Goal: Task Accomplishment & Management: Complete application form

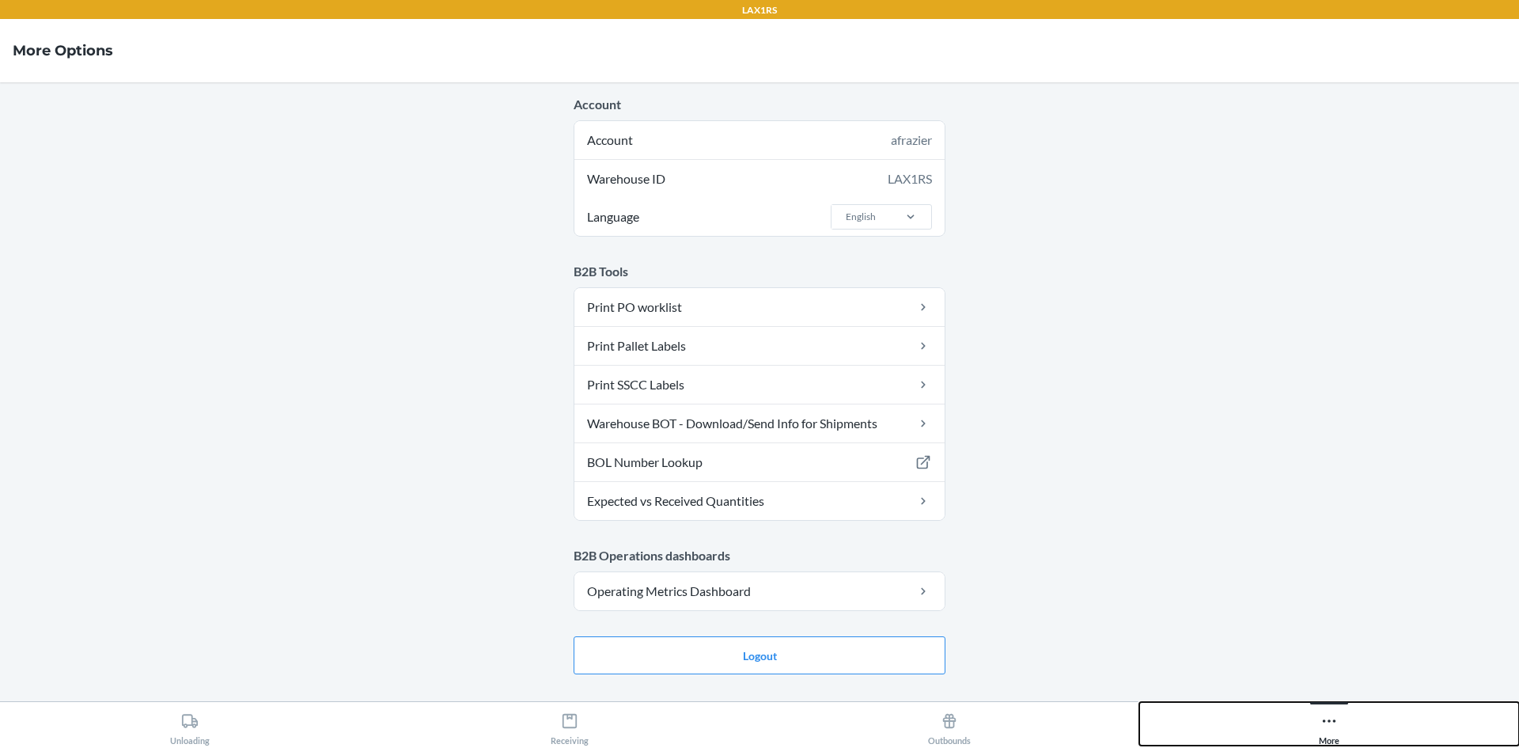
click at [1334, 726] on icon at bounding box center [1329, 720] width 17 height 17
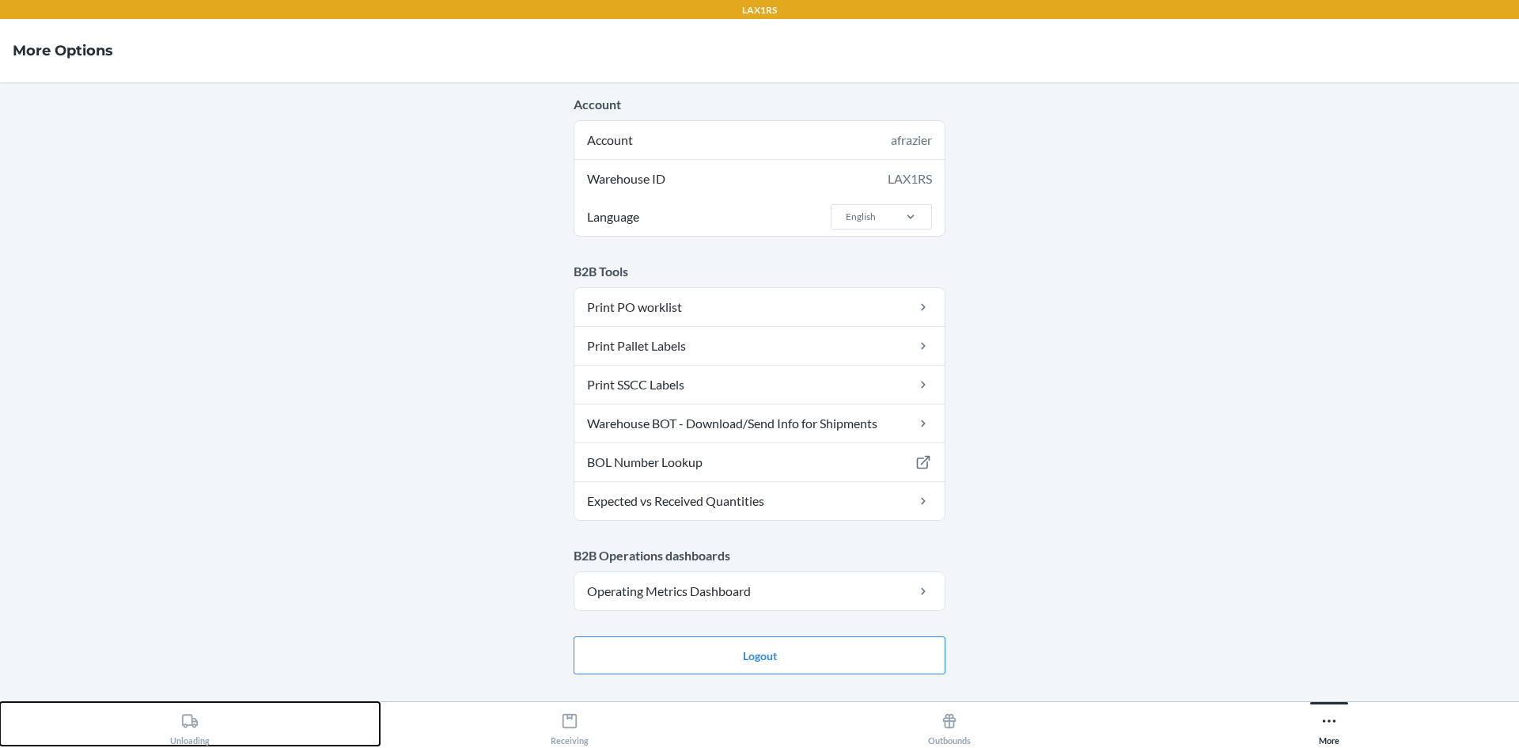
click at [172, 720] on div "Unloading" at bounding box center [190, 726] width 40 height 40
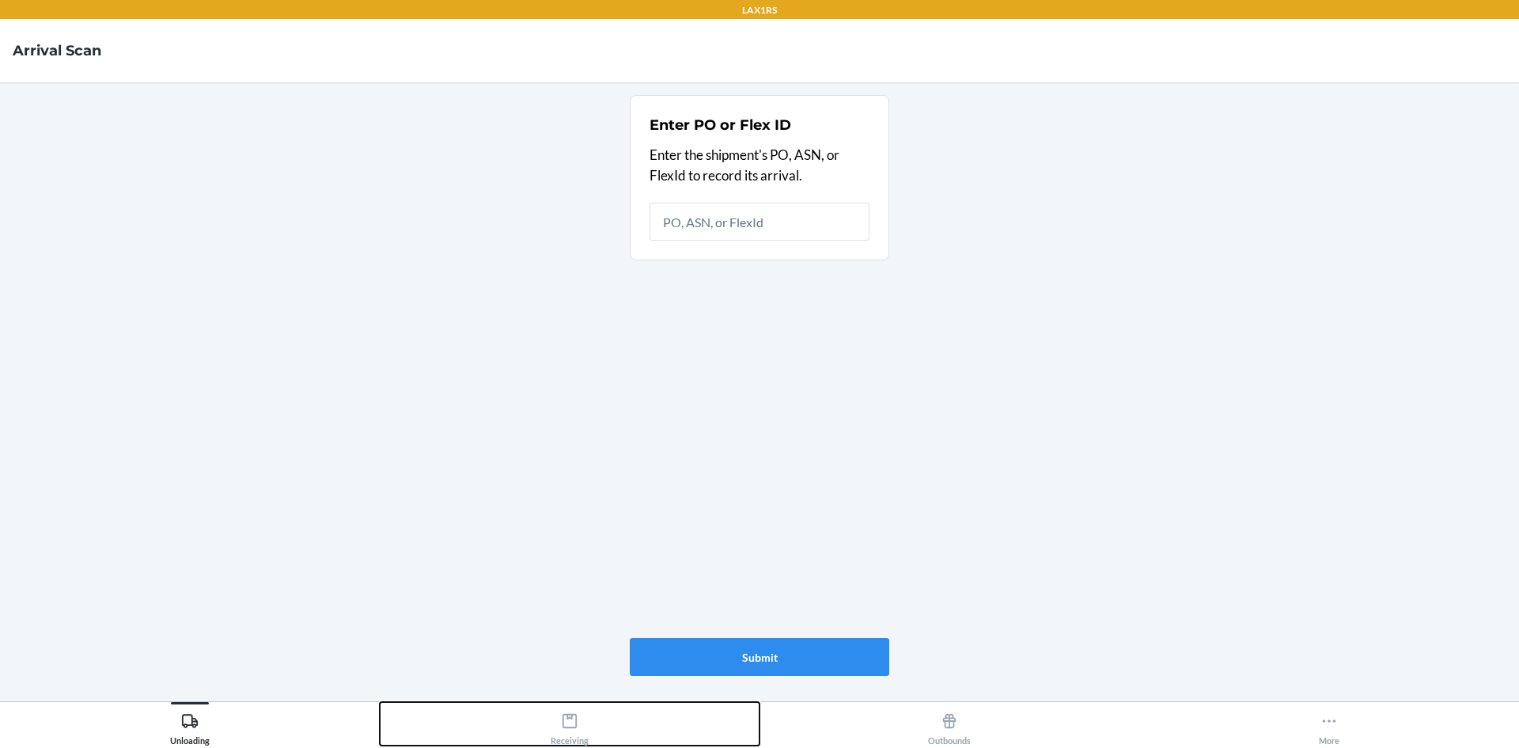
click at [559, 737] on div "Receiving" at bounding box center [570, 726] width 38 height 40
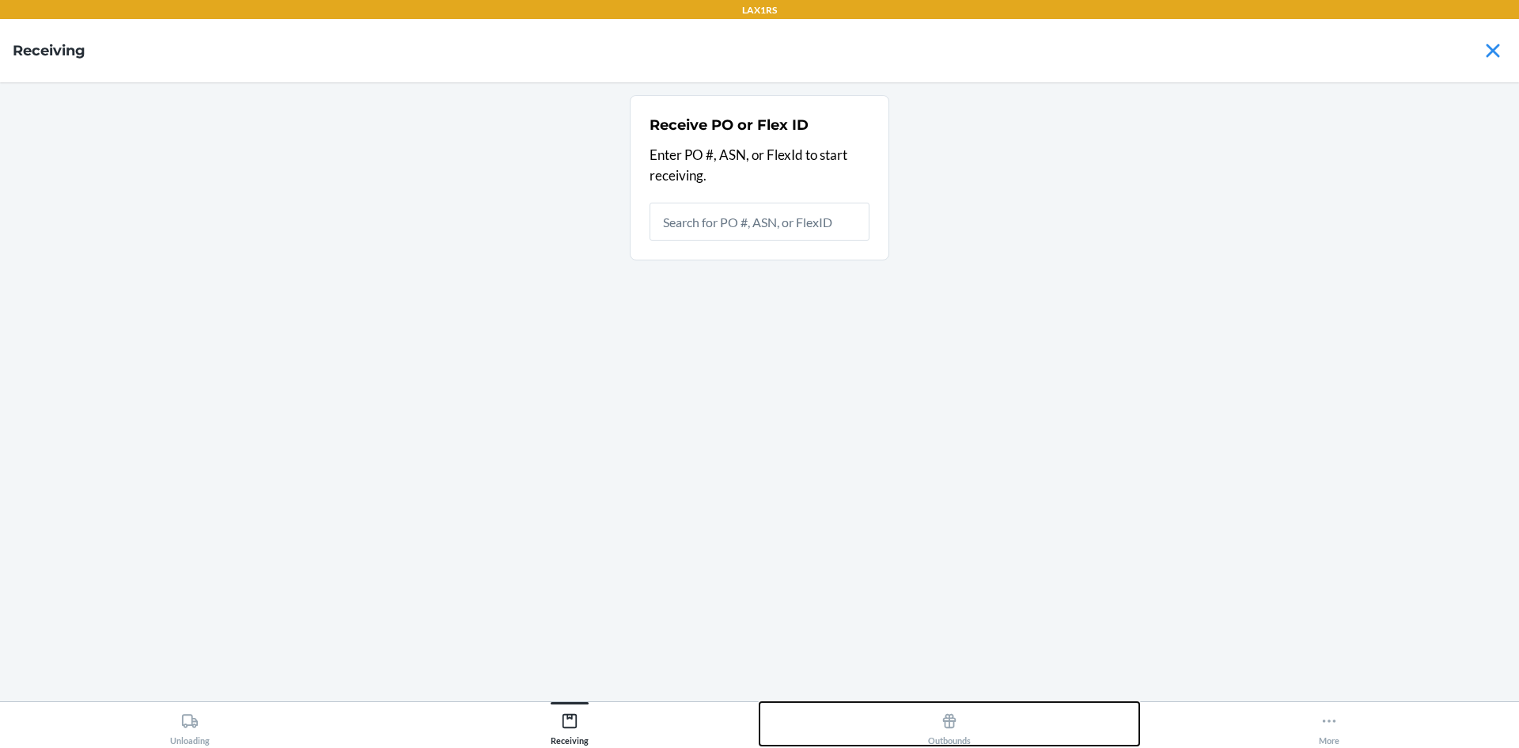
click at [934, 741] on div "Outbounds" at bounding box center [949, 726] width 43 height 40
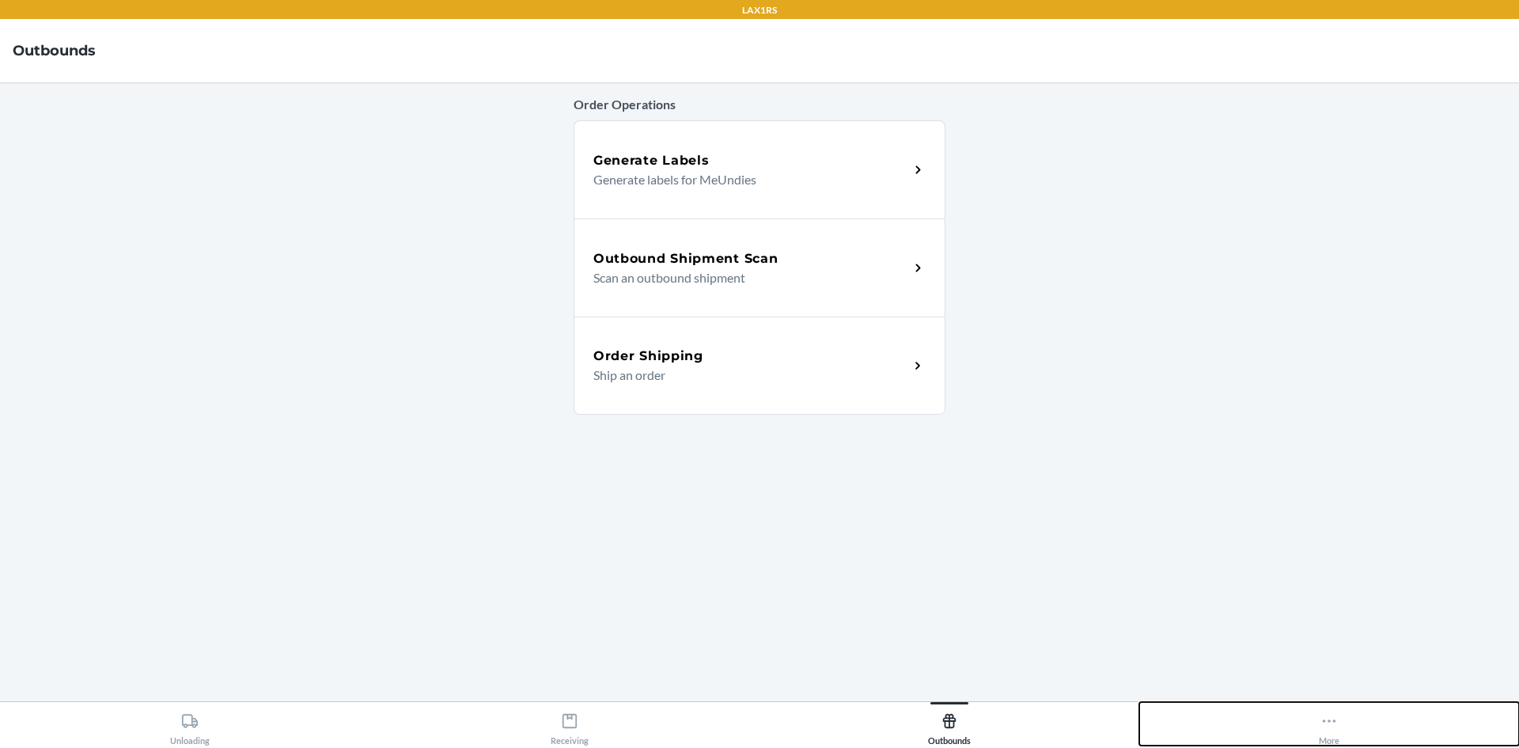
click at [1335, 718] on icon at bounding box center [1329, 720] width 17 height 17
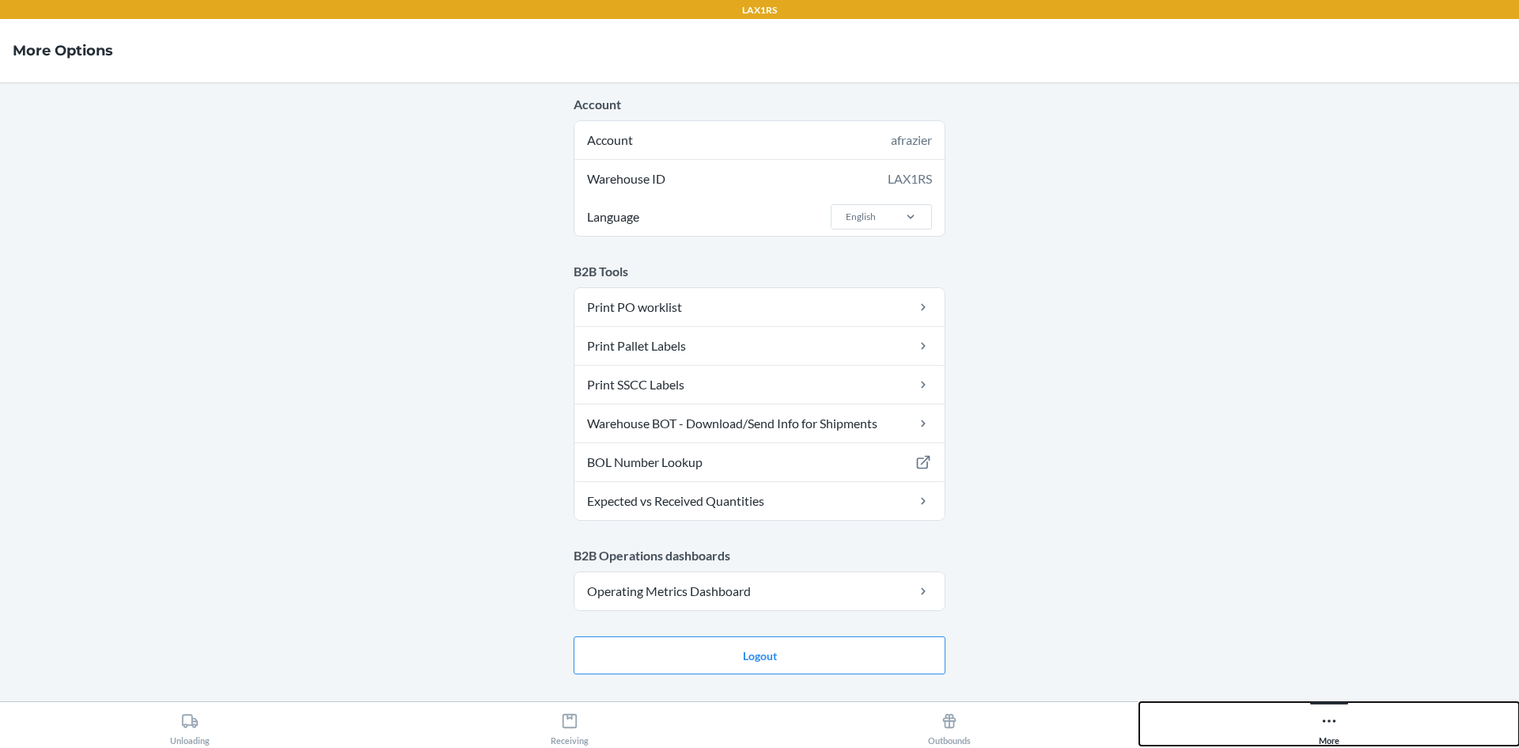
click at [1139, 702] on button "More" at bounding box center [1329, 724] width 380 height 44
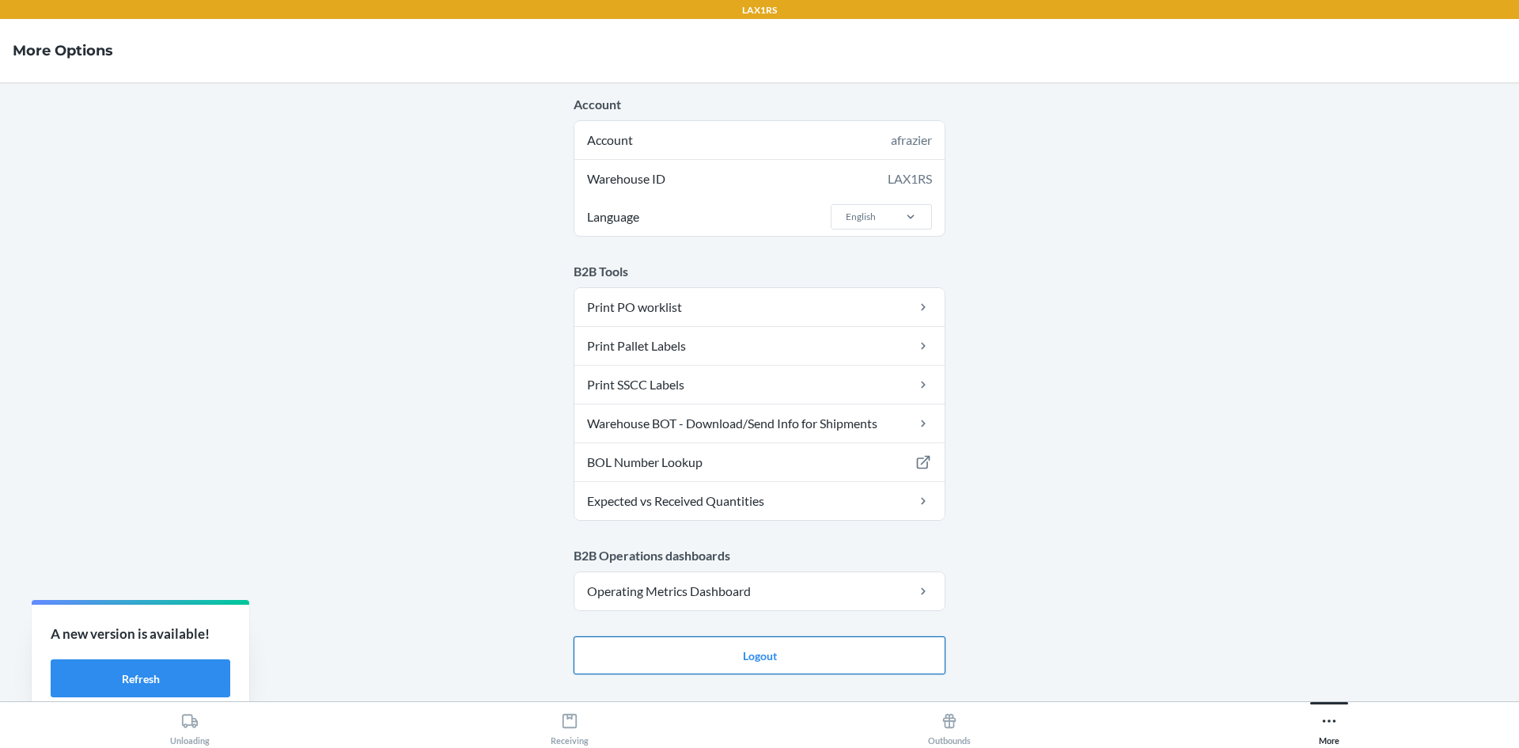
click at [711, 657] on button "Logout" at bounding box center [760, 655] width 372 height 38
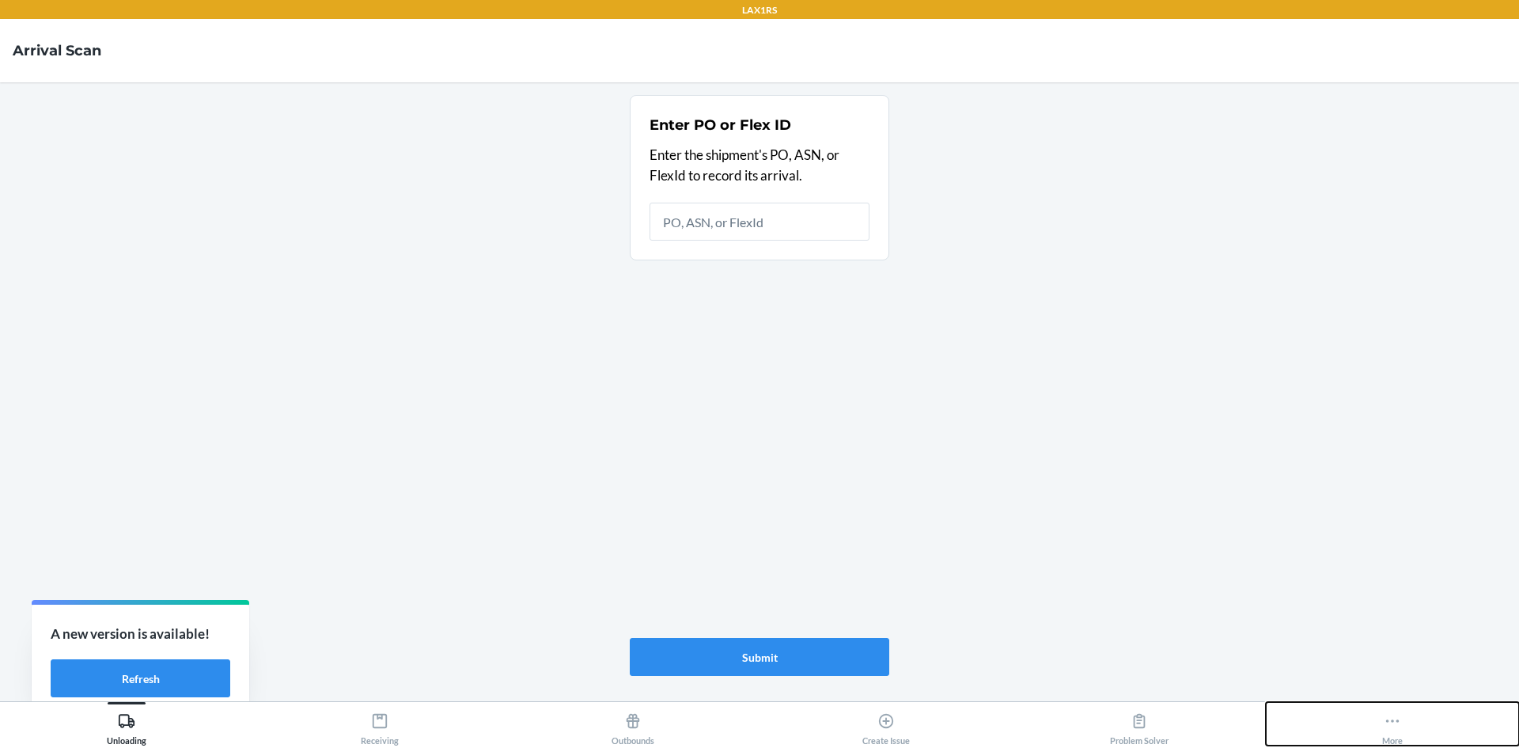
click at [1385, 724] on icon at bounding box center [1392, 720] width 17 height 17
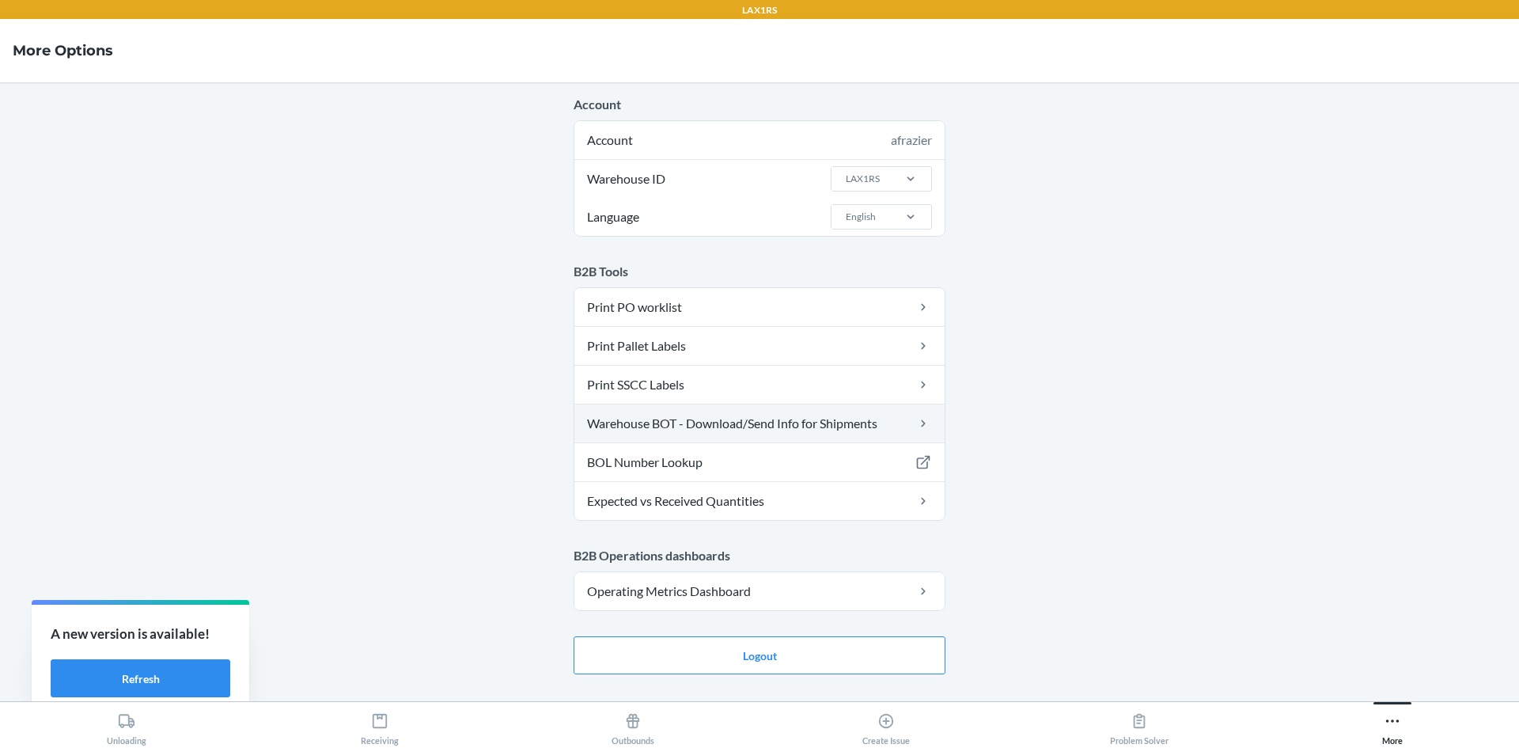
click at [675, 423] on link "Warehouse BOT - Download/Send Info for Shipments" at bounding box center [759, 423] width 370 height 38
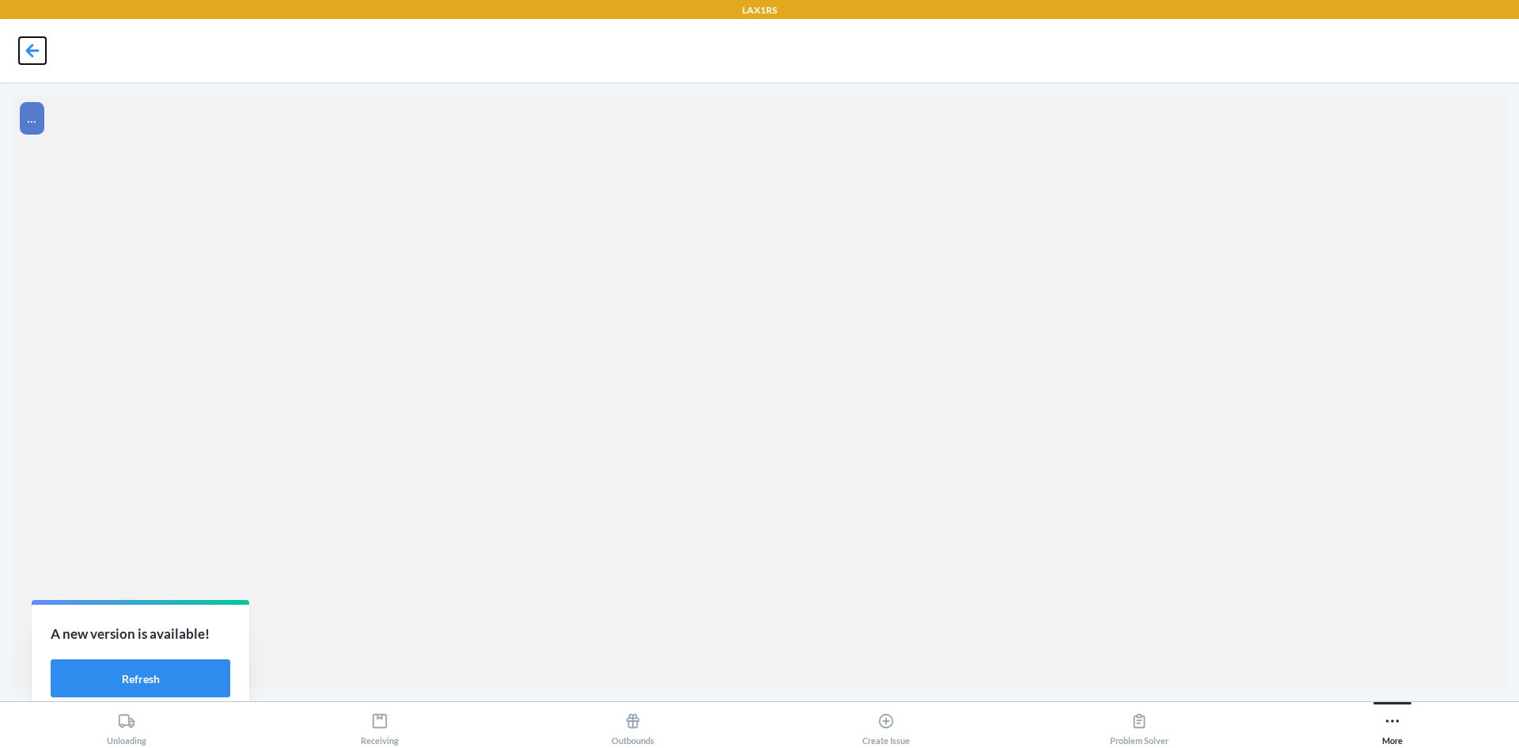
click at [40, 44] on icon at bounding box center [32, 50] width 27 height 27
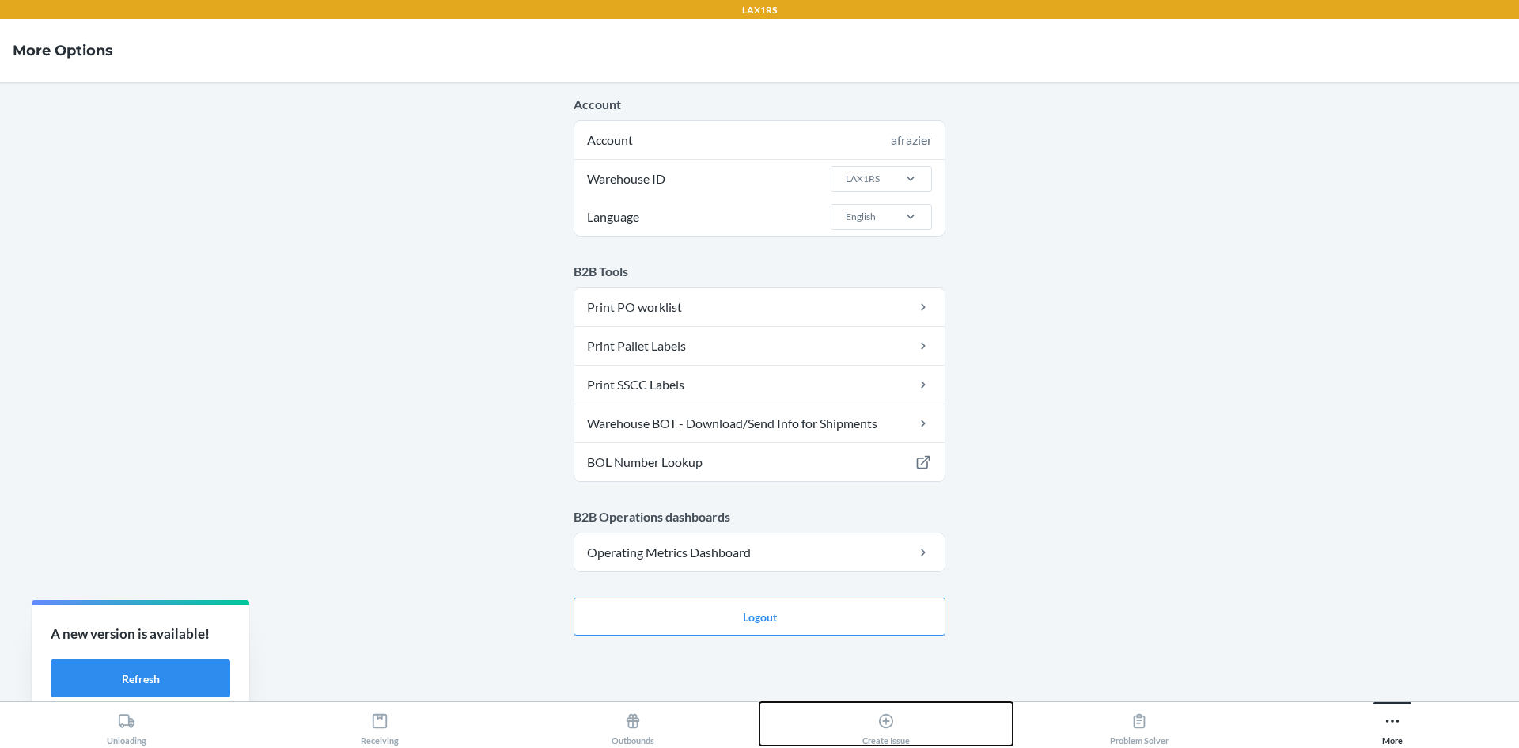
drag, startPoint x: 900, startPoint y: 721, endPoint x: 893, endPoint y: 724, distance: 8.5
click at [896, 723] on div "Create Issue" at bounding box center [885, 726] width 47 height 40
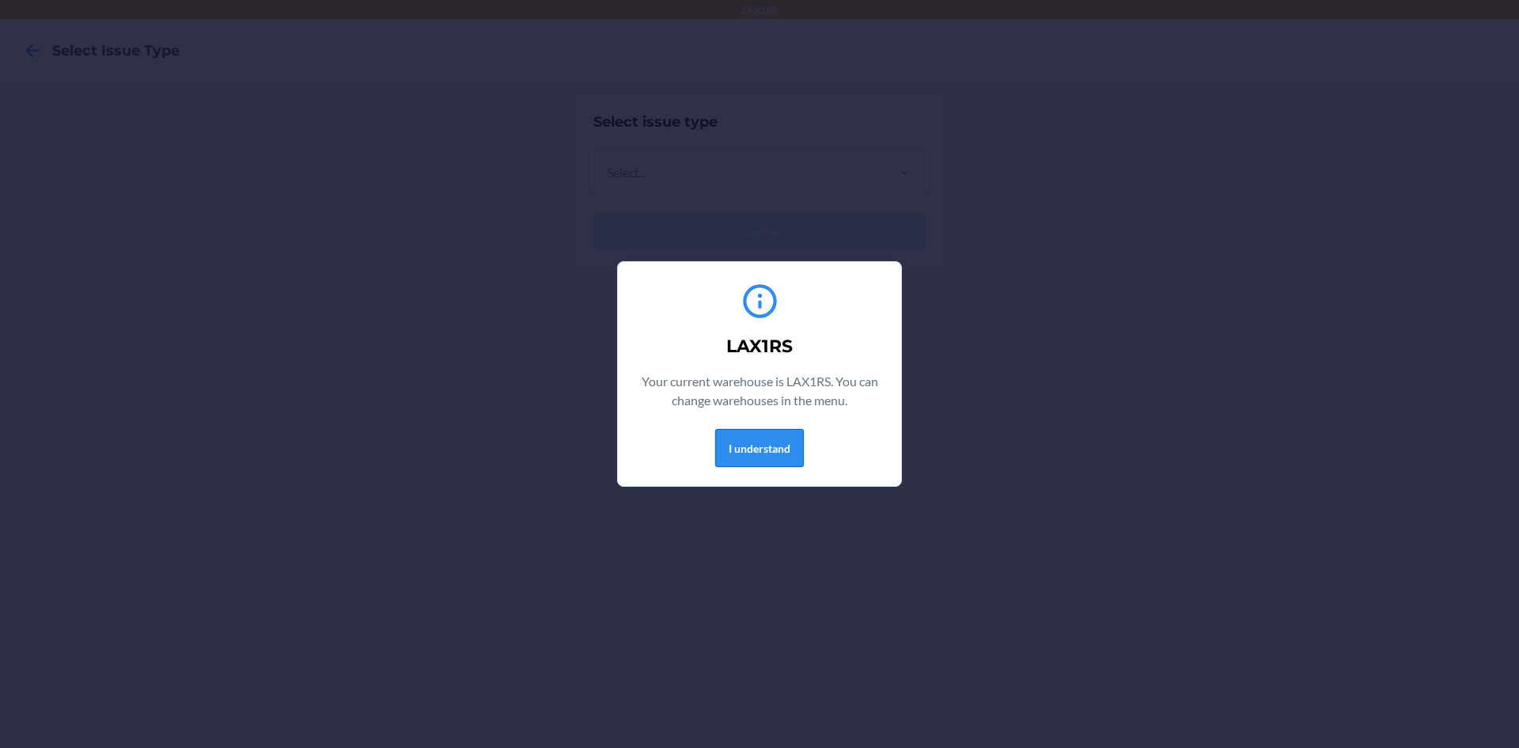
click at [767, 453] on button "I understand" at bounding box center [759, 448] width 89 height 38
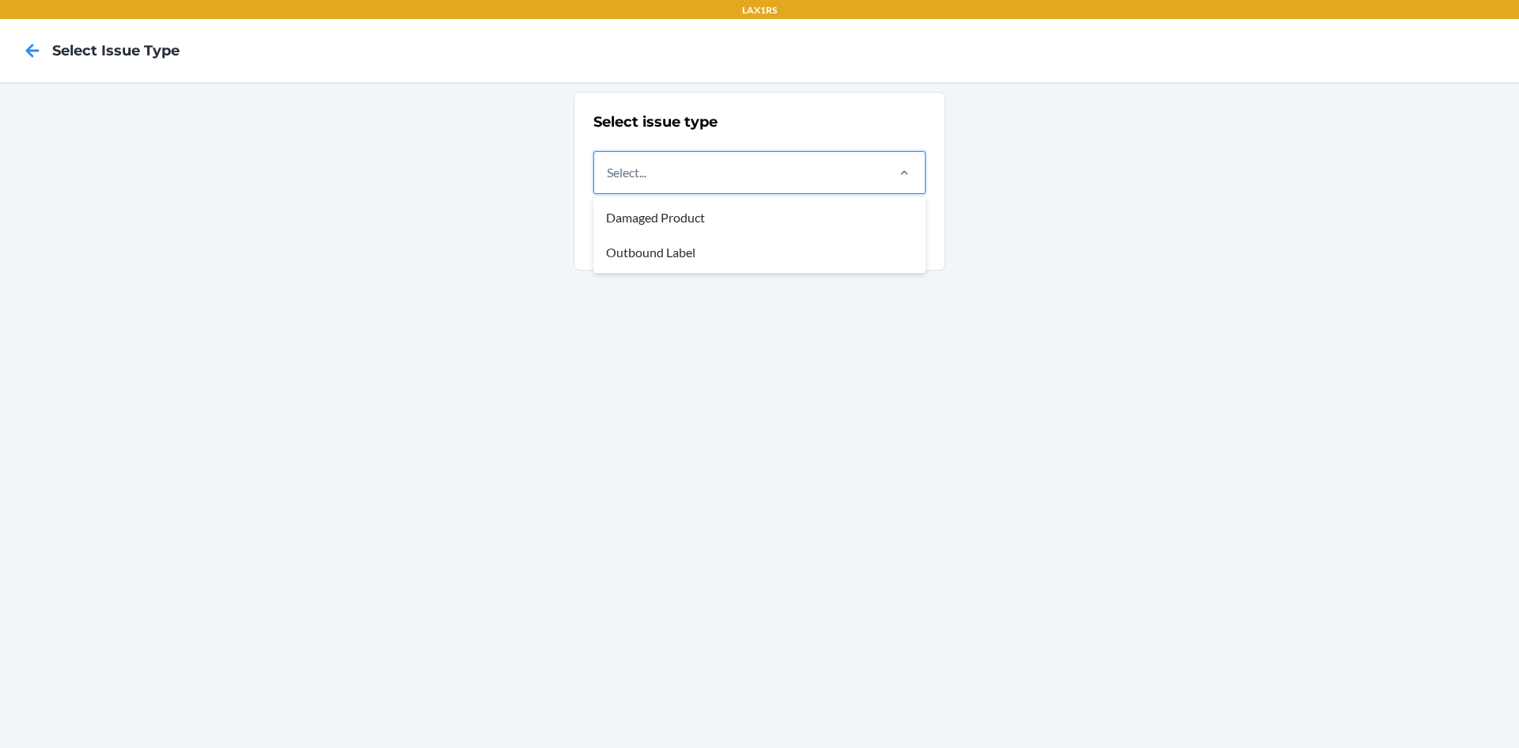
click at [817, 164] on div "Select..." at bounding box center [739, 172] width 290 height 41
click at [608, 164] on input "option Damaged Product focused, 1 of 2. 2 results available. Use Up and Down to…" at bounding box center [608, 172] width 2 height 19
click at [683, 249] on div "Outbound Label" at bounding box center [760, 252] width 326 height 35
click at [608, 182] on input "option Outbound Label focused, 2 of 2. 2 results available. Use Up and Down to …" at bounding box center [608, 172] width 2 height 19
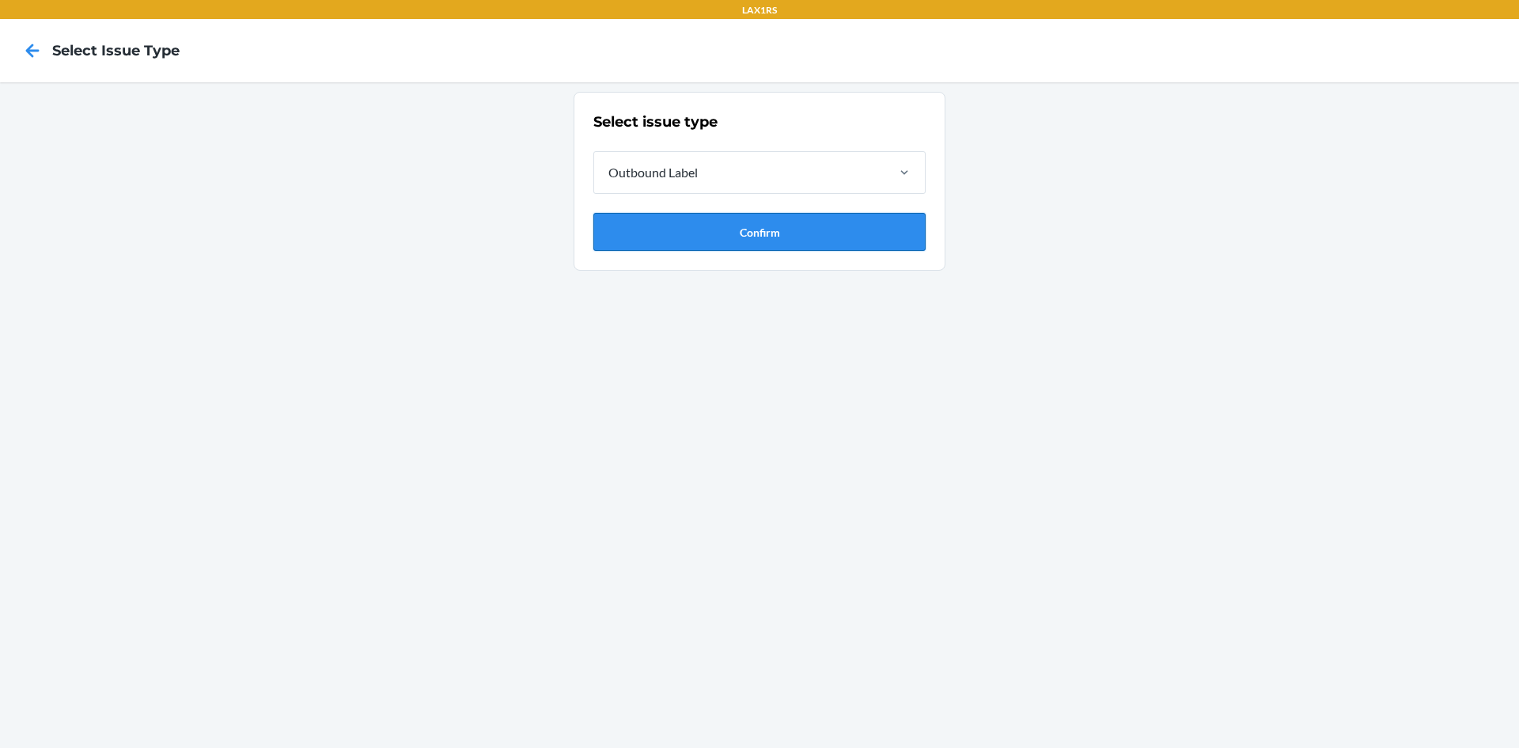
click at [752, 236] on button "Confirm" at bounding box center [759, 232] width 332 height 38
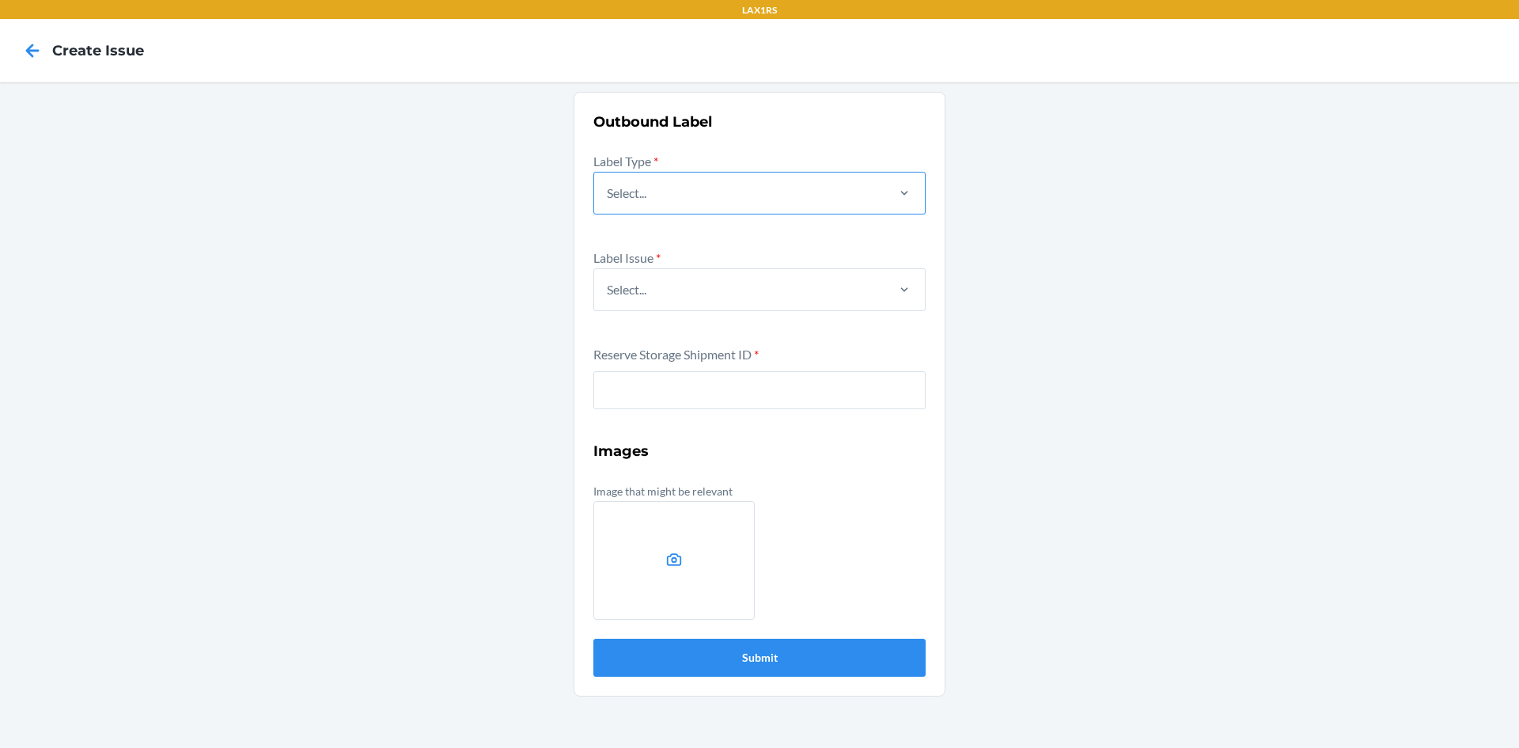
click at [831, 191] on div "Select..." at bounding box center [739, 192] width 290 height 41
click at [608, 191] on input "Select..." at bounding box center [608, 193] width 2 height 19
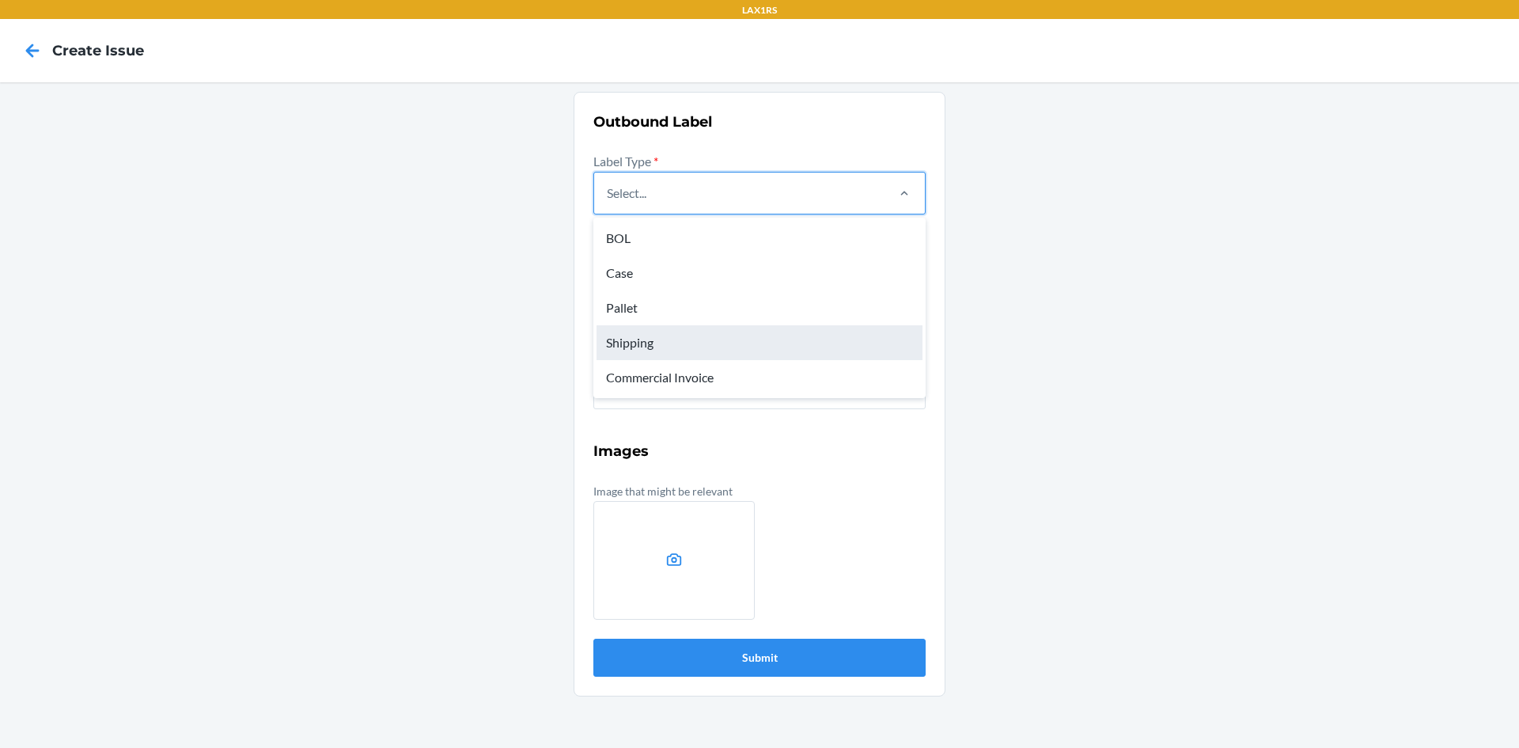
click at [627, 345] on div "Shipping" at bounding box center [760, 342] width 326 height 35
click at [608, 203] on input "option Shipping focused, 4 of 5. 5 results available. Use Up and Down to choose…" at bounding box center [608, 193] width 2 height 19
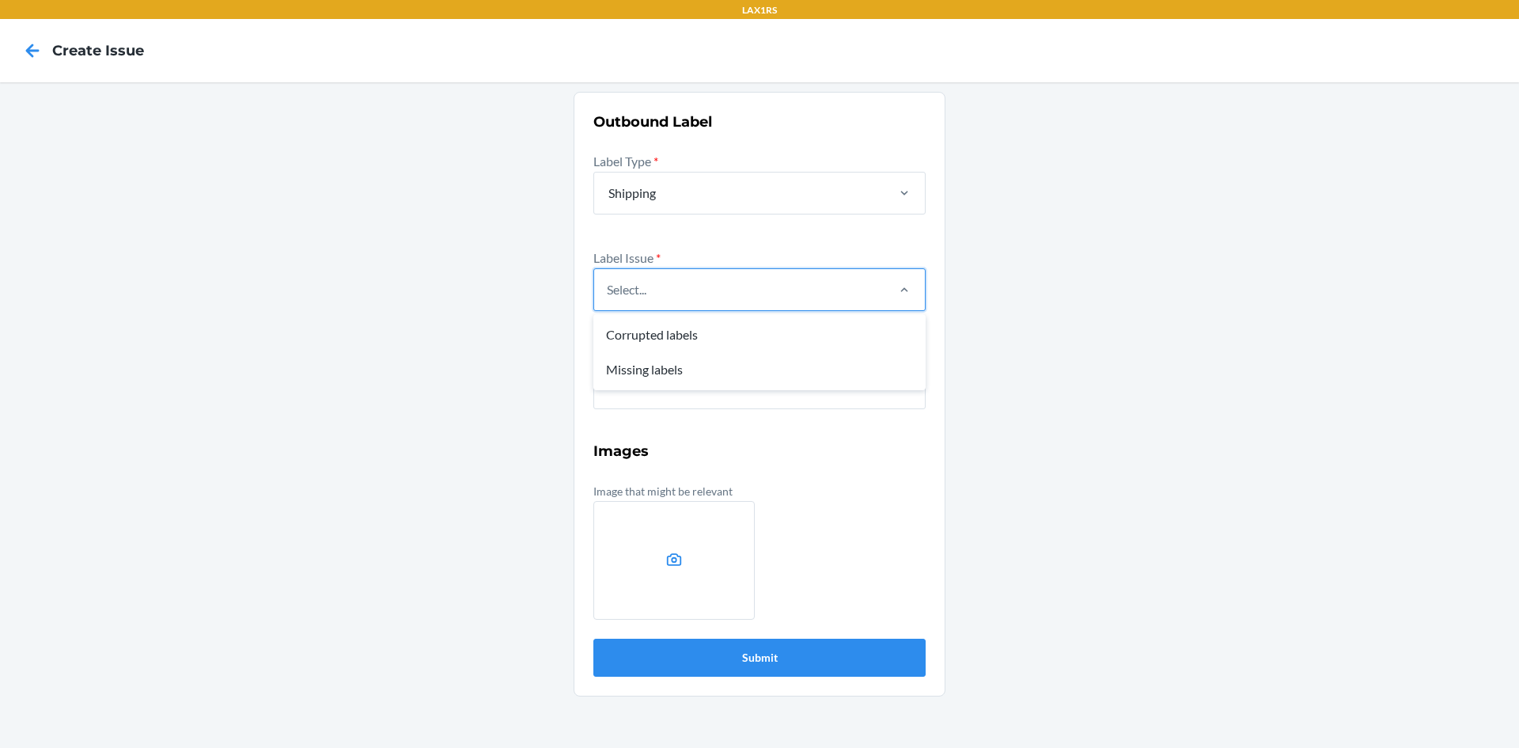
click at [673, 296] on div "Select..." at bounding box center [739, 289] width 290 height 41
click at [608, 296] on input "option Corrupted labels focused, 1 of 2. 2 results available. Use Up and Down t…" at bounding box center [608, 289] width 2 height 19
click at [641, 365] on div "Missing labels" at bounding box center [760, 369] width 326 height 35
click at [608, 299] on input "option Missing labels focused, 2 of 2. 2 results available. Use Up and Down to …" at bounding box center [608, 289] width 2 height 19
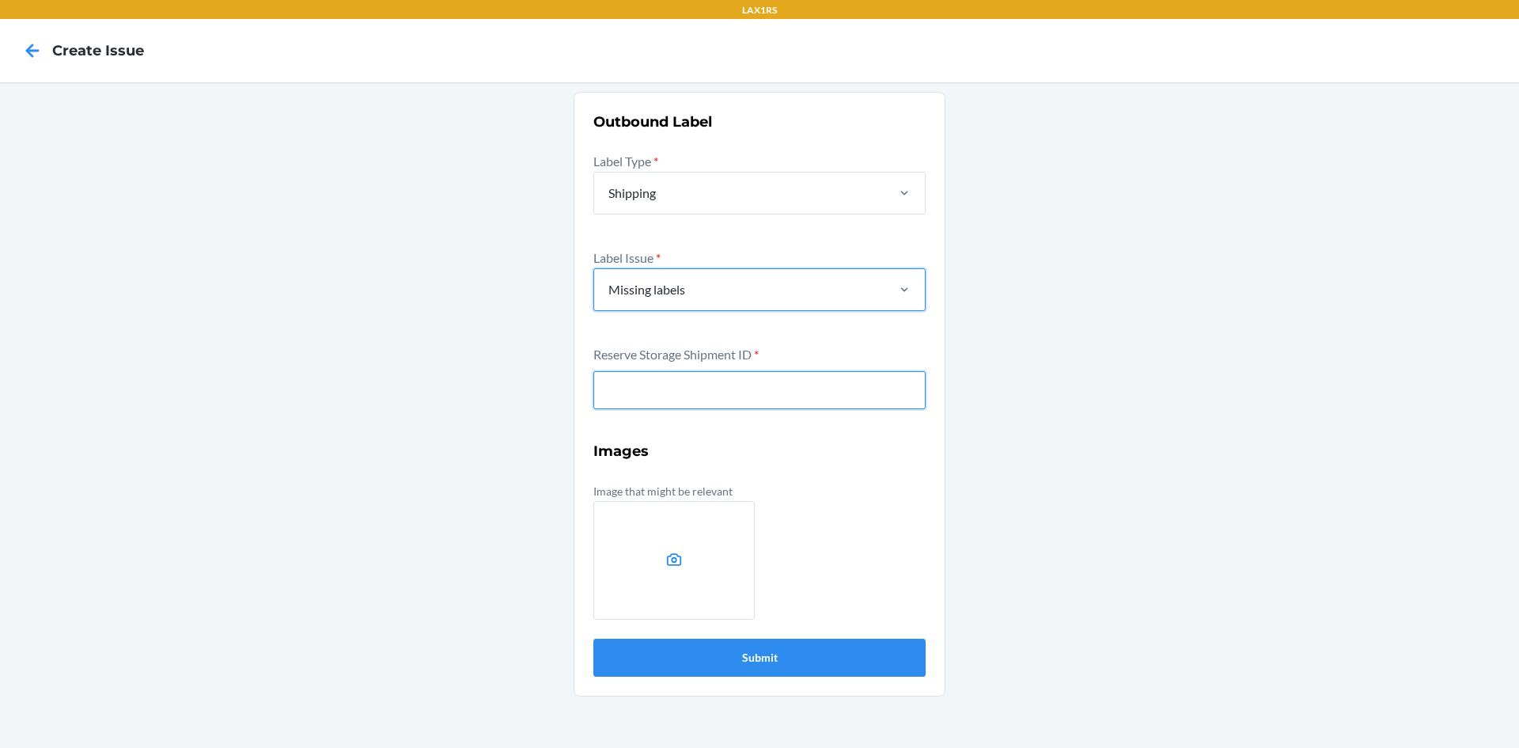
click at [639, 387] on input "text" at bounding box center [759, 390] width 332 height 38
type input "WGTL88QYUEWRE"
click at [593, 639] on button "Submit" at bounding box center [759, 658] width 332 height 38
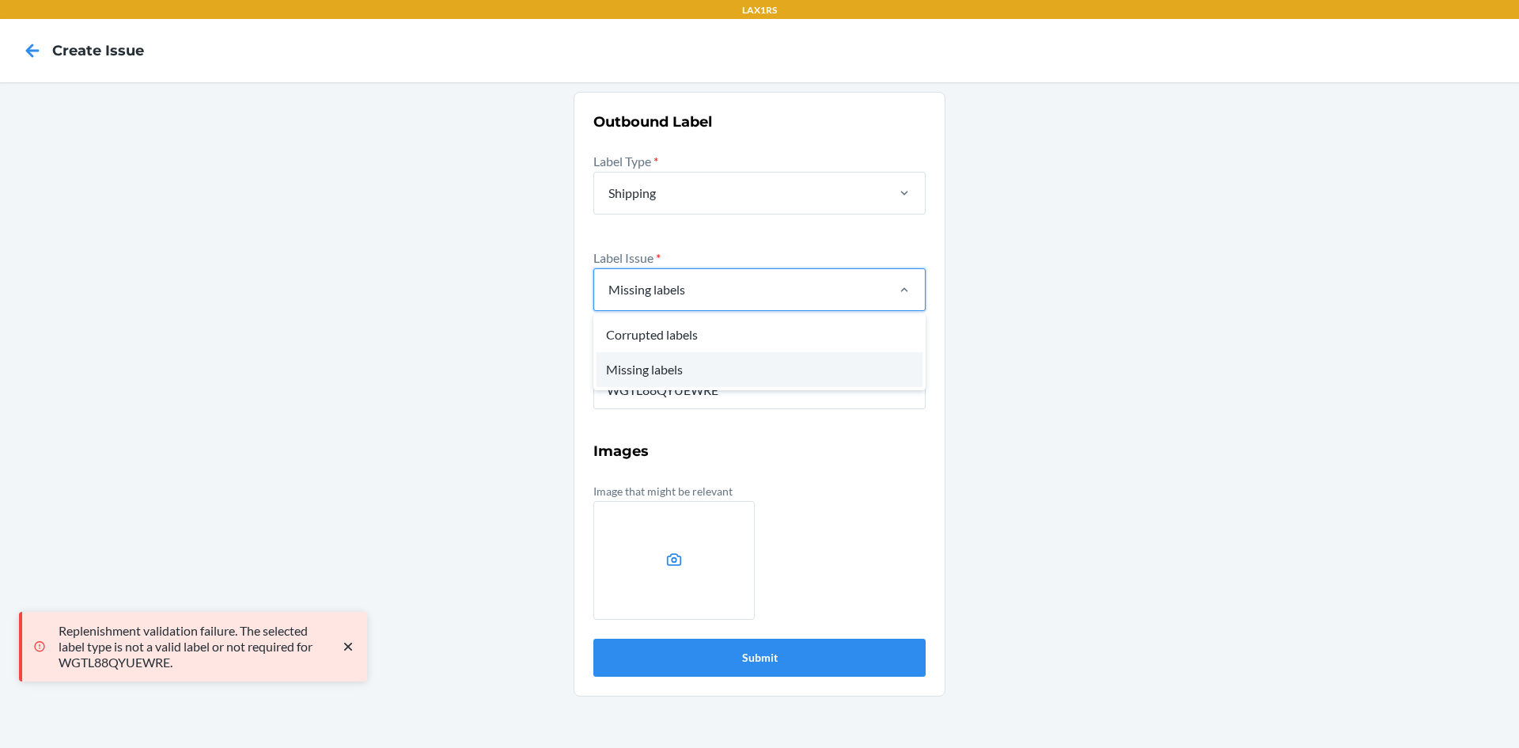
click at [829, 303] on div "Missing labels" at bounding box center [739, 289] width 290 height 41
click at [608, 299] on input "option Missing labels, selected. option Corrupted labels focused, 1 of 2. 2 res…" at bounding box center [608, 289] width 2 height 19
drag, startPoint x: 687, startPoint y: 332, endPoint x: 670, endPoint y: 376, distance: 47.3
click at [685, 333] on div "Corrupted labels" at bounding box center [760, 334] width 326 height 35
click at [608, 299] on input "option Missing labels, selected. option Corrupted labels focused, 1 of 2. 2 res…" at bounding box center [608, 289] width 2 height 19
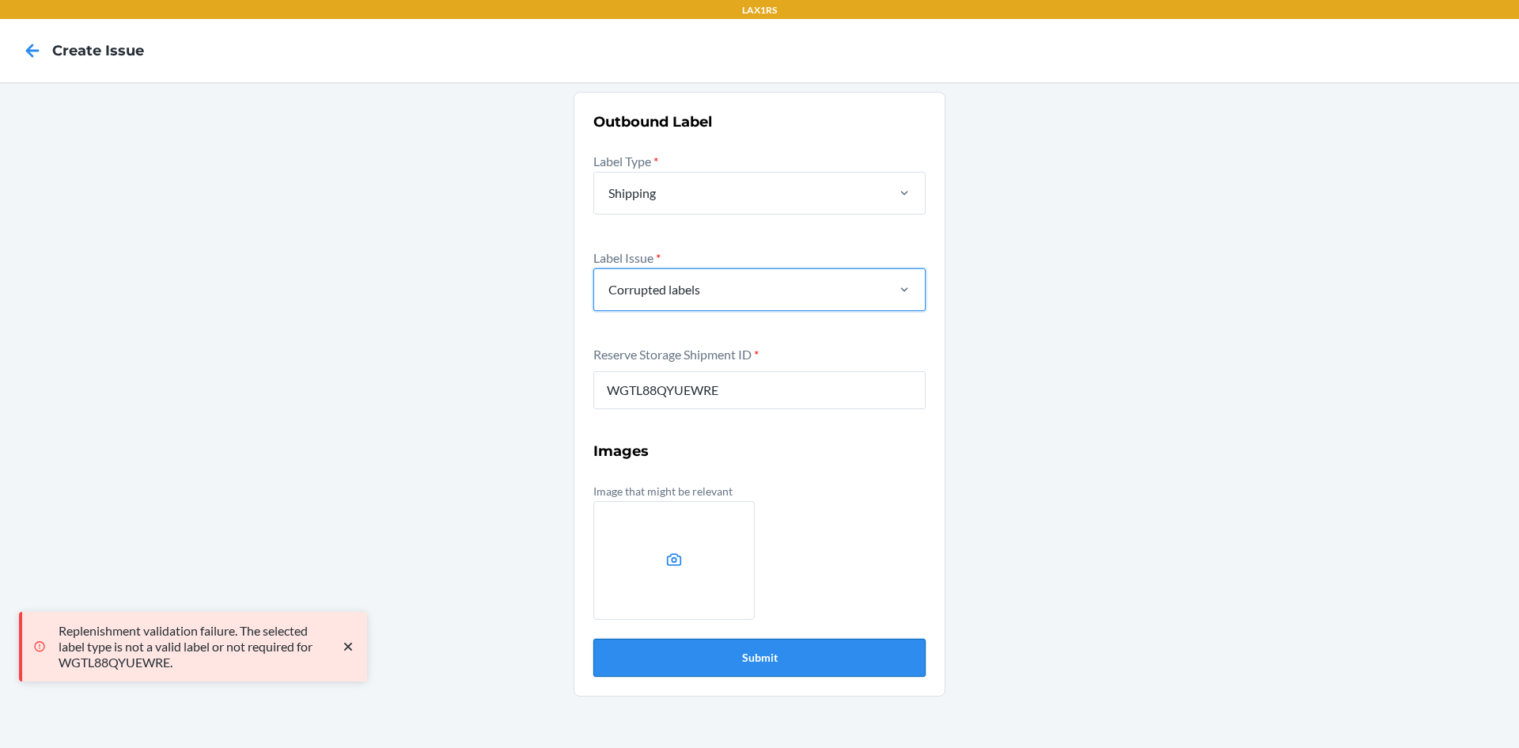
click at [733, 659] on button "Submit" at bounding box center [759, 658] width 332 height 38
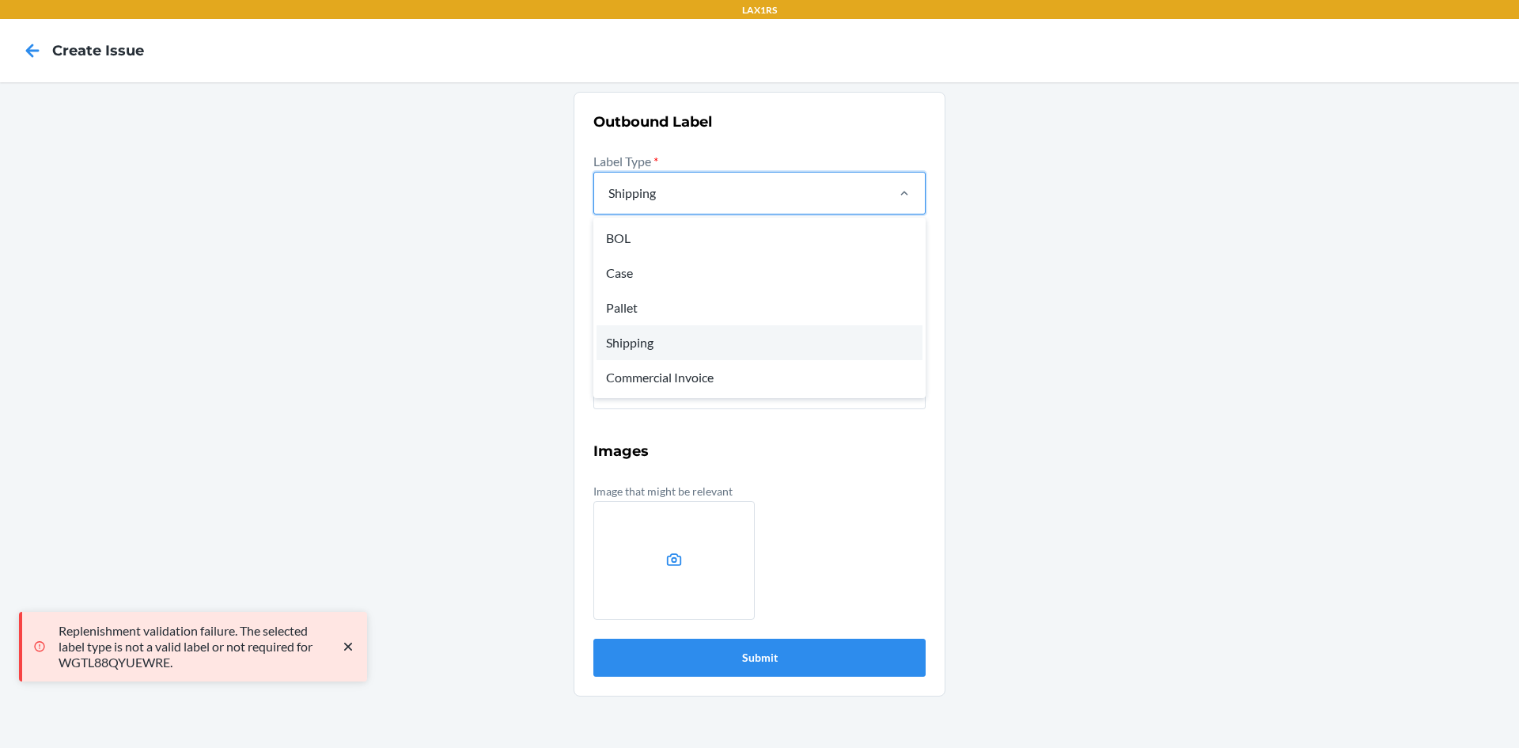
click at [764, 190] on div "Shipping" at bounding box center [739, 192] width 290 height 41
click at [608, 190] on input "option Shipping, selected. option BOL focused, 1 of 5. 5 results available. Use…" at bounding box center [608, 193] width 2 height 19
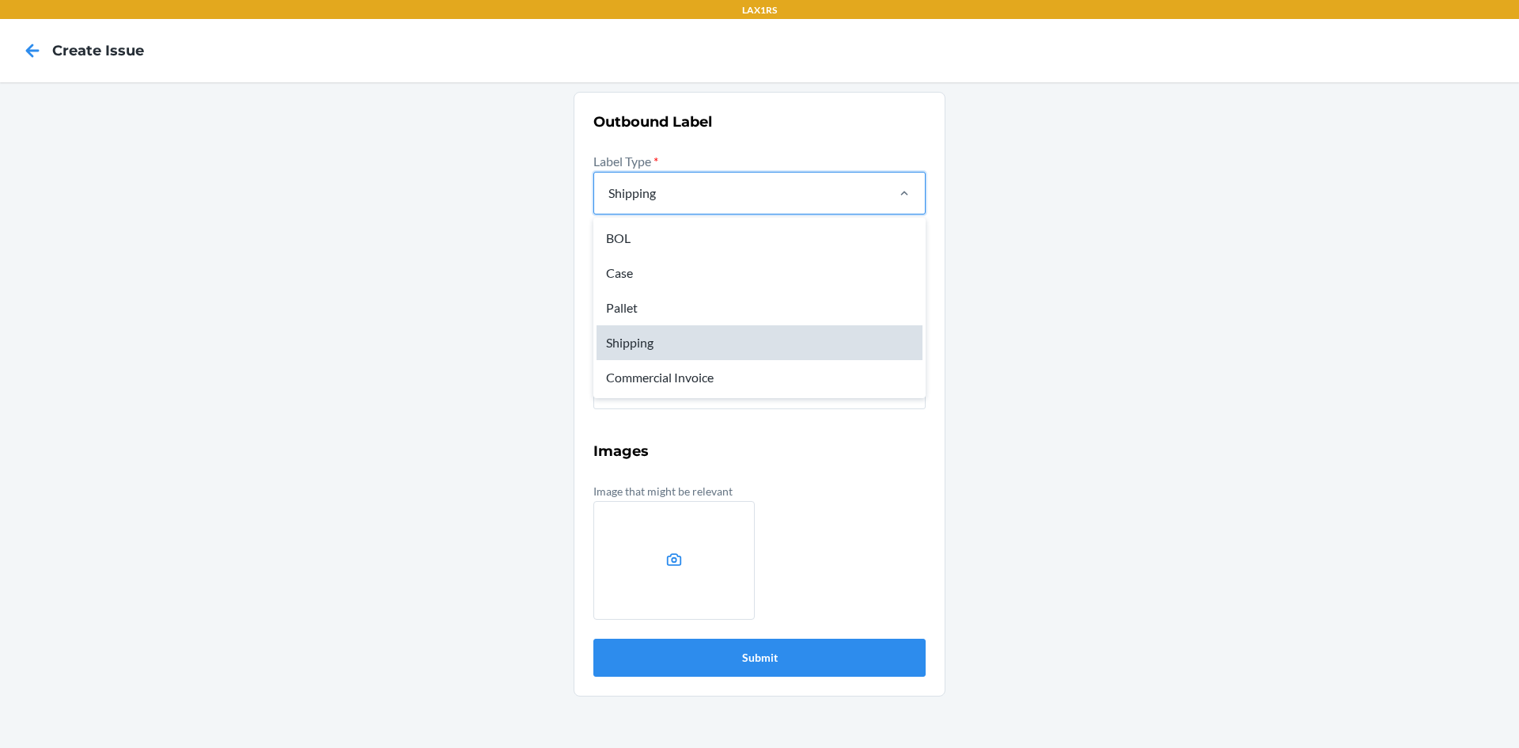
click at [647, 347] on div "Shipping" at bounding box center [760, 342] width 326 height 35
click at [608, 203] on input "option Shipping, selected. option Shipping focused, 4 of 5. 5 results available…" at bounding box center [608, 193] width 2 height 19
click at [780, 204] on div "Shipping" at bounding box center [739, 192] width 290 height 41
click at [608, 203] on input "option Shipping, selected. option Shipping focused, 4 of 5. 5 results available…" at bounding box center [608, 193] width 2 height 19
click at [689, 339] on div "Shipping" at bounding box center [760, 342] width 326 height 35
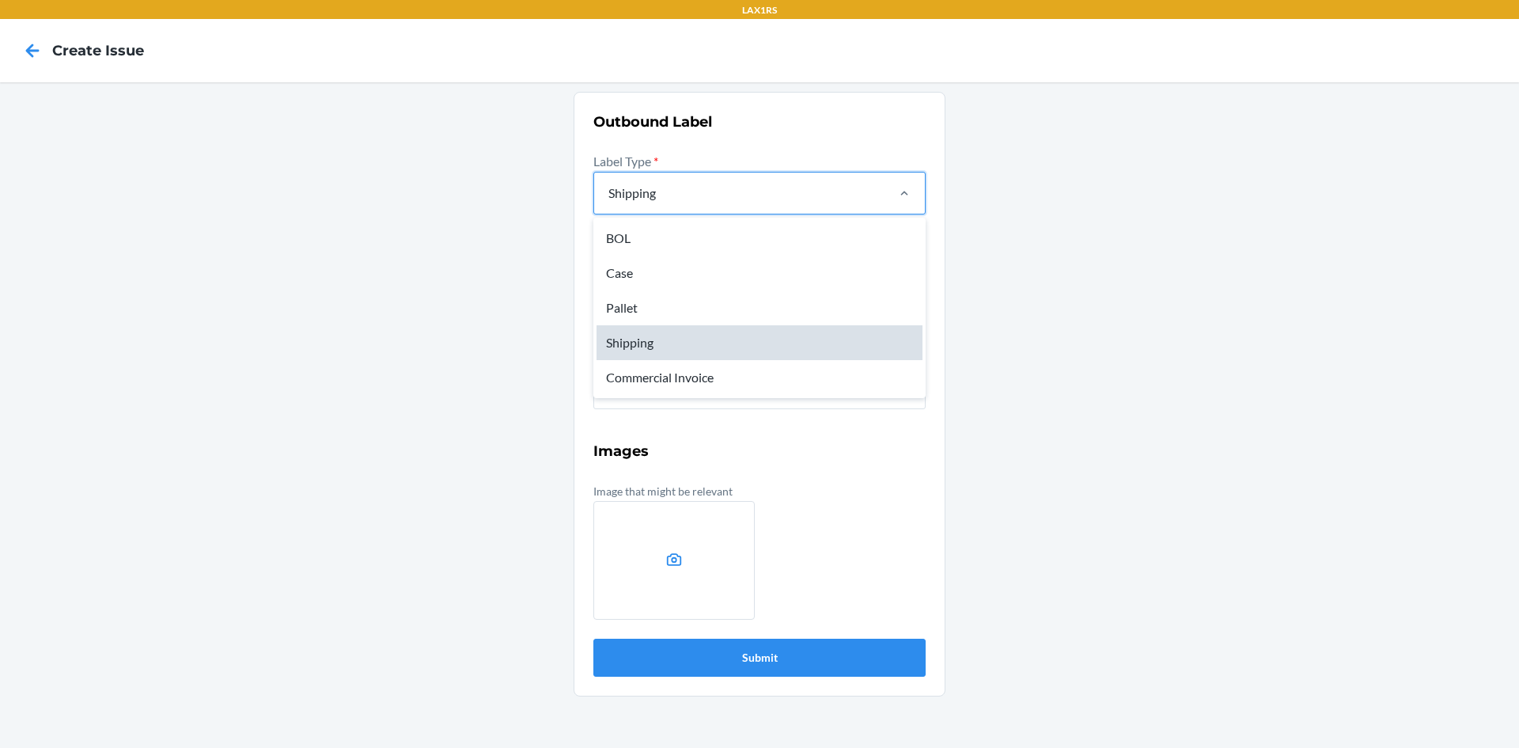
click at [608, 203] on input "option Shipping, selected. option Shipping focused, 4 of 5. 5 results available…" at bounding box center [608, 193] width 2 height 19
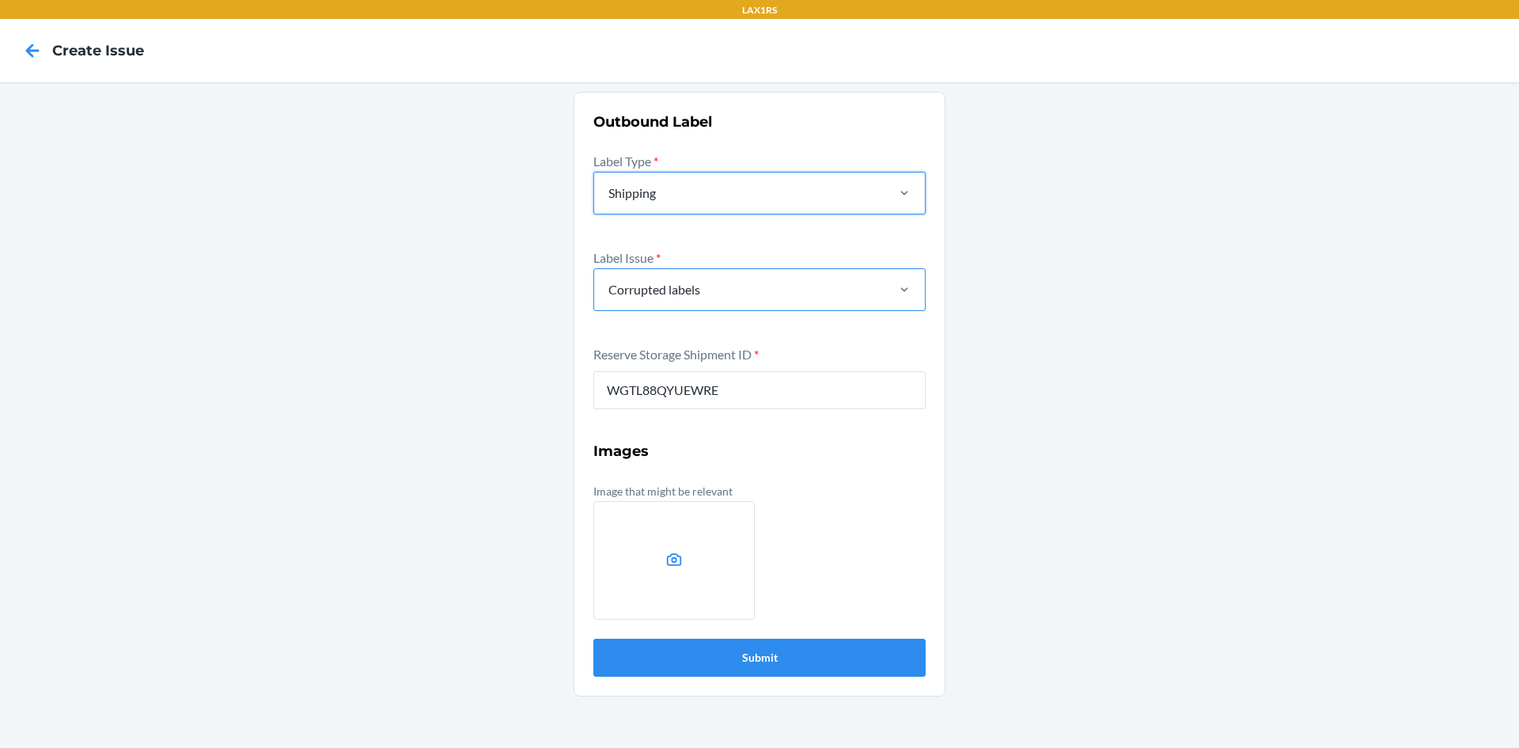
click at [787, 298] on div "Corrupted labels" at bounding box center [739, 289] width 290 height 41
click at [608, 298] on input "Corrupted labels" at bounding box center [608, 289] width 2 height 19
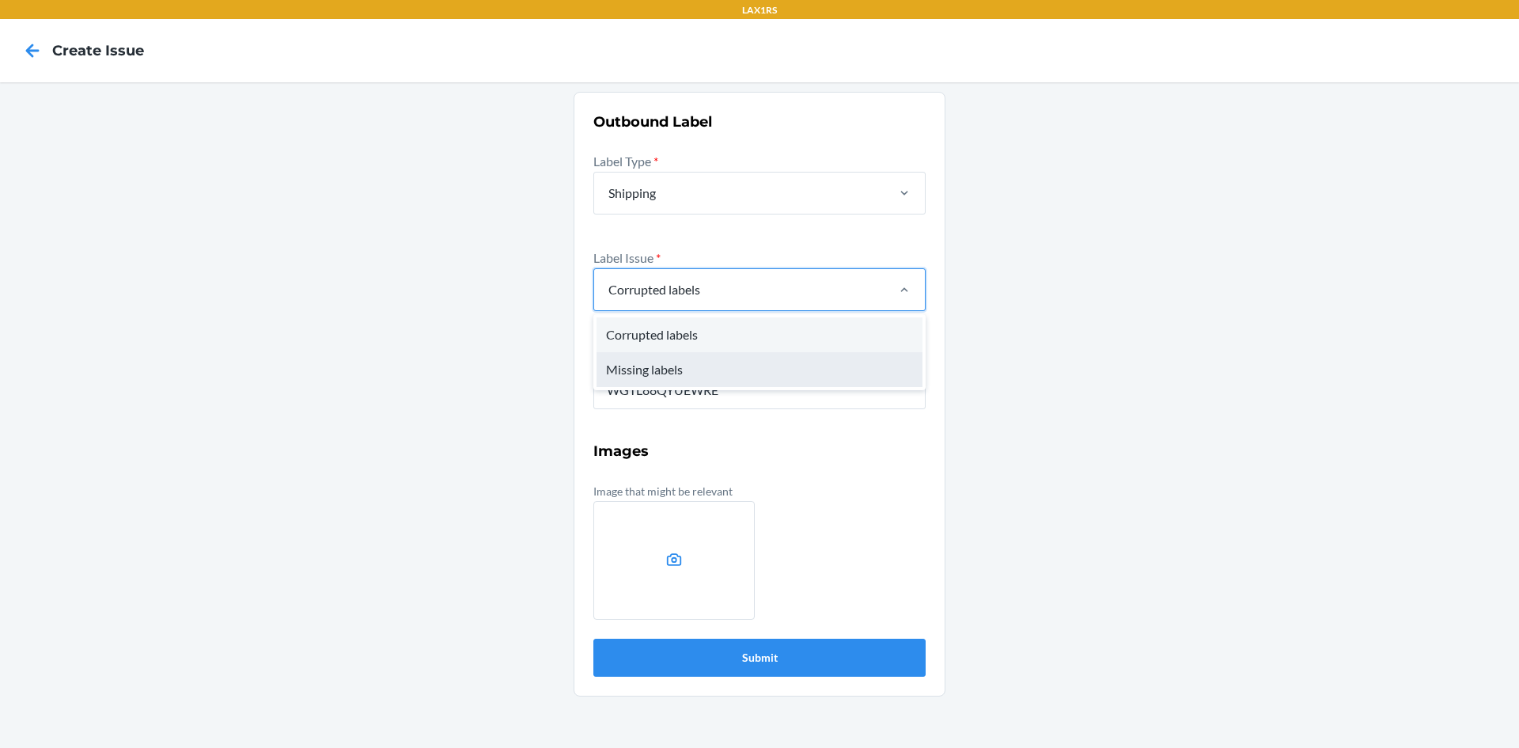
click at [725, 374] on div "Missing labels" at bounding box center [760, 369] width 326 height 35
click at [608, 299] on input "option Corrupted labels, selected. option Missing labels focused, 2 of 2. 2 res…" at bounding box center [608, 289] width 2 height 19
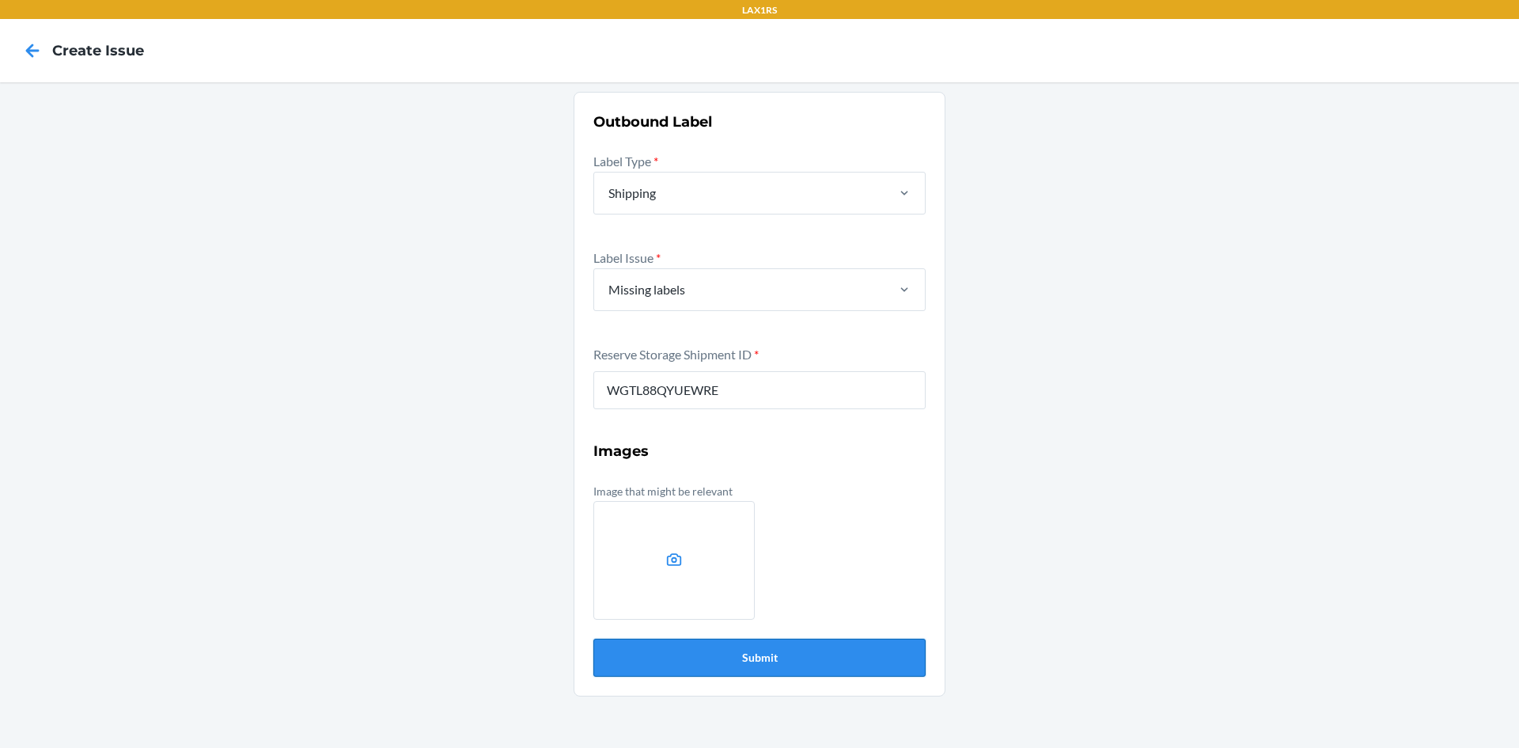
click at [767, 661] on button "Submit" at bounding box center [759, 658] width 332 height 38
click at [751, 189] on div "Shipping" at bounding box center [739, 192] width 290 height 41
click at [608, 189] on input "Shipping" at bounding box center [608, 193] width 2 height 19
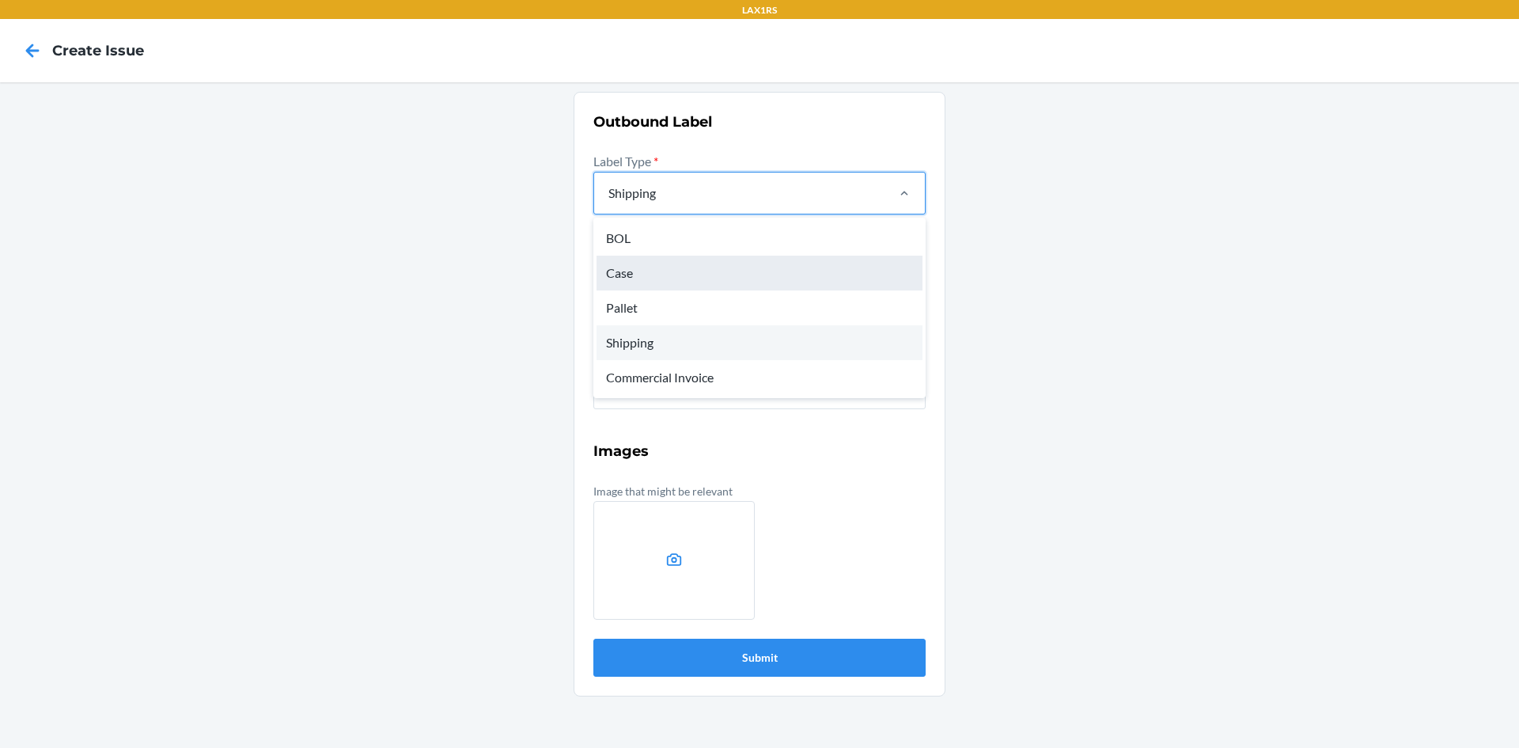
click at [666, 273] on div "Case" at bounding box center [760, 273] width 326 height 35
click at [608, 203] on input "option Shipping, selected. option Case focused, 0 of 5. 5 results available. Us…" at bounding box center [608, 193] width 2 height 19
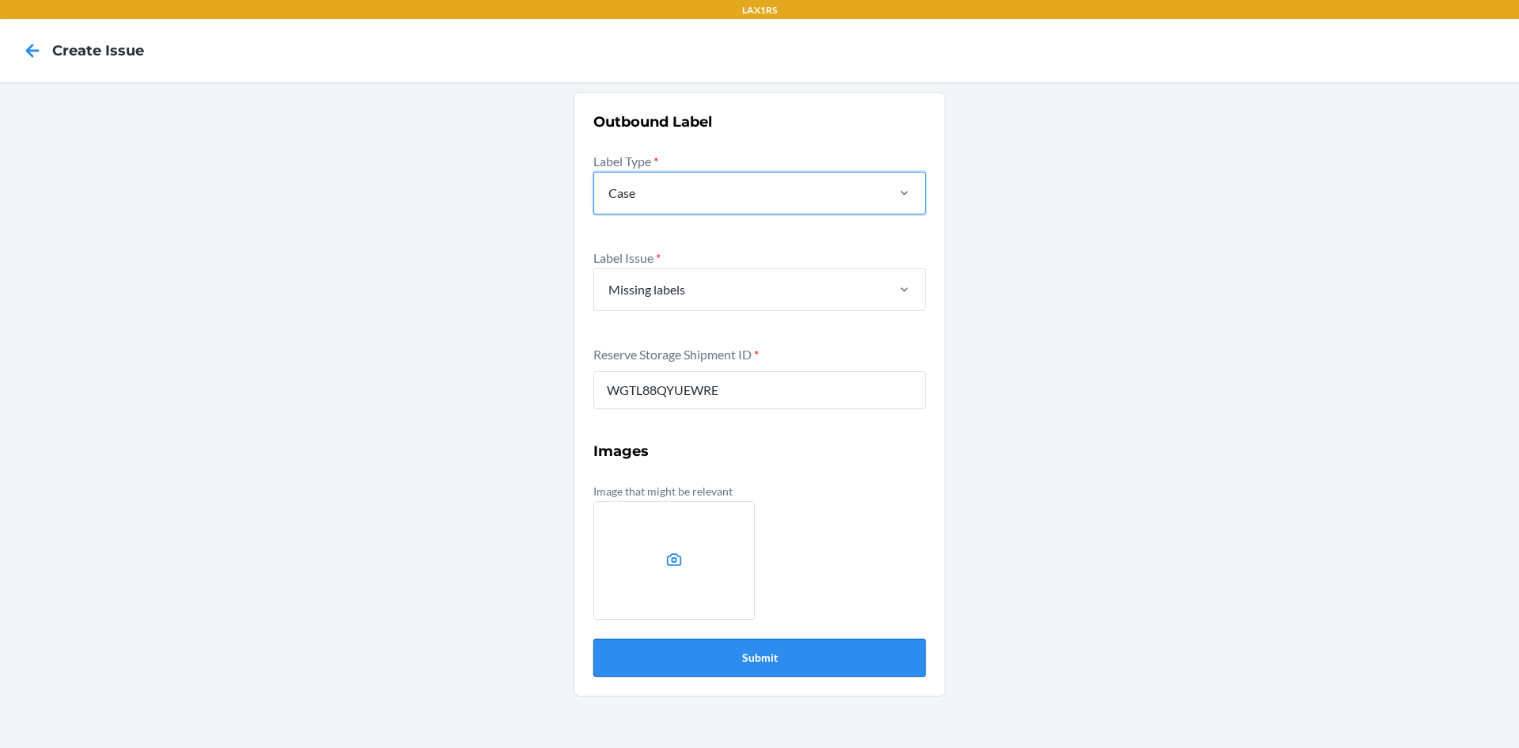
click at [707, 658] on button "Submit" at bounding box center [759, 658] width 332 height 38
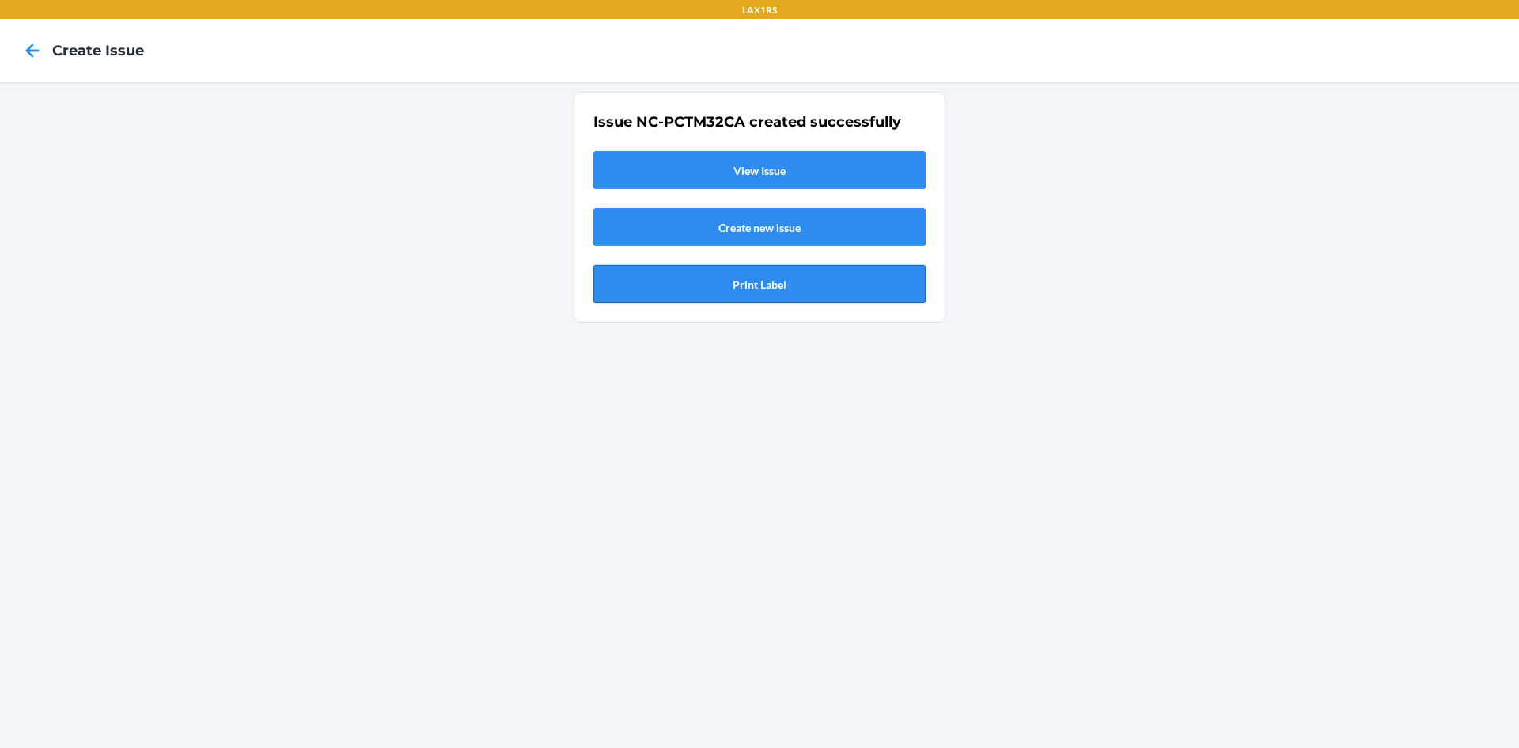
click at [756, 294] on button "Print Label" at bounding box center [759, 284] width 332 height 38
click at [36, 52] on icon at bounding box center [32, 50] width 27 height 27
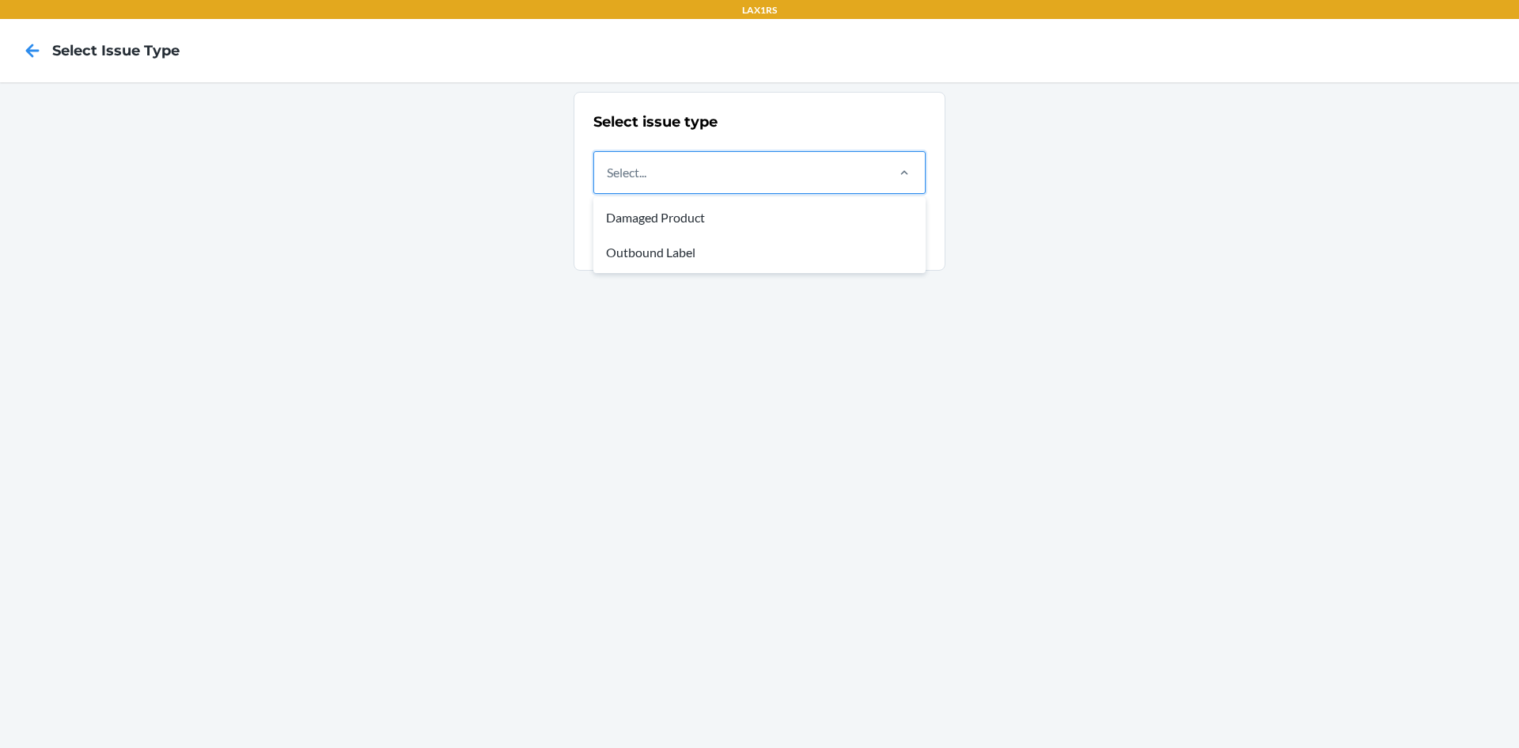
click at [861, 187] on div "Select..." at bounding box center [739, 172] width 290 height 41
click at [608, 182] on input "option Damaged Product focused, 1 of 2. 2 results available. Use Up and Down to…" at bounding box center [608, 172] width 2 height 19
click at [661, 256] on div "Outbound Label" at bounding box center [760, 252] width 326 height 35
click at [608, 182] on input "option Outbound Label focused, 2 of 2. 2 results available. Use Up and Down to …" at bounding box center [608, 172] width 2 height 19
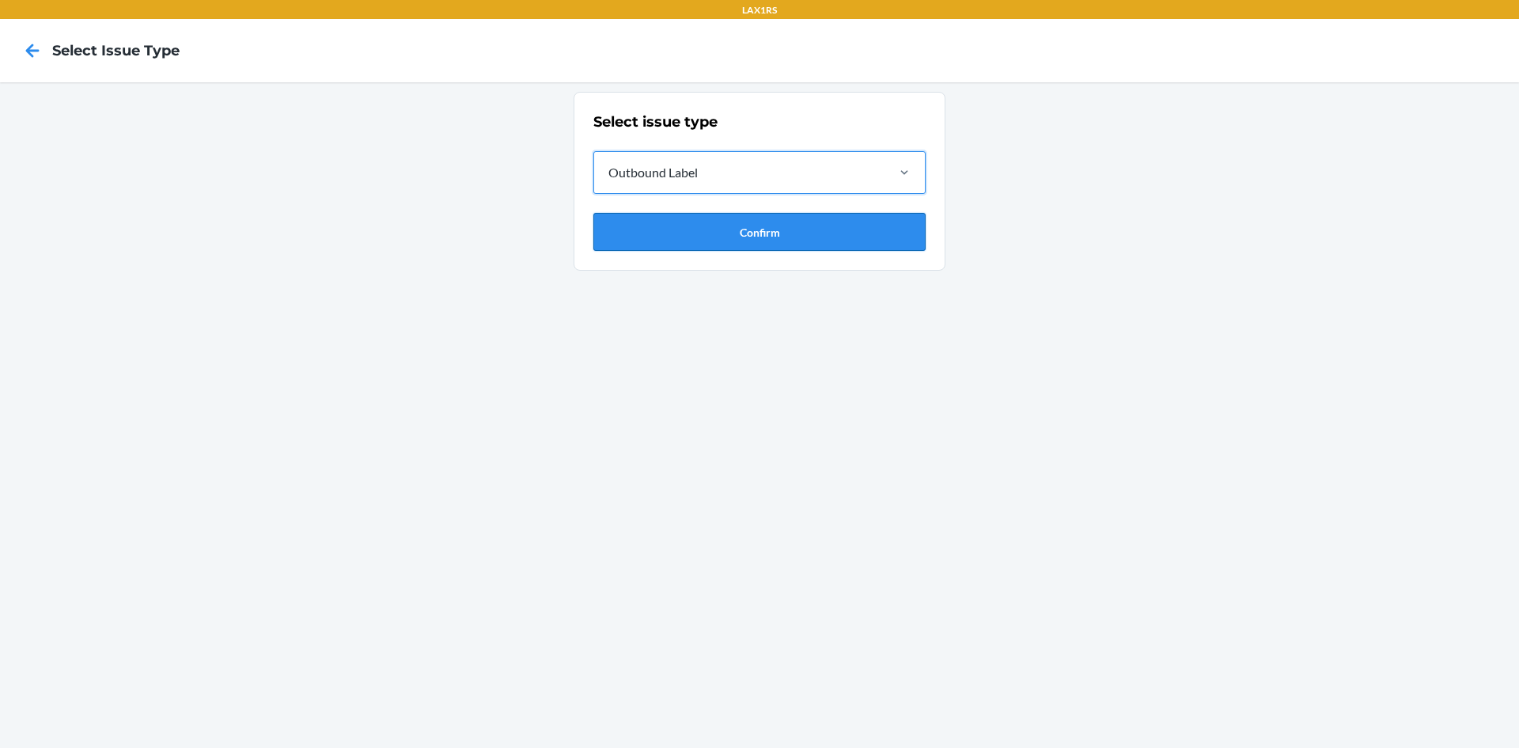
click at [700, 237] on button "Confirm" at bounding box center [759, 232] width 332 height 38
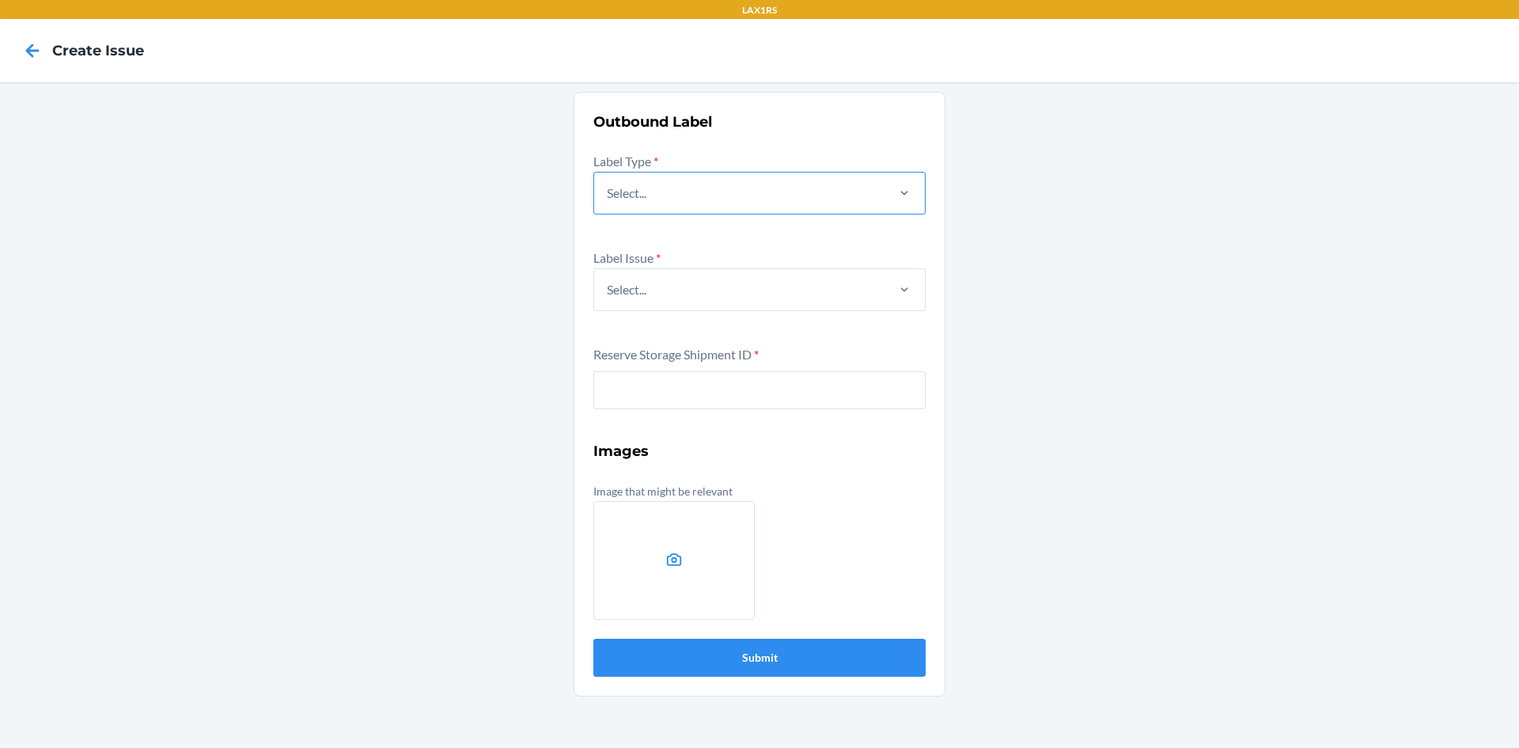
click at [709, 195] on div "Select..." at bounding box center [739, 192] width 290 height 41
click at [608, 195] on input "Select..." at bounding box center [608, 193] width 2 height 19
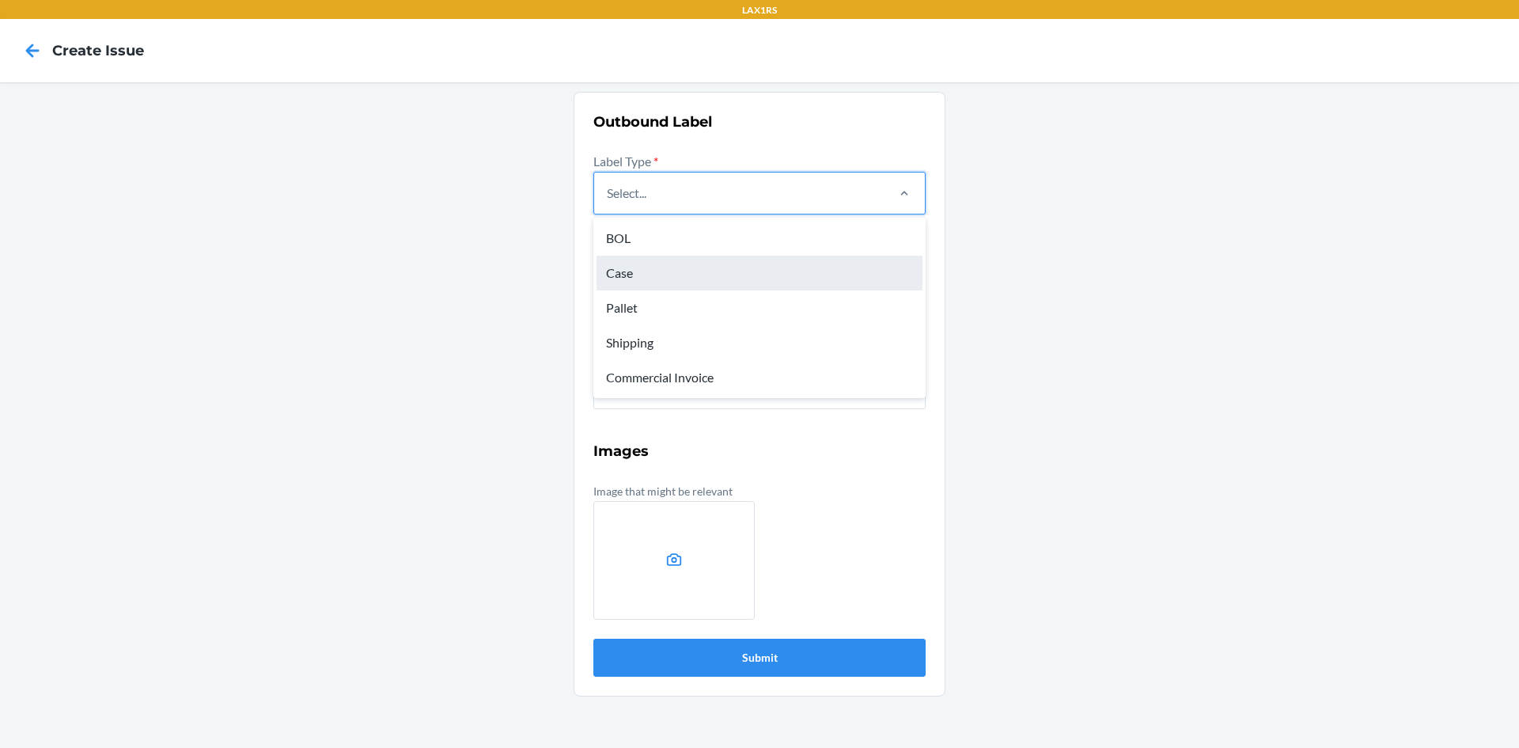
click at [616, 270] on div "Case" at bounding box center [760, 273] width 326 height 35
click at [608, 203] on input "option Case focused, 2 of 5. 5 results available. Use Up and Down to choose opt…" at bounding box center [608, 193] width 2 height 19
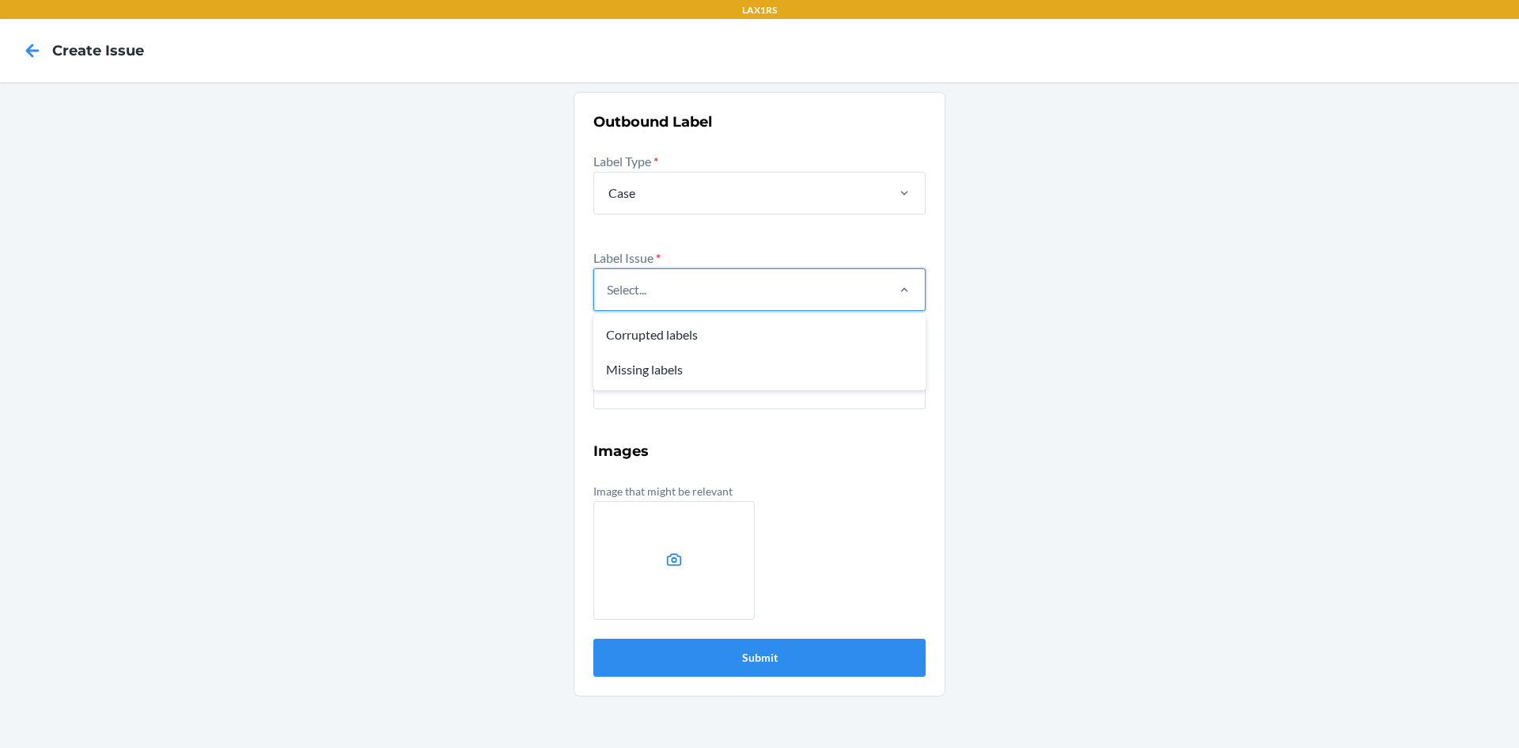
click at [631, 293] on div "Select..." at bounding box center [627, 289] width 40 height 19
click at [608, 293] on input "option Corrupted labels focused, 1 of 2. 2 results available. Use Up and Down t…" at bounding box center [608, 289] width 2 height 19
click at [631, 372] on div "Missing labels" at bounding box center [760, 369] width 326 height 35
click at [608, 299] on input "option Missing labels focused, 2 of 2. 2 results available. Use Up and Down to …" at bounding box center [608, 289] width 2 height 19
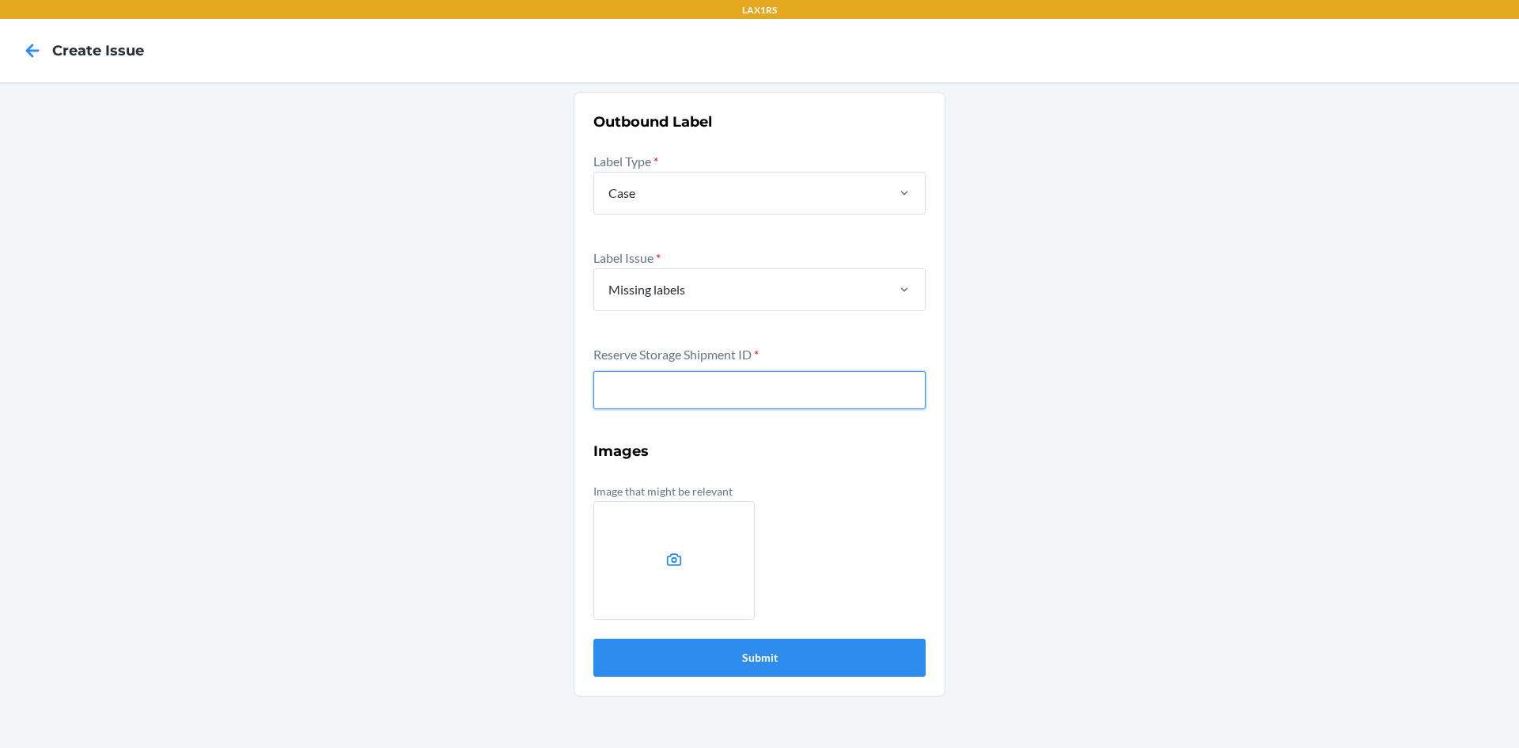
click at [649, 399] on input "text" at bounding box center [759, 390] width 332 height 38
type input "WI9D3OSFVDKPD"
click at [593, 639] on button "Submit" at bounding box center [759, 658] width 332 height 38
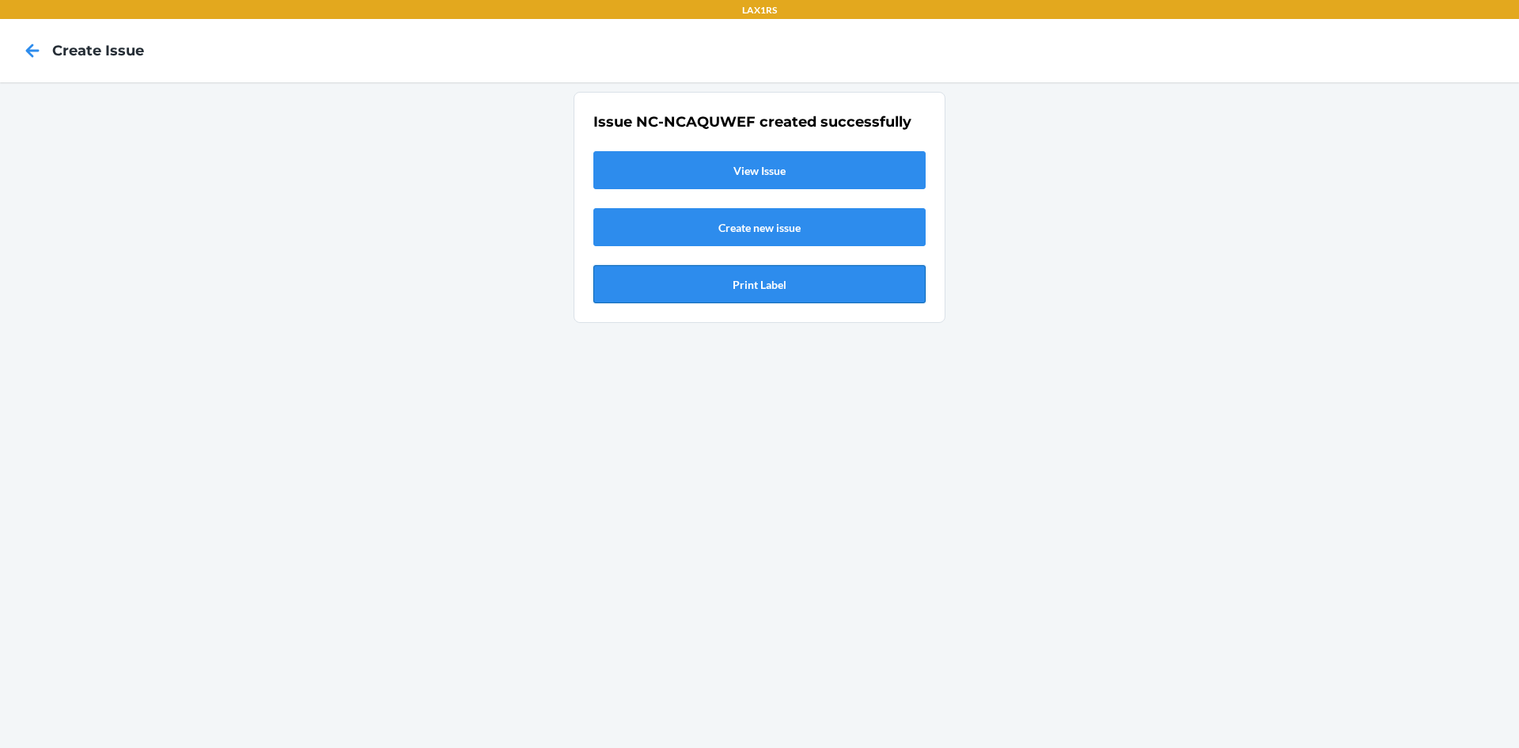
click at [733, 282] on button "Print Label" at bounding box center [759, 284] width 332 height 38
click at [28, 55] on icon at bounding box center [32, 50] width 27 height 27
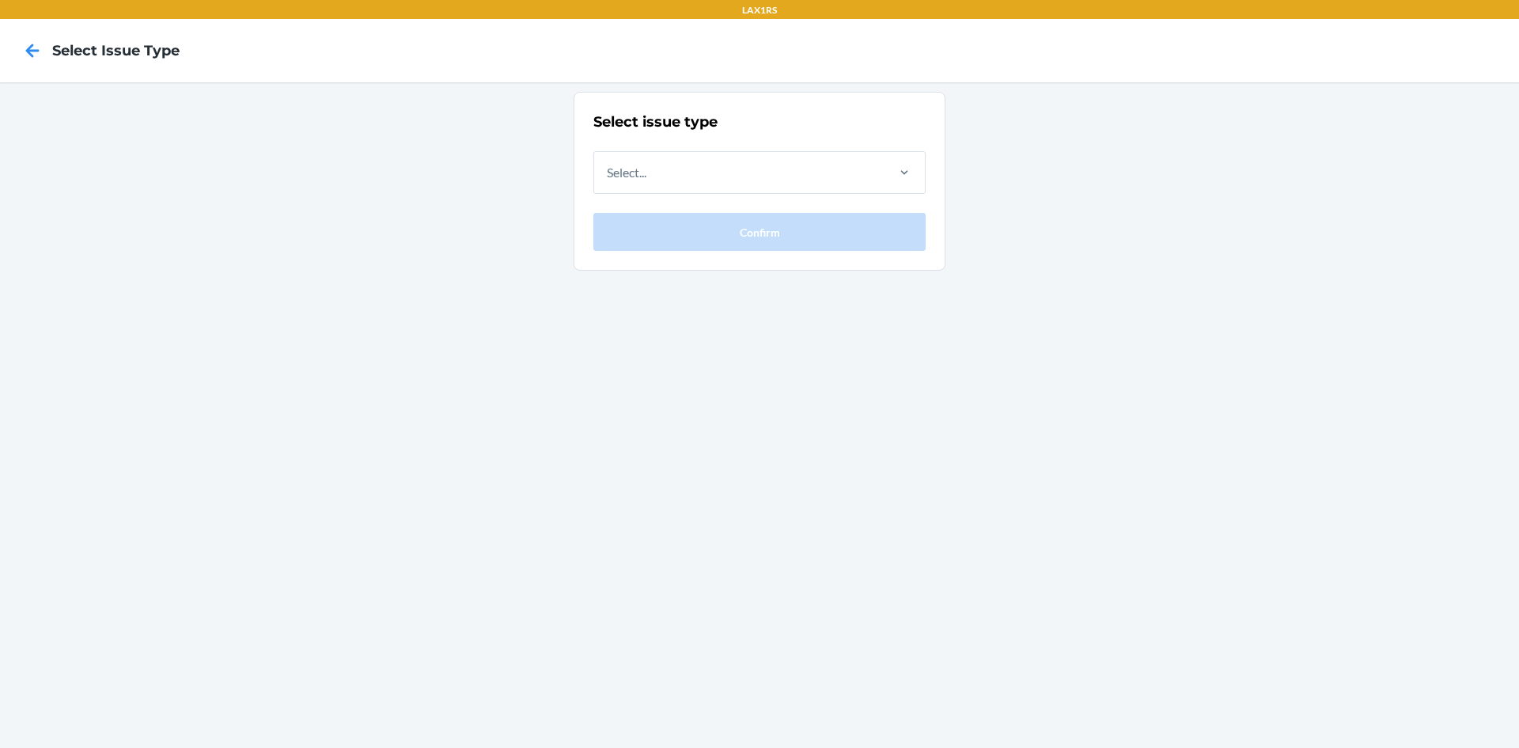
click at [714, 195] on div "Select issue type Select... Confirm" at bounding box center [759, 181] width 332 height 139
click at [737, 176] on div "Select..." at bounding box center [739, 172] width 290 height 41
click at [608, 176] on input "Select..." at bounding box center [608, 172] width 2 height 19
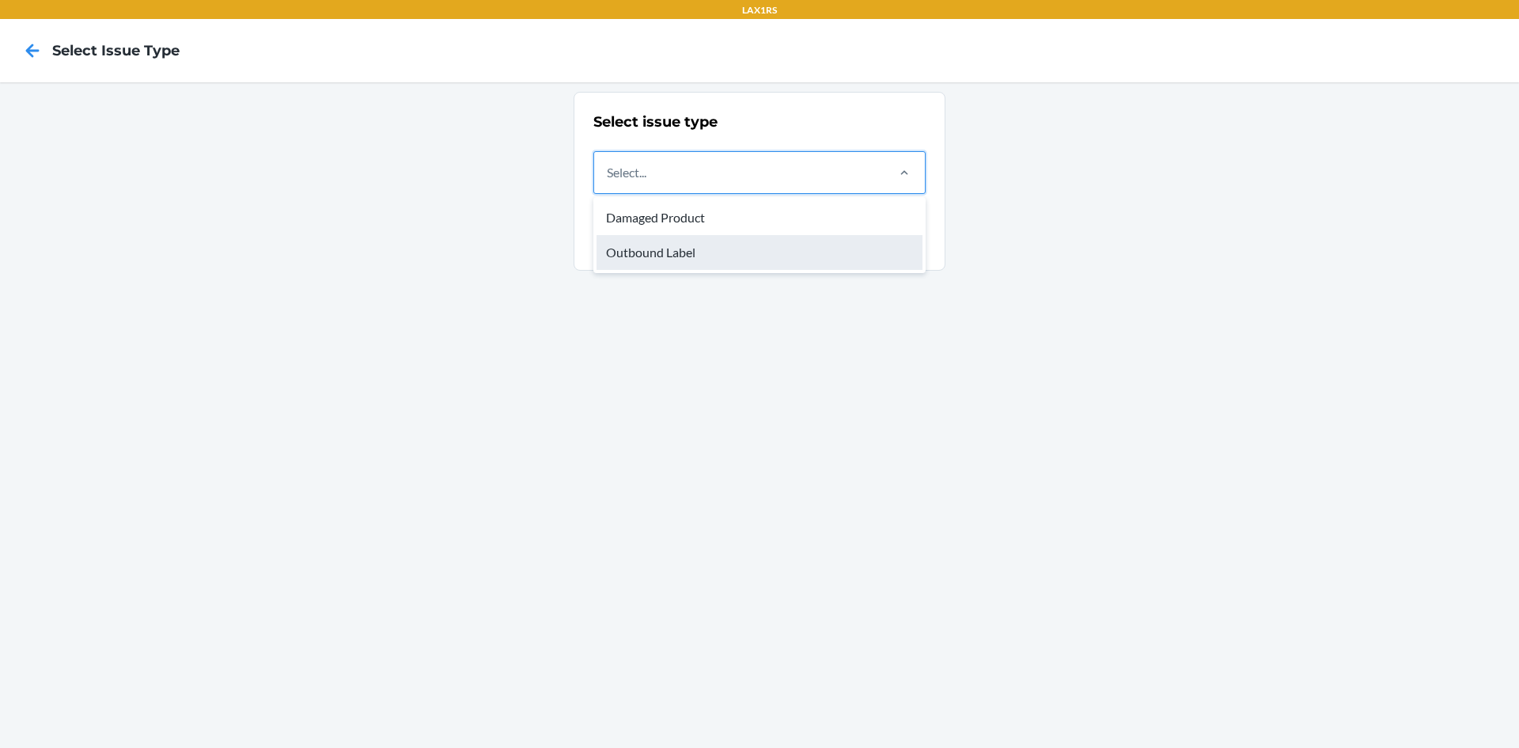
click at [627, 253] on div "Outbound Label" at bounding box center [760, 252] width 326 height 35
click at [608, 182] on input "option Outbound Label focused, 2 of 2. 2 results available. Use Up and Down to …" at bounding box center [608, 172] width 2 height 19
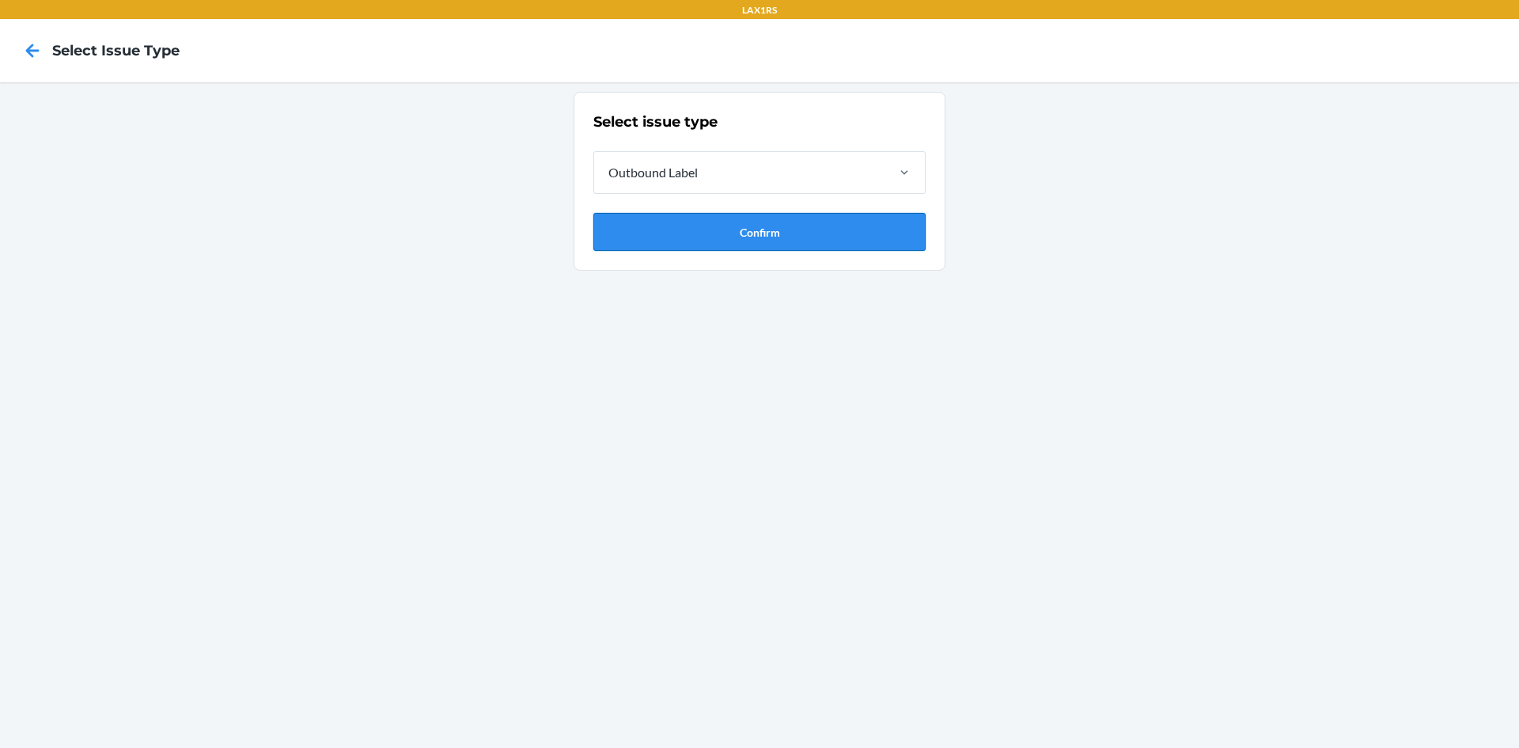
click at [666, 237] on button "Confirm" at bounding box center [759, 232] width 332 height 38
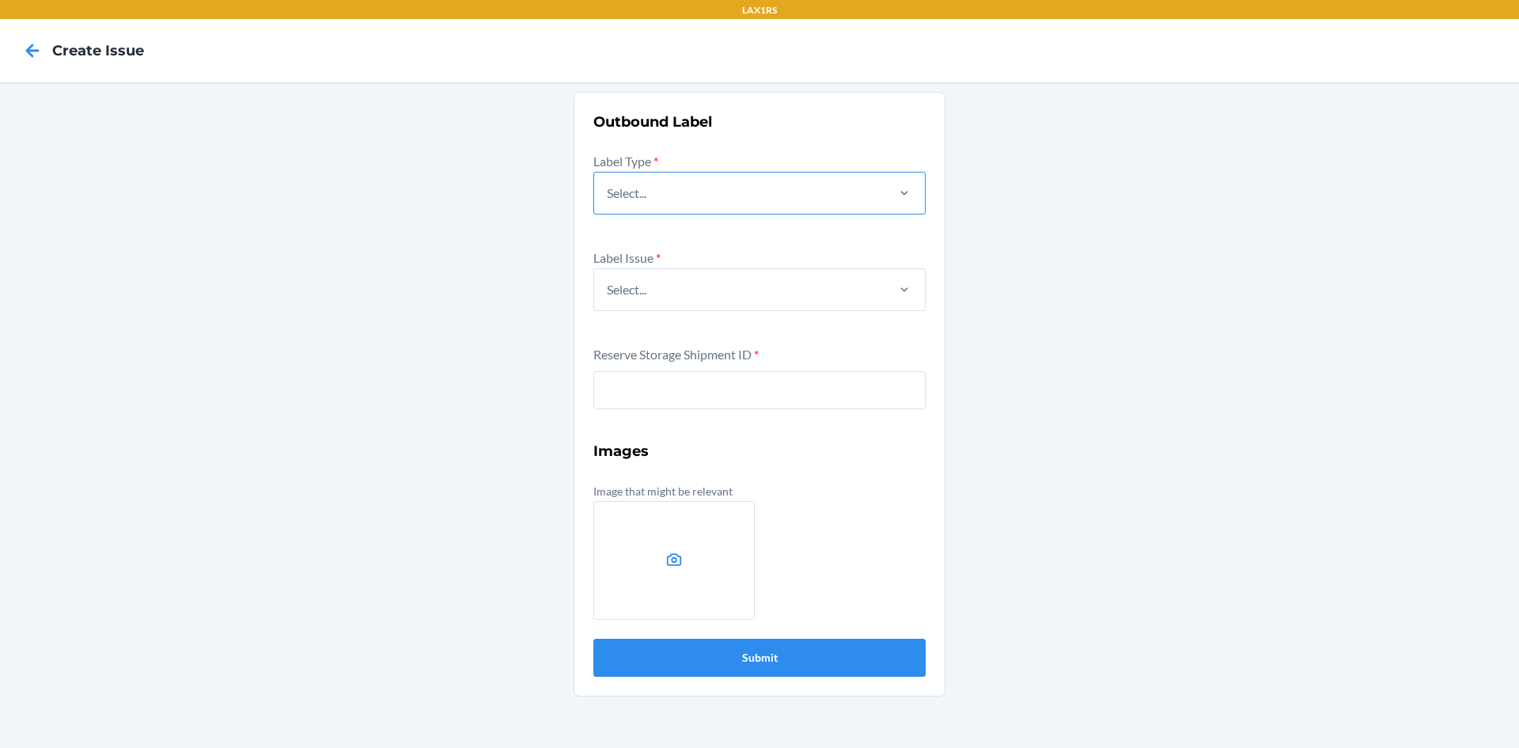
drag, startPoint x: 679, startPoint y: 175, endPoint x: 675, endPoint y: 194, distance: 19.4
click at [678, 179] on div "Select..." at bounding box center [739, 192] width 290 height 41
click at [608, 184] on input "Select..." at bounding box center [608, 193] width 2 height 19
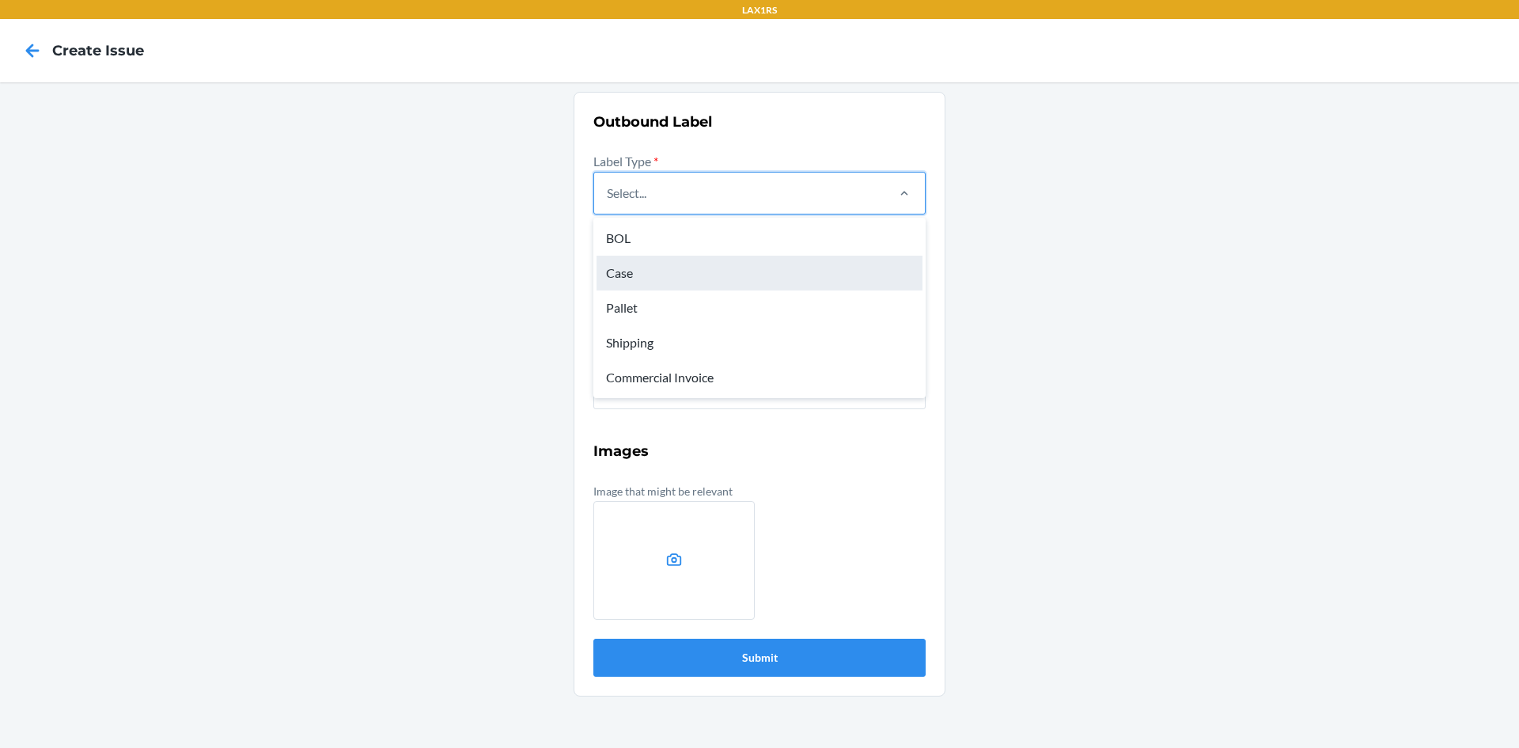
click at [617, 272] on div "Case" at bounding box center [760, 273] width 326 height 35
click at [608, 203] on input "option Case focused, 2 of 5. 5 results available. Use Up and Down to choose opt…" at bounding box center [608, 193] width 2 height 19
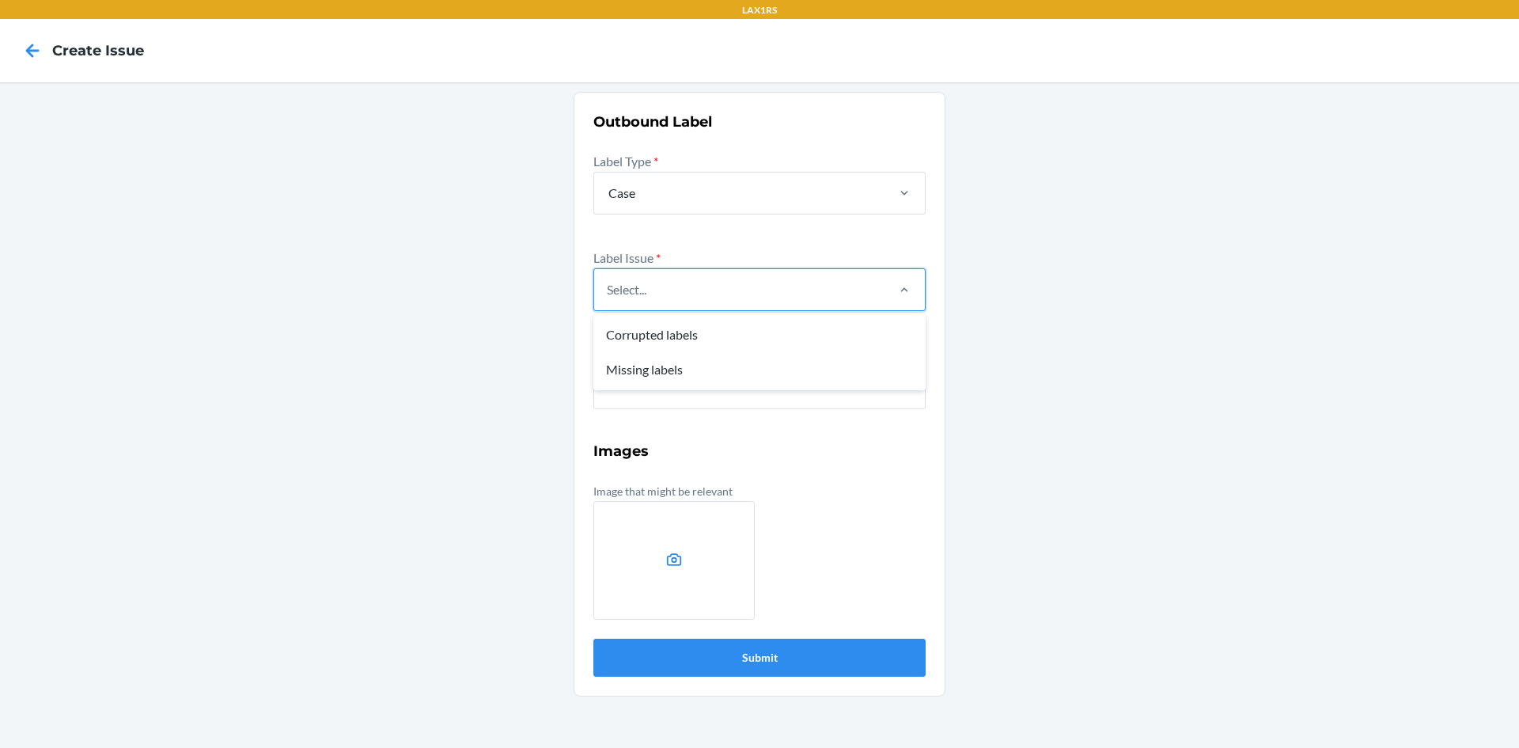
click at [665, 292] on div "Select..." at bounding box center [739, 289] width 290 height 41
click at [608, 292] on input "option Corrupted labels focused, 1 of 2. 2 results available. Use Up and Down t…" at bounding box center [608, 289] width 2 height 19
click at [653, 368] on div "Missing labels" at bounding box center [760, 369] width 326 height 35
click at [608, 299] on input "option Missing labels focused, 2 of 2. 2 results available. Use Up and Down to …" at bounding box center [608, 289] width 2 height 19
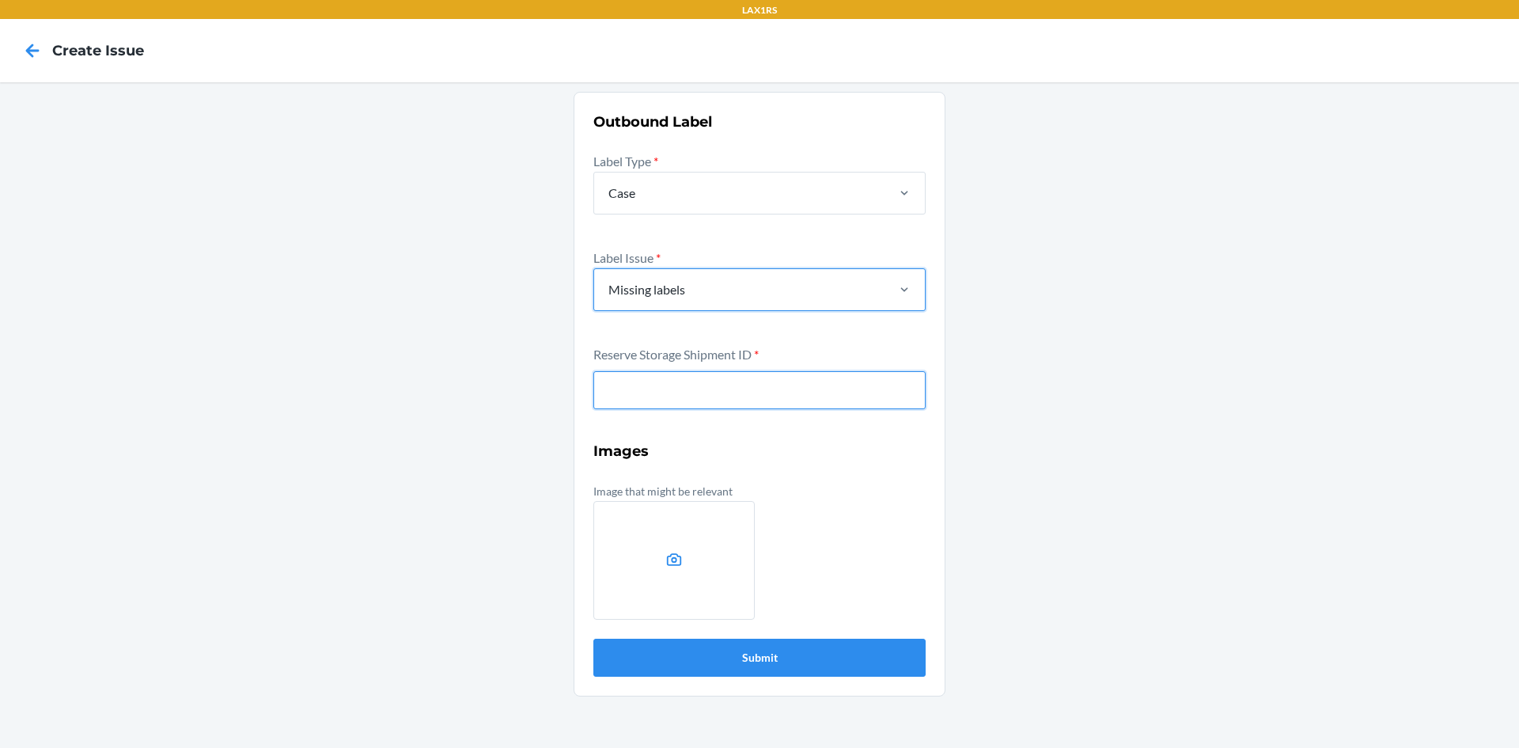
click at [652, 392] on input "text" at bounding box center [759, 390] width 332 height 38
type input "WNCVSQEGTLKJ0"
click at [593, 639] on button "Submit" at bounding box center [759, 658] width 332 height 38
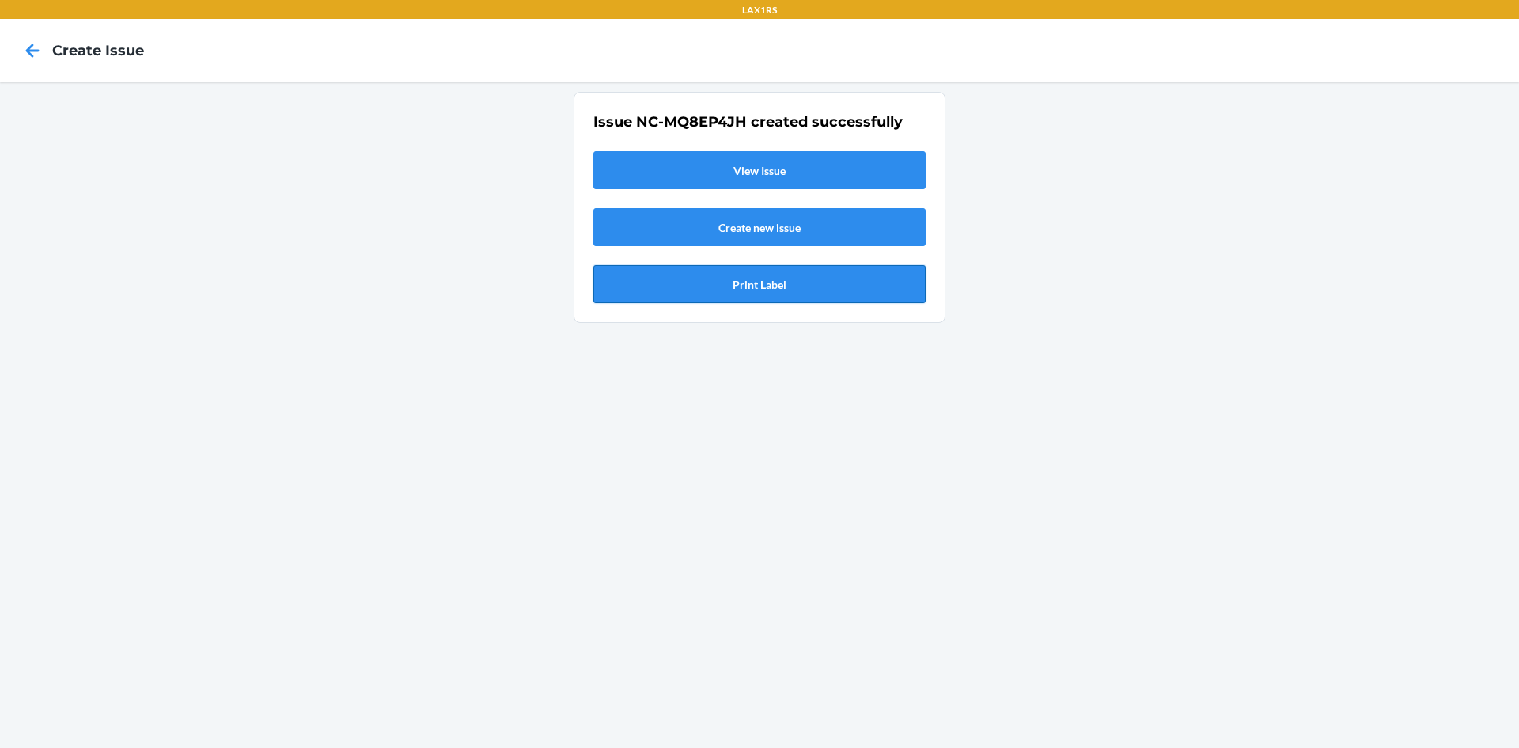
click at [742, 290] on button "Print Label" at bounding box center [759, 284] width 332 height 38
click at [32, 47] on icon at bounding box center [32, 50] width 27 height 27
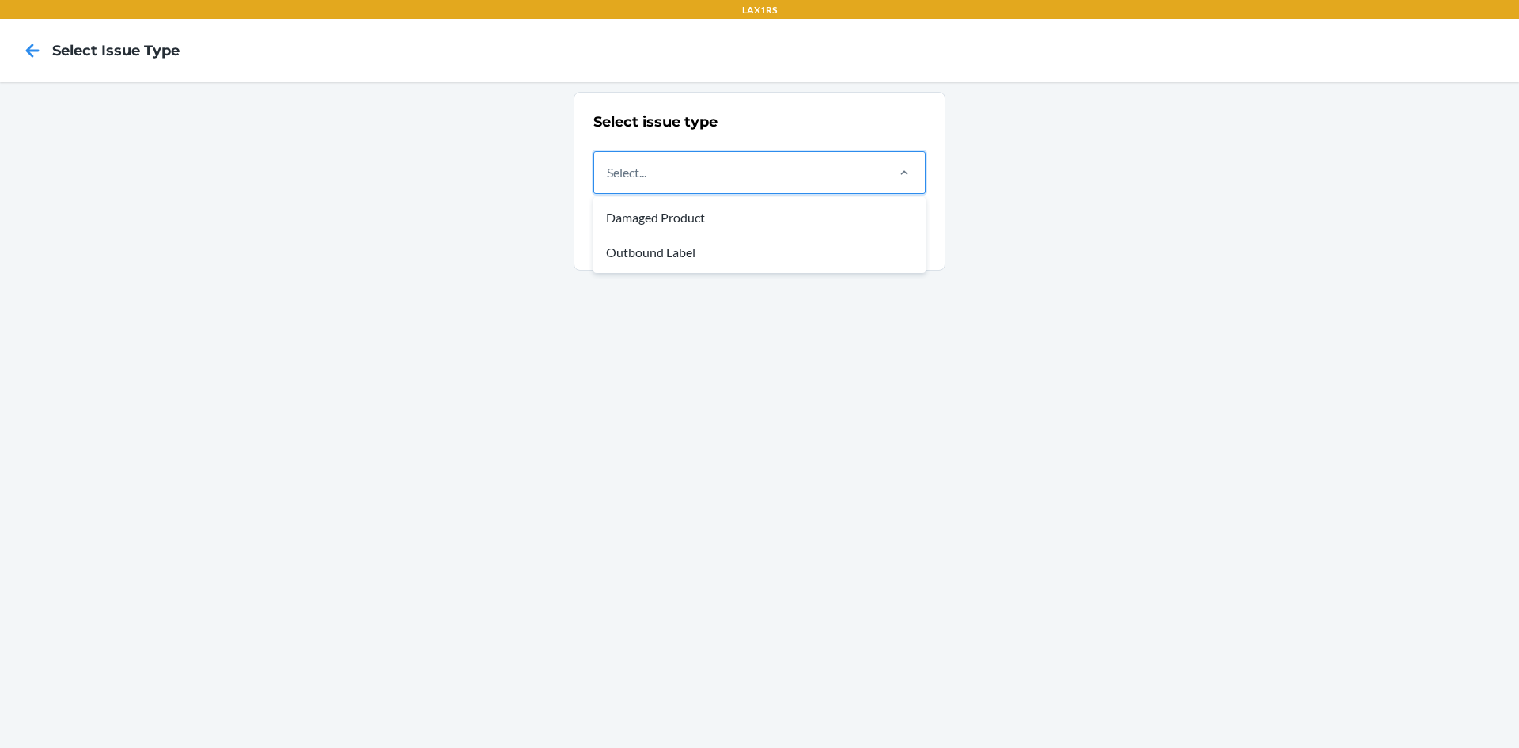
click at [722, 169] on div "Select..." at bounding box center [739, 172] width 290 height 41
click at [608, 169] on input "option Damaged Product focused, 1 of 2. 2 results available. Use Up and Down to…" at bounding box center [608, 172] width 2 height 19
click at [674, 250] on div "Outbound Label" at bounding box center [760, 252] width 326 height 35
click at [608, 182] on input "option Outbound Label focused, 2 of 2. 2 results available. Use Up and Down to …" at bounding box center [608, 172] width 2 height 19
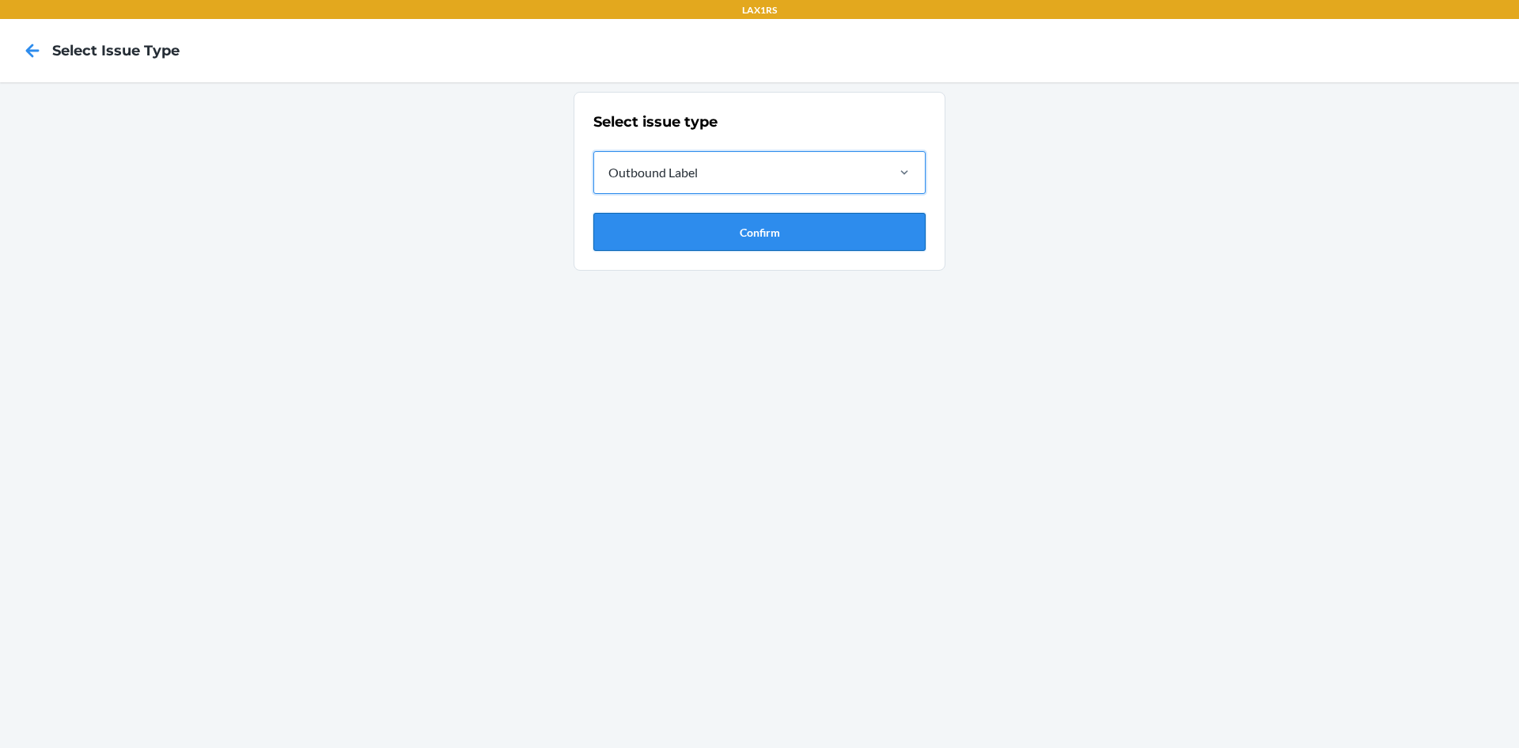
click at [696, 233] on button "Confirm" at bounding box center [759, 232] width 332 height 38
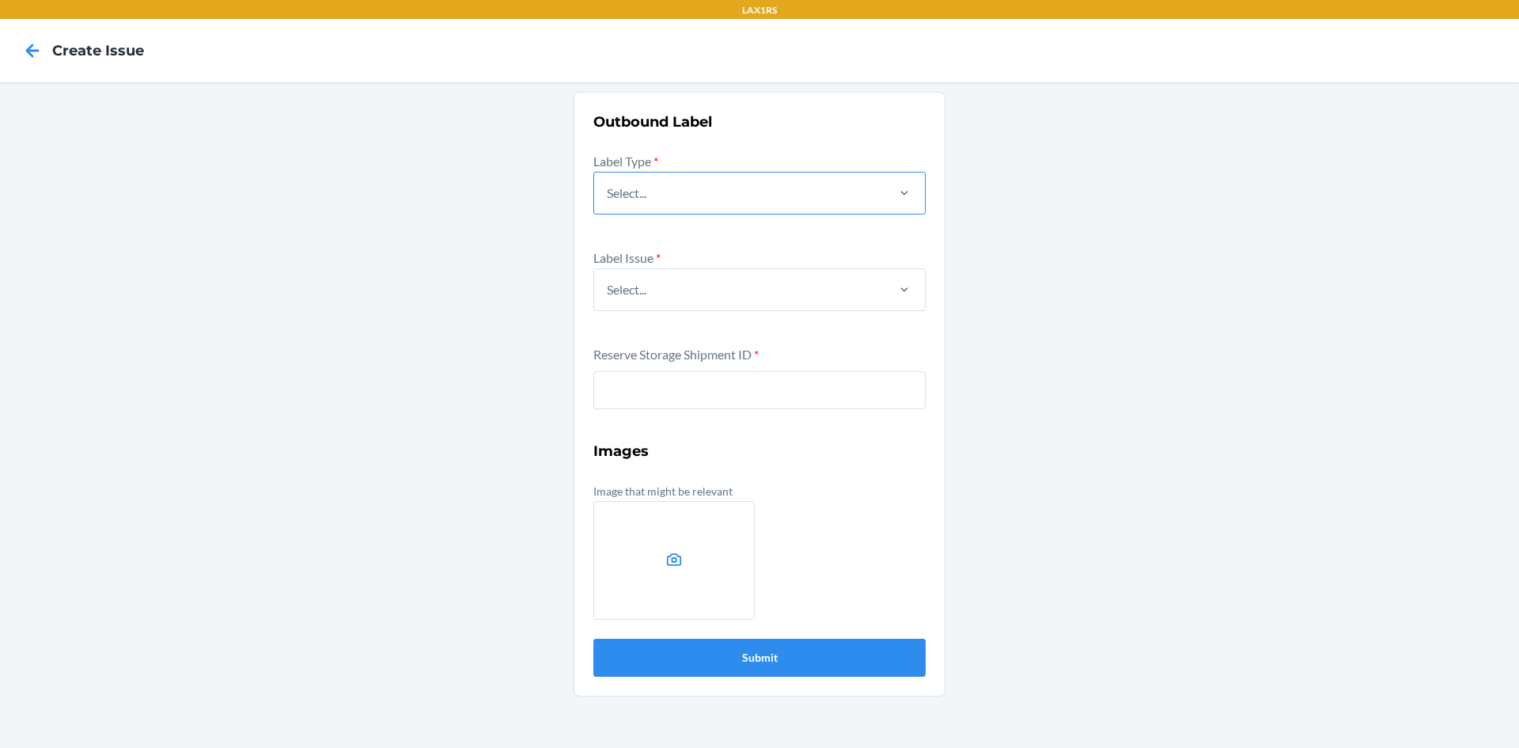
click at [692, 196] on div "Select..." at bounding box center [739, 192] width 290 height 41
click at [608, 196] on input "Select..." at bounding box center [608, 193] width 2 height 19
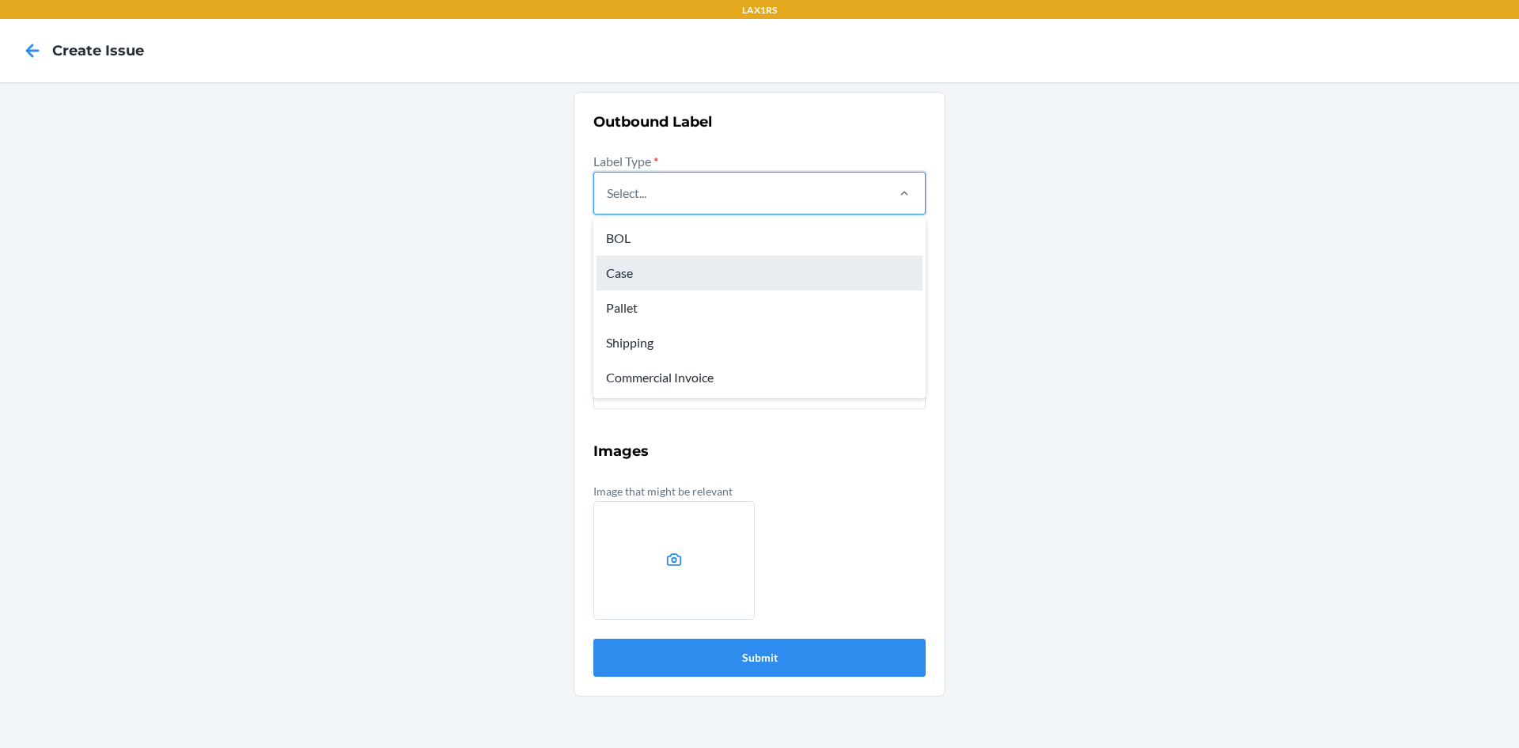
click at [641, 263] on div "Case" at bounding box center [760, 273] width 326 height 35
click at [608, 203] on input "option Case focused, 2 of 5. 5 results available. Use Up and Down to choose opt…" at bounding box center [608, 193] width 2 height 19
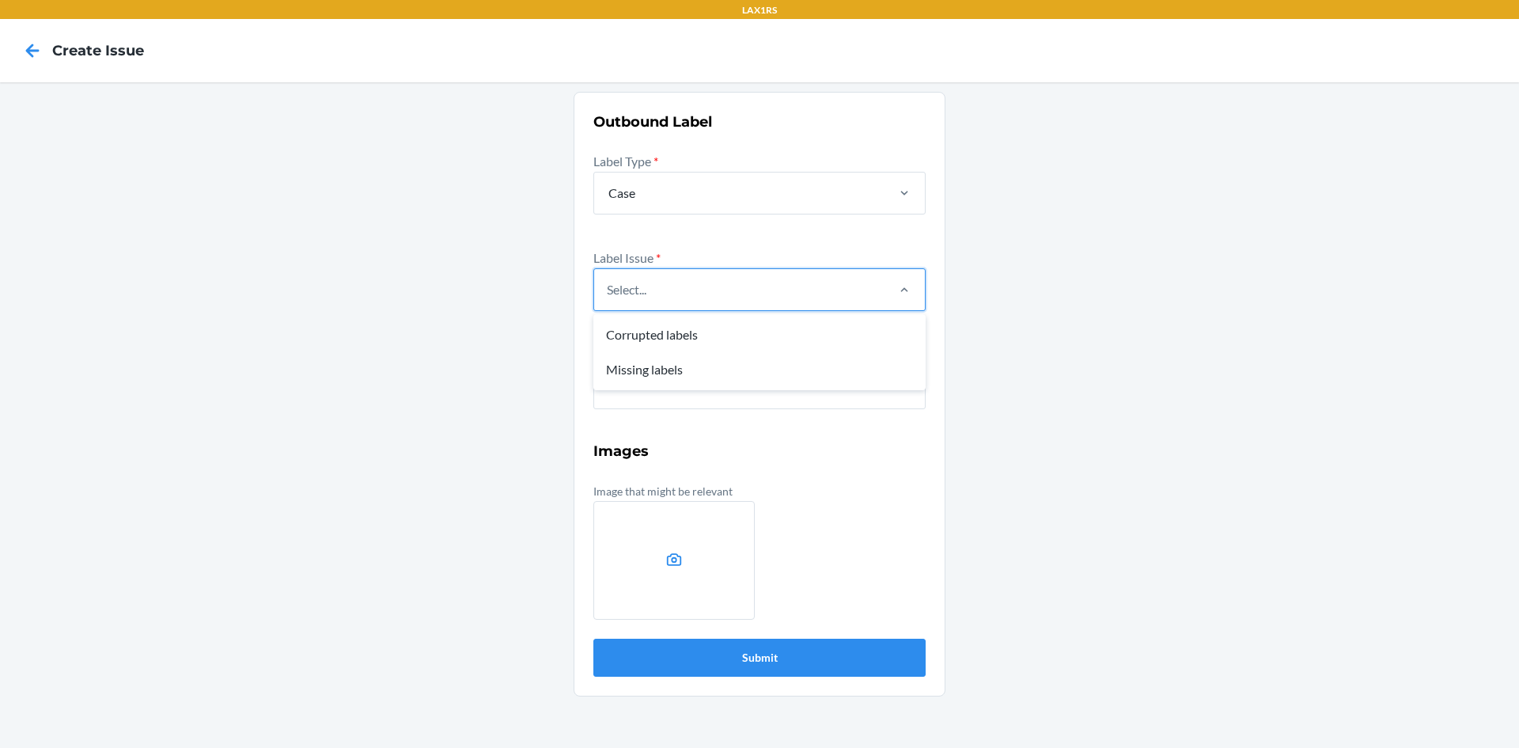
click at [650, 305] on div "Select..." at bounding box center [739, 289] width 290 height 41
click at [608, 299] on input "option Corrupted labels focused, 1 of 2. 2 results available. Use Up and Down t…" at bounding box center [608, 289] width 2 height 19
click at [666, 358] on div "Missing labels" at bounding box center [760, 369] width 326 height 35
click at [608, 299] on input "option Missing labels focused, 2 of 2. 2 results available. Use Up and Down to …" at bounding box center [608, 289] width 2 height 19
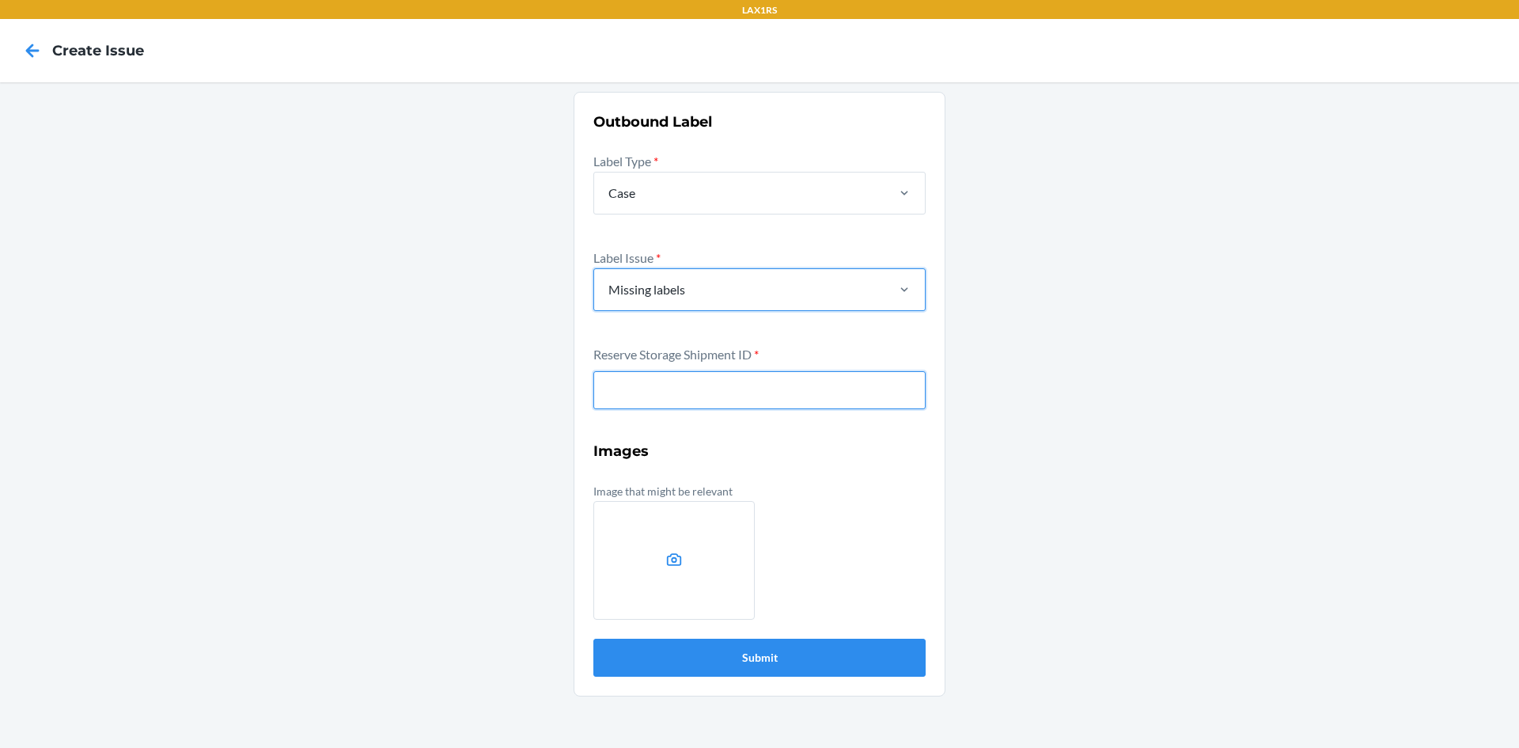
click at [675, 400] on input "text" at bounding box center [759, 390] width 332 height 38
type input "W5GI6OMZ2J5UO"
click at [593, 639] on button "Submit" at bounding box center [759, 658] width 332 height 38
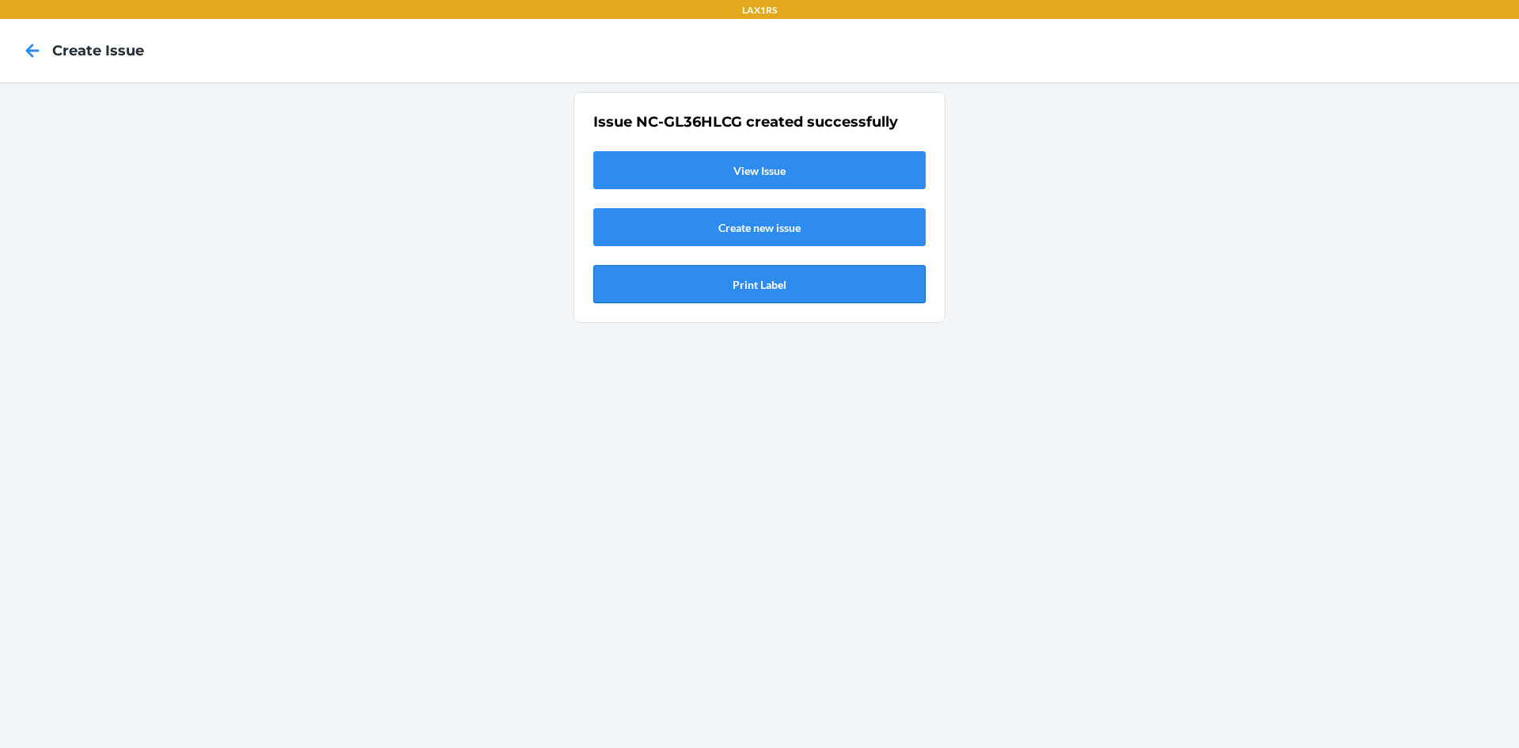
click at [768, 293] on button "Print Label" at bounding box center [759, 284] width 332 height 38
click at [32, 50] on icon at bounding box center [32, 50] width 13 height 13
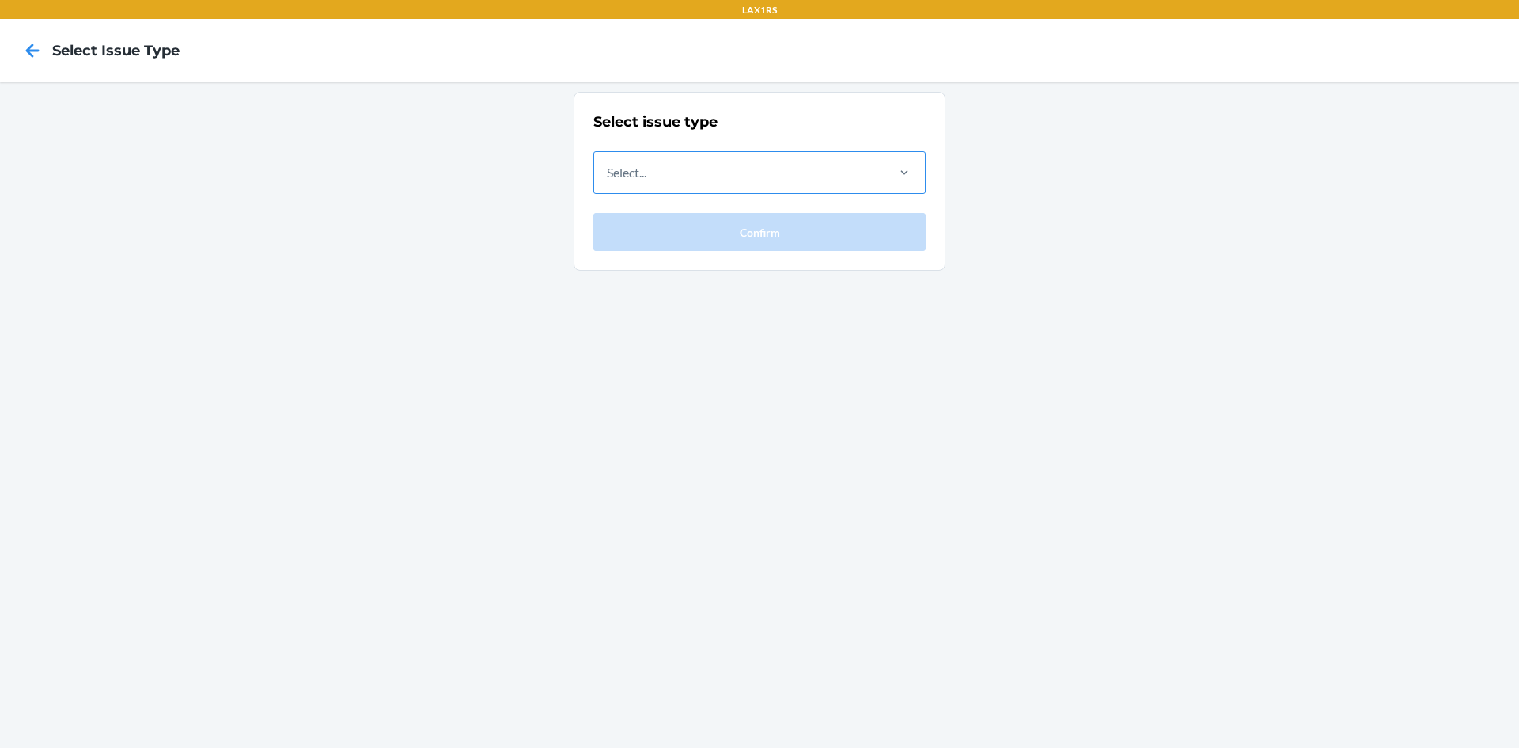
click at [680, 184] on div "Select..." at bounding box center [739, 172] width 290 height 41
click at [608, 182] on input "Select..." at bounding box center [608, 172] width 2 height 19
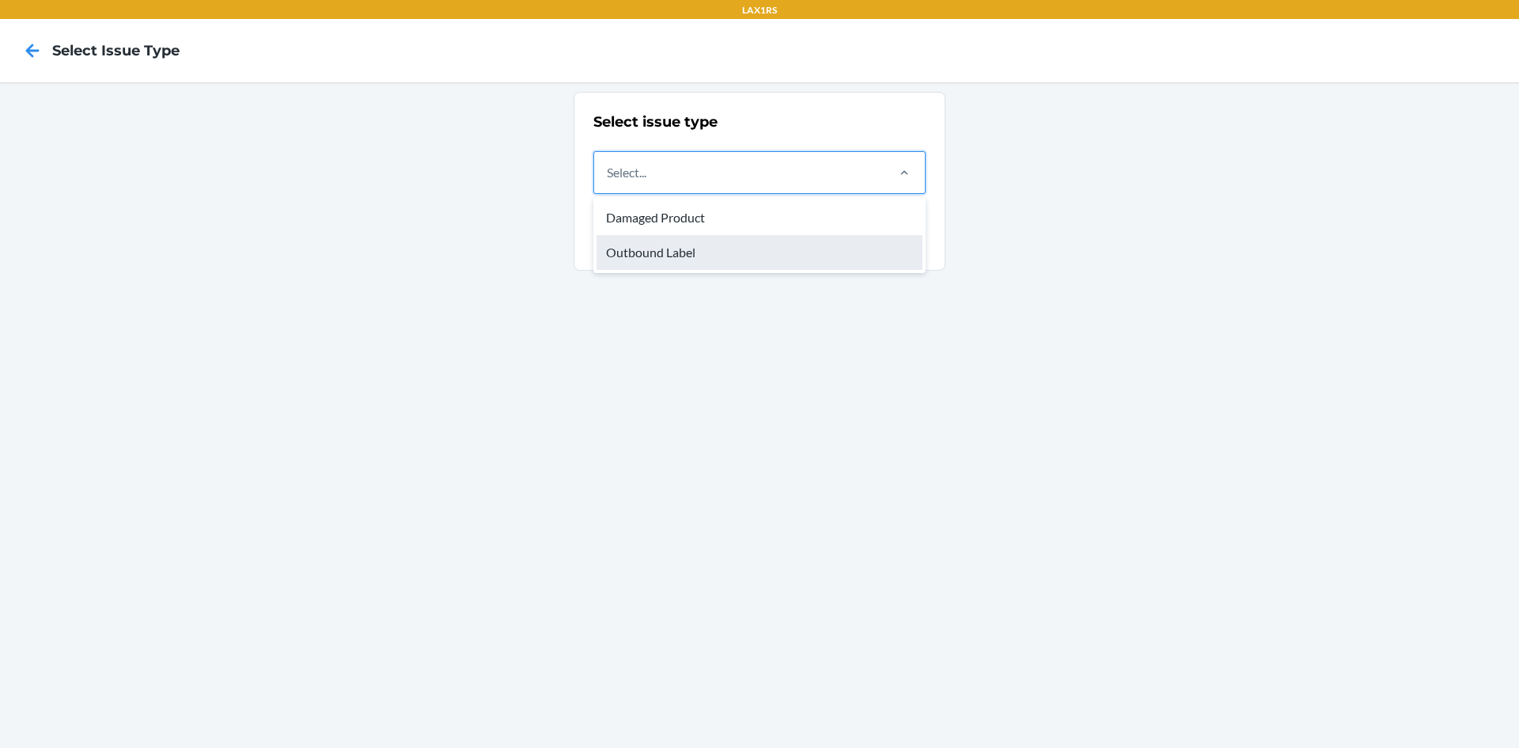
click at [667, 260] on div "Outbound Label" at bounding box center [760, 252] width 326 height 35
click at [608, 182] on input "option Outbound Label focused, 2 of 2. 2 results available. Use Up and Down to …" at bounding box center [608, 172] width 2 height 19
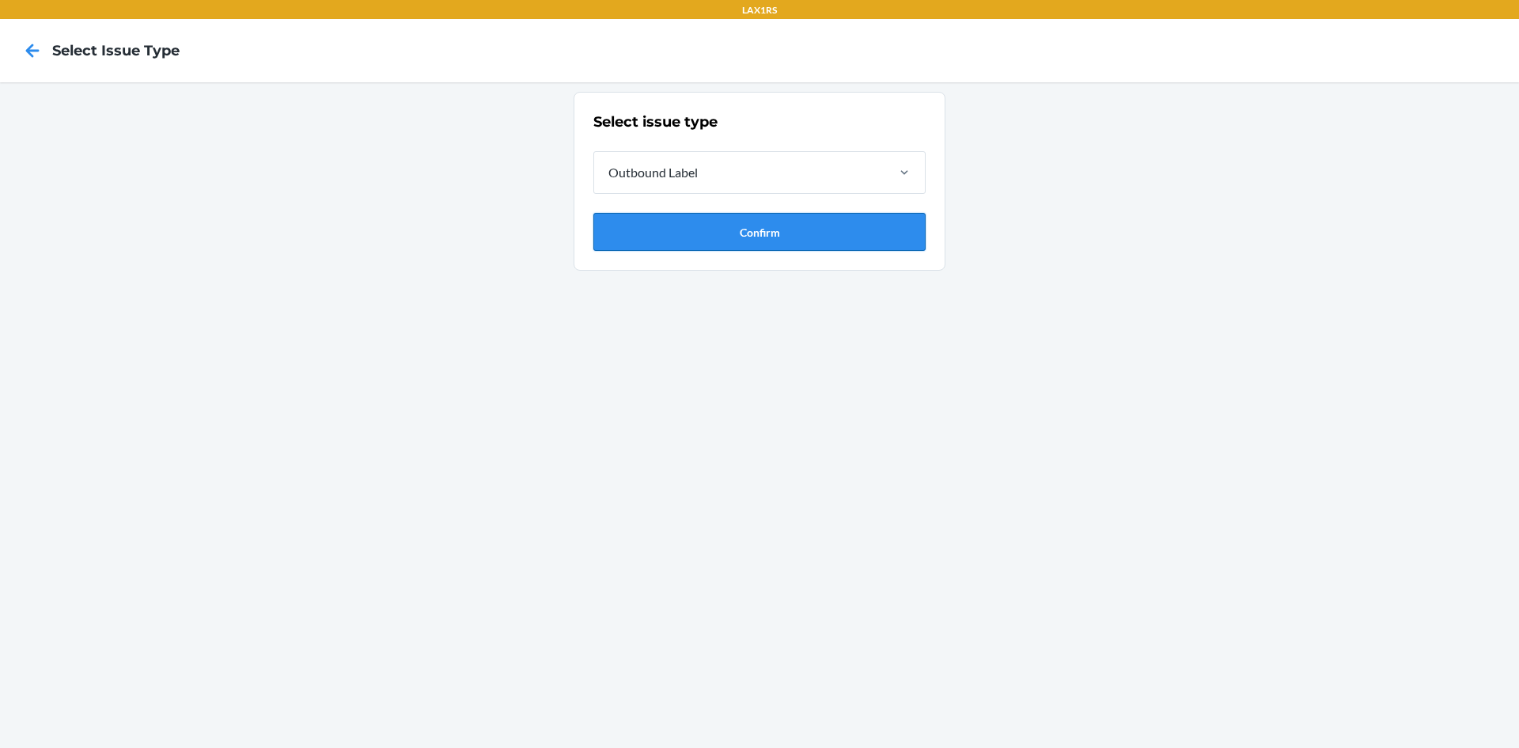
click at [674, 245] on button "Confirm" at bounding box center [759, 232] width 332 height 38
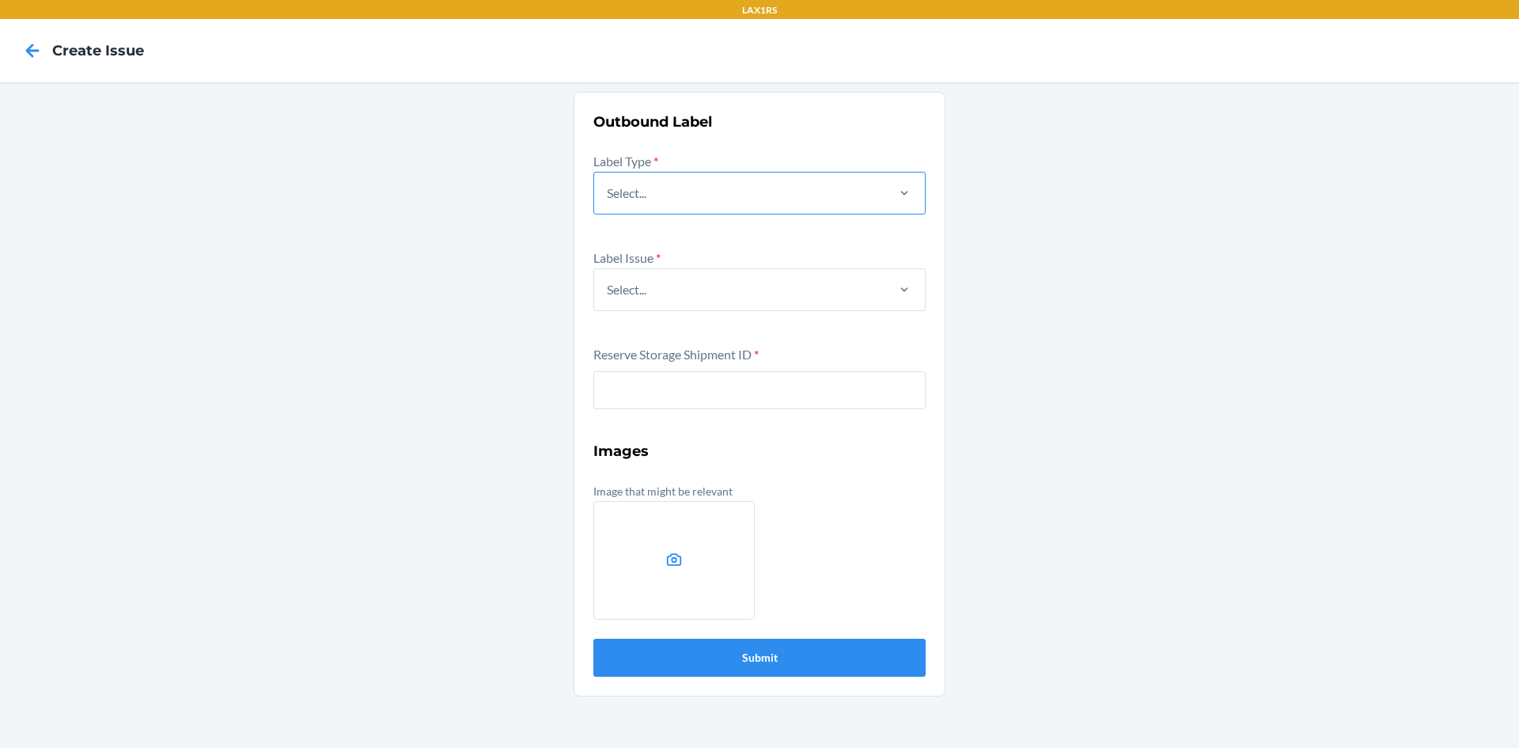
click at [701, 196] on div "Select..." at bounding box center [739, 192] width 290 height 41
click at [608, 196] on input "Select..." at bounding box center [608, 193] width 2 height 19
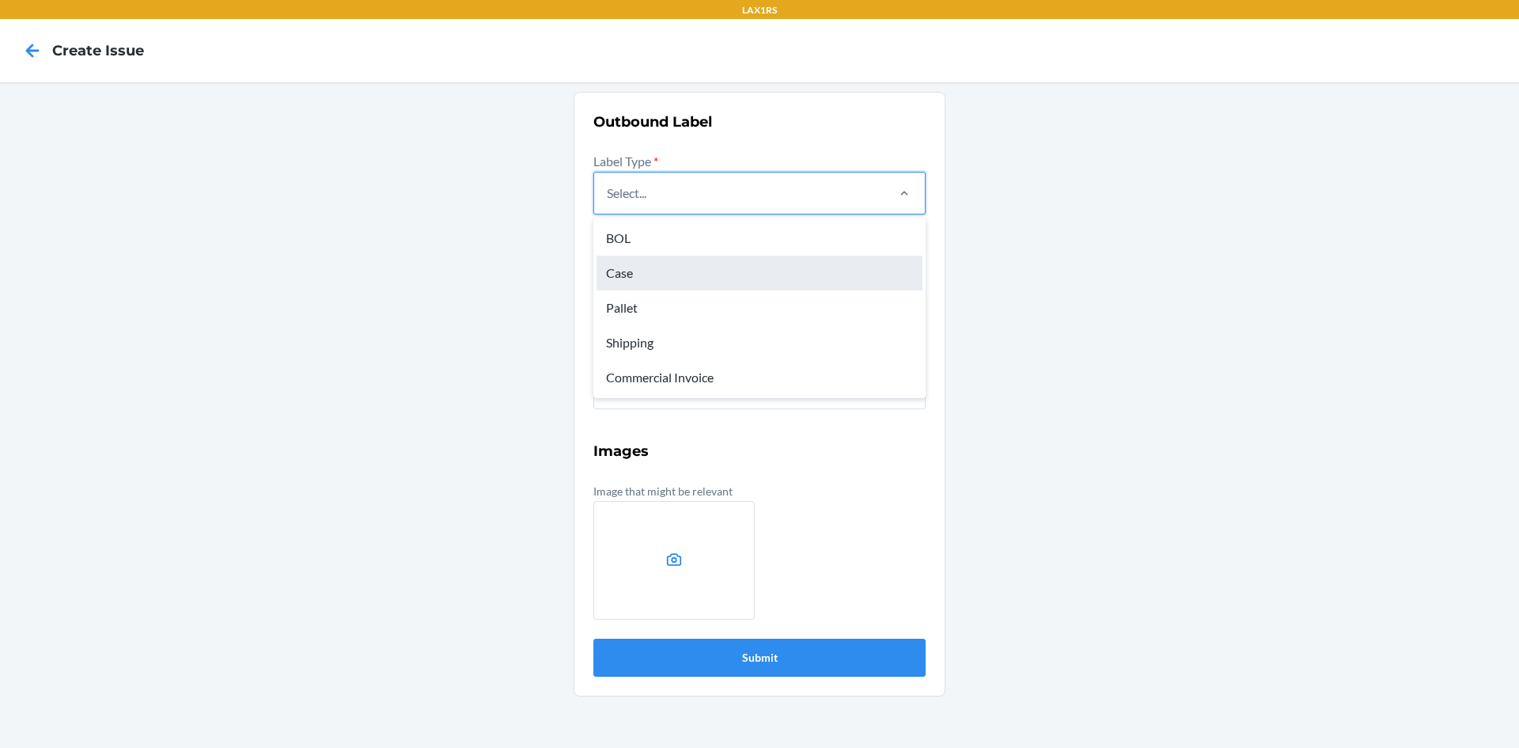
click at [646, 261] on div "Case" at bounding box center [760, 273] width 326 height 35
click at [608, 203] on input "option Case focused, 2 of 5. 5 results available. Use Up and Down to choose opt…" at bounding box center [608, 193] width 2 height 19
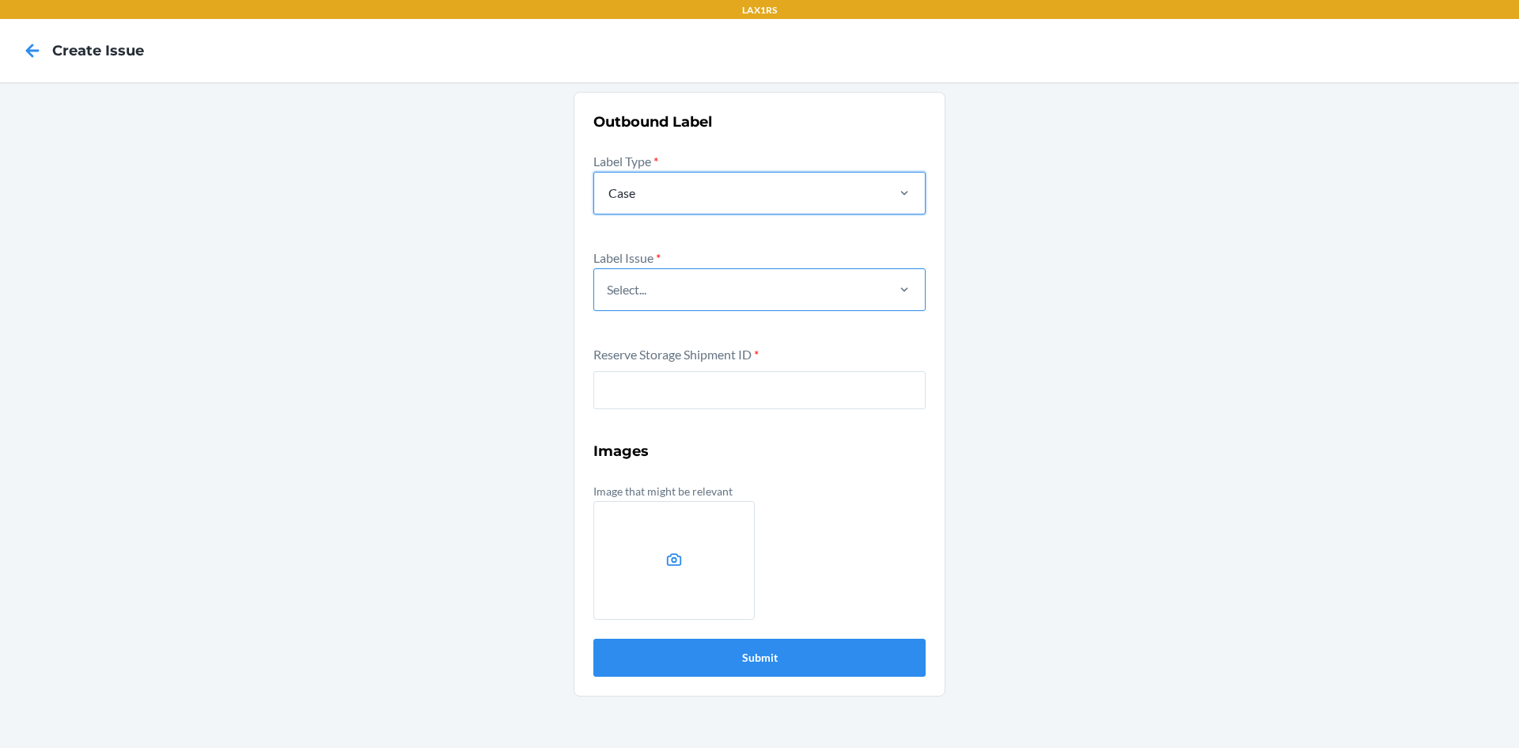
drag, startPoint x: 661, startPoint y: 297, endPoint x: 660, endPoint y: 309, distance: 12.0
click at [662, 297] on div "Select..." at bounding box center [739, 289] width 290 height 41
click at [608, 297] on input "Select..." at bounding box center [608, 289] width 2 height 19
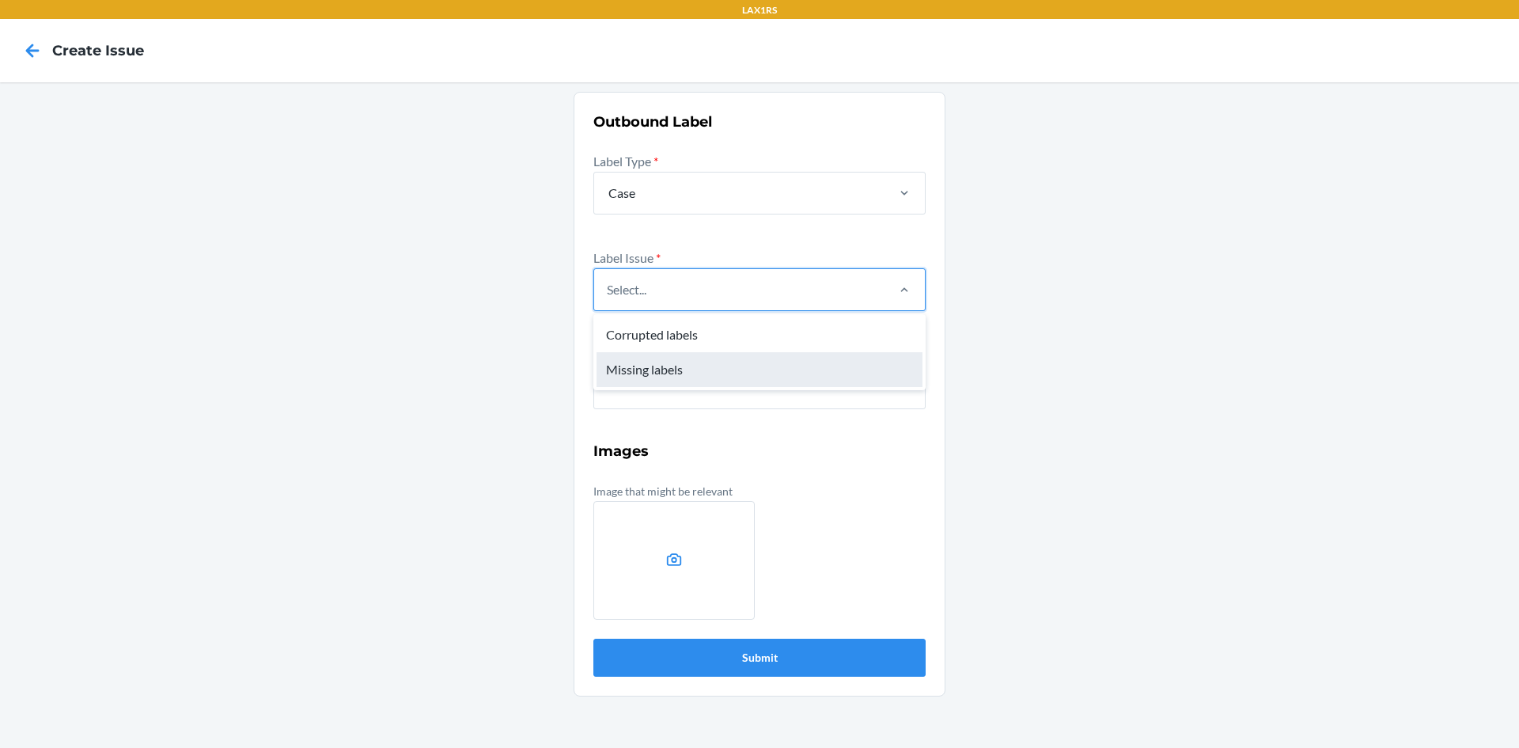
click at [646, 366] on div "Missing labels" at bounding box center [760, 369] width 326 height 35
click at [608, 299] on input "option Missing labels focused, 2 of 2. 2 results available. Use Up and Down to …" at bounding box center [608, 289] width 2 height 19
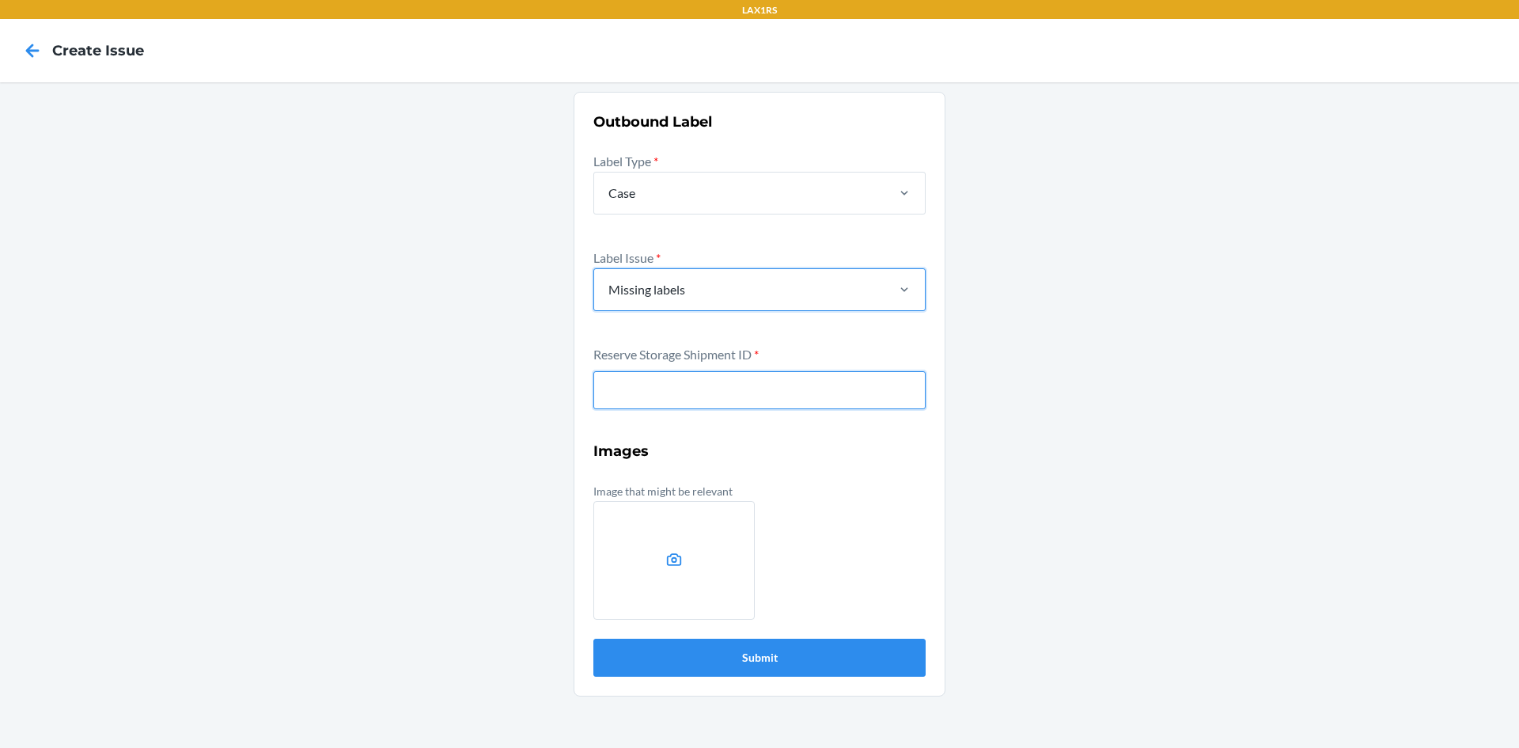
click at [650, 382] on input "text" at bounding box center [759, 390] width 332 height 38
type input "W5GI6OMZ2J5UO"
click at [593, 639] on button "Submit" at bounding box center [759, 658] width 332 height 38
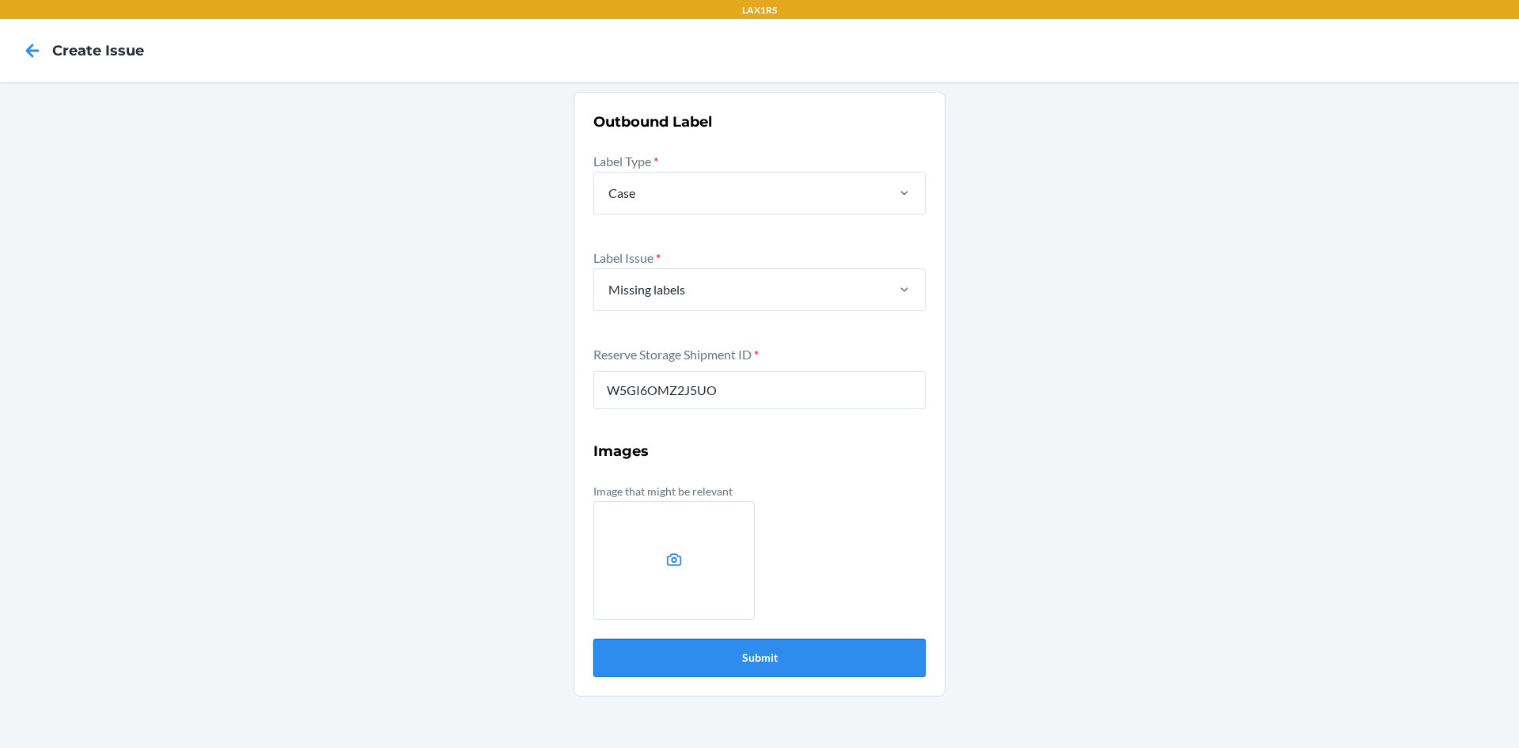
click at [802, 661] on button "Submit" at bounding box center [759, 658] width 332 height 38
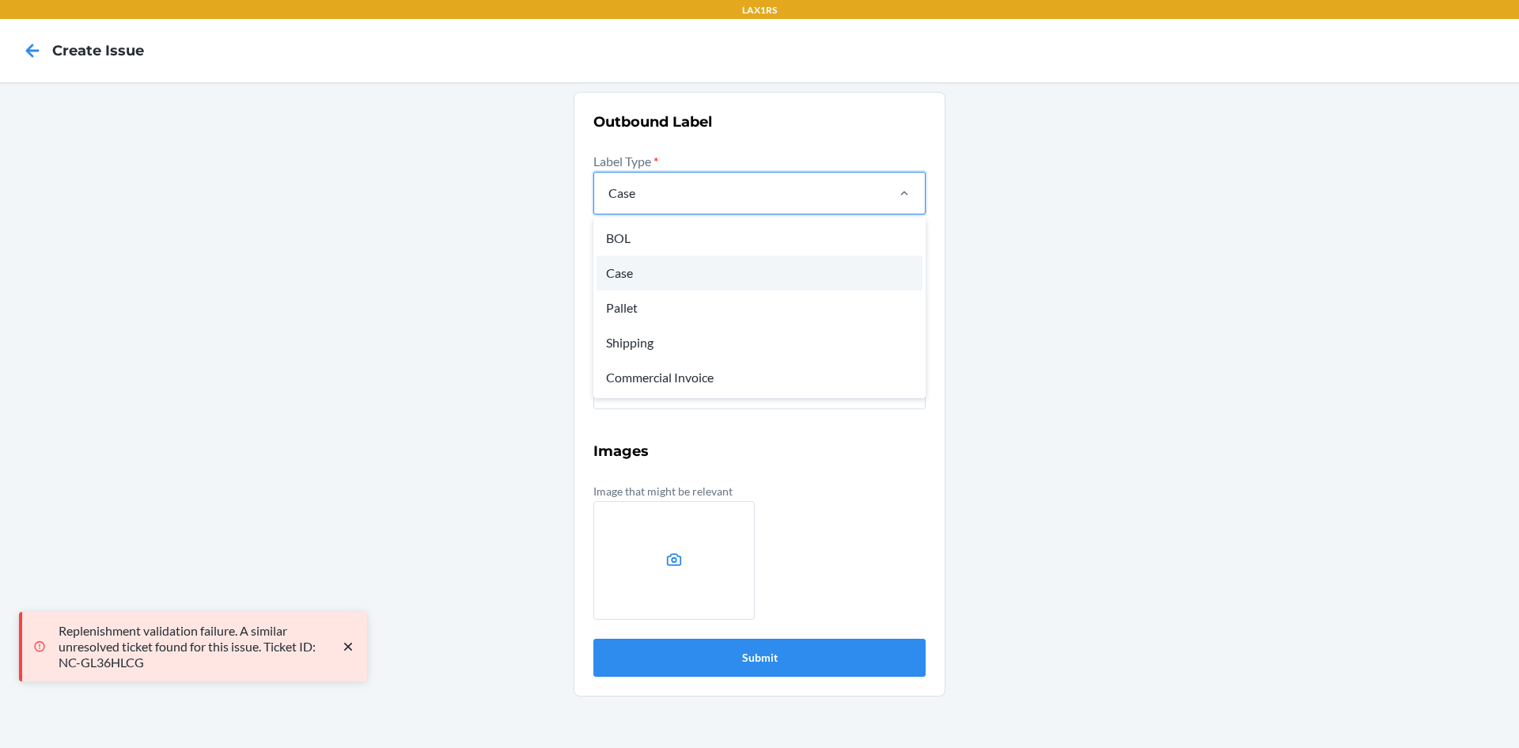
click at [699, 203] on div "Case" at bounding box center [739, 192] width 290 height 41
click at [608, 203] on input "option Case, selected. option BOL focused, 1 of 5. 5 results available. Use Up …" at bounding box center [608, 193] width 2 height 19
click at [627, 336] on div "Shipping" at bounding box center [760, 342] width 326 height 35
click at [608, 203] on input "option Case, selected. option Shipping focused, 4 of 5. 5 results available. Us…" at bounding box center [608, 193] width 2 height 19
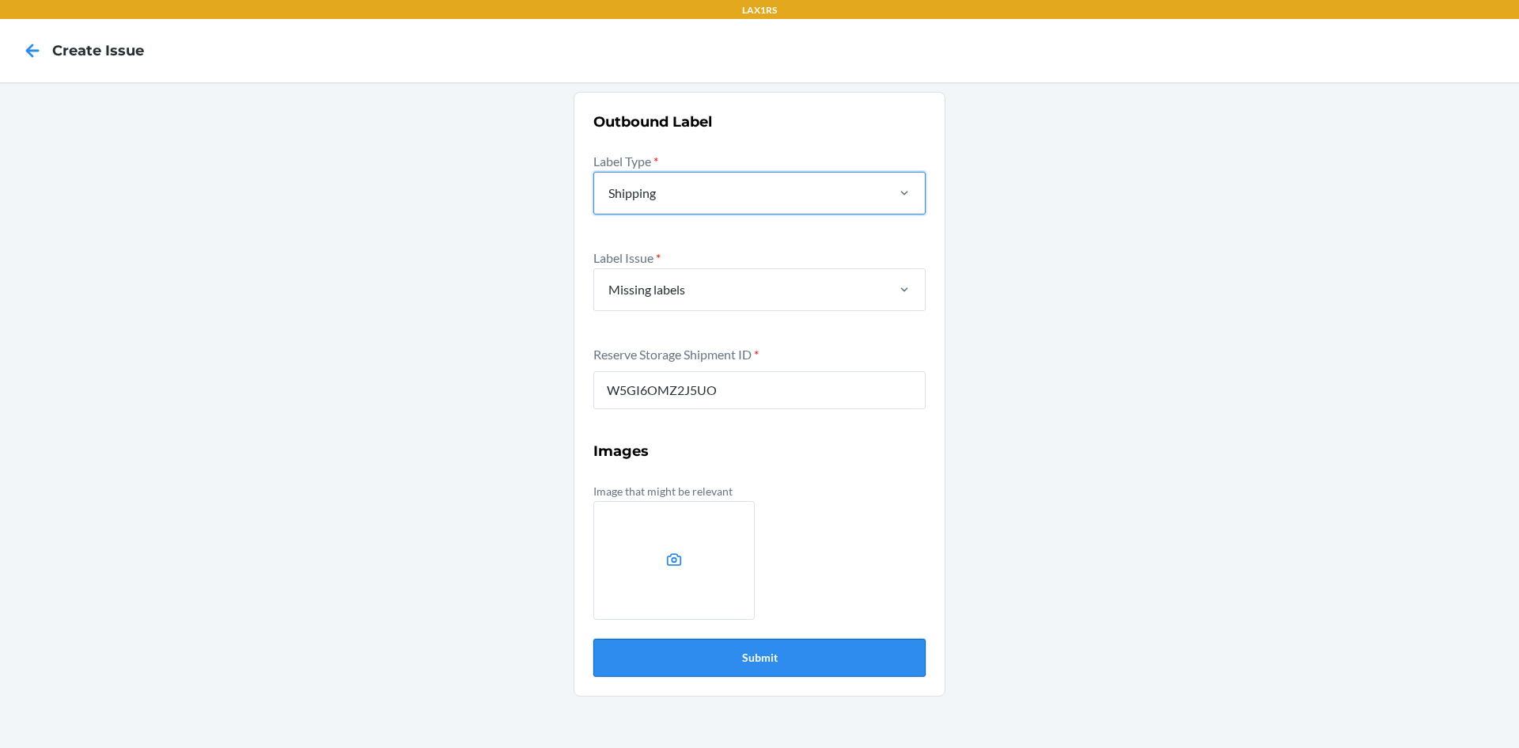
click at [646, 660] on button "Submit" at bounding box center [759, 658] width 332 height 38
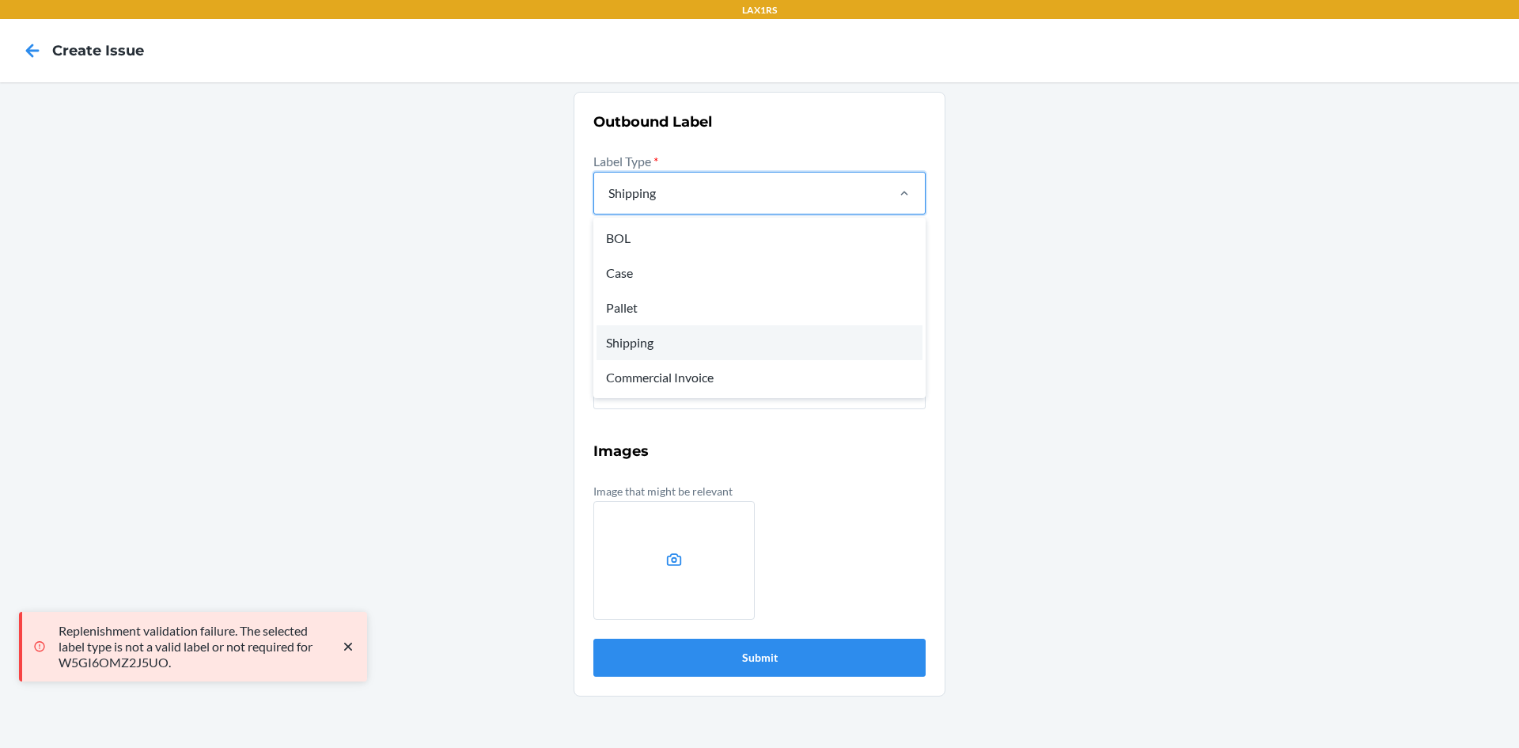
click at [638, 187] on div "Shipping" at bounding box center [631, 193] width 47 height 19
click at [608, 187] on input "option Shipping, selected. option BOL focused, 1 of 5. 5 results available. Use…" at bounding box center [608, 193] width 2 height 19
click at [688, 307] on div "Pallet" at bounding box center [760, 307] width 326 height 35
click at [608, 203] on input "option Shipping, selected. option Pallet focused, 3 of 5. 5 results available. …" at bounding box center [608, 193] width 2 height 19
click at [708, 657] on button "Submit" at bounding box center [759, 658] width 332 height 38
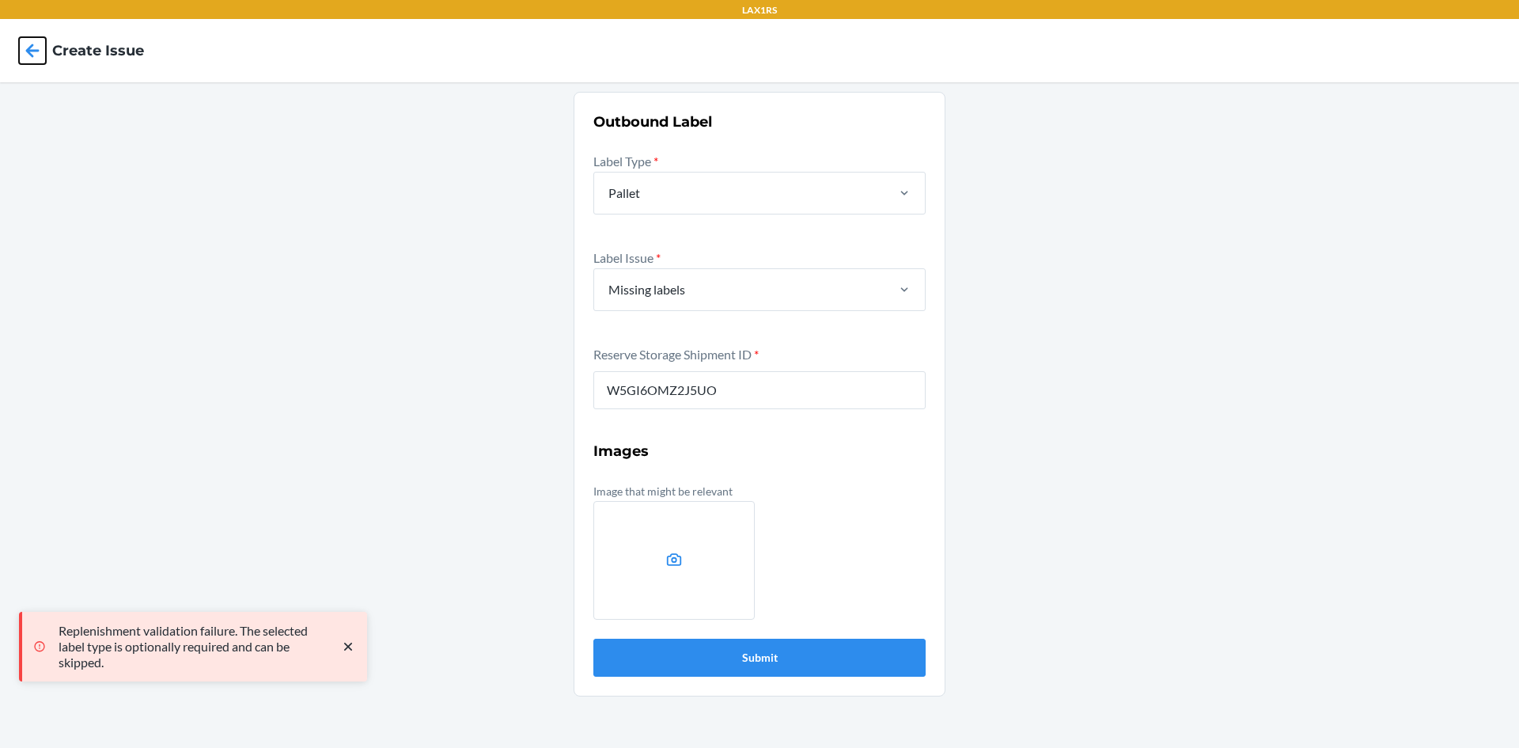
click at [32, 49] on icon at bounding box center [32, 50] width 27 height 27
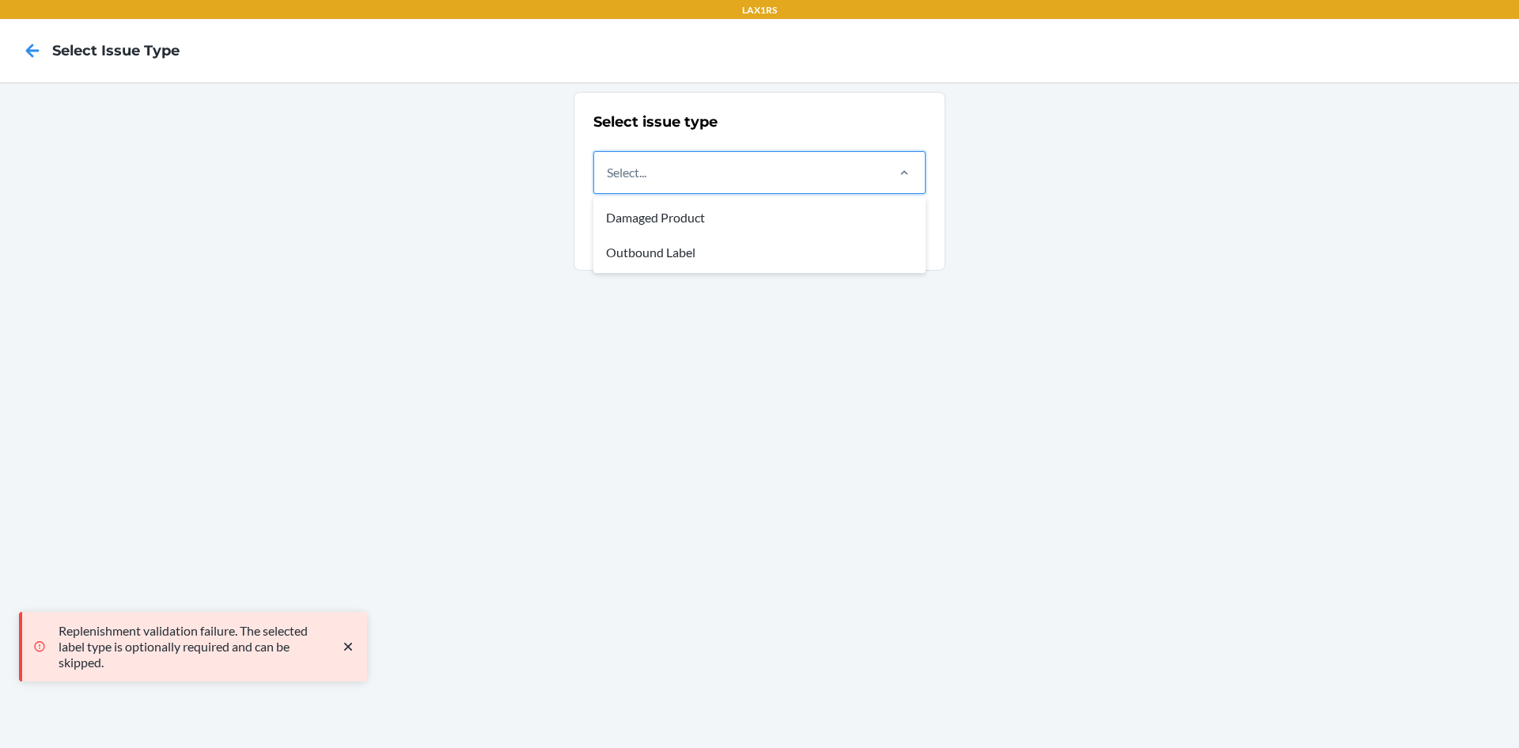
click at [759, 165] on div "Select..." at bounding box center [739, 172] width 290 height 41
click at [608, 165] on input "option Damaged Product focused, 1 of 2. 2 results available. Use Up and Down to…" at bounding box center [608, 172] width 2 height 19
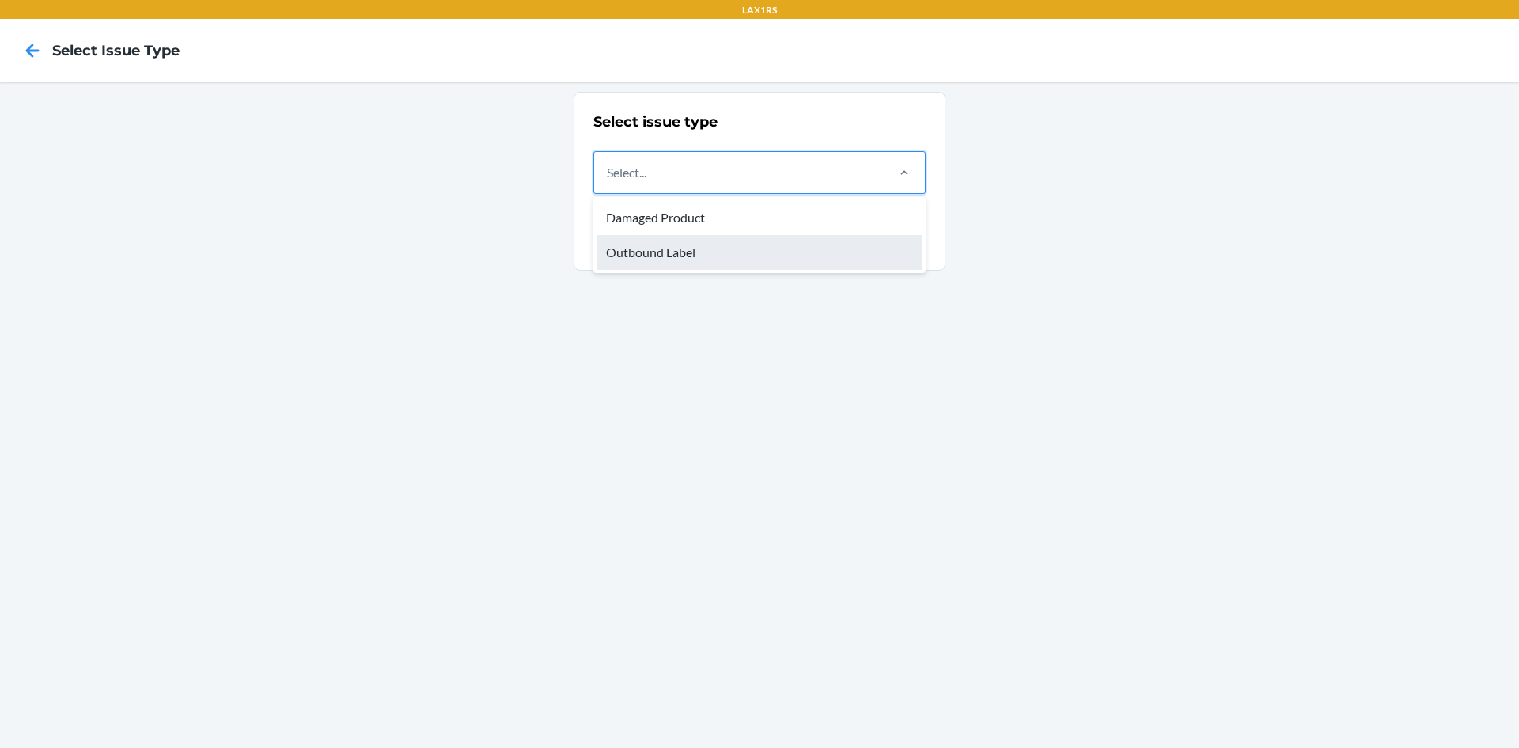
click at [673, 263] on div "Outbound Label" at bounding box center [760, 252] width 326 height 35
click at [608, 182] on input "option Outbound Label focused, 2 of 2. 2 results available. Use Up and Down to …" at bounding box center [608, 172] width 2 height 19
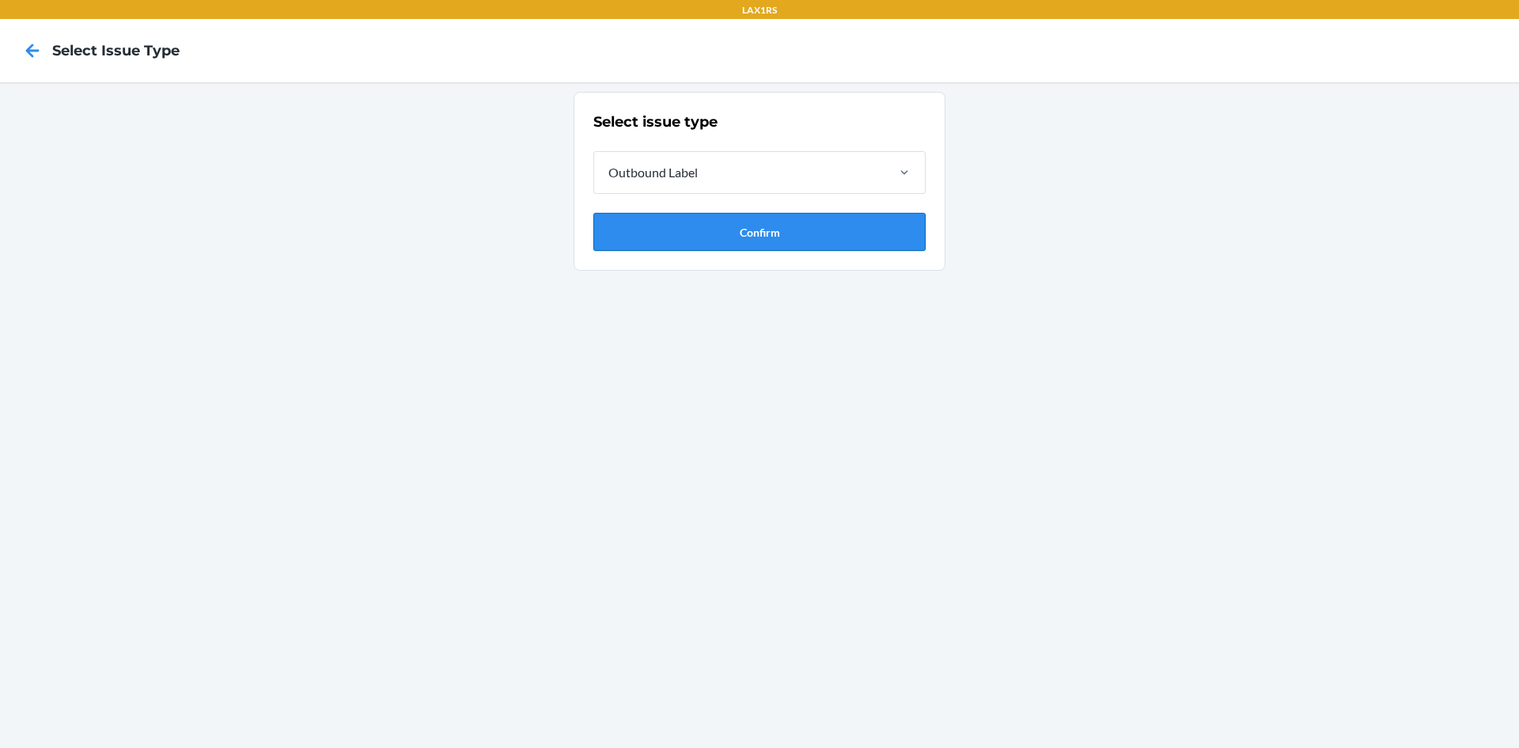
click at [681, 244] on button "Confirm" at bounding box center [759, 232] width 332 height 38
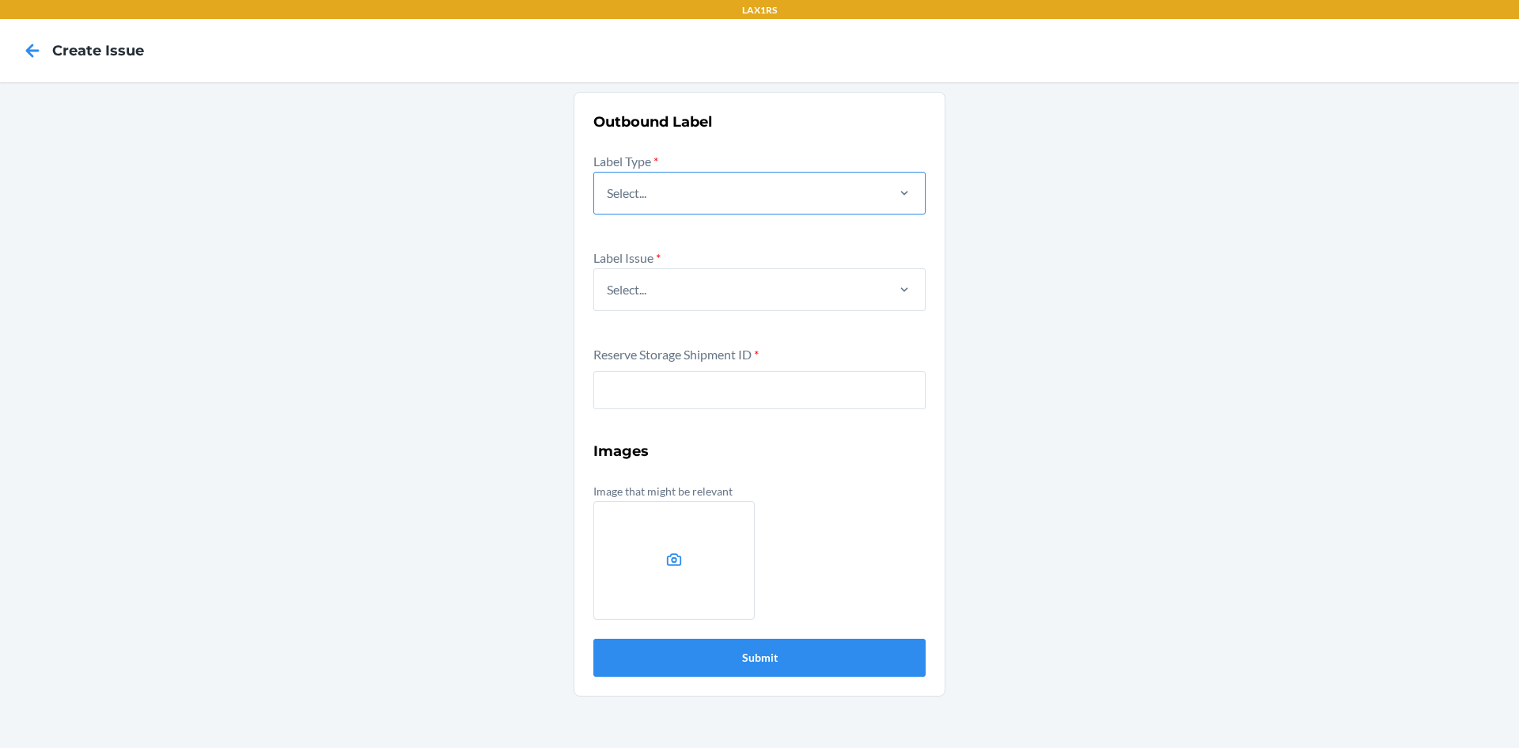
click at [696, 182] on div "Select..." at bounding box center [739, 192] width 290 height 41
click at [608, 184] on input "Select..." at bounding box center [608, 193] width 2 height 19
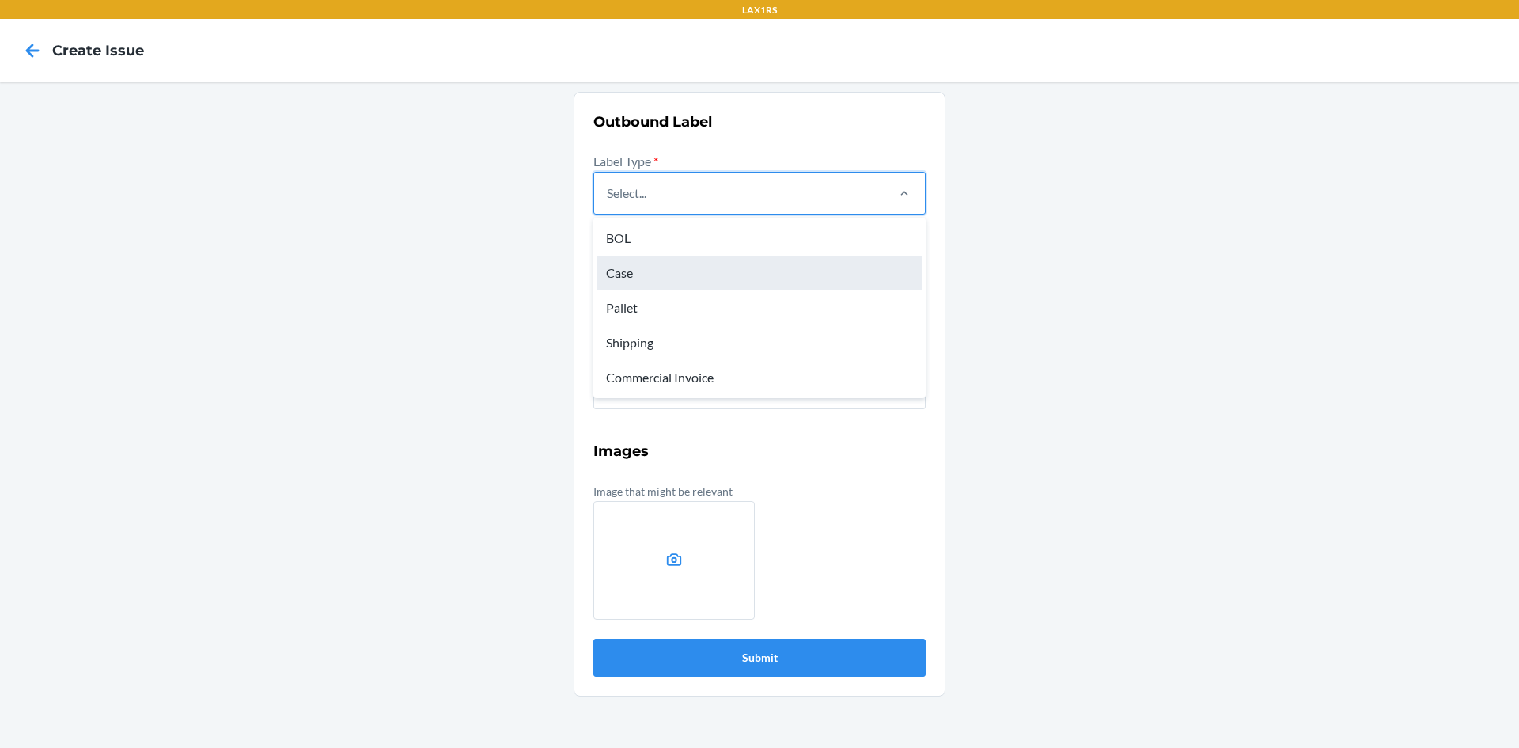
click at [647, 266] on div "Case" at bounding box center [760, 273] width 326 height 35
click at [608, 203] on input "option Case focused, 2 of 5. 5 results available. Use Up and Down to choose opt…" at bounding box center [608, 193] width 2 height 19
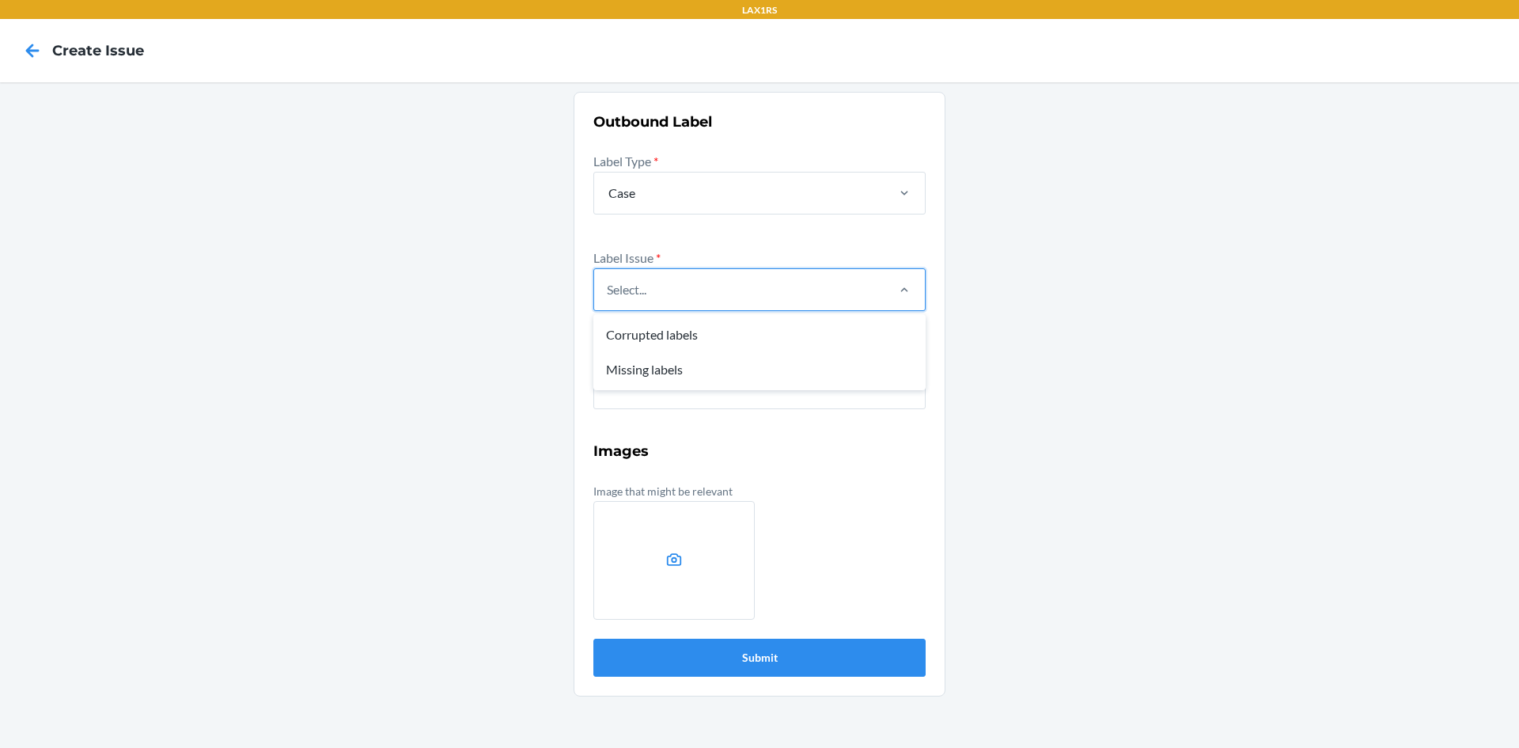
click at [635, 300] on div "Select..." at bounding box center [739, 289] width 290 height 41
click at [608, 299] on input "option Corrupted labels focused, 1 of 2. 2 results available. Use Up and Down t…" at bounding box center [608, 289] width 2 height 19
click at [635, 367] on div "Missing labels" at bounding box center [760, 369] width 326 height 35
click at [608, 299] on input "option Missing labels focused, 2 of 2. 2 results available. Use Up and Down to …" at bounding box center [608, 289] width 2 height 19
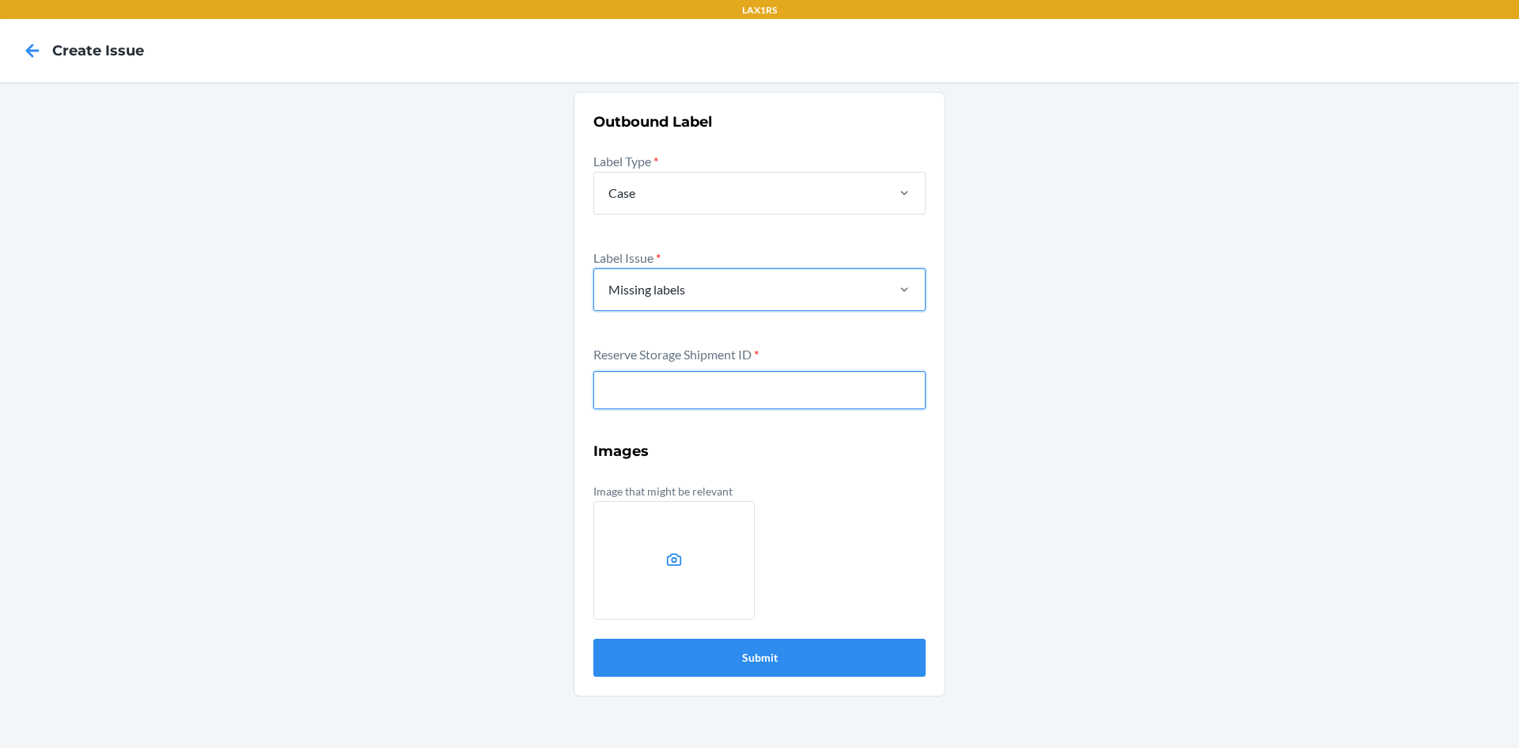
click at [635, 389] on input "text" at bounding box center [759, 390] width 332 height 38
type input "WZLJHB6ZRMH30"
click at [593, 639] on button "Submit" at bounding box center [759, 658] width 332 height 38
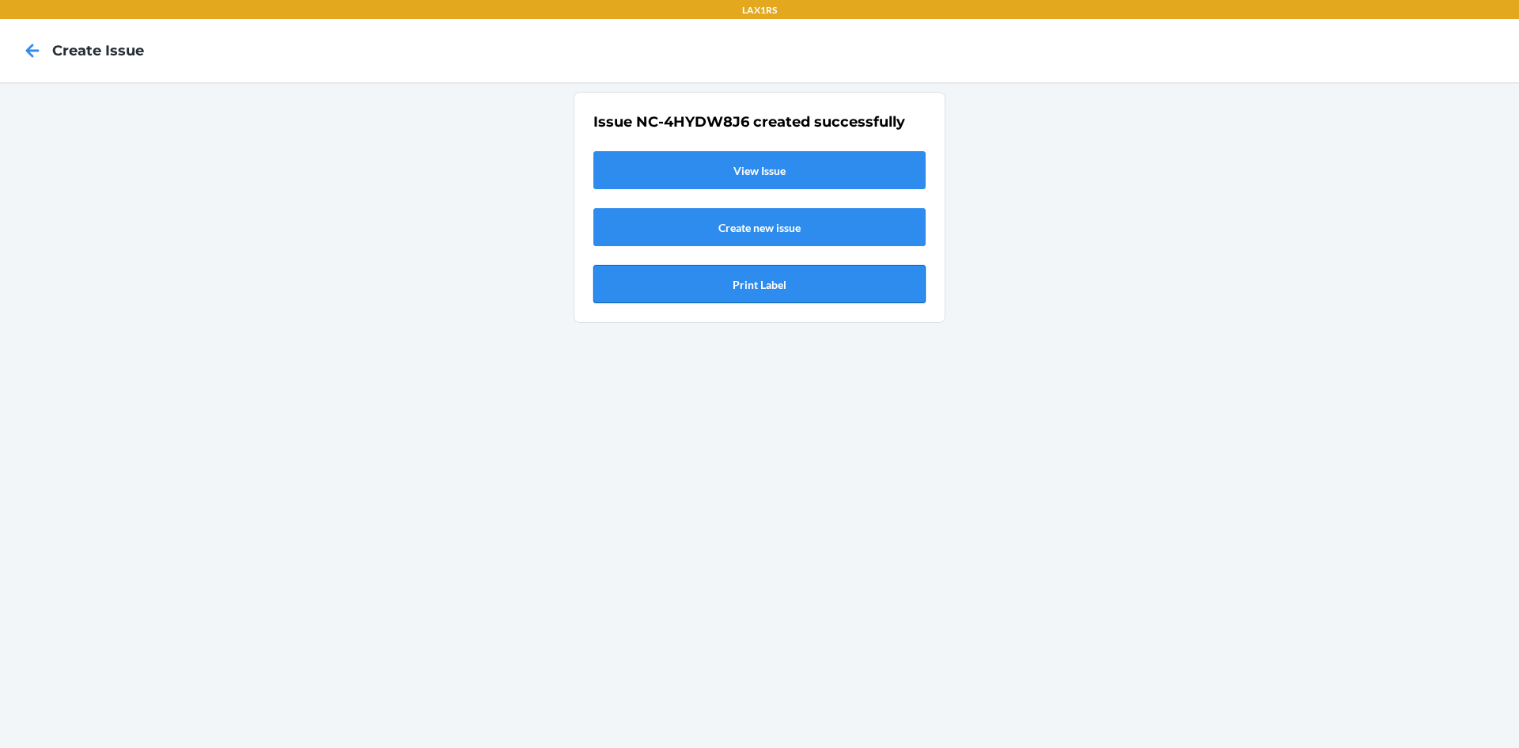
click at [776, 284] on button "Print Label" at bounding box center [759, 284] width 332 height 38
click at [36, 51] on icon at bounding box center [32, 50] width 13 height 13
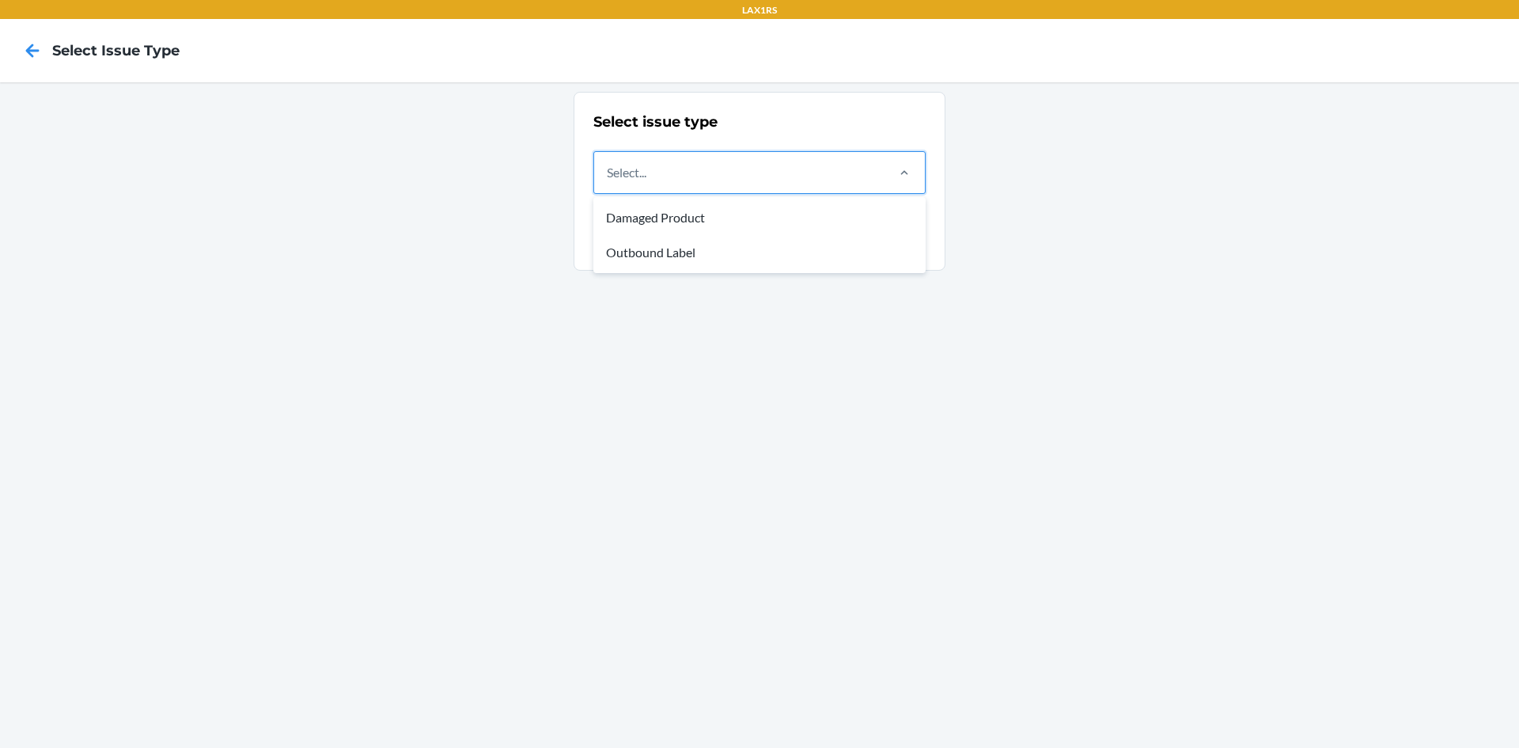
click at [650, 184] on div "Select..." at bounding box center [739, 172] width 290 height 41
click at [608, 182] on input "option Damaged Product focused, 1 of 2. 2 results available. Use Up and Down to…" at bounding box center [608, 172] width 2 height 19
click at [680, 258] on div "Outbound Label" at bounding box center [760, 252] width 326 height 35
click at [608, 182] on input "option Outbound Label focused, 2 of 2. 2 results available. Use Up and Down to …" at bounding box center [608, 172] width 2 height 19
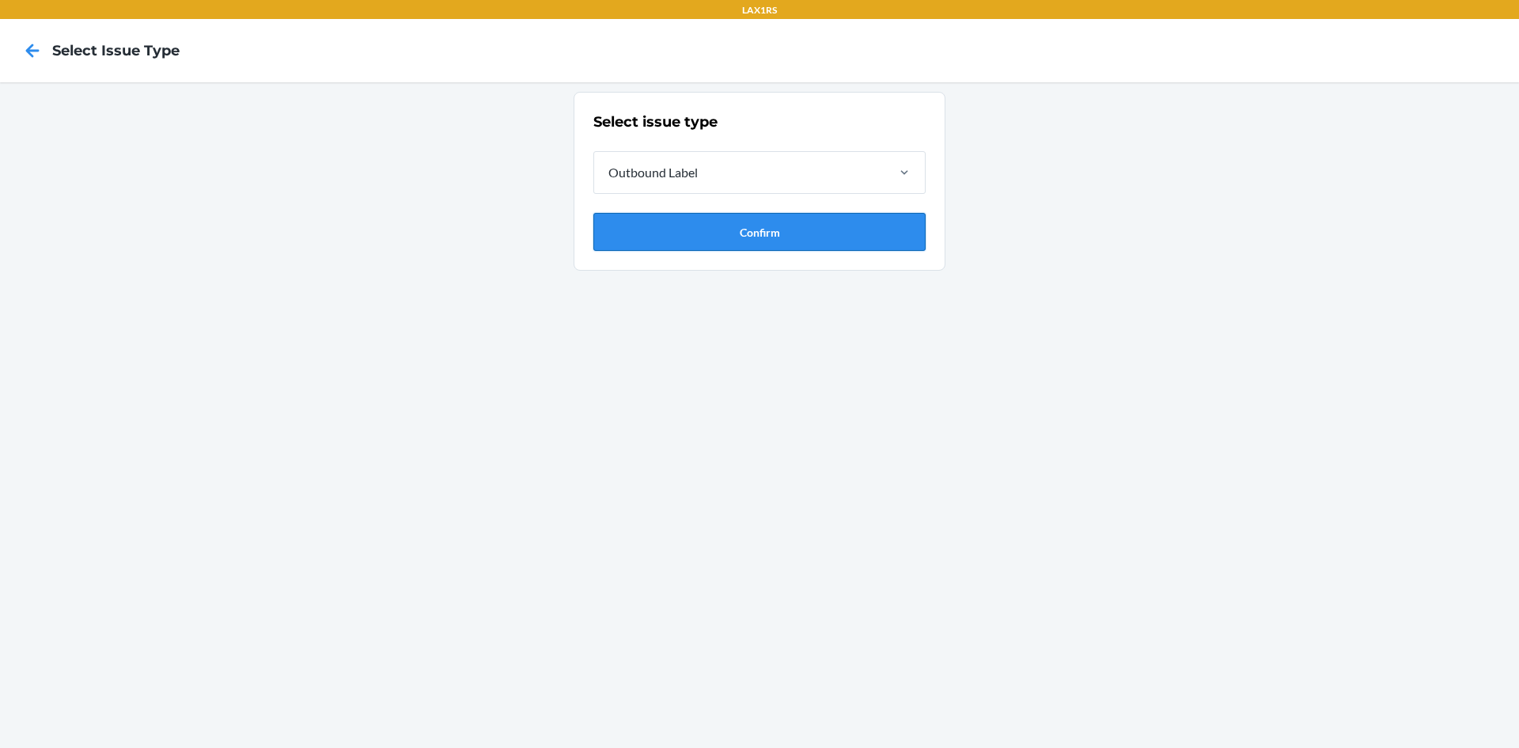
click at [721, 233] on button "Confirm" at bounding box center [759, 232] width 332 height 38
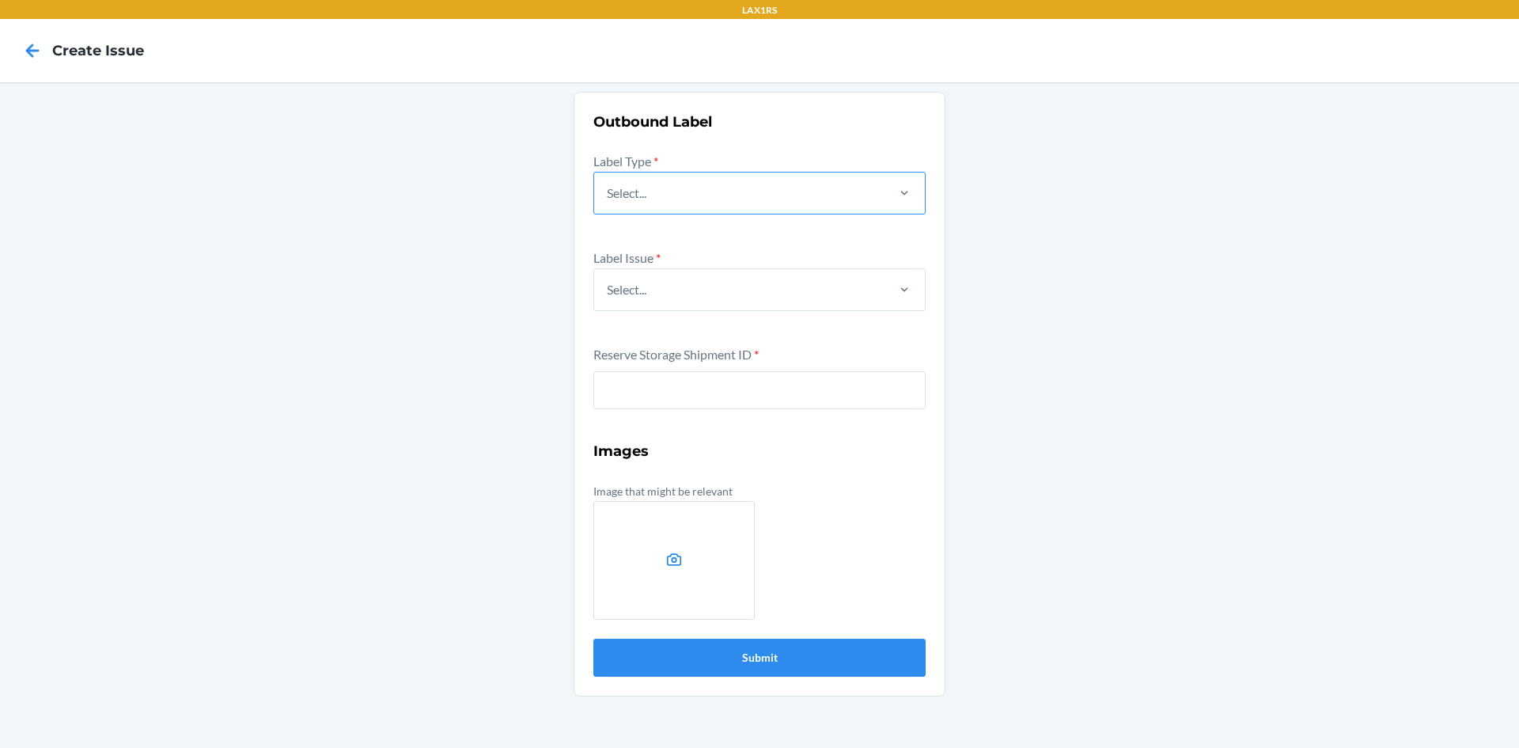
click at [684, 188] on div "Select..." at bounding box center [739, 192] width 290 height 41
click at [608, 188] on input "Select..." at bounding box center [608, 193] width 2 height 19
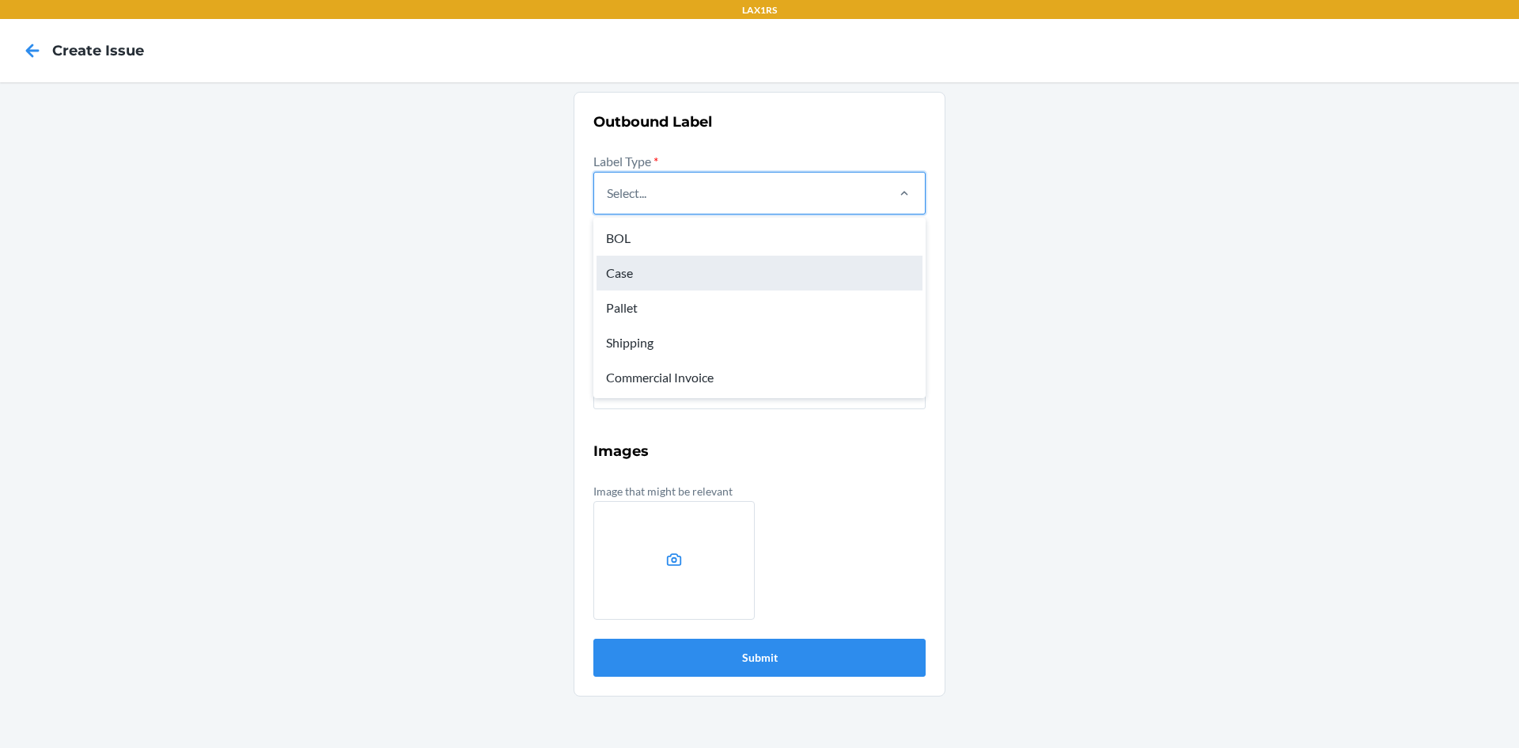
click at [613, 276] on div "Case" at bounding box center [760, 273] width 326 height 35
click at [608, 203] on input "option Case focused, 2 of 5. 5 results available. Use Up and Down to choose opt…" at bounding box center [608, 193] width 2 height 19
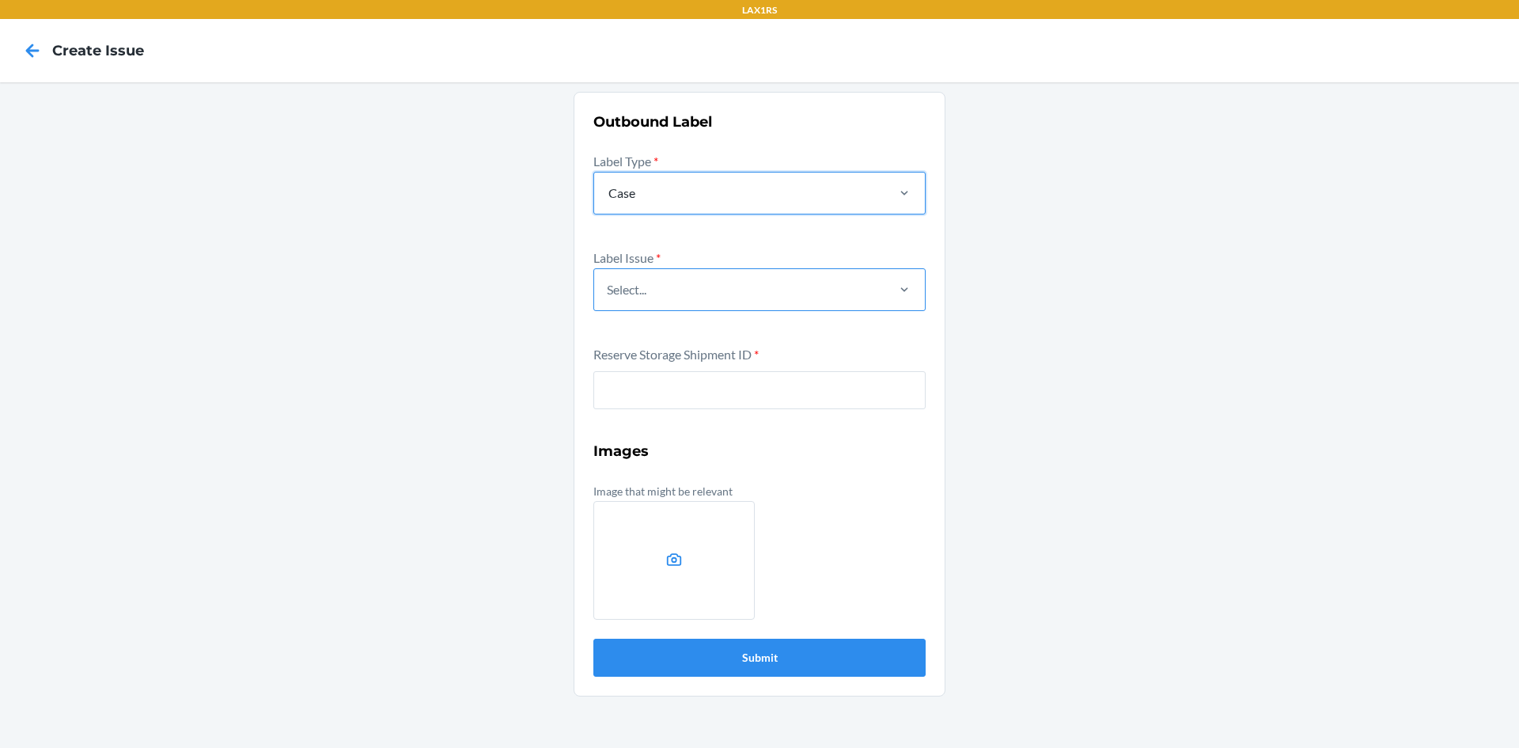
click at [650, 299] on div "Select..." at bounding box center [739, 289] width 290 height 41
click at [608, 299] on input "Select..." at bounding box center [608, 289] width 2 height 19
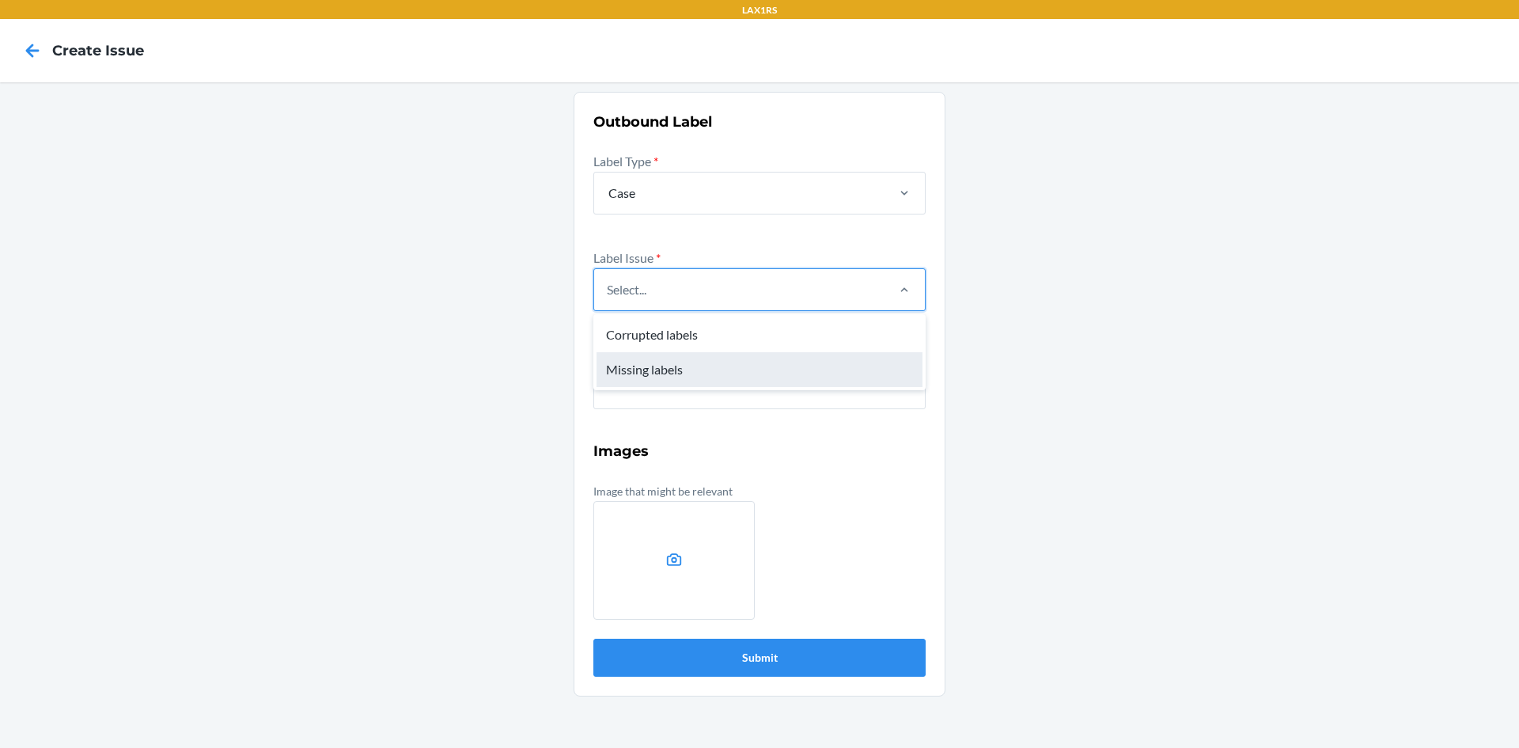
click at [637, 366] on div "Missing labels" at bounding box center [760, 369] width 326 height 35
click at [608, 299] on input "option Missing labels focused, 2 of 2. 2 results available. Use Up and Down to …" at bounding box center [608, 289] width 2 height 19
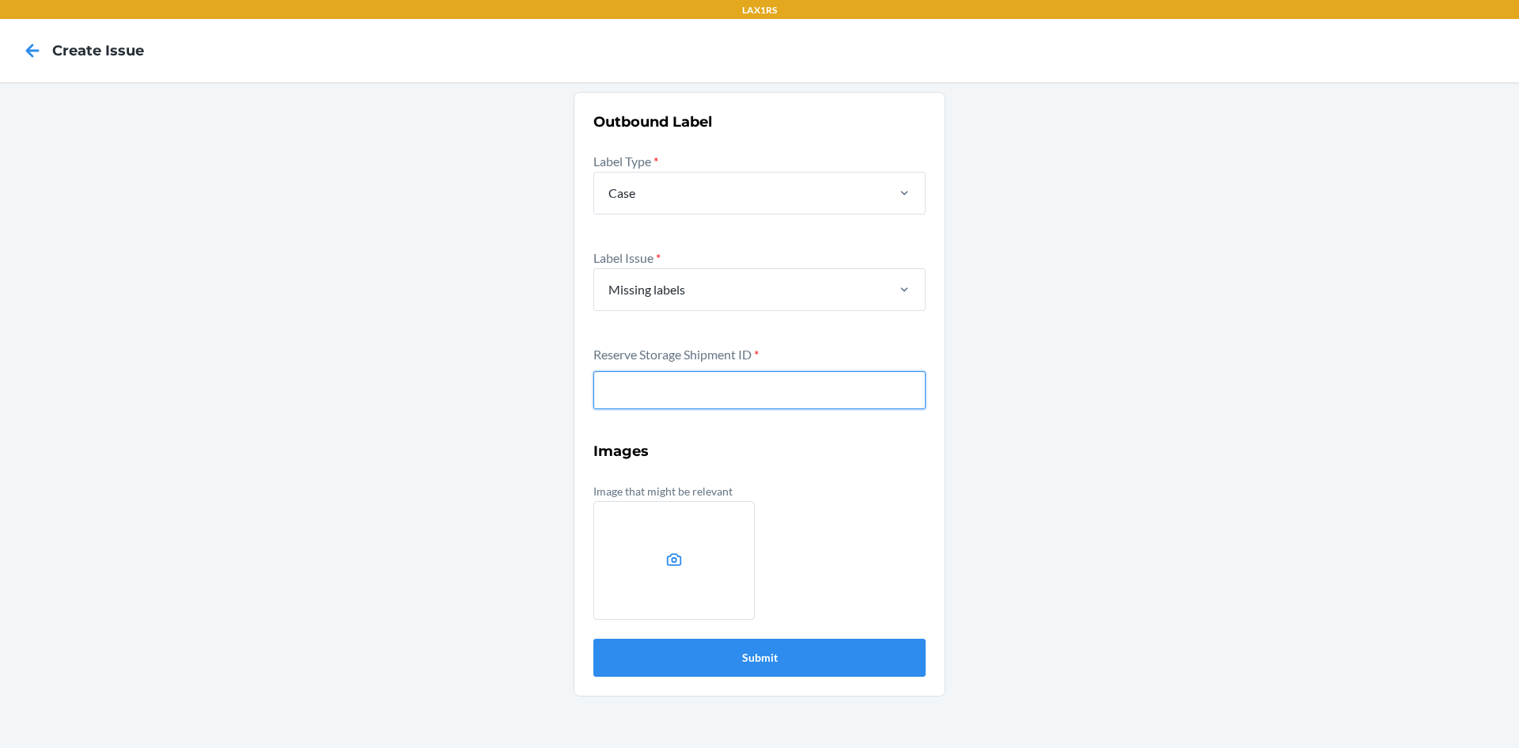
click at [665, 374] on input "text" at bounding box center [759, 390] width 332 height 38
type input "W6XMH9AVWEYTQ"
click at [593, 639] on button "Submit" at bounding box center [759, 658] width 332 height 38
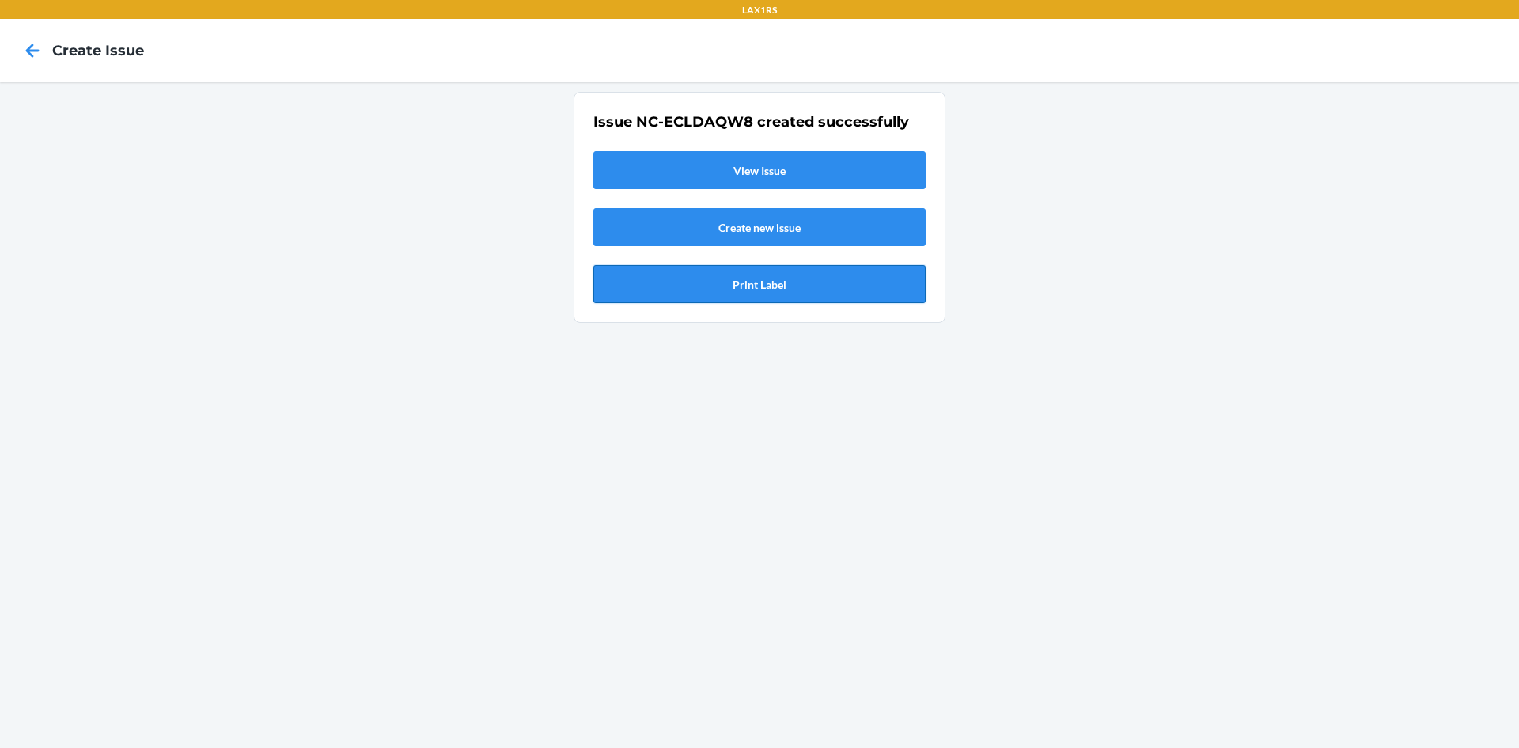
click at [728, 286] on button "Print Label" at bounding box center [759, 284] width 332 height 38
click at [39, 53] on icon at bounding box center [32, 50] width 27 height 27
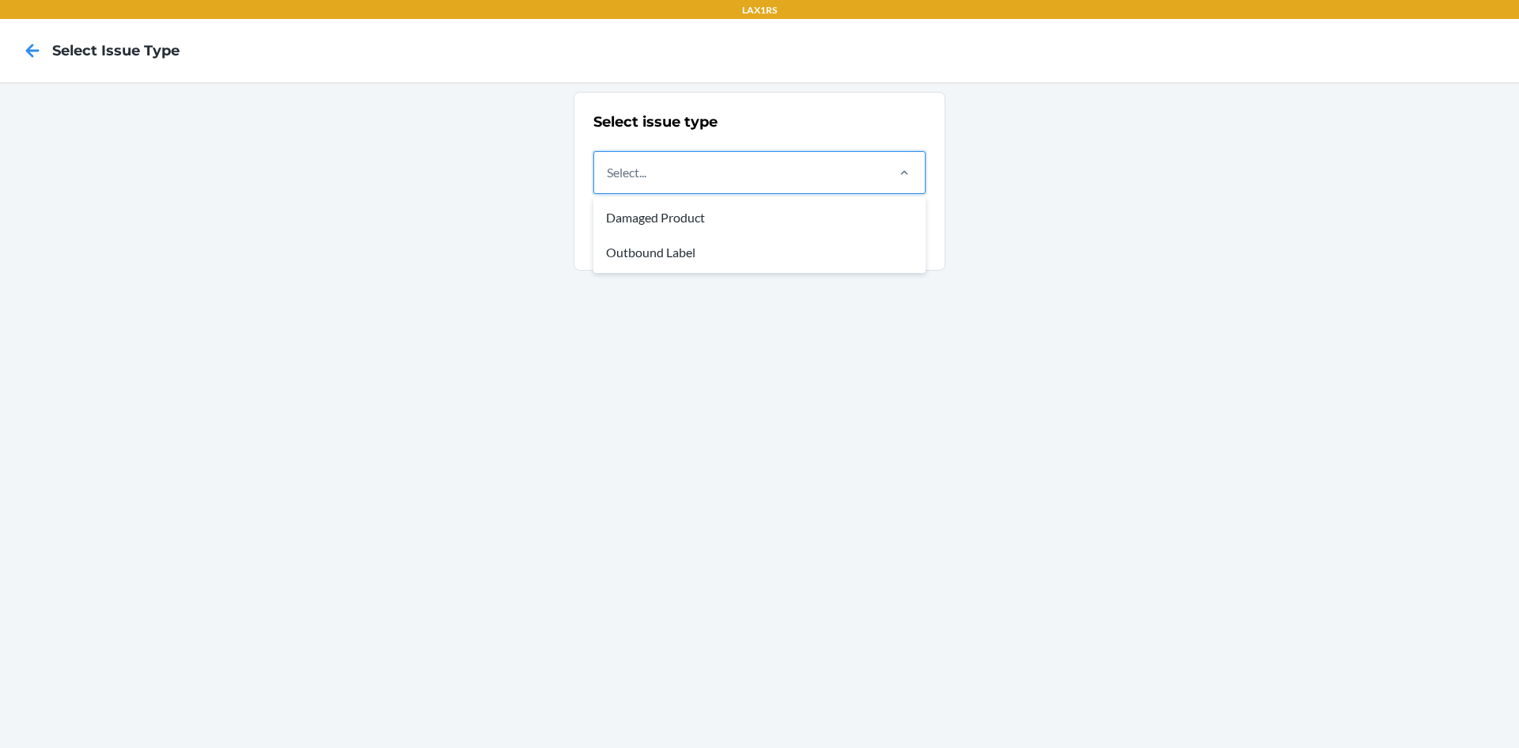
drag, startPoint x: 673, startPoint y: 165, endPoint x: 673, endPoint y: 175, distance: 9.5
click at [673, 169] on div "Select..." at bounding box center [739, 172] width 290 height 41
click at [608, 169] on input "option Damaged Product focused, 1 of 2. 2 results available. Use Up and Down to…" at bounding box center [608, 172] width 2 height 19
click at [658, 245] on div "Outbound Label" at bounding box center [760, 252] width 326 height 35
click at [608, 182] on input "option Outbound Label focused, 2 of 2. 2 results available. Use Up and Down to …" at bounding box center [608, 172] width 2 height 19
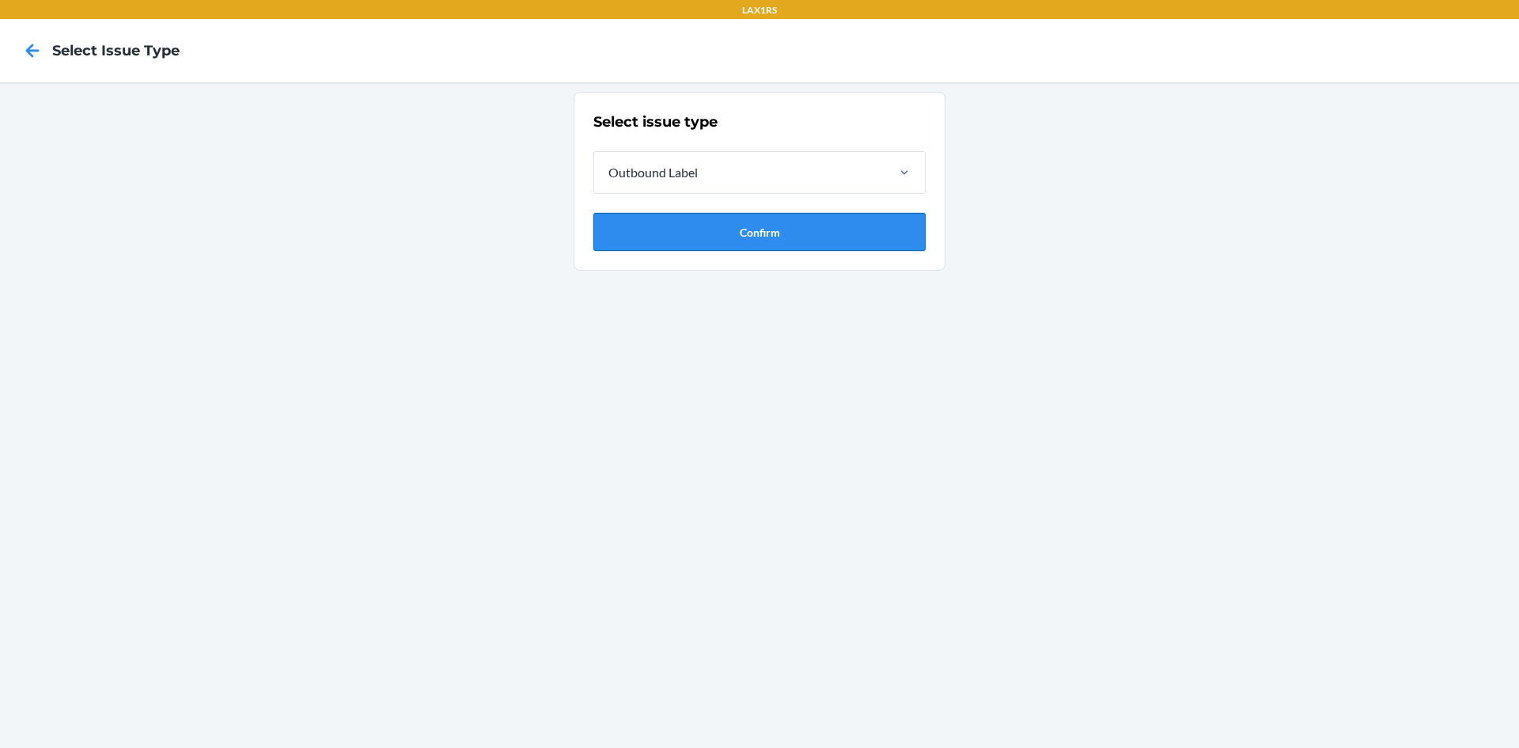
click at [658, 238] on button "Confirm" at bounding box center [759, 232] width 332 height 38
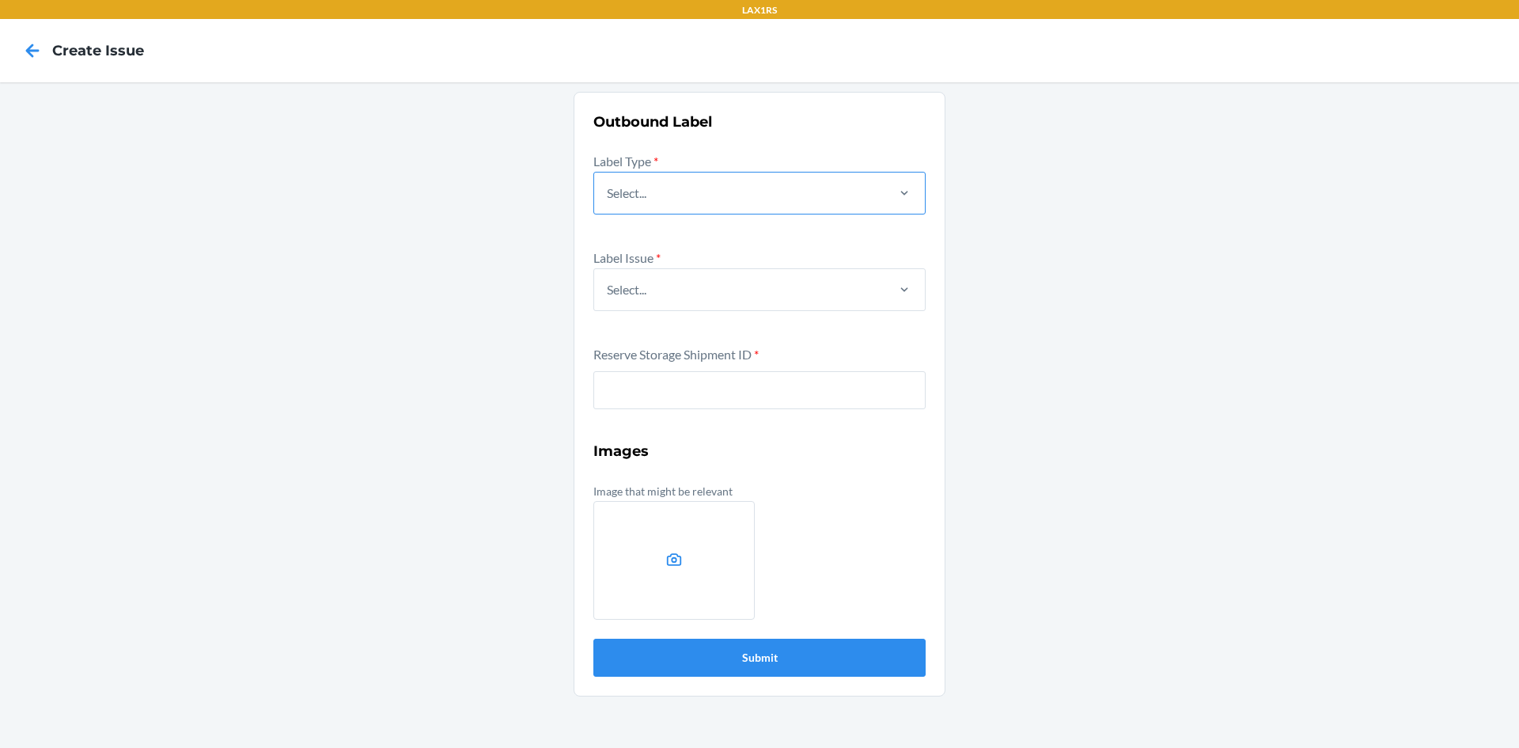
drag, startPoint x: 664, startPoint y: 186, endPoint x: 664, endPoint y: 210, distance: 24.5
click at [664, 187] on div "Select..." at bounding box center [739, 192] width 290 height 41
click at [608, 187] on input "Select..." at bounding box center [608, 193] width 2 height 19
drag, startPoint x: 632, startPoint y: 267, endPoint x: 636, endPoint y: 313, distance: 46.9
click at [636, 277] on div "Case" at bounding box center [760, 273] width 326 height 35
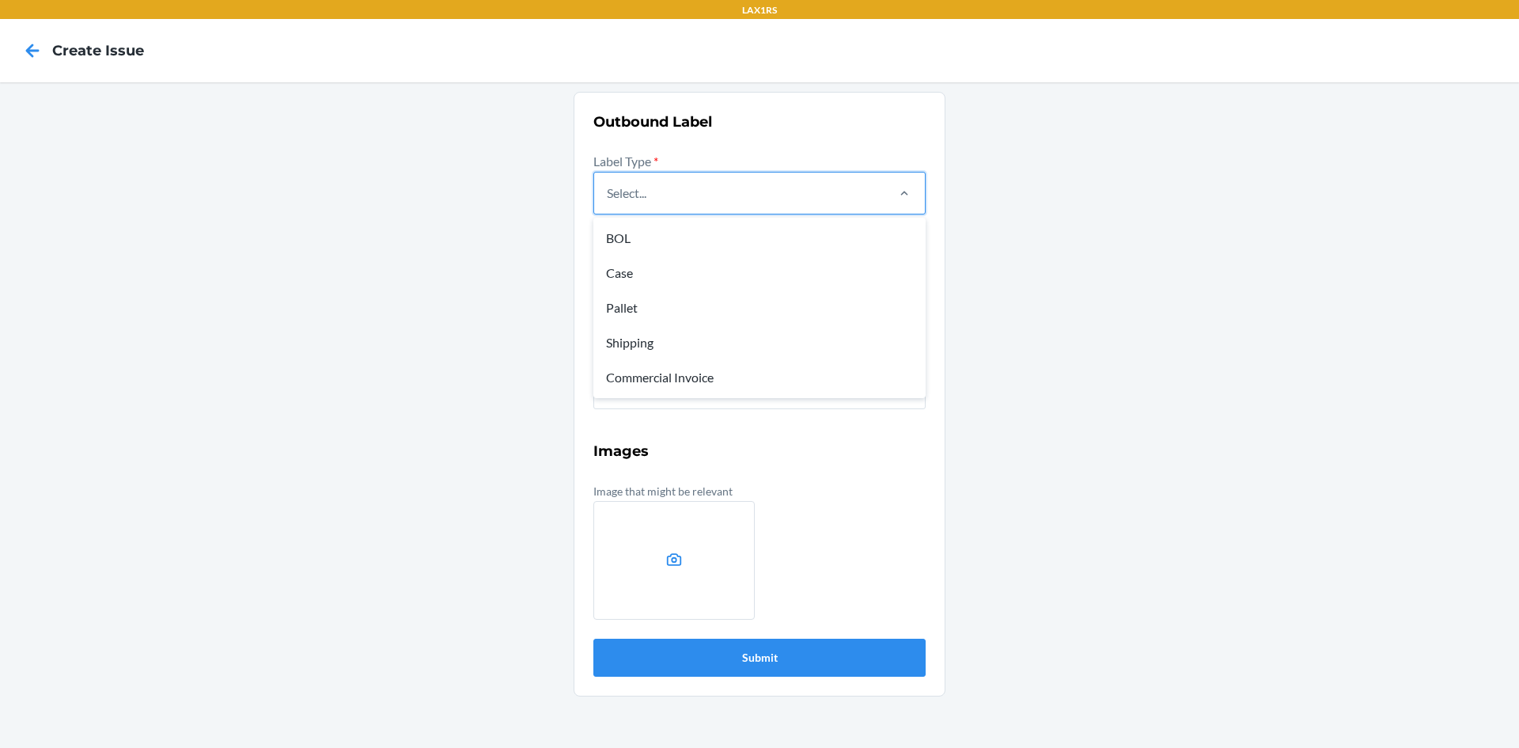
click at [608, 203] on input "option Case focused, 2 of 5. 5 results available. Use Up and Down to choose opt…" at bounding box center [608, 193] width 2 height 19
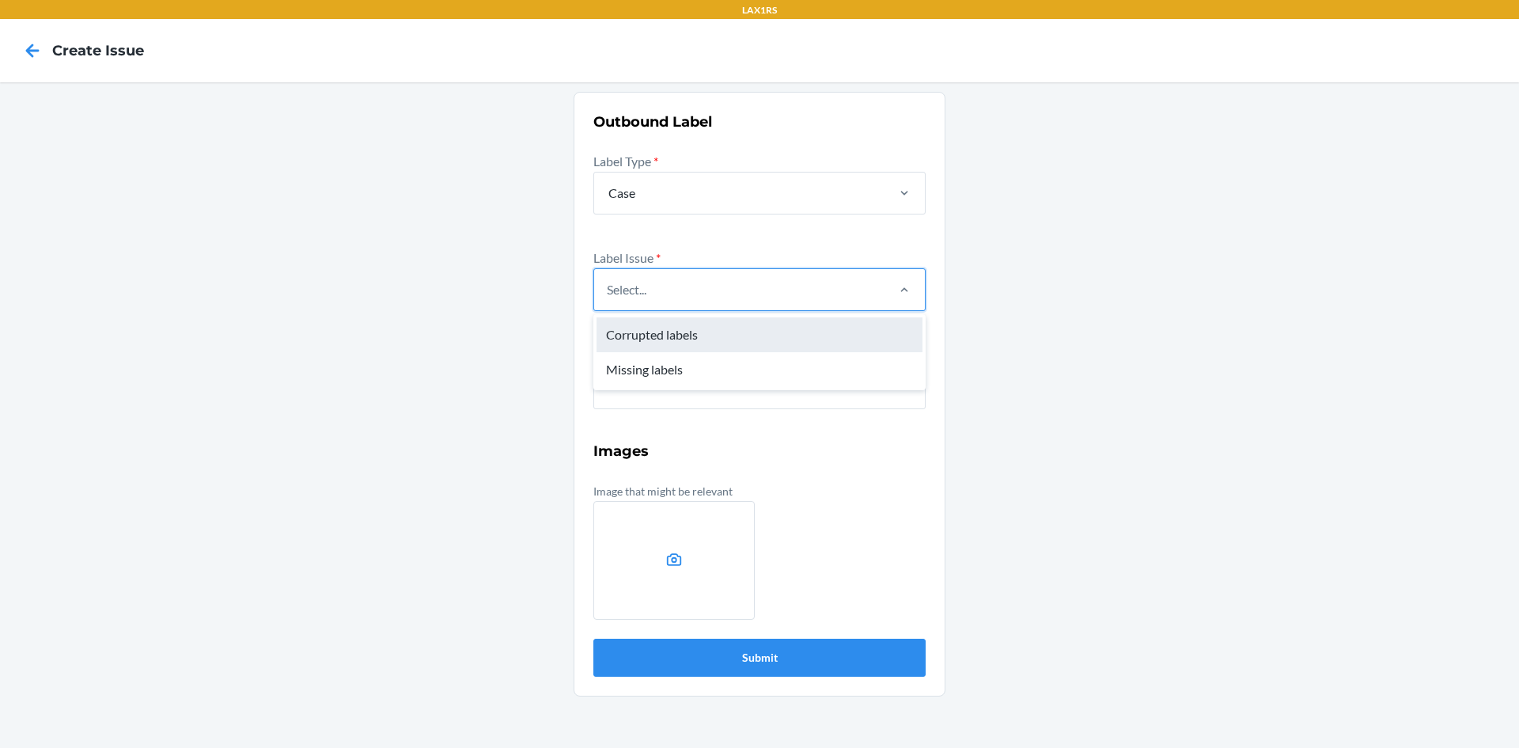
drag, startPoint x: 655, startPoint y: 301, endPoint x: 647, endPoint y: 351, distance: 49.7
click at [656, 301] on div "Select..." at bounding box center [739, 289] width 290 height 41
click at [608, 299] on input "option Corrupted labels focused, 1 of 2. 2 results available. Use Up and Down t…" at bounding box center [608, 289] width 2 height 19
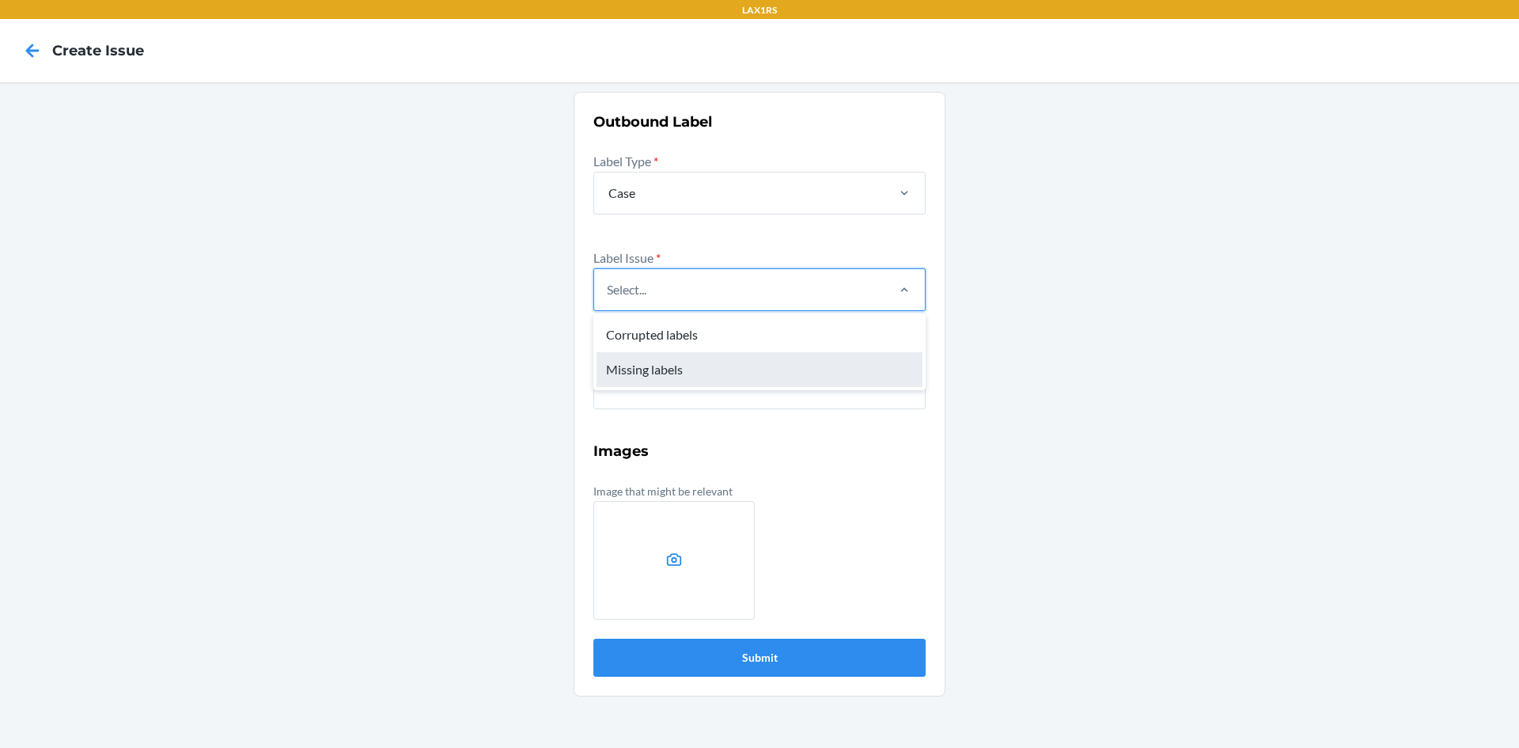
click at [642, 375] on div "Missing labels" at bounding box center [760, 369] width 326 height 35
click at [608, 299] on input "option Missing labels focused, 2 of 2. 2 results available. Use Up and Down to …" at bounding box center [608, 289] width 2 height 19
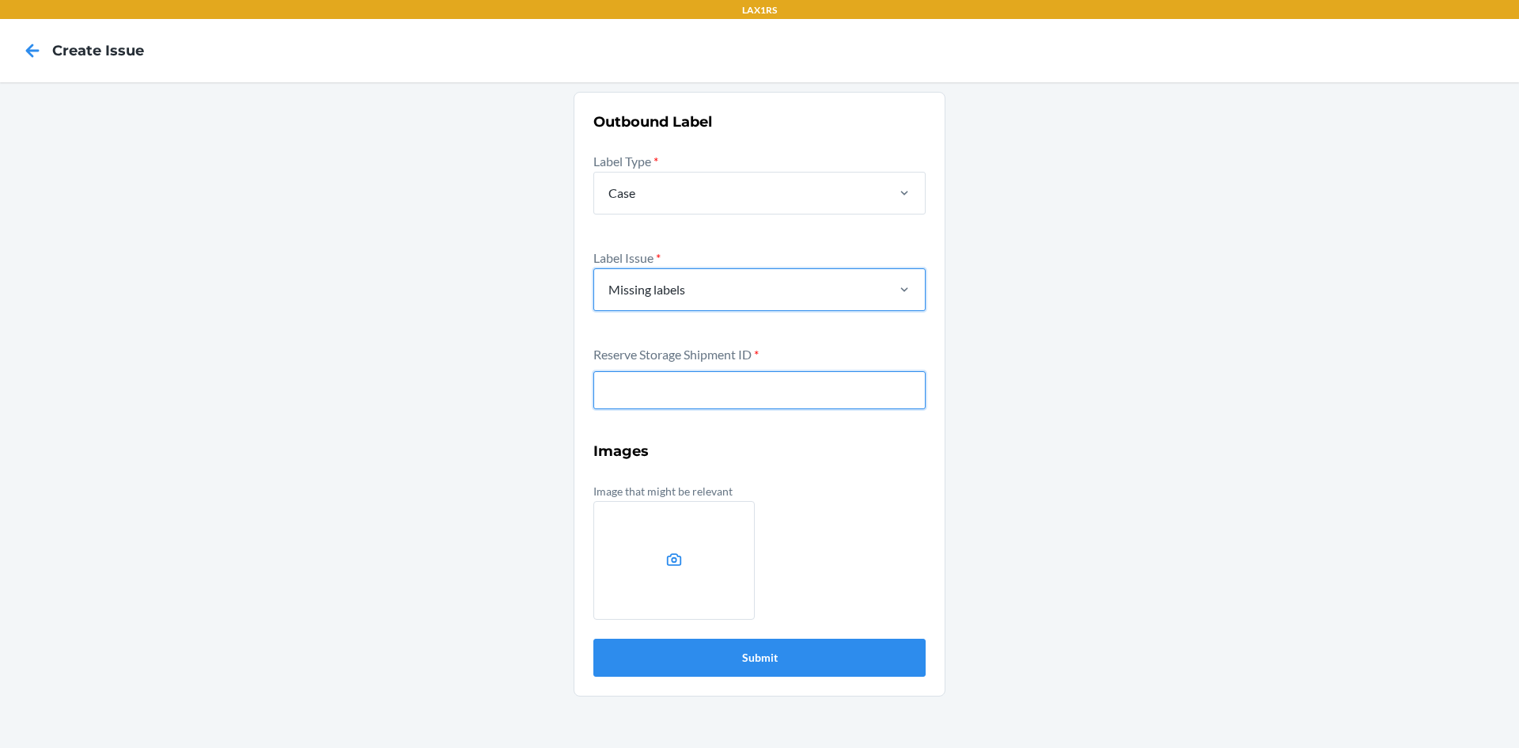
click at [659, 392] on input "text" at bounding box center [759, 390] width 332 height 38
type input "WJDR6X4YJTN4Z"
click at [593, 639] on button "Submit" at bounding box center [759, 658] width 332 height 38
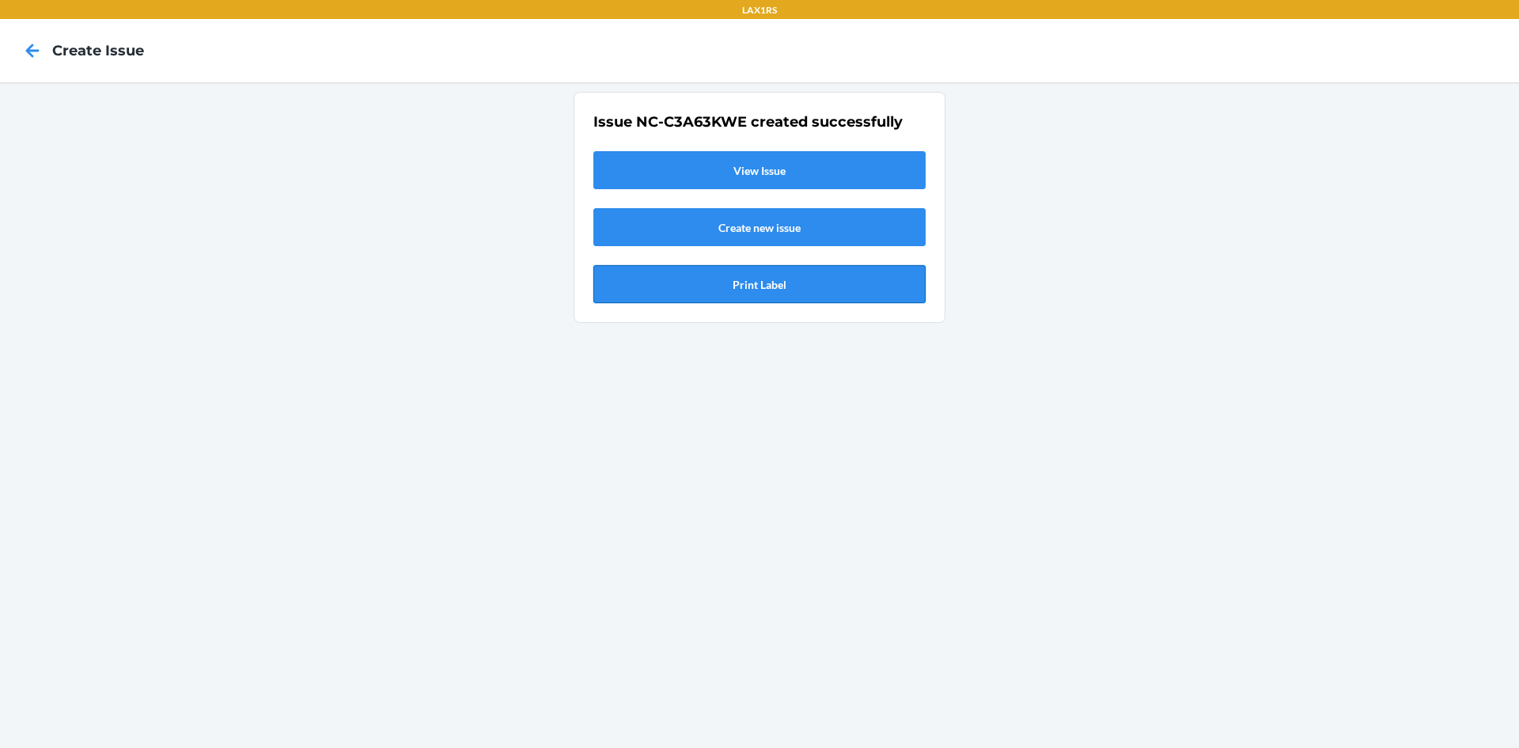
click at [792, 291] on button "Print Label" at bounding box center [759, 284] width 332 height 38
click at [32, 48] on icon at bounding box center [32, 50] width 27 height 27
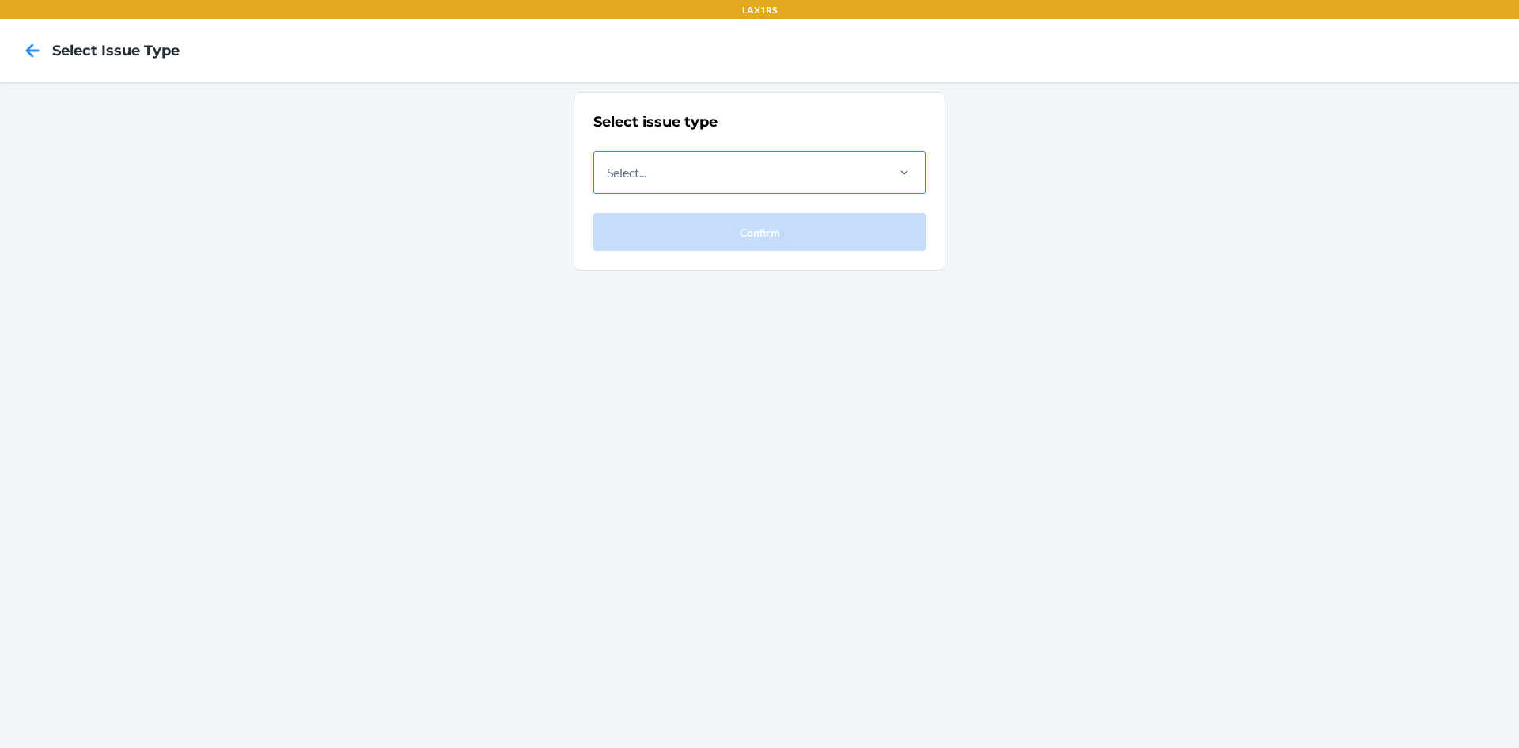
click at [714, 182] on div "Select..." at bounding box center [739, 172] width 290 height 41
click at [608, 182] on input "Select..." at bounding box center [608, 172] width 2 height 19
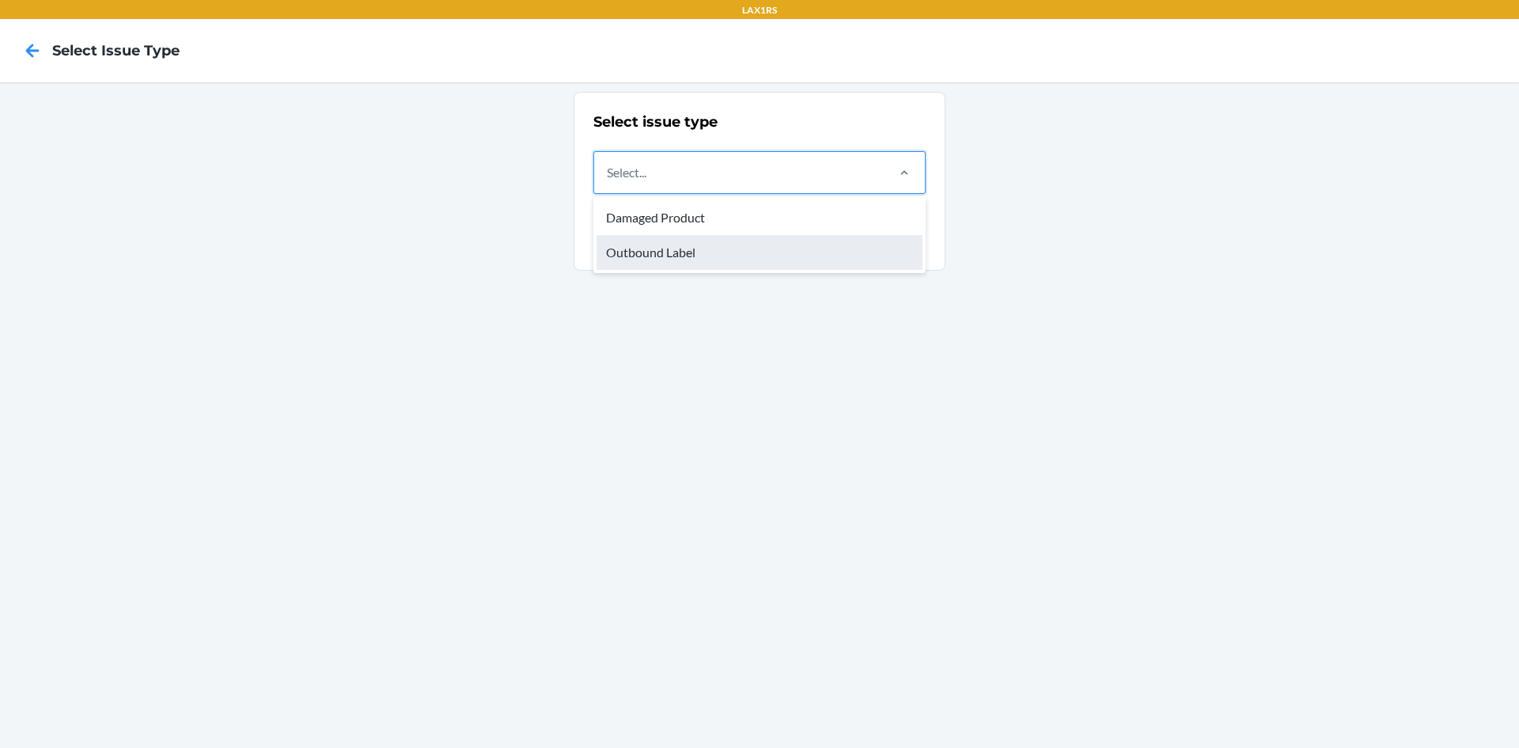
click at [667, 248] on div "Outbound Label" at bounding box center [760, 252] width 326 height 35
click at [608, 182] on input "option Outbound Label focused, 2 of 2. 2 results available. Use Up and Down to …" at bounding box center [608, 172] width 2 height 19
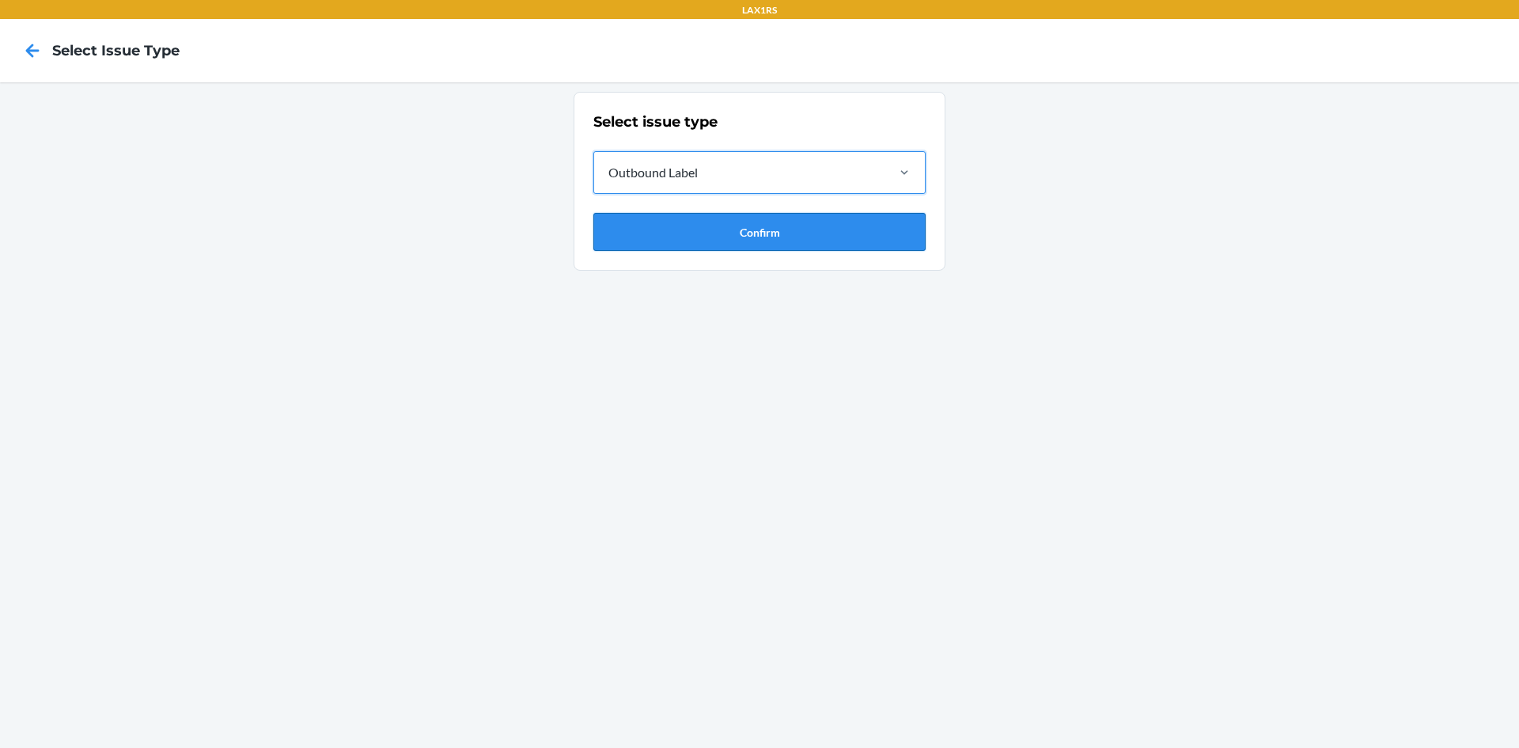
click at [671, 225] on button "Confirm" at bounding box center [759, 232] width 332 height 38
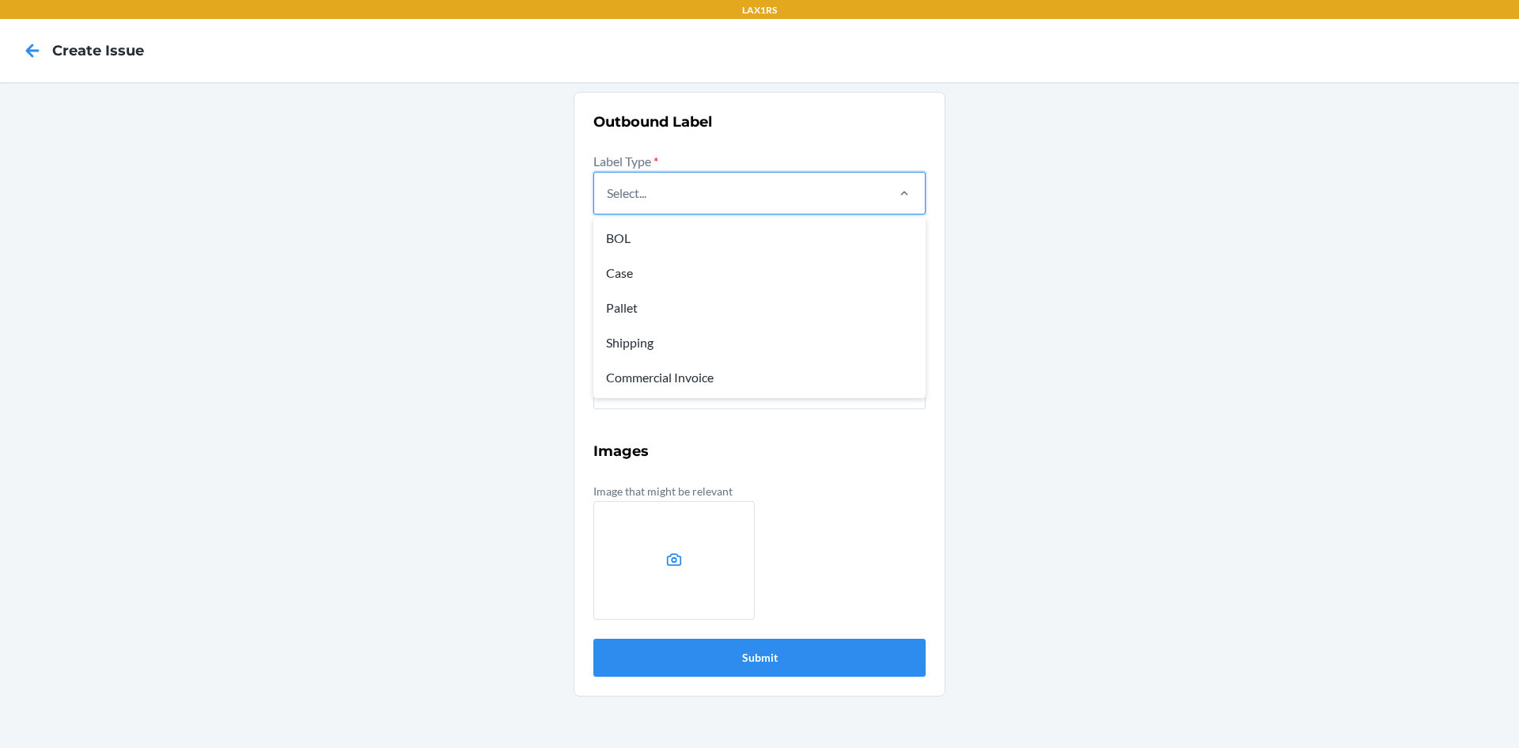
click at [689, 175] on div "Select..." at bounding box center [739, 192] width 290 height 41
click at [608, 184] on input "option BOL focused, 1 of 5. 5 results available. Use Up and Down to choose opti…" at bounding box center [608, 193] width 2 height 19
click at [625, 260] on div "Case" at bounding box center [760, 273] width 326 height 35
click at [608, 203] on input "option Case focused, 2 of 5. 5 results available. Use Up and Down to choose opt…" at bounding box center [608, 193] width 2 height 19
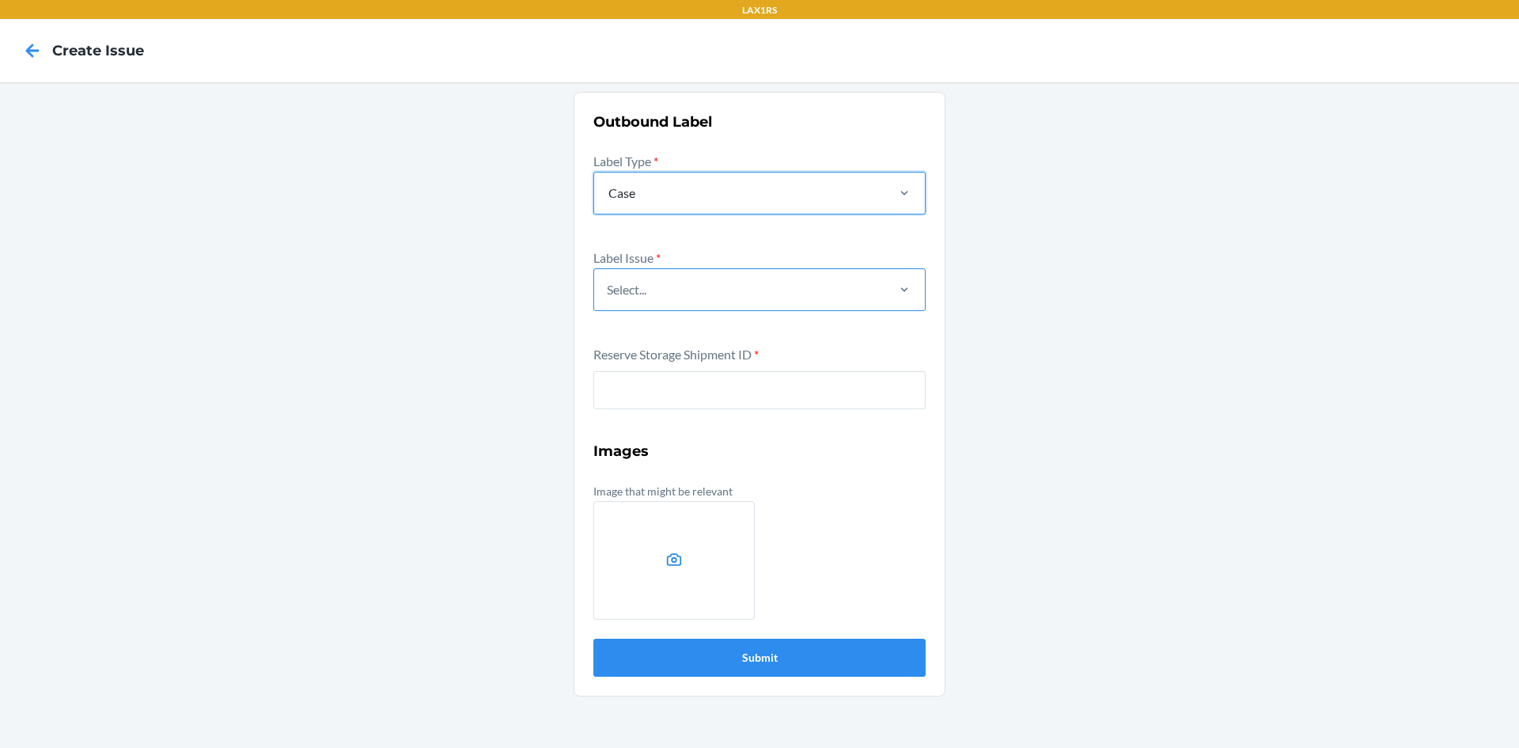
click at [646, 297] on div "Select..." at bounding box center [627, 289] width 40 height 19
click at [608, 297] on input "Select..." at bounding box center [608, 289] width 2 height 19
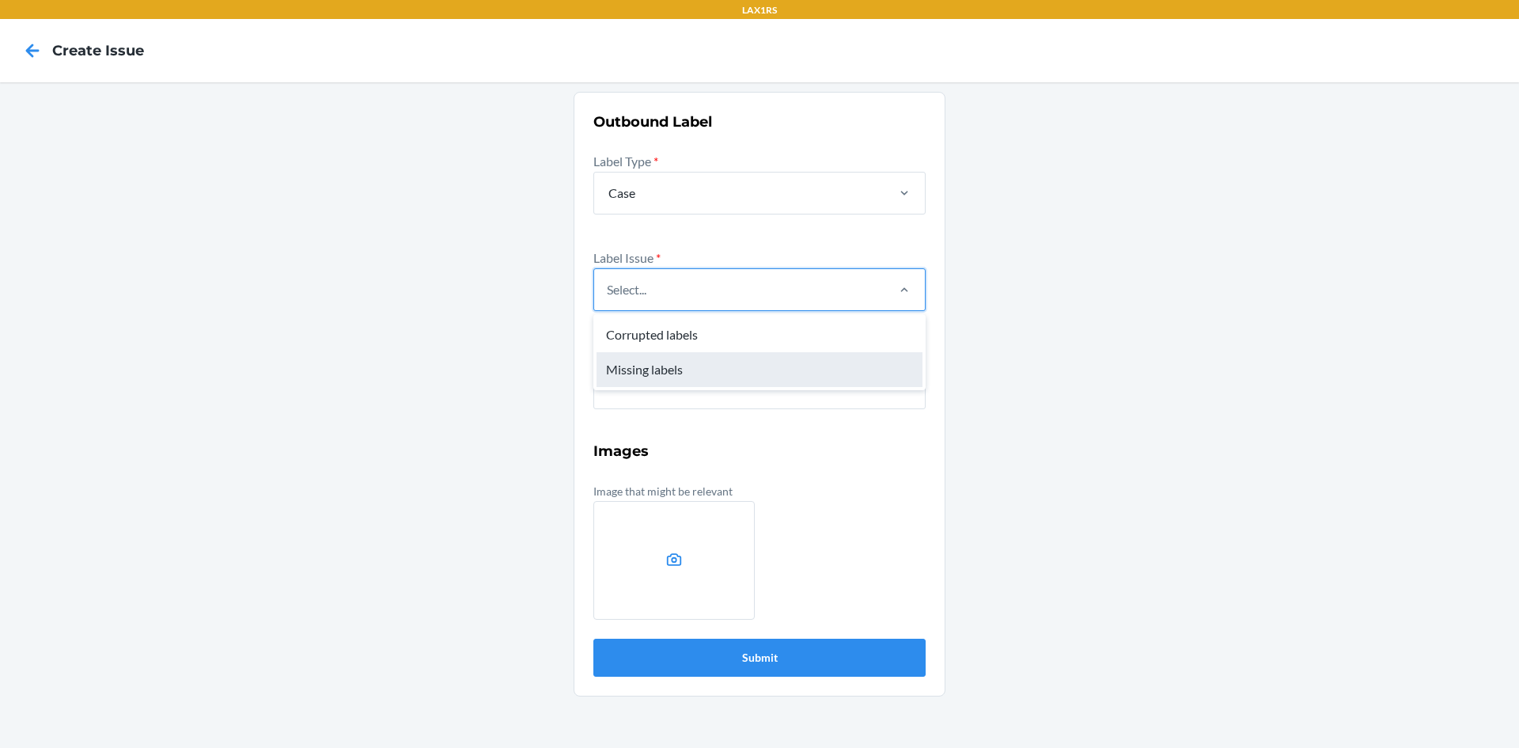
click at [635, 365] on div "Missing labels" at bounding box center [760, 369] width 326 height 35
click at [608, 299] on input "option Missing labels focused, 2 of 2. 2 results available. Use Up and Down to …" at bounding box center [608, 289] width 2 height 19
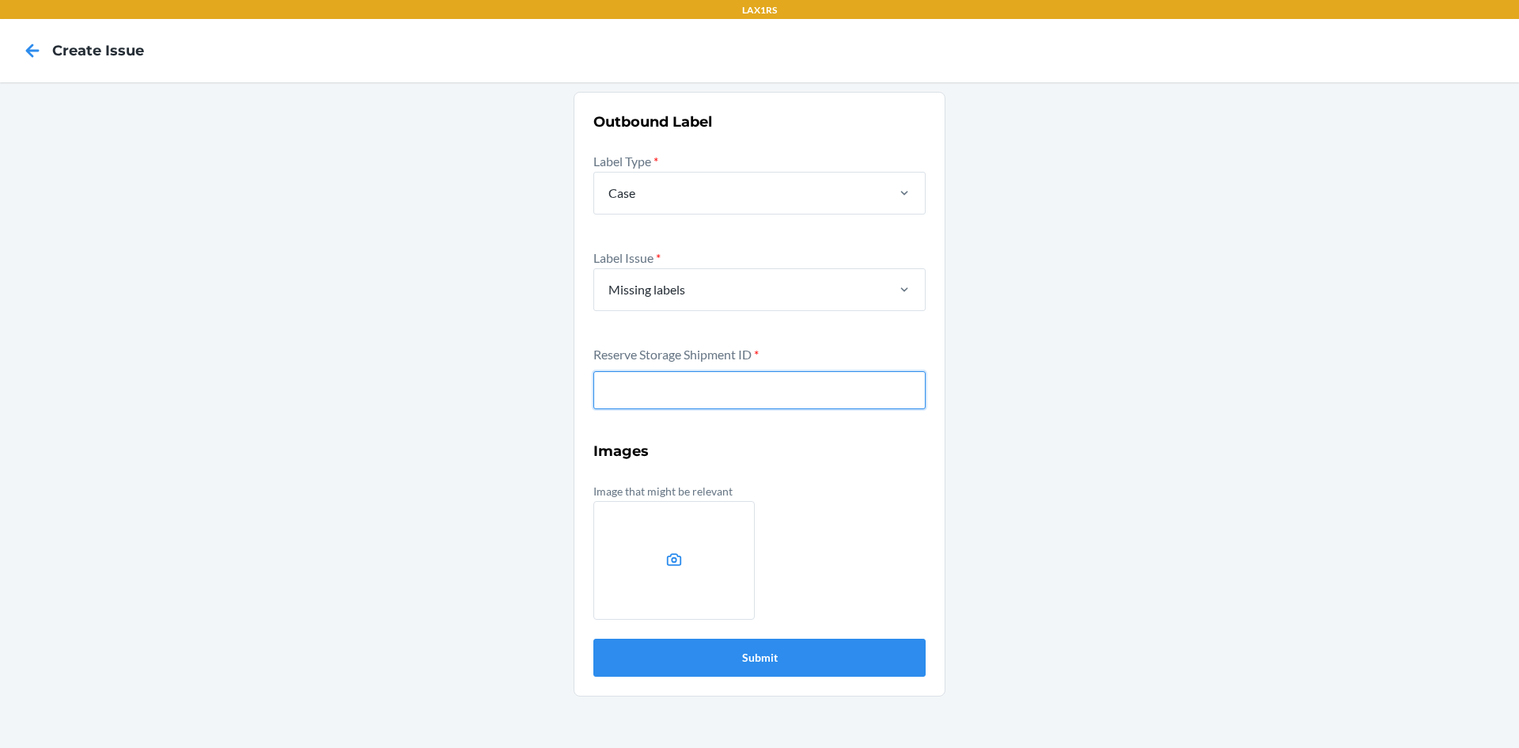
click at [638, 395] on input "text" at bounding box center [759, 390] width 332 height 38
type input "WYRLG80KD6MMK"
click at [593, 639] on button "Submit" at bounding box center [759, 658] width 332 height 38
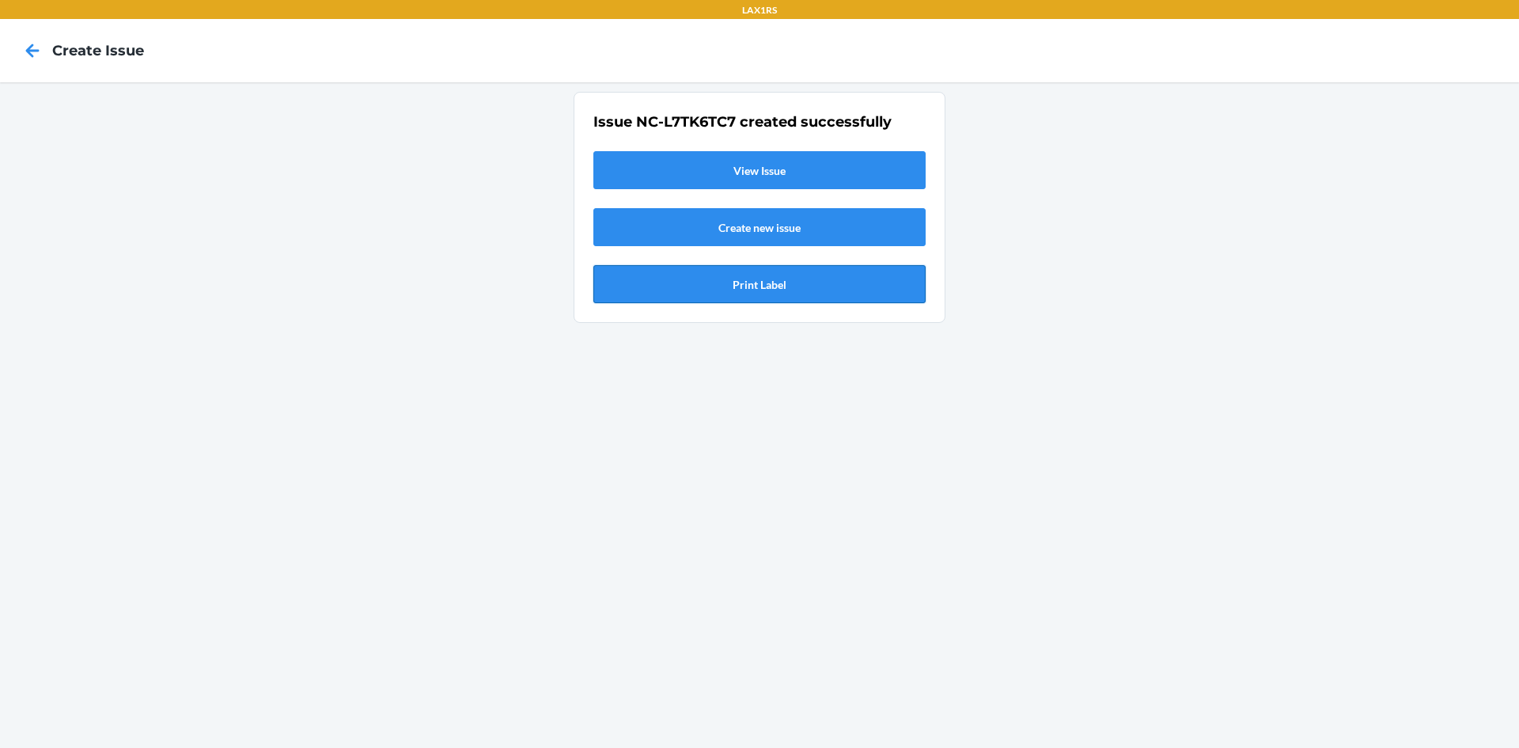
click at [760, 287] on button "Print Label" at bounding box center [759, 284] width 332 height 38
click at [35, 54] on icon at bounding box center [32, 50] width 27 height 27
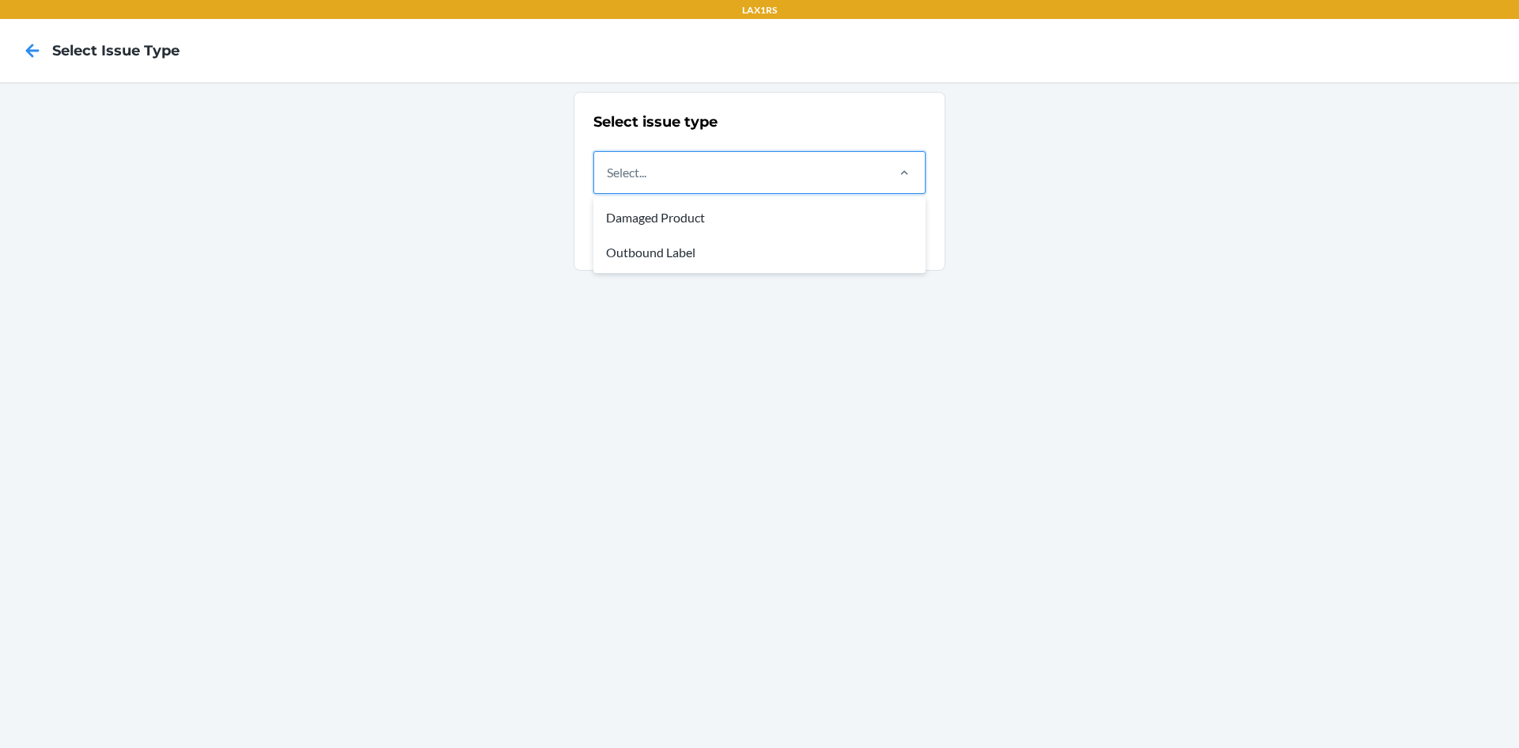
click at [694, 176] on div "Select..." at bounding box center [739, 172] width 290 height 41
click at [608, 176] on input "option Damaged Product focused, 1 of 2. 2 results available. Use Up and Down to…" at bounding box center [608, 172] width 2 height 19
click at [658, 257] on div "Outbound Label" at bounding box center [760, 252] width 326 height 35
click at [608, 182] on input "option Outbound Label focused, 2 of 2. 2 results available. Use Up and Down to …" at bounding box center [608, 172] width 2 height 19
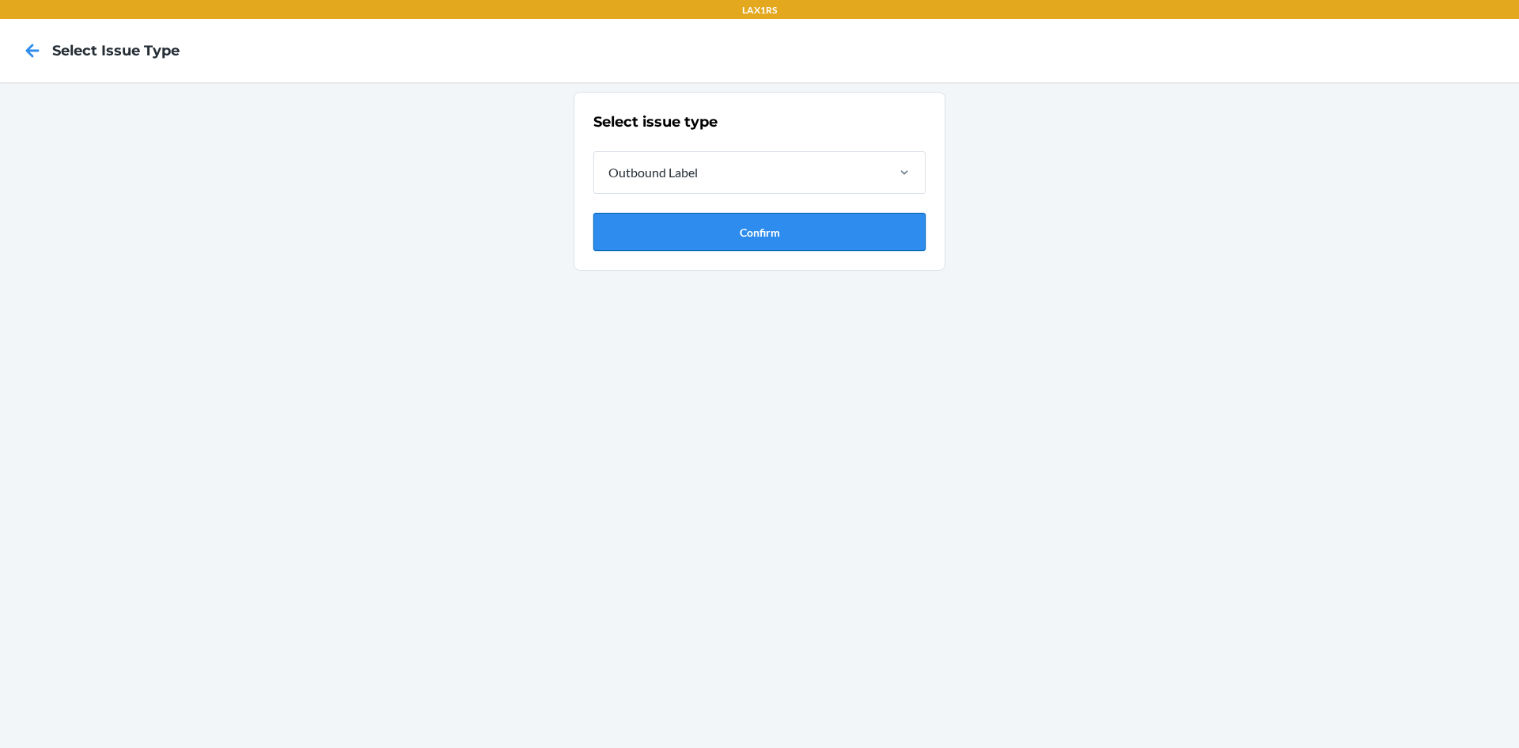
click at [691, 235] on button "Confirm" at bounding box center [759, 232] width 332 height 38
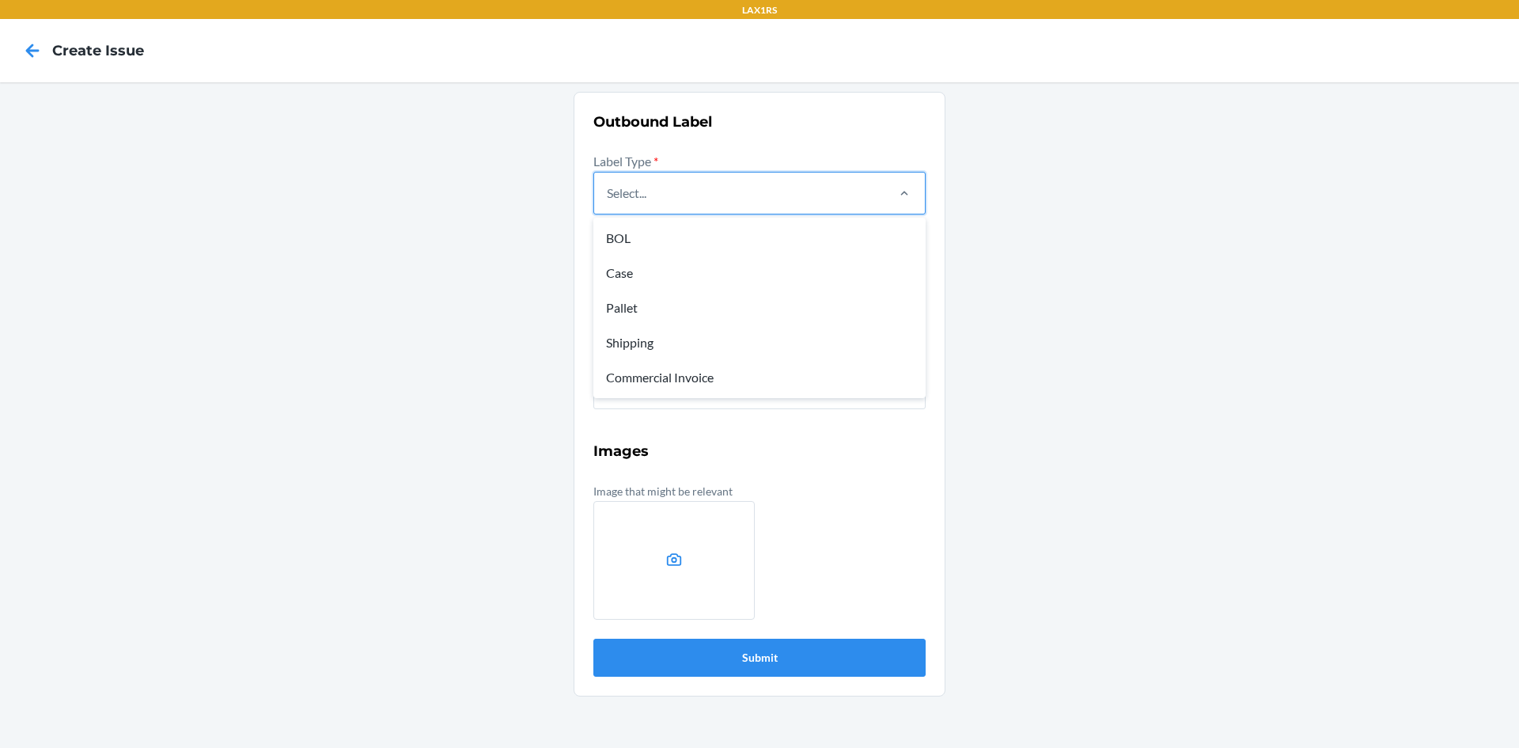
drag, startPoint x: 682, startPoint y: 205, endPoint x: 665, endPoint y: 242, distance: 40.7
click at [682, 206] on div "Select..." at bounding box center [739, 192] width 290 height 41
click at [608, 203] on input "option BOL focused, 1 of 5. 5 results available. Use Up and Down to choose opti…" at bounding box center [608, 193] width 2 height 19
click at [642, 271] on div "Case" at bounding box center [760, 273] width 326 height 35
click at [608, 203] on input "option Case focused, 2 of 5. 5 results available. Use Up and Down to choose opt…" at bounding box center [608, 193] width 2 height 19
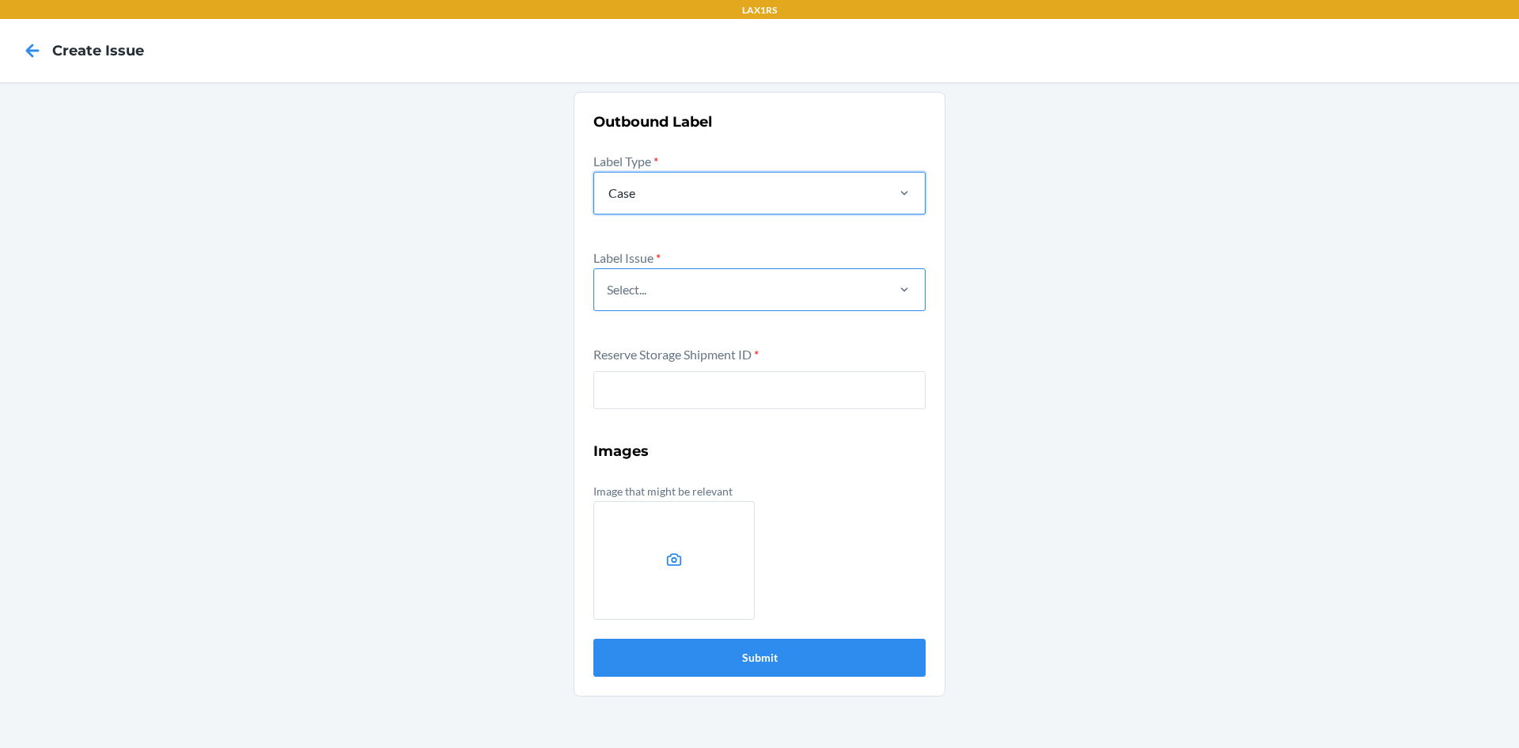
click at [646, 294] on div "Select..." at bounding box center [627, 289] width 40 height 19
click at [608, 294] on input "Select..." at bounding box center [608, 289] width 2 height 19
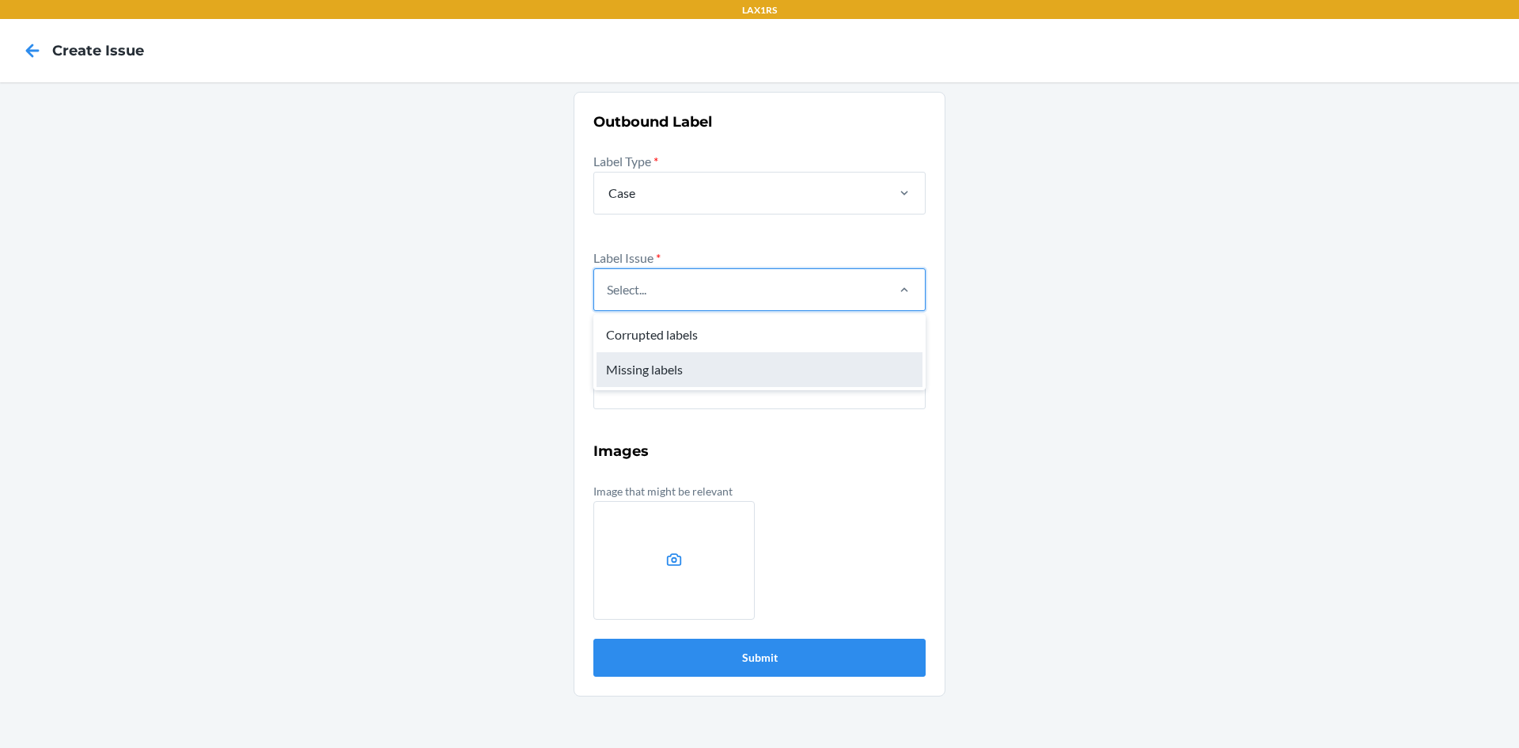
click at [635, 371] on div "Missing labels" at bounding box center [760, 369] width 326 height 35
click at [608, 299] on input "option Missing labels focused, 2 of 2. 2 results available. Use Up and Down to …" at bounding box center [608, 289] width 2 height 19
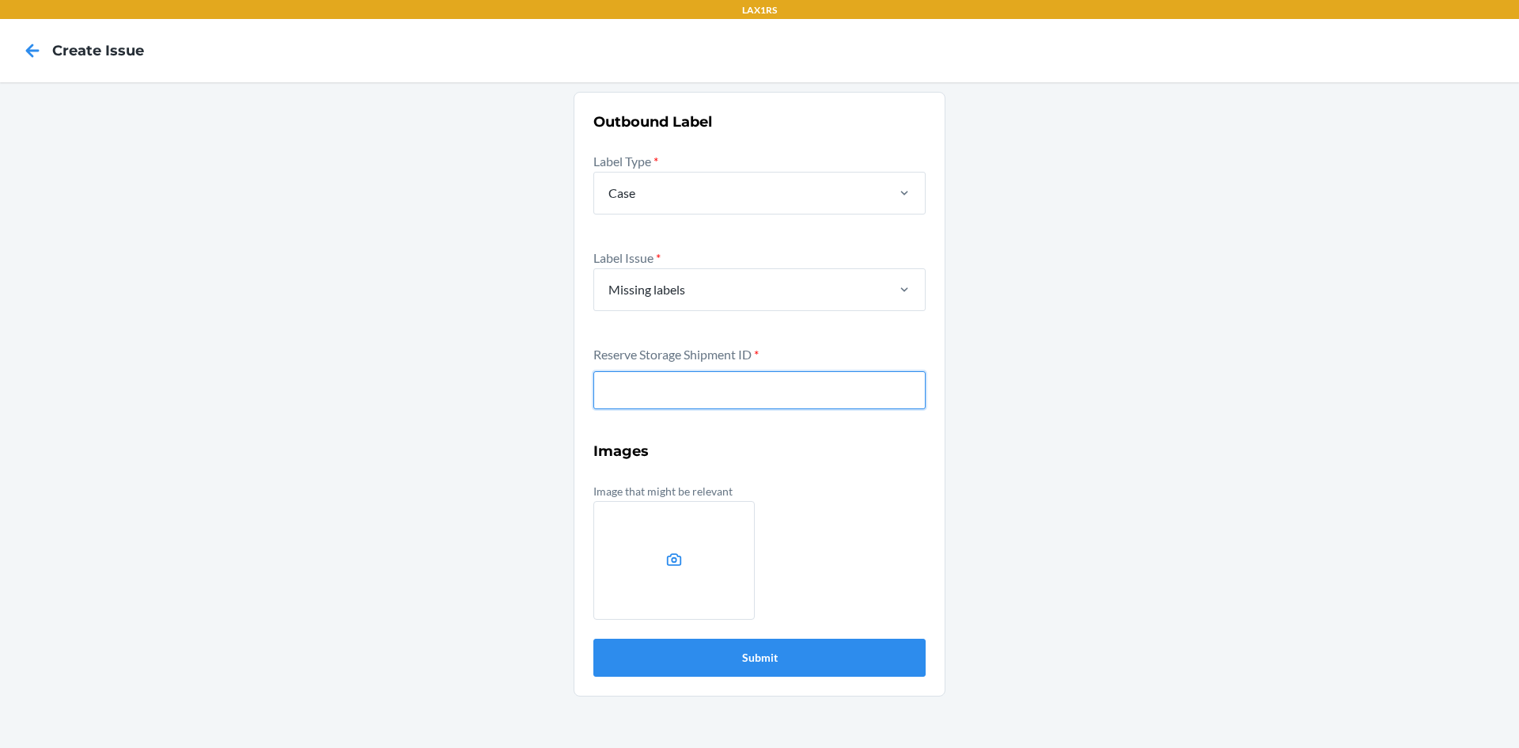
click at [639, 398] on input "text" at bounding box center [759, 390] width 332 height 38
type input "W8OGD7TRHNTCH"
click at [593, 639] on button "Submit" at bounding box center [759, 658] width 332 height 38
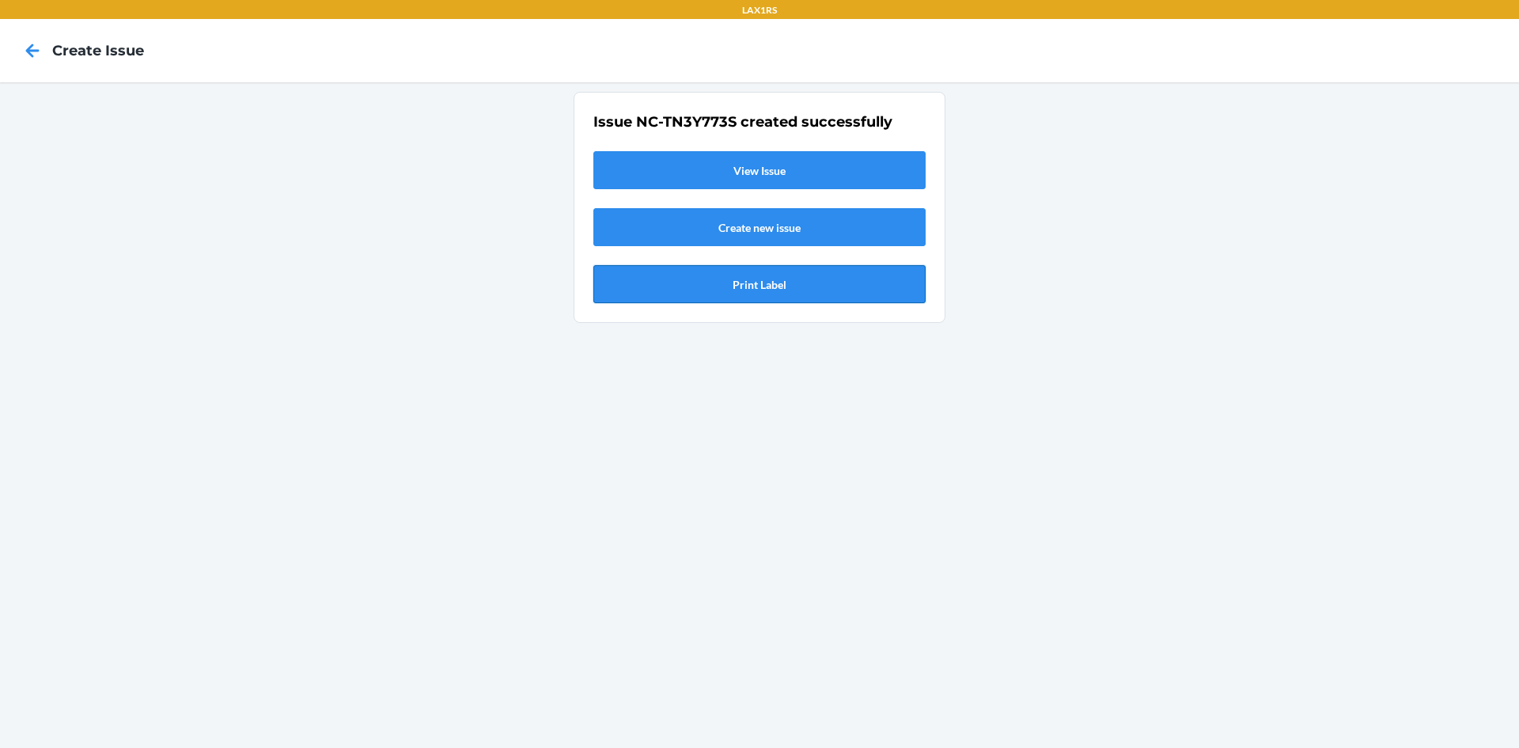
drag, startPoint x: 788, startPoint y: 279, endPoint x: 803, endPoint y: 290, distance: 18.7
click at [788, 280] on button "Print Label" at bounding box center [759, 284] width 332 height 38
click at [38, 53] on icon at bounding box center [32, 50] width 27 height 27
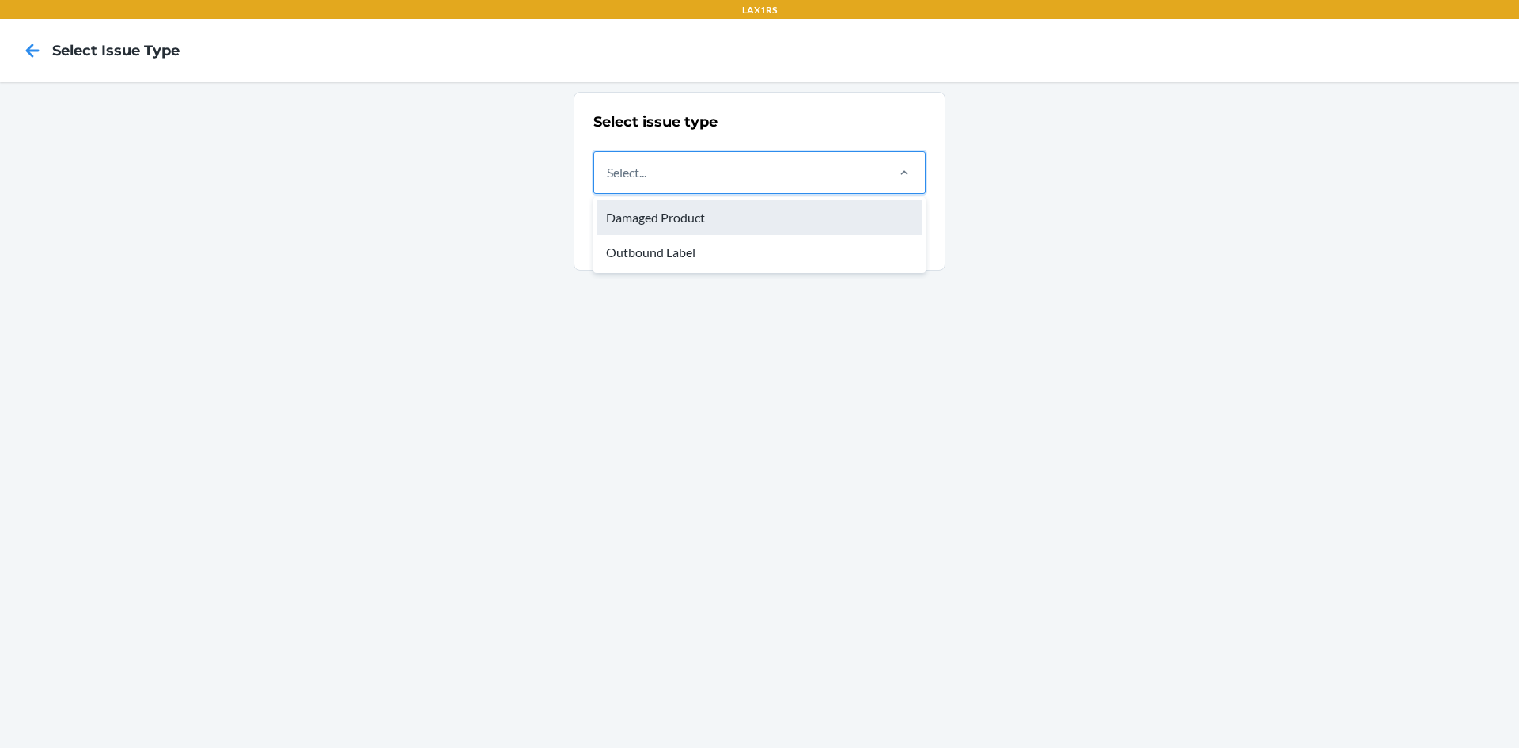
drag, startPoint x: 766, startPoint y: 159, endPoint x: 735, endPoint y: 227, distance: 74.7
click at [764, 170] on div "Select..." at bounding box center [739, 172] width 290 height 41
click at [608, 170] on input "option Damaged Product focused, 1 of 2. 2 results available. Use Up and Down to…" at bounding box center [608, 172] width 2 height 19
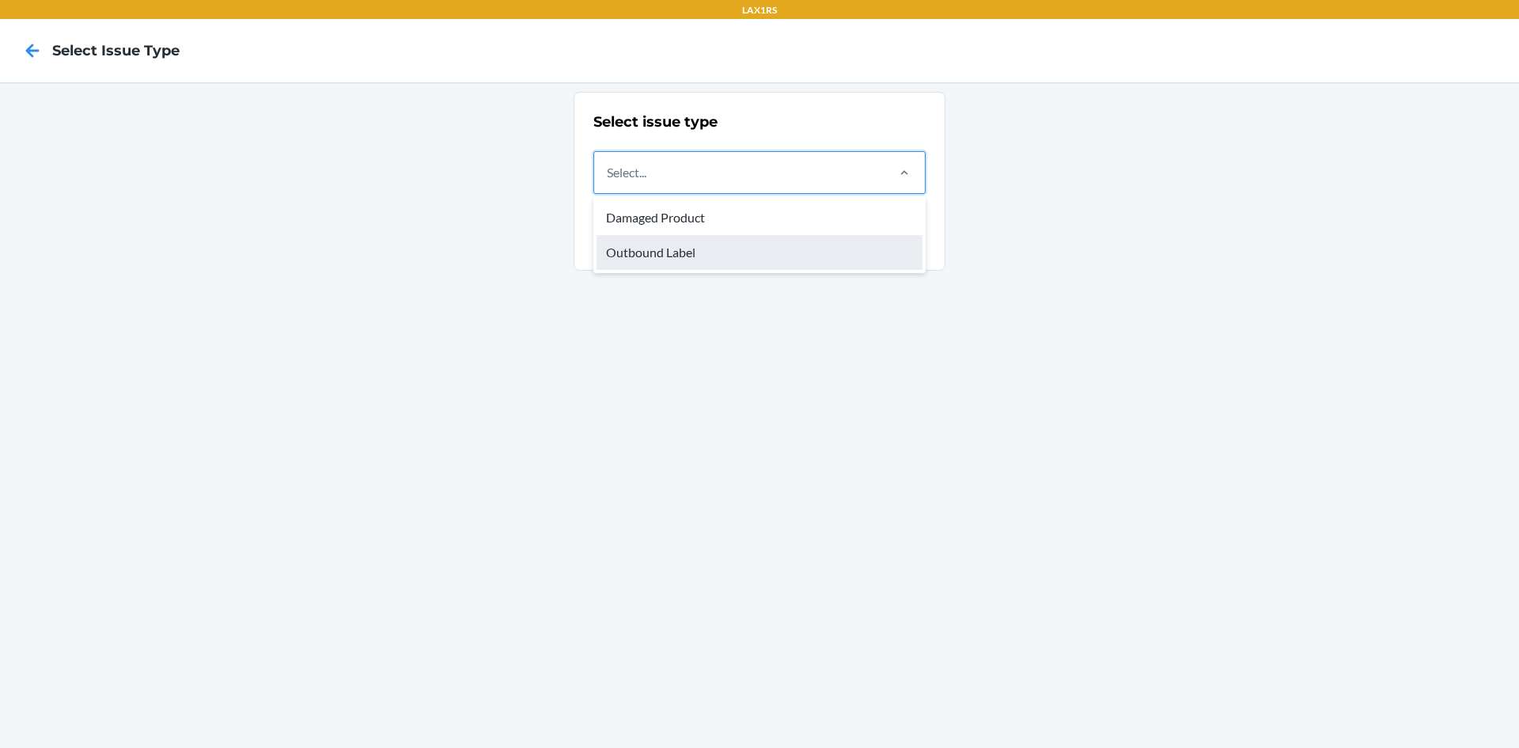
click at [675, 256] on div "Outbound Label" at bounding box center [760, 252] width 326 height 35
click at [608, 182] on input "option Outbound Label focused, 2 of 2. 2 results available. Use Up and Down to …" at bounding box center [608, 172] width 2 height 19
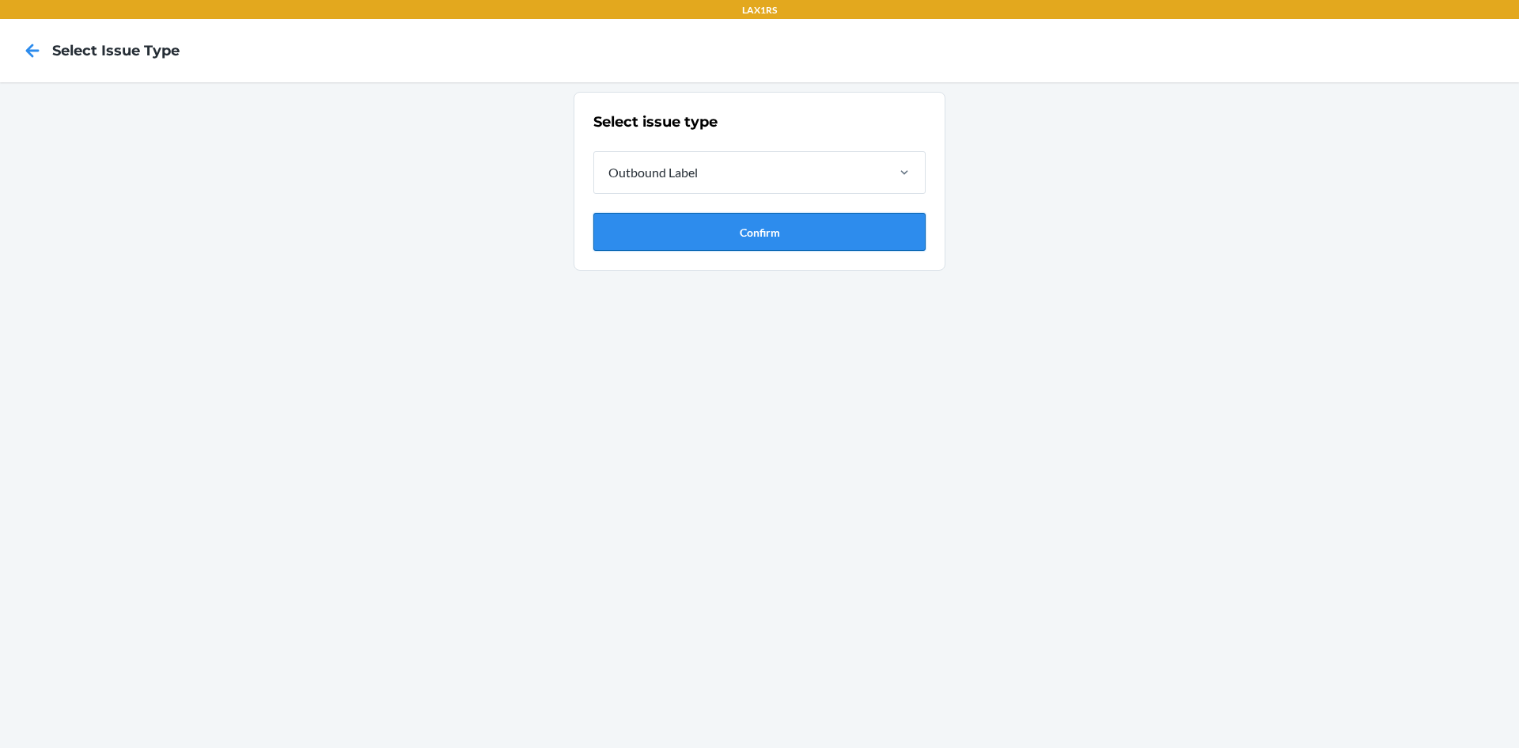
click at [707, 222] on button "Confirm" at bounding box center [759, 232] width 332 height 38
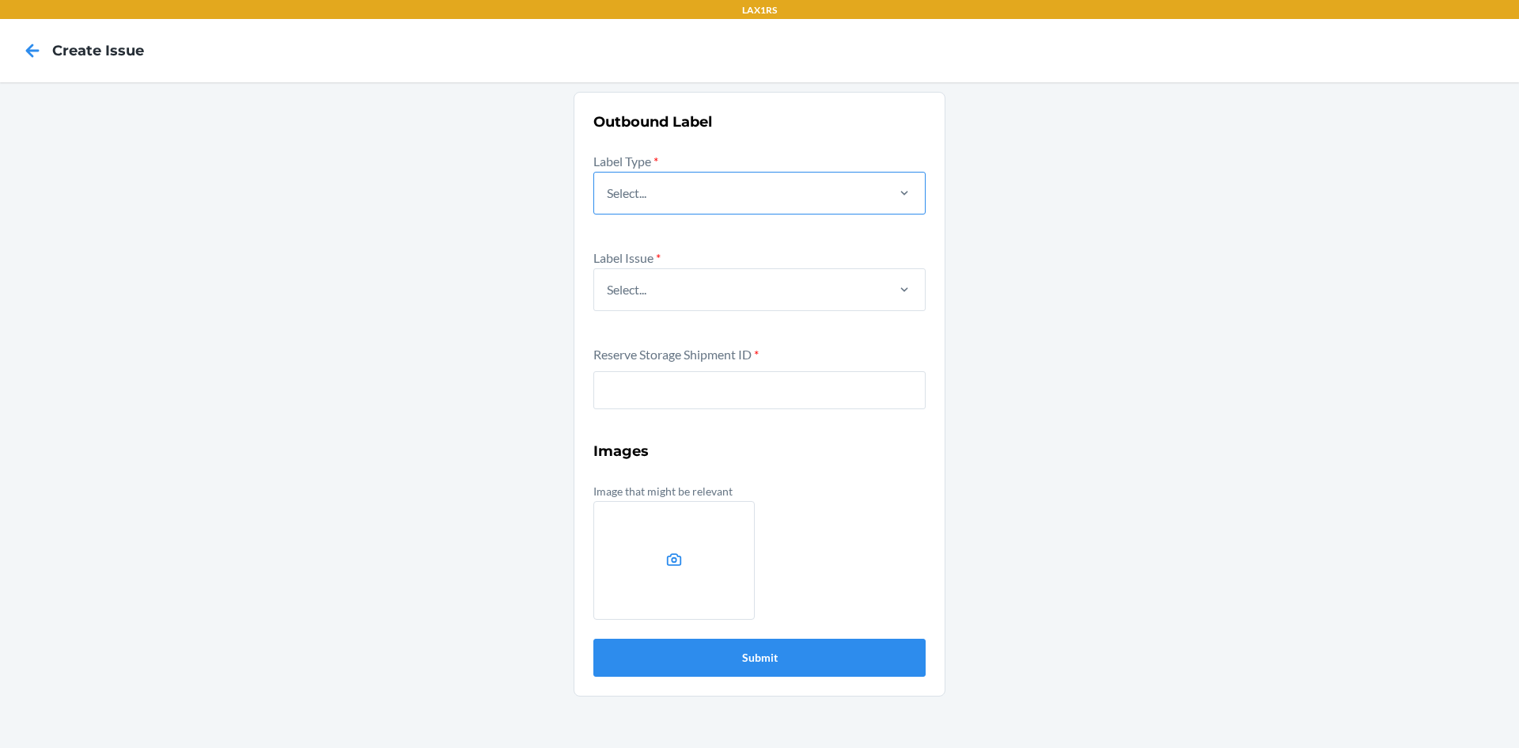
drag, startPoint x: 716, startPoint y: 197, endPoint x: 702, endPoint y: 215, distance: 23.1
click at [716, 198] on div "Select..." at bounding box center [739, 192] width 290 height 41
click at [608, 198] on input "Select..." at bounding box center [608, 193] width 2 height 19
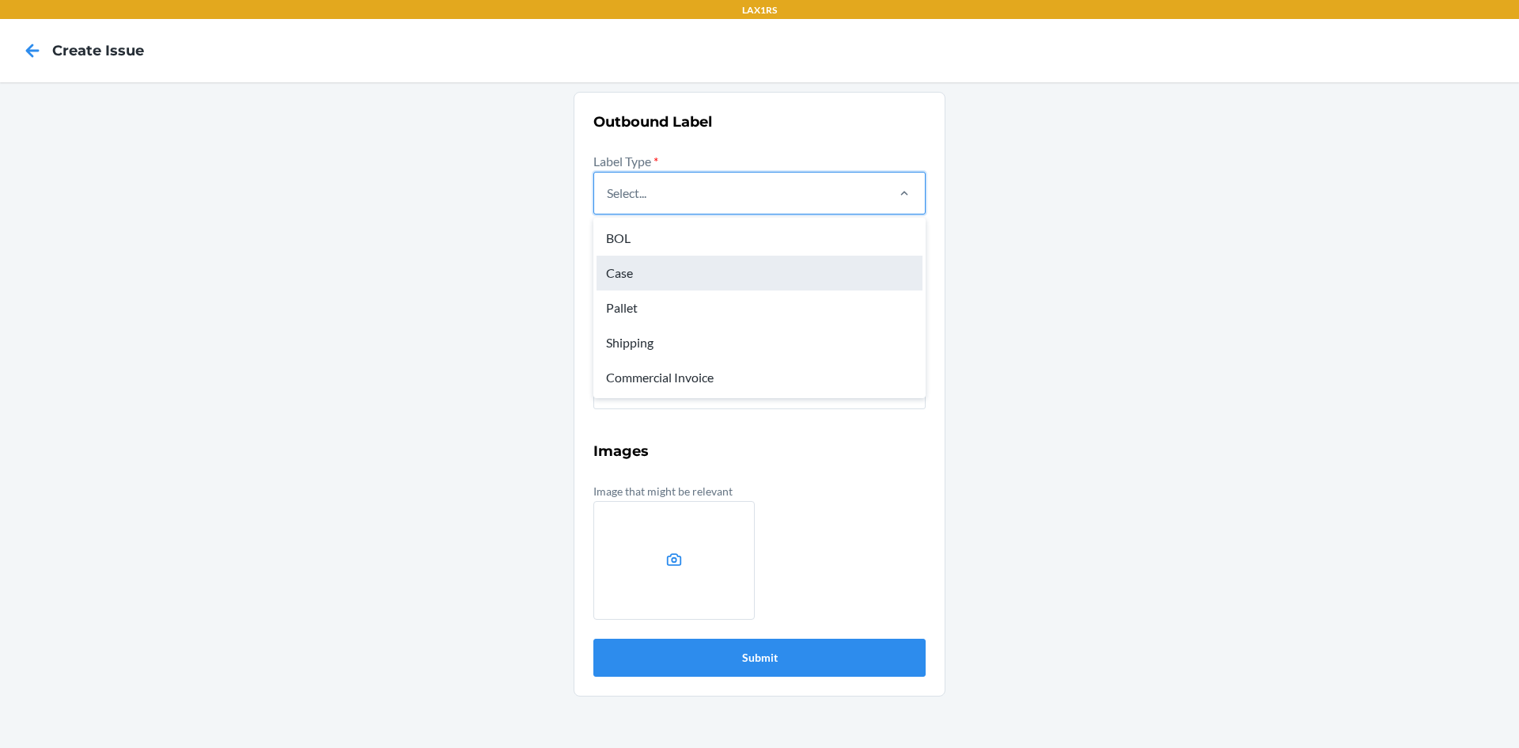
click at [630, 271] on div "Case" at bounding box center [760, 273] width 326 height 35
click at [608, 203] on input "option Case focused, 2 of 5. 5 results available. Use Up and Down to choose opt…" at bounding box center [608, 193] width 2 height 19
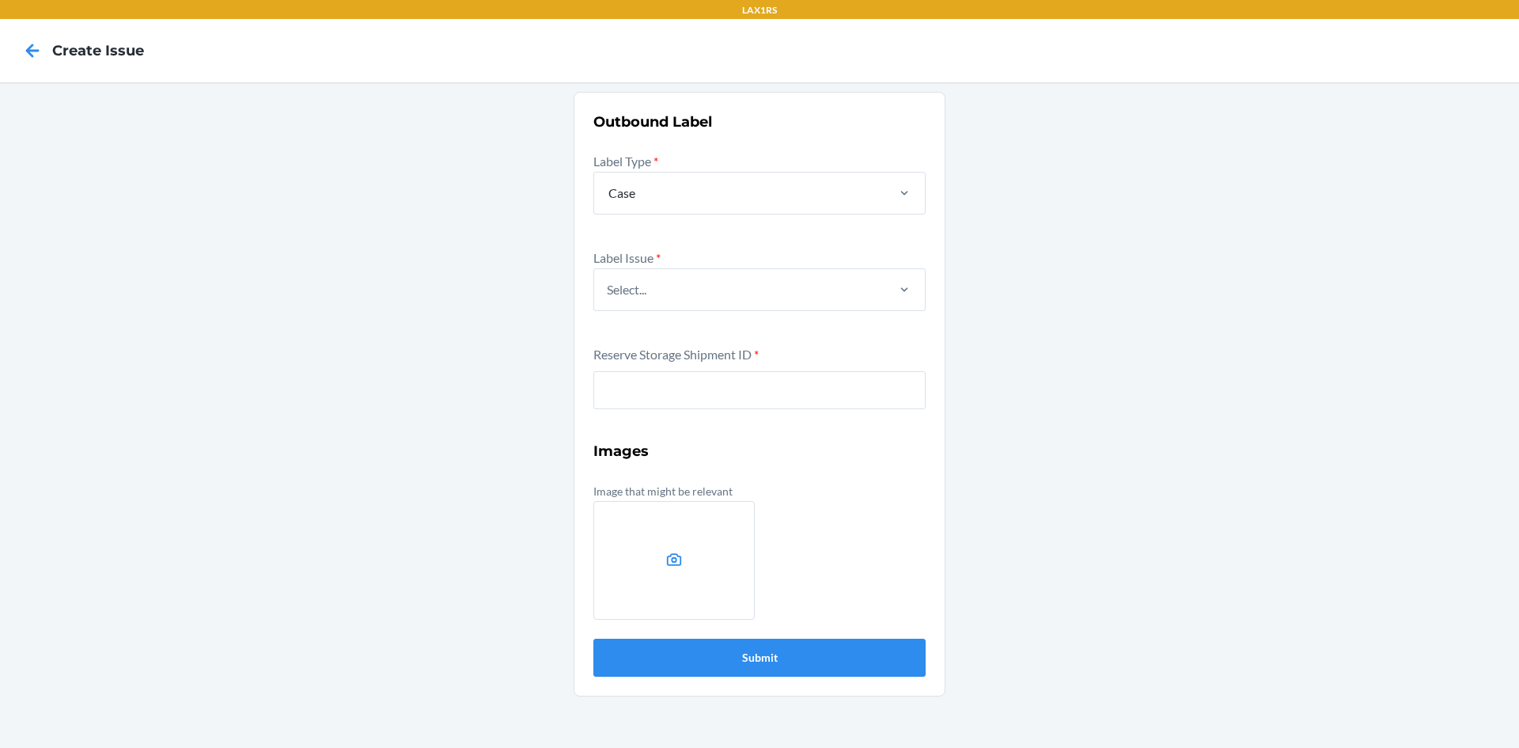
click at [634, 311] on div "Label Issue * Select..." at bounding box center [759, 291] width 332 height 87
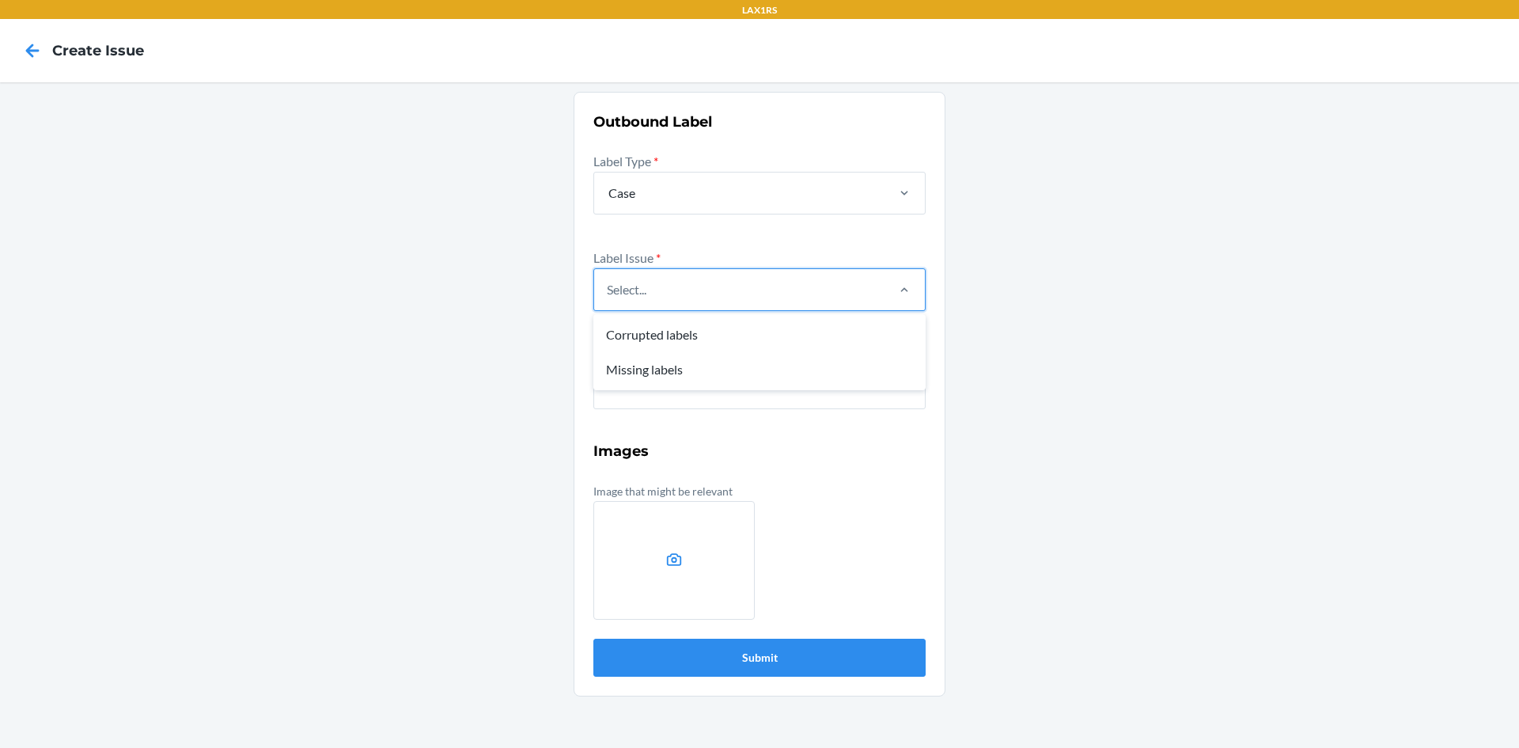
click at [659, 297] on div "Select..." at bounding box center [739, 289] width 290 height 41
click at [608, 297] on input "option Corrupted labels focused, 1 of 2. 2 results available. Use Up and Down t…" at bounding box center [608, 289] width 2 height 19
click at [617, 373] on div "Missing labels" at bounding box center [760, 369] width 326 height 35
click at [608, 299] on input "option Missing labels focused, 2 of 2. 2 results available. Use Up and Down to …" at bounding box center [608, 289] width 2 height 19
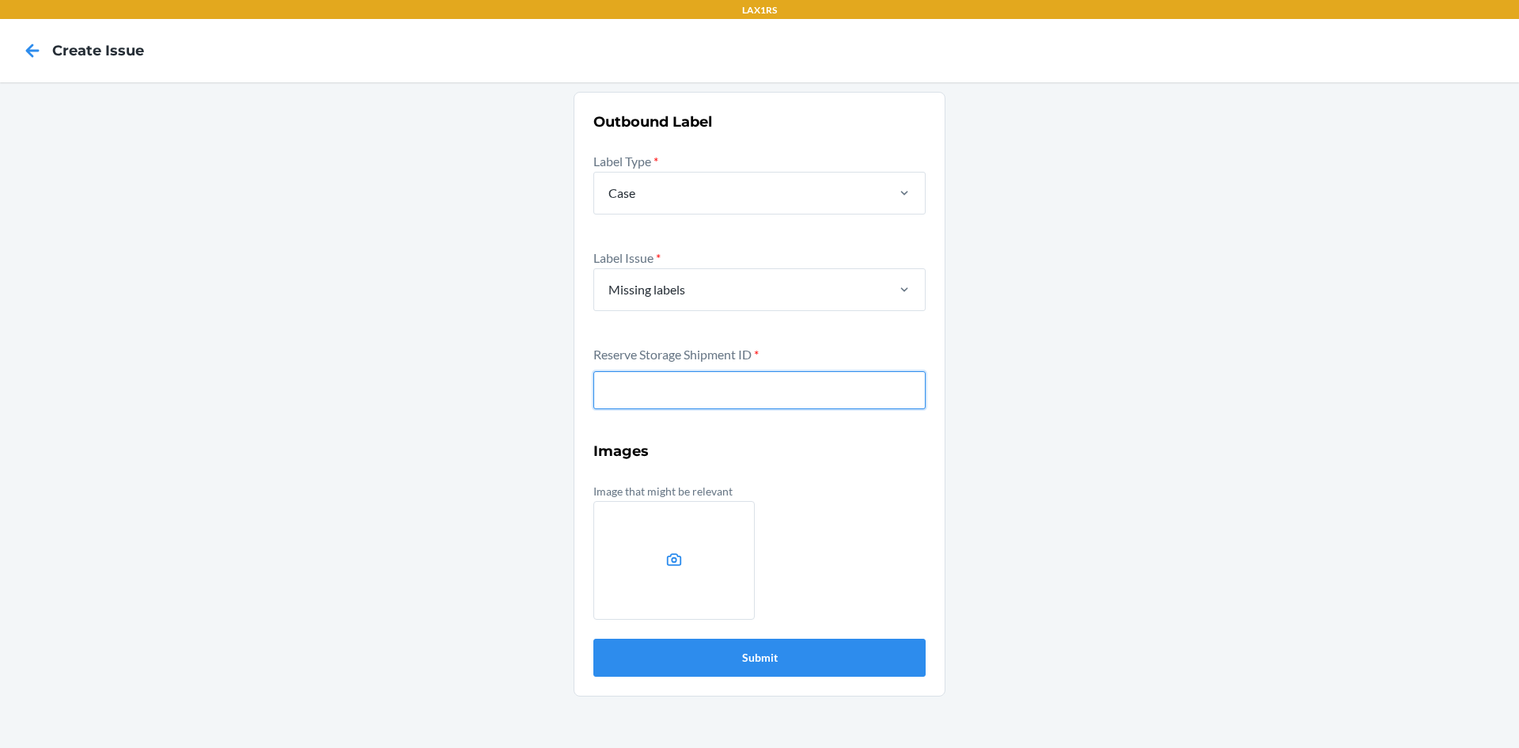
click at [645, 407] on input "text" at bounding box center [759, 390] width 332 height 38
type input "WPY6YHEHFN6D4"
click at [593, 639] on button "Submit" at bounding box center [759, 658] width 332 height 38
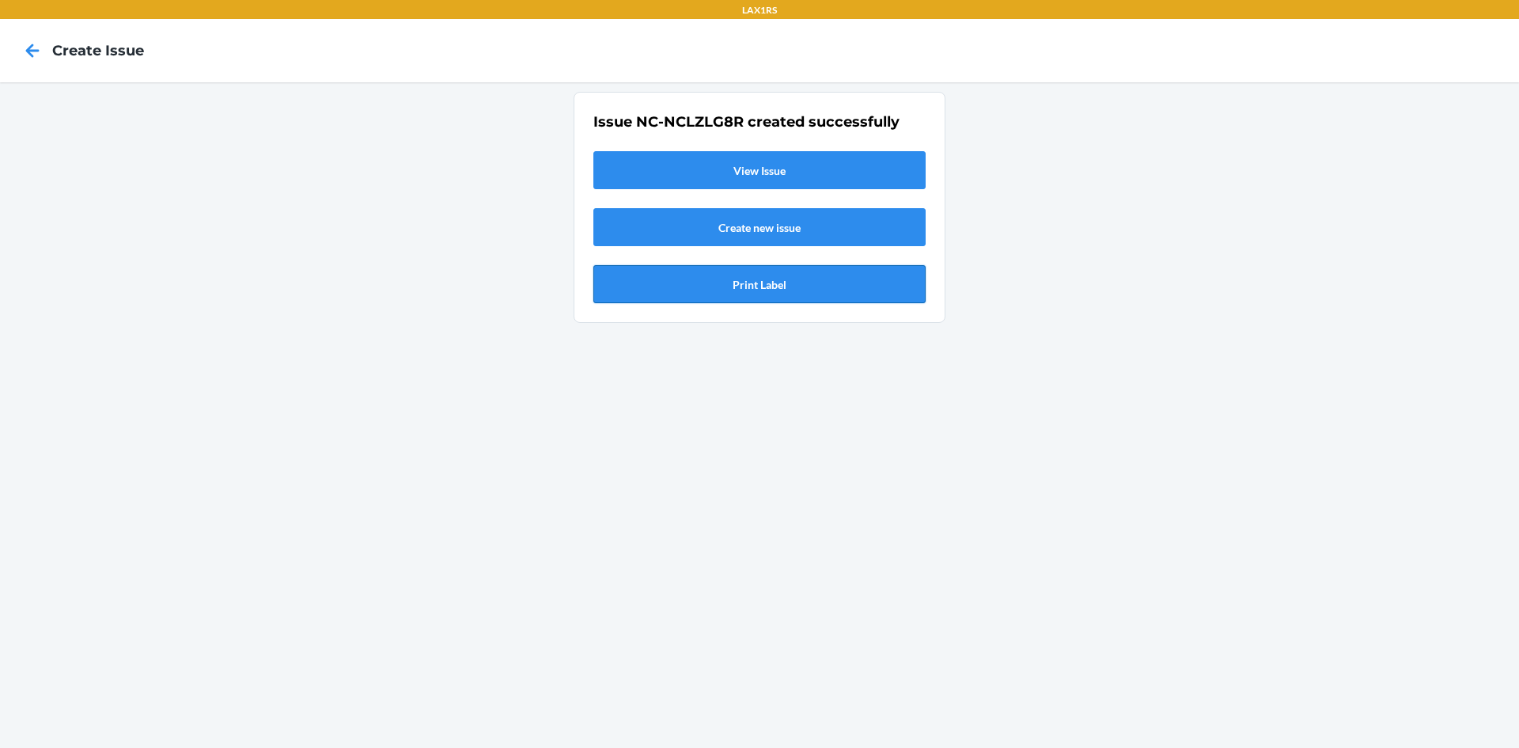
click at [759, 286] on button "Print Label" at bounding box center [759, 284] width 332 height 38
click at [32, 49] on icon at bounding box center [32, 50] width 27 height 27
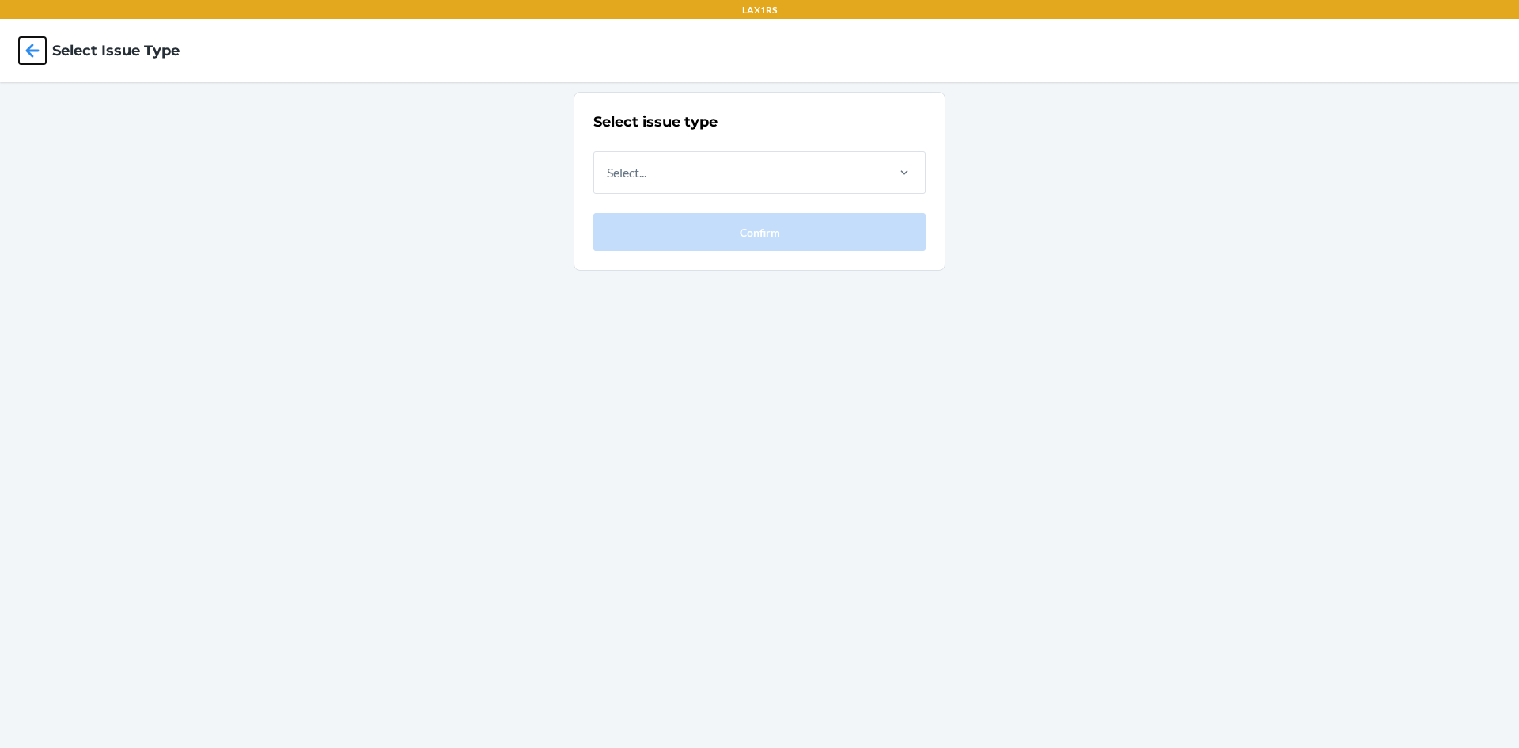
click at [31, 47] on icon at bounding box center [32, 50] width 13 height 13
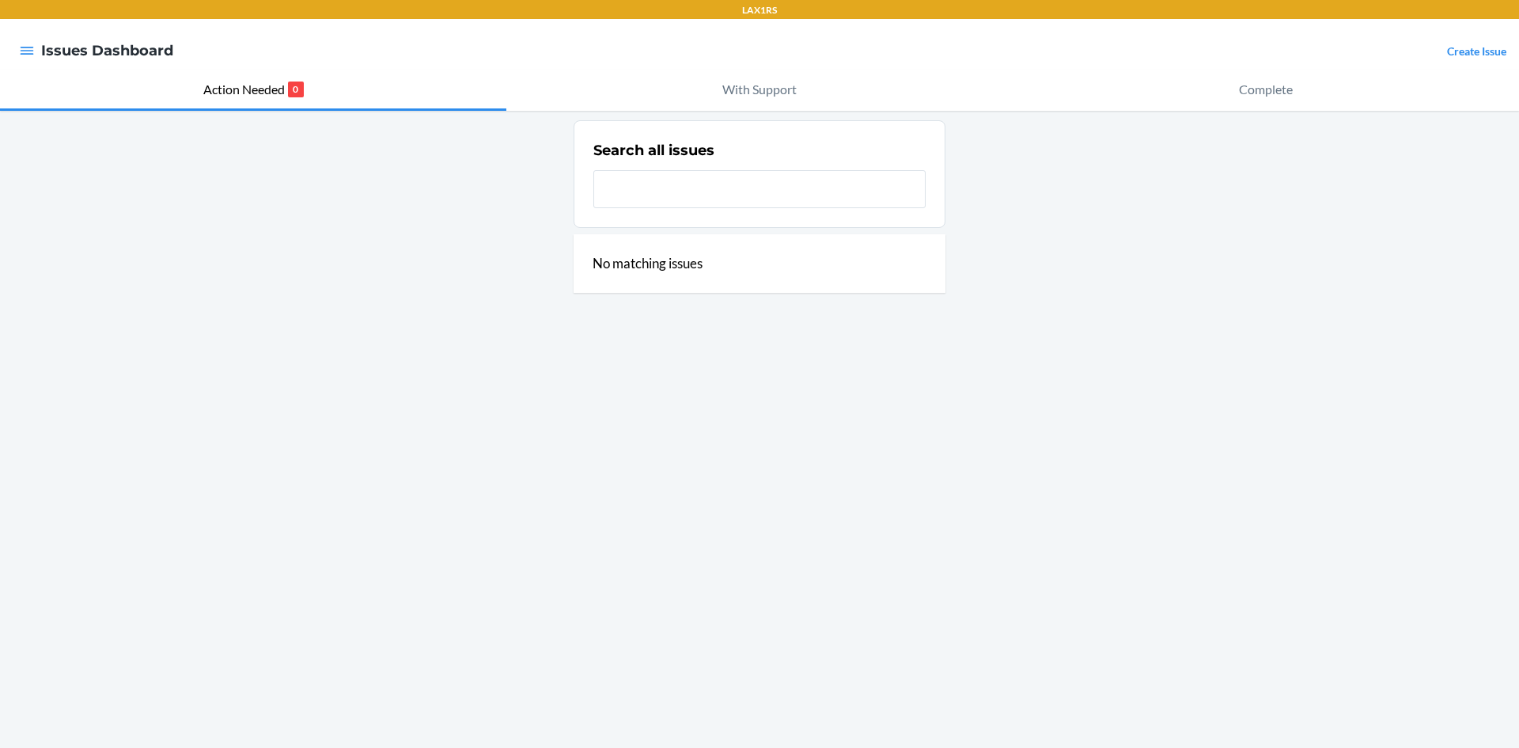
click at [1475, 53] on link "Create Issue" at bounding box center [1476, 50] width 59 height 13
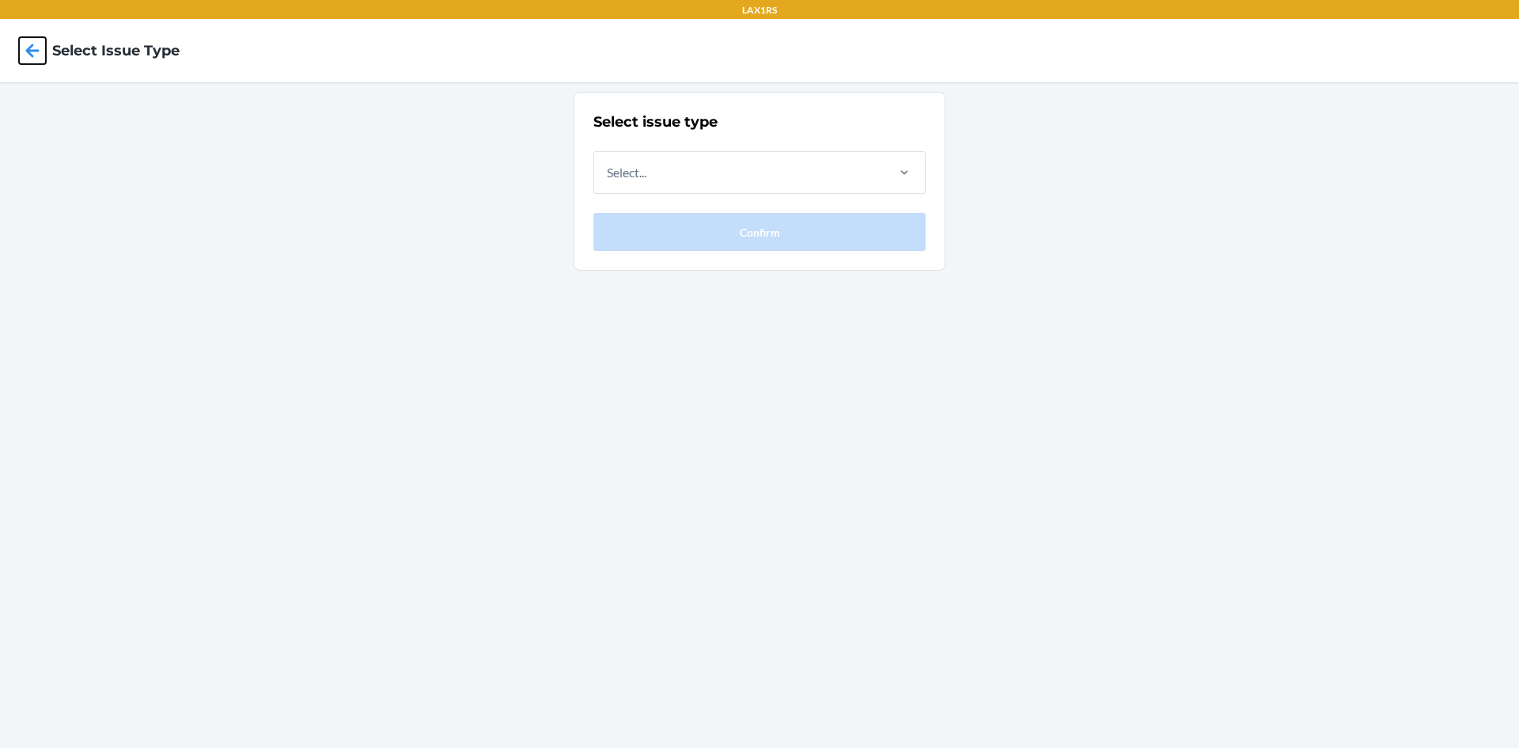
click at [39, 55] on icon at bounding box center [32, 50] width 27 height 27
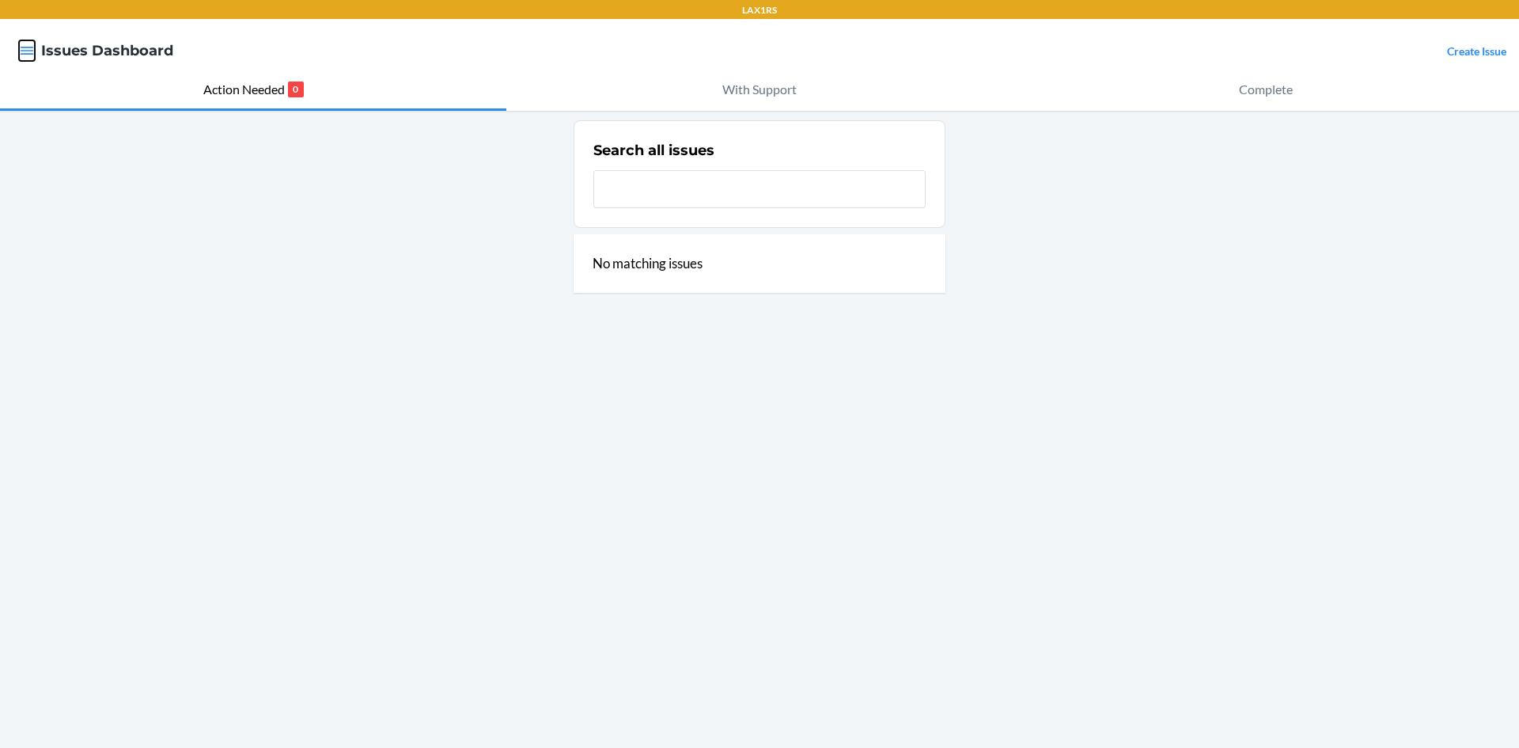
click at [21, 51] on icon "button" at bounding box center [27, 51] width 13 height 8
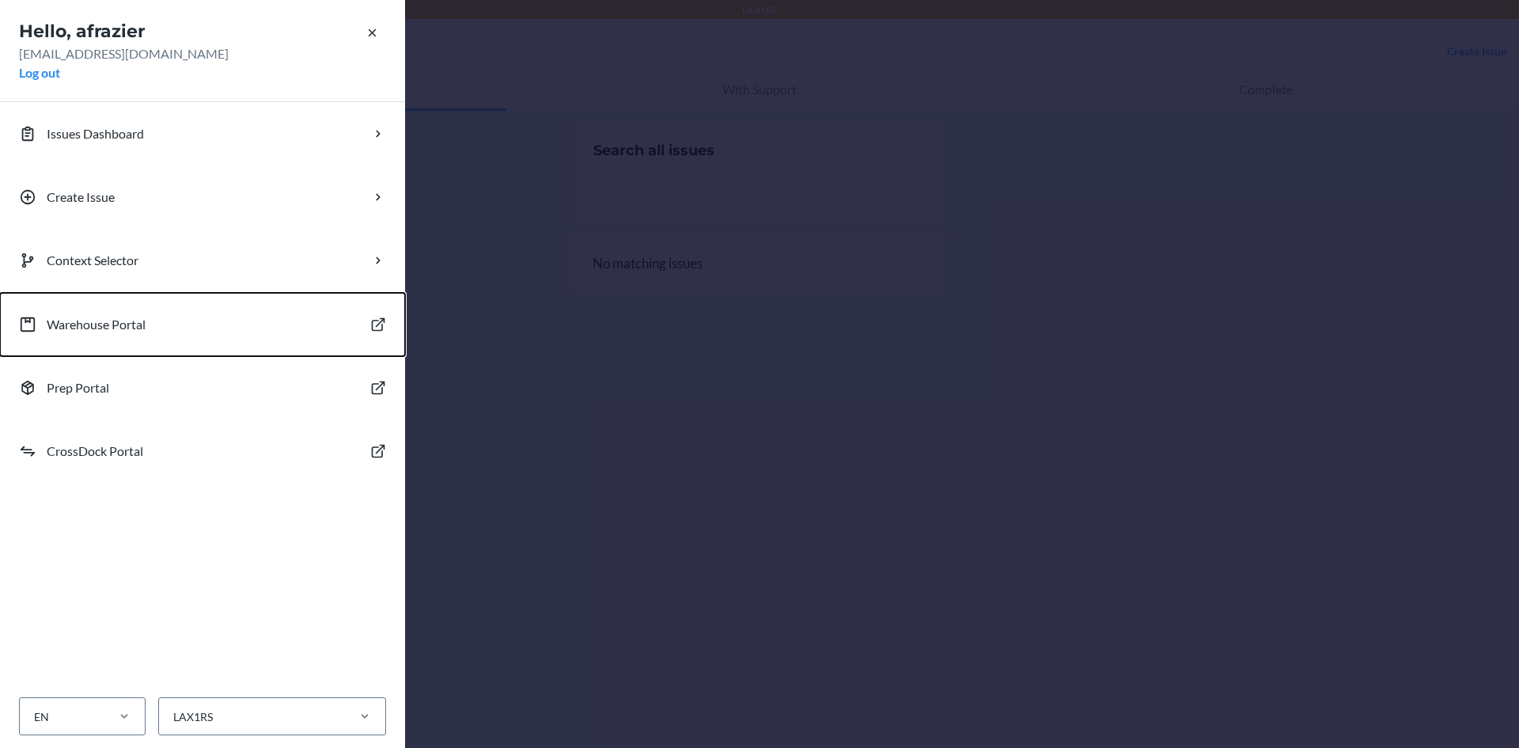
click at [122, 323] on p "Warehouse Portal" at bounding box center [96, 324] width 99 height 19
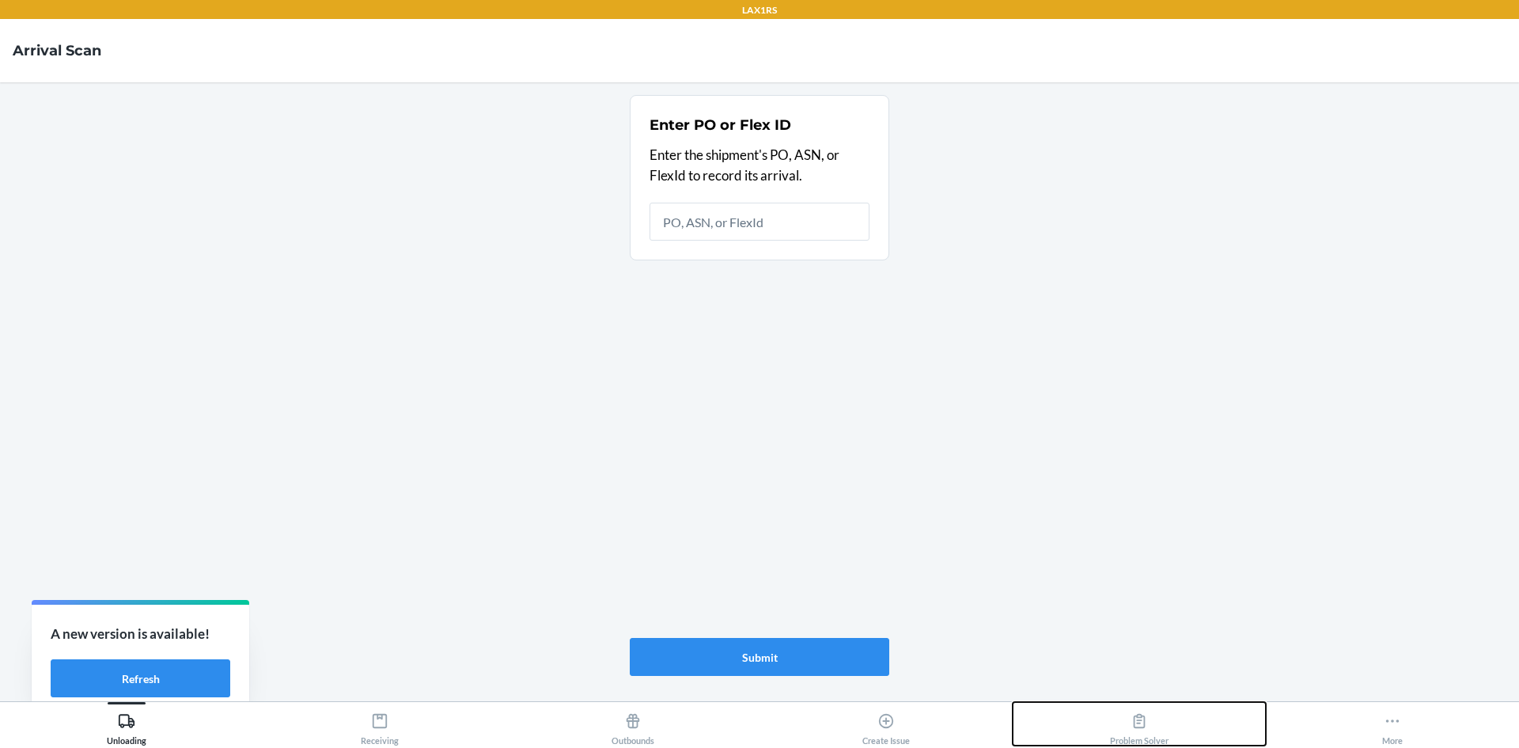
click at [1147, 724] on icon at bounding box center [1139, 720] width 17 height 17
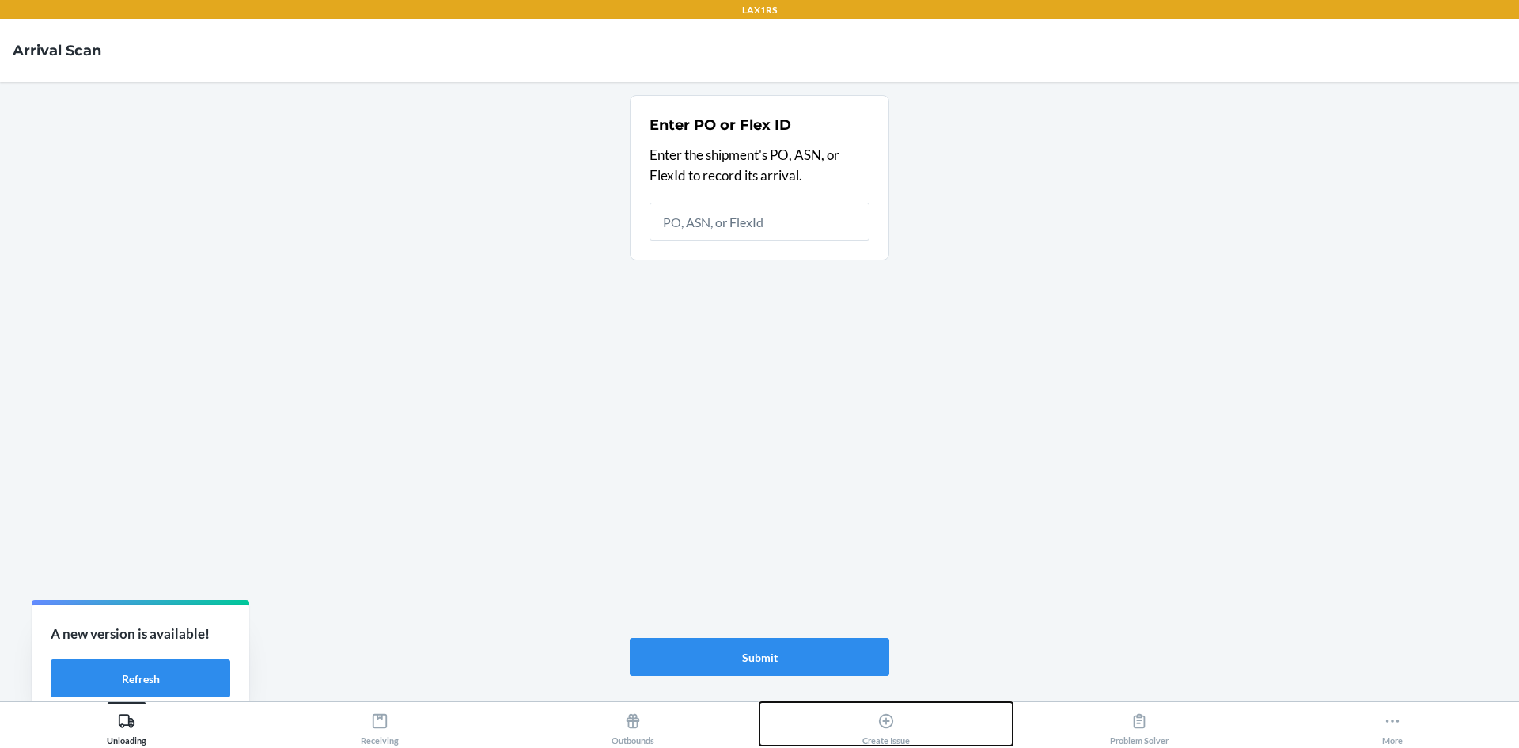
click at [885, 712] on icon at bounding box center [885, 720] width 17 height 17
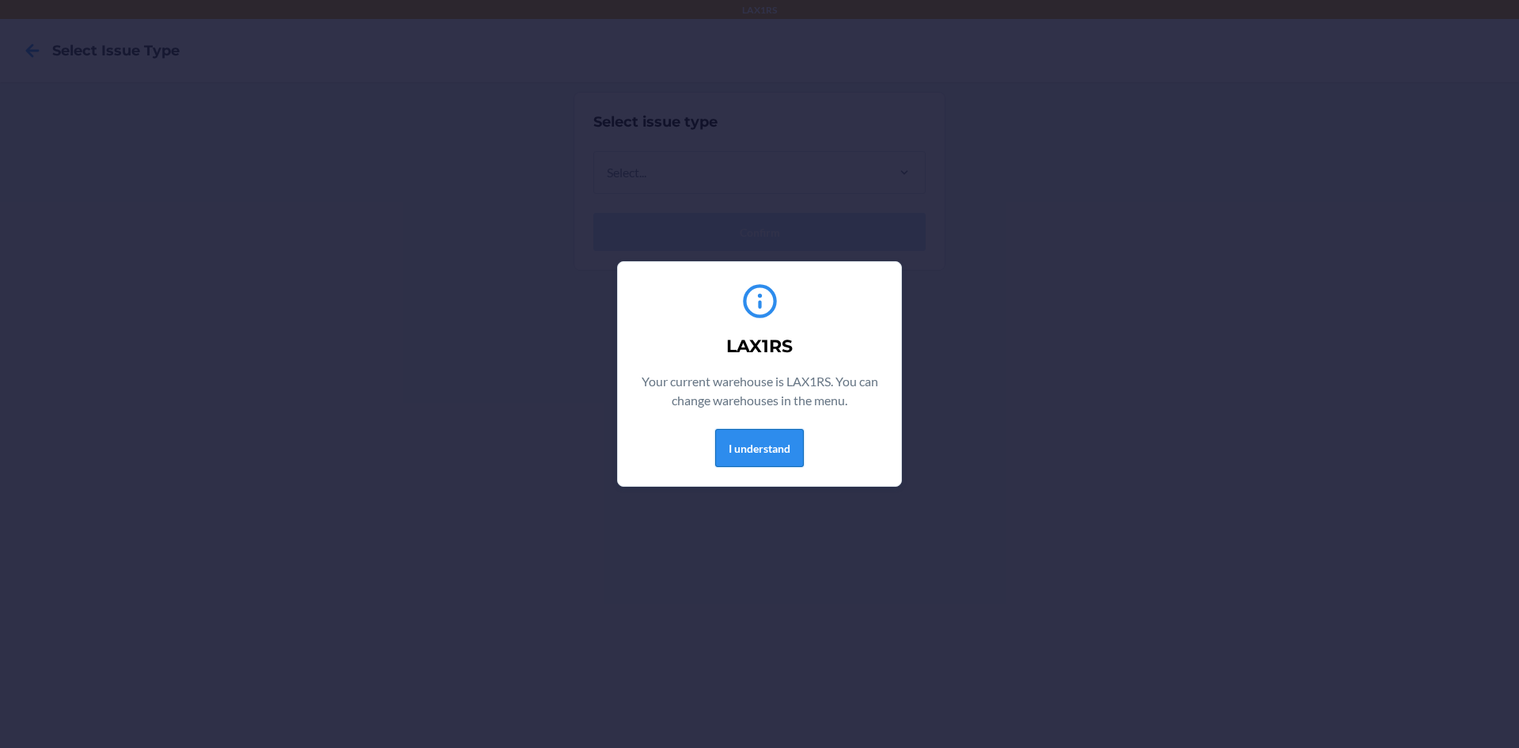
click at [783, 456] on button "I understand" at bounding box center [759, 448] width 89 height 38
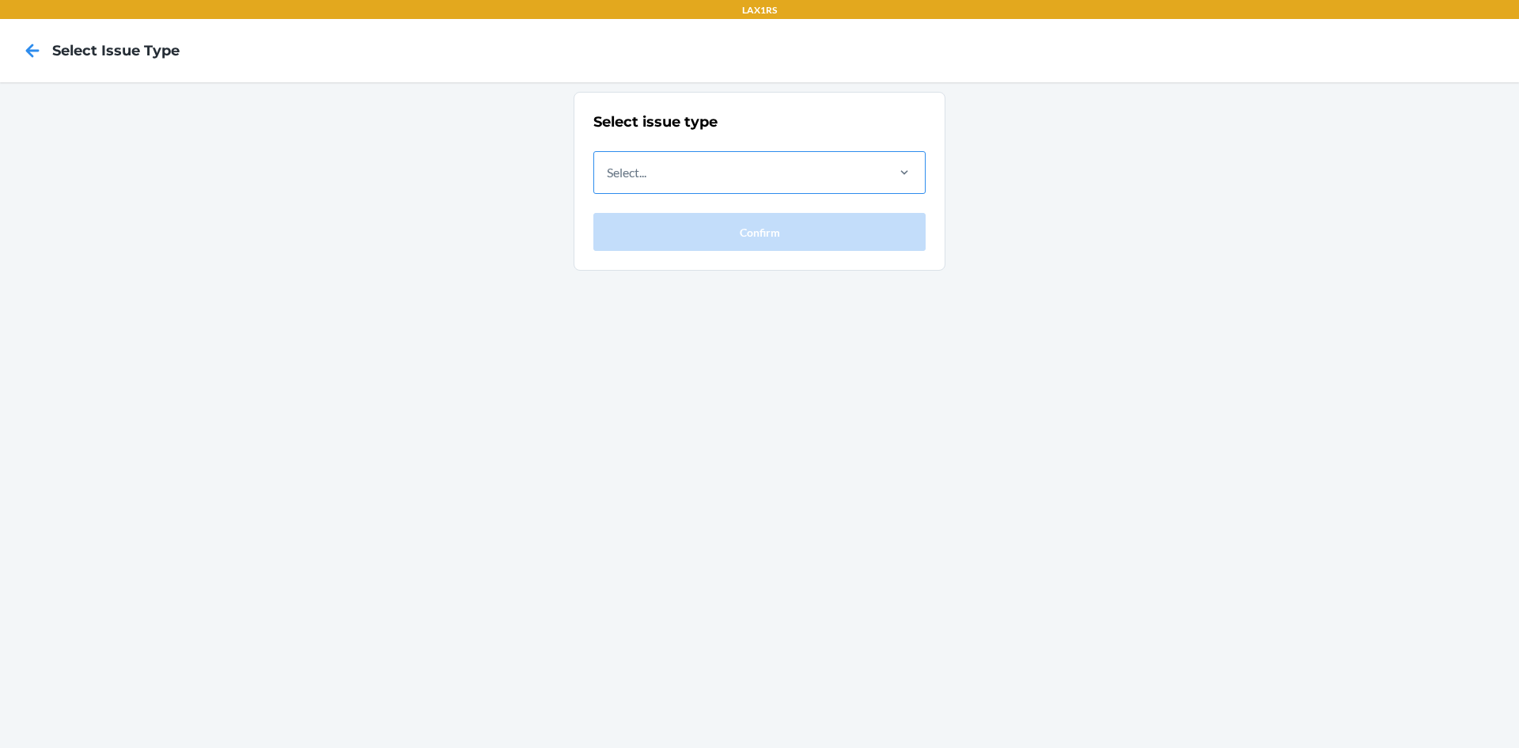
click at [703, 167] on div "Select..." at bounding box center [739, 172] width 290 height 41
click at [608, 167] on input "Select..." at bounding box center [608, 172] width 2 height 19
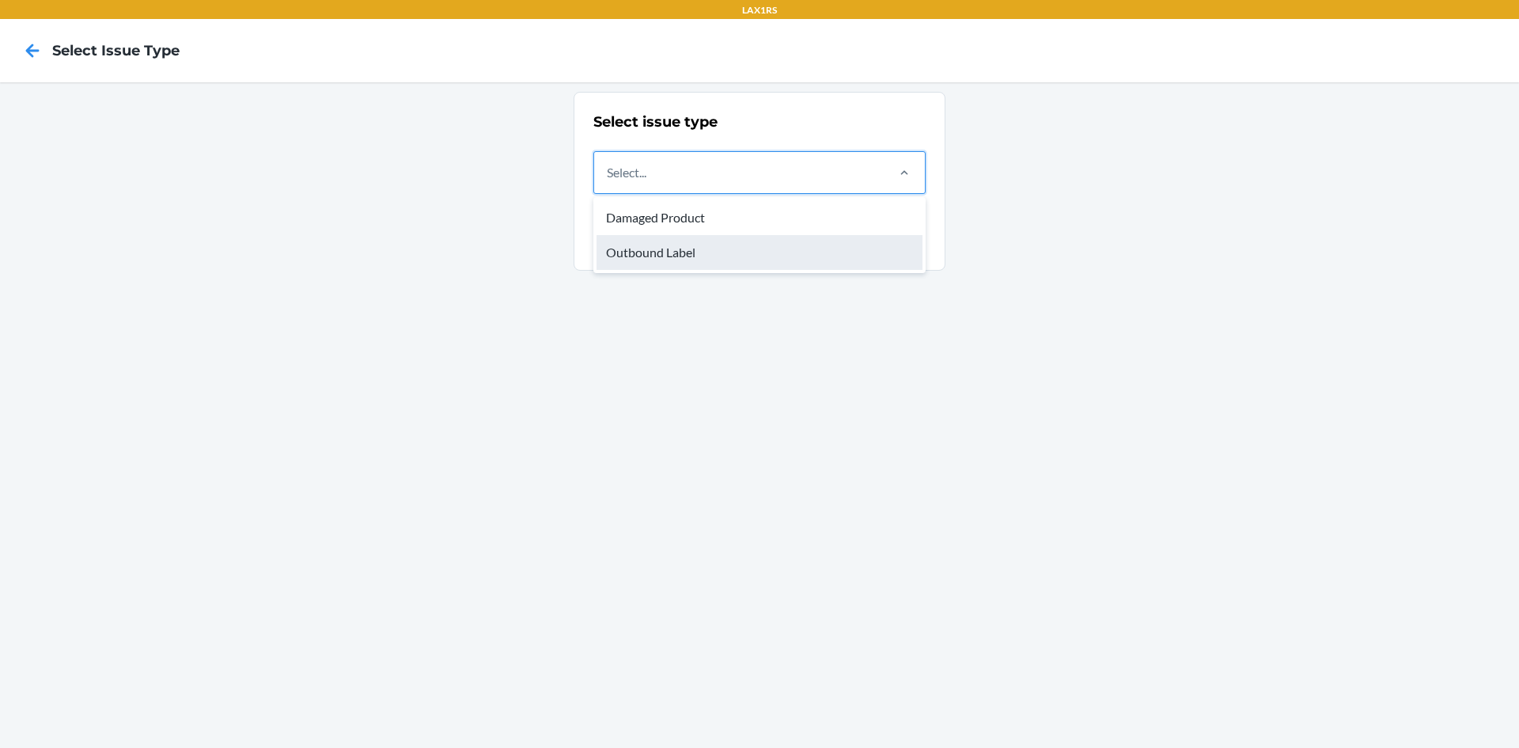
click at [650, 257] on div "Outbound Label" at bounding box center [760, 252] width 326 height 35
click at [608, 182] on input "option Outbound Label focused, 2 of 2. 2 results available. Use Up and Down to …" at bounding box center [608, 172] width 2 height 19
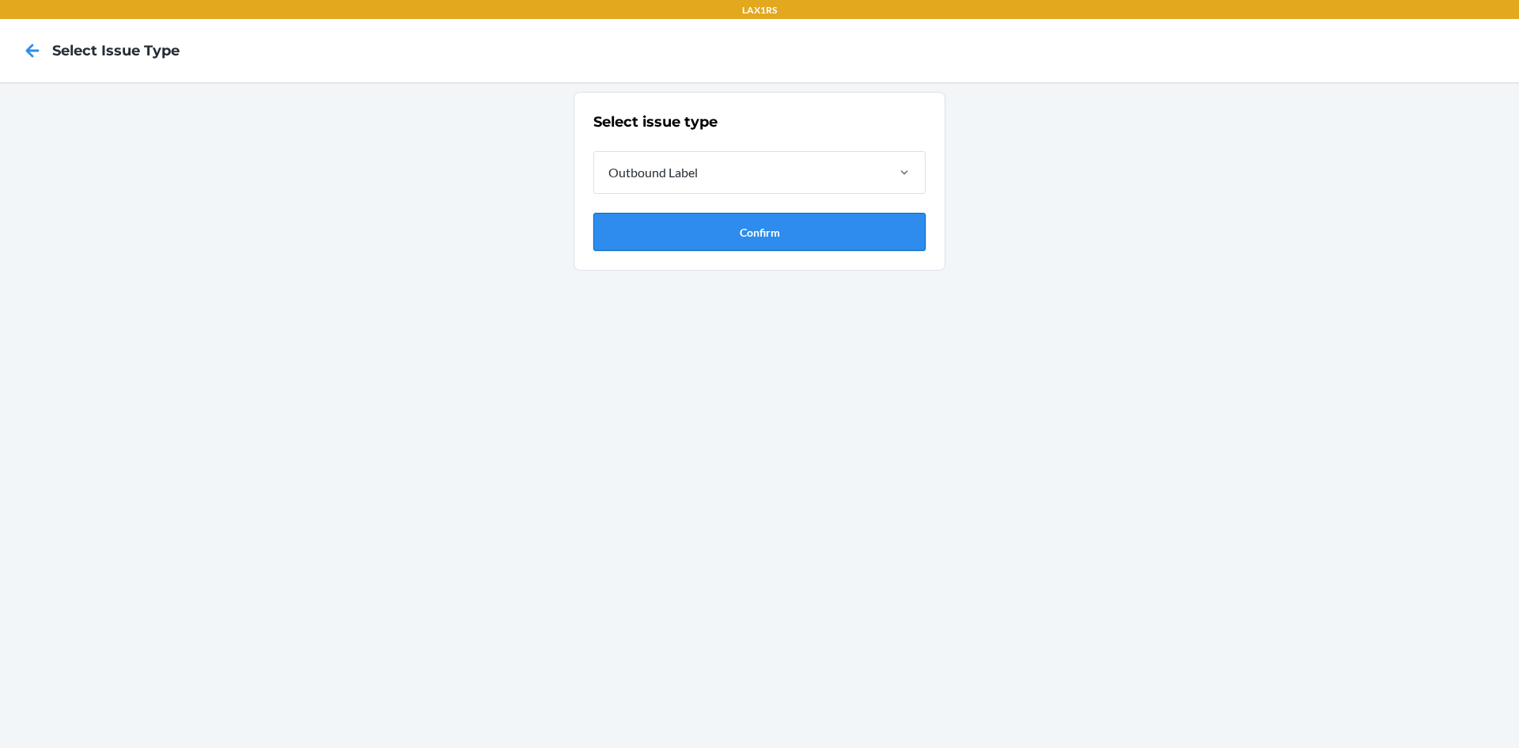
click at [666, 237] on button "Confirm" at bounding box center [759, 232] width 332 height 38
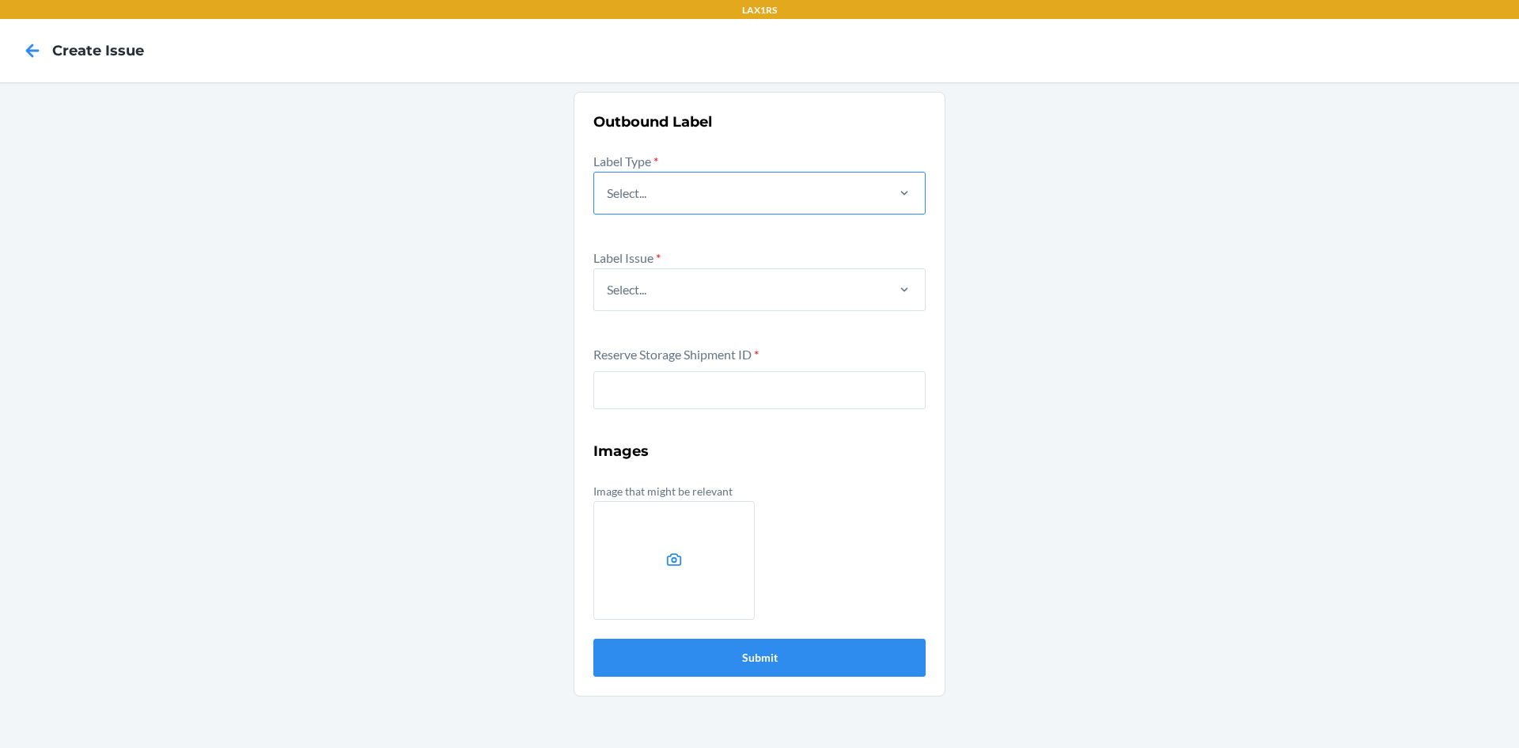
click at [673, 203] on div "Select..." at bounding box center [739, 192] width 290 height 41
click at [608, 203] on input "Select..." at bounding box center [608, 193] width 2 height 19
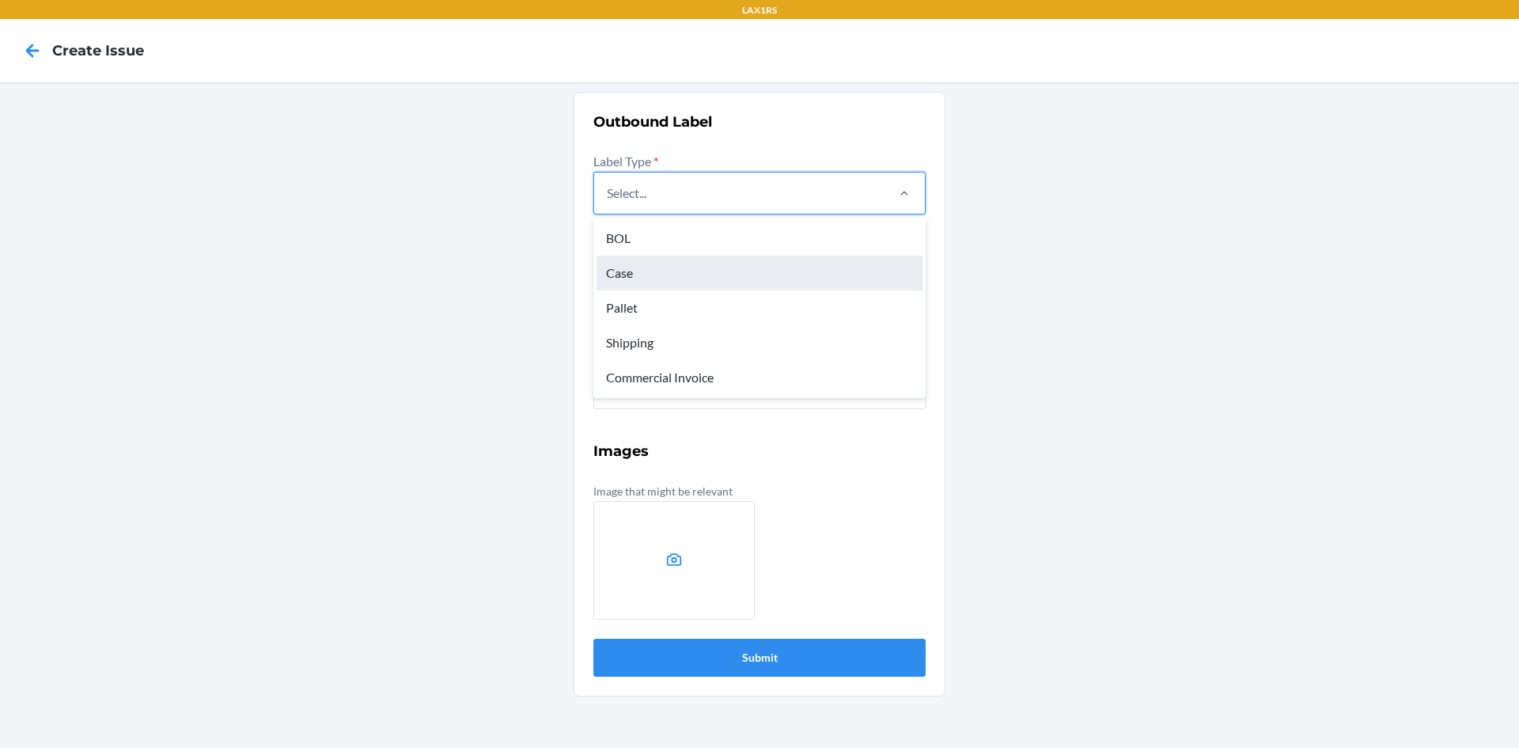
click at [642, 277] on div "Case" at bounding box center [760, 273] width 326 height 35
click at [608, 203] on input "option Case focused, 2 of 5. 5 results available. Use Up and Down to choose opt…" at bounding box center [608, 193] width 2 height 19
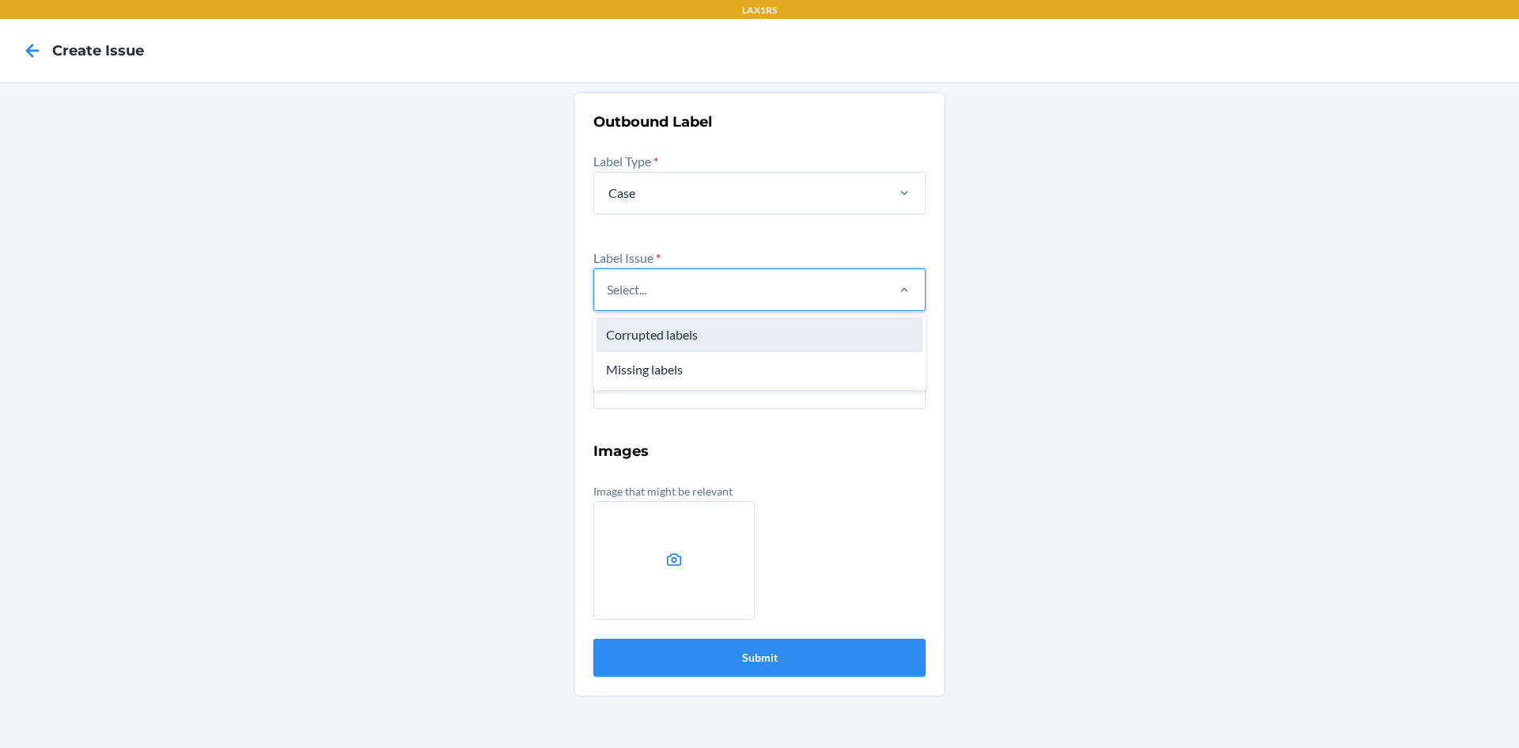
drag, startPoint x: 670, startPoint y: 305, endPoint x: 669, endPoint y: 331, distance: 25.4
click at [672, 310] on div "Select..." at bounding box center [759, 289] width 332 height 43
click at [608, 299] on input "option Corrupted labels focused, 1 of 2. 2 results available. Use Up and Down t…" at bounding box center [608, 289] width 2 height 19
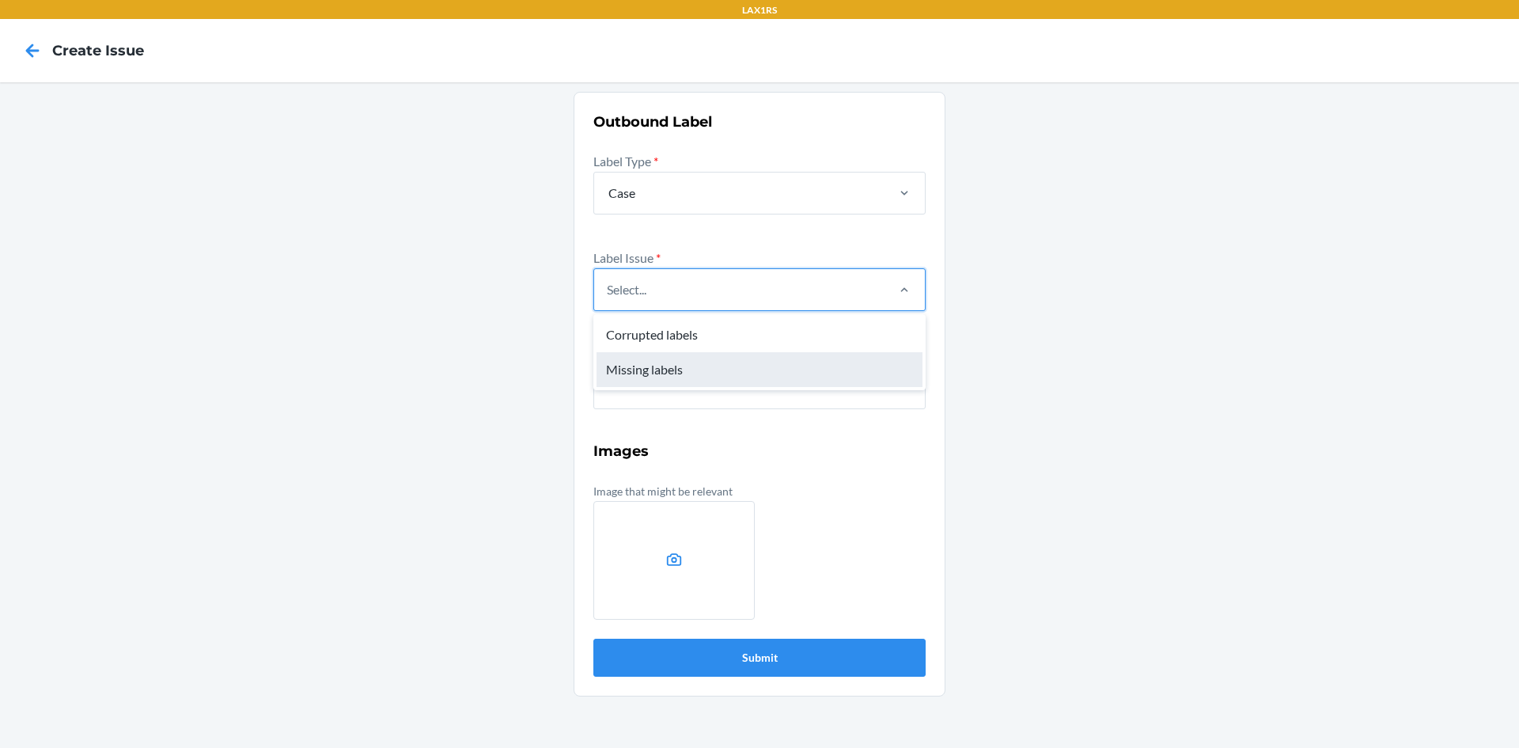
click at [657, 370] on div "Missing labels" at bounding box center [760, 369] width 326 height 35
click at [608, 299] on input "option Missing labels focused, 2 of 2. 2 results available. Use Up and Down to …" at bounding box center [608, 289] width 2 height 19
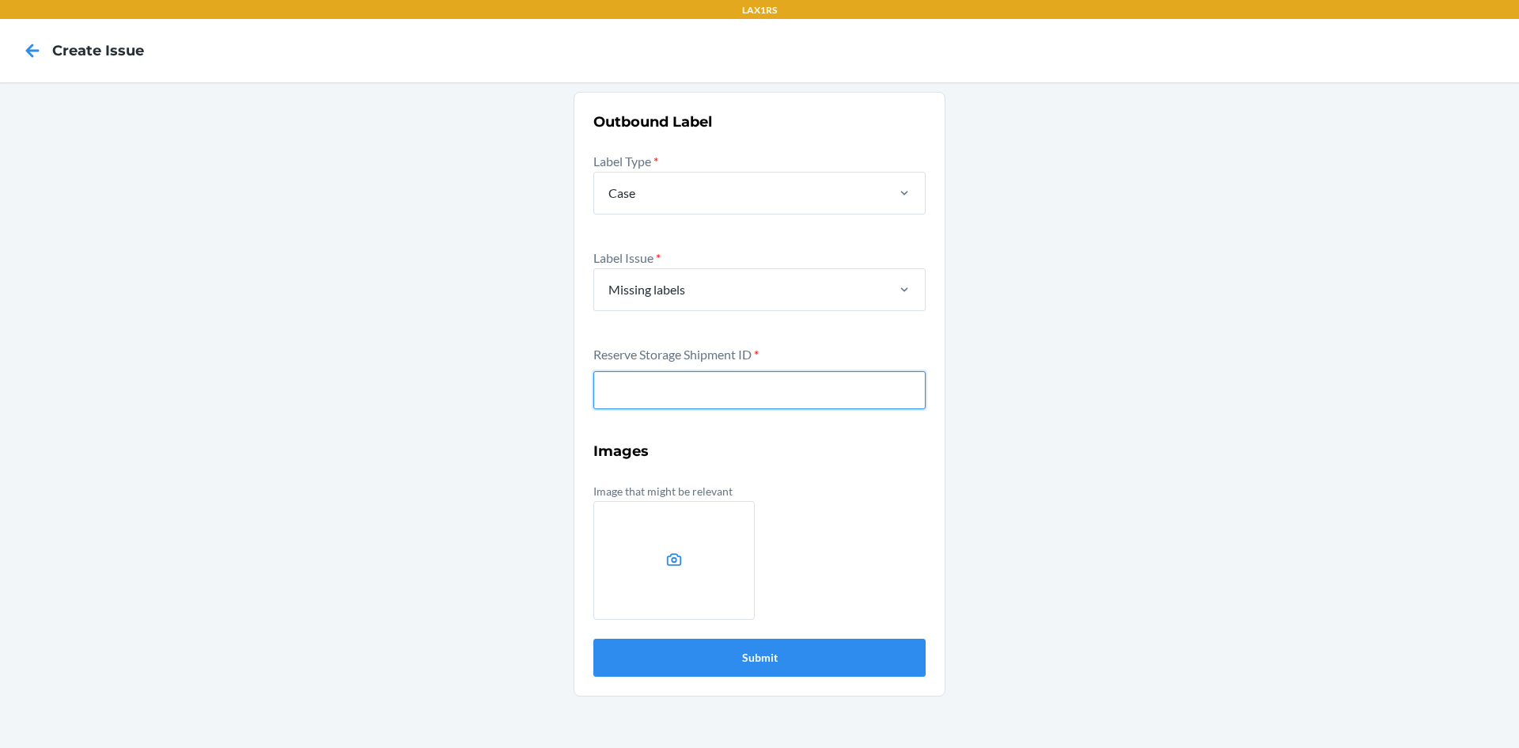
click at [661, 388] on input "text" at bounding box center [759, 390] width 332 height 38
type input "W7U6J452B5UEW"
click at [593, 639] on button "Submit" at bounding box center [759, 658] width 332 height 38
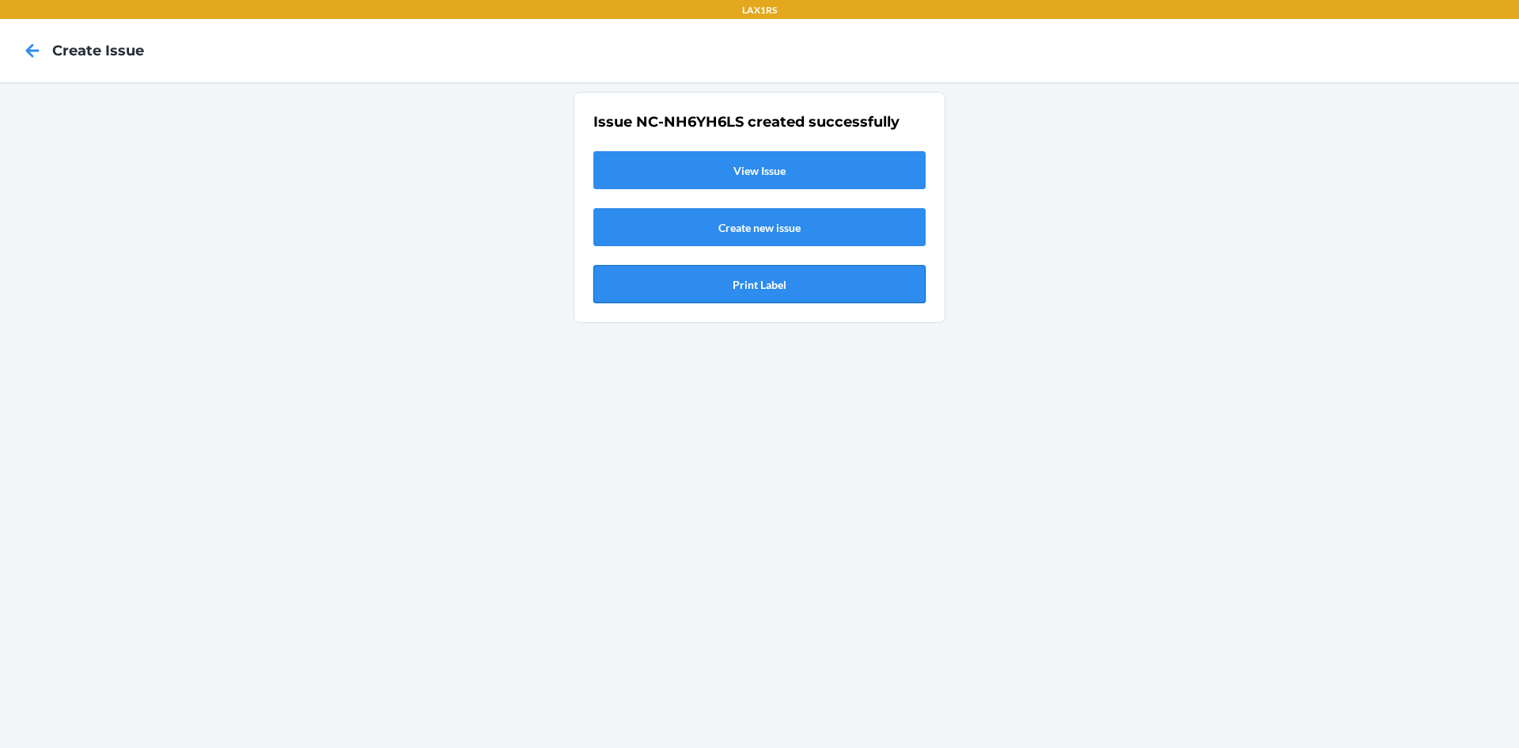
click at [820, 291] on button "Print Label" at bounding box center [759, 284] width 332 height 38
click at [28, 59] on icon at bounding box center [32, 50] width 27 height 27
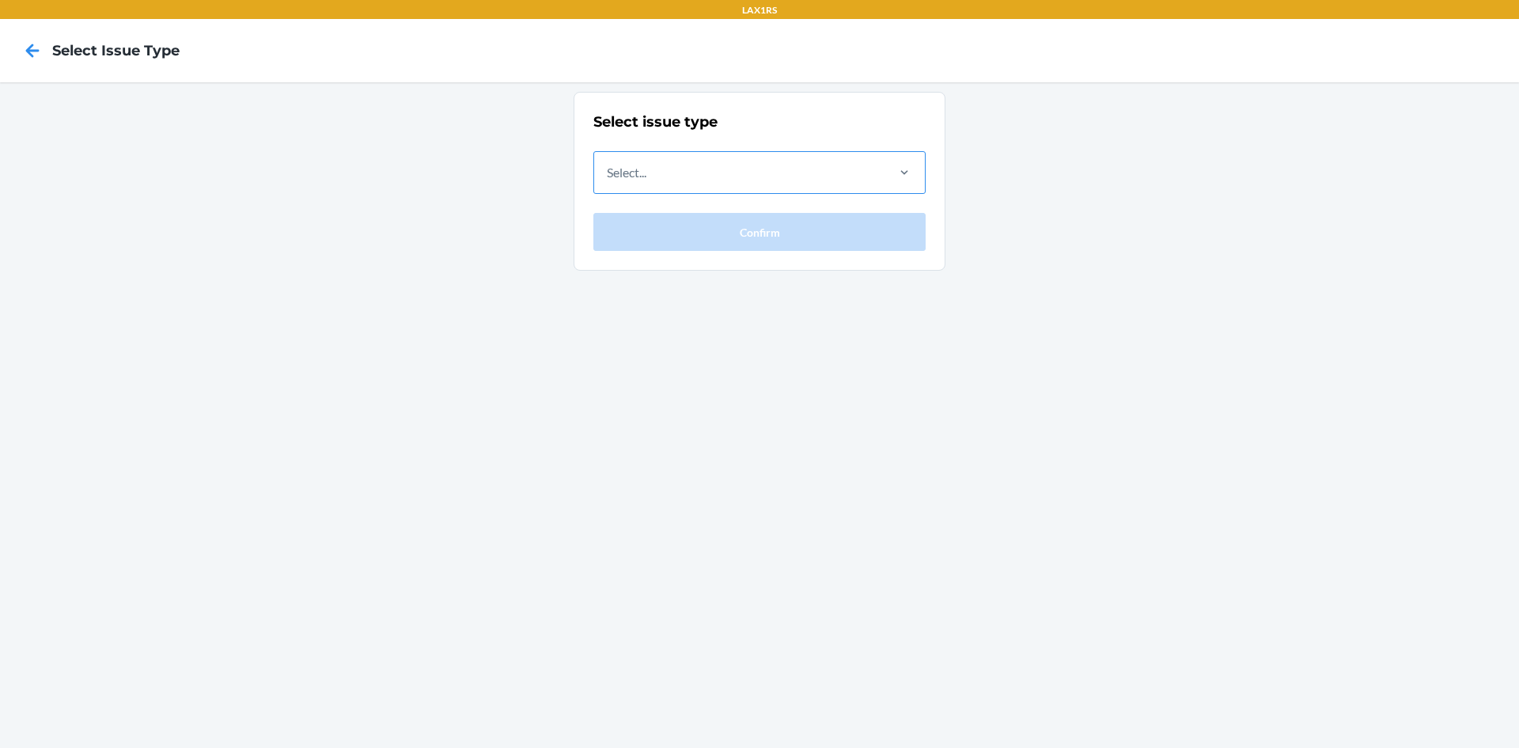
drag, startPoint x: 641, startPoint y: 161, endPoint x: 649, endPoint y: 176, distance: 17.7
click at [641, 161] on div "Select..." at bounding box center [739, 172] width 290 height 41
click at [608, 163] on input "Select..." at bounding box center [608, 172] width 2 height 19
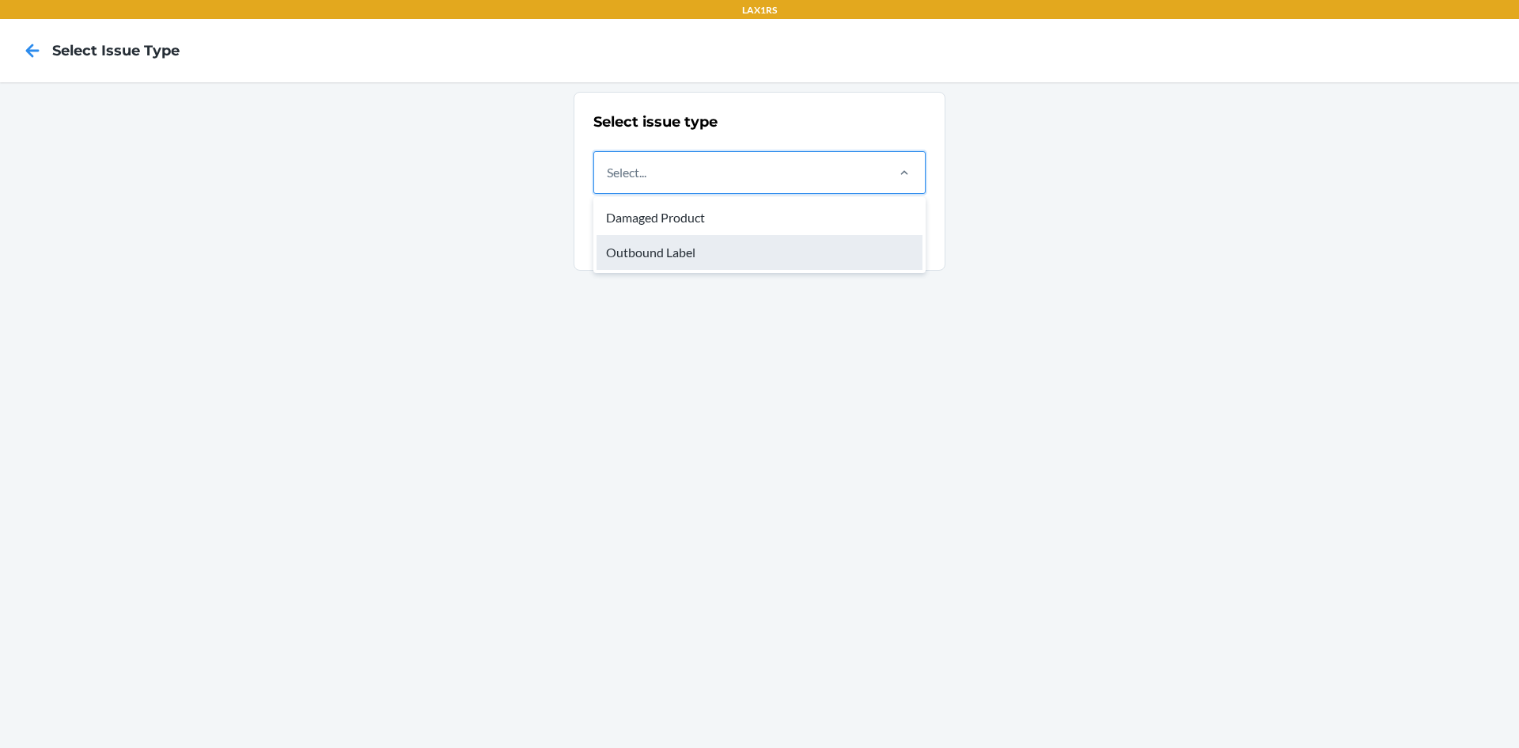
click at [664, 245] on div "Outbound Label" at bounding box center [760, 252] width 326 height 35
click at [608, 182] on input "option Outbound Label focused, 2 of 2. 2 results available. Use Up and Down to …" at bounding box center [608, 172] width 2 height 19
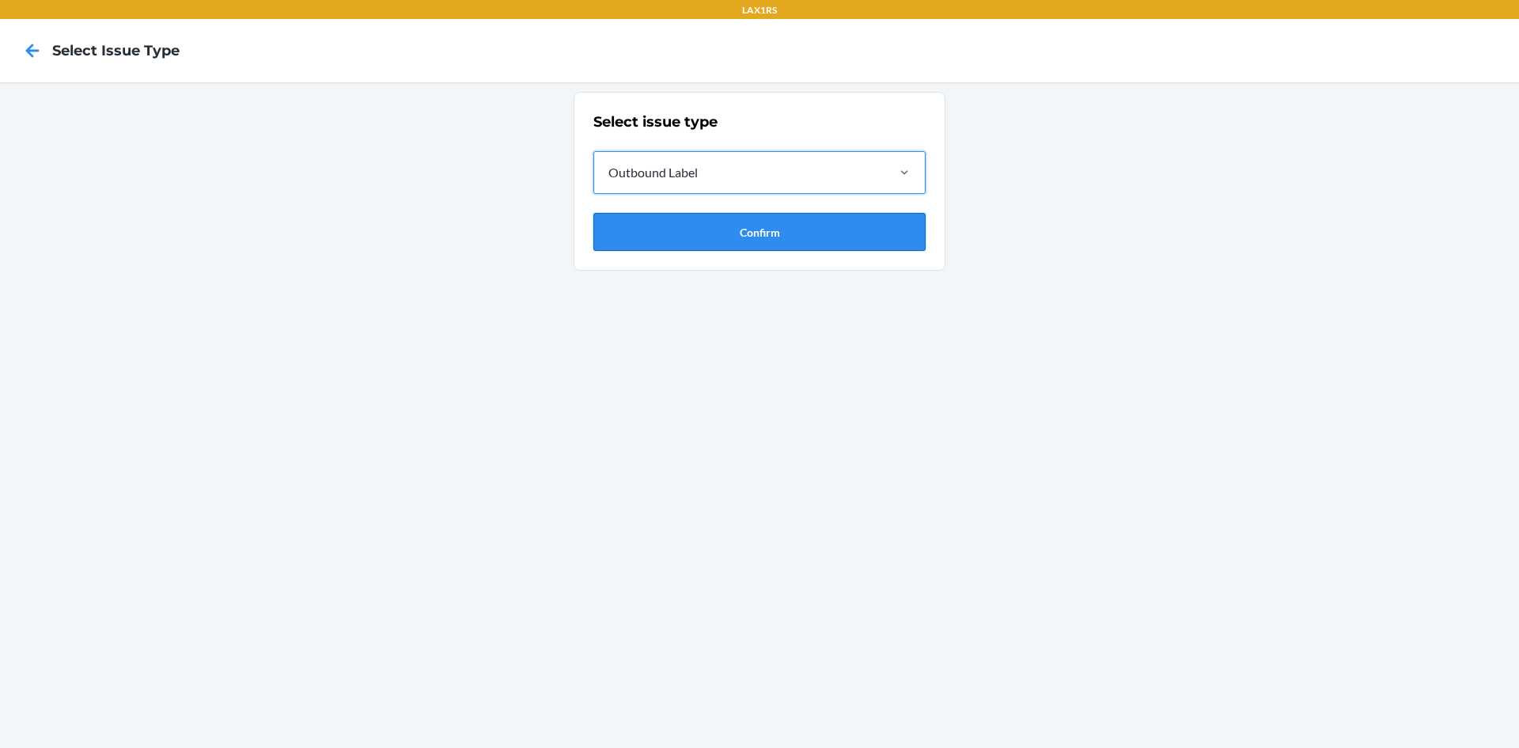
click at [667, 226] on button "Confirm" at bounding box center [759, 232] width 332 height 38
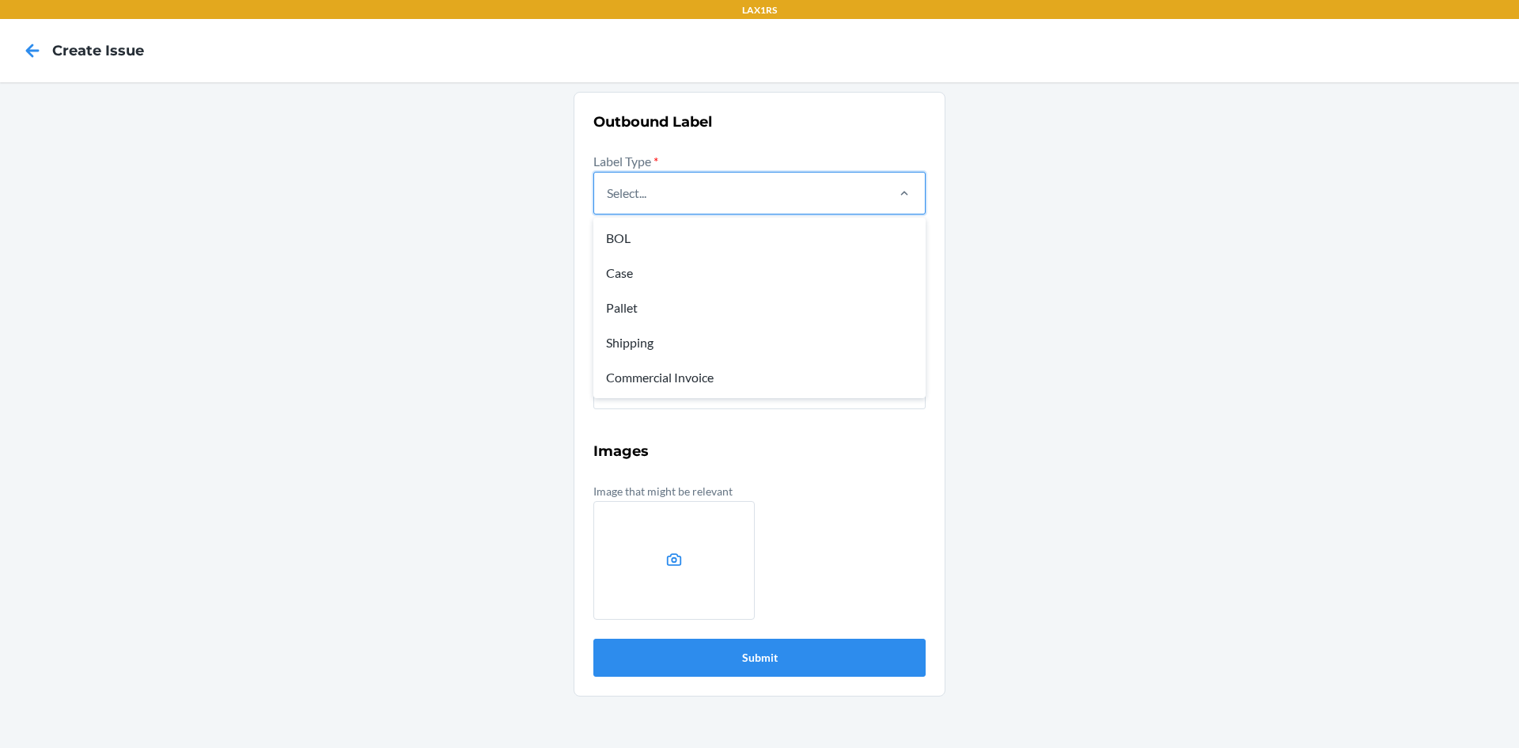
drag, startPoint x: 685, startPoint y: 209, endPoint x: 672, endPoint y: 256, distance: 48.6
click at [685, 211] on div "Select..." at bounding box center [739, 192] width 290 height 41
click at [608, 203] on input "option BOL focused, 1 of 5. 5 results available. Use Up and Down to choose opti…" at bounding box center [608, 193] width 2 height 19
click at [646, 274] on div "Case" at bounding box center [760, 273] width 326 height 35
click at [608, 203] on input "option Case focused, 2 of 5. 5 results available. Use Up and Down to choose opt…" at bounding box center [608, 193] width 2 height 19
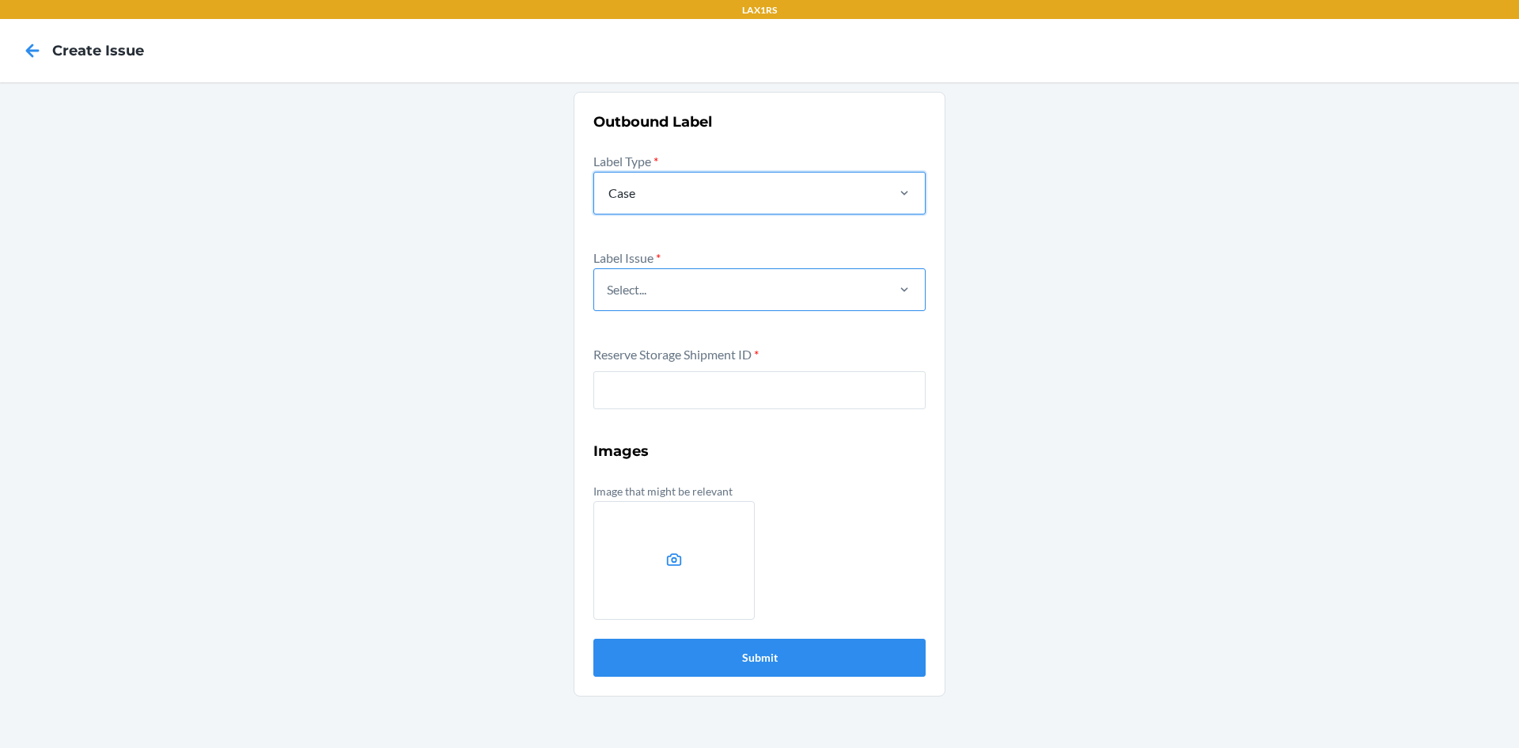
click at [651, 301] on div "Select..." at bounding box center [739, 289] width 290 height 41
click at [608, 299] on input "Select..." at bounding box center [608, 289] width 2 height 19
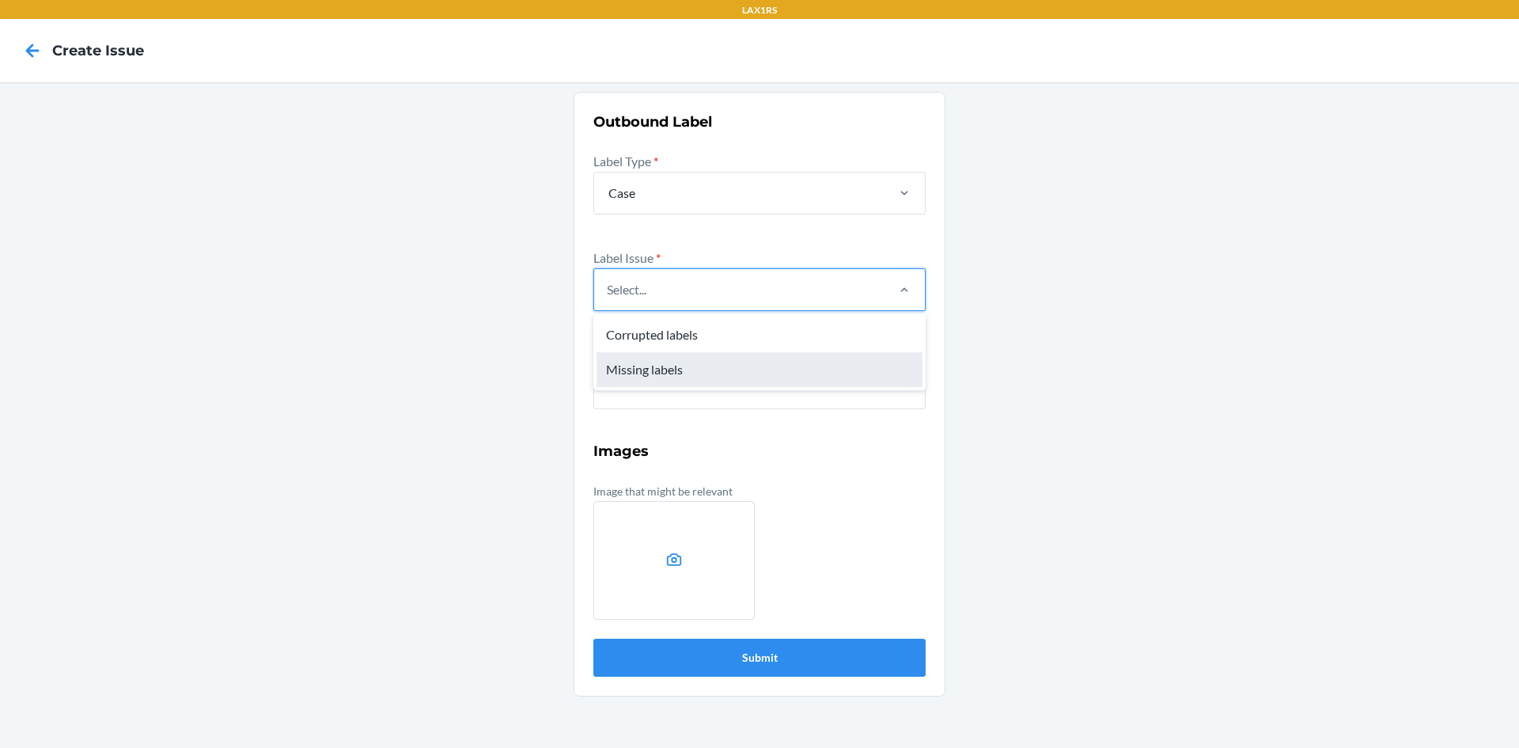
click at [649, 361] on div "Missing labels" at bounding box center [760, 369] width 326 height 35
click at [608, 299] on input "option Missing labels focused, 2 of 2. 2 results available. Use Up and Down to …" at bounding box center [608, 289] width 2 height 19
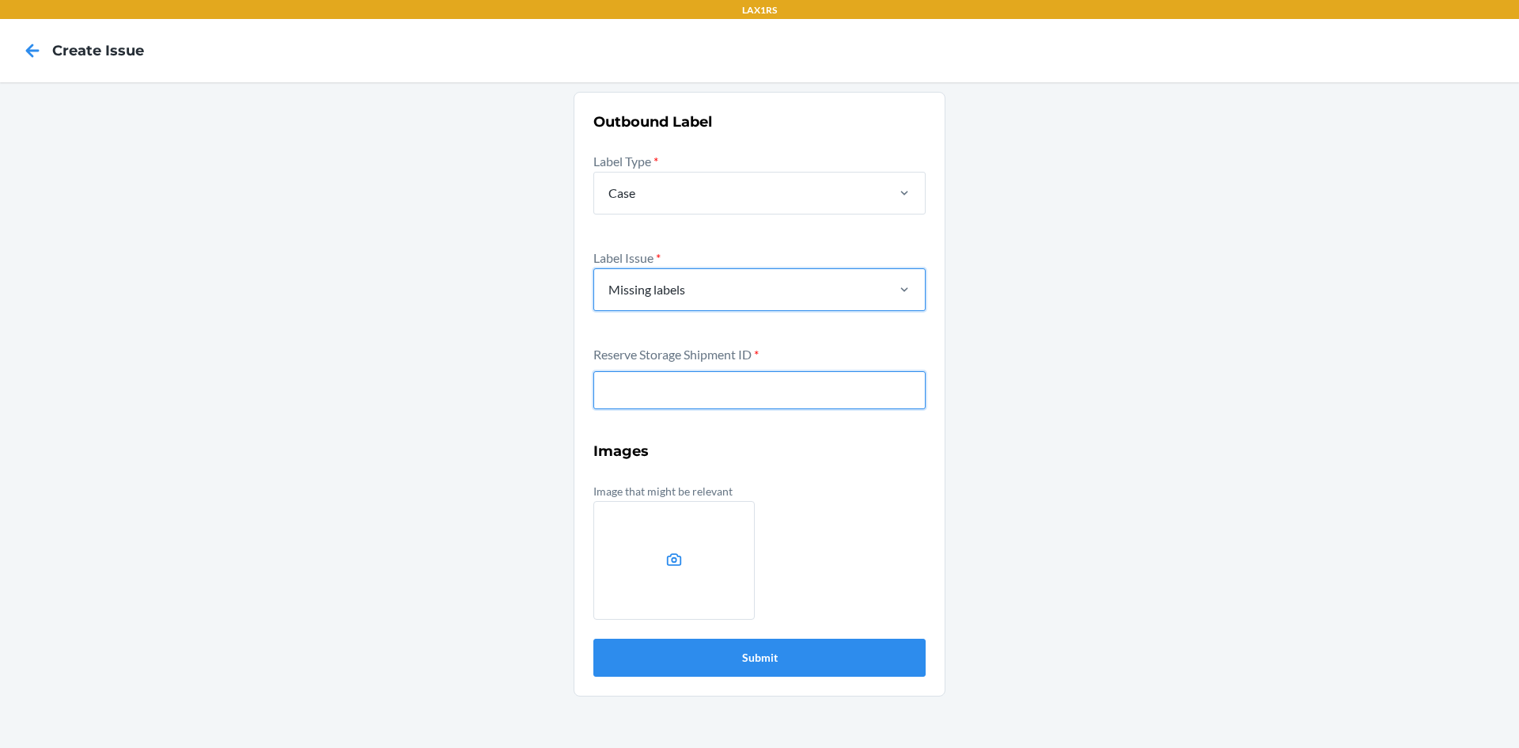
click at [648, 398] on input "text" at bounding box center [759, 390] width 332 height 38
type input "WGYWH60KI0AV2"
click at [593, 639] on button "Submit" at bounding box center [759, 658] width 332 height 38
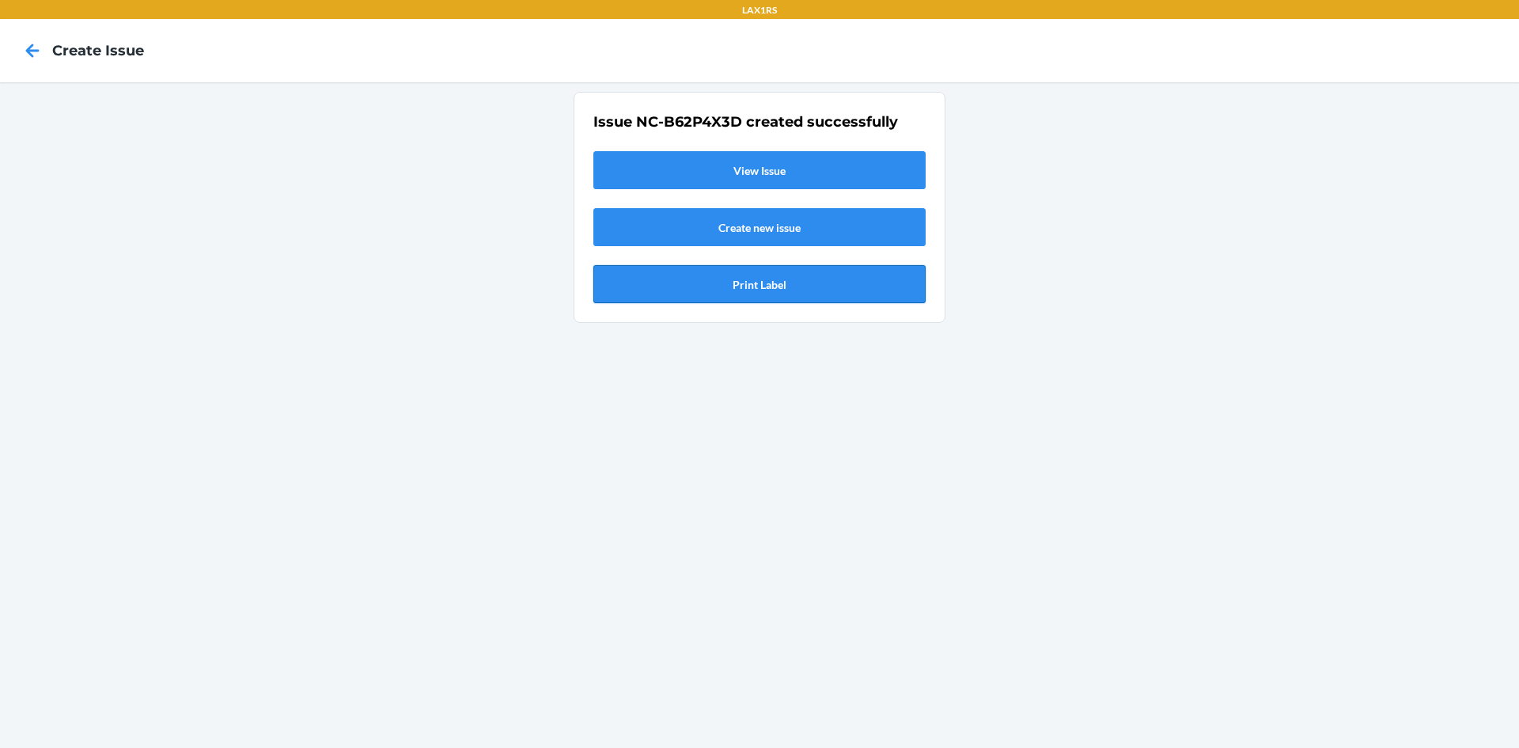
click at [727, 286] on button "Print Label" at bounding box center [759, 284] width 332 height 38
click at [28, 54] on icon at bounding box center [32, 50] width 13 height 13
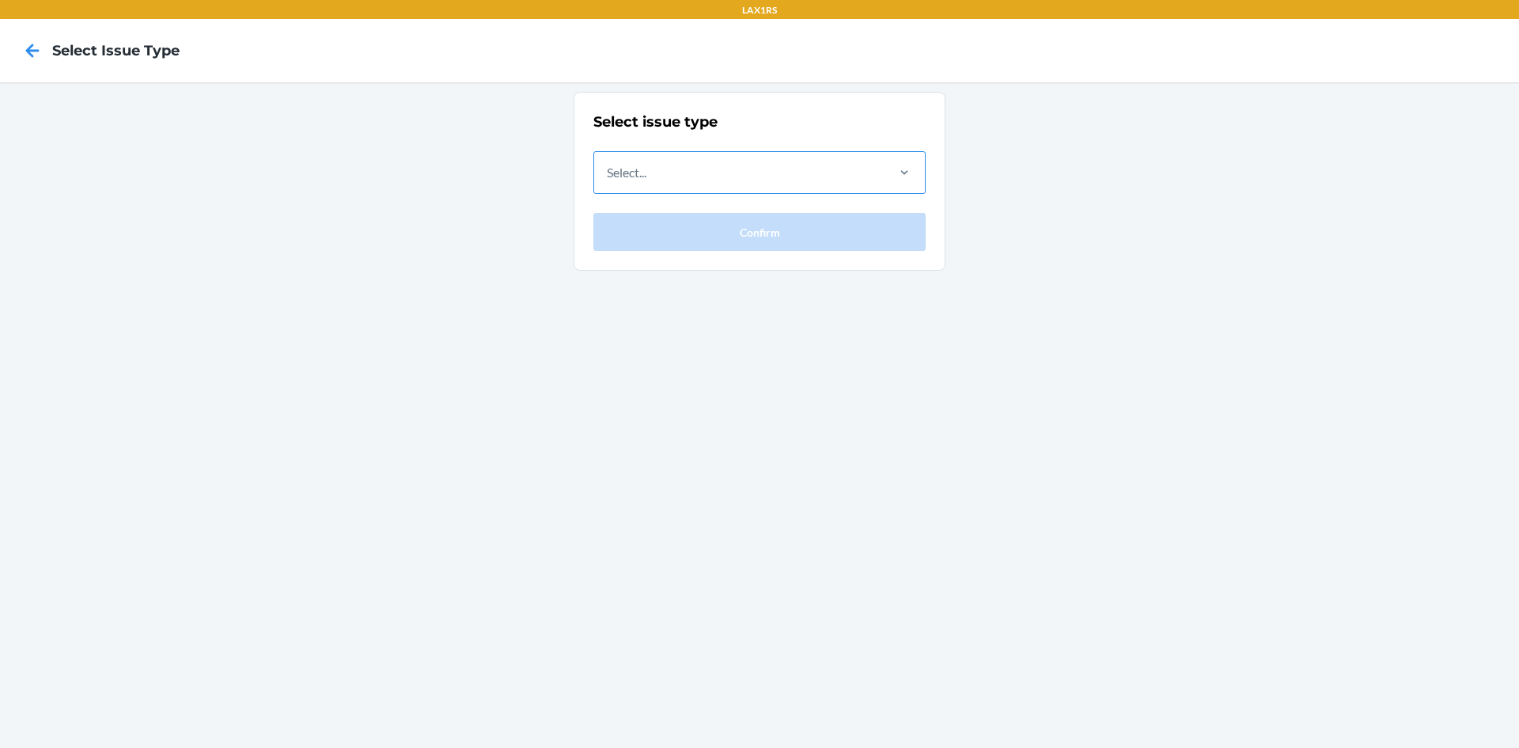
click at [646, 169] on div "Select..." at bounding box center [627, 172] width 40 height 19
click at [608, 169] on input "Select..." at bounding box center [608, 172] width 2 height 19
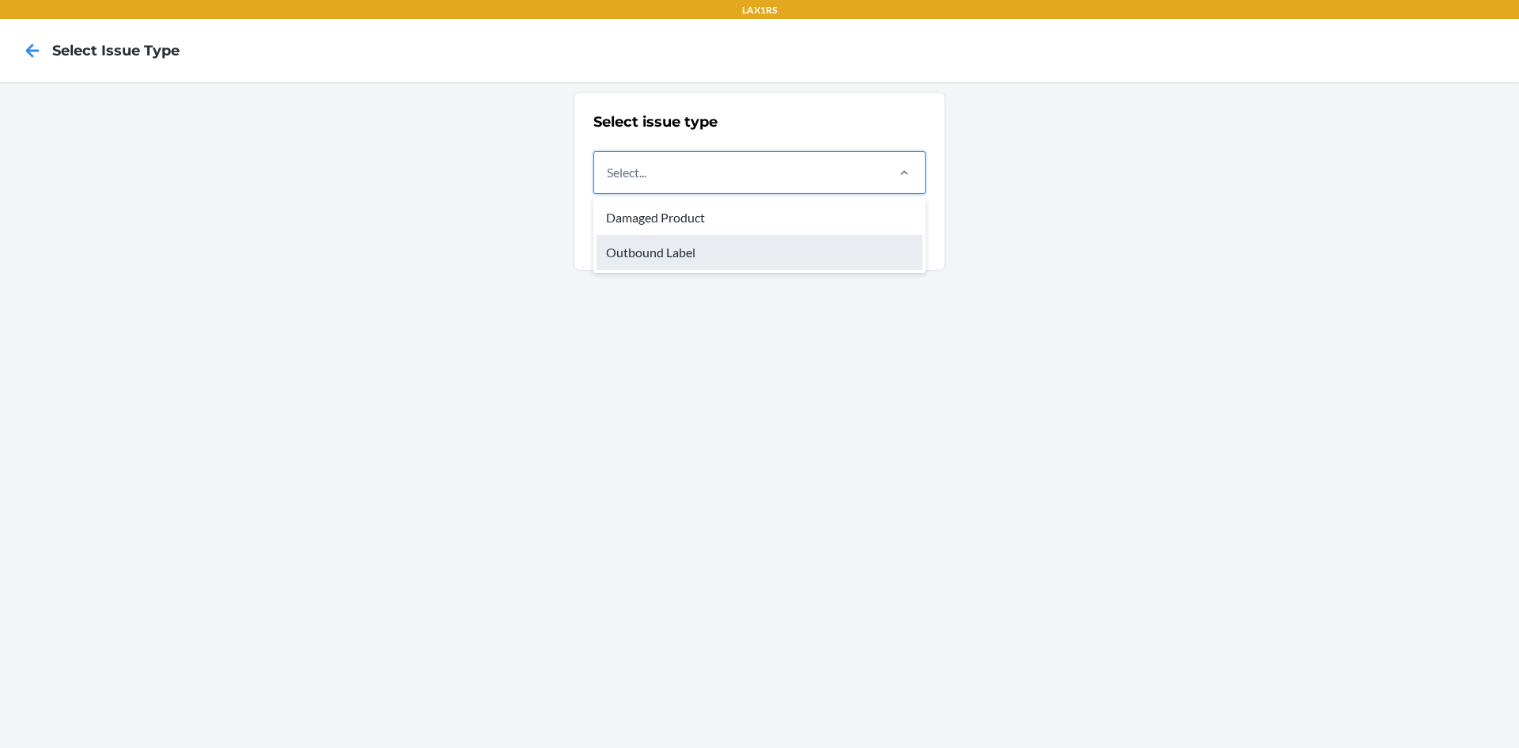
click at [646, 244] on div "Outbound Label" at bounding box center [760, 252] width 326 height 35
click at [608, 182] on input "option Outbound Label focused, 2 of 2. 2 results available. Use Up and Down to …" at bounding box center [608, 172] width 2 height 19
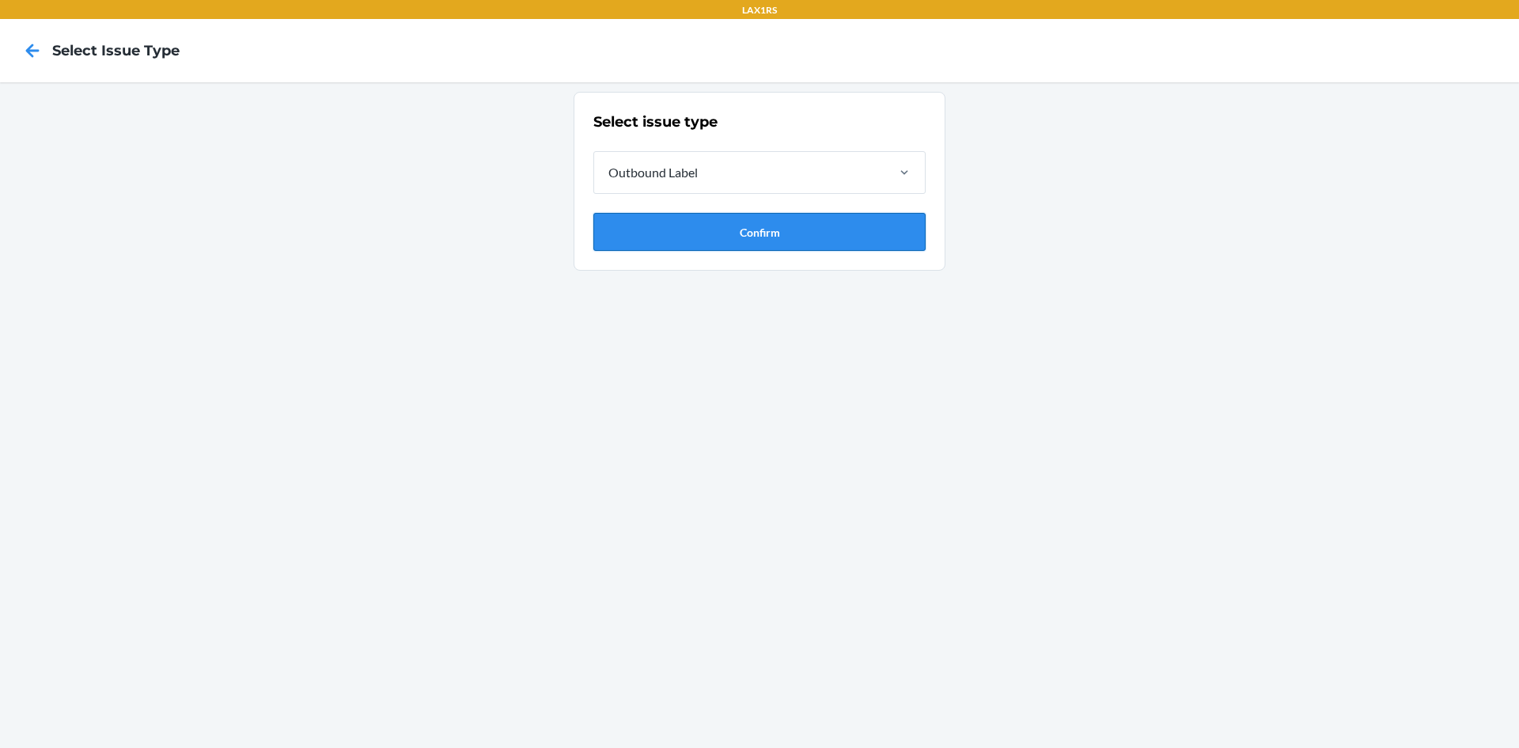
click at [673, 222] on button "Confirm" at bounding box center [759, 232] width 332 height 38
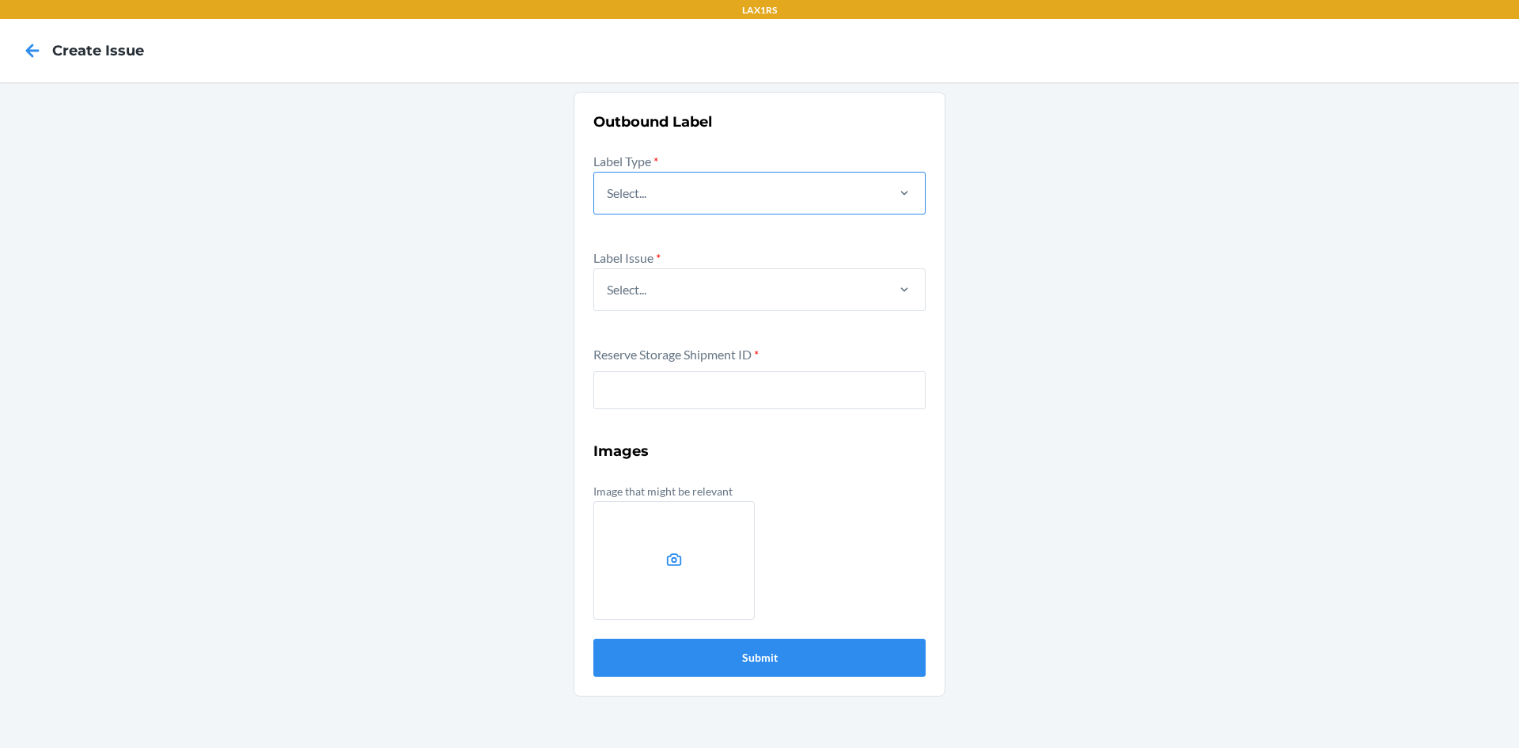
click at [718, 199] on div "Select..." at bounding box center [739, 192] width 290 height 41
click at [608, 199] on input "Select..." at bounding box center [608, 193] width 2 height 19
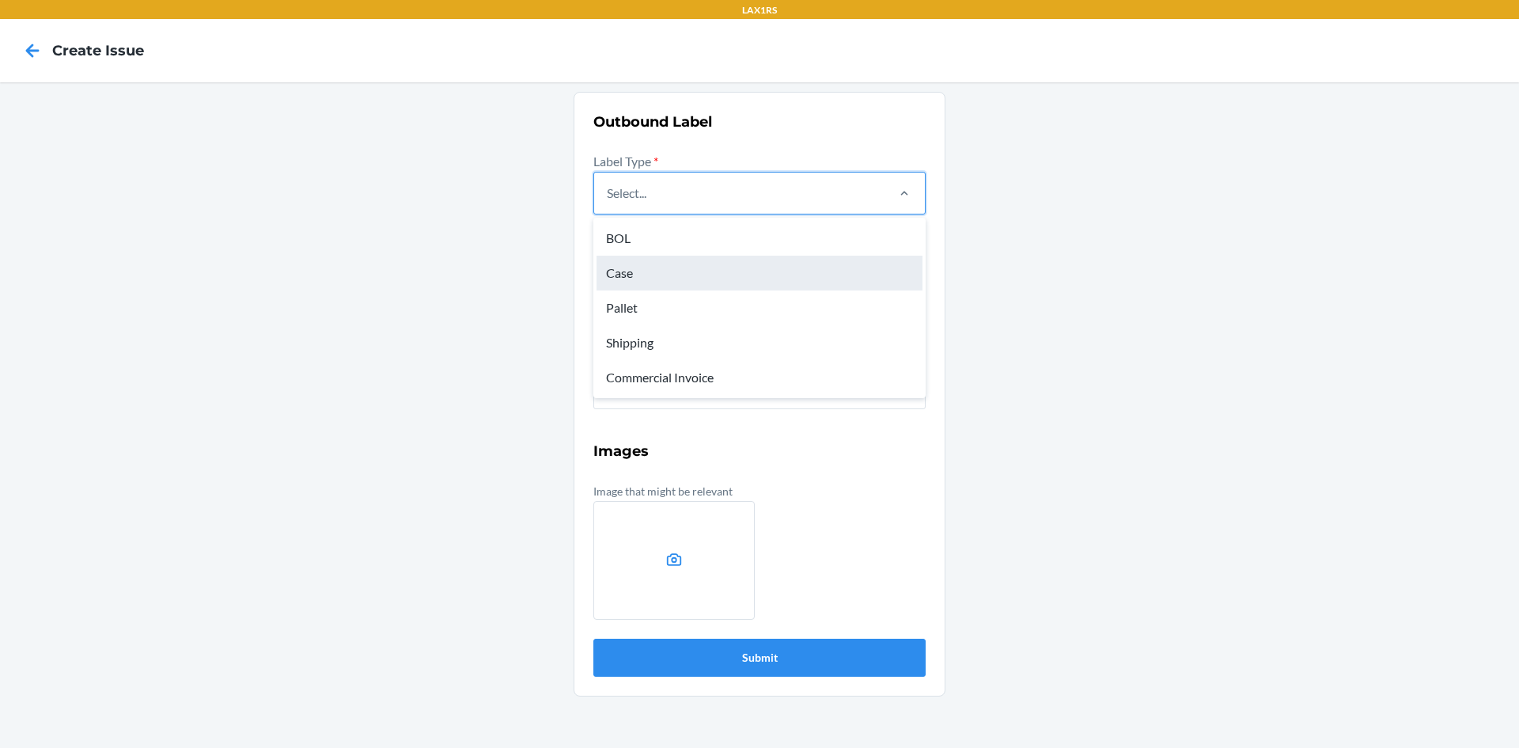
click at [638, 276] on div "Case" at bounding box center [760, 273] width 326 height 35
click at [608, 203] on input "option Case focused, 2 of 5. 5 results available. Use Up and Down to choose opt…" at bounding box center [608, 193] width 2 height 19
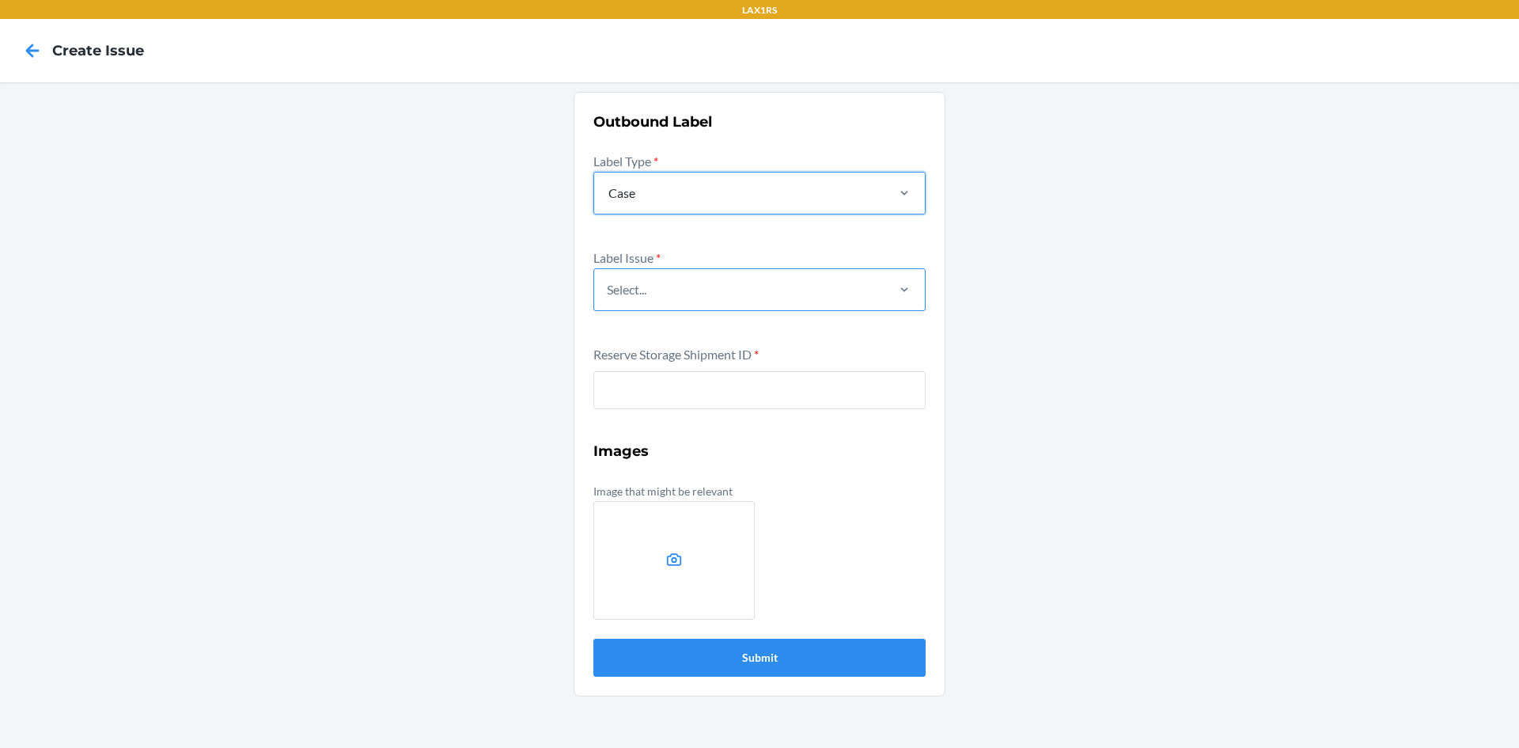
click at [665, 298] on div "Select..." at bounding box center [739, 289] width 290 height 41
click at [608, 298] on input "Select..." at bounding box center [608, 289] width 2 height 19
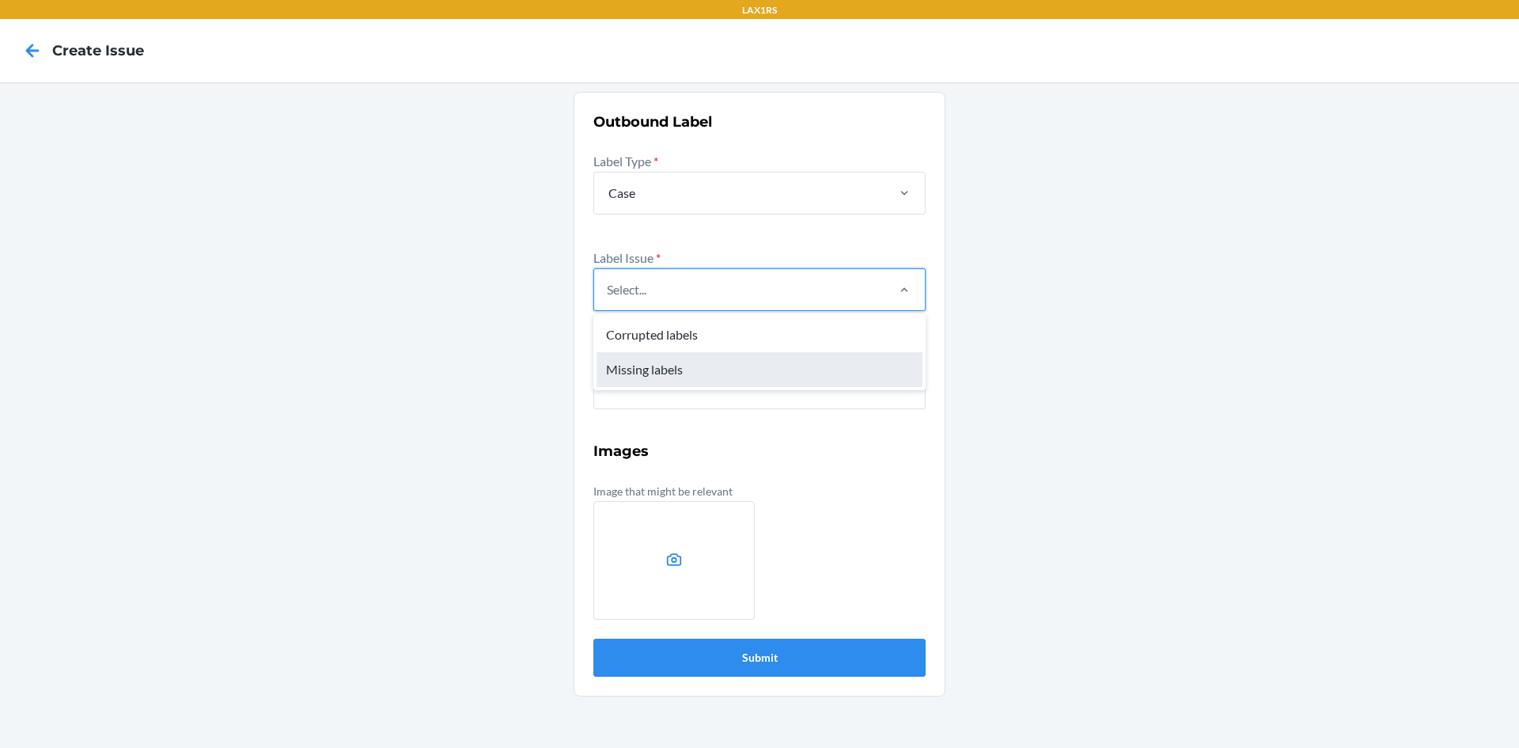
drag, startPoint x: 641, startPoint y: 370, endPoint x: 647, endPoint y: 378, distance: 10.8
click at [642, 370] on div "Missing labels" at bounding box center [760, 369] width 326 height 35
click at [608, 299] on input "option Missing labels focused, 2 of 2. 2 results available. Use Up and Down to …" at bounding box center [608, 289] width 2 height 19
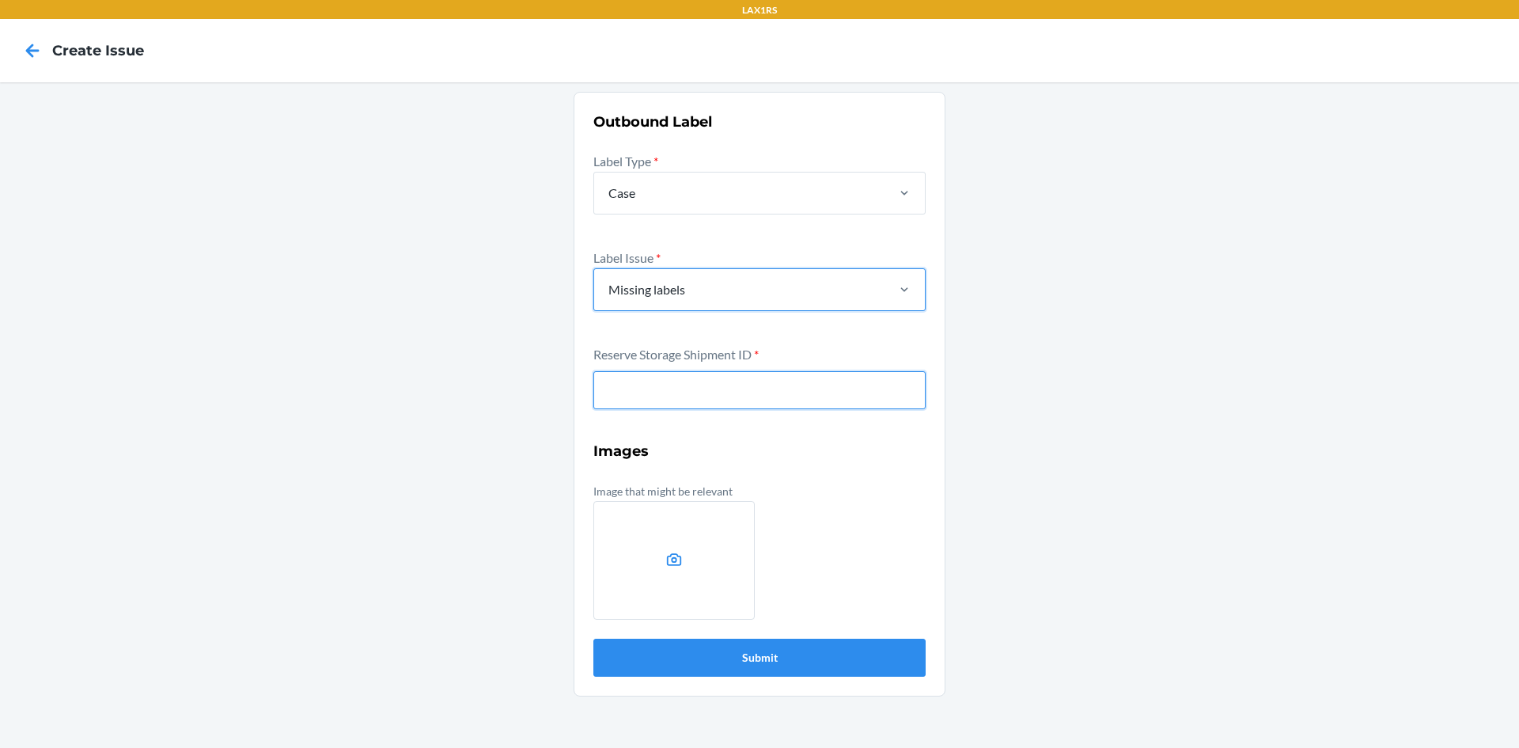
click at [648, 383] on input "text" at bounding box center [759, 390] width 332 height 38
type input "WNQ0EPPT4K92Z"
click at [593, 639] on button "Submit" at bounding box center [759, 658] width 332 height 38
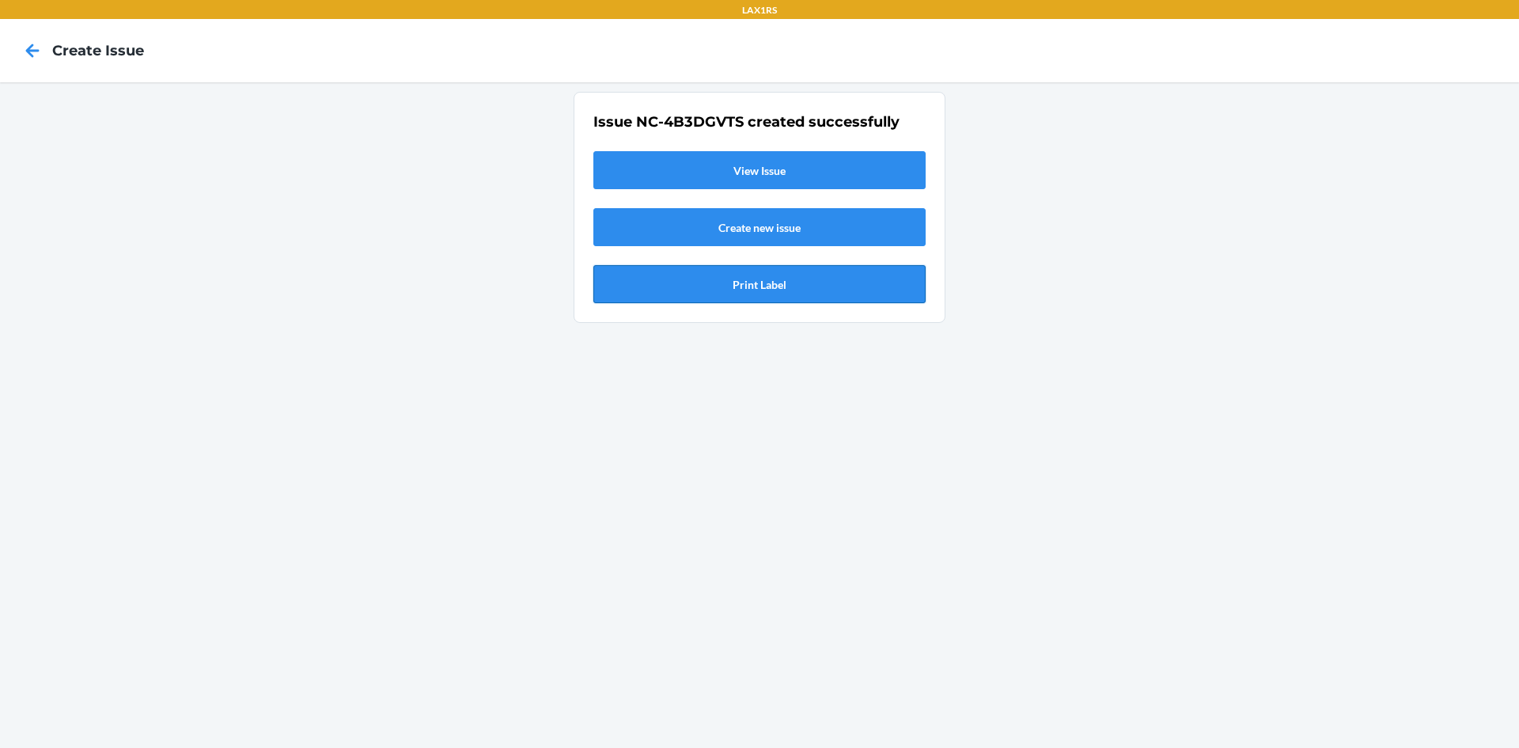
click at [762, 279] on button "Print Label" at bounding box center [759, 284] width 332 height 38
click at [37, 55] on icon at bounding box center [32, 50] width 27 height 27
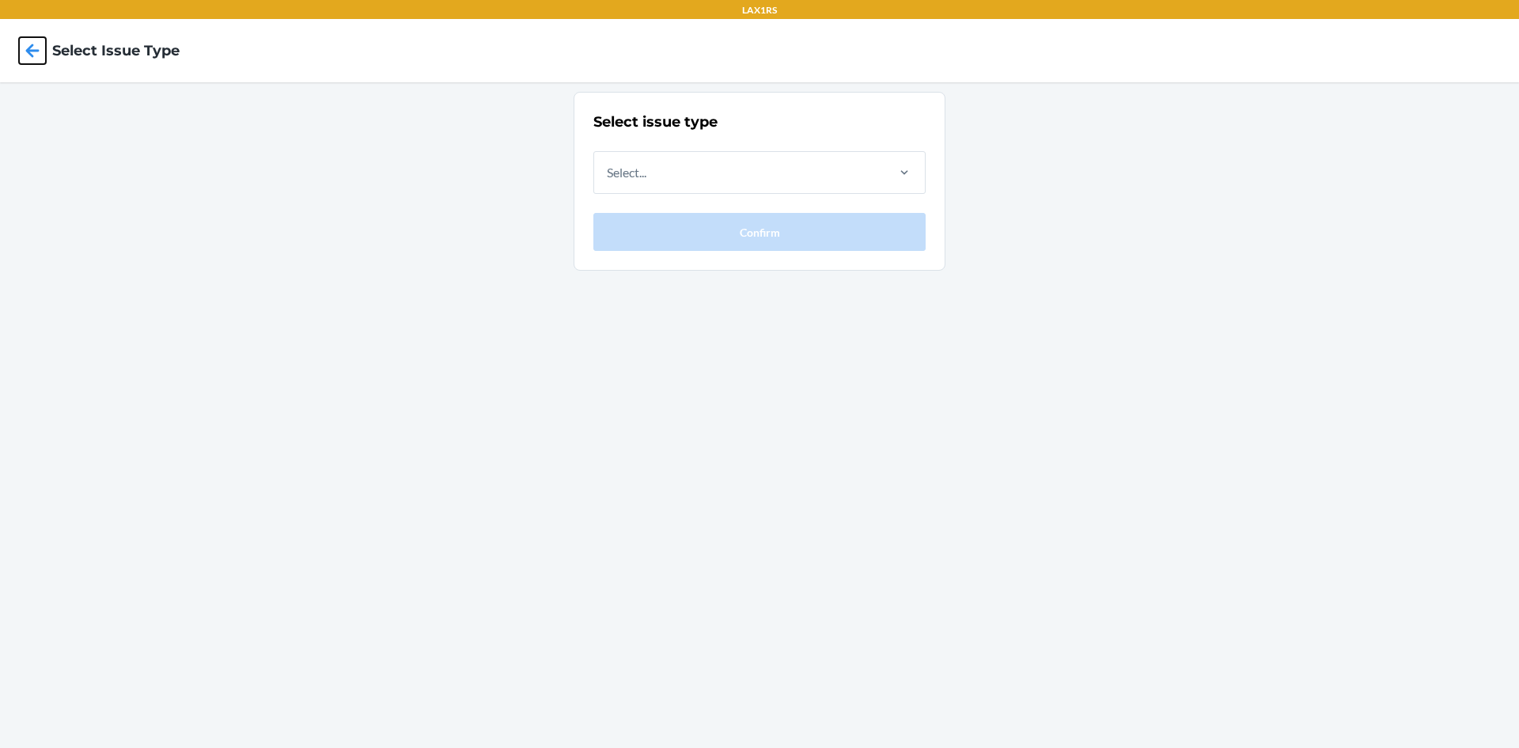
click at [23, 51] on icon at bounding box center [32, 50] width 27 height 27
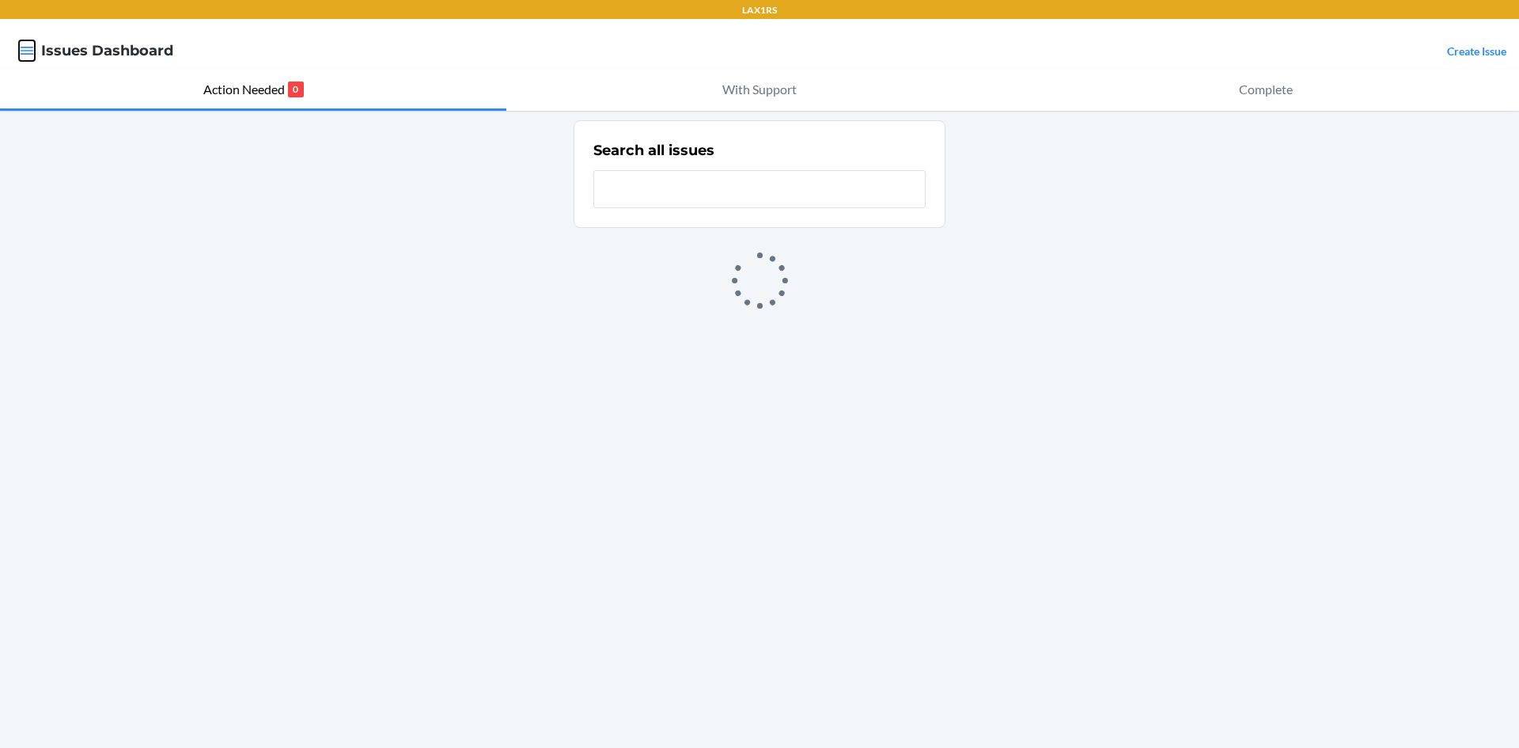
click at [28, 54] on icon "button" at bounding box center [27, 51] width 13 height 8
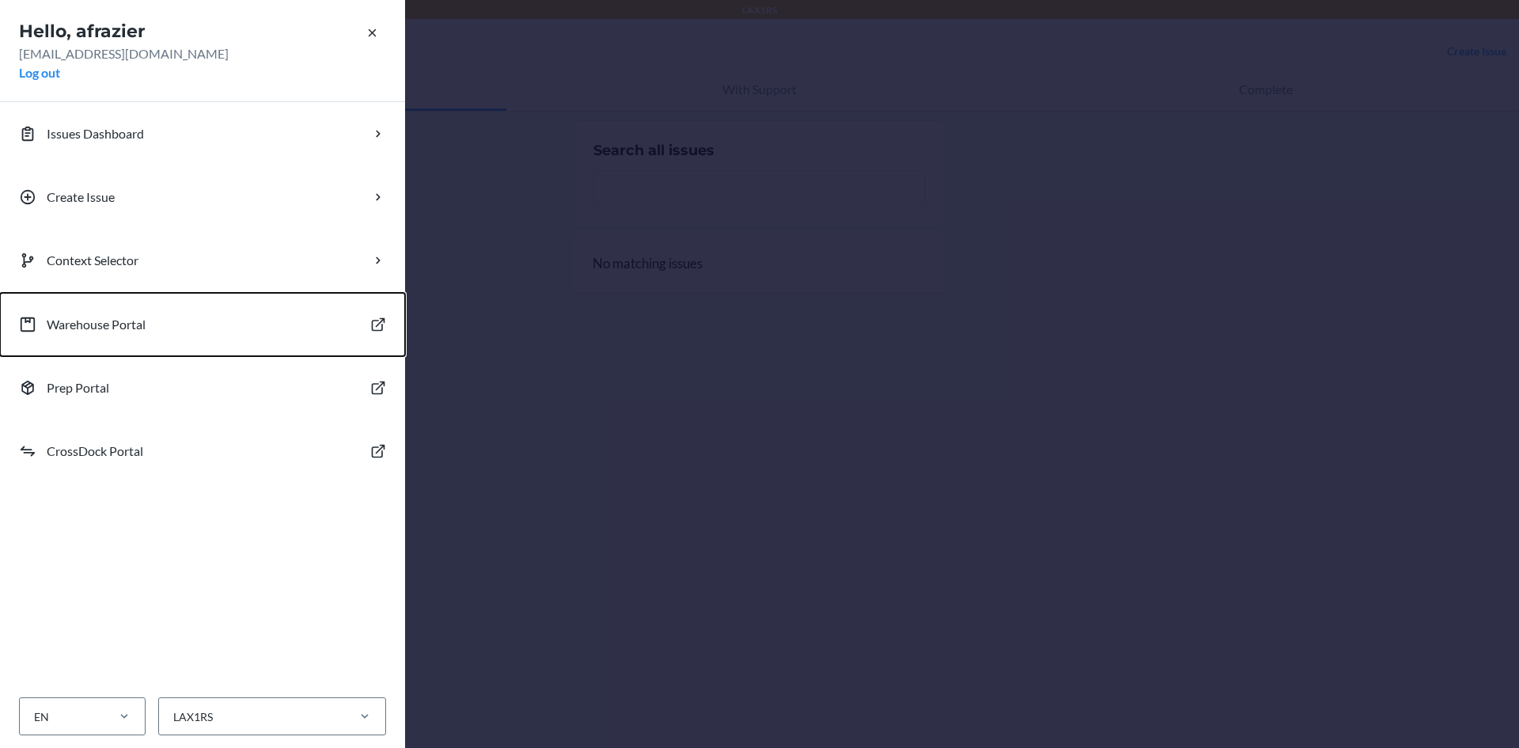
click at [107, 328] on p "Warehouse Portal" at bounding box center [96, 324] width 99 height 19
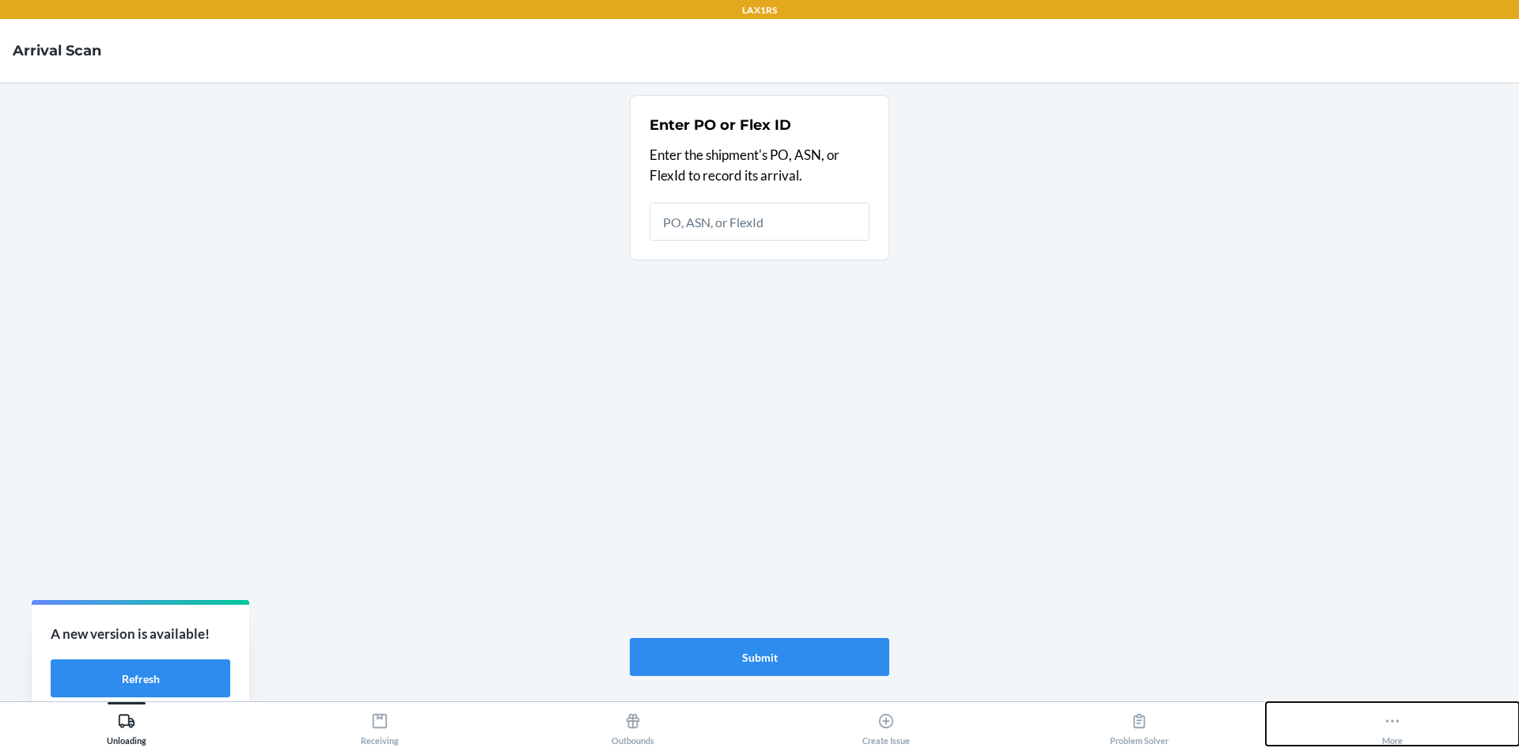
click at [1397, 720] on icon at bounding box center [1392, 720] width 13 height 3
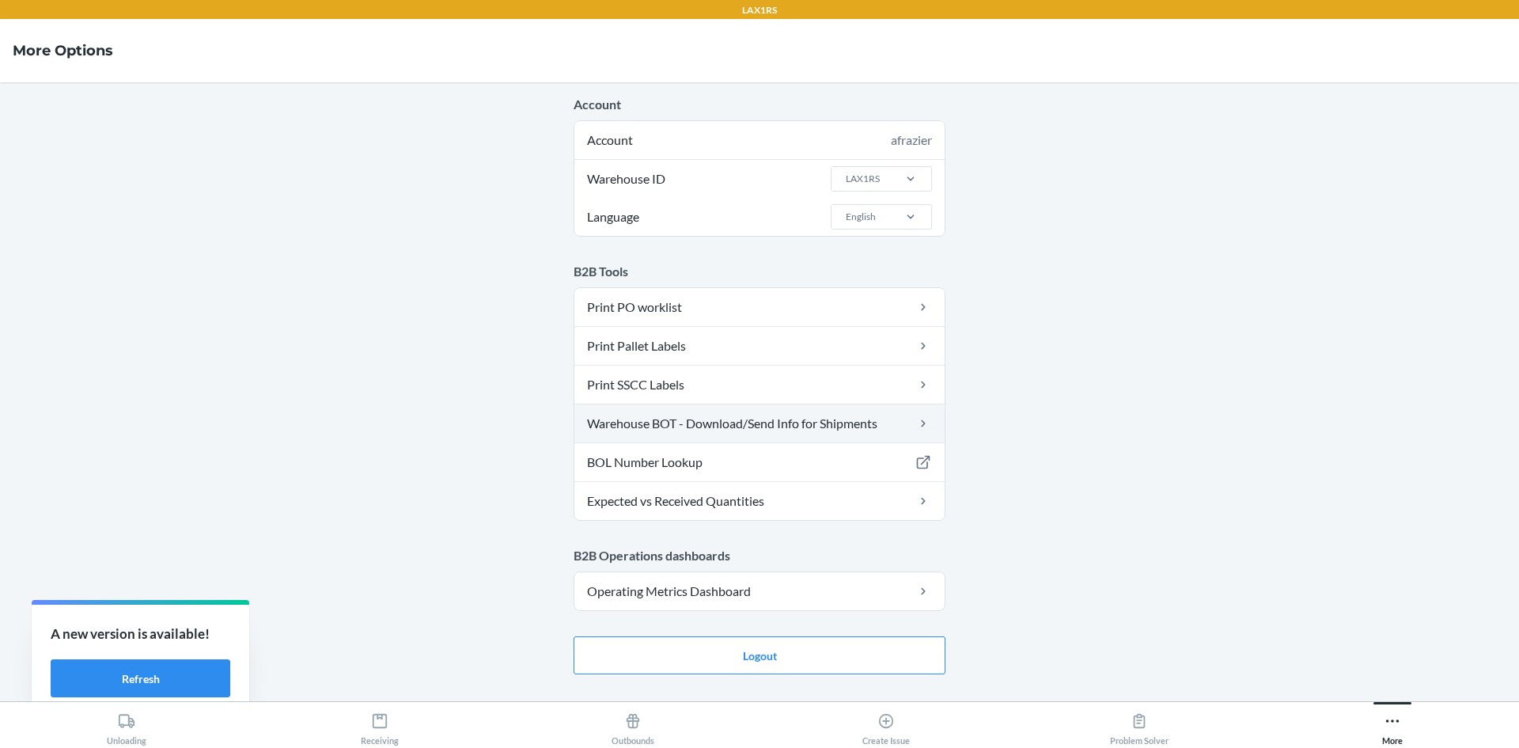
click at [618, 426] on link "Warehouse BOT - Download/Send Info for Shipments" at bounding box center [759, 423] width 370 height 38
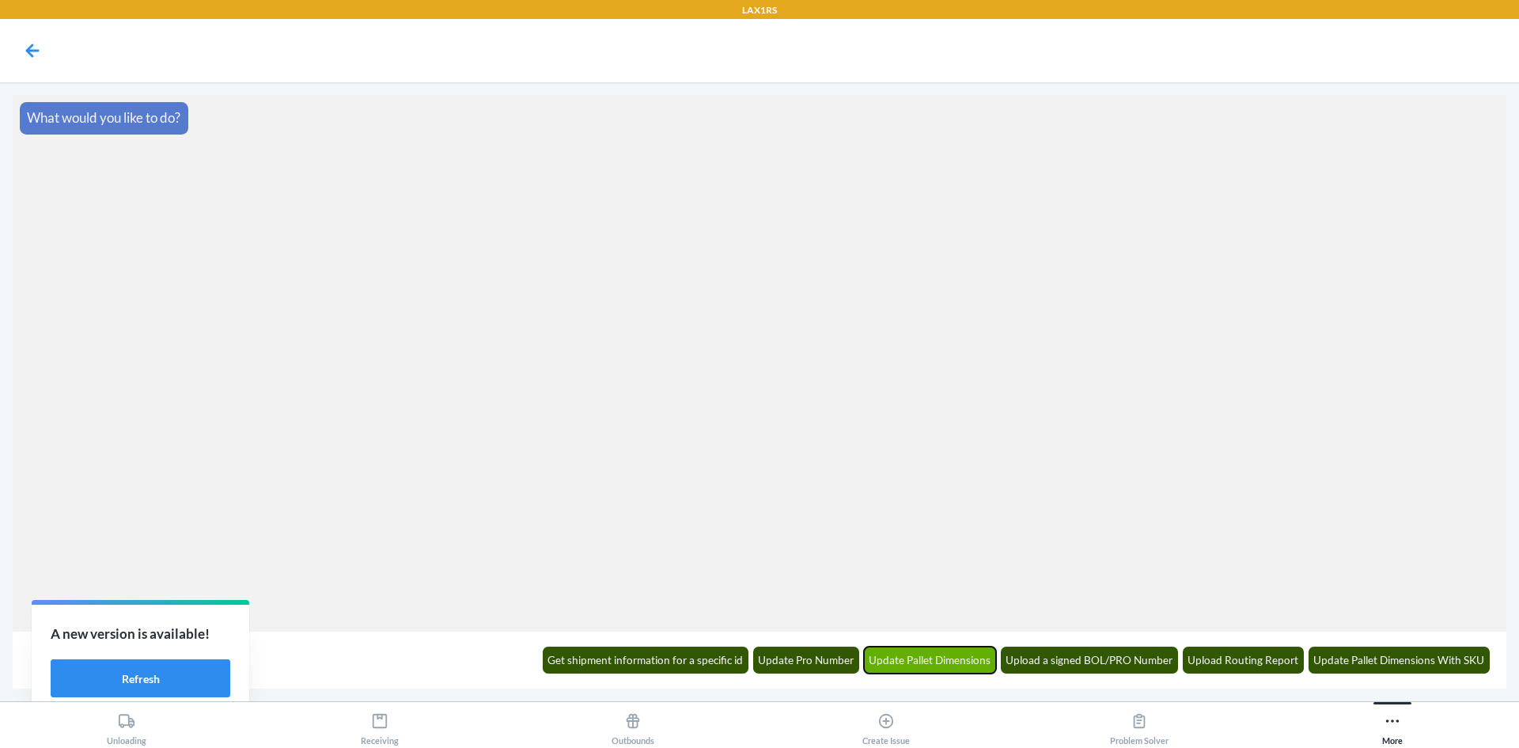
click at [984, 661] on button "Update Pallet Dimensions" at bounding box center [930, 659] width 133 height 27
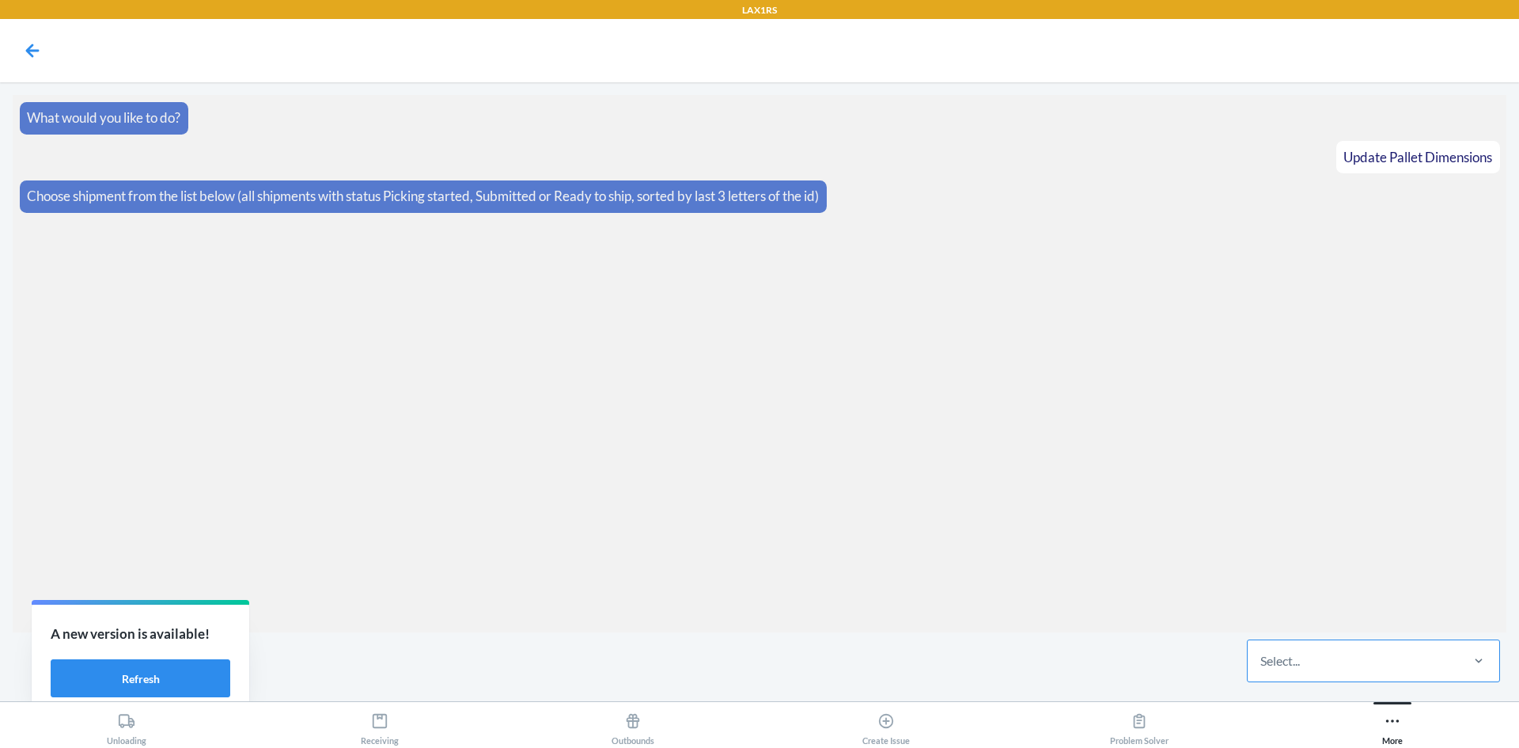
click at [1394, 665] on div "Select..." at bounding box center [1353, 660] width 210 height 41
click at [1262, 665] on input "Select..." at bounding box center [1261, 660] width 2 height 19
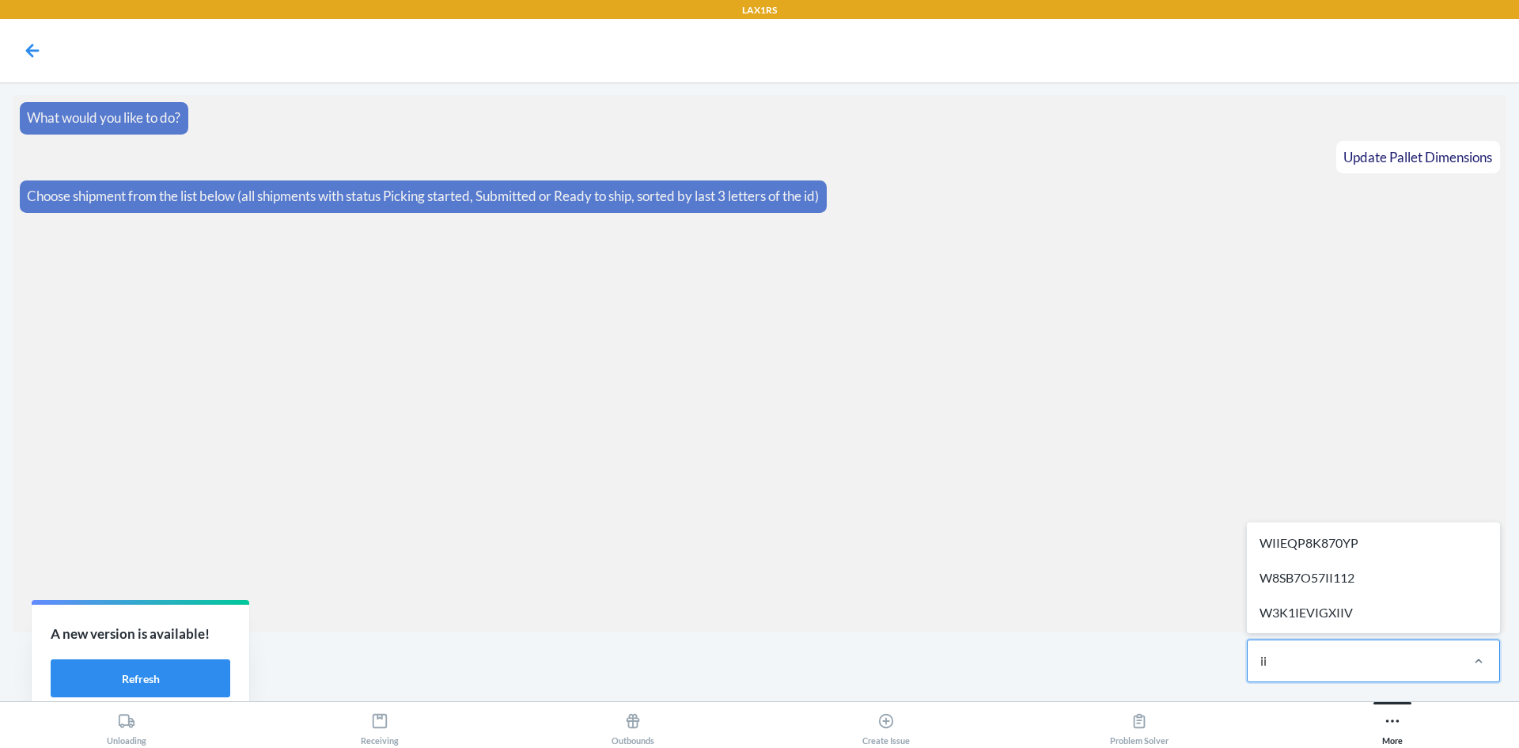
type input "i"
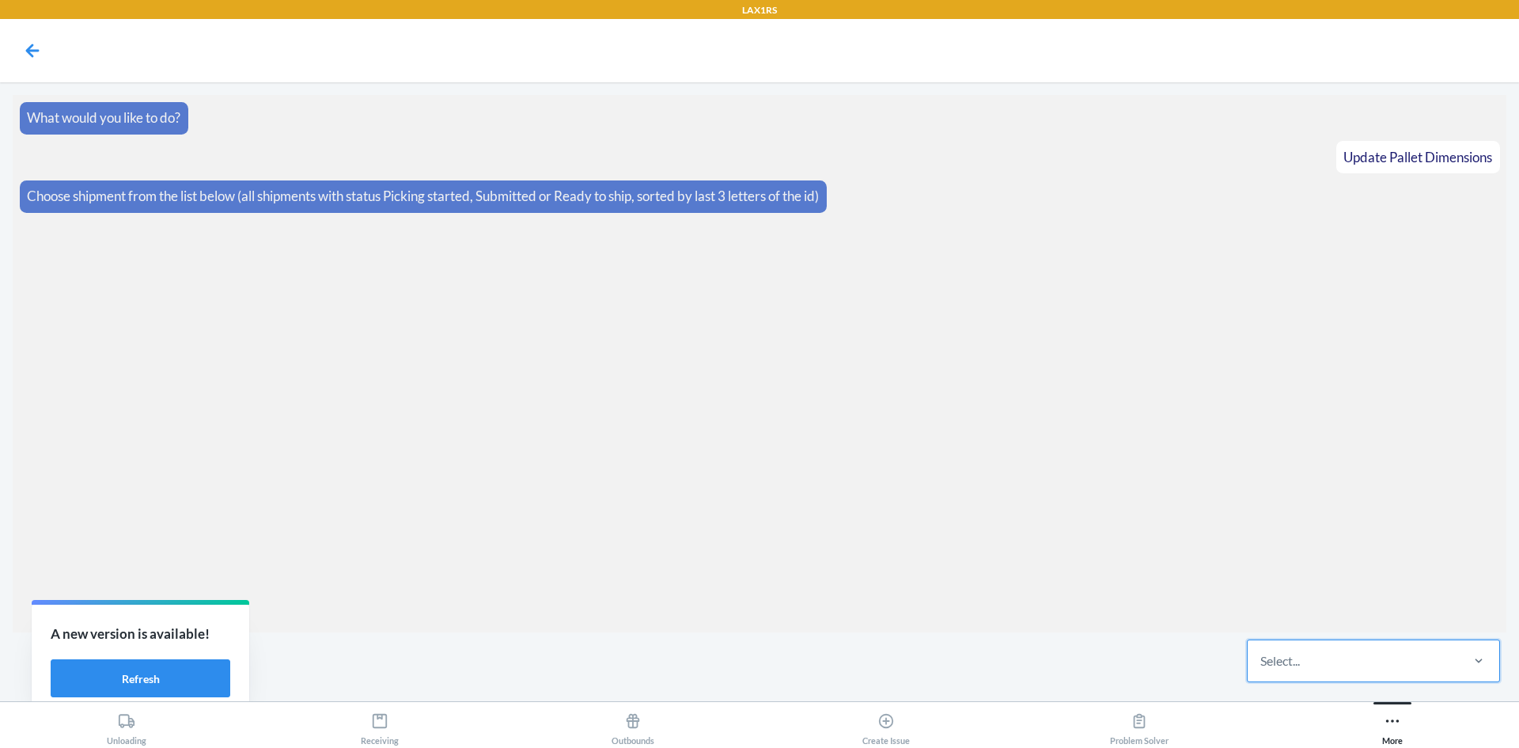
click at [1307, 658] on div "Select..." at bounding box center [1353, 660] width 210 height 41
click at [1262, 658] on input "0 results available. Select is focused ,type to refine list, press Down to open…" at bounding box center [1261, 660] width 2 height 19
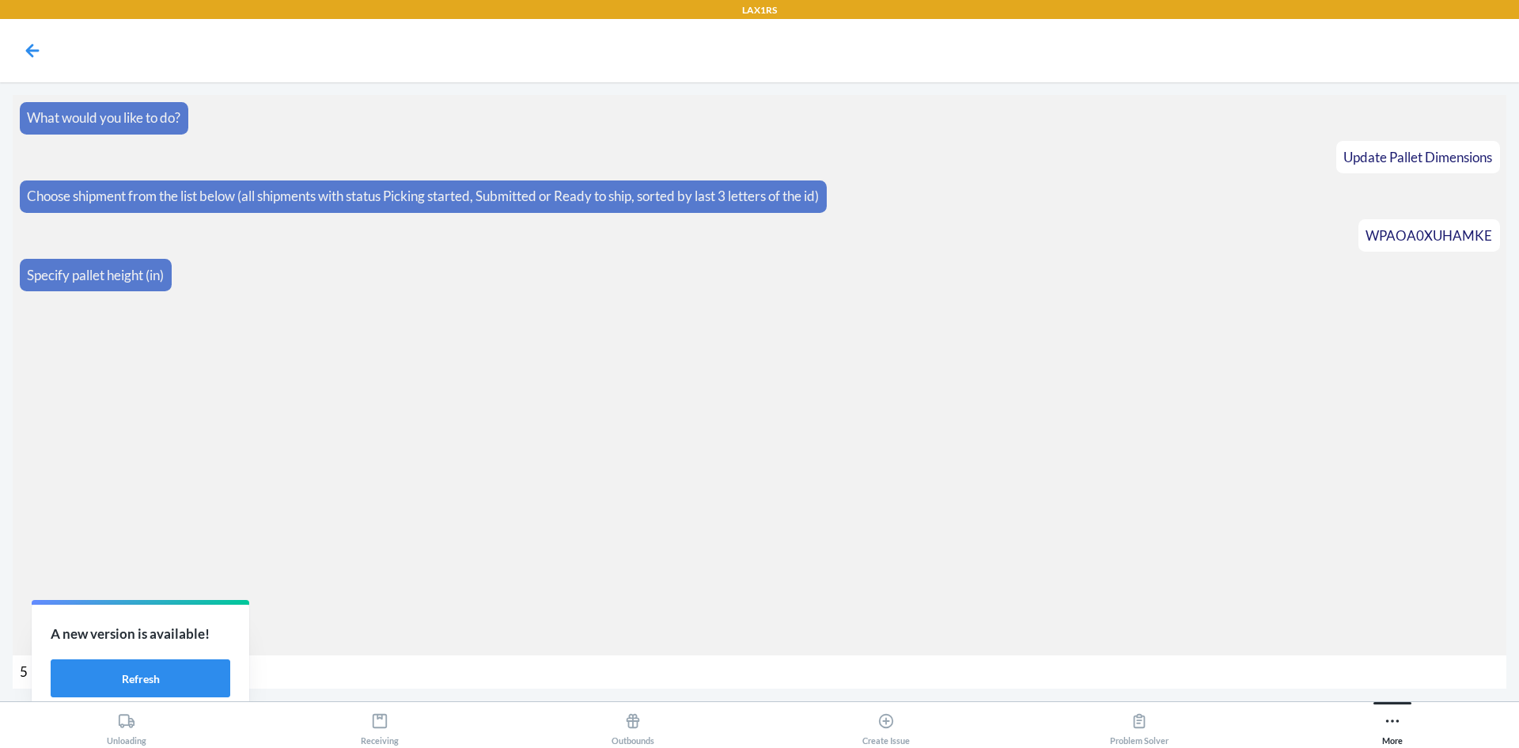
type input "53"
type input "718"
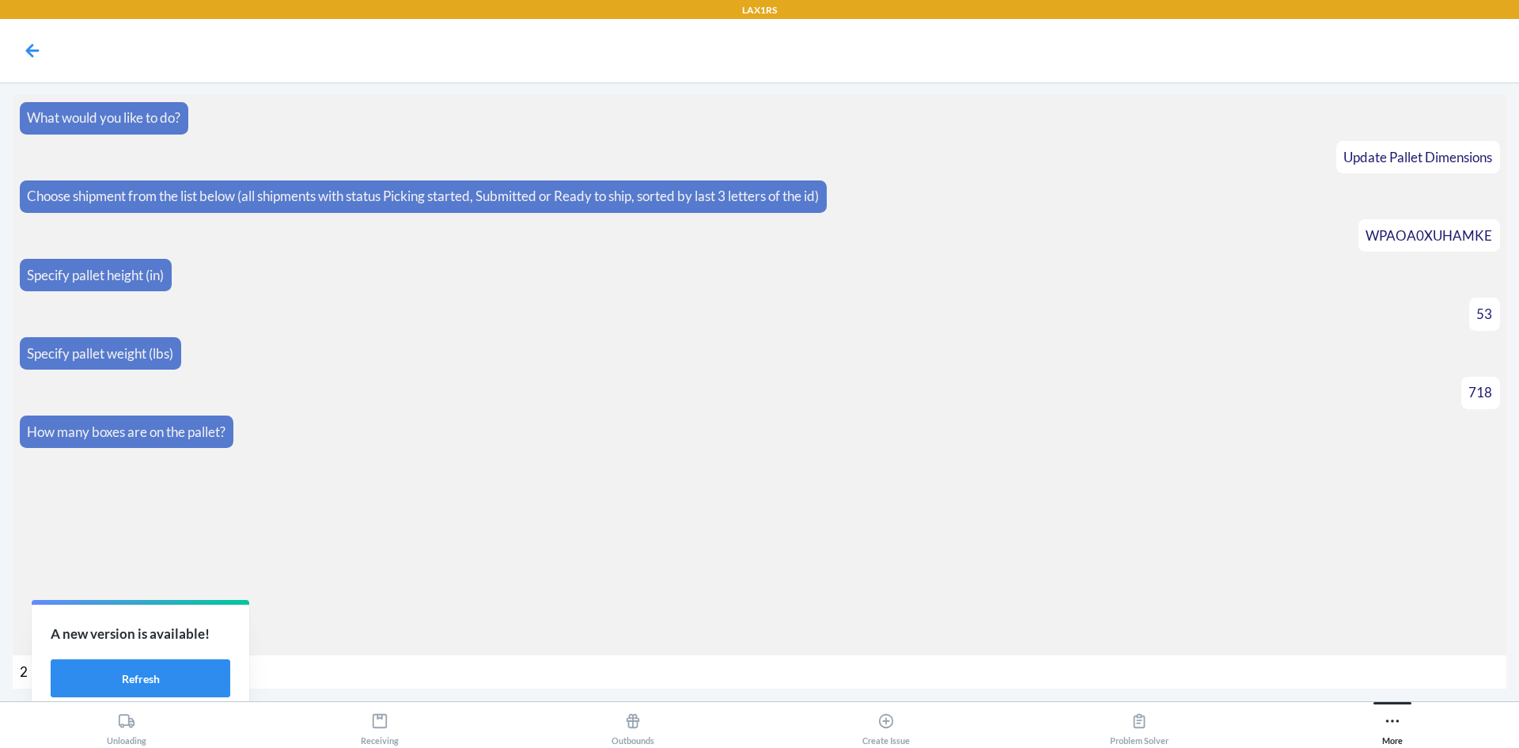
type input "25"
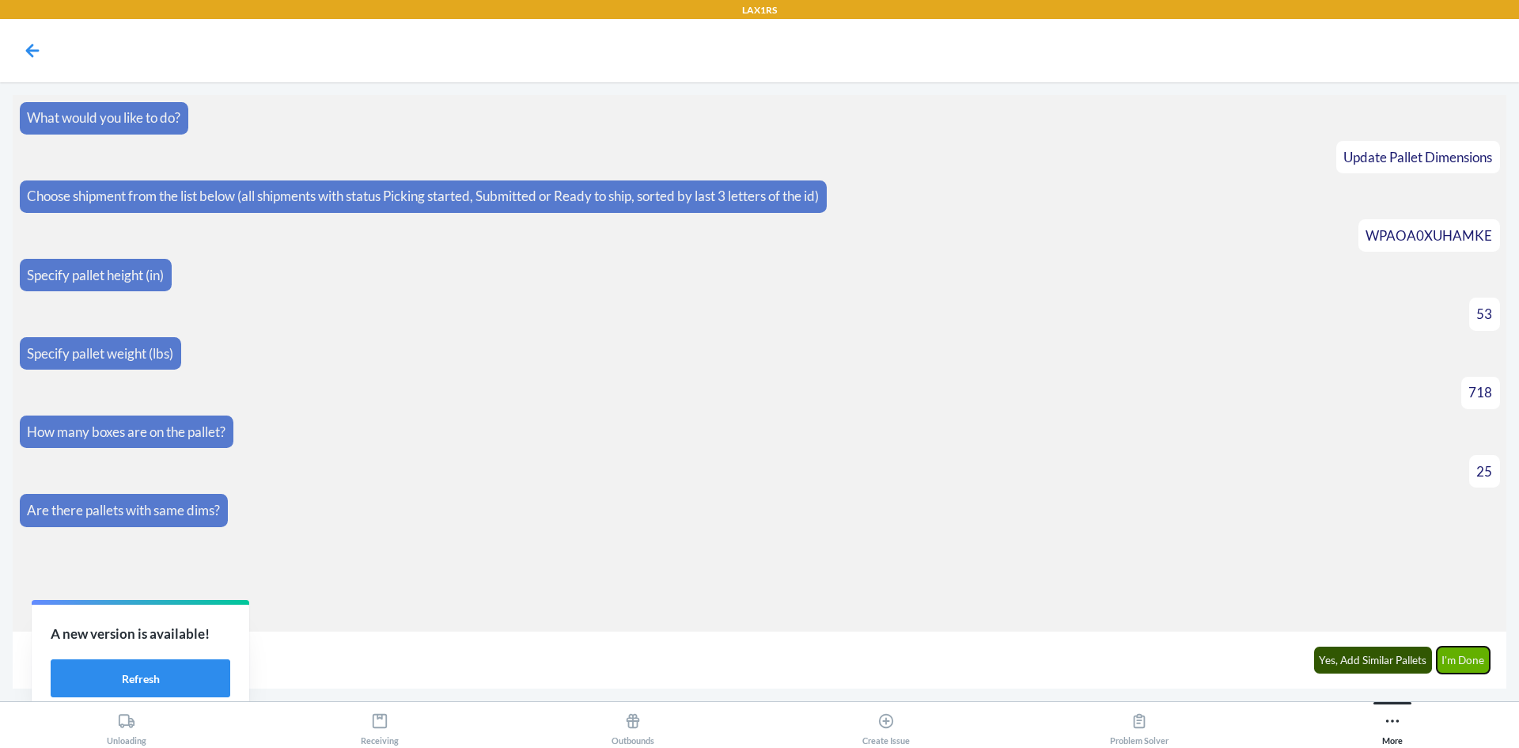
click at [1469, 668] on button "I'm Done" at bounding box center [1464, 659] width 54 height 27
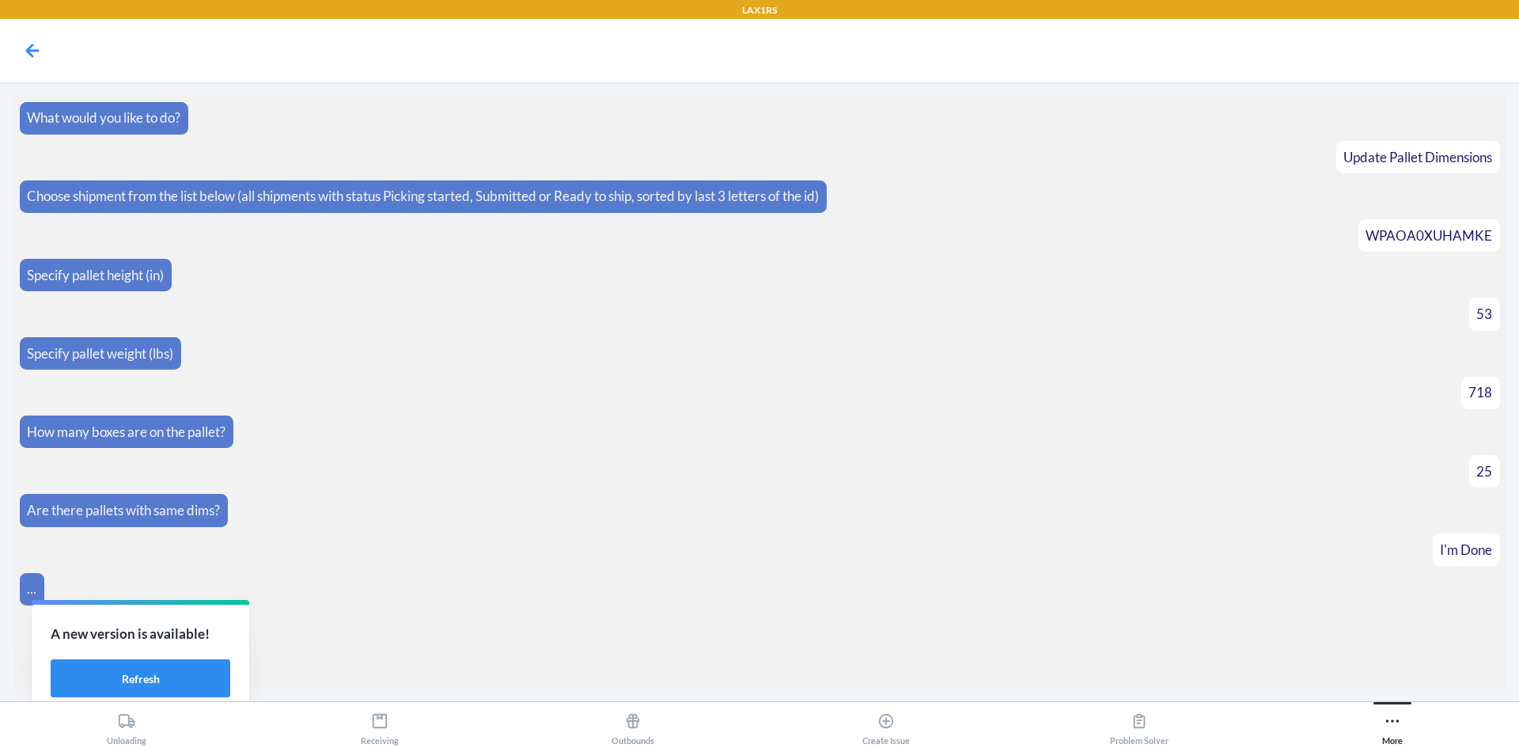
scroll to position [81, 0]
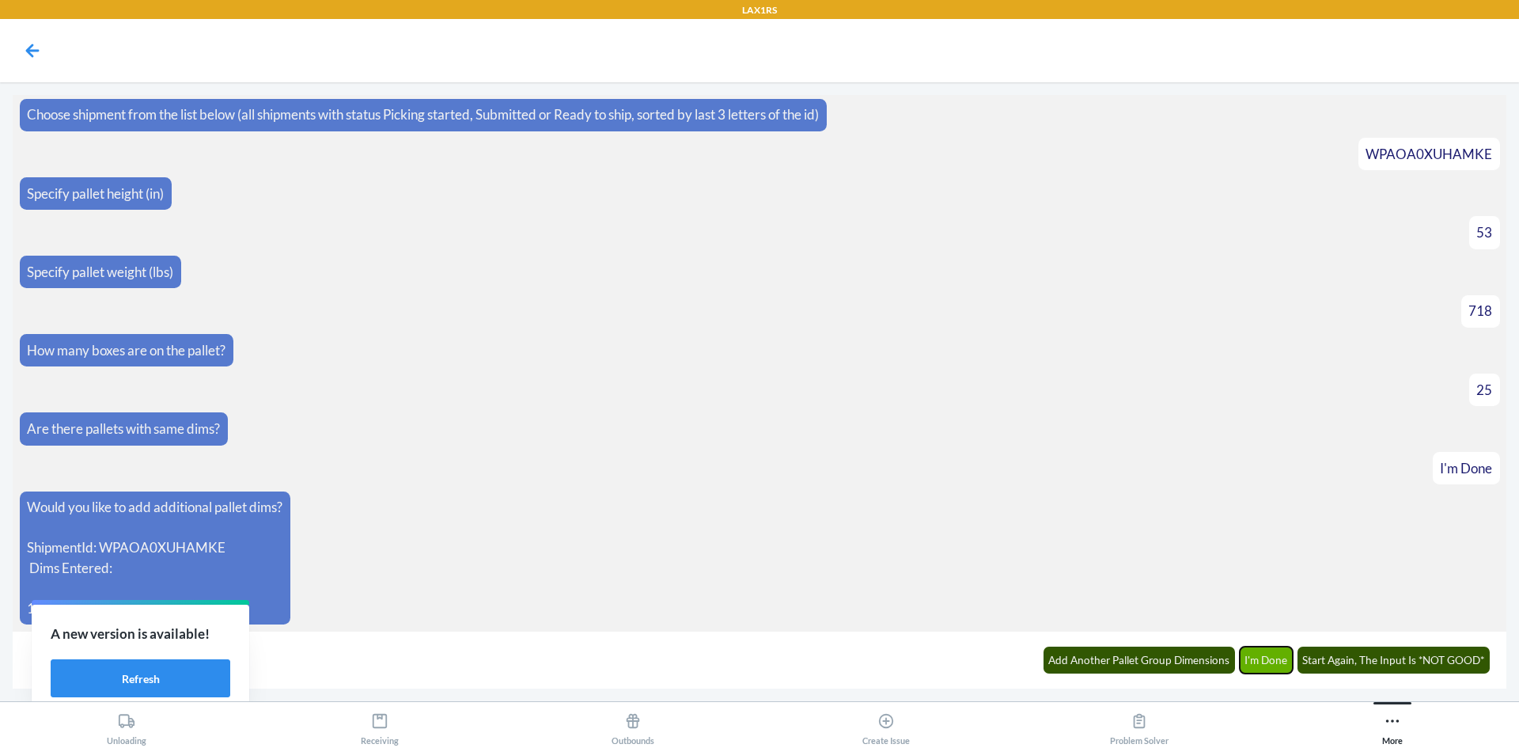
click at [1278, 659] on button "I'm Done" at bounding box center [1267, 659] width 54 height 27
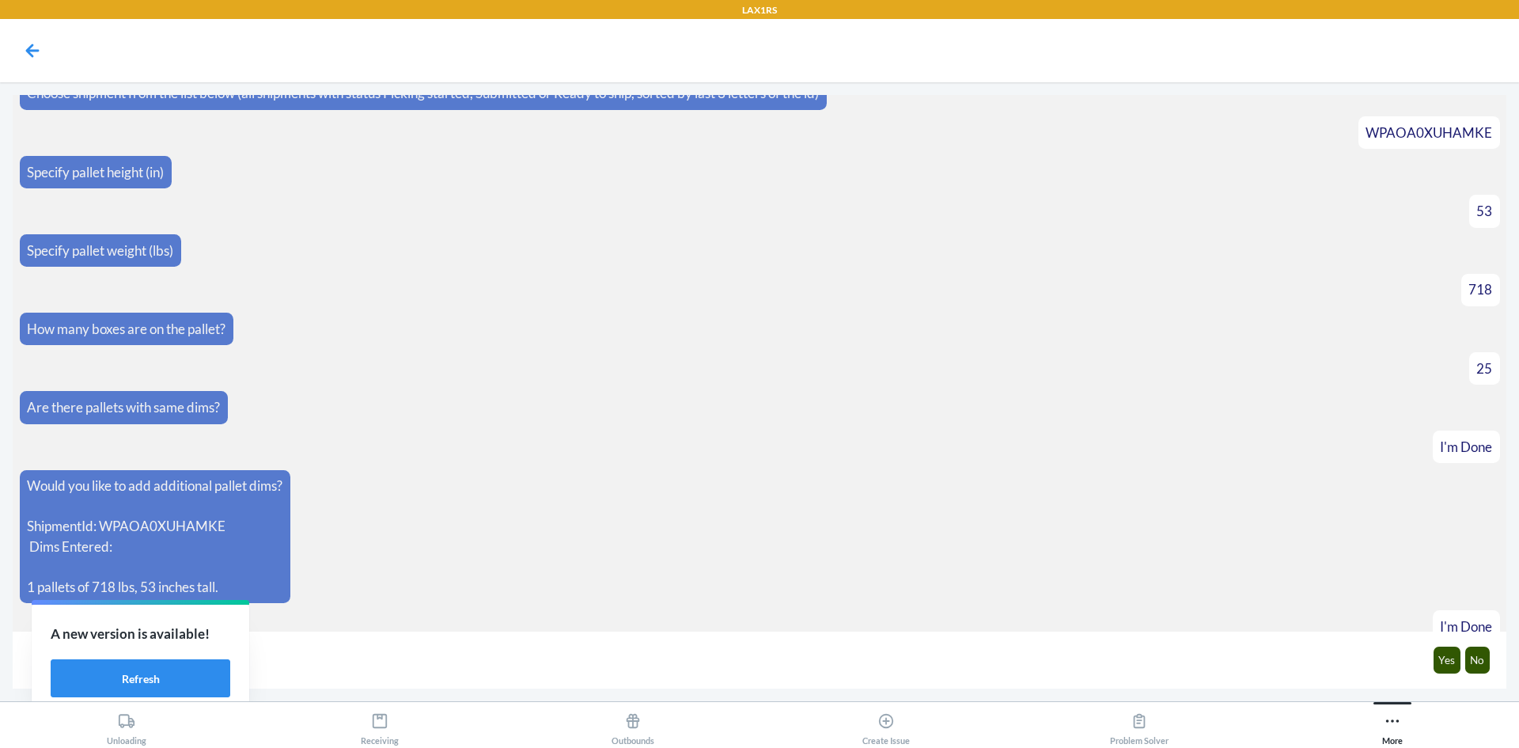
scroll to position [160, 0]
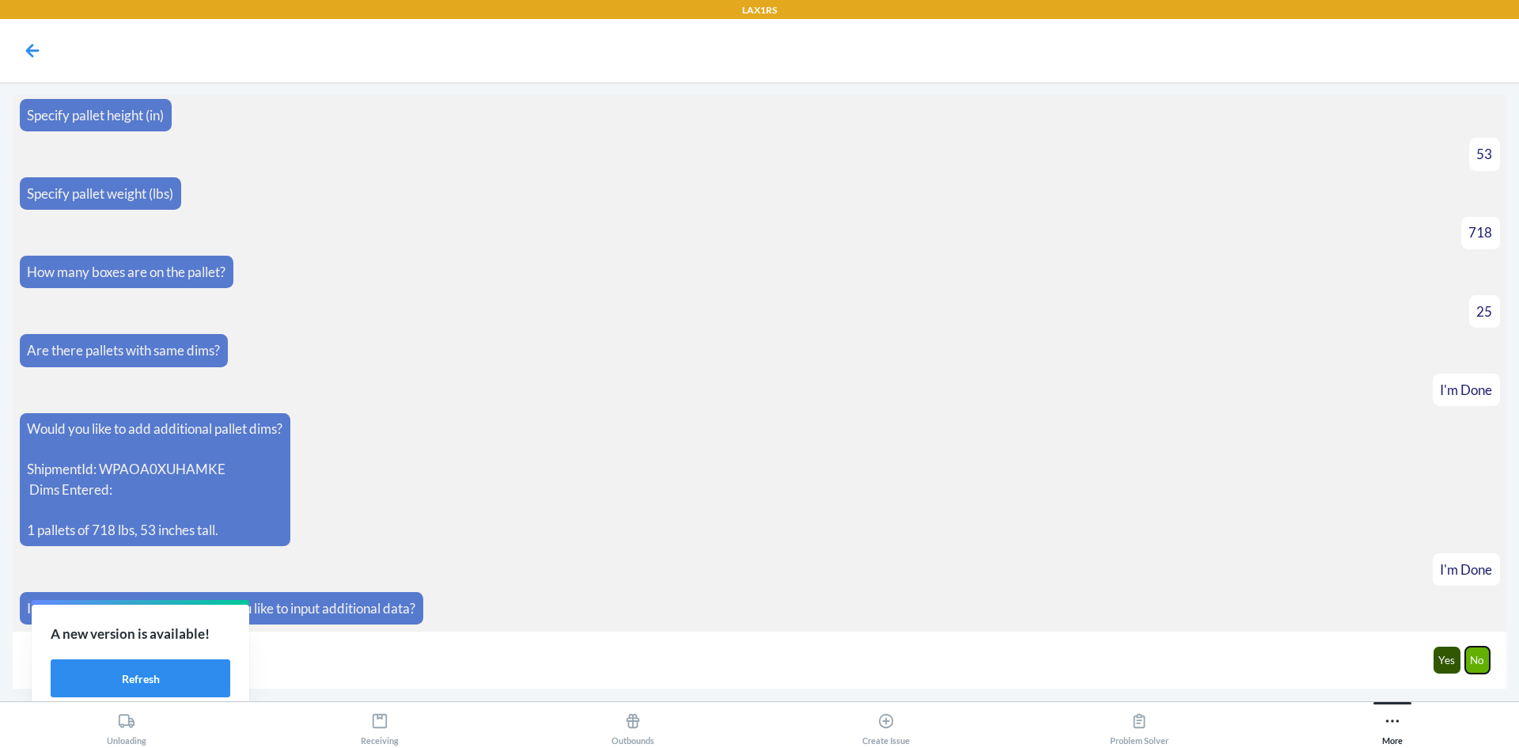
click at [1484, 660] on button "No" at bounding box center [1477, 659] width 25 height 27
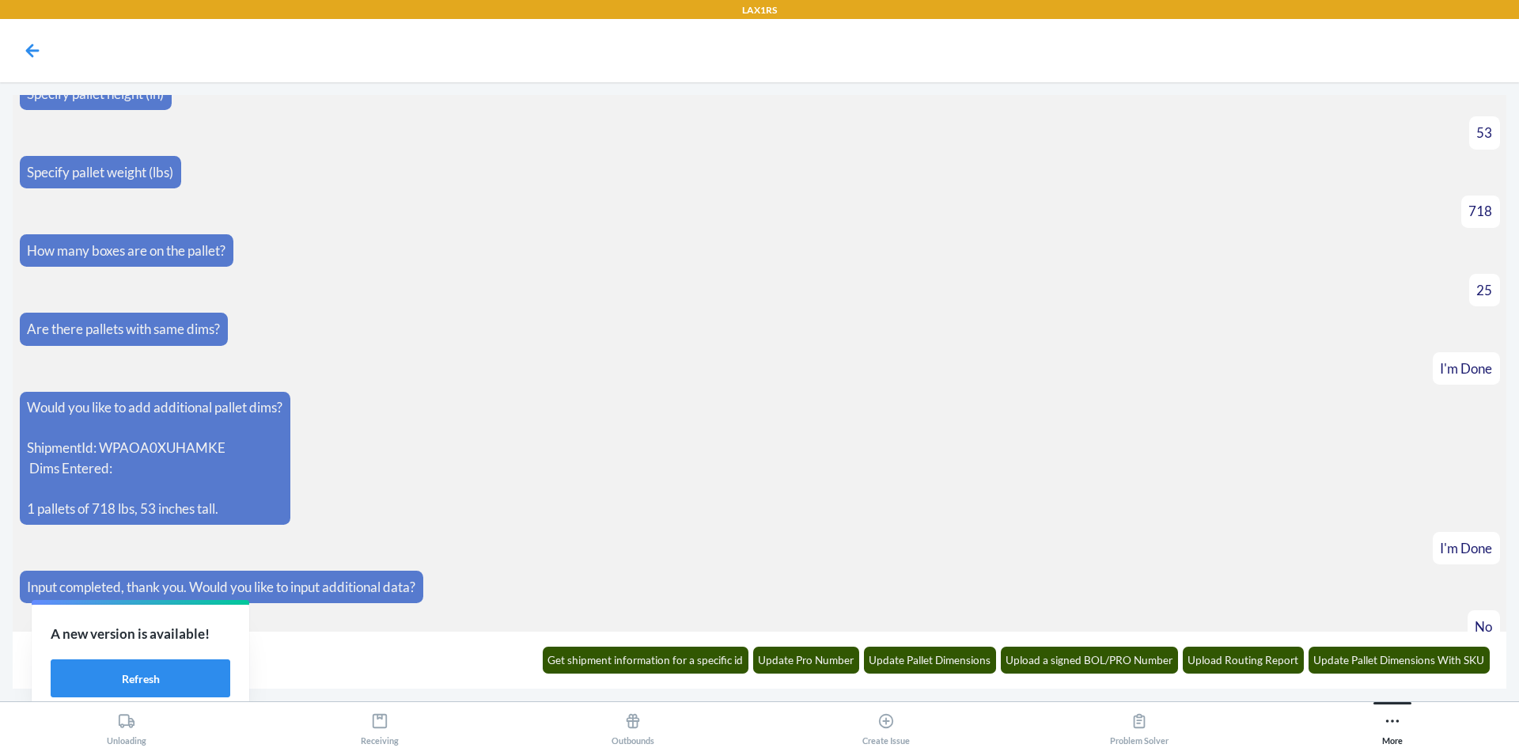
scroll to position [238, 0]
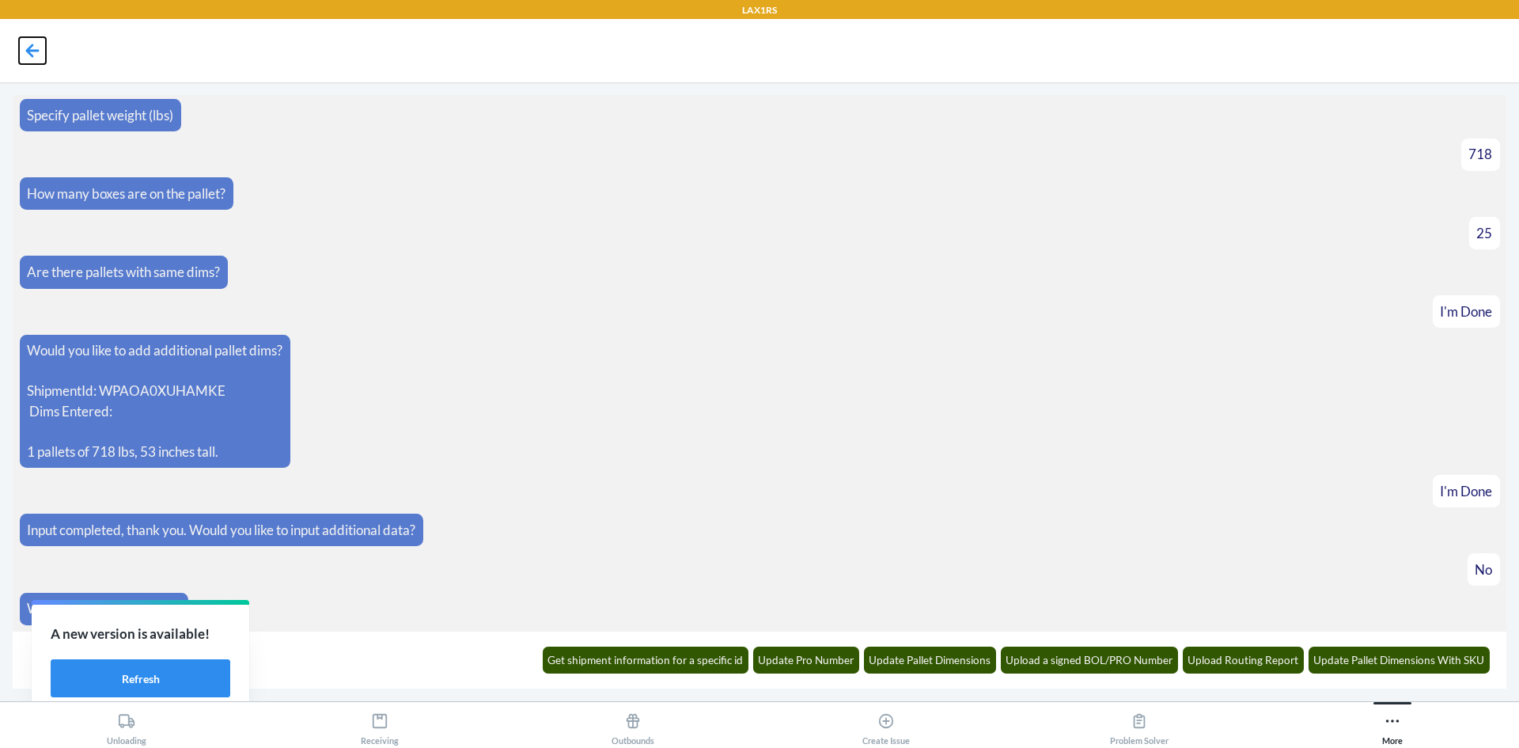
drag, startPoint x: 32, startPoint y: 48, endPoint x: 38, endPoint y: 61, distance: 14.2
click at [31, 50] on icon at bounding box center [32, 50] width 27 height 27
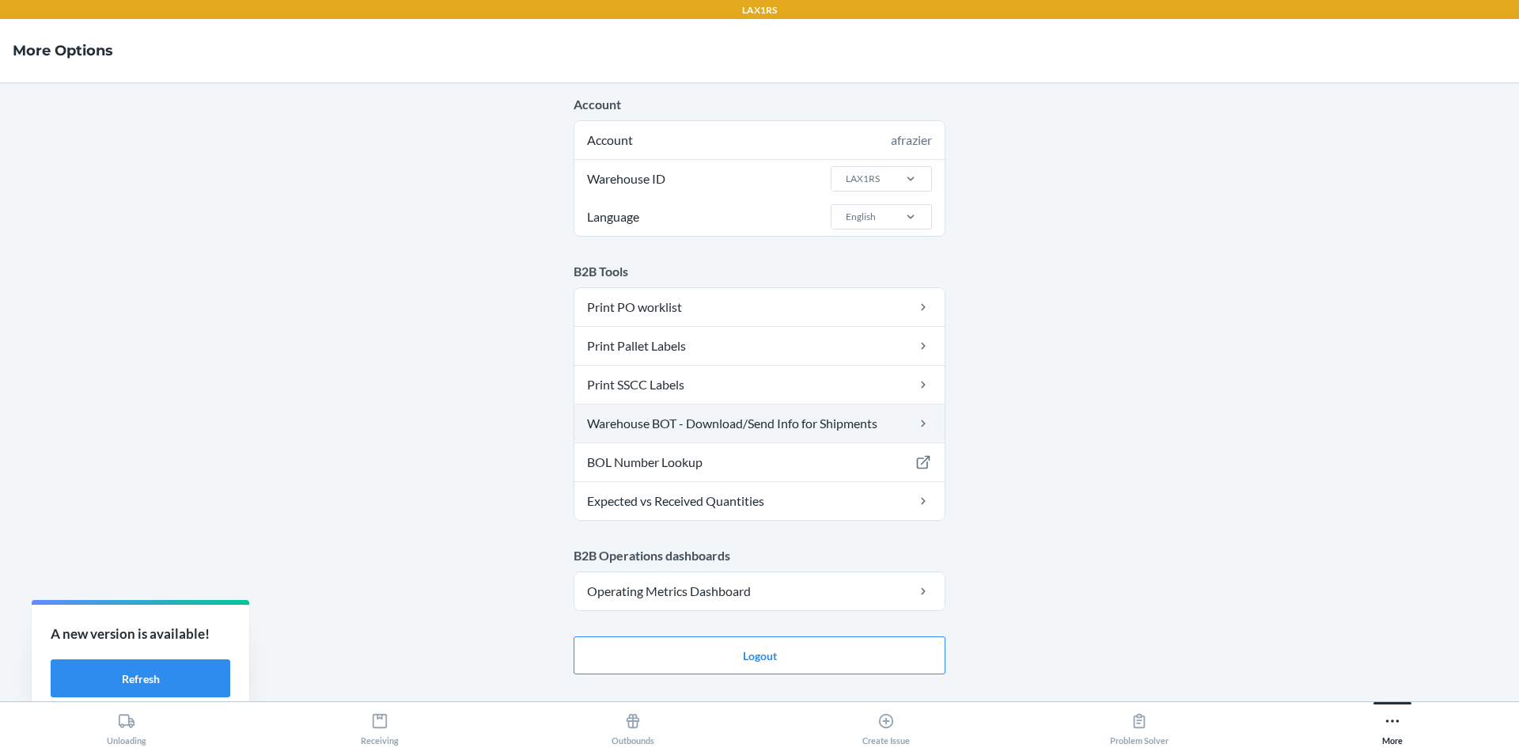
click at [793, 425] on link "Warehouse BOT - Download/Send Info for Shipments" at bounding box center [759, 423] width 370 height 38
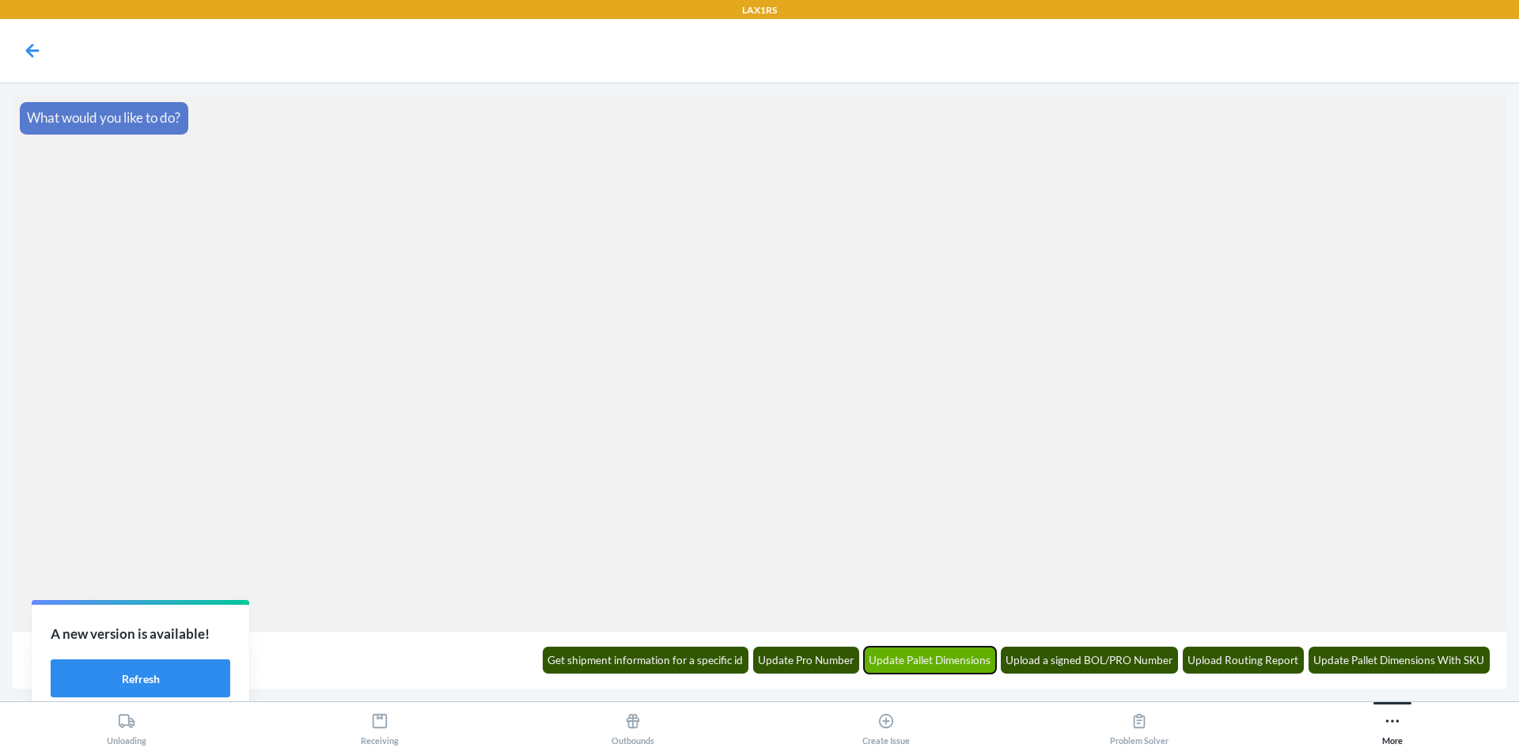
click at [918, 657] on button "Update Pallet Dimensions" at bounding box center [930, 659] width 133 height 27
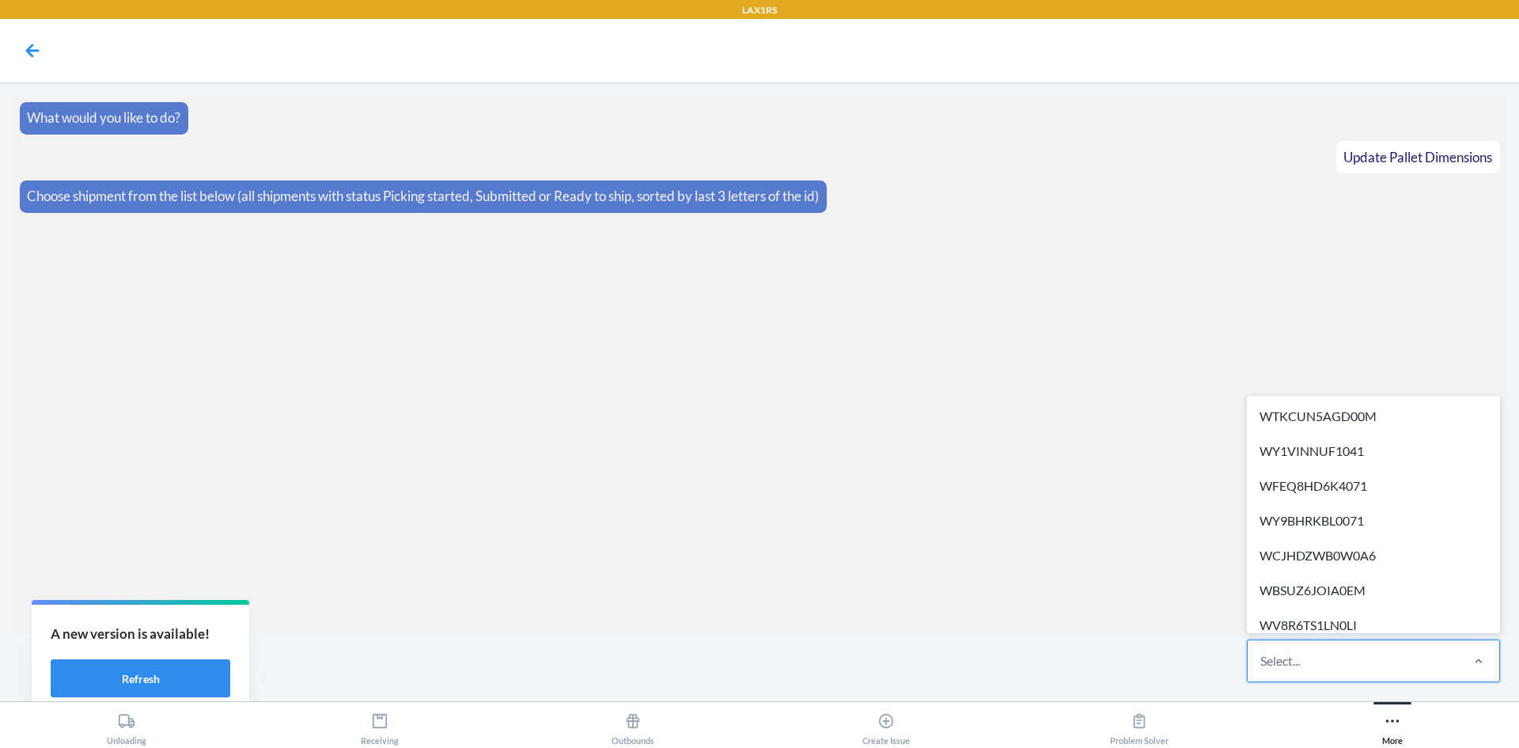
click at [1267, 661] on div "Select..." at bounding box center [1280, 660] width 40 height 19
click at [1262, 661] on input "option WTKCUN5AGD00M focused, 1 of 300. 300 results available. Use Up and Down …" at bounding box center [1261, 660] width 2 height 19
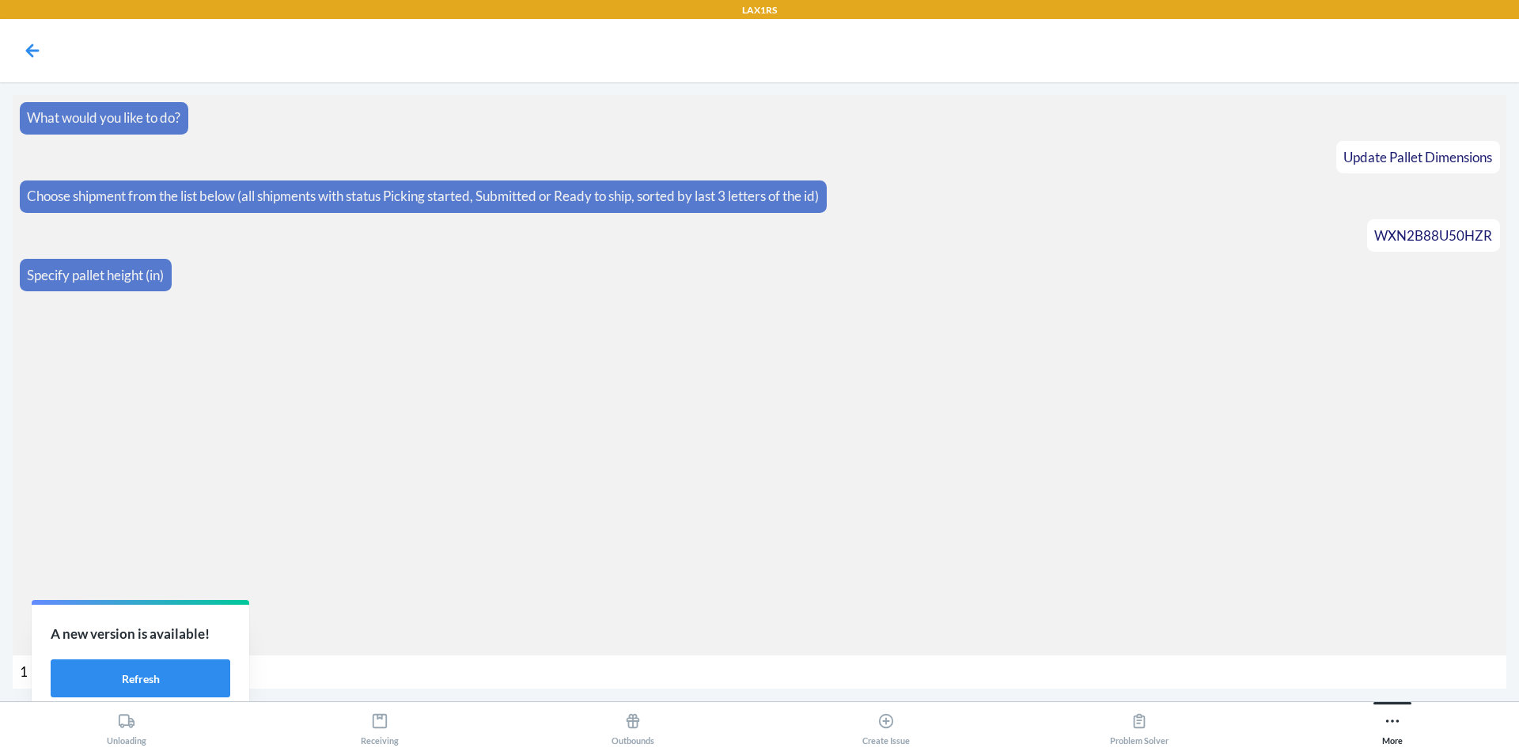
type input "17"
type input "98"
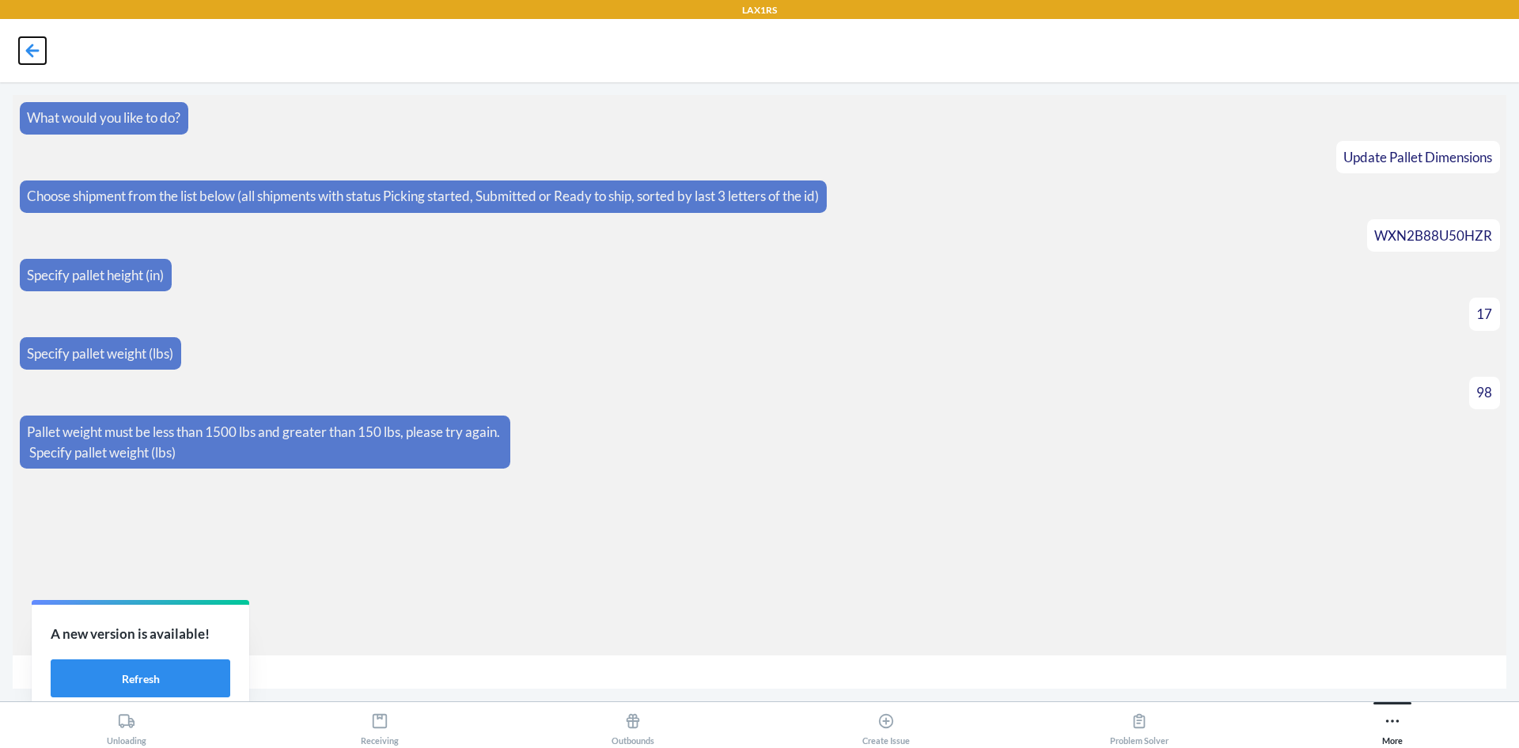
click at [38, 51] on icon at bounding box center [32, 50] width 13 height 13
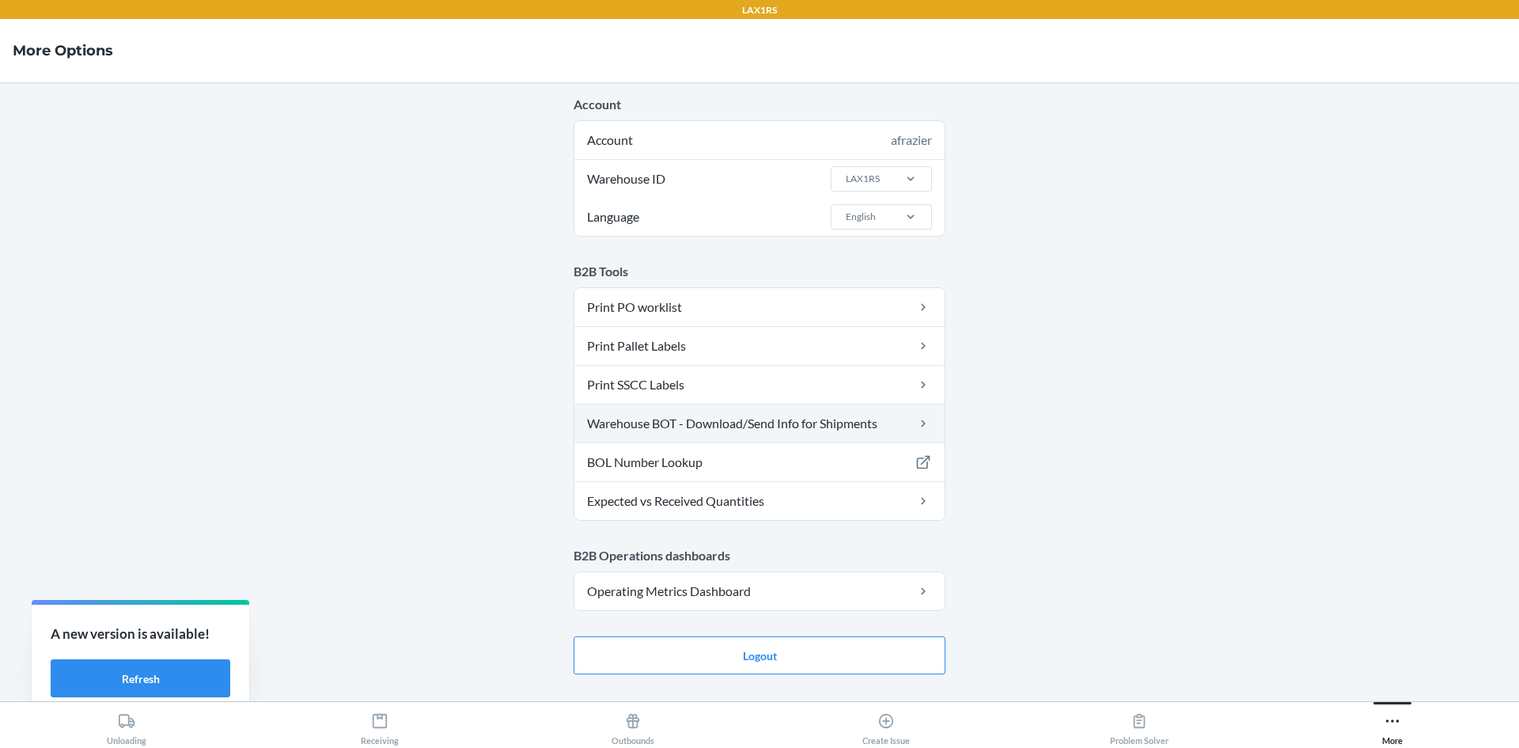
click at [704, 417] on link "Warehouse BOT - Download/Send Info for Shipments" at bounding box center [759, 423] width 370 height 38
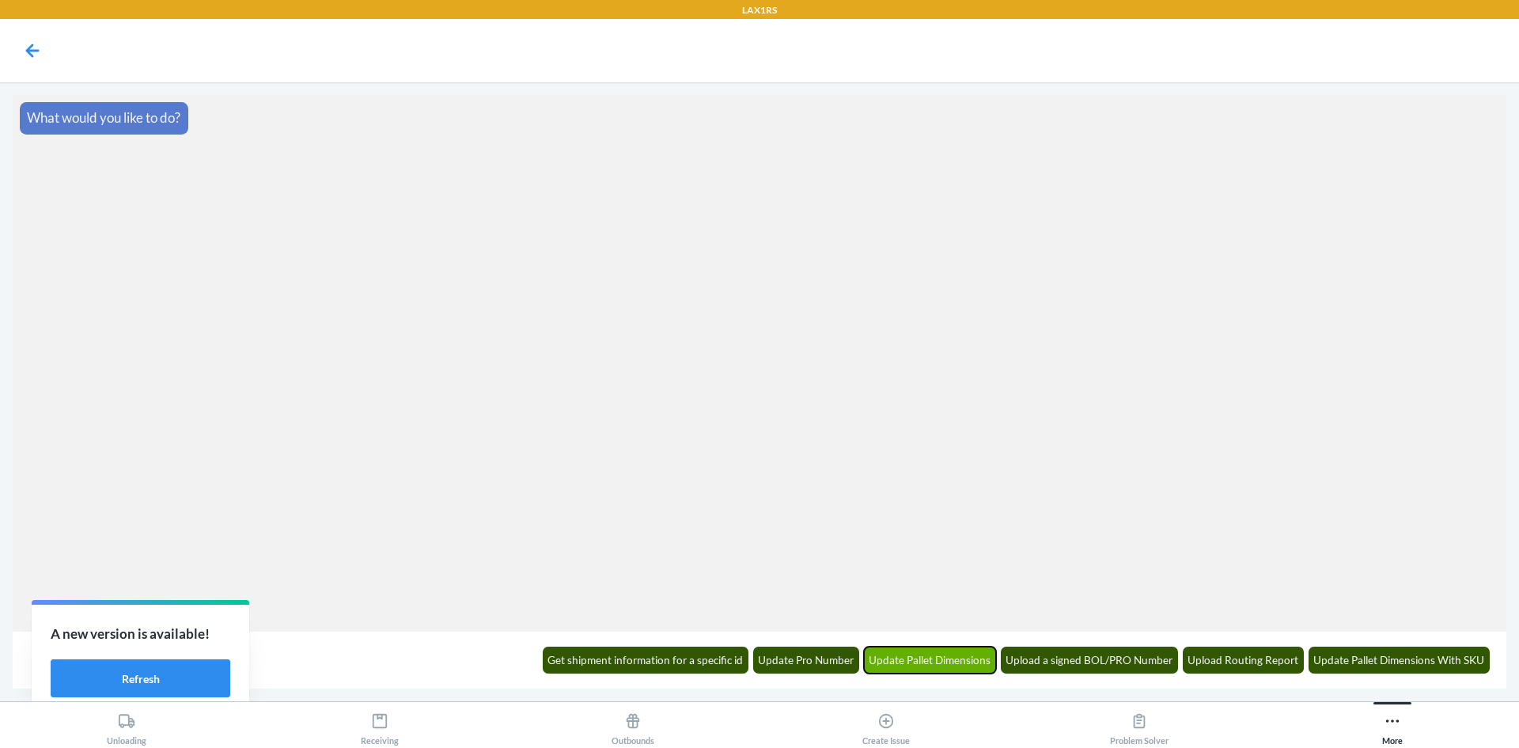
click at [961, 652] on button "Update Pallet Dimensions" at bounding box center [930, 659] width 133 height 27
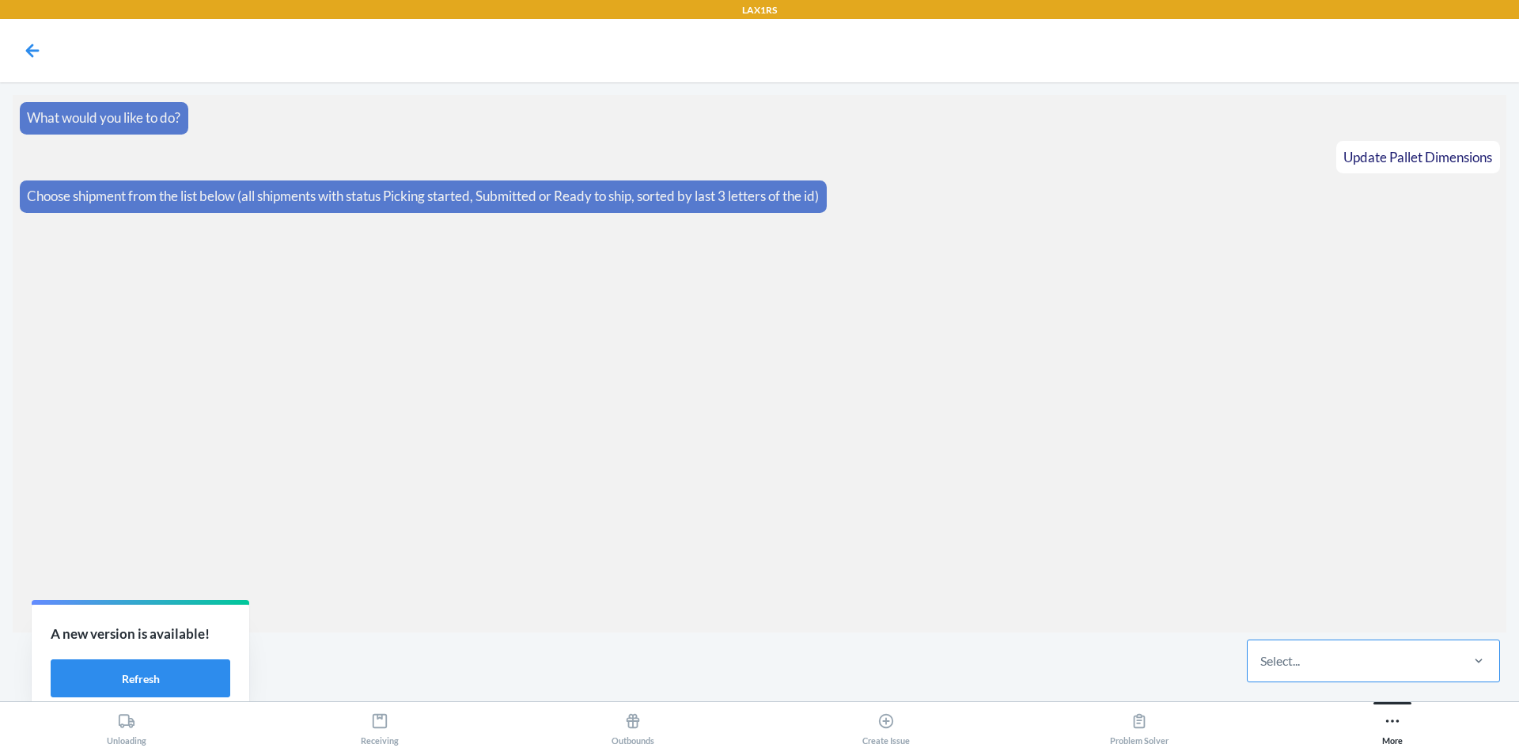
click at [1336, 661] on div "Select..." at bounding box center [1353, 660] width 210 height 41
click at [1262, 661] on input "Select..." at bounding box center [1261, 660] width 2 height 19
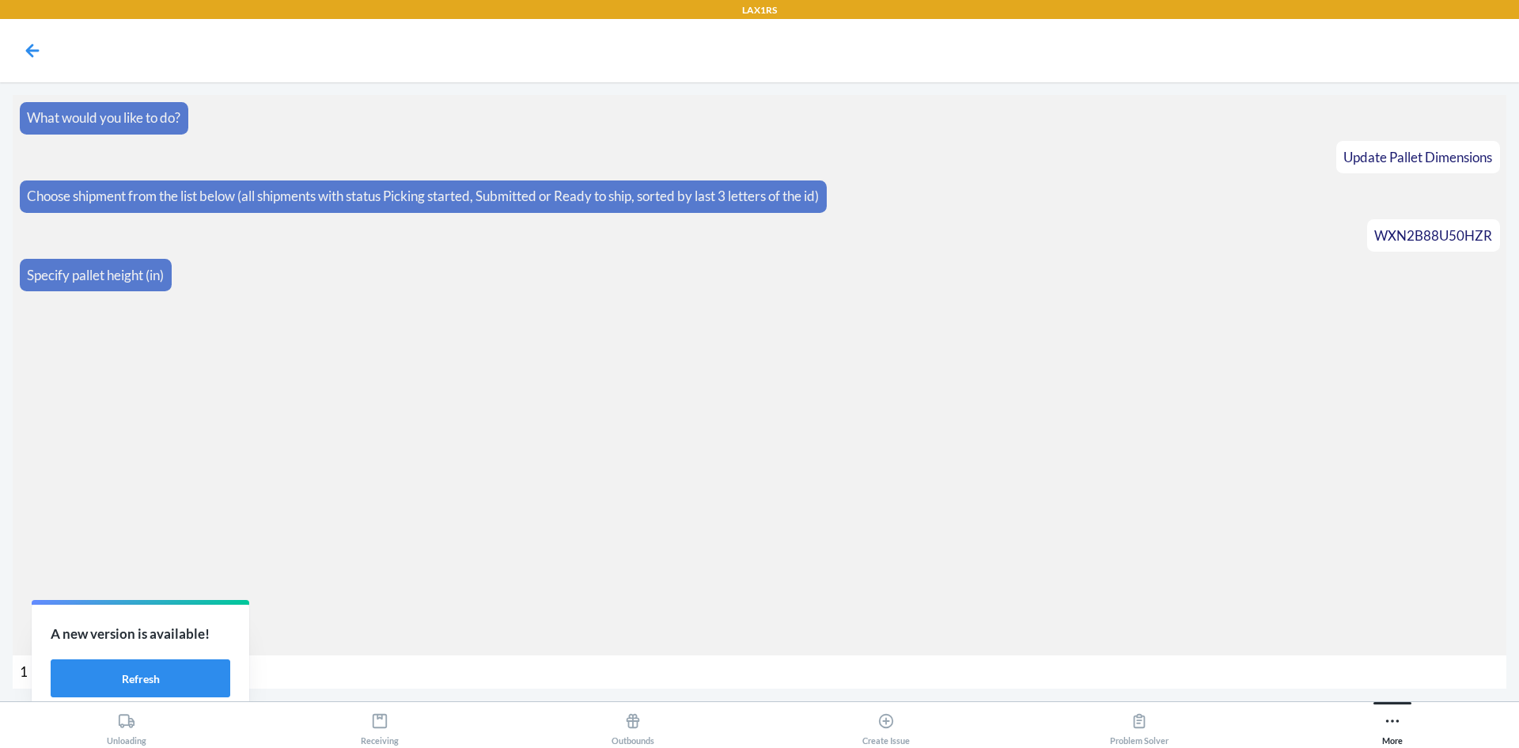
type input "17"
type input "98"
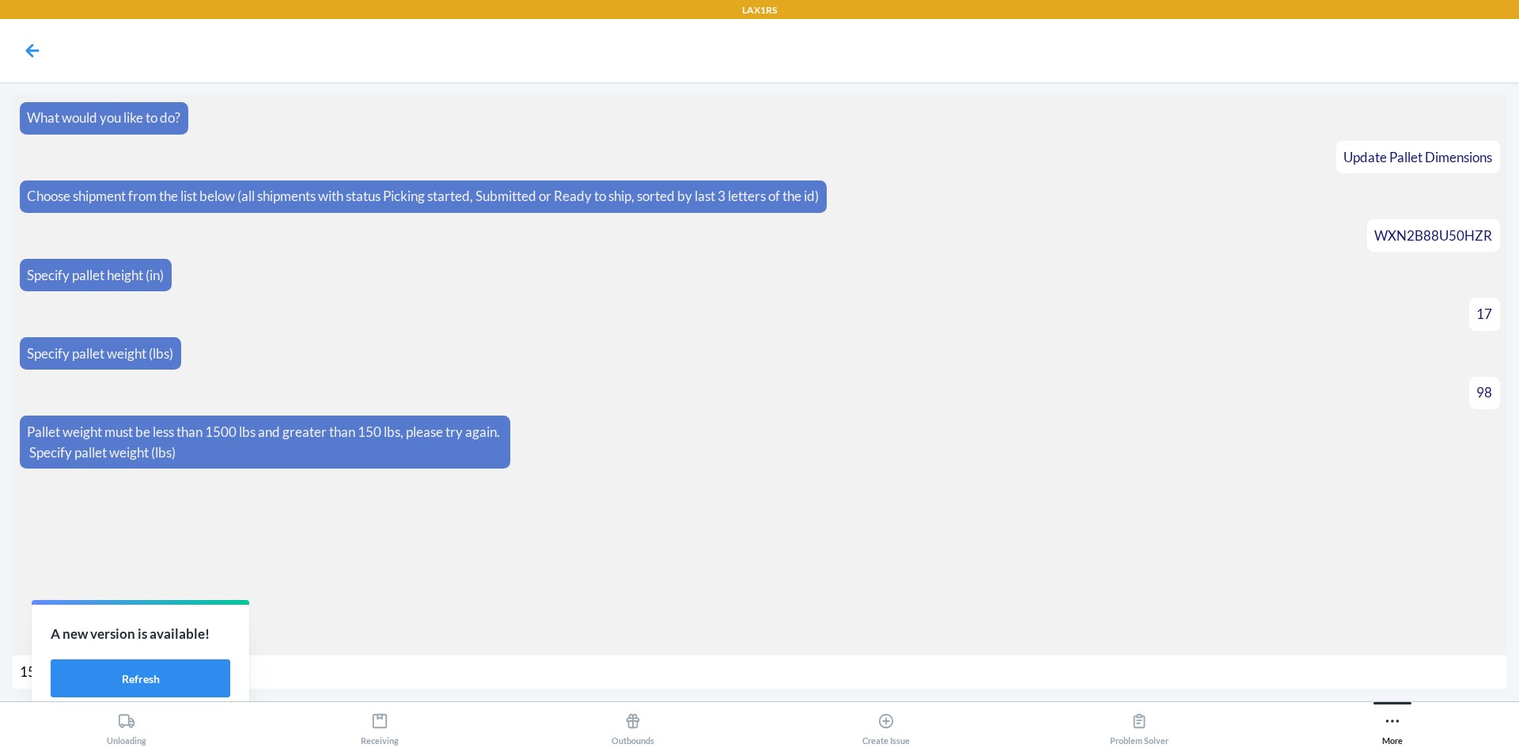
type input "150"
type input "4"
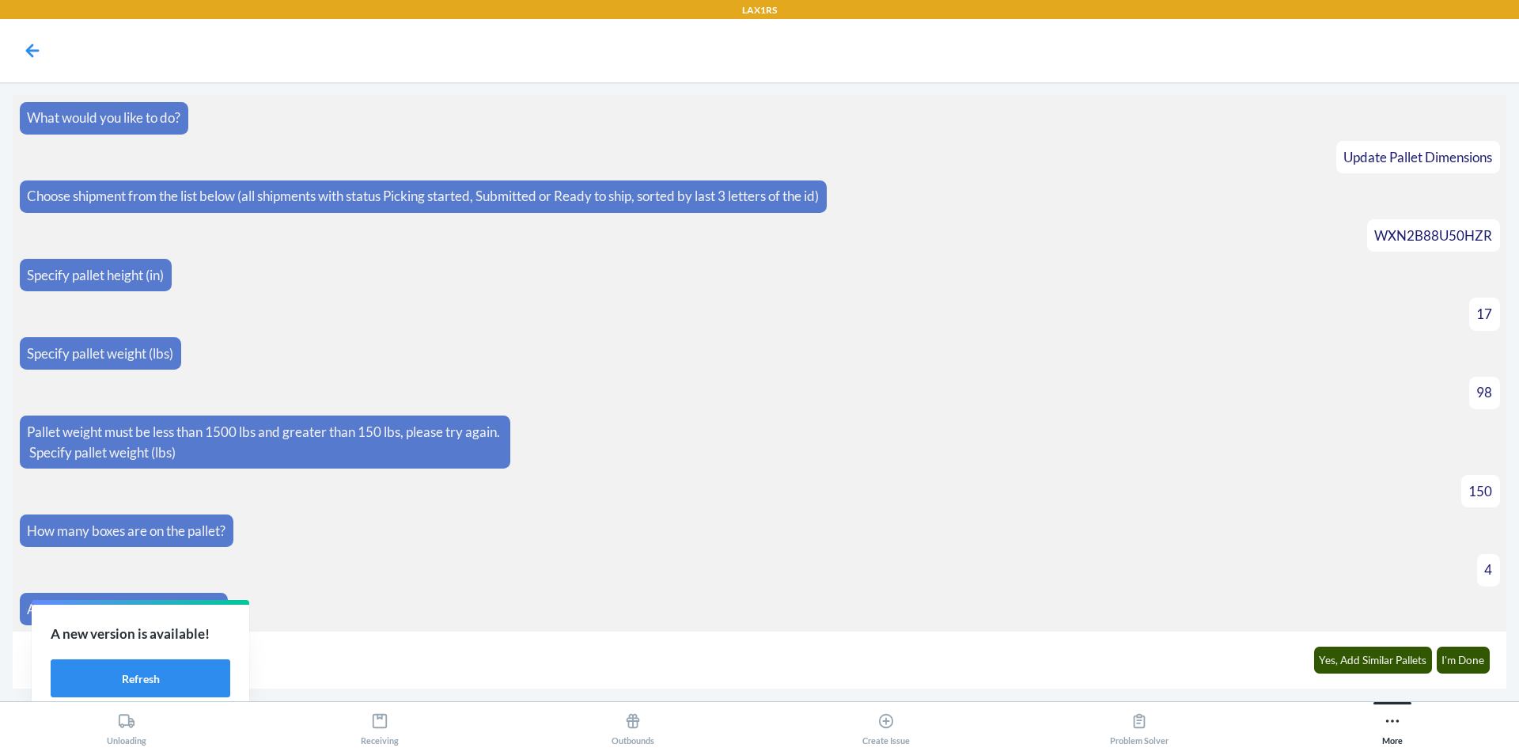
scroll to position [1, 0]
click at [1464, 666] on button "I'm Done" at bounding box center [1464, 659] width 54 height 27
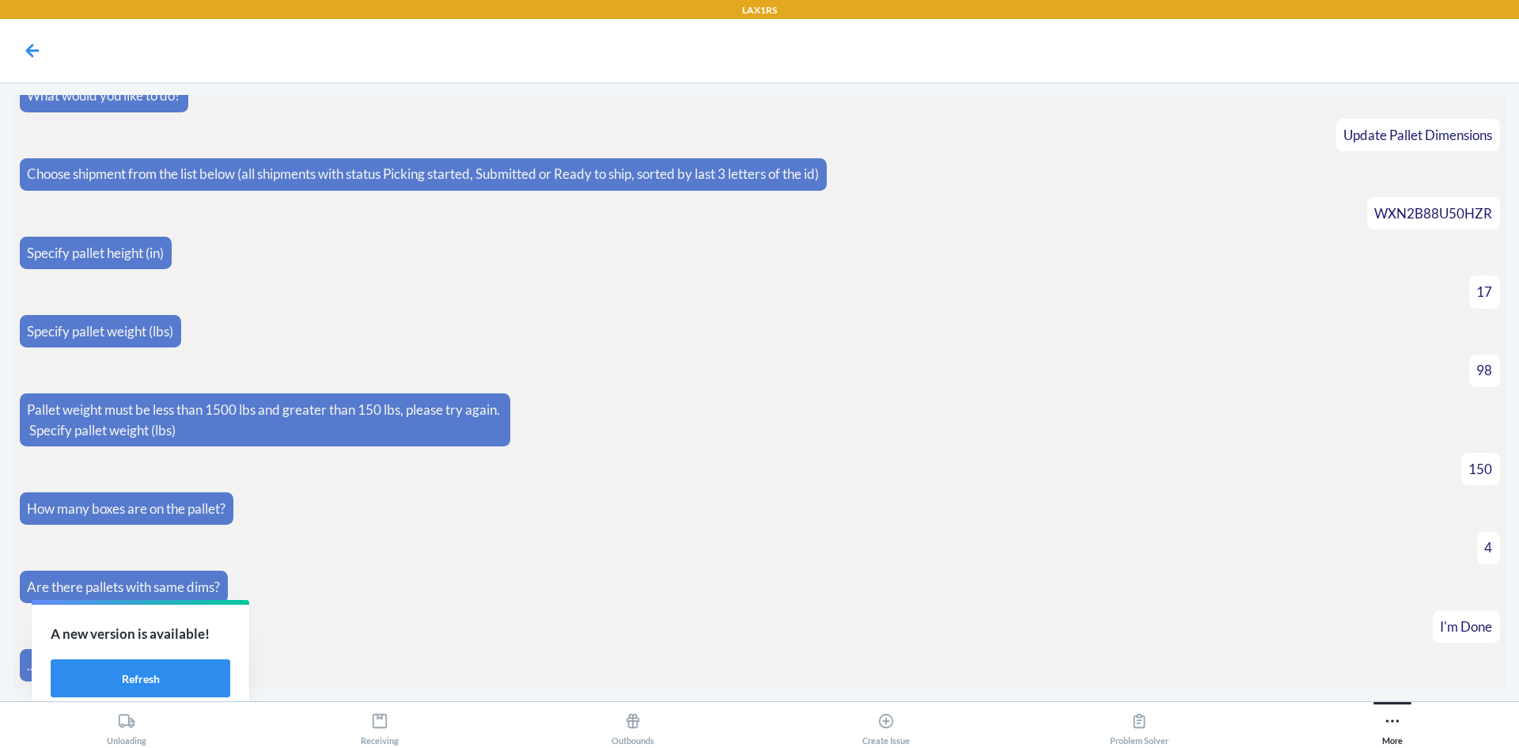
scroll to position [180, 0]
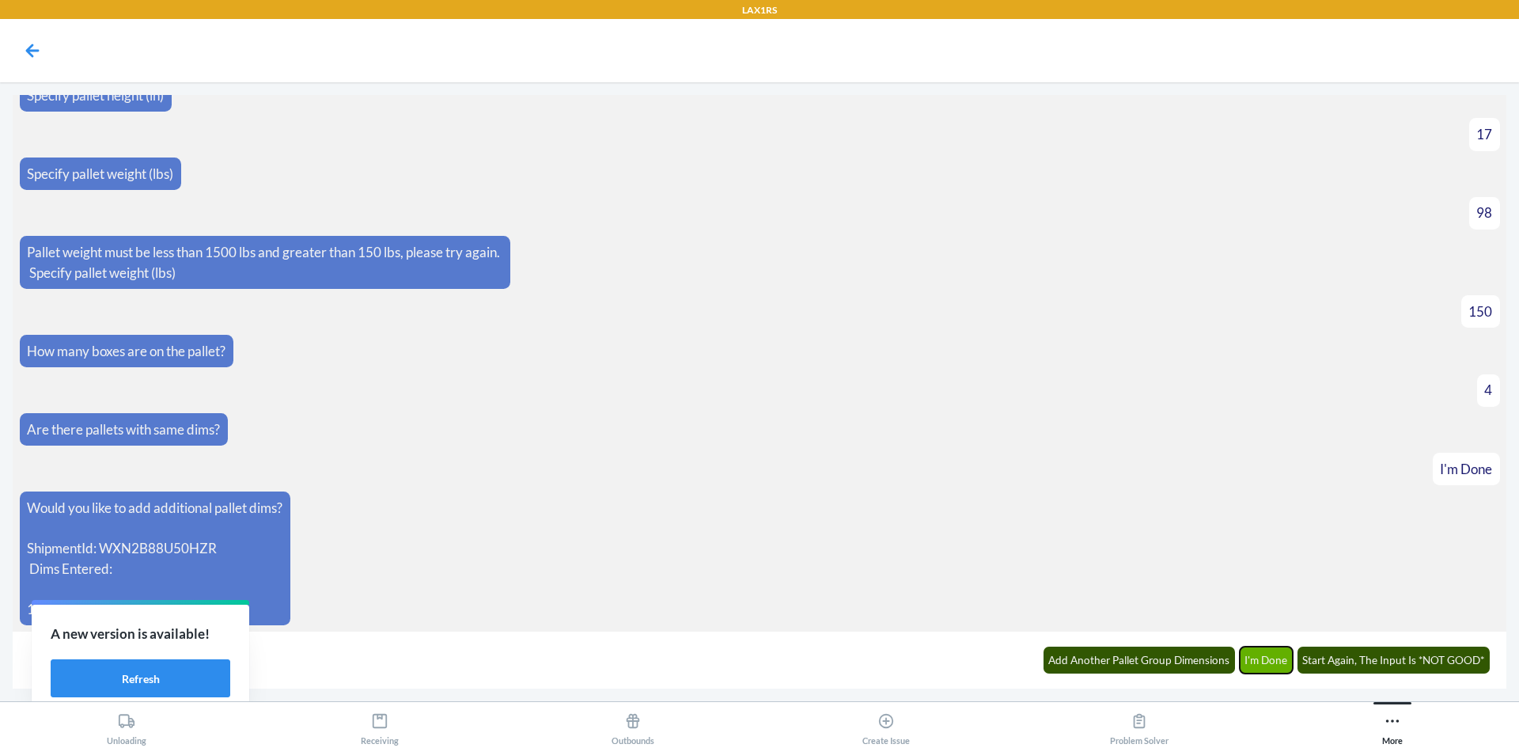
click at [1279, 665] on button "I'm Done" at bounding box center [1267, 659] width 54 height 27
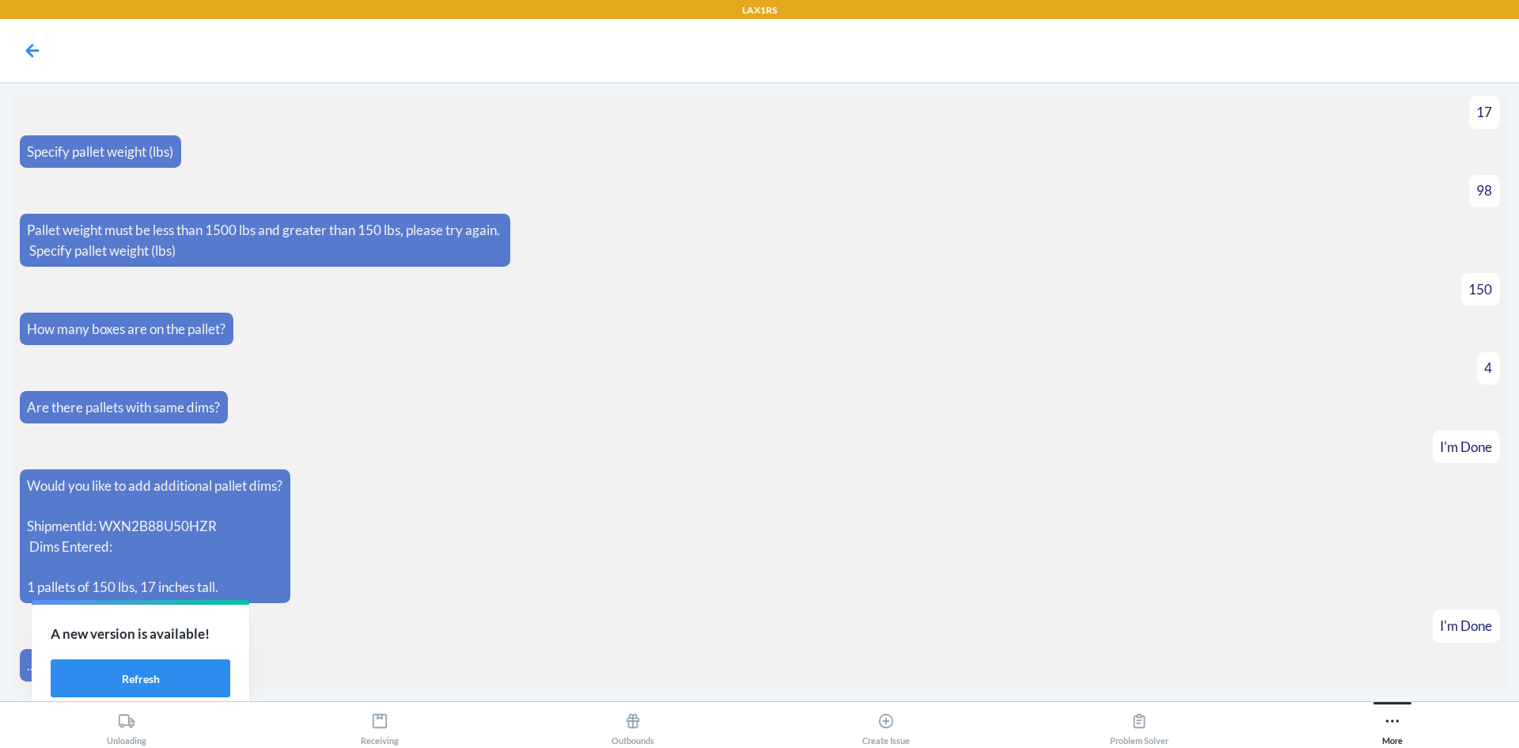
scroll to position [259, 0]
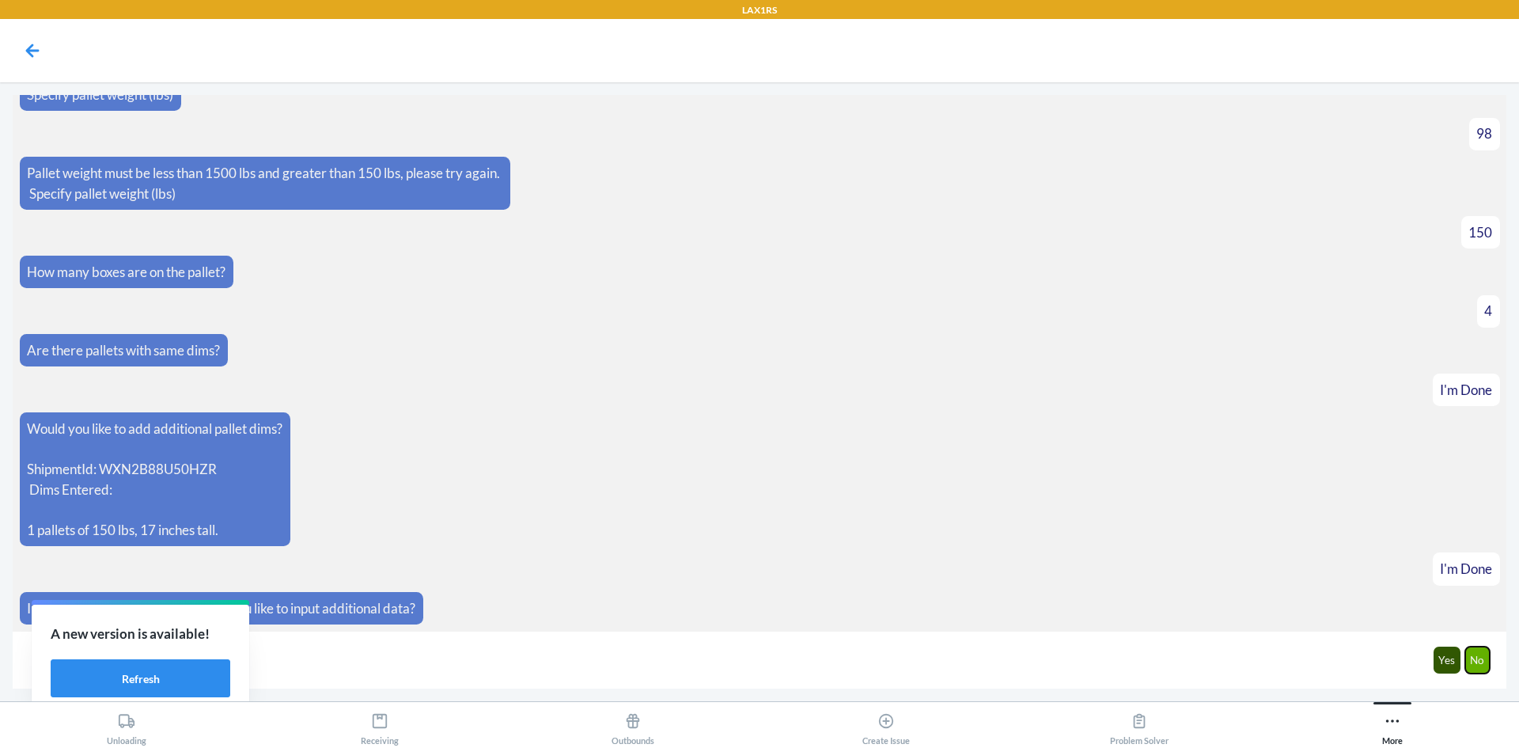
click at [1479, 661] on button "No" at bounding box center [1477, 659] width 25 height 27
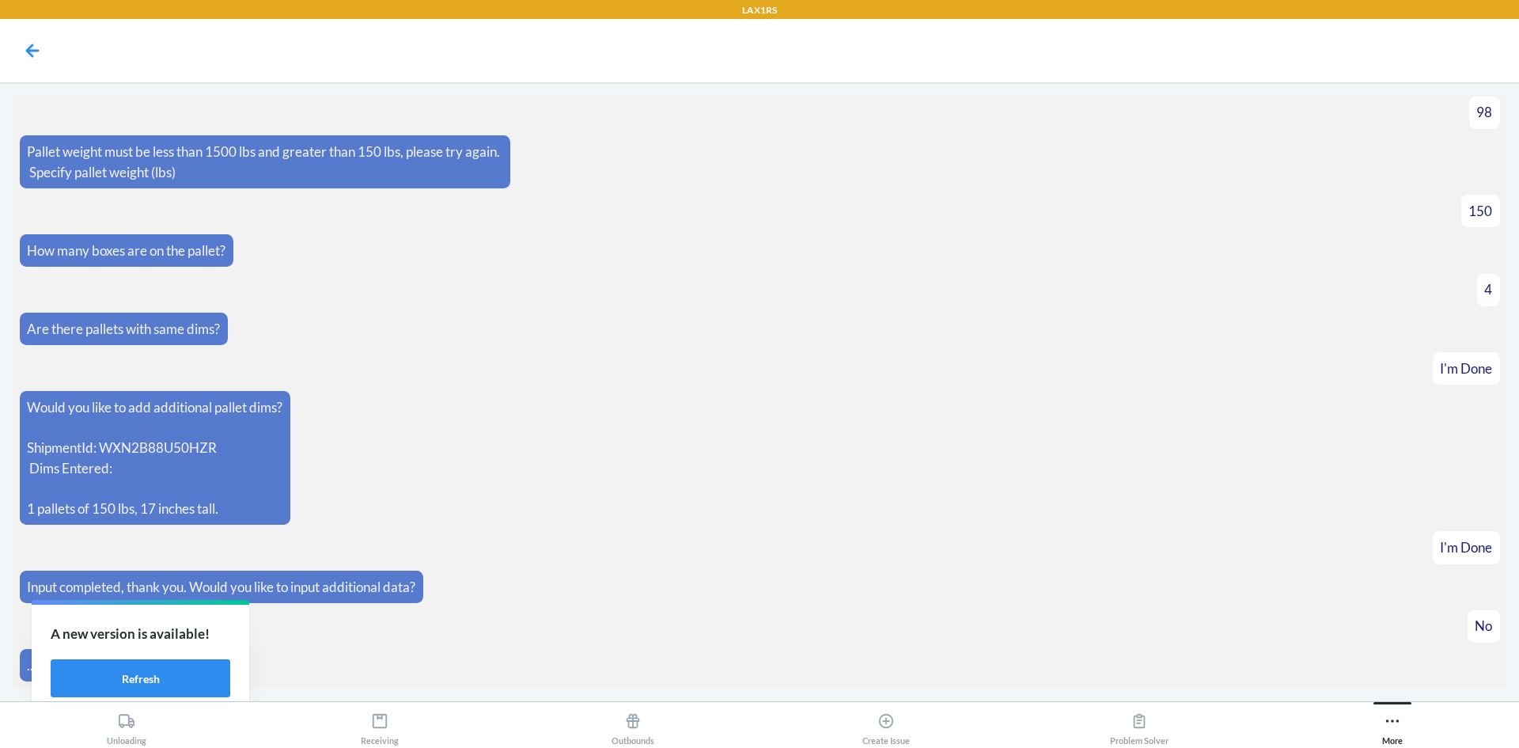
scroll to position [337, 0]
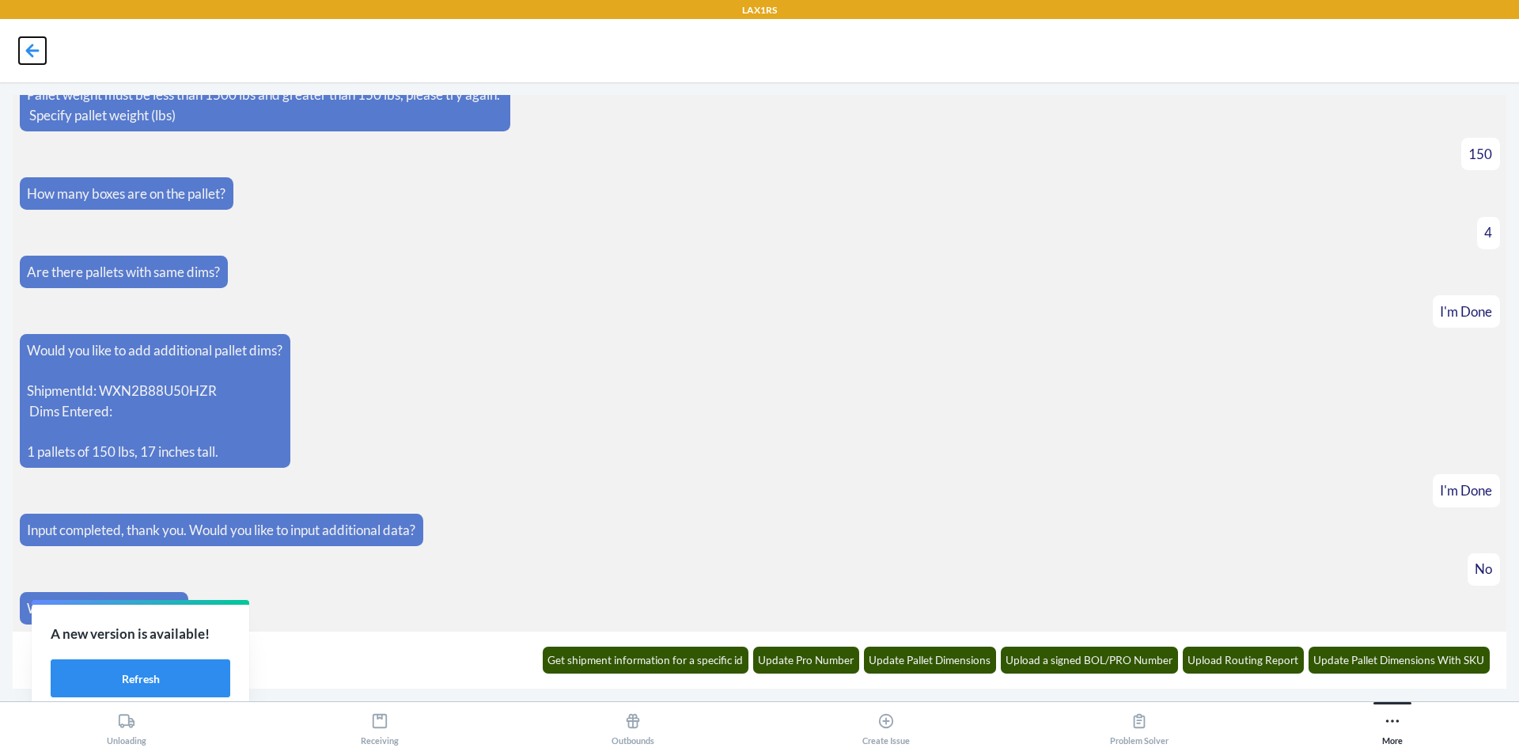
click at [24, 51] on icon at bounding box center [32, 50] width 27 height 27
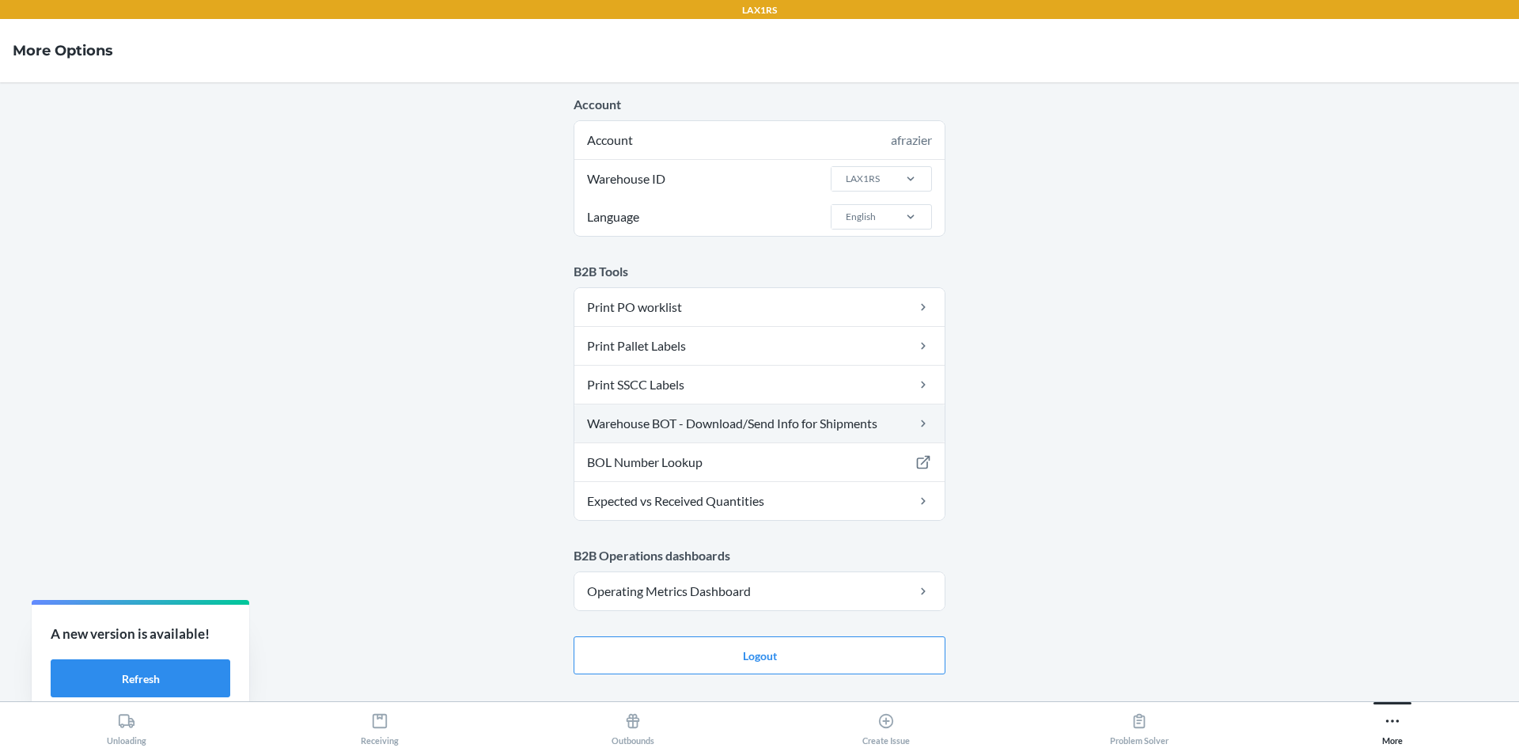
click at [667, 415] on link "Warehouse BOT - Download/Send Info for Shipments" at bounding box center [759, 423] width 370 height 38
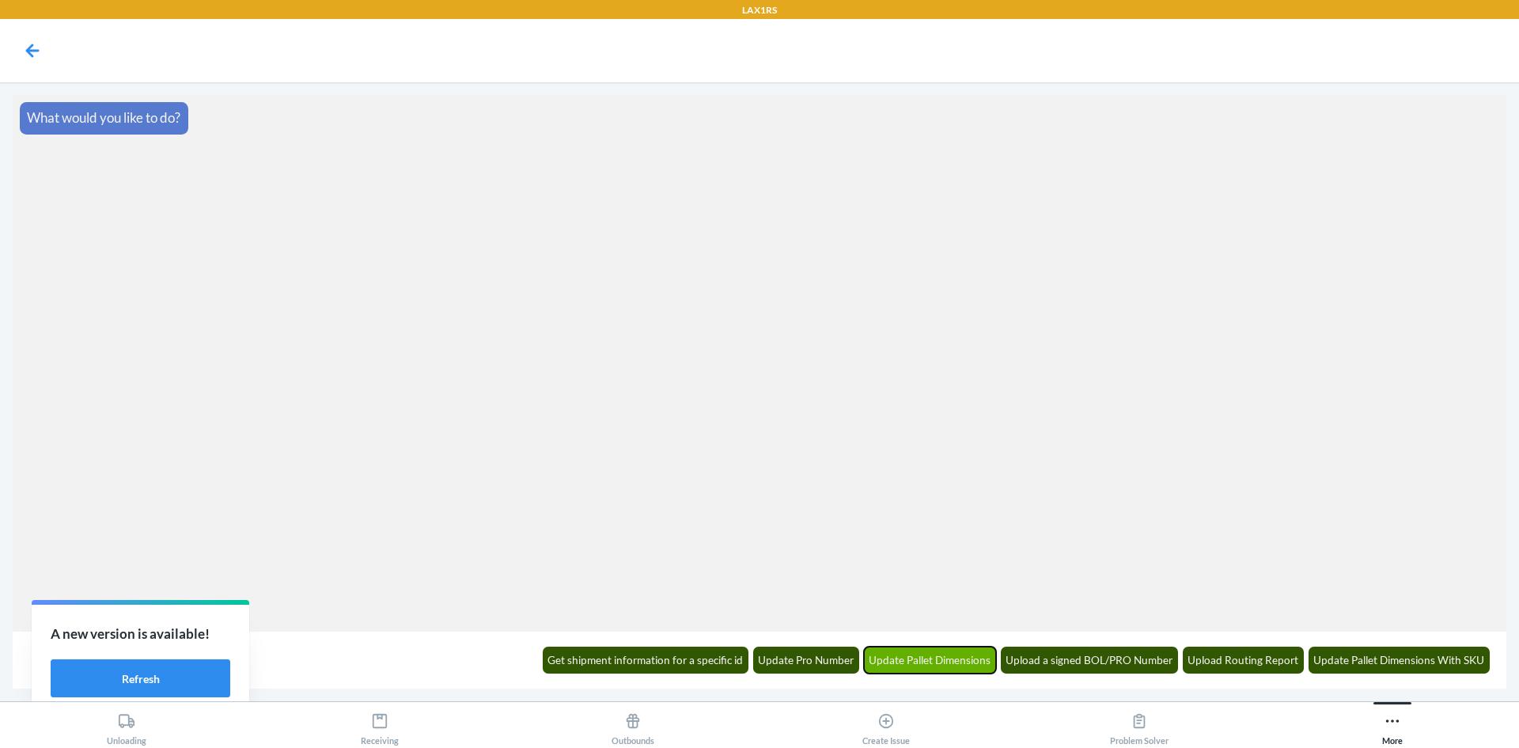
click at [914, 670] on button "Update Pallet Dimensions" at bounding box center [930, 659] width 133 height 27
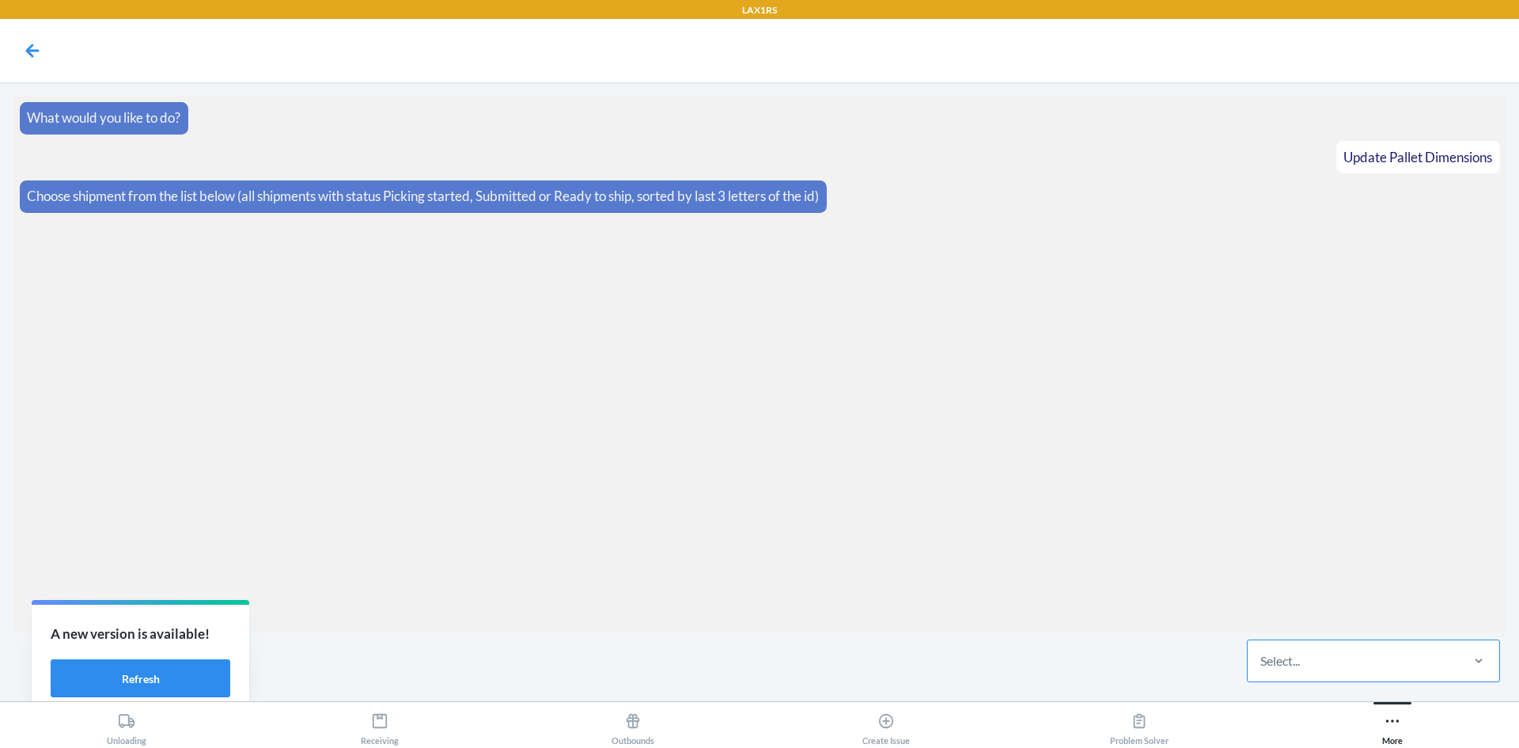
click at [1378, 656] on div "Select..." at bounding box center [1353, 660] width 210 height 41
click at [1262, 656] on input "Select..." at bounding box center [1261, 660] width 2 height 19
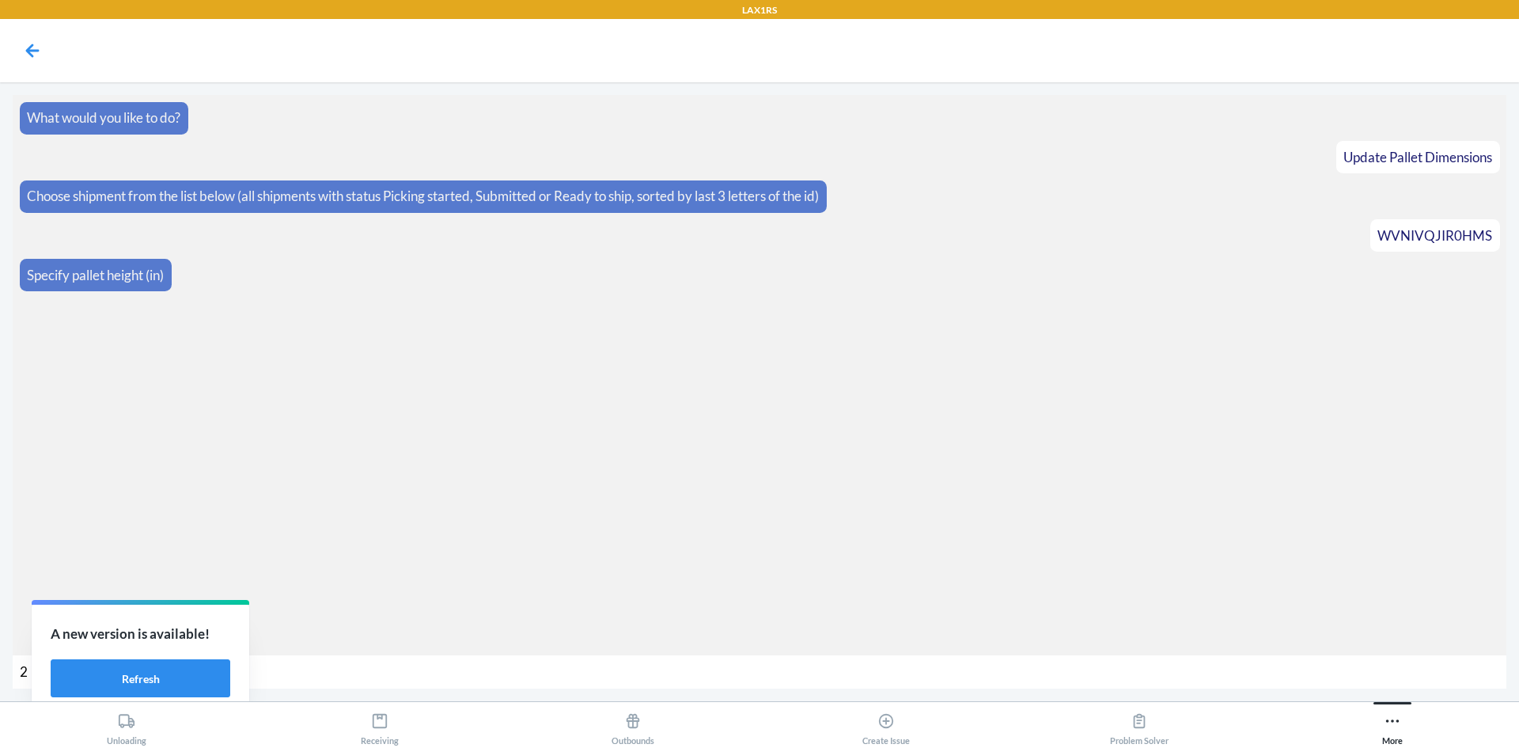
type input "21"
type input "152"
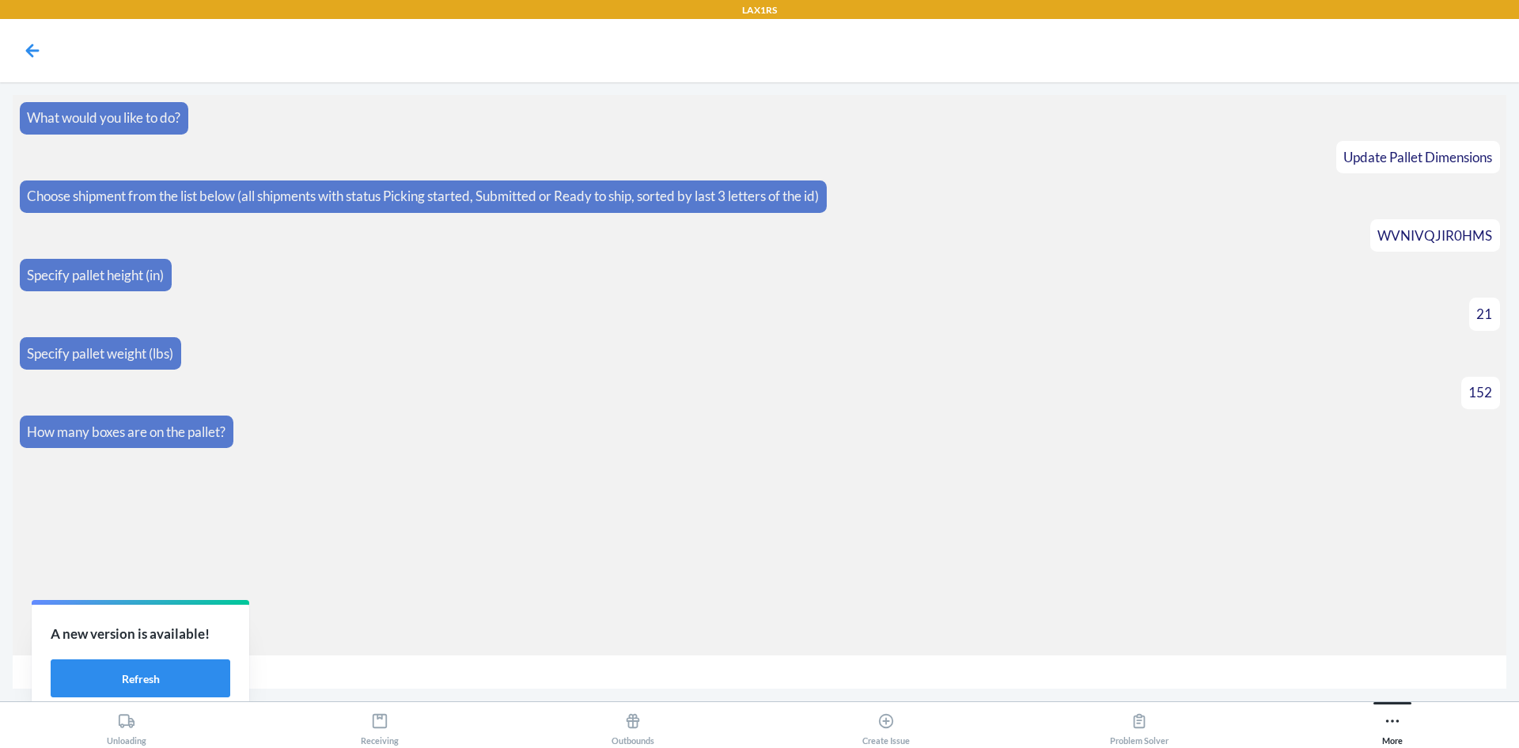
type input "4"
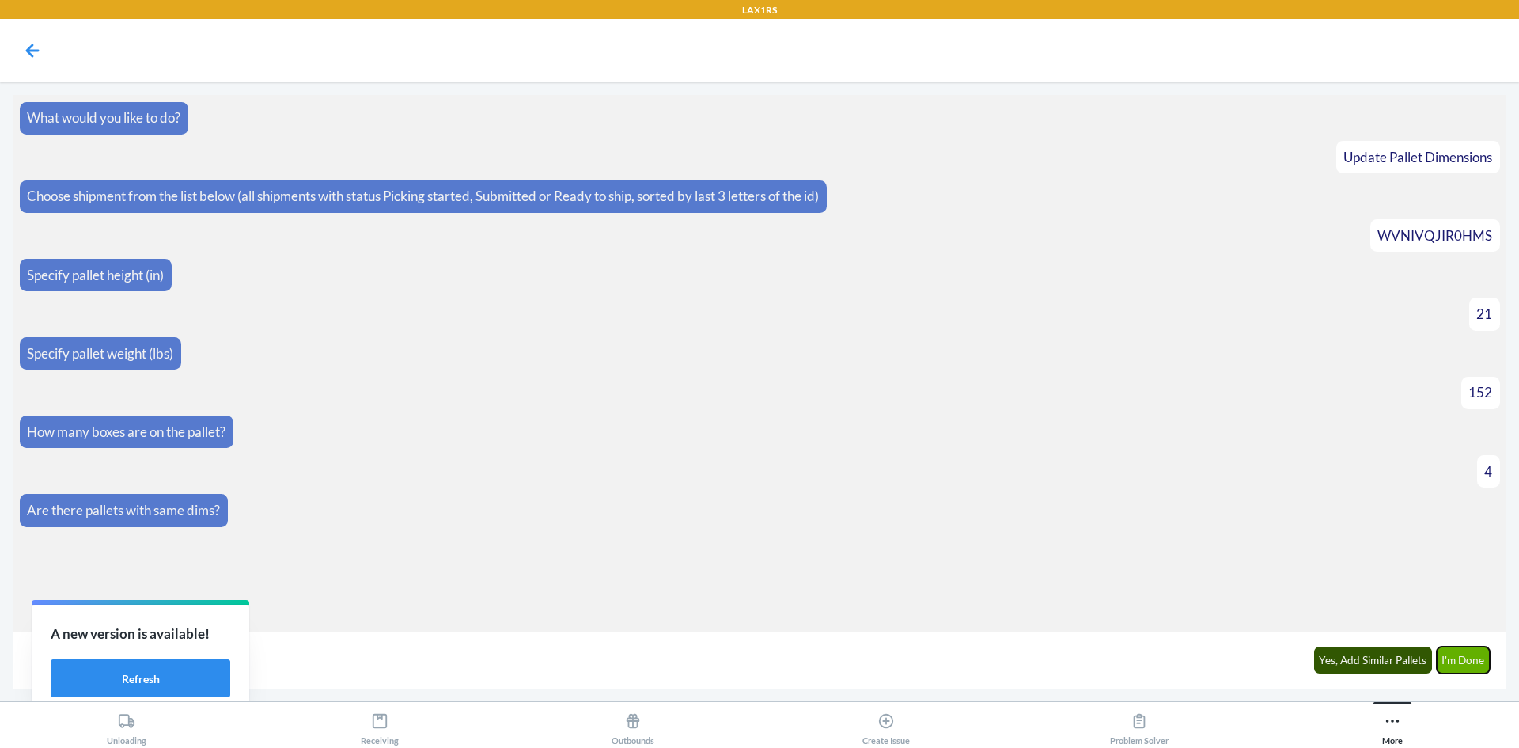
click at [1465, 664] on button "I'm Done" at bounding box center [1464, 659] width 54 height 27
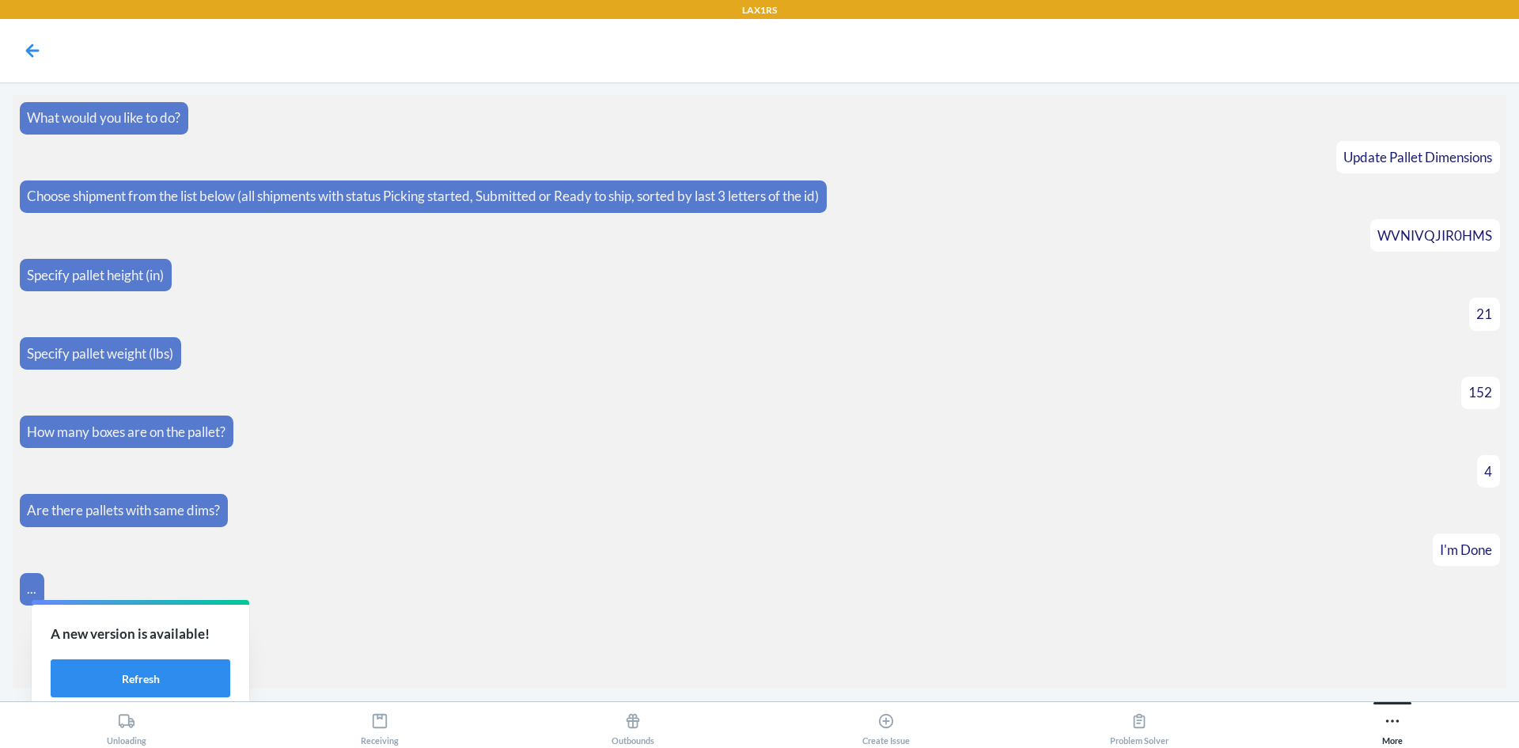
scroll to position [81, 0]
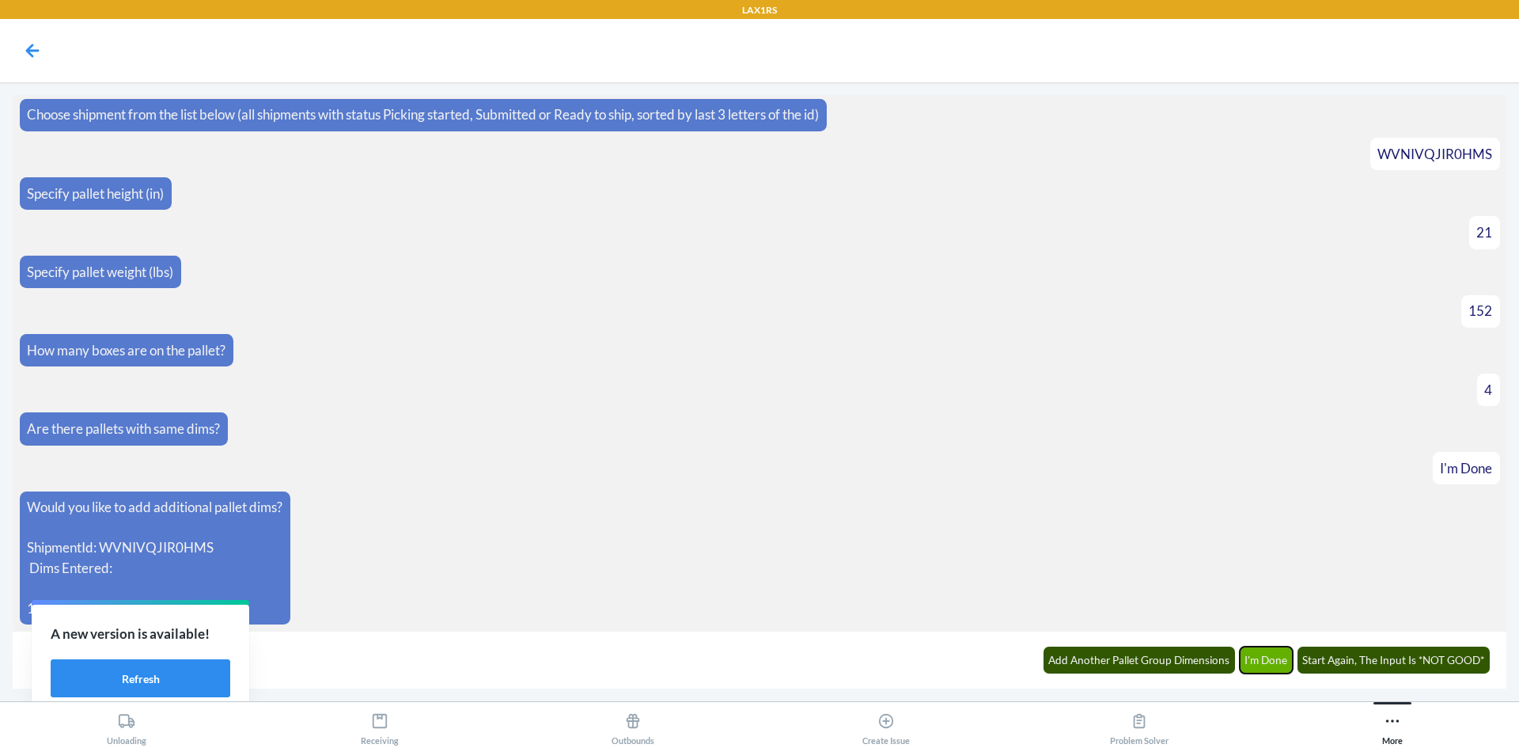
click at [1259, 661] on button "I'm Done" at bounding box center [1267, 659] width 54 height 27
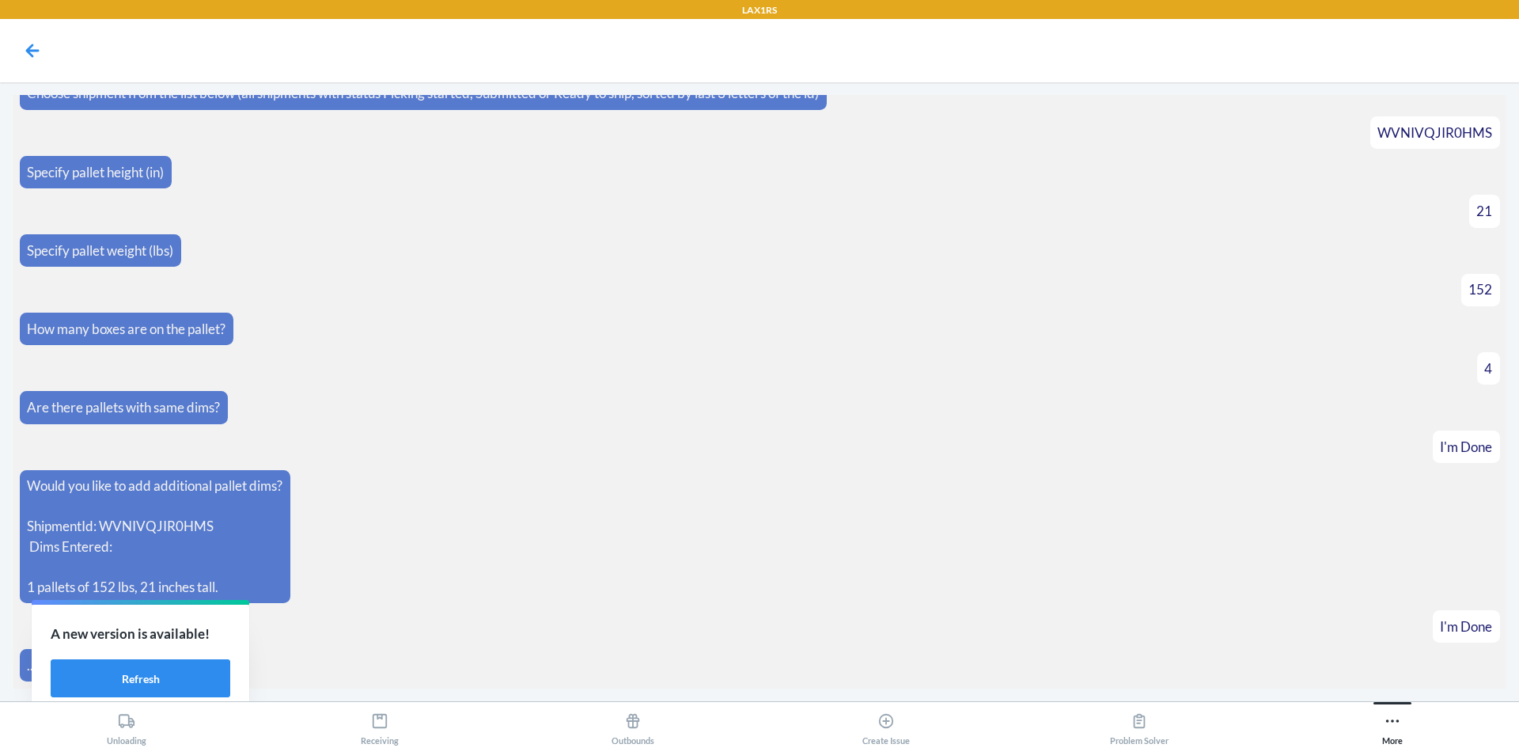
scroll to position [160, 0]
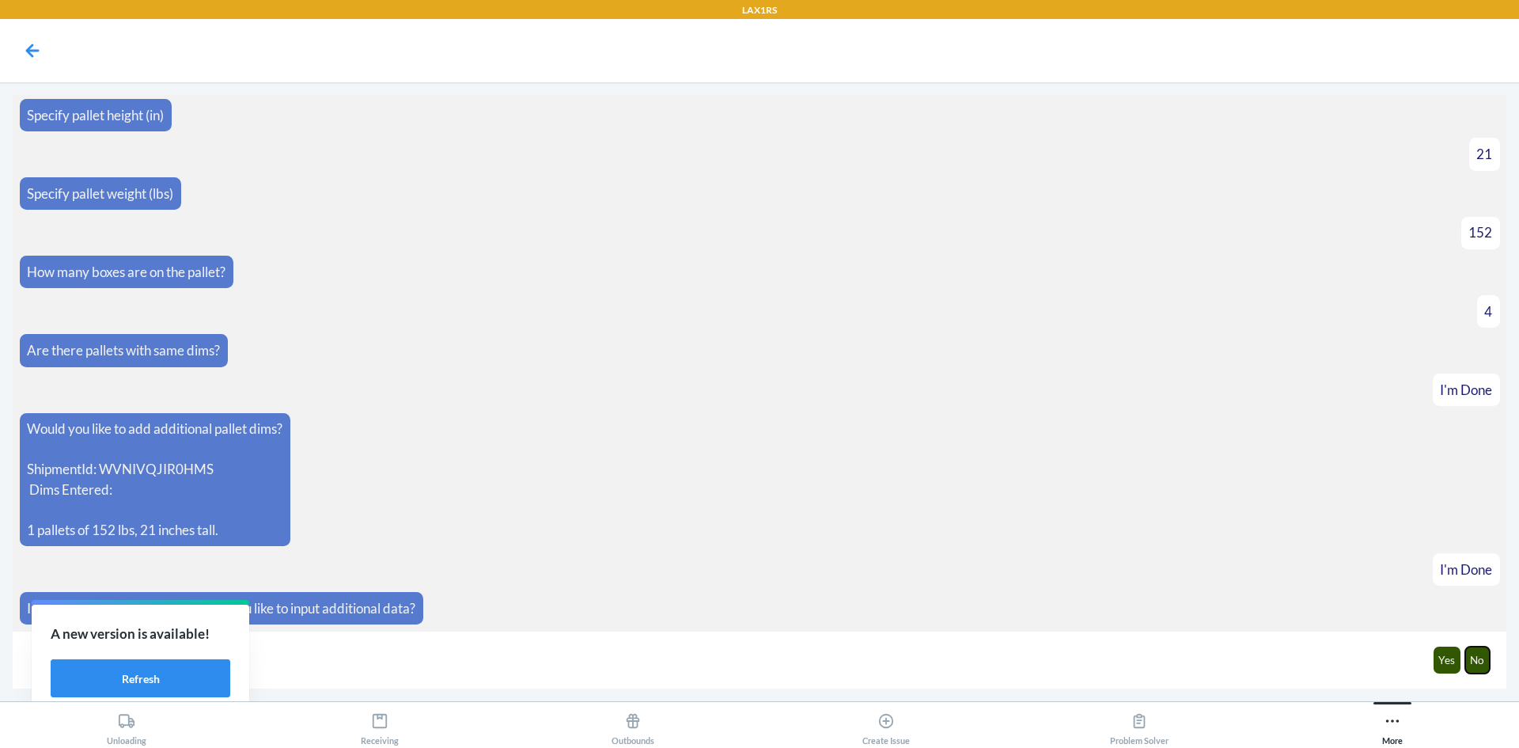
click at [1477, 665] on button "No" at bounding box center [1477, 659] width 25 height 27
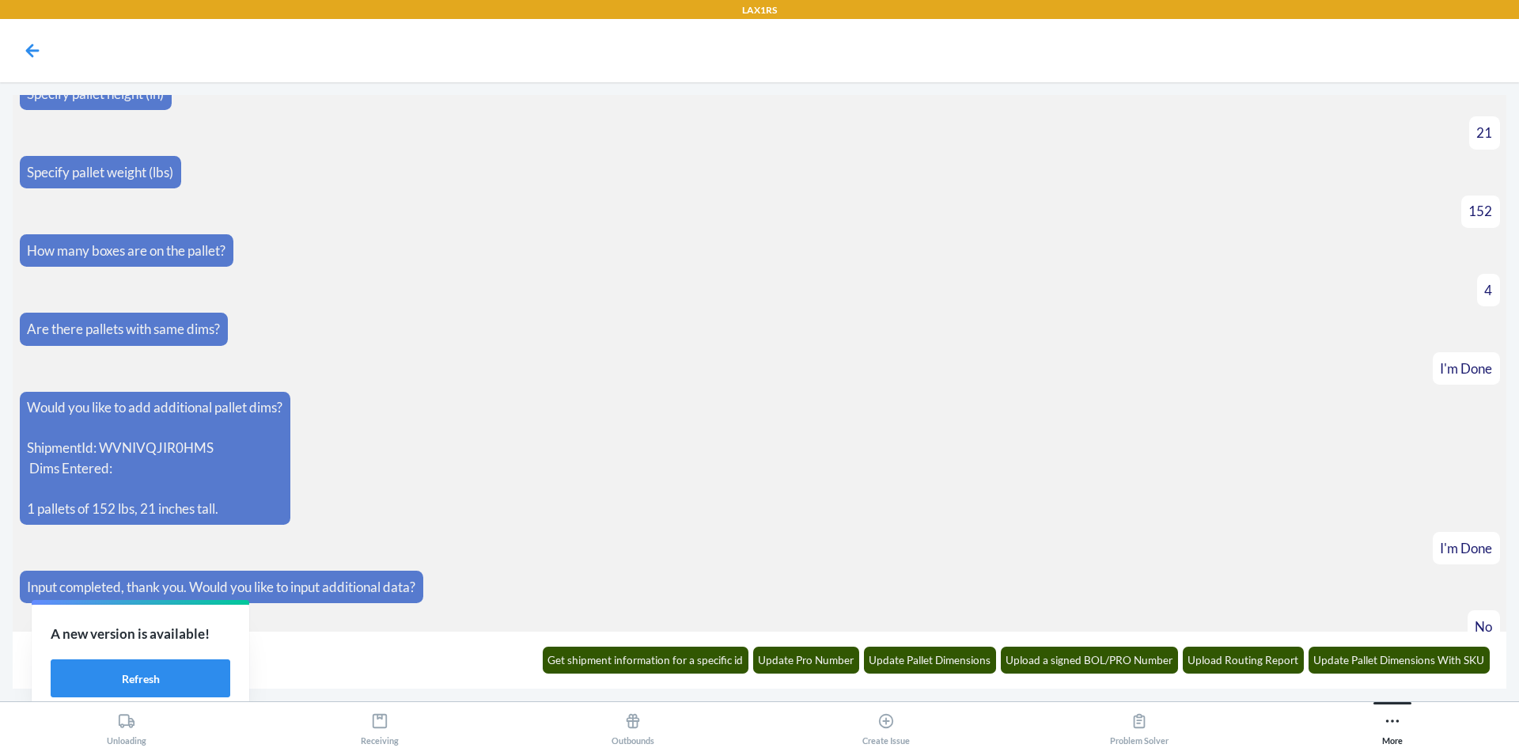
scroll to position [238, 0]
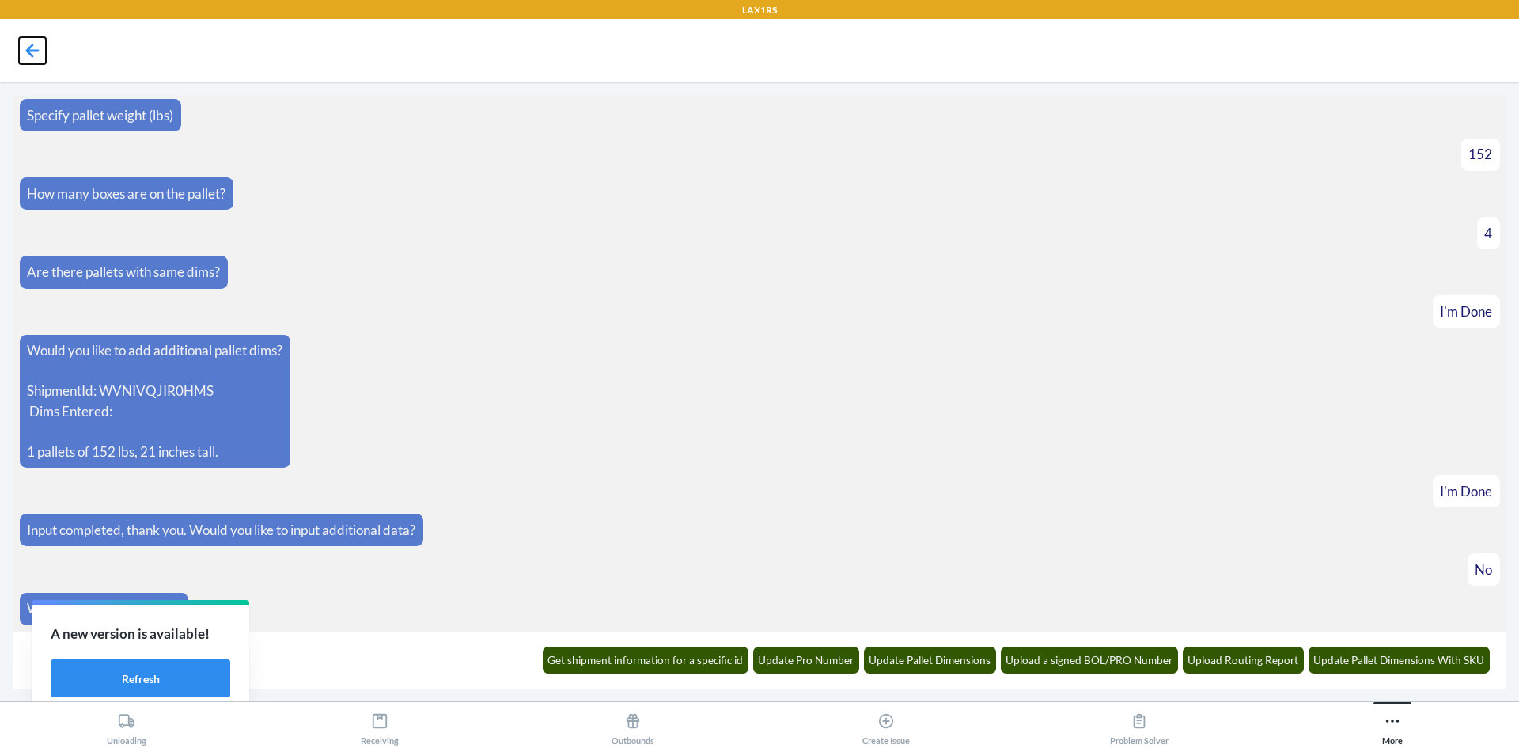
click at [28, 46] on icon at bounding box center [32, 50] width 27 height 27
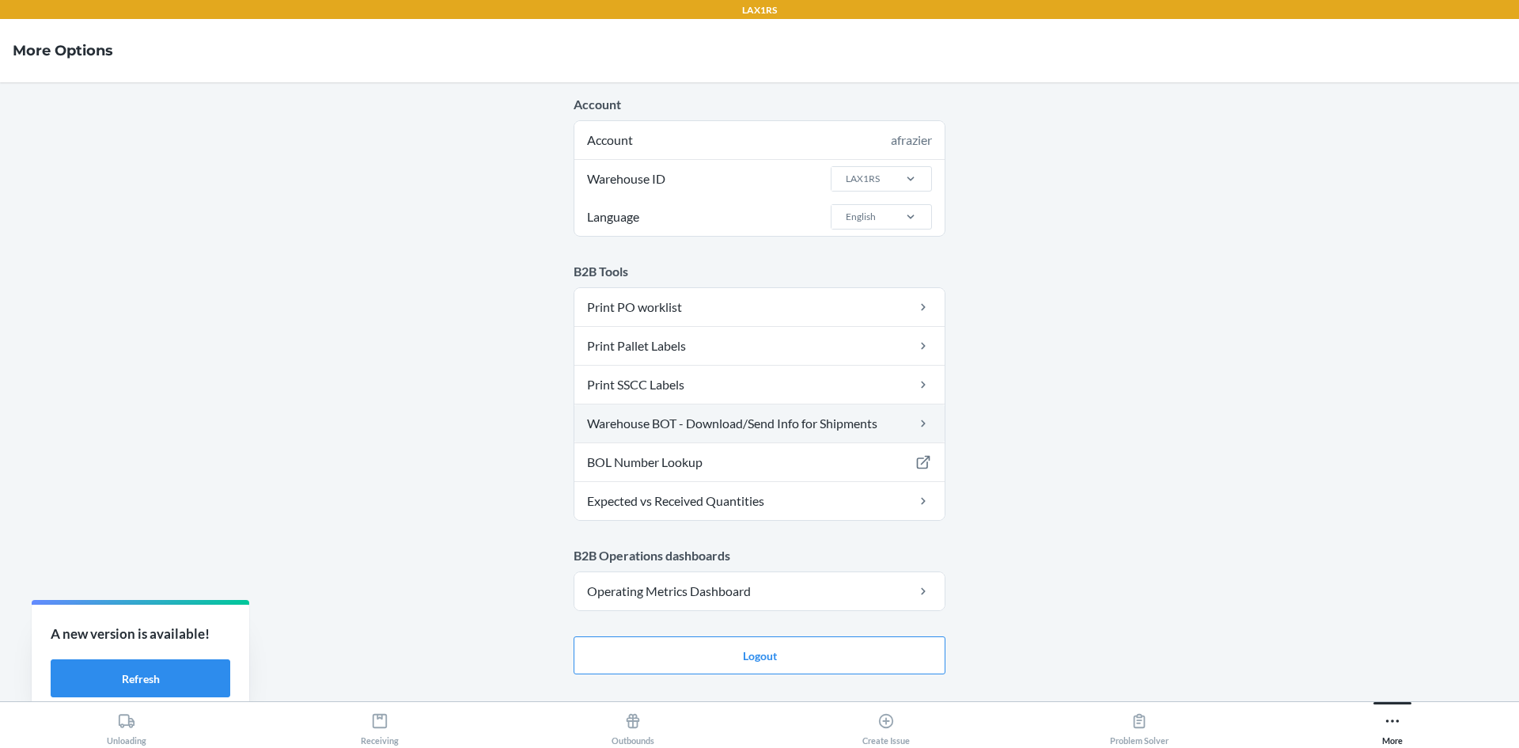
click at [688, 419] on link "Warehouse BOT - Download/Send Info for Shipments" at bounding box center [759, 423] width 370 height 38
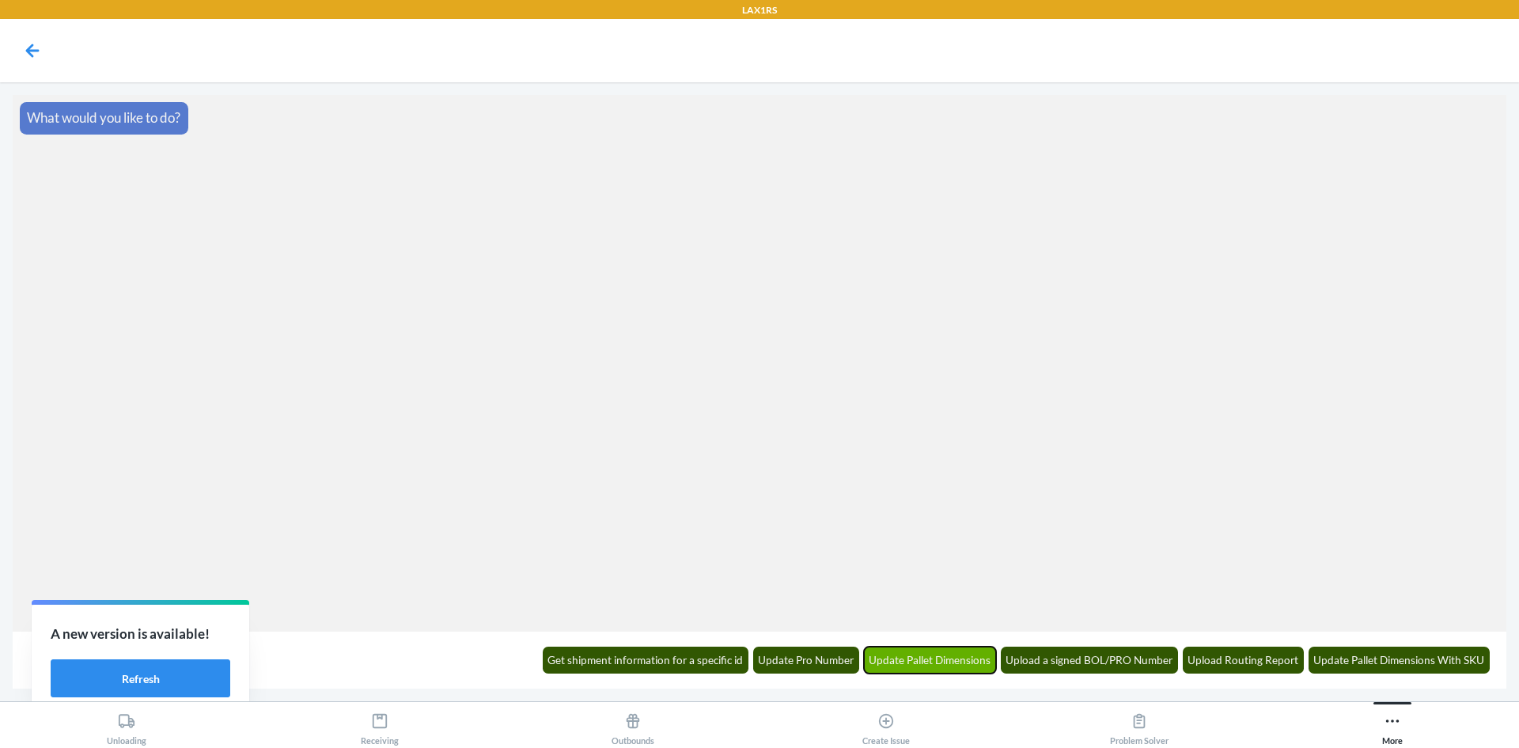
click at [951, 660] on button "Update Pallet Dimensions" at bounding box center [930, 659] width 133 height 27
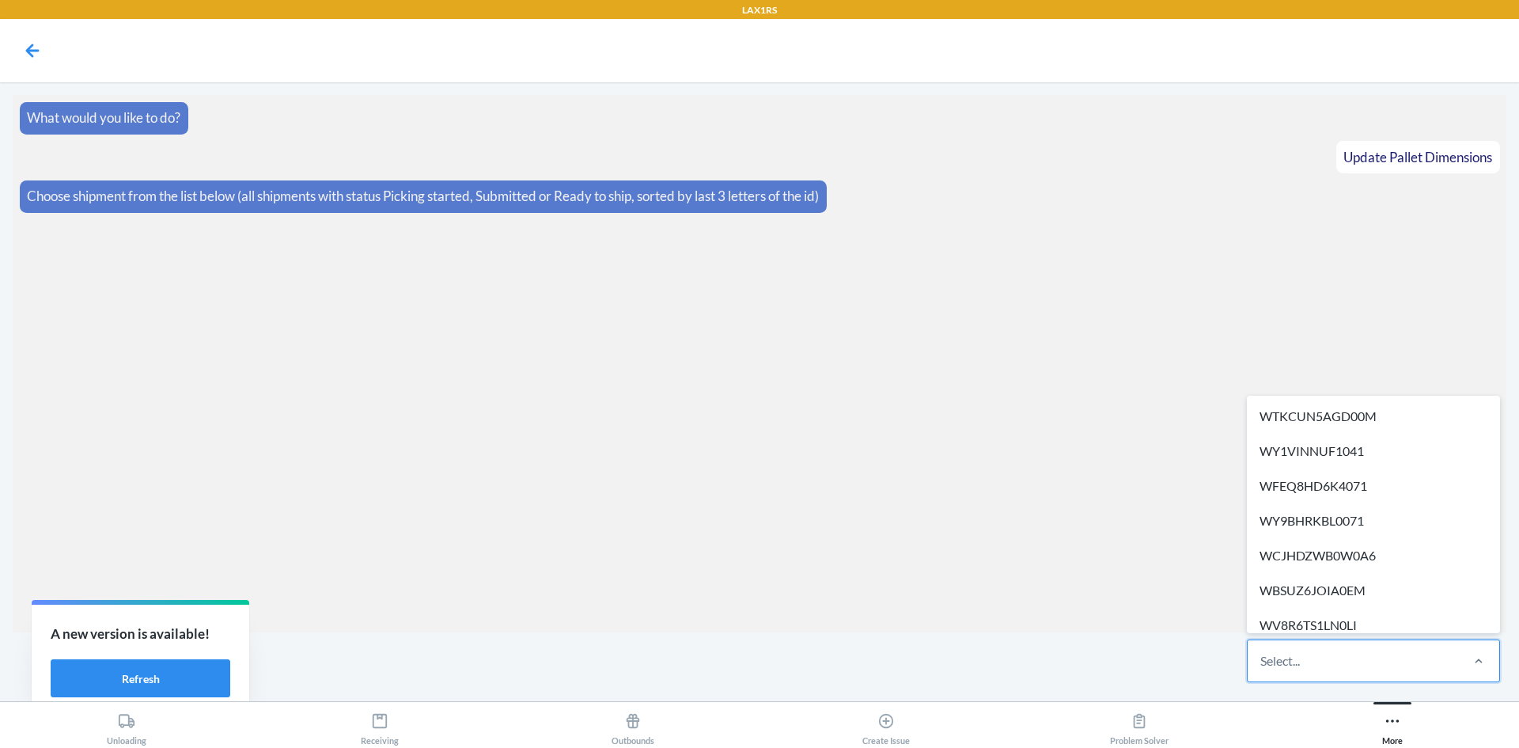
click at [1373, 670] on div "Select..." at bounding box center [1353, 660] width 210 height 41
click at [1262, 670] on input "option WTKCUN5AGD00M focused, 1 of 298. 298 results available. Use Up and Down …" at bounding box center [1261, 660] width 2 height 19
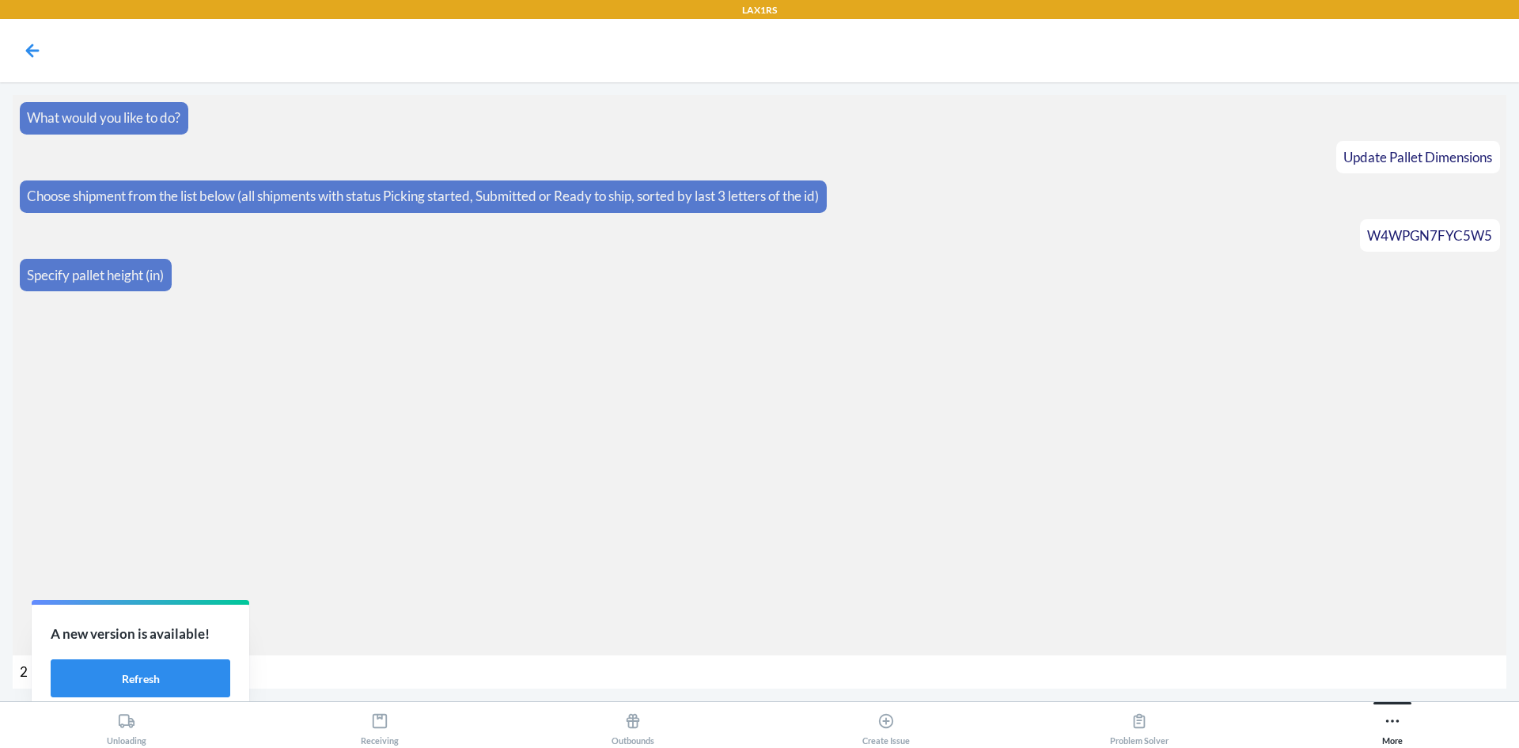
type input "25"
type input "175"
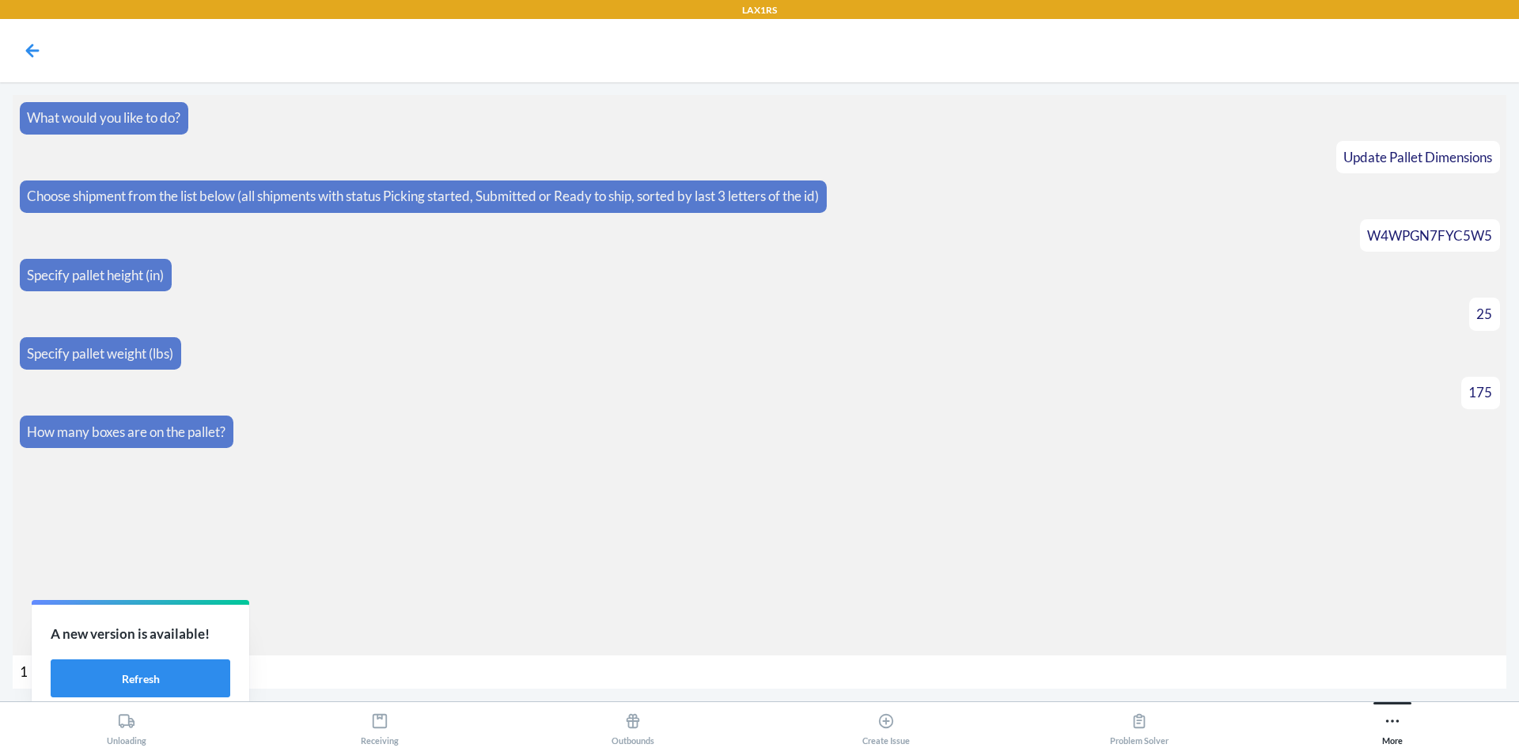
type input "14"
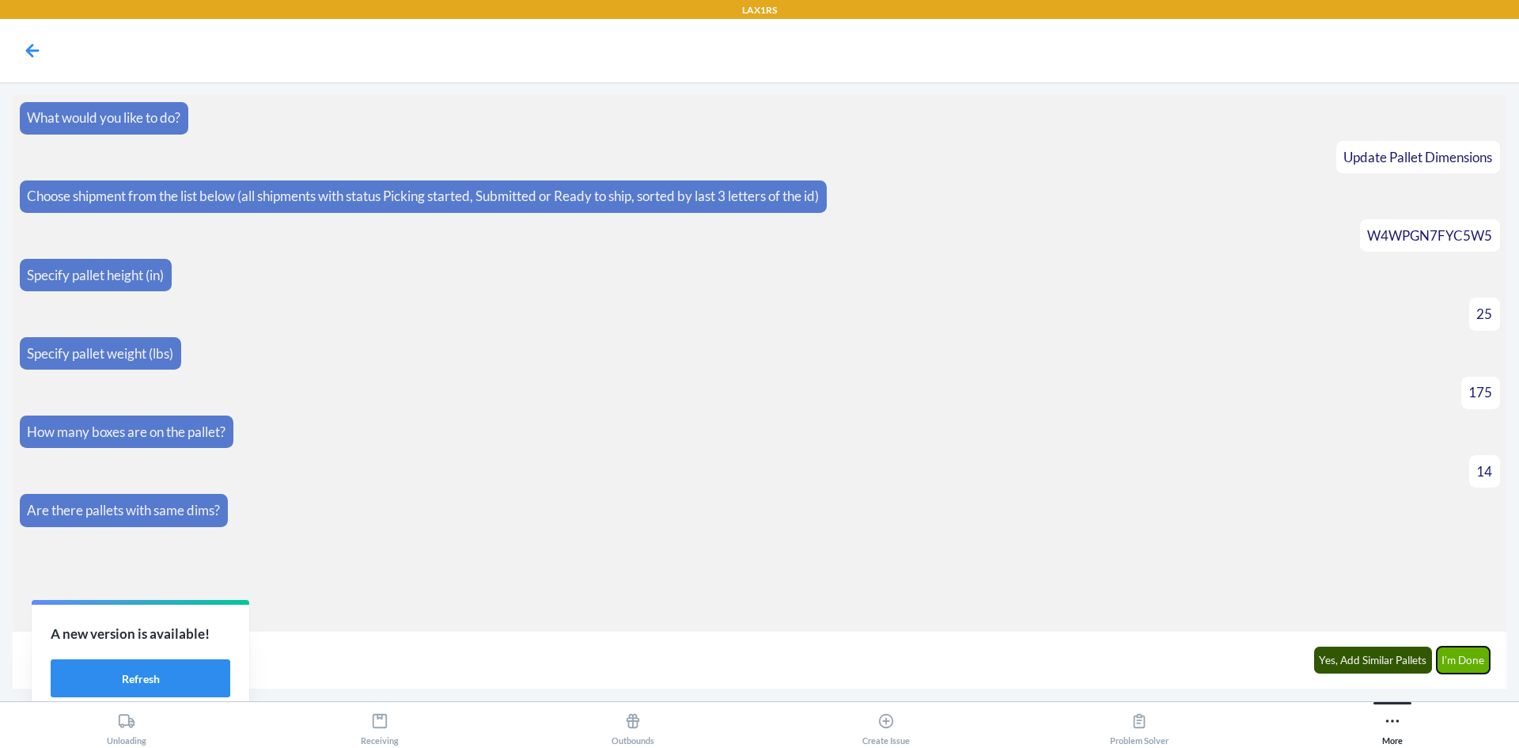
click at [1459, 647] on button "I'm Done" at bounding box center [1464, 659] width 54 height 27
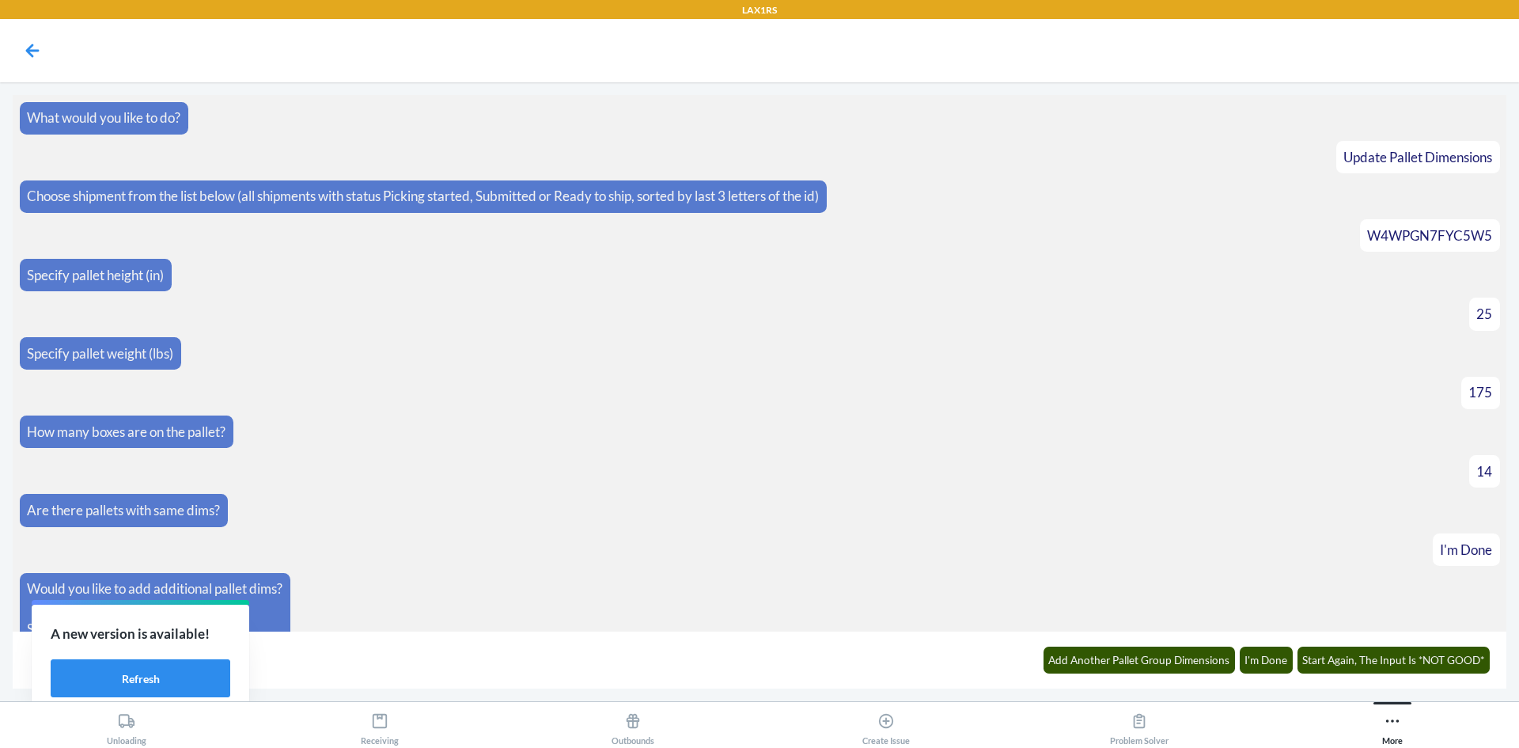
scroll to position [81, 0]
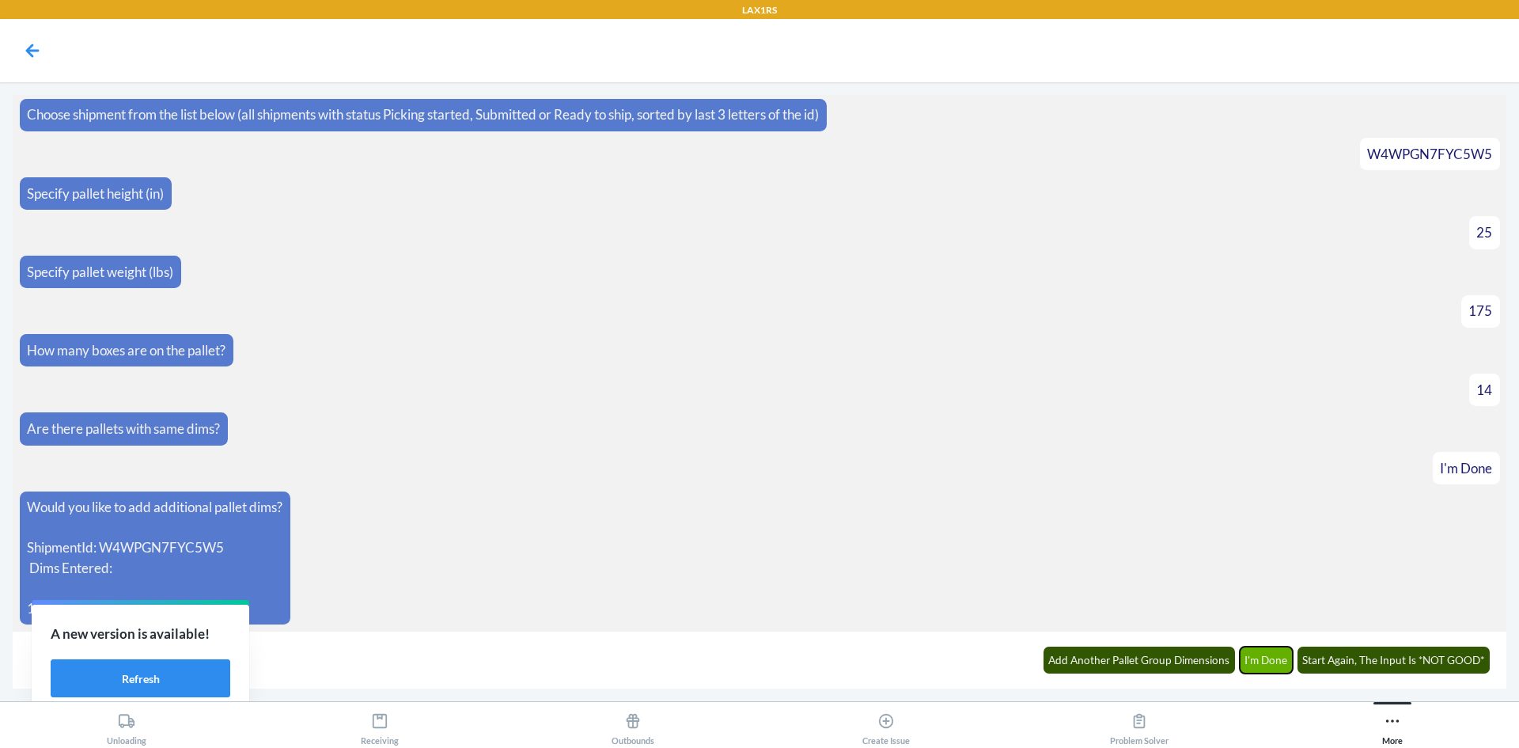
click at [1257, 651] on button "I'm Done" at bounding box center [1267, 659] width 54 height 27
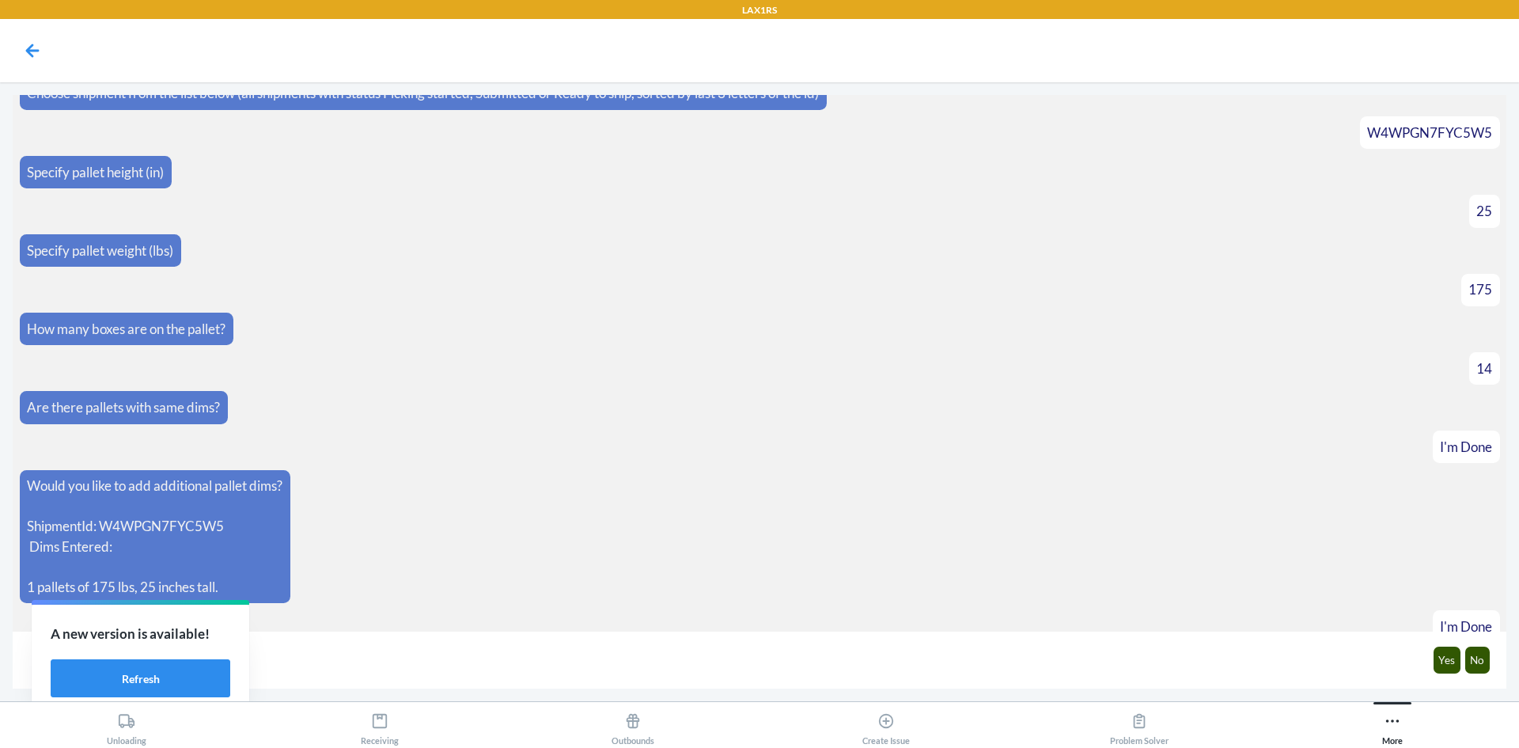
scroll to position [160, 0]
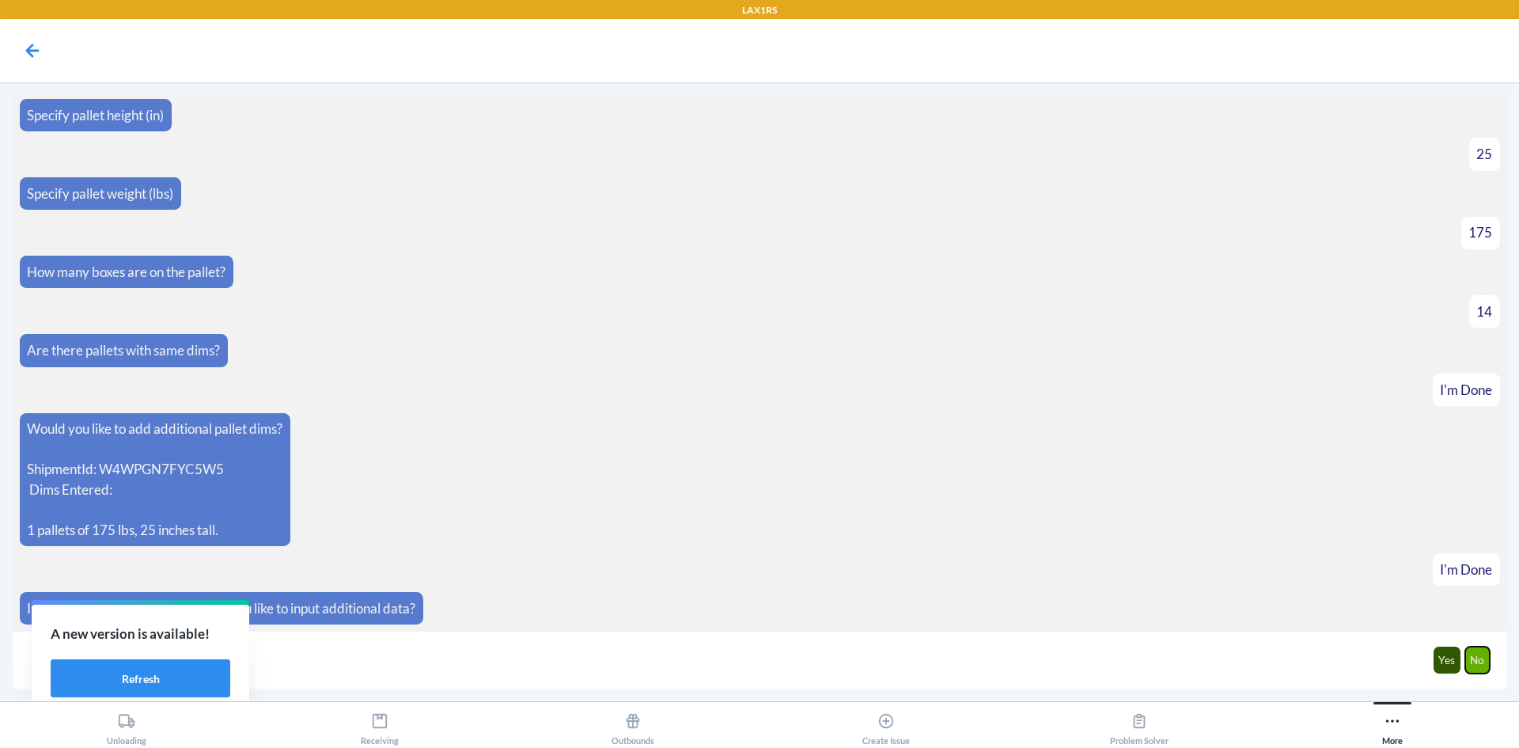
click at [1473, 658] on button "No" at bounding box center [1477, 659] width 25 height 27
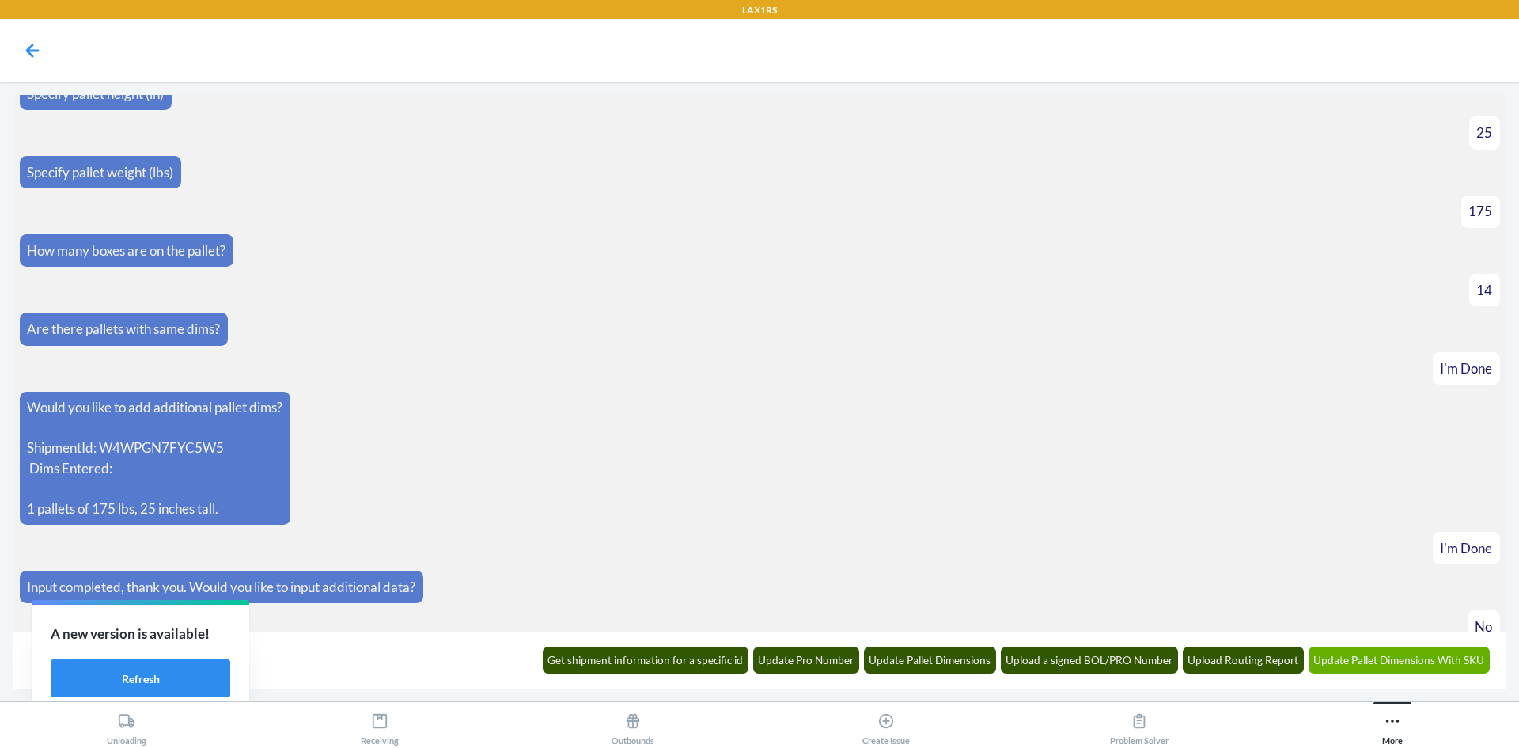
scroll to position [238, 0]
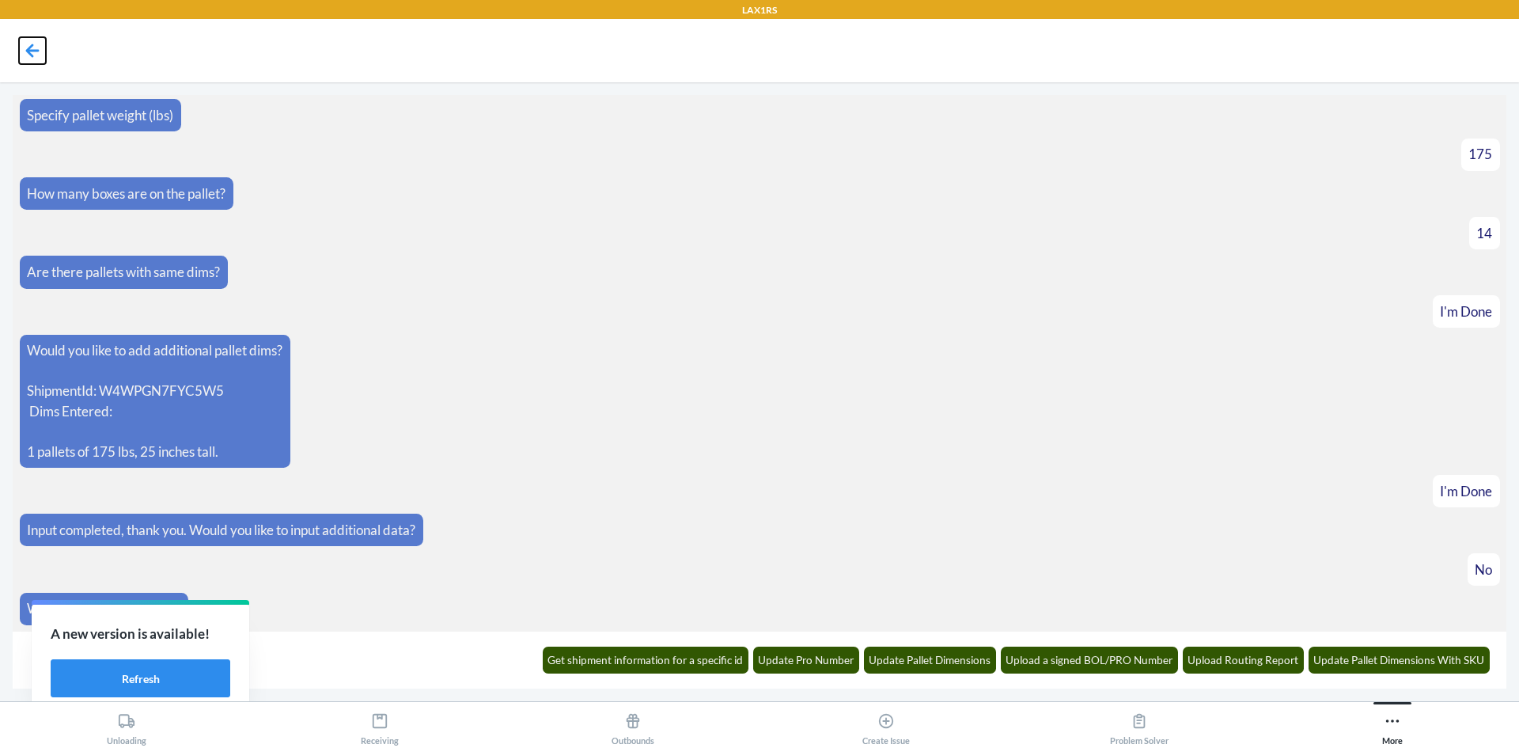
click at [31, 43] on icon at bounding box center [32, 50] width 27 height 27
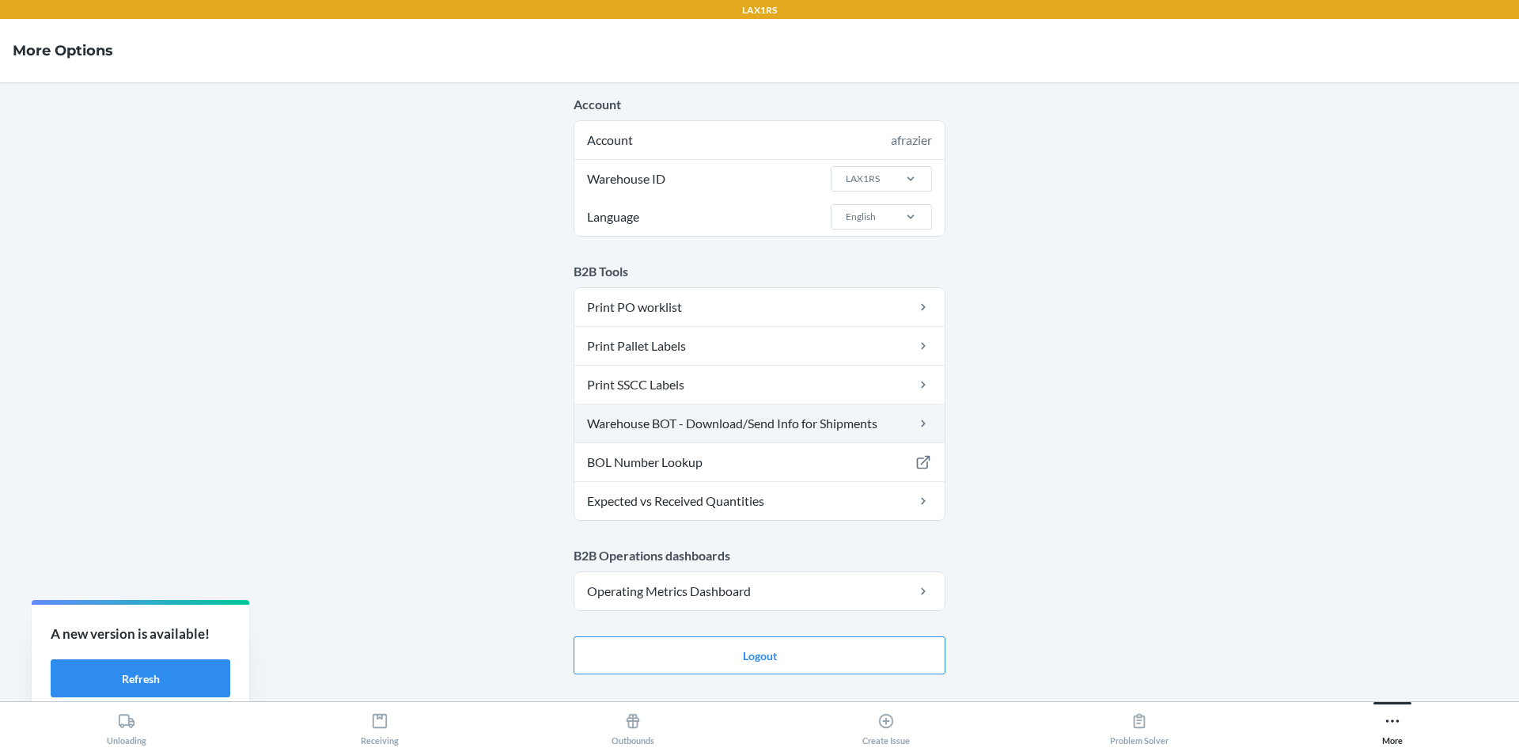
click at [677, 415] on link "Warehouse BOT - Download/Send Info for Shipments" at bounding box center [759, 423] width 370 height 38
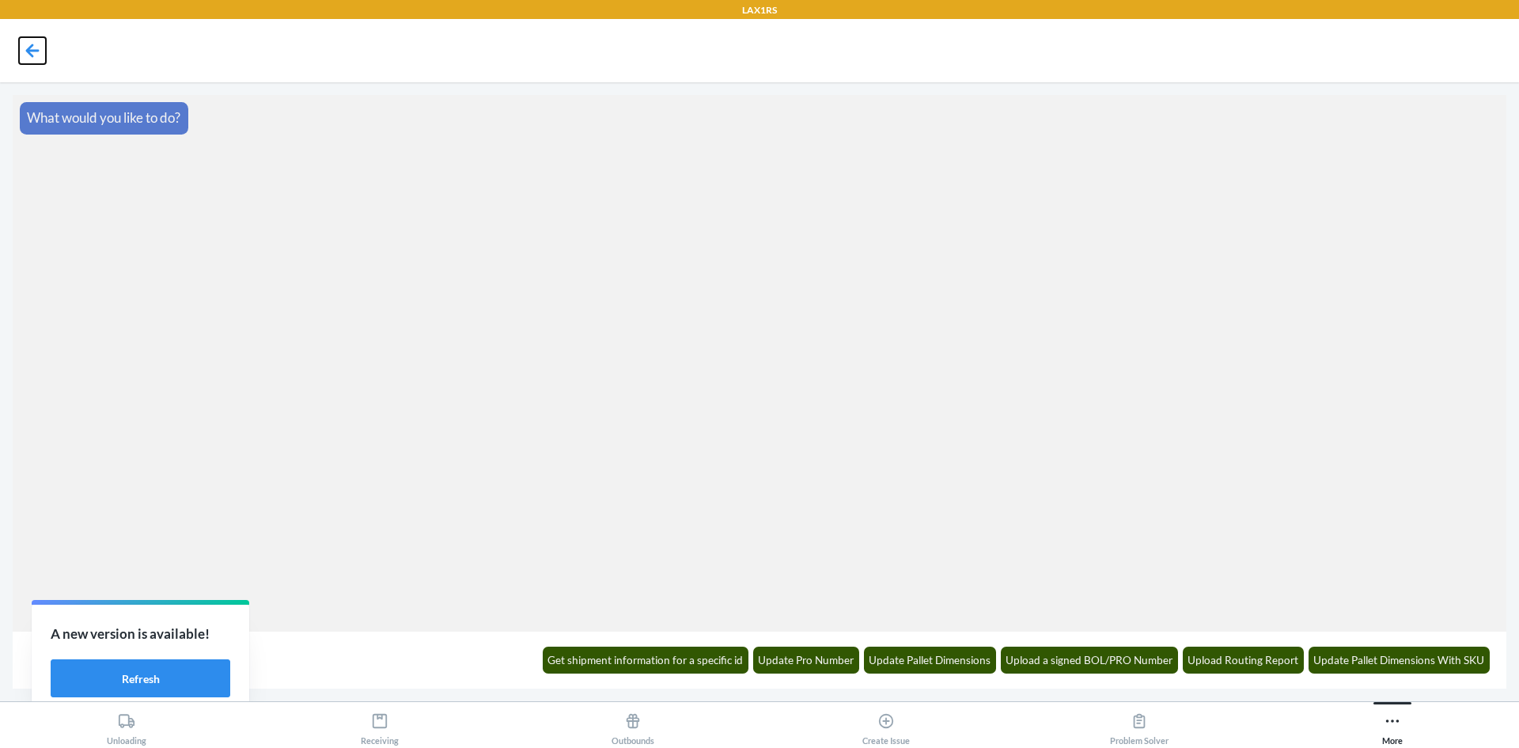
click at [36, 53] on icon at bounding box center [32, 50] width 27 height 27
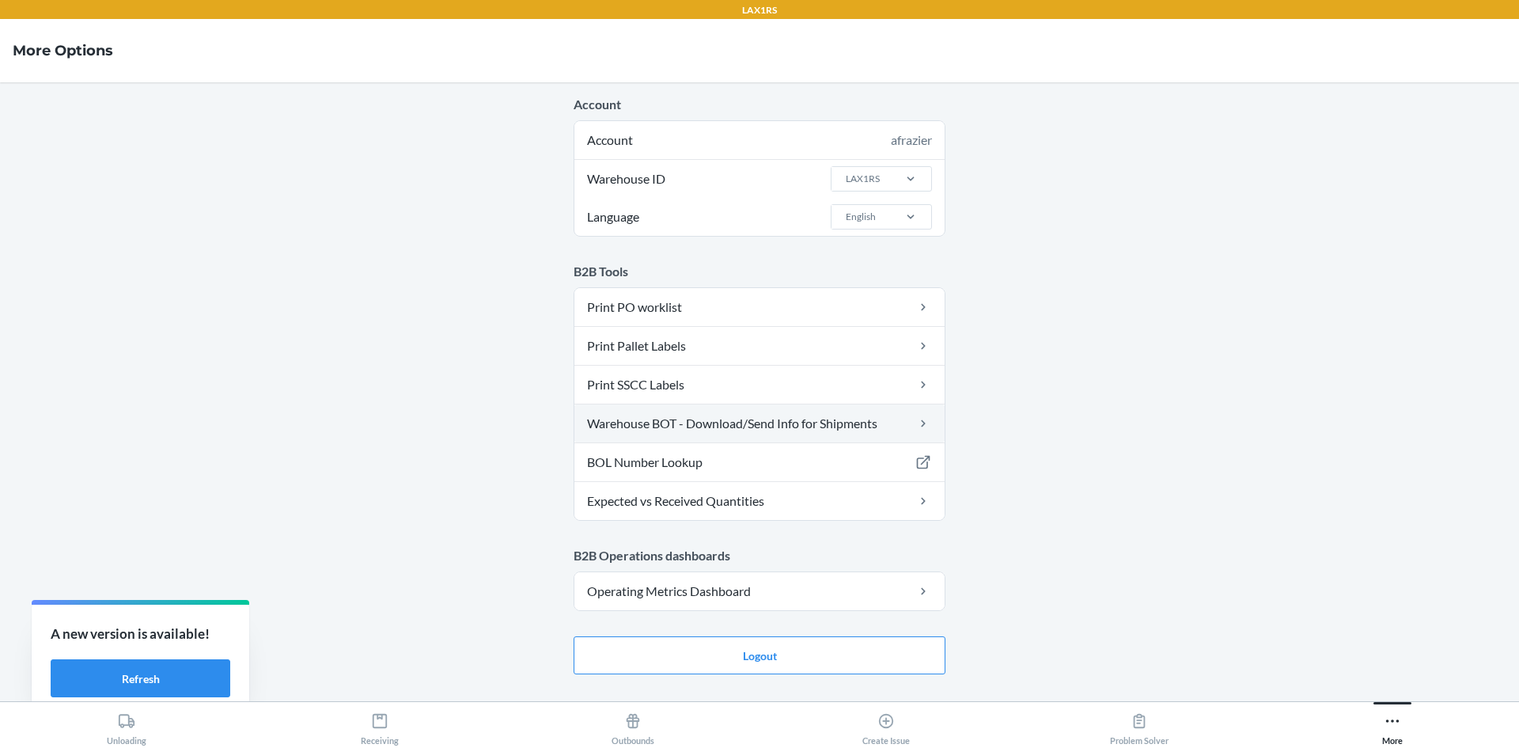
click at [758, 422] on link "Warehouse BOT - Download/Send Info for Shipments" at bounding box center [759, 423] width 370 height 38
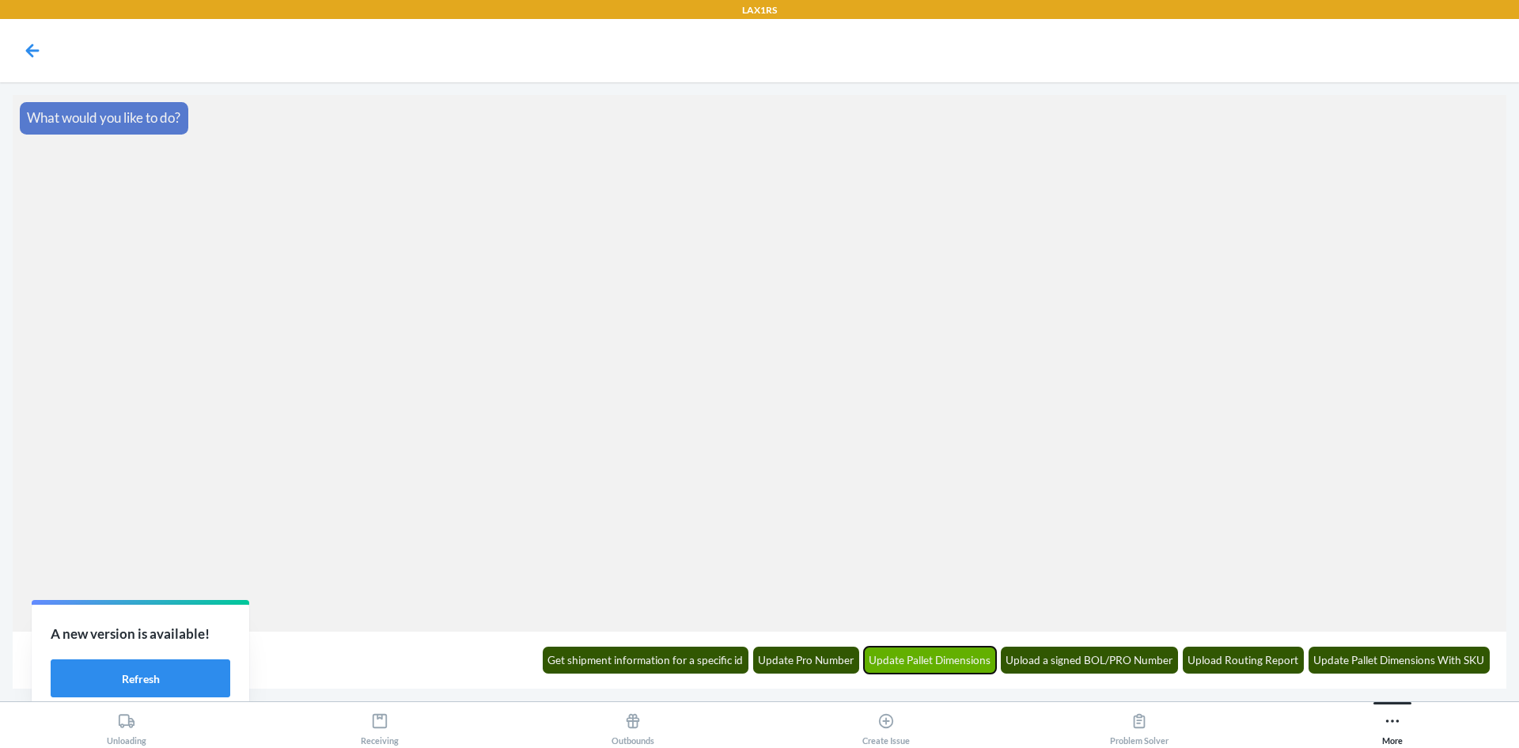
click at [984, 661] on button "Update Pallet Dimensions" at bounding box center [930, 659] width 133 height 27
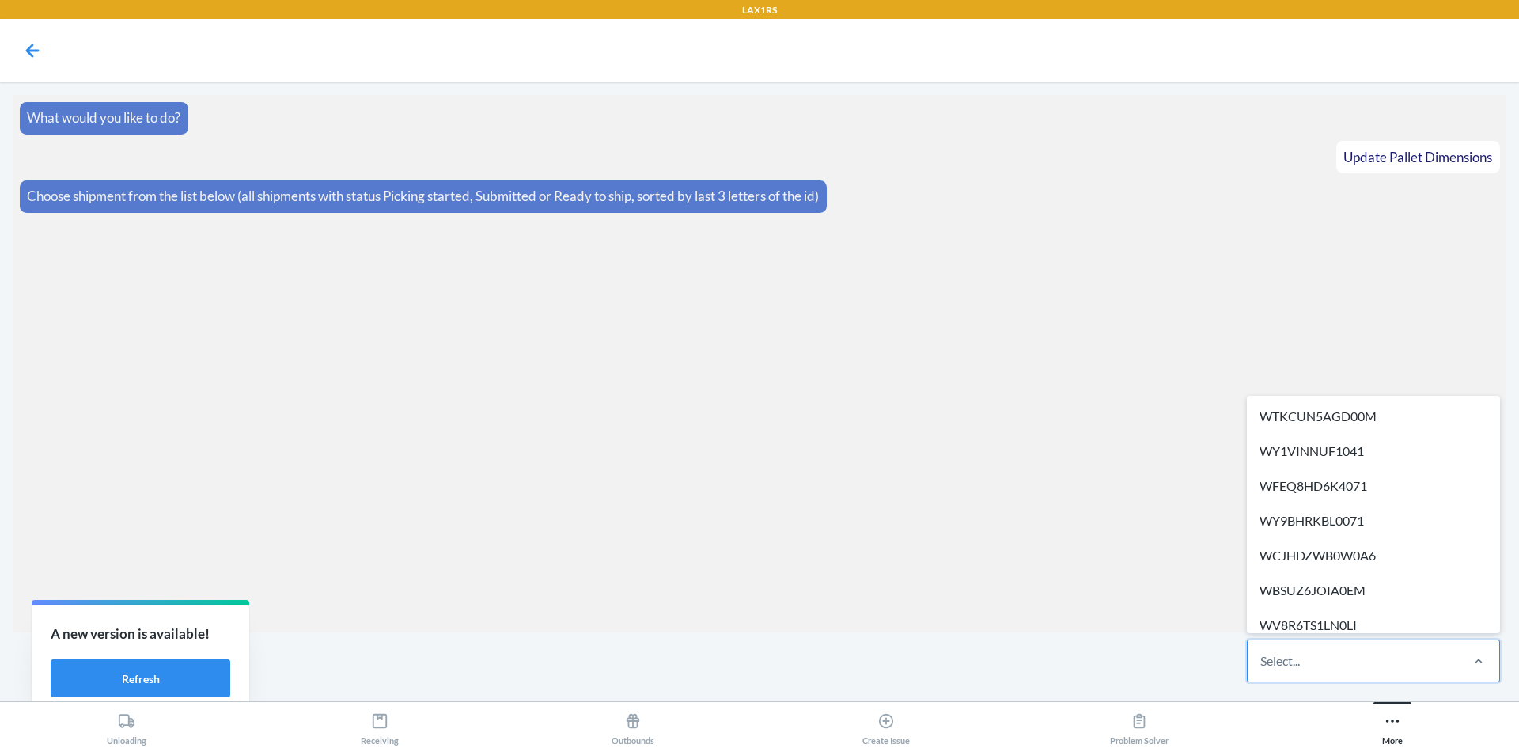
click at [1339, 673] on div "Select..." at bounding box center [1353, 660] width 210 height 41
click at [1262, 670] on input "option WTKCUN5AGD00M focused, 1 of 297. 297 results available. Use Up and Down …" at bounding box center [1261, 660] width 2 height 19
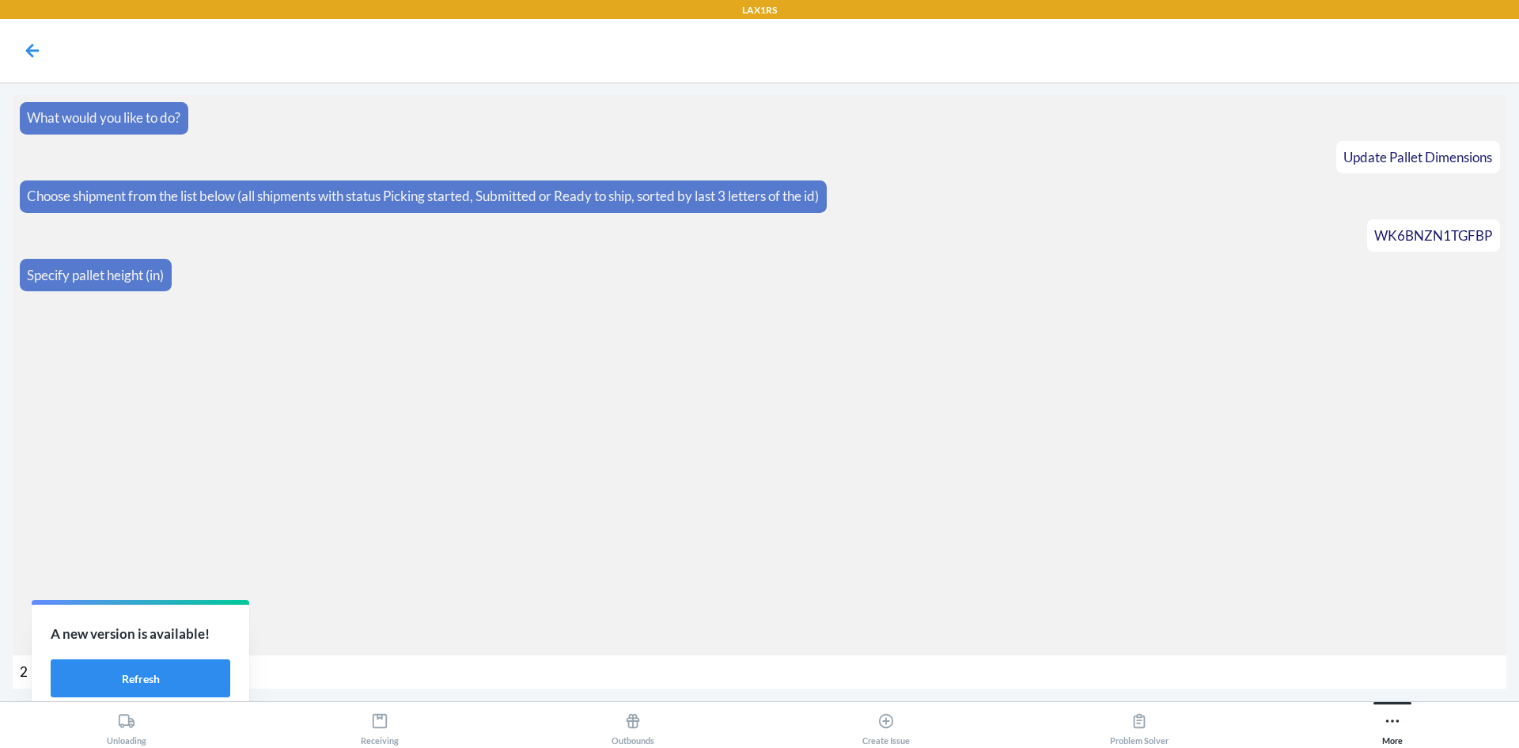
type input "24"
type input "216"
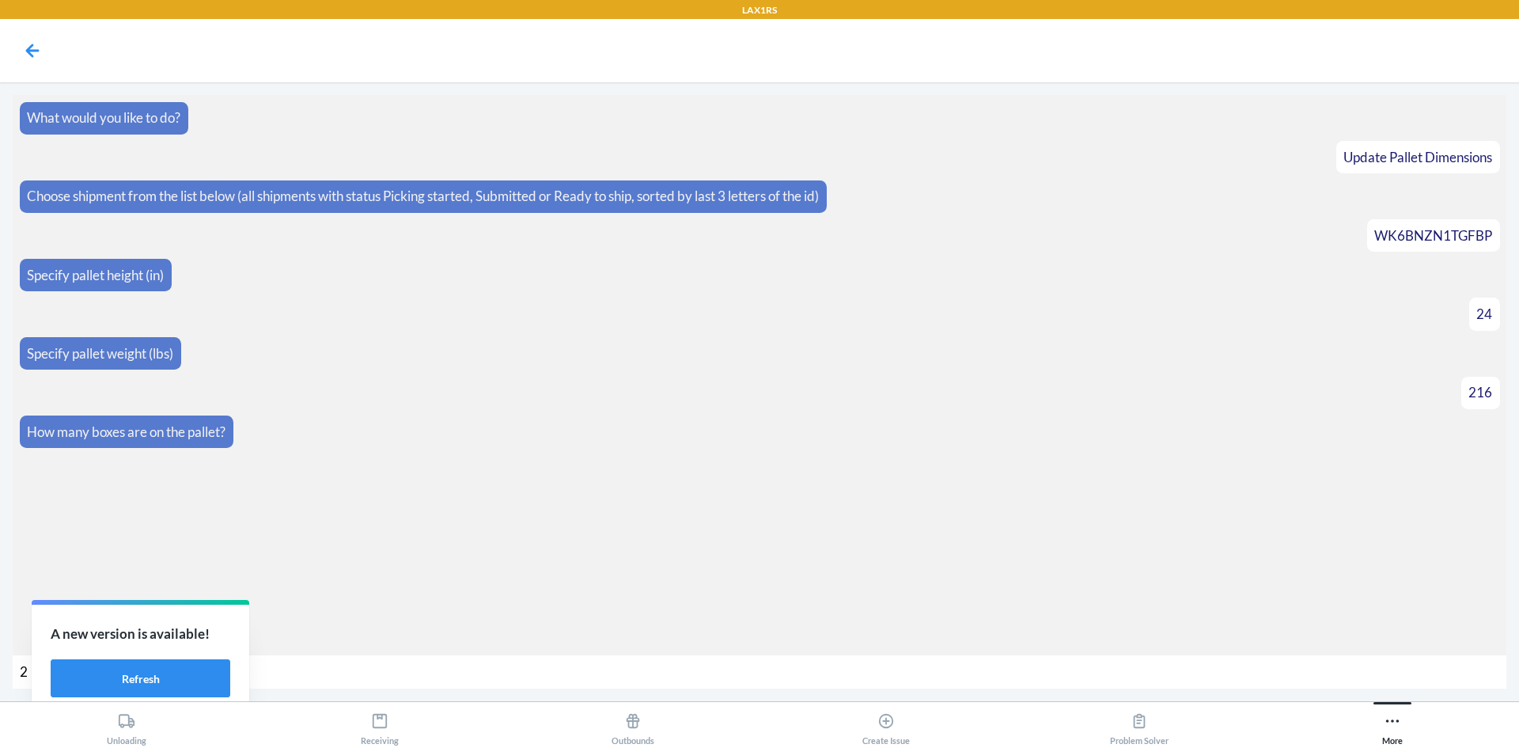
type input "20"
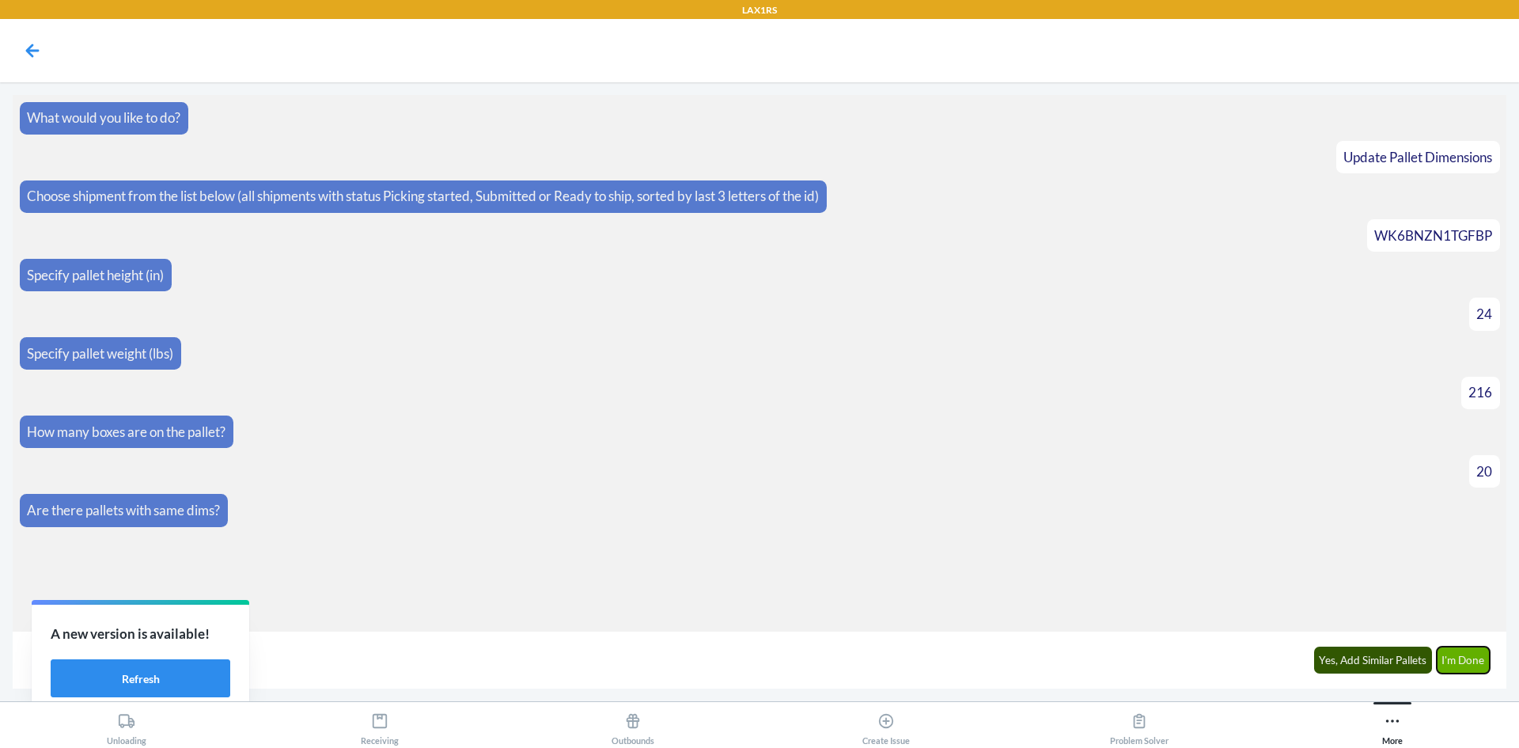
click at [1457, 665] on button "I'm Done" at bounding box center [1464, 659] width 54 height 27
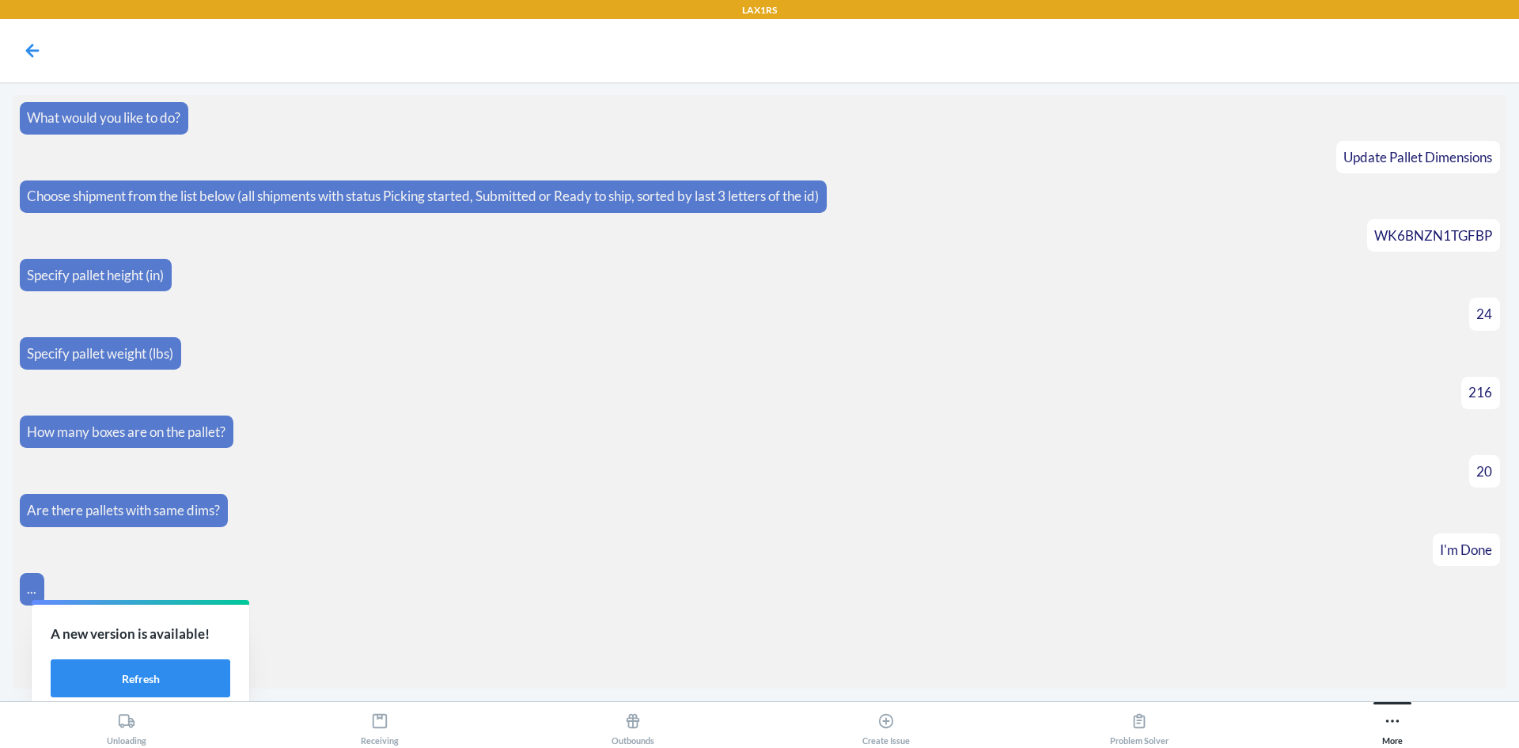
scroll to position [81, 0]
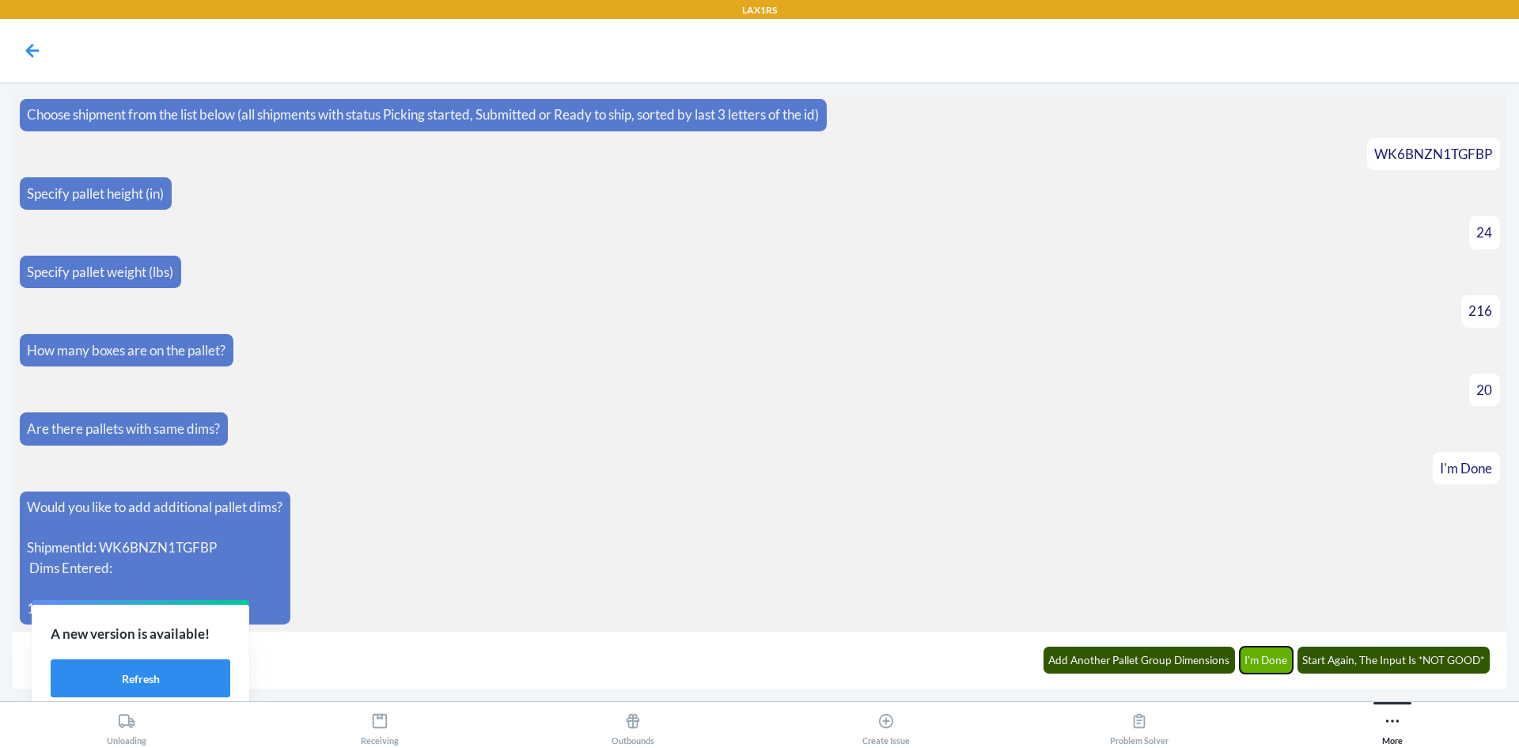
click at [1276, 661] on button "I'm Done" at bounding box center [1267, 659] width 54 height 27
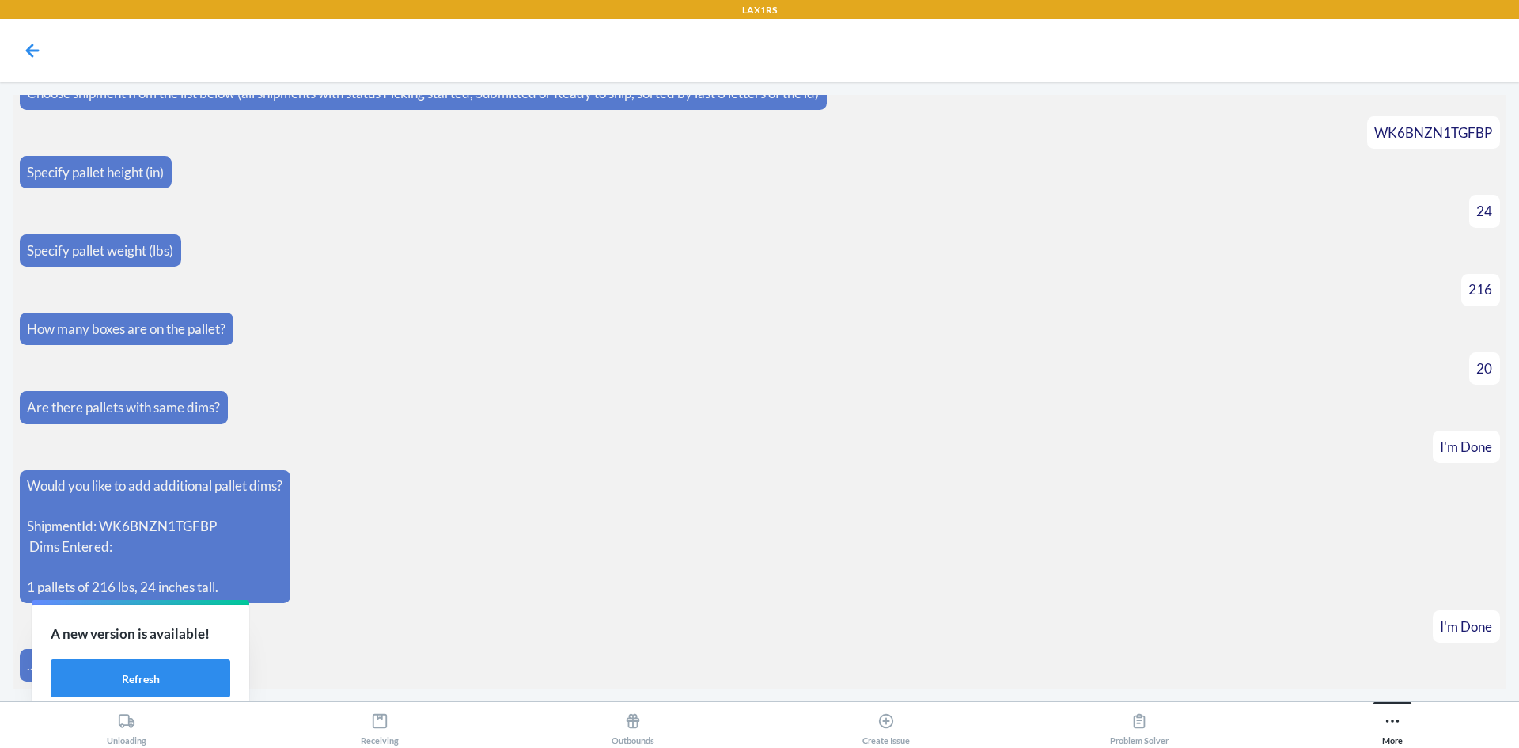
scroll to position [160, 0]
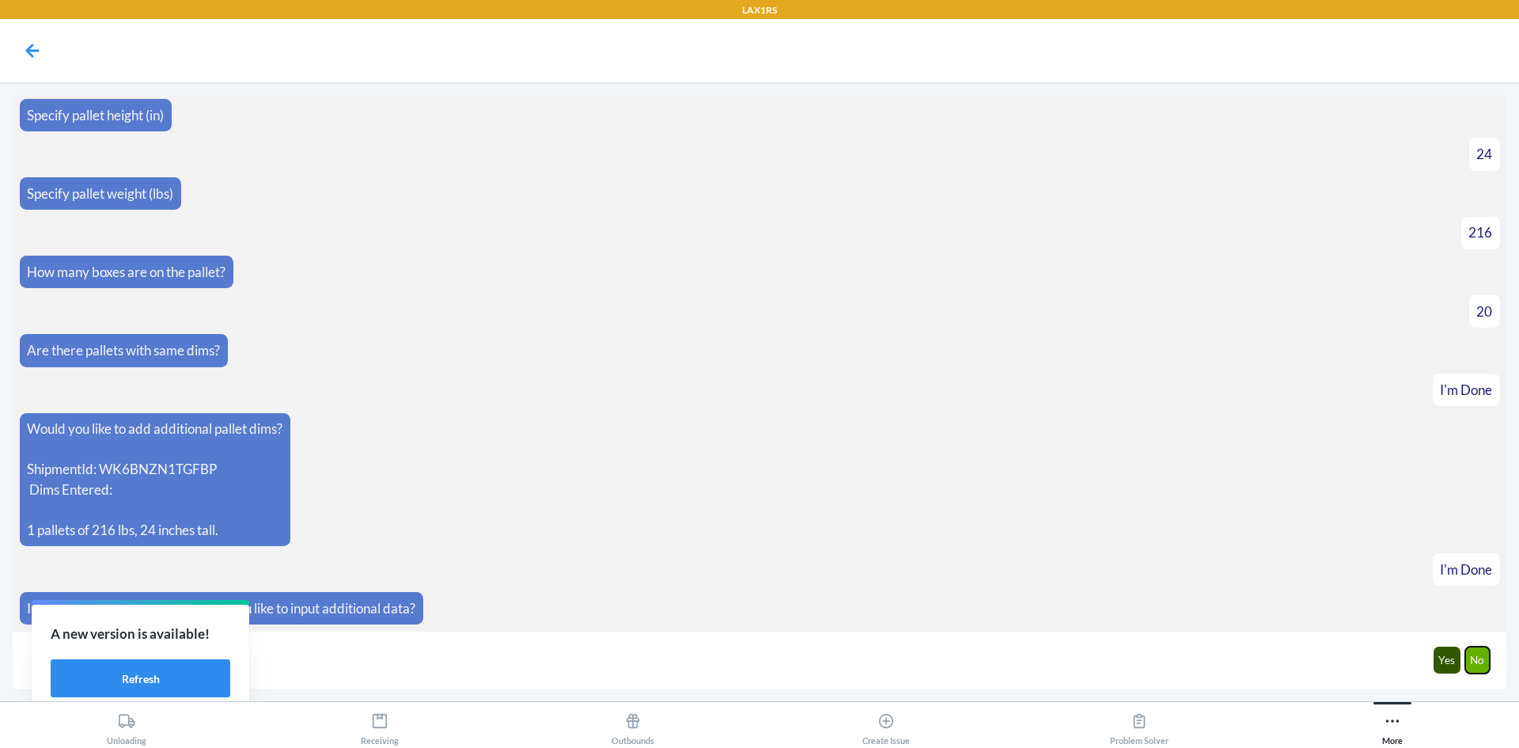
click at [1474, 664] on button "No" at bounding box center [1477, 659] width 25 height 27
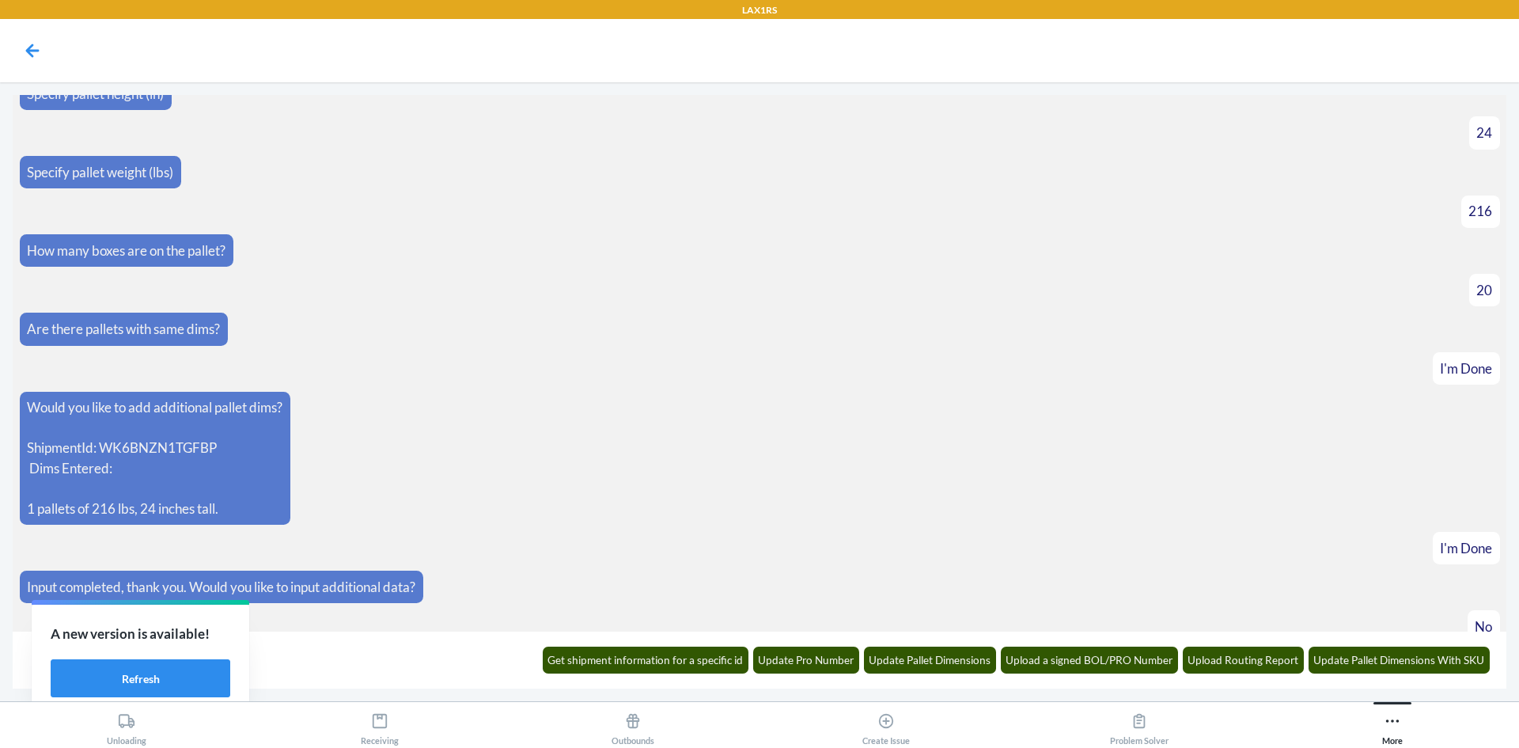
scroll to position [238, 0]
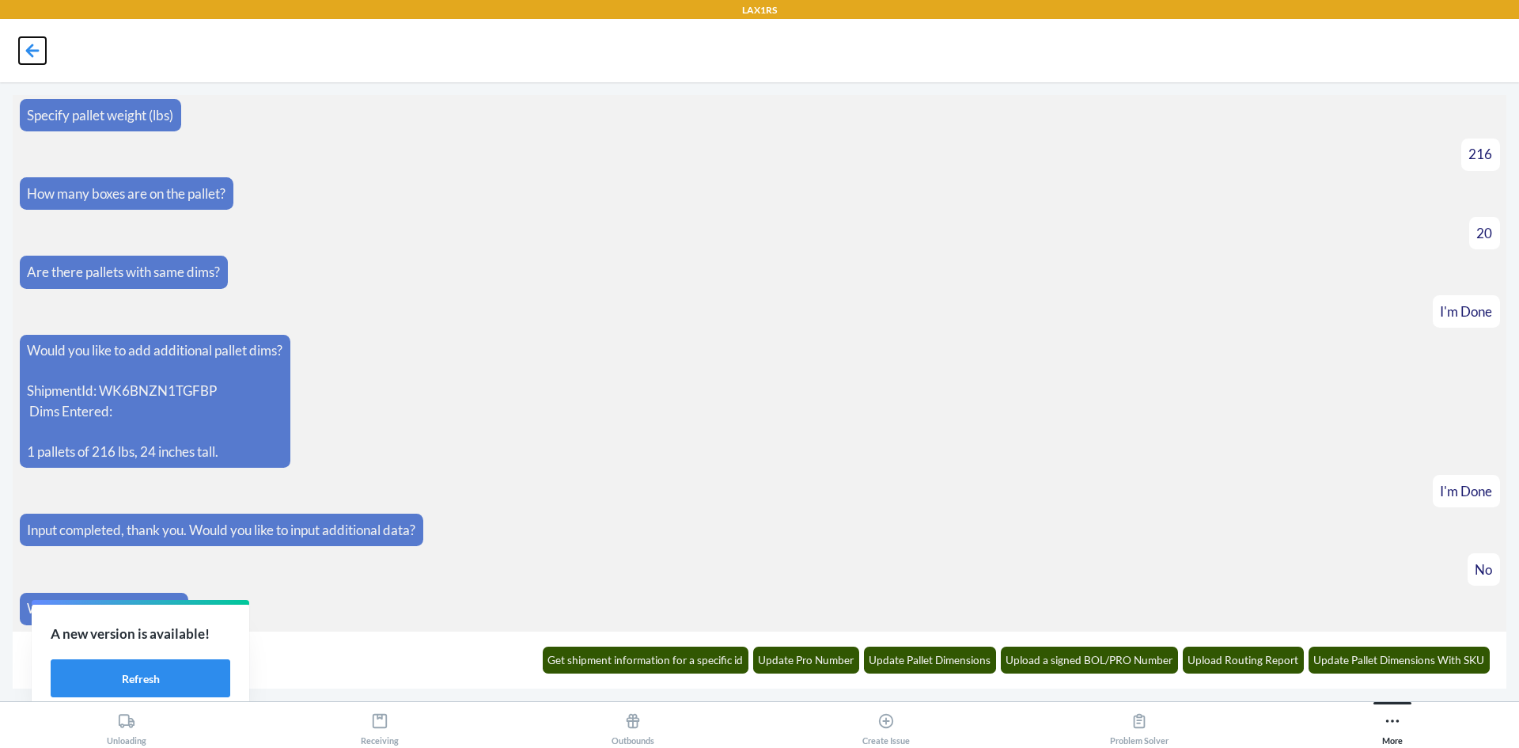
click at [32, 56] on icon at bounding box center [32, 50] width 13 height 13
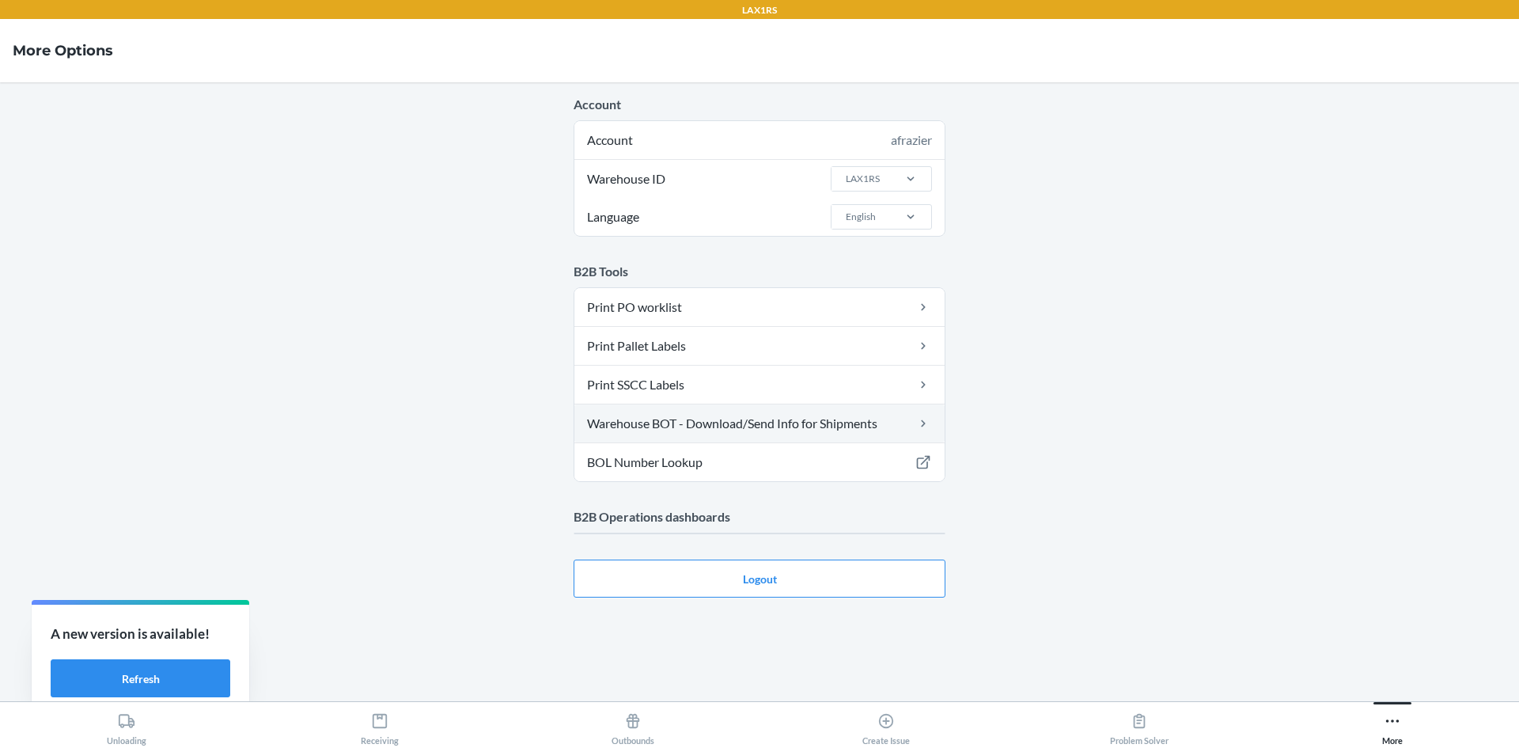
click at [768, 426] on link "Warehouse BOT - Download/Send Info for Shipments" at bounding box center [759, 423] width 370 height 38
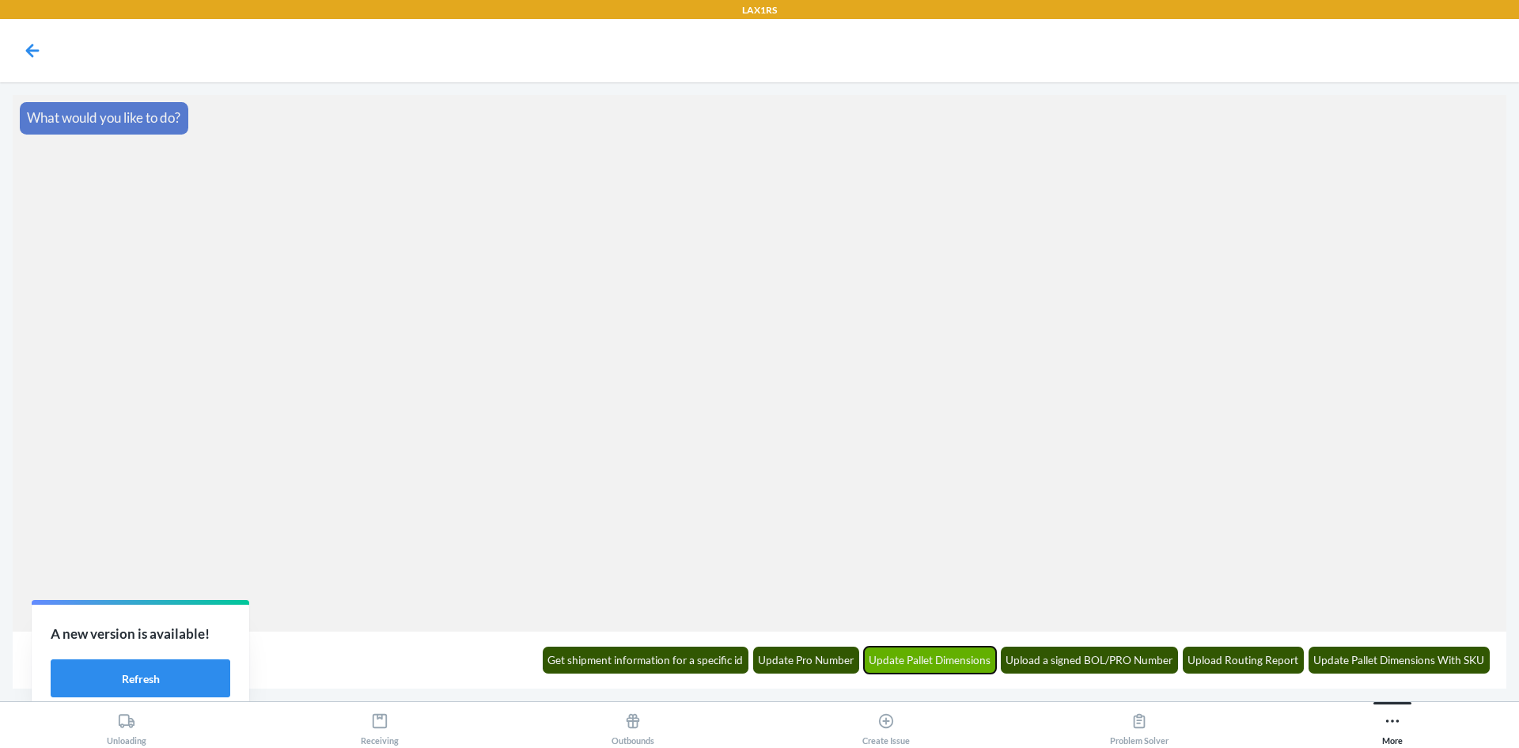
click at [966, 656] on button "Update Pallet Dimensions" at bounding box center [930, 659] width 133 height 27
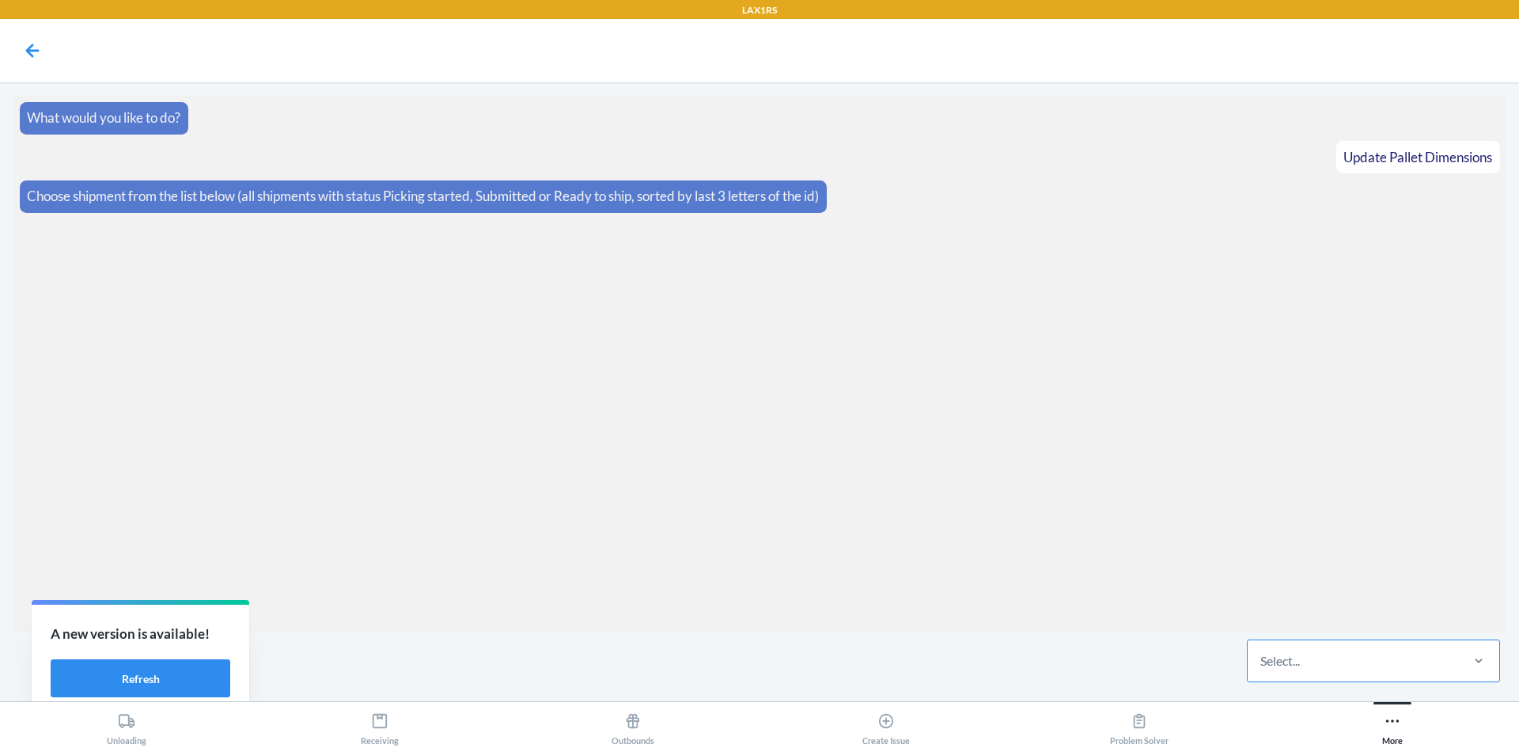
click at [1289, 667] on div "Select..." at bounding box center [1280, 660] width 40 height 19
click at [1262, 667] on input "Select..." at bounding box center [1261, 660] width 2 height 19
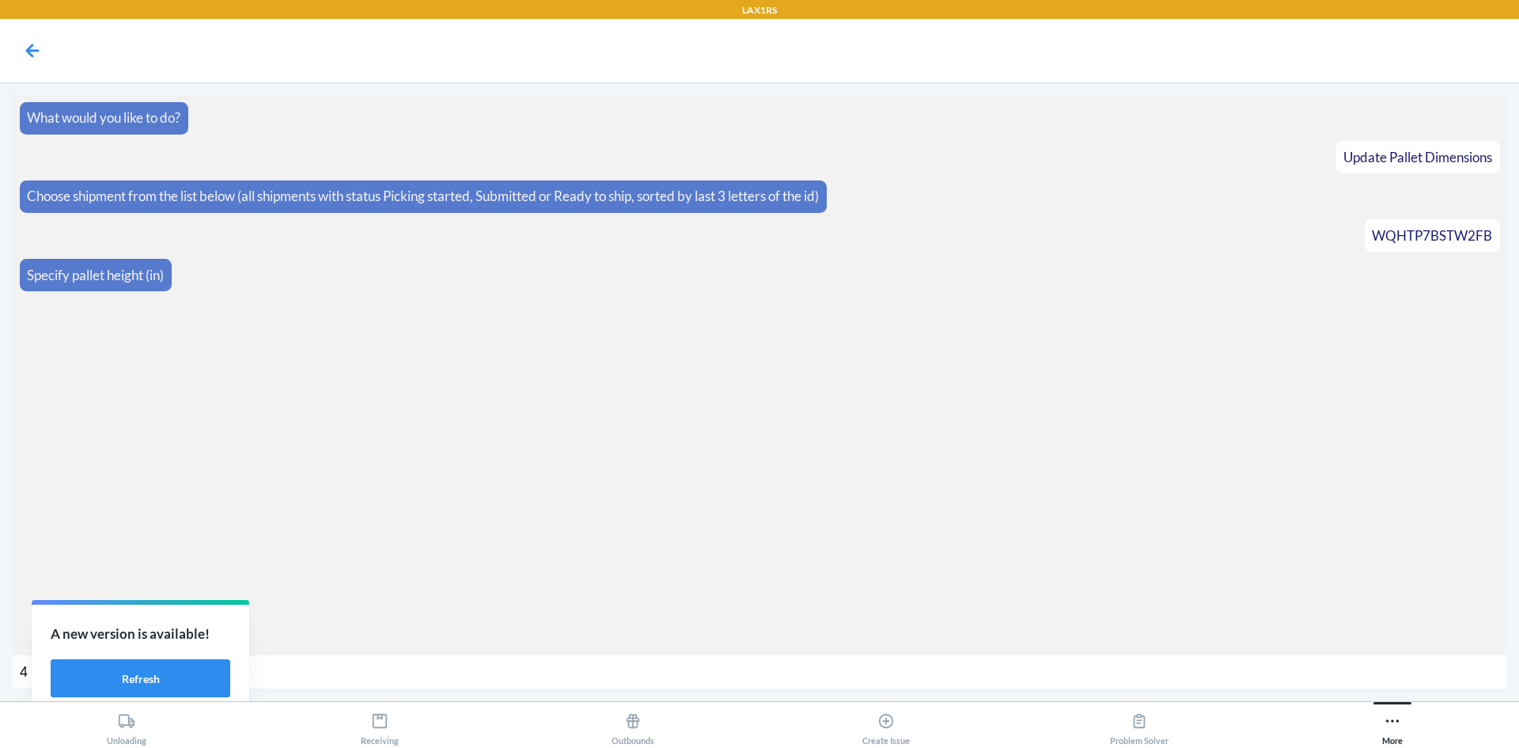
type input "43"
type input "630"
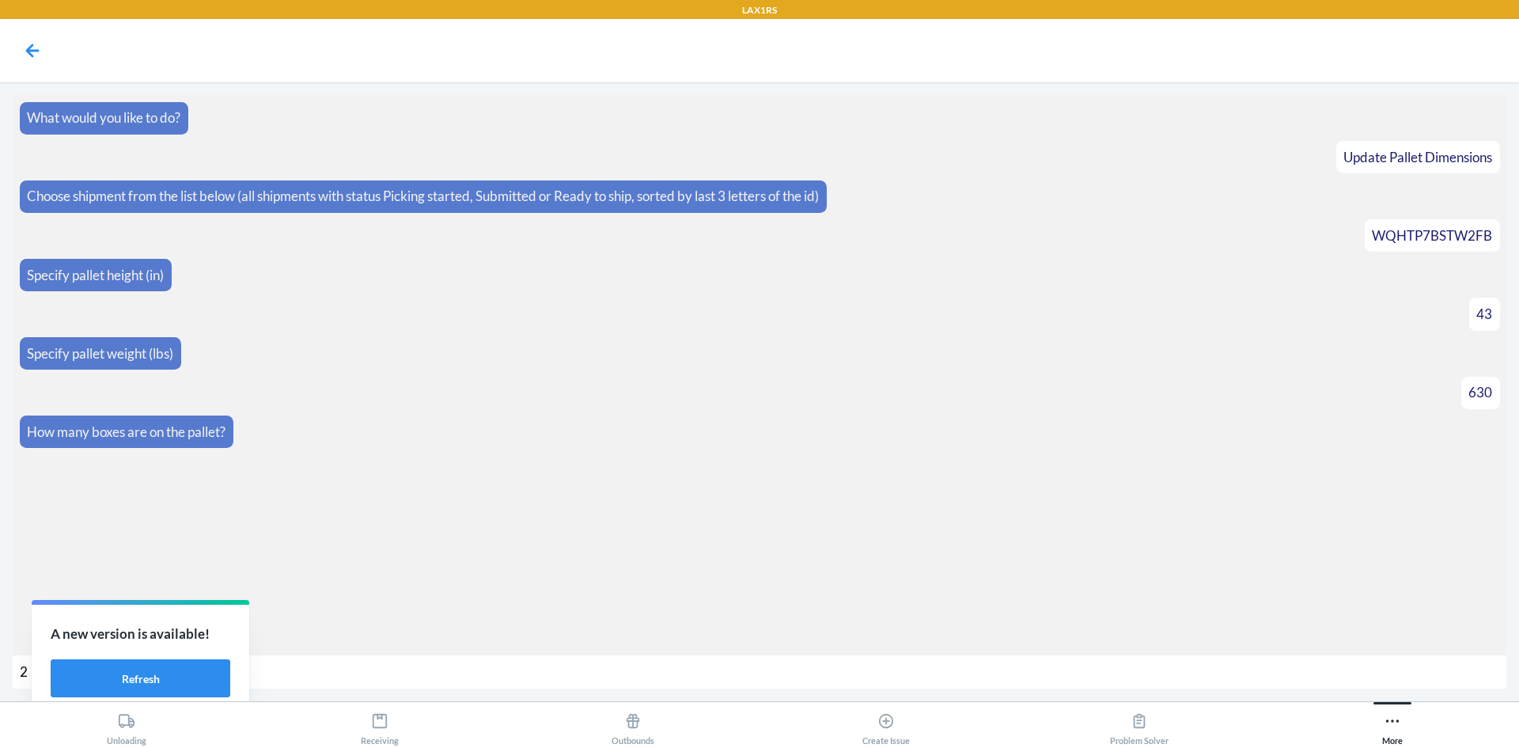
type input "28"
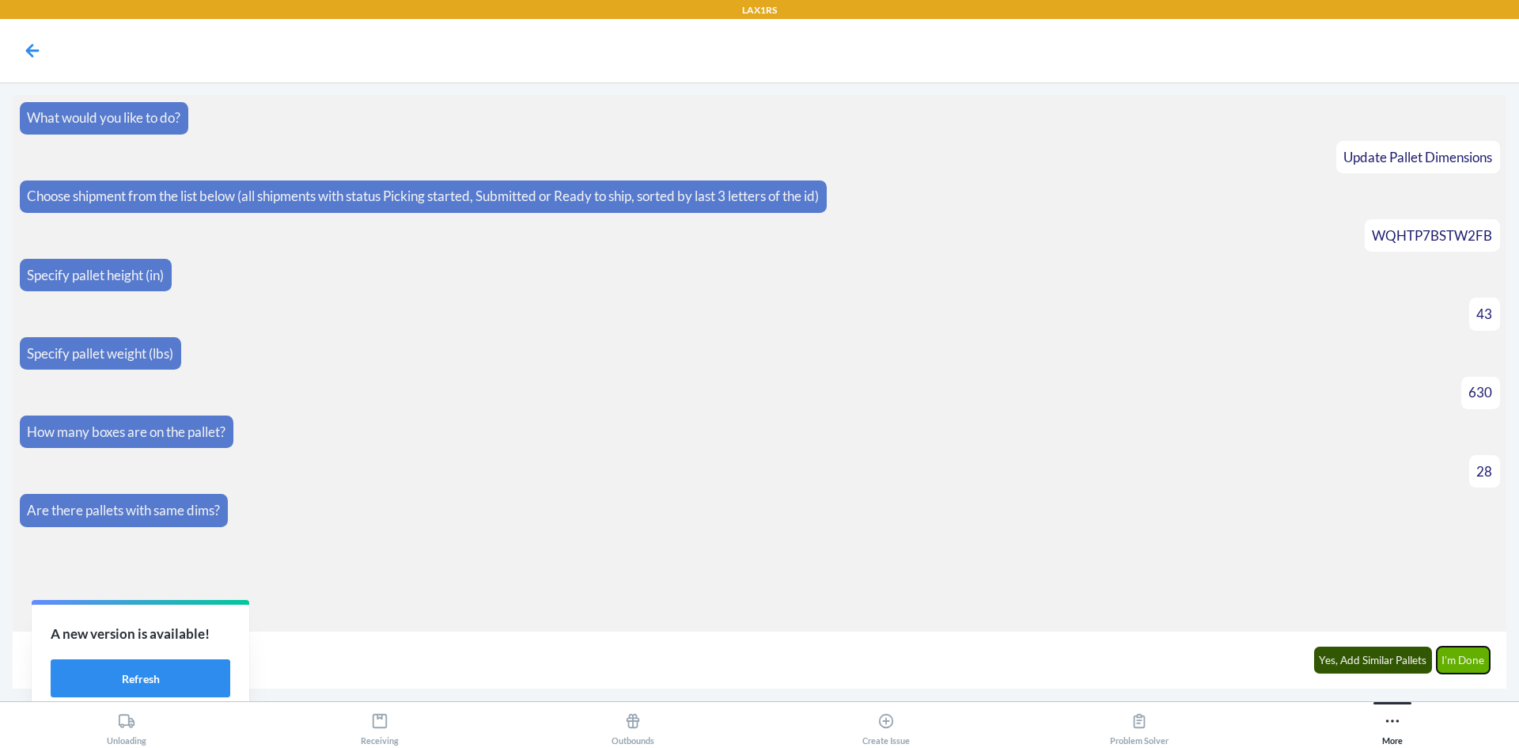
click at [1477, 661] on button "I'm Done" at bounding box center [1464, 659] width 54 height 27
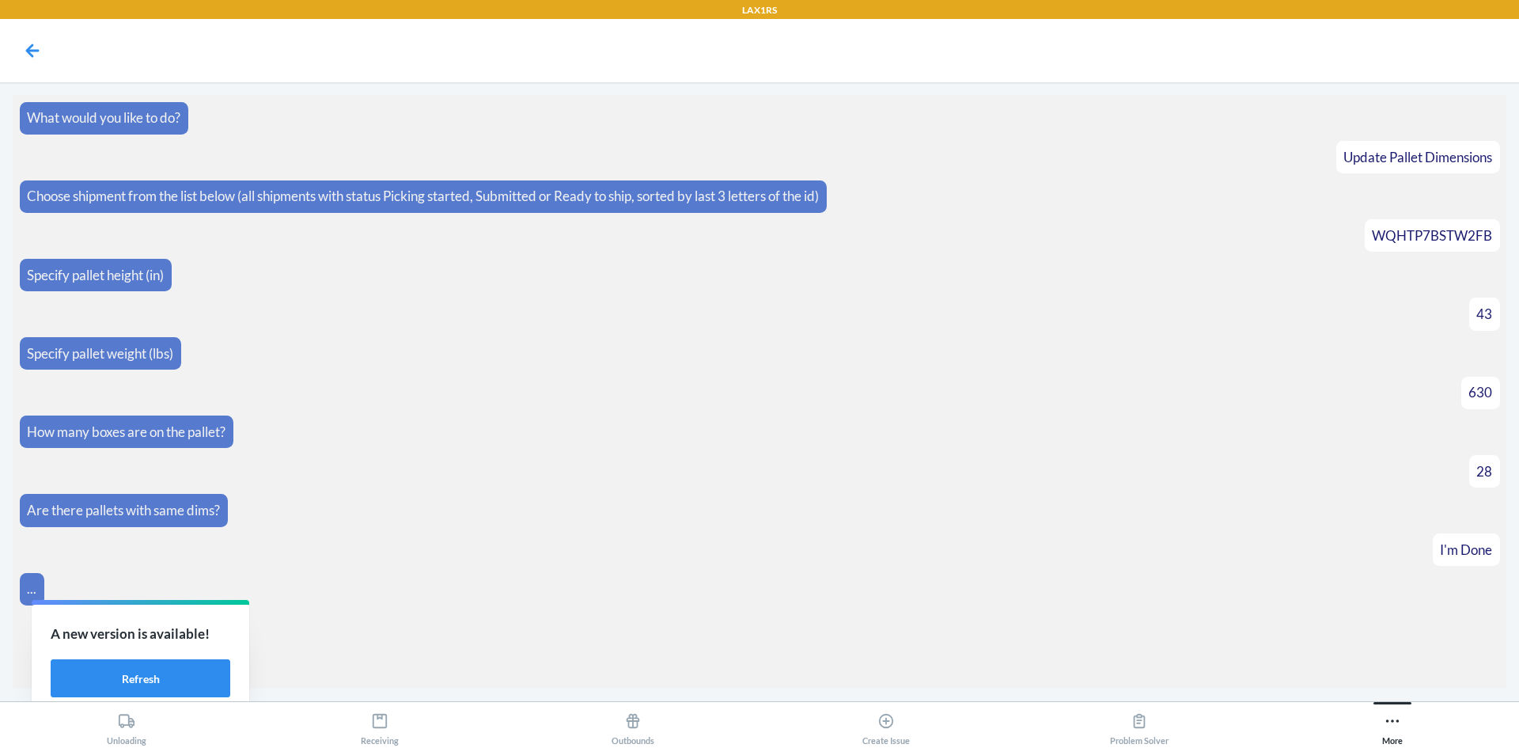
scroll to position [81, 0]
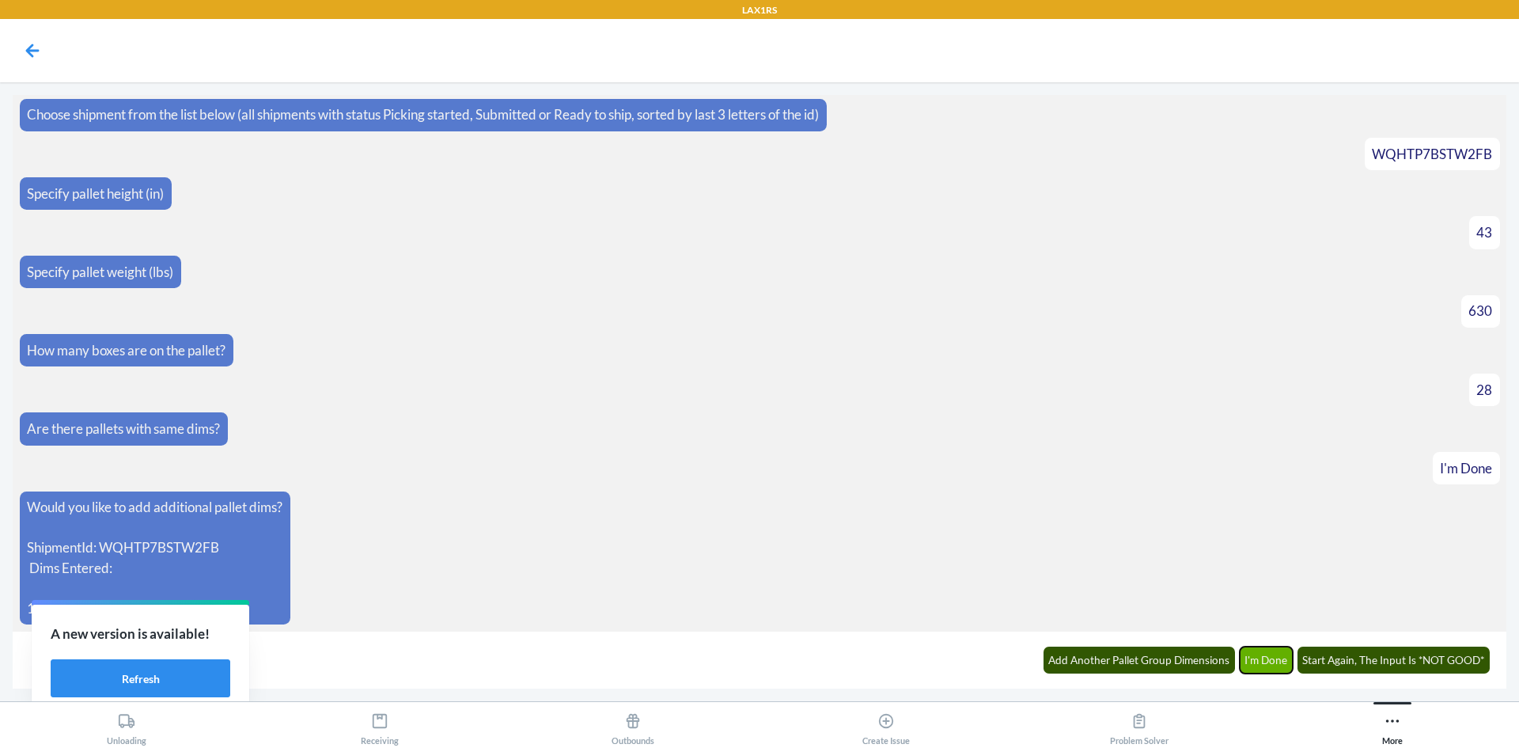
click at [1275, 657] on button "I'm Done" at bounding box center [1267, 659] width 54 height 27
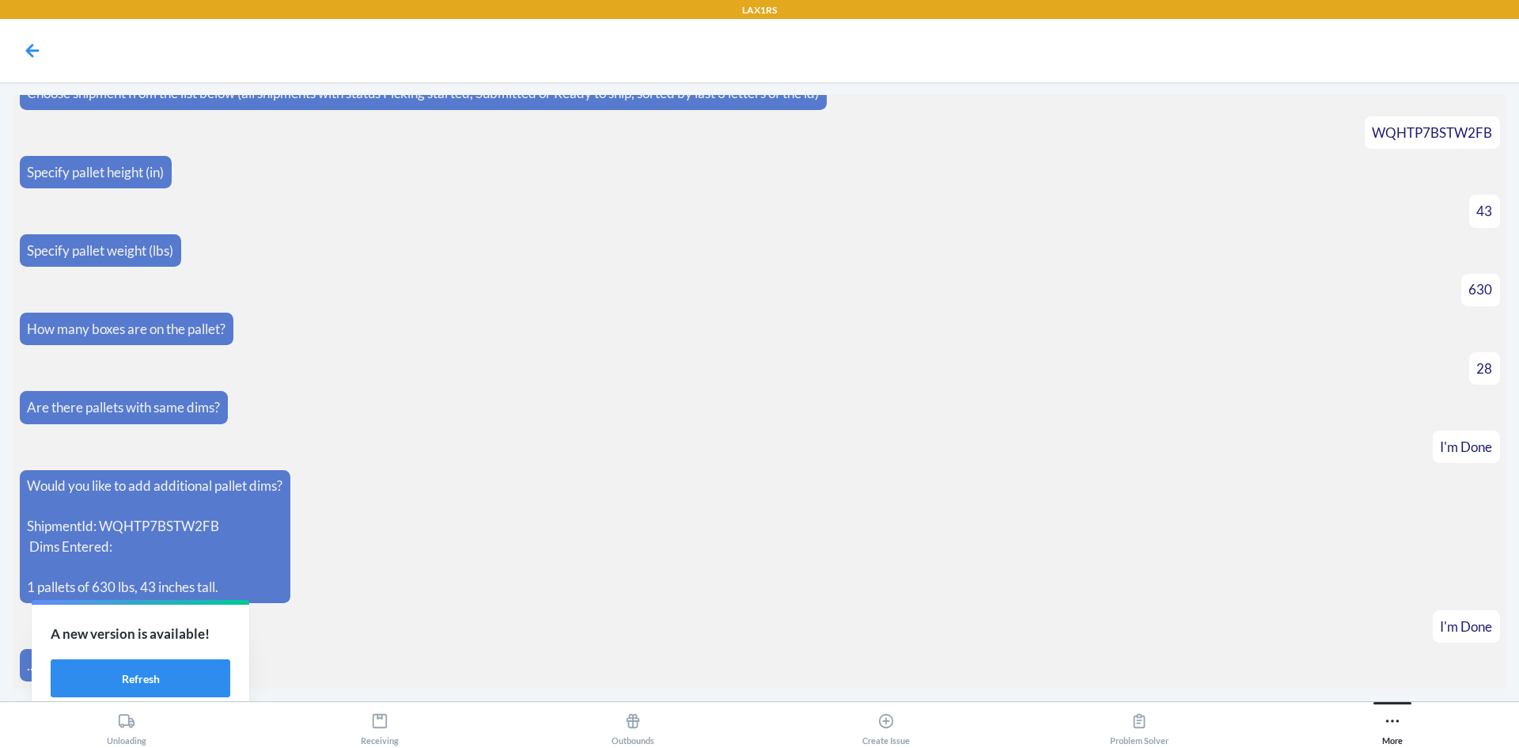
scroll to position [160, 0]
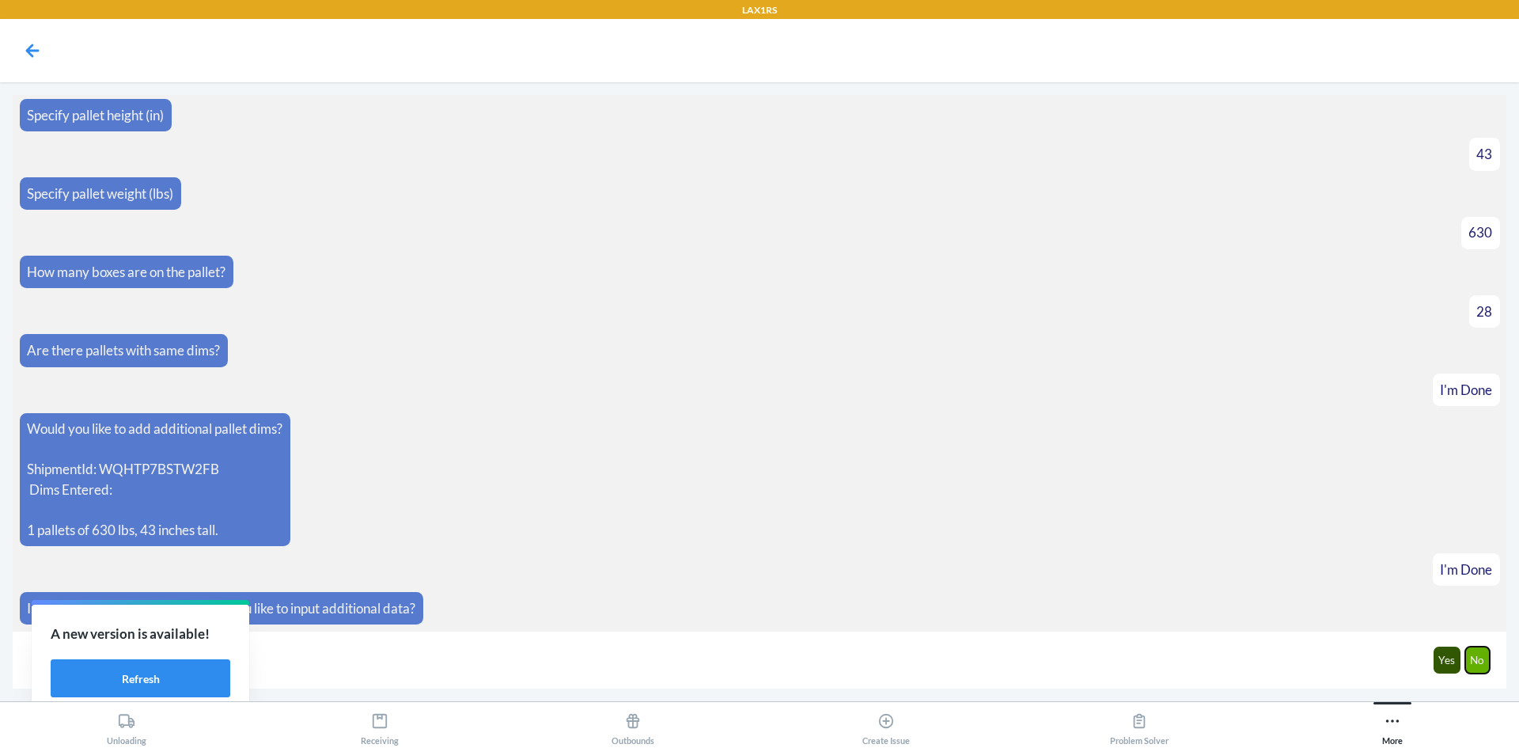
click at [1483, 658] on button "No" at bounding box center [1477, 659] width 25 height 27
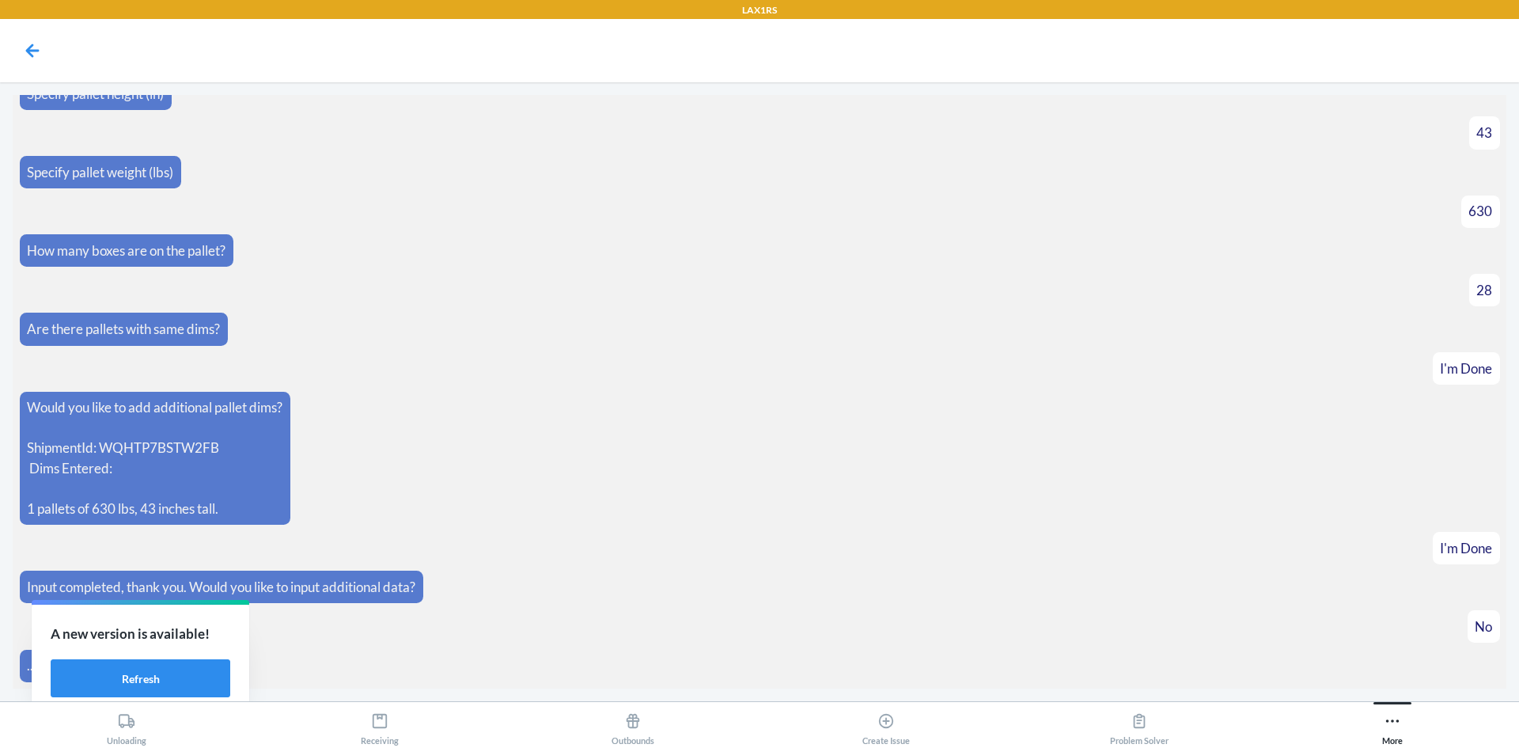
scroll to position [238, 0]
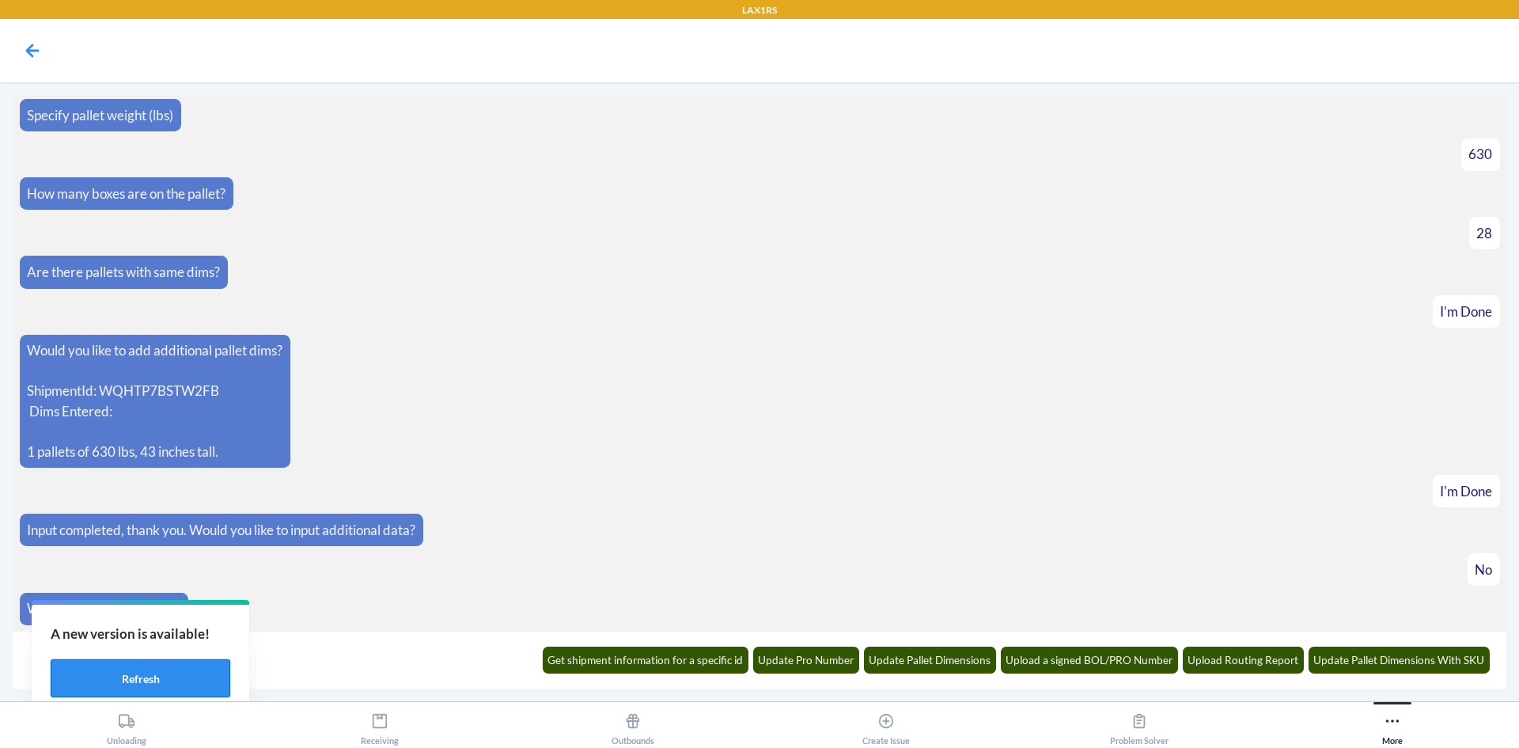
click at [142, 672] on button "Refresh" at bounding box center [141, 678] width 180 height 38
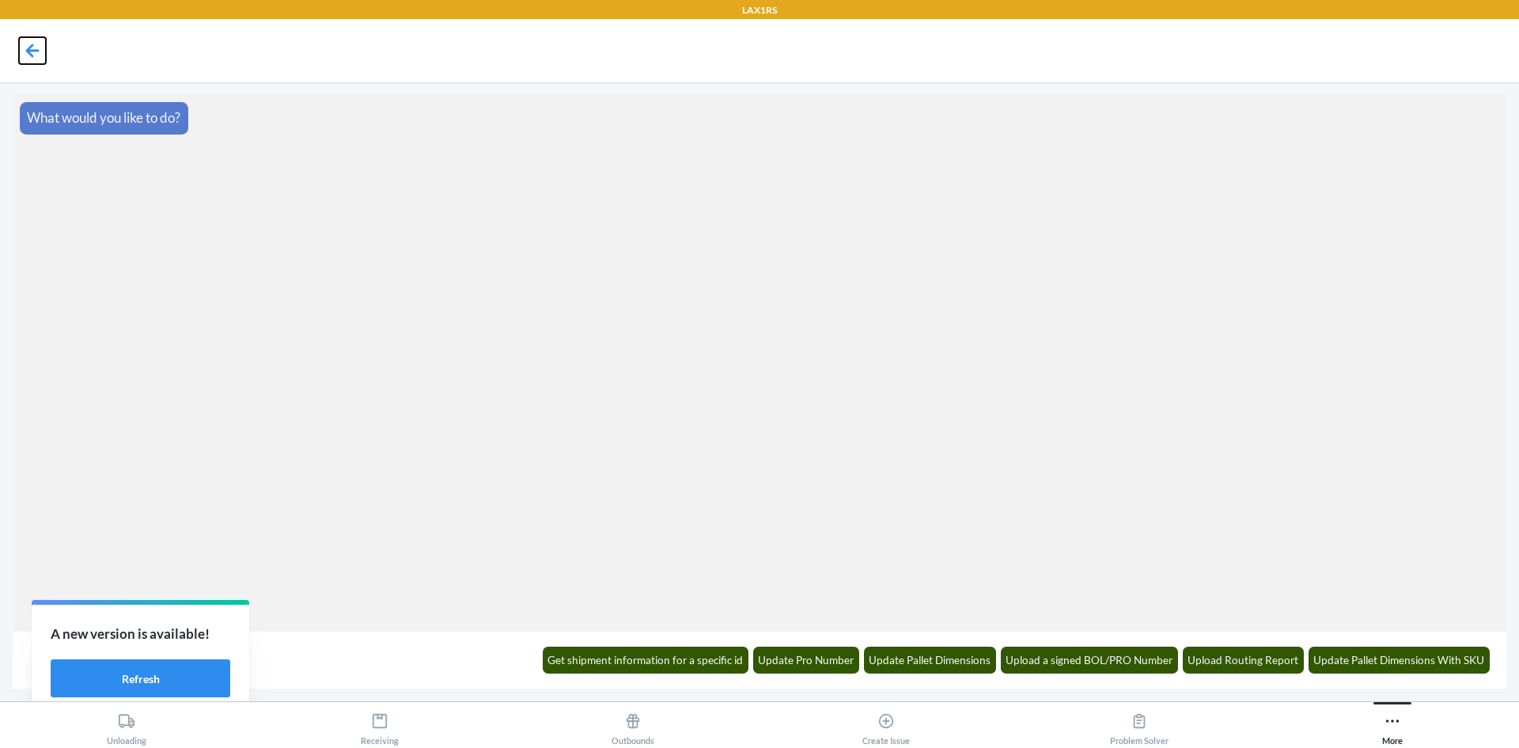
drag, startPoint x: 32, startPoint y: 55, endPoint x: 30, endPoint y: 78, distance: 23.9
click at [32, 55] on icon at bounding box center [32, 50] width 27 height 27
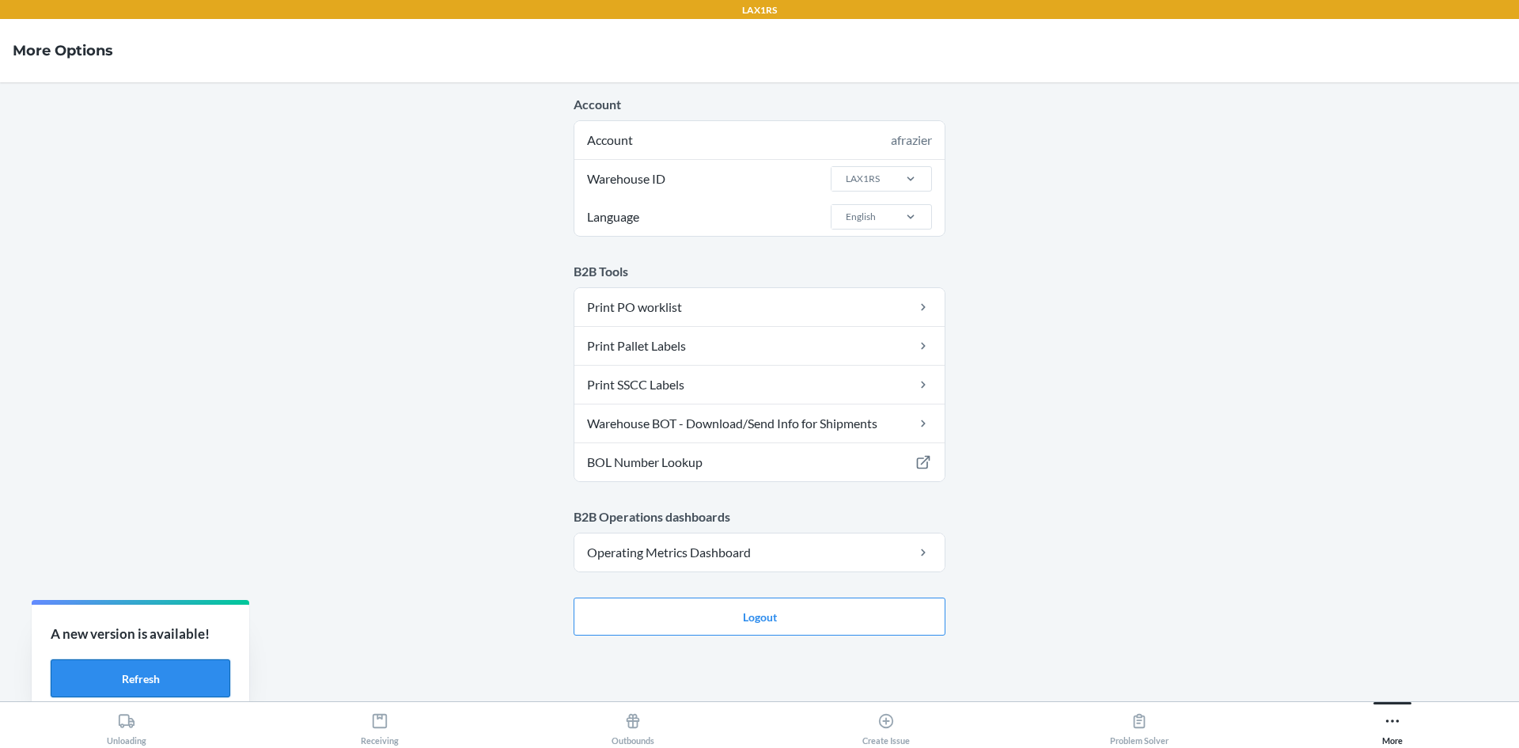
click at [127, 681] on button "Refresh" at bounding box center [141, 678] width 180 height 38
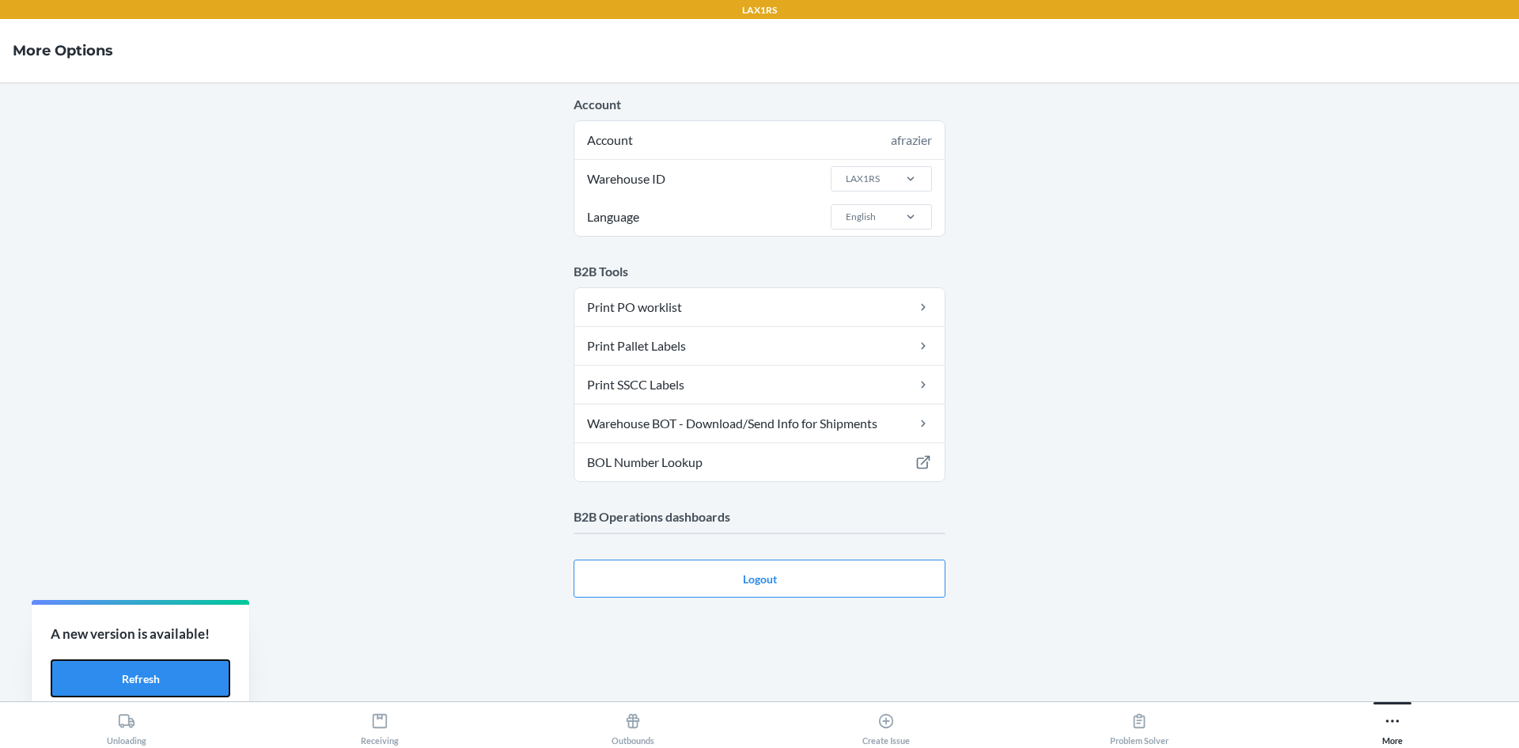
click at [127, 681] on button "Refresh" at bounding box center [141, 678] width 180 height 38
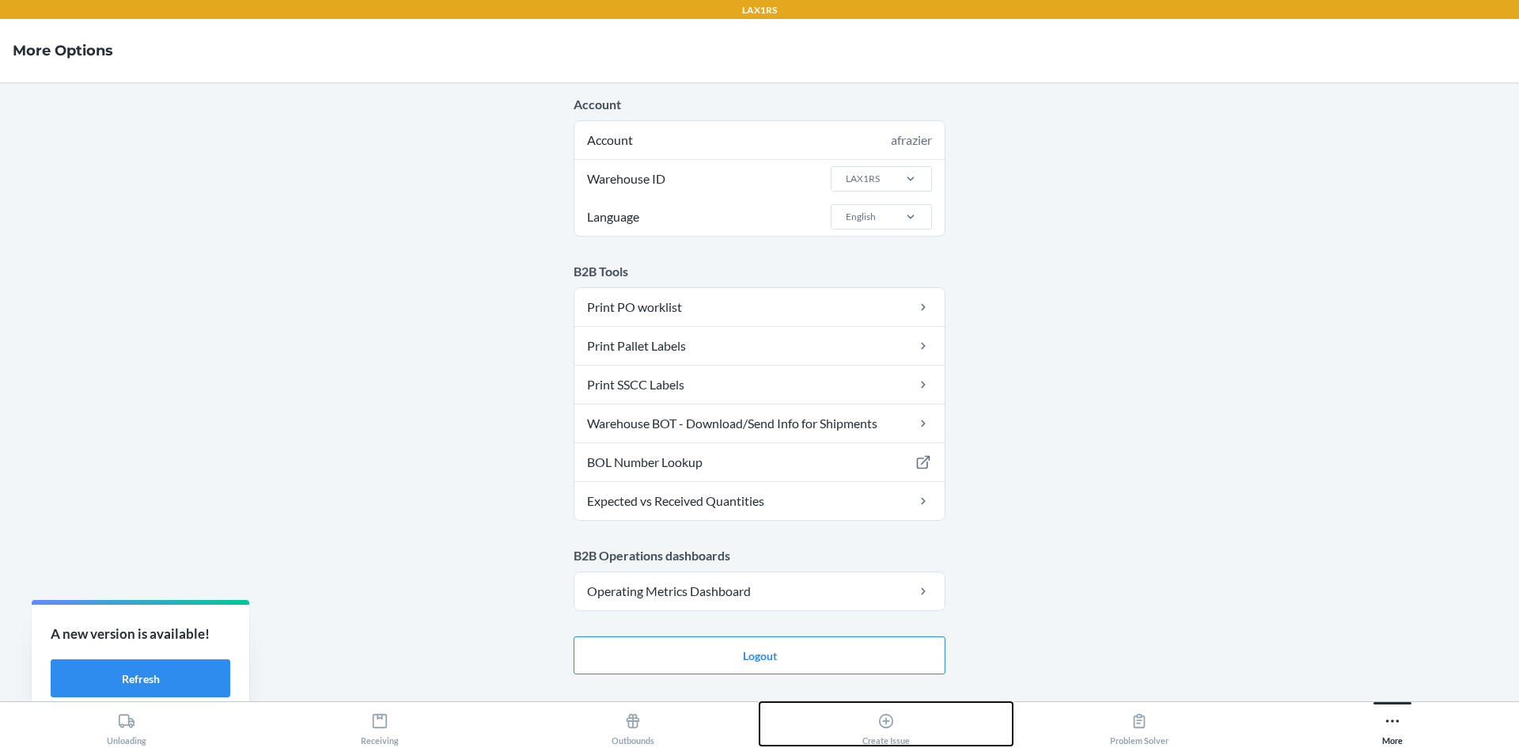
click at [893, 726] on icon at bounding box center [885, 720] width 17 height 17
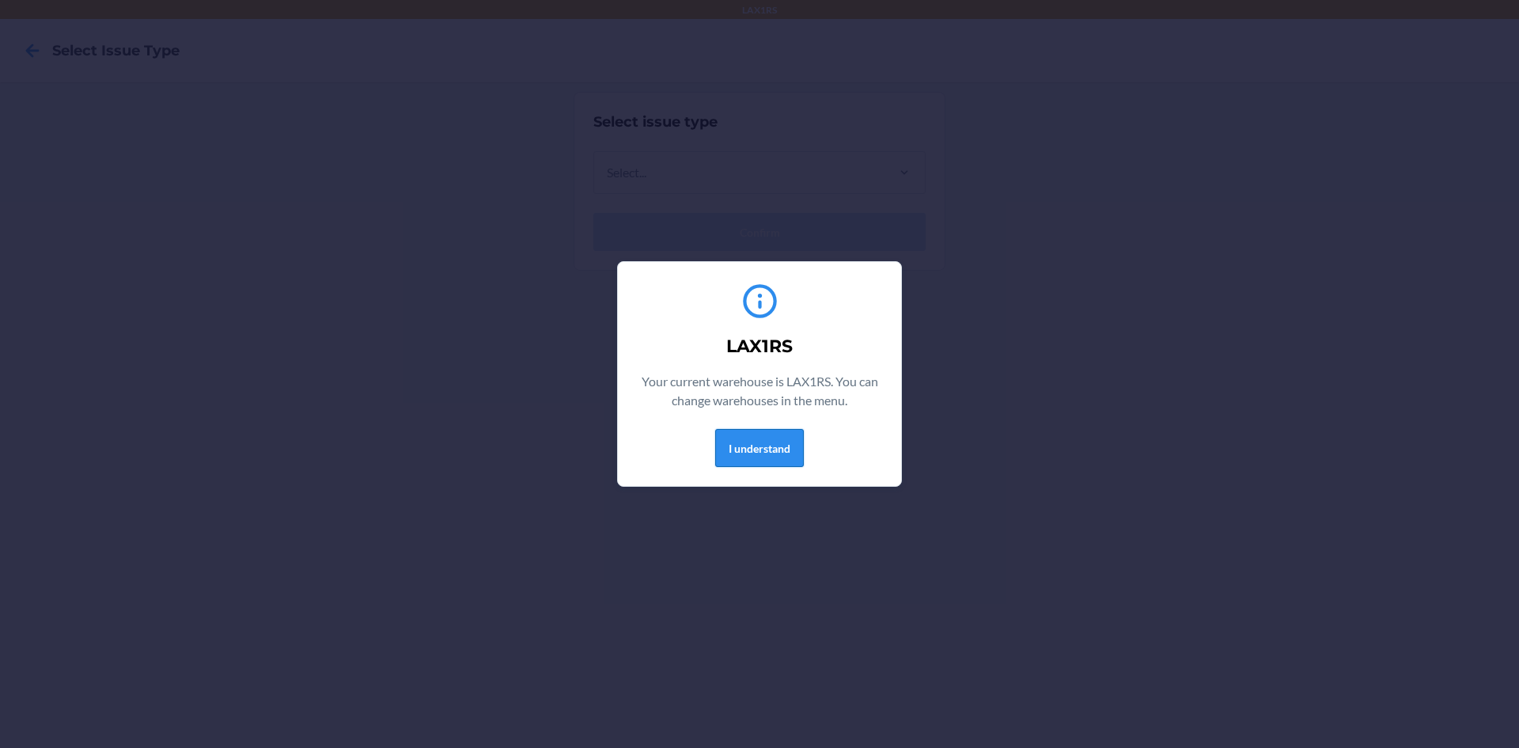
click at [746, 446] on button "I understand" at bounding box center [759, 448] width 89 height 38
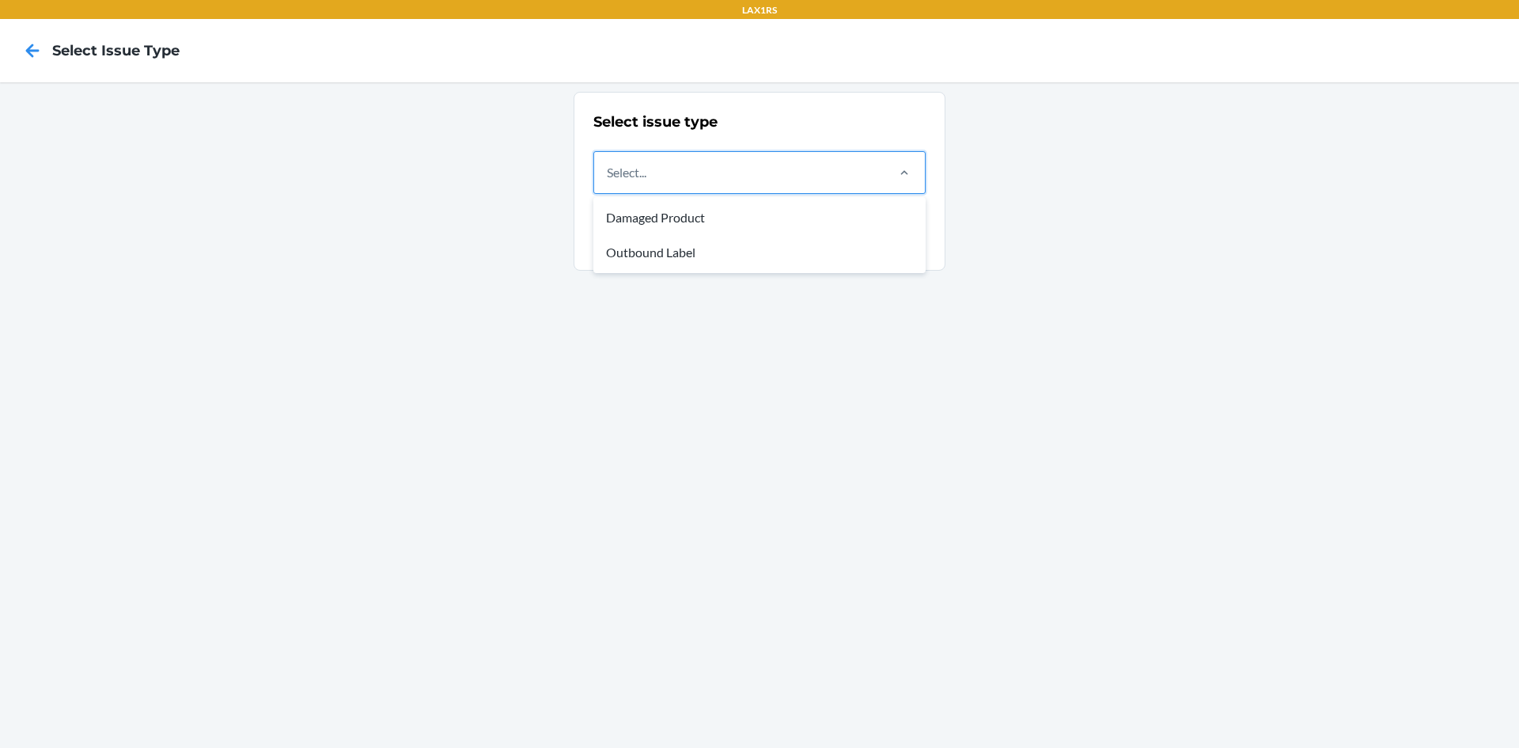
click at [775, 177] on div "Select..." at bounding box center [739, 172] width 290 height 41
click at [608, 177] on input "option Damaged Product focused, 1 of 2. 2 results available. Use Up and Down to…" at bounding box center [608, 172] width 2 height 19
click at [730, 255] on div "Outbound Label" at bounding box center [760, 252] width 326 height 35
click at [608, 182] on input "option Outbound Label focused, 2 of 2. 2 results available. Use Up and Down to …" at bounding box center [608, 172] width 2 height 19
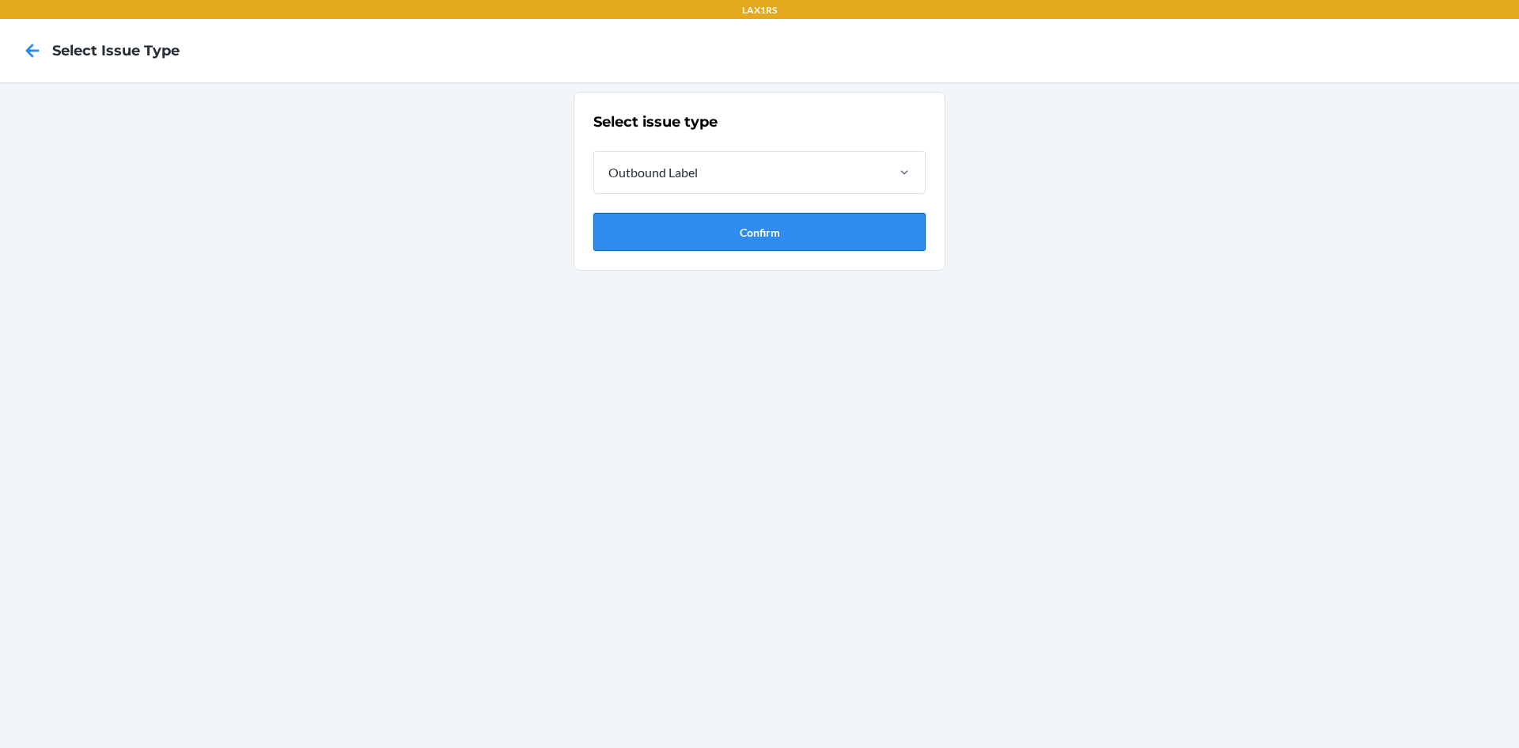
click at [737, 231] on button "Confirm" at bounding box center [759, 232] width 332 height 38
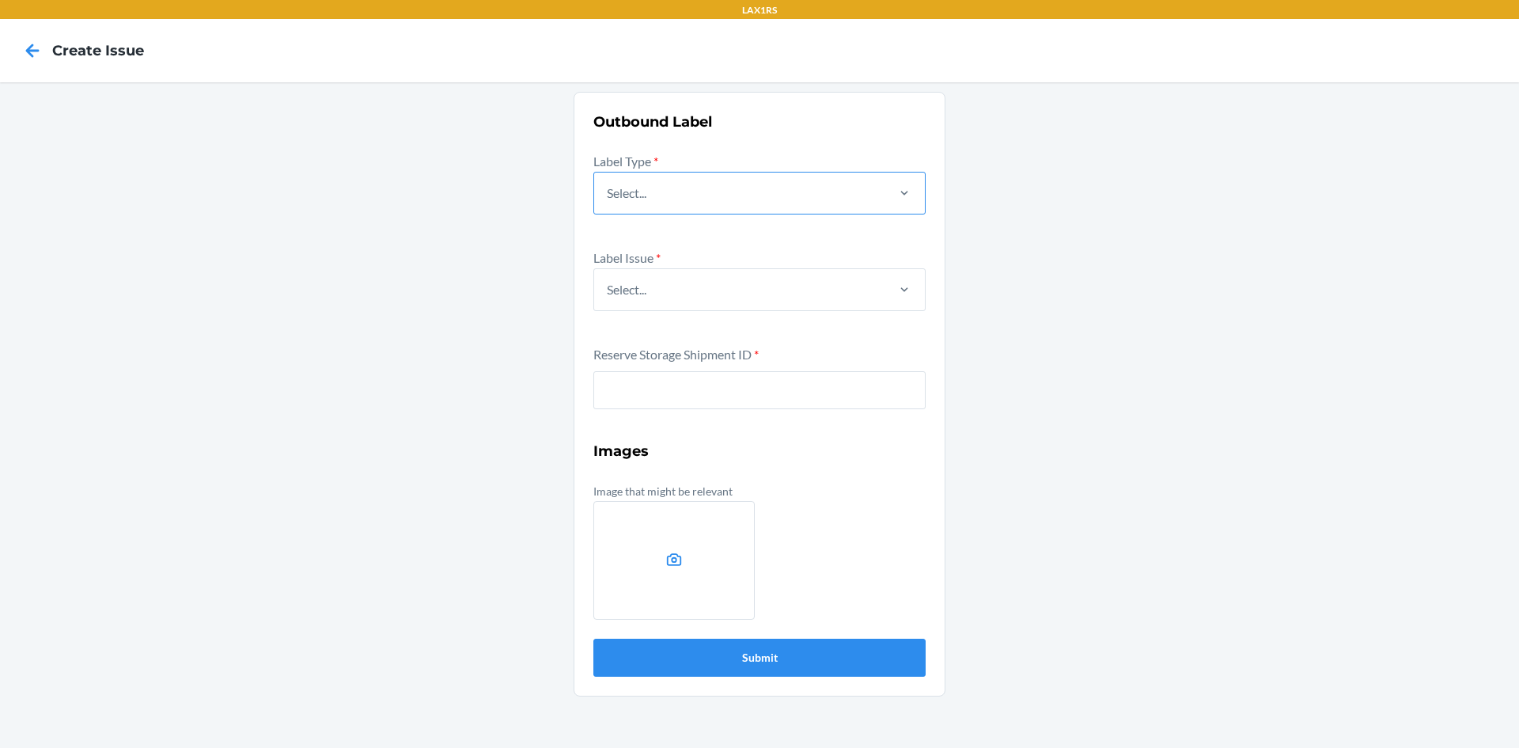
click at [732, 184] on div "Select..." at bounding box center [739, 192] width 290 height 41
click at [608, 184] on input "Select..." at bounding box center [608, 193] width 2 height 19
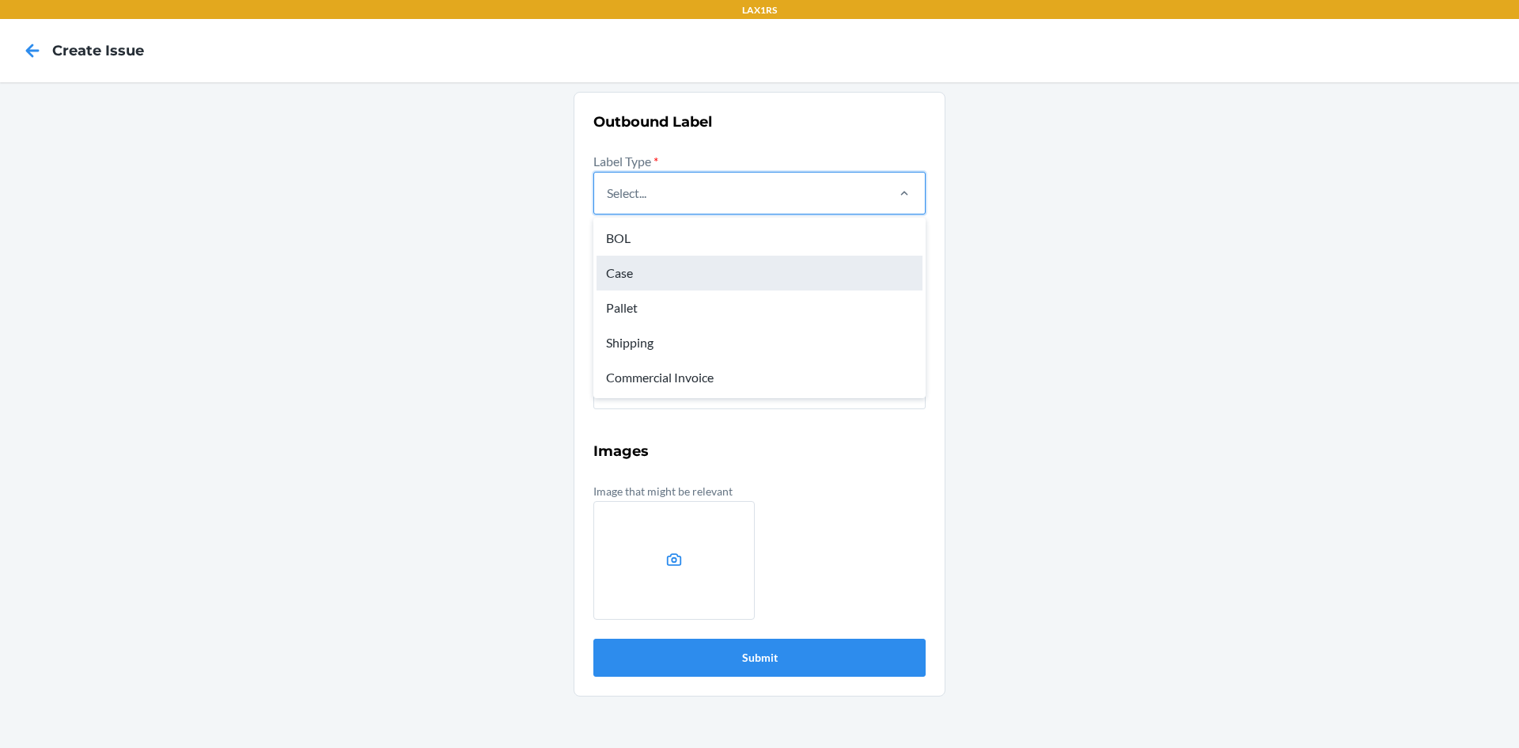
click at [634, 272] on div "Case" at bounding box center [760, 273] width 326 height 35
click at [608, 203] on input "option Case focused, 2 of 5. 5 results available. Use Up and Down to choose opt…" at bounding box center [608, 193] width 2 height 19
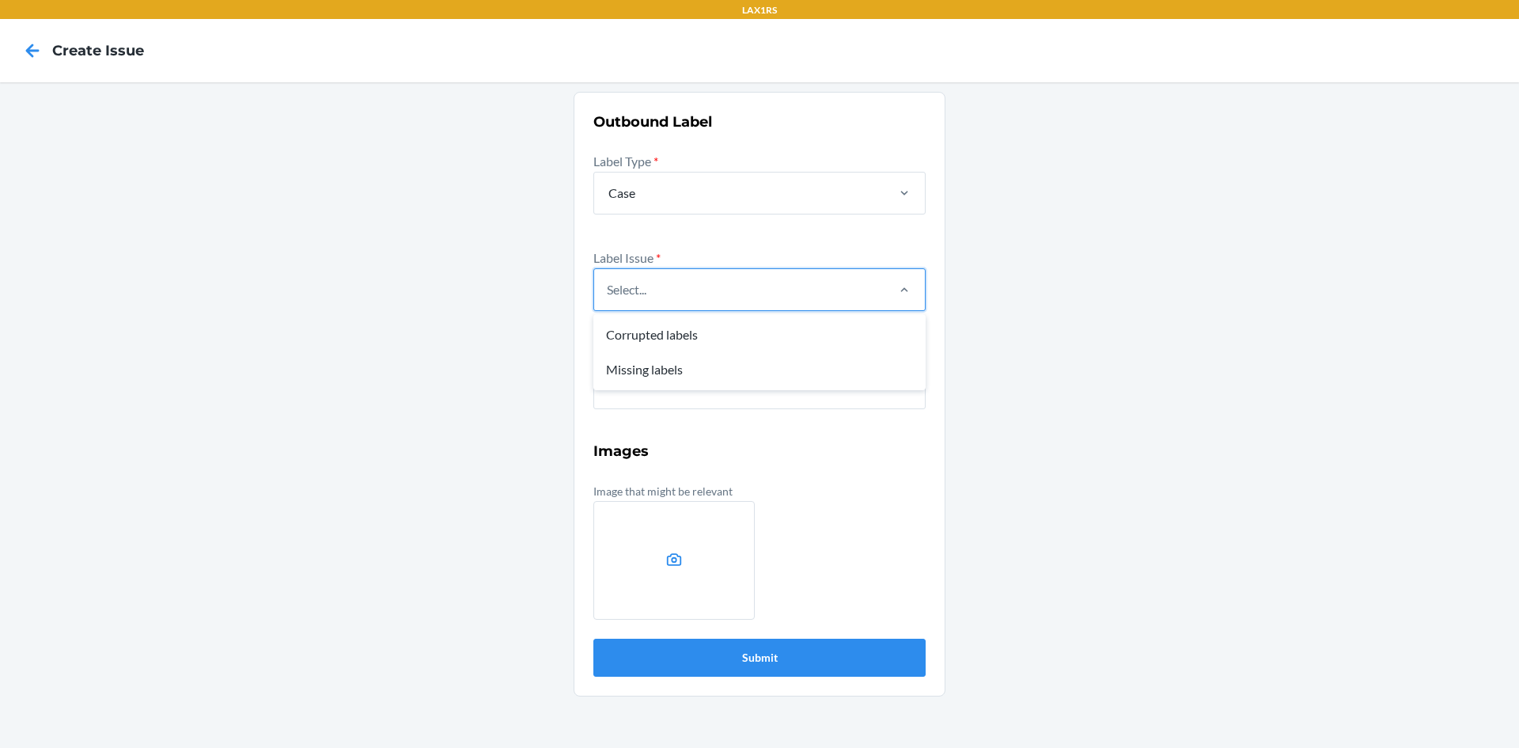
click at [646, 289] on div "Select..." at bounding box center [627, 289] width 40 height 19
click at [608, 289] on input "option Corrupted labels focused, 1 of 2. 2 results available. Use Up and Down t…" at bounding box center [608, 289] width 2 height 19
click at [646, 366] on div "Missing labels" at bounding box center [760, 369] width 326 height 35
click at [608, 299] on input "option Missing labels focused, 2 of 2. 2 results available. Use Up and Down to …" at bounding box center [608, 289] width 2 height 19
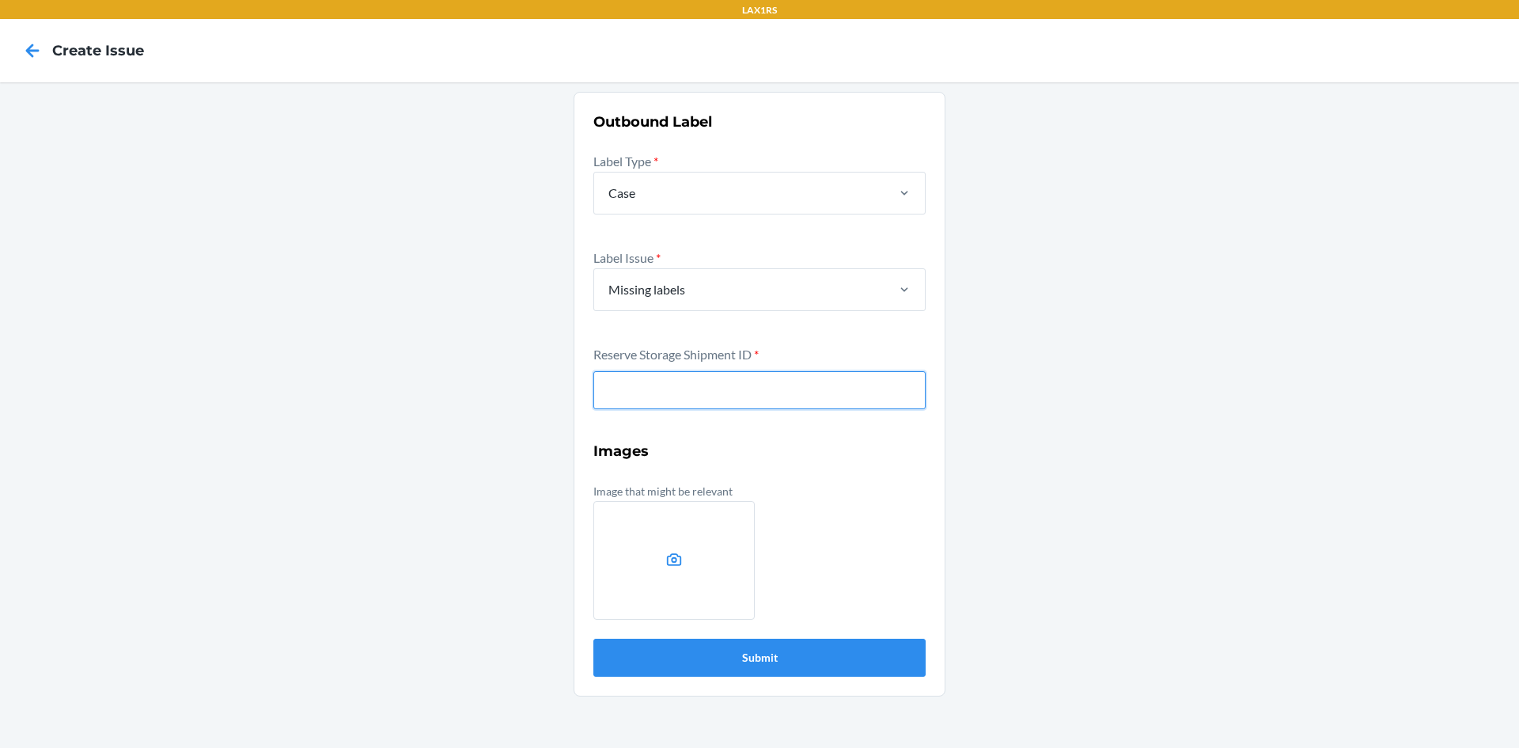
click at [650, 380] on input "text" at bounding box center [759, 390] width 332 height 38
type input "W396BEBFO708Q"
click at [593, 639] on button "Submit" at bounding box center [759, 658] width 332 height 38
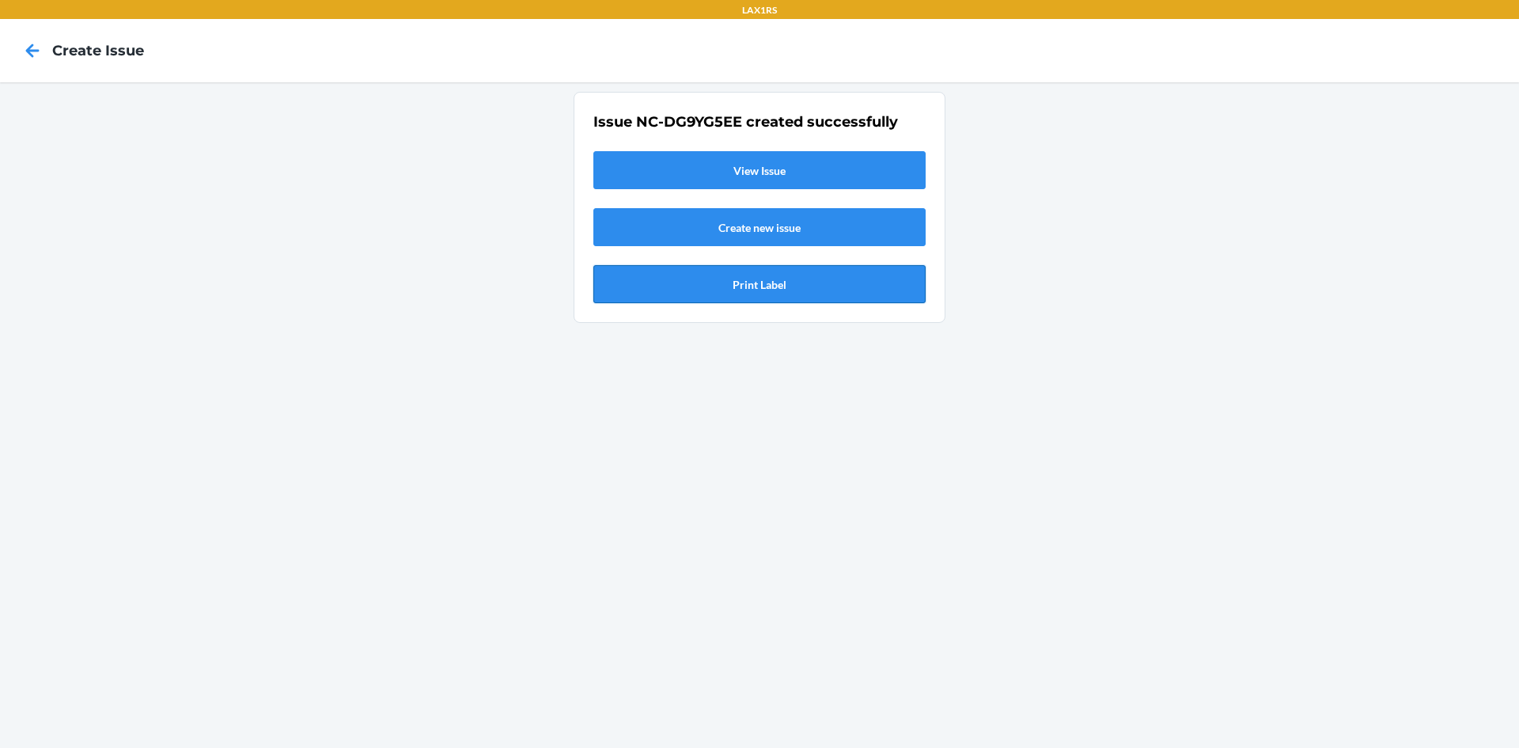
click at [764, 279] on button "Print Label" at bounding box center [759, 284] width 332 height 38
click at [34, 54] on icon at bounding box center [32, 50] width 27 height 27
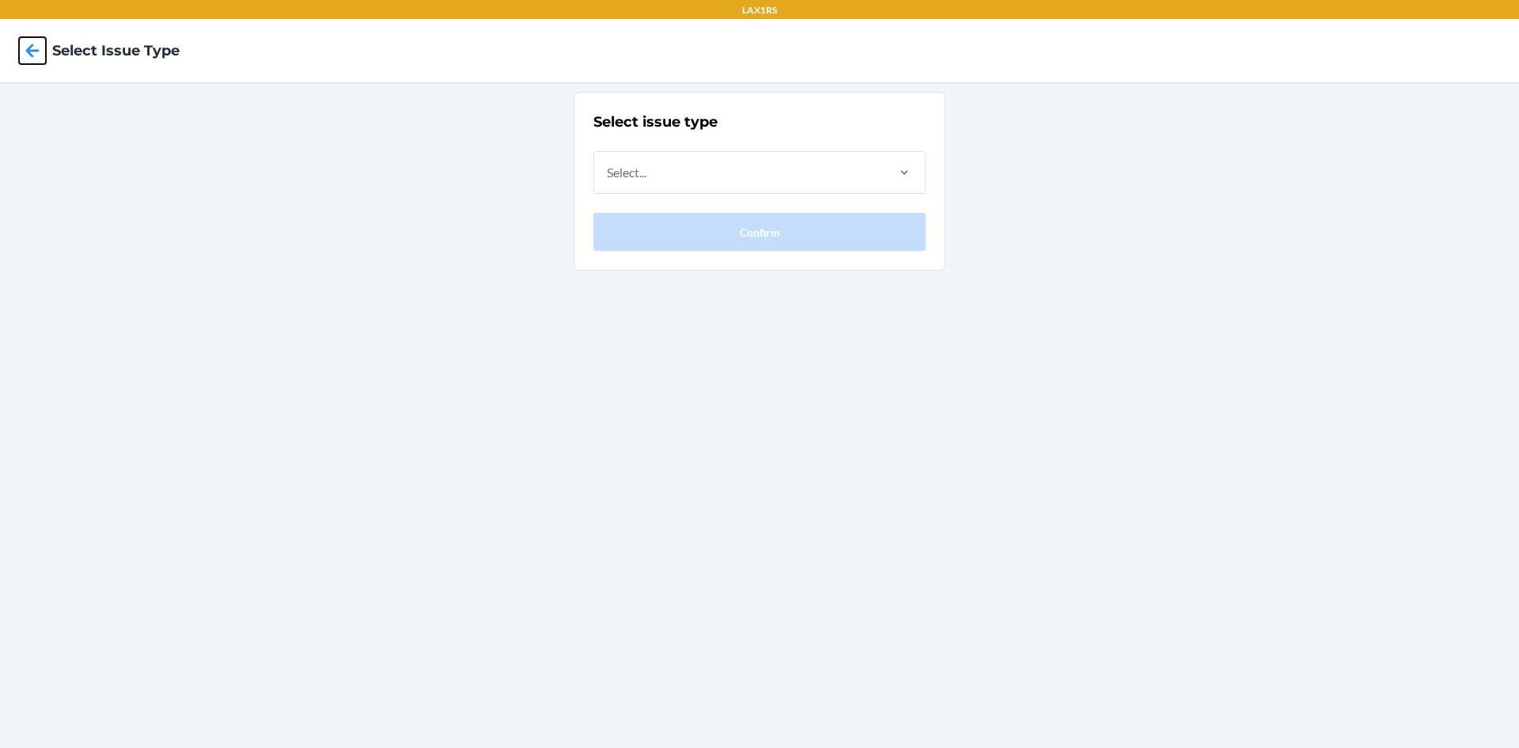
click at [31, 54] on icon at bounding box center [32, 50] width 13 height 13
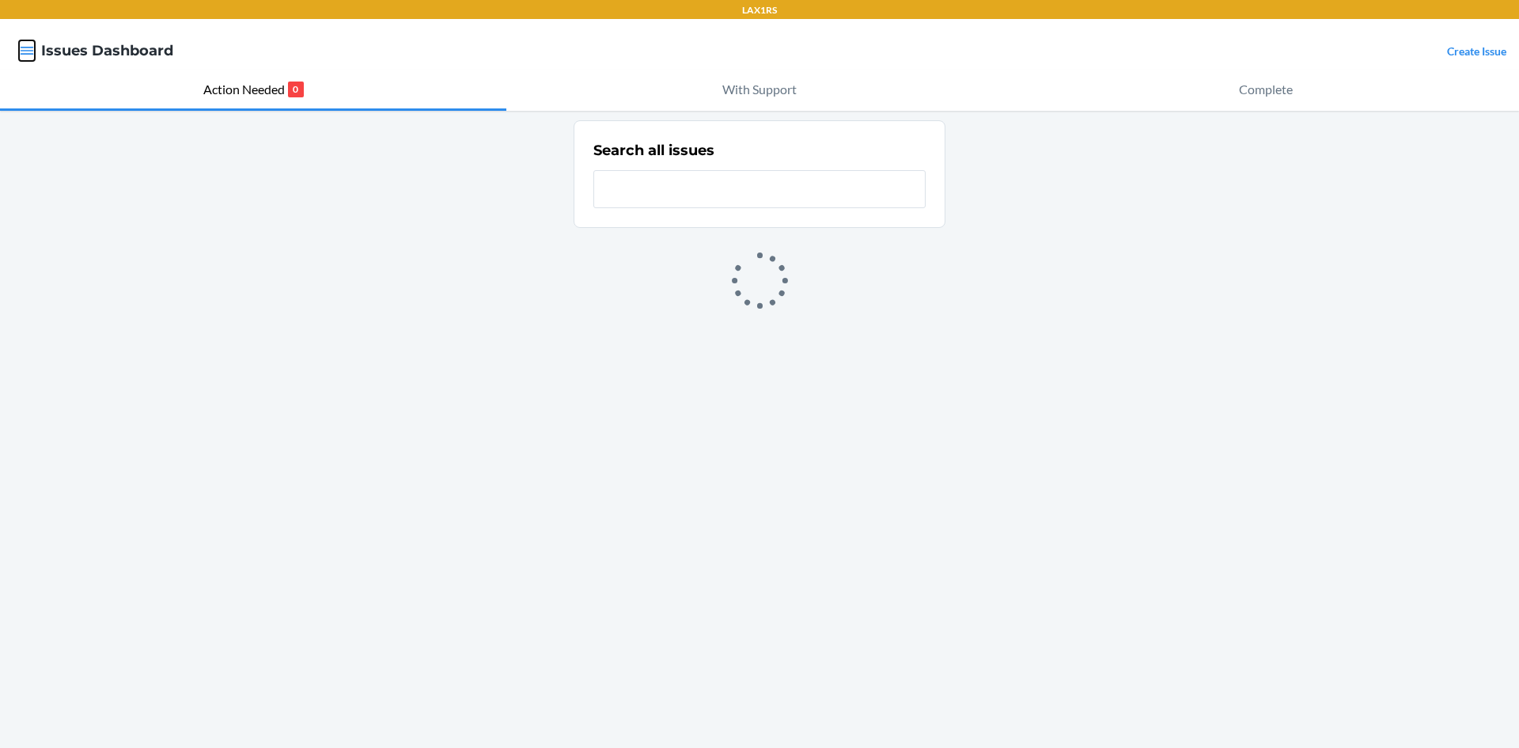
click at [30, 52] on icon "button" at bounding box center [27, 51] width 16 height 16
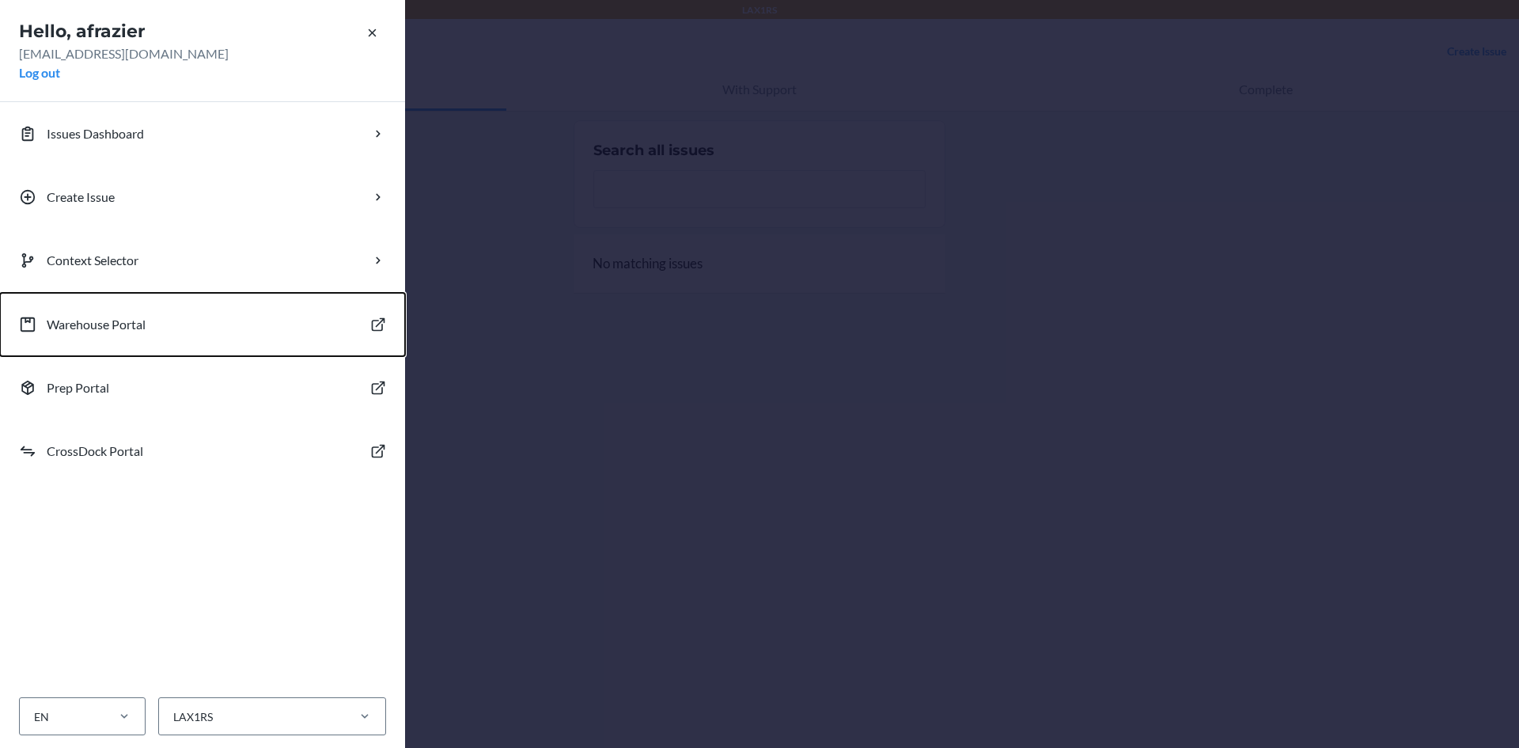
click at [82, 326] on p "Warehouse Portal" at bounding box center [96, 324] width 99 height 19
